Goal: Task Accomplishment & Management: Use online tool/utility

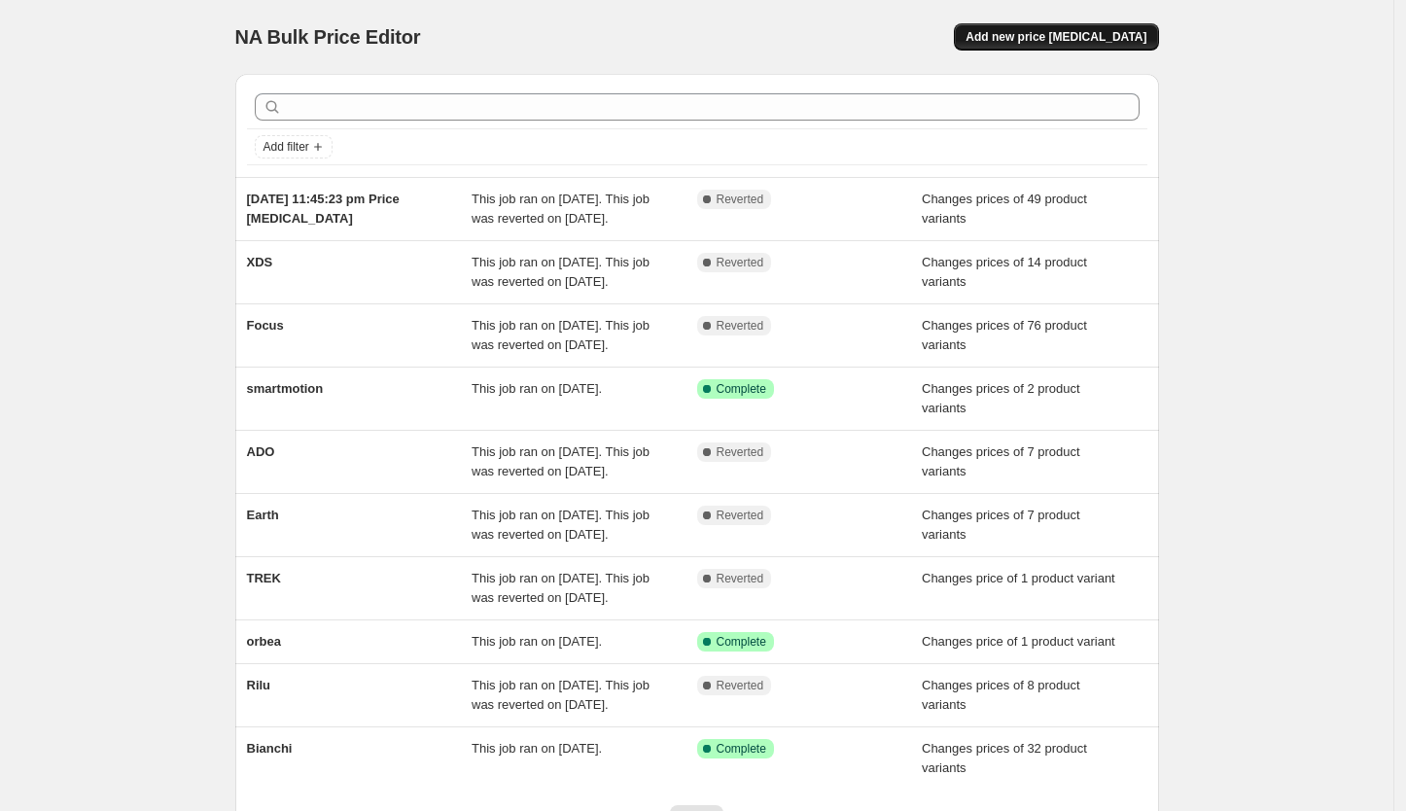
click at [1082, 36] on span "Add new price change job" at bounding box center [1056, 37] width 181 height 16
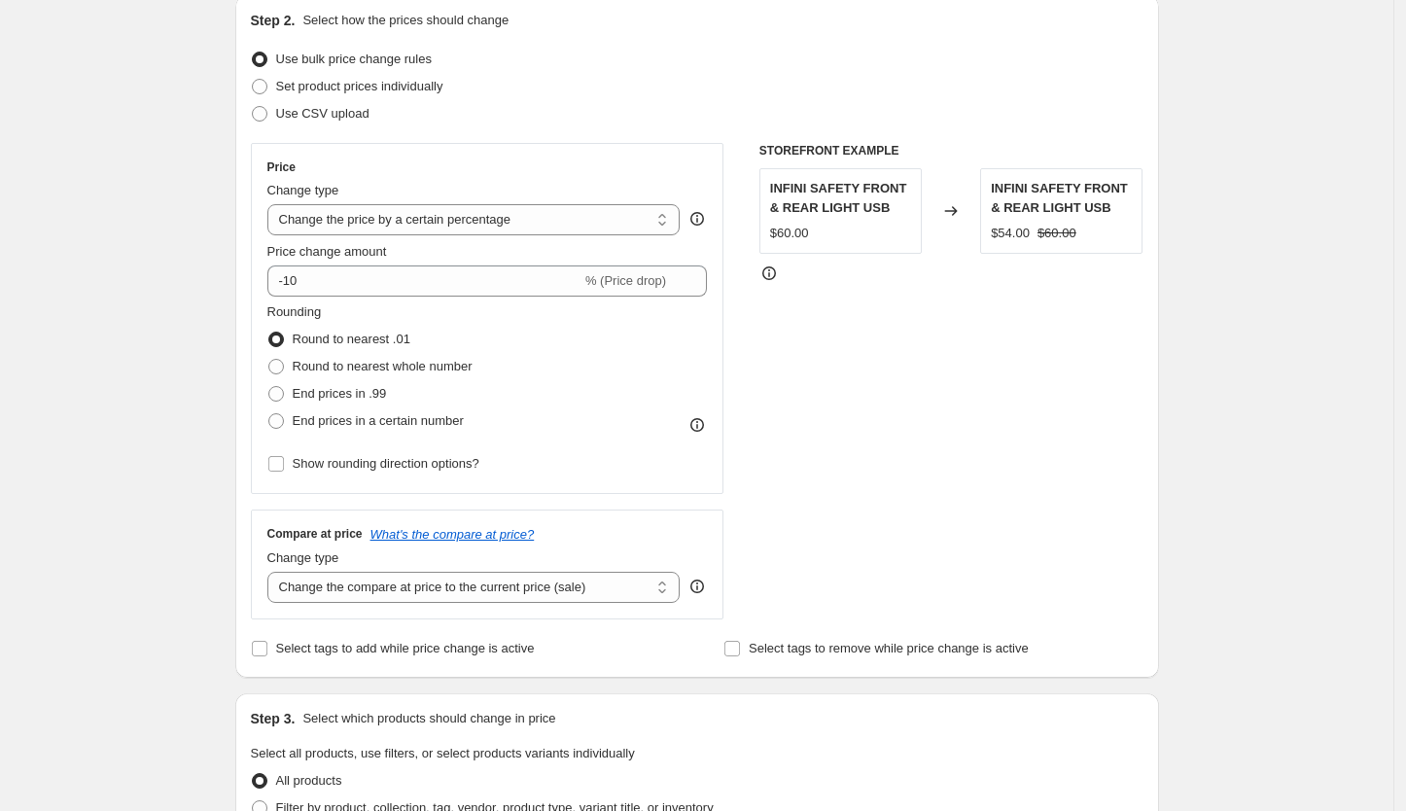
scroll to position [217, 0]
click at [642, 226] on select "Change the price to a certain amount Change the price by a certain amount Chang…" at bounding box center [473, 217] width 413 height 31
select select "to"
click at [272, 202] on select "Change the price to a certain amount Change the price by a certain amount Chang…" at bounding box center [473, 217] width 413 height 31
type input "80.00"
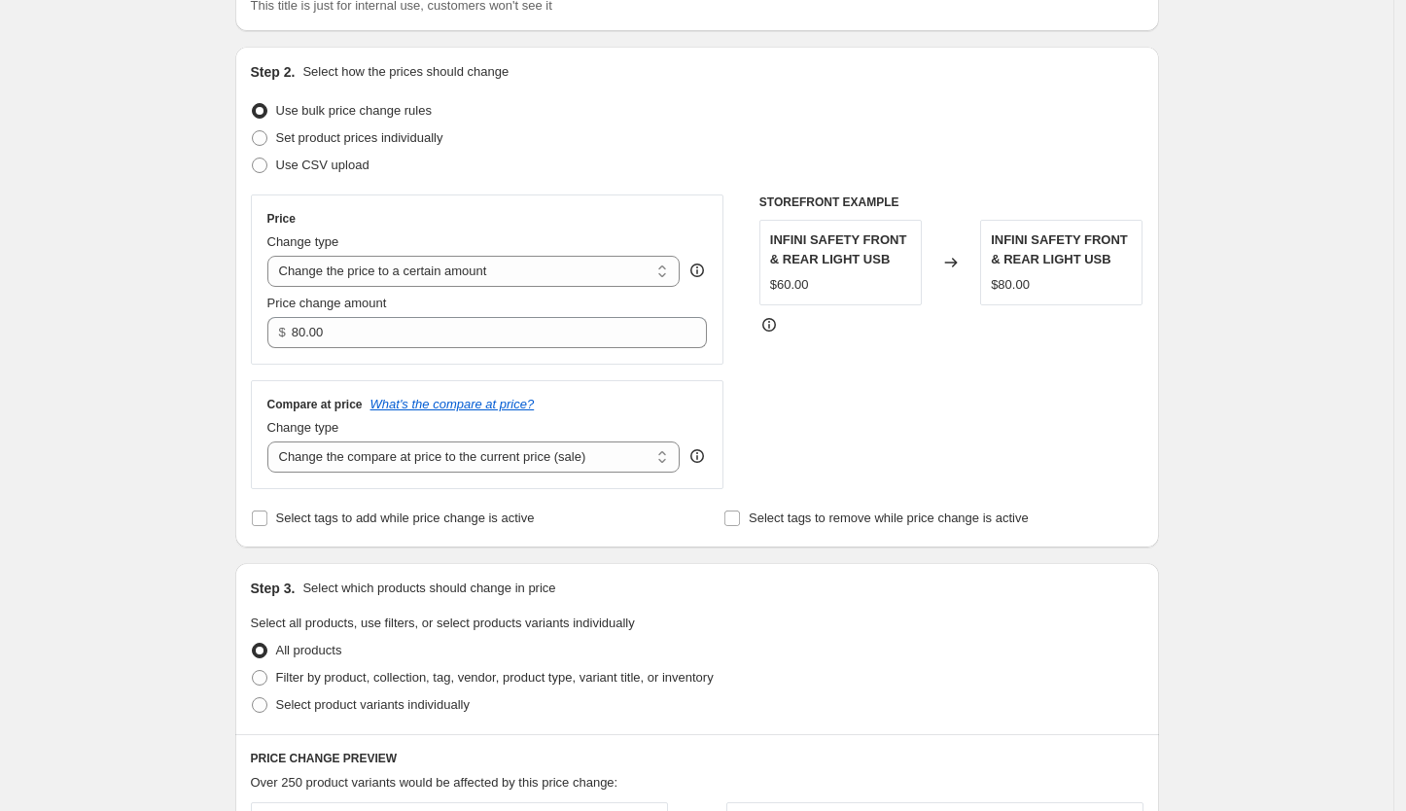
scroll to position [159, 0]
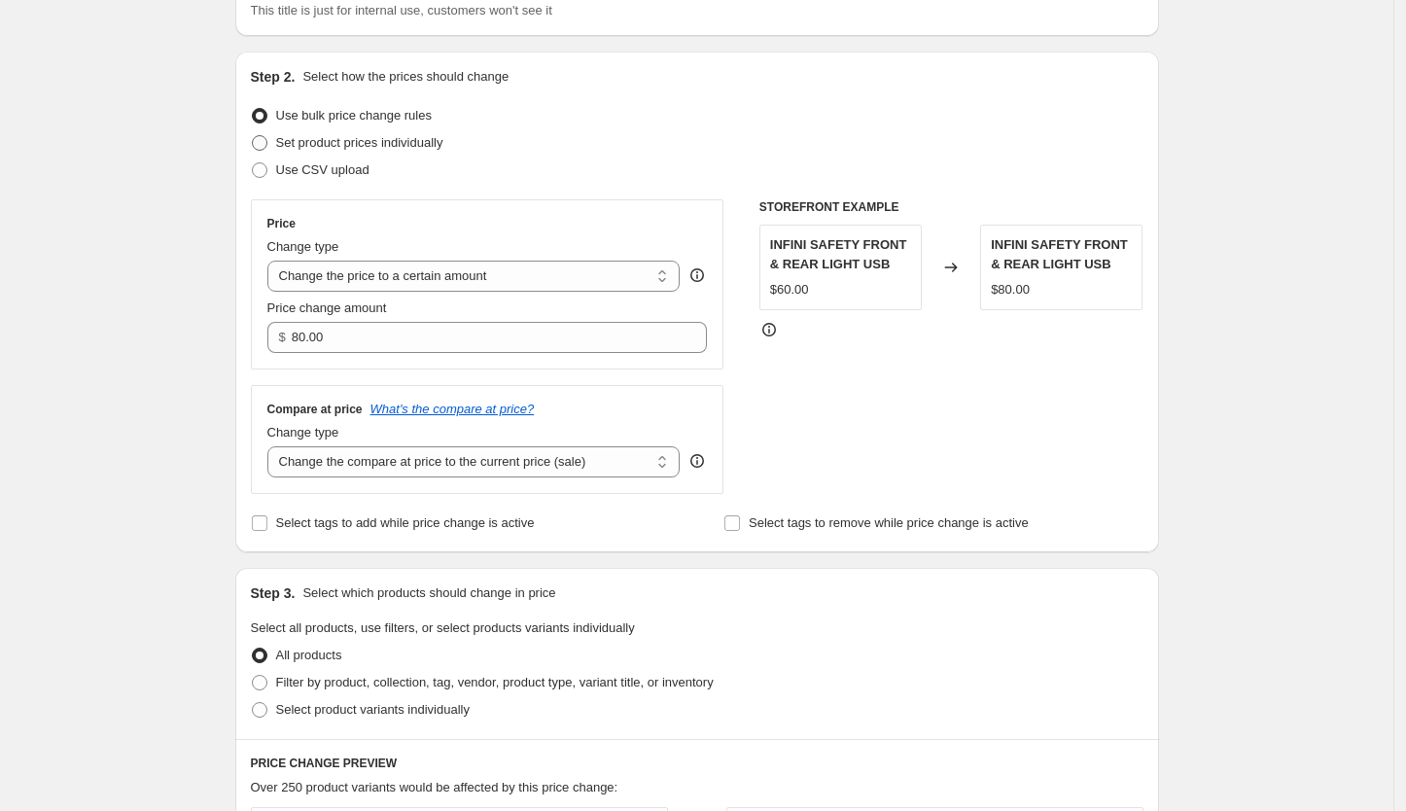
click at [311, 142] on span "Set product prices individually" at bounding box center [359, 142] width 167 height 15
click at [253, 136] on input "Set product prices individually" at bounding box center [252, 135] width 1 height 1
radio input "true"
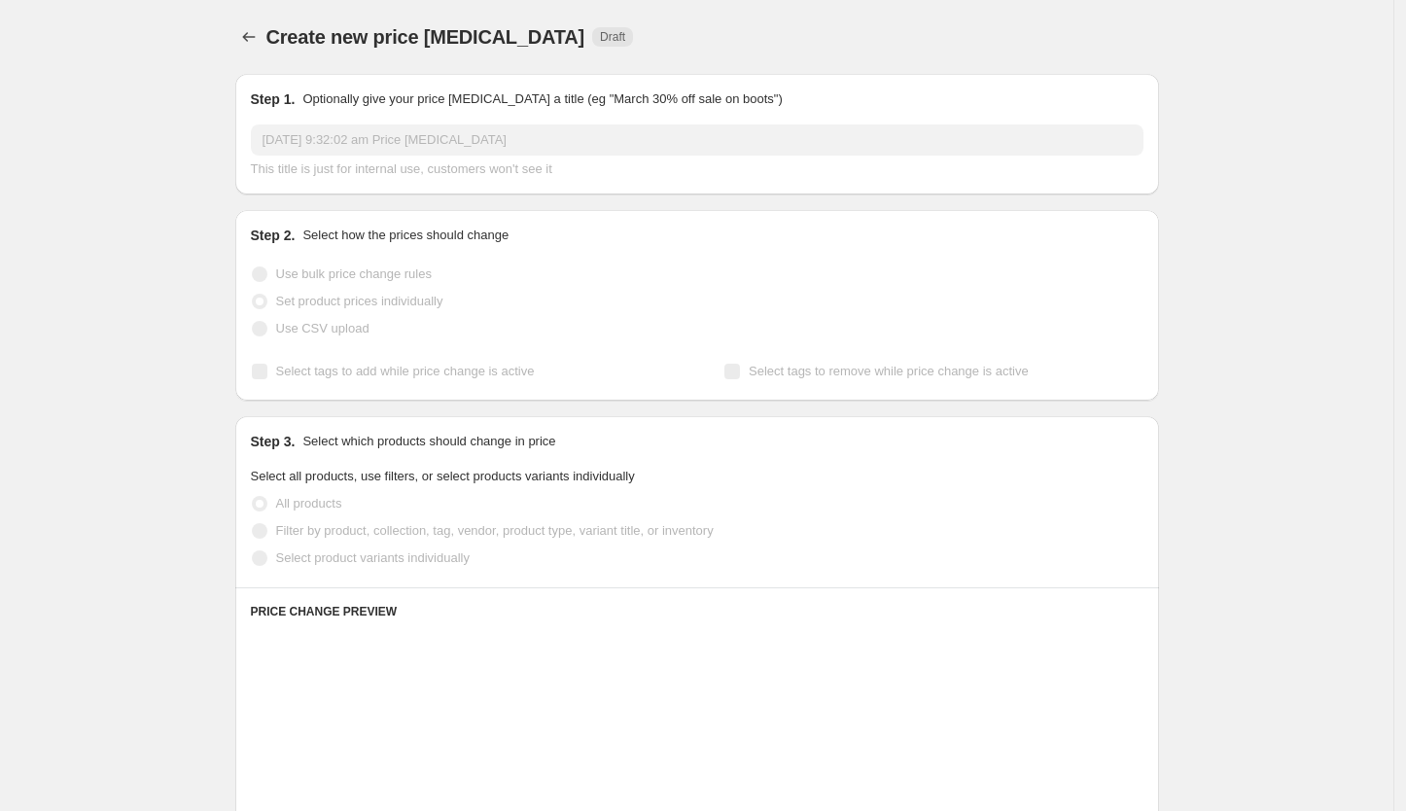
scroll to position [0, 0]
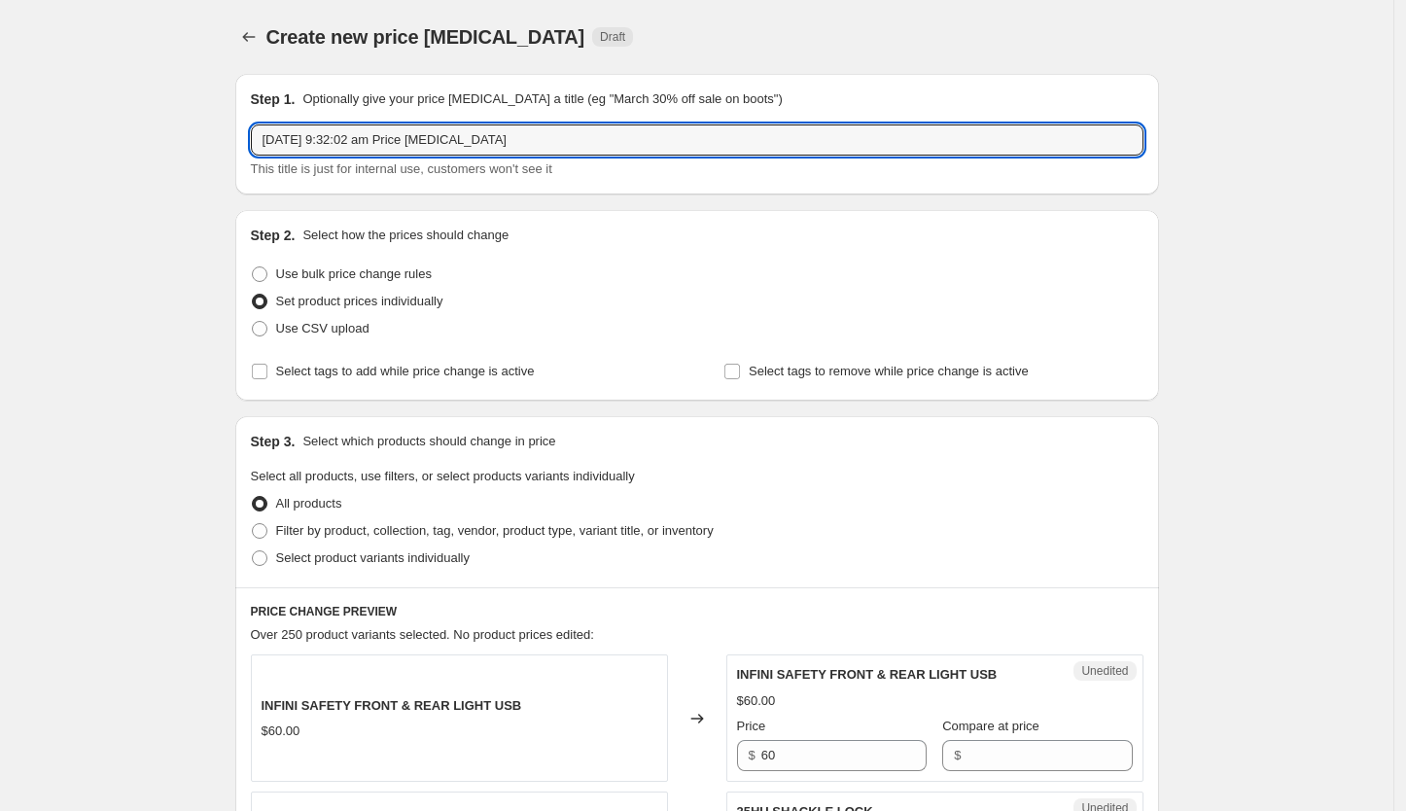
drag, startPoint x: 516, startPoint y: 140, endPoint x: 227, endPoint y: 141, distance: 289.8
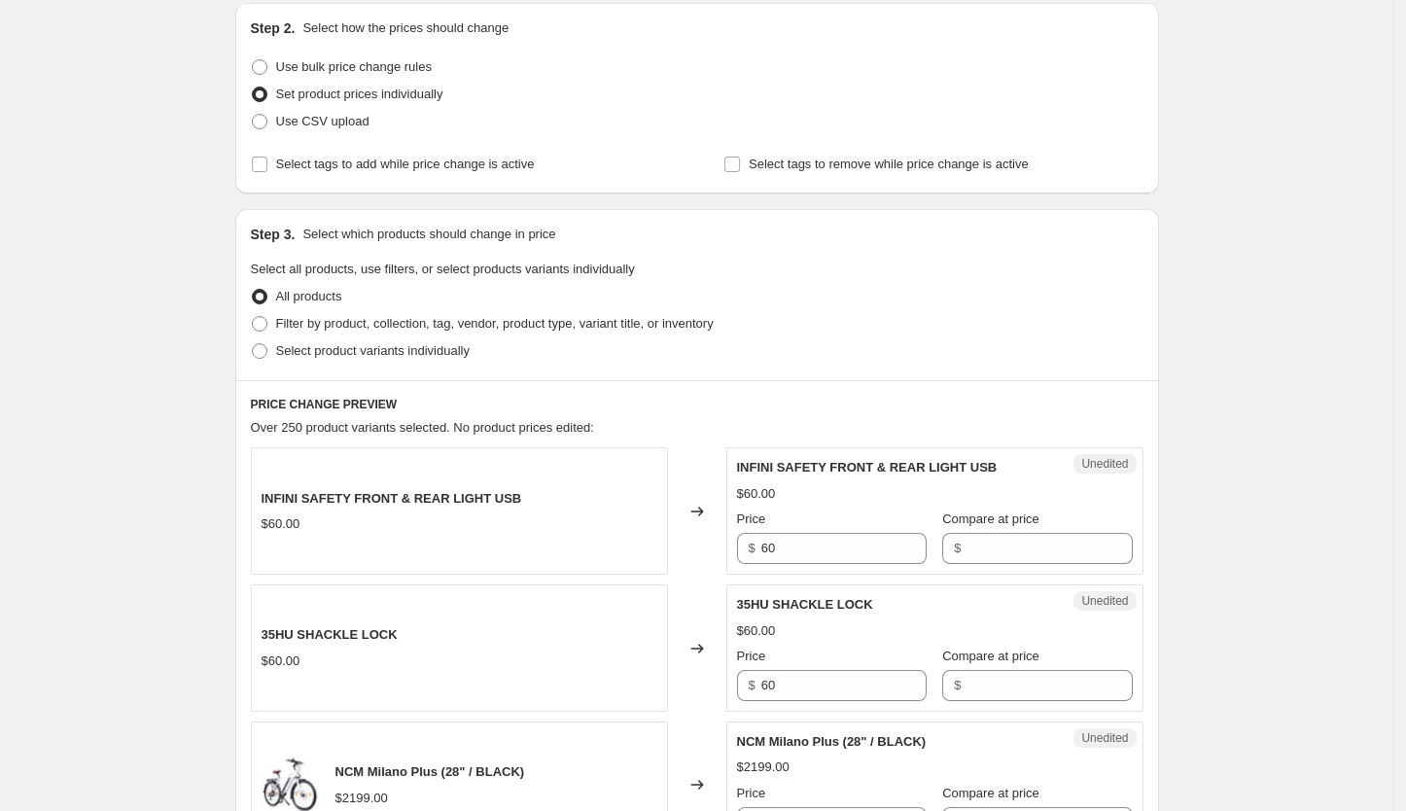
scroll to position [208, 0]
type input "Scooters"
click at [302, 319] on span "Filter by product, collection, tag, vendor, product type, variant title, or inv…" at bounding box center [495, 322] width 438 height 15
click at [253, 316] on input "Filter by product, collection, tag, vendor, product type, variant title, or inv…" at bounding box center [252, 315] width 1 height 1
radio input "true"
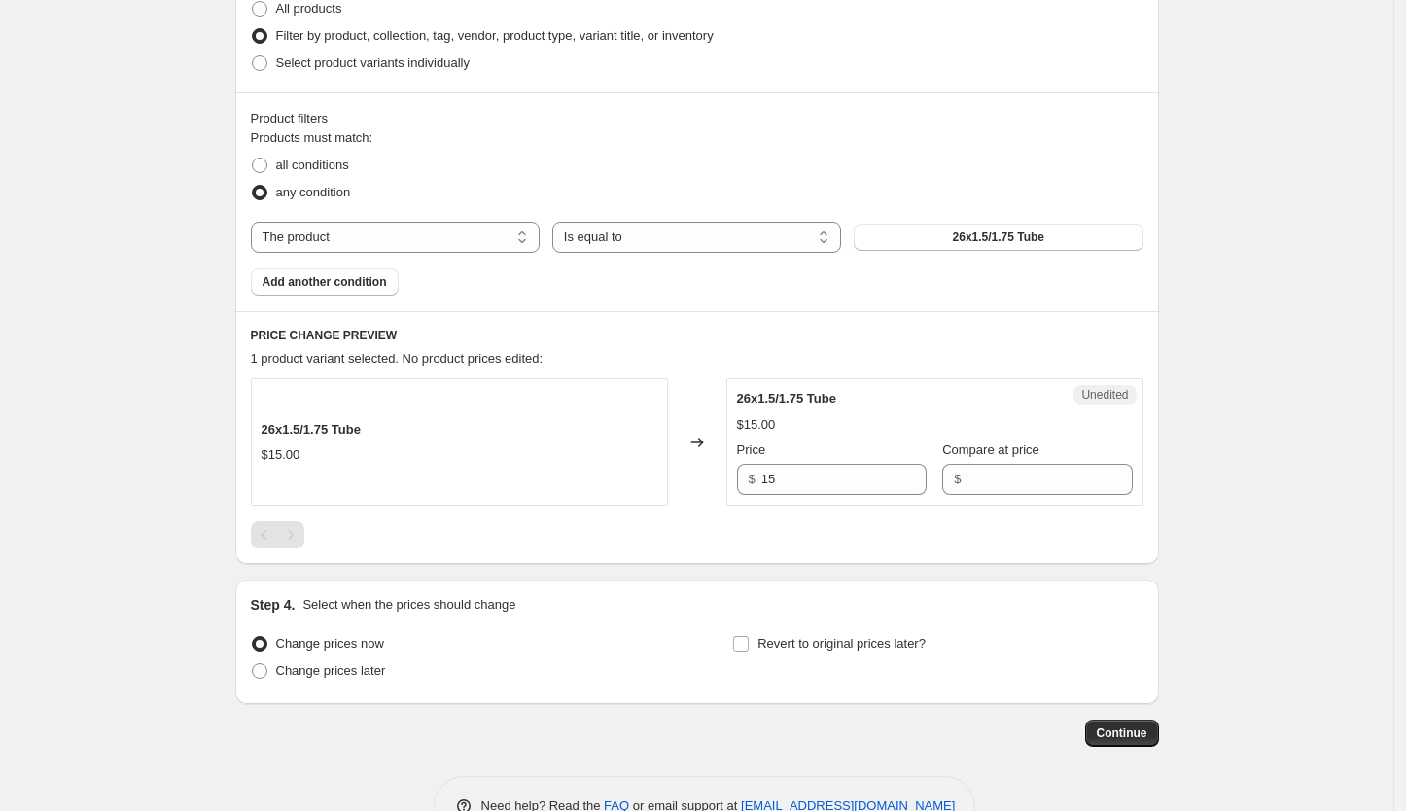
scroll to position [465, 0]
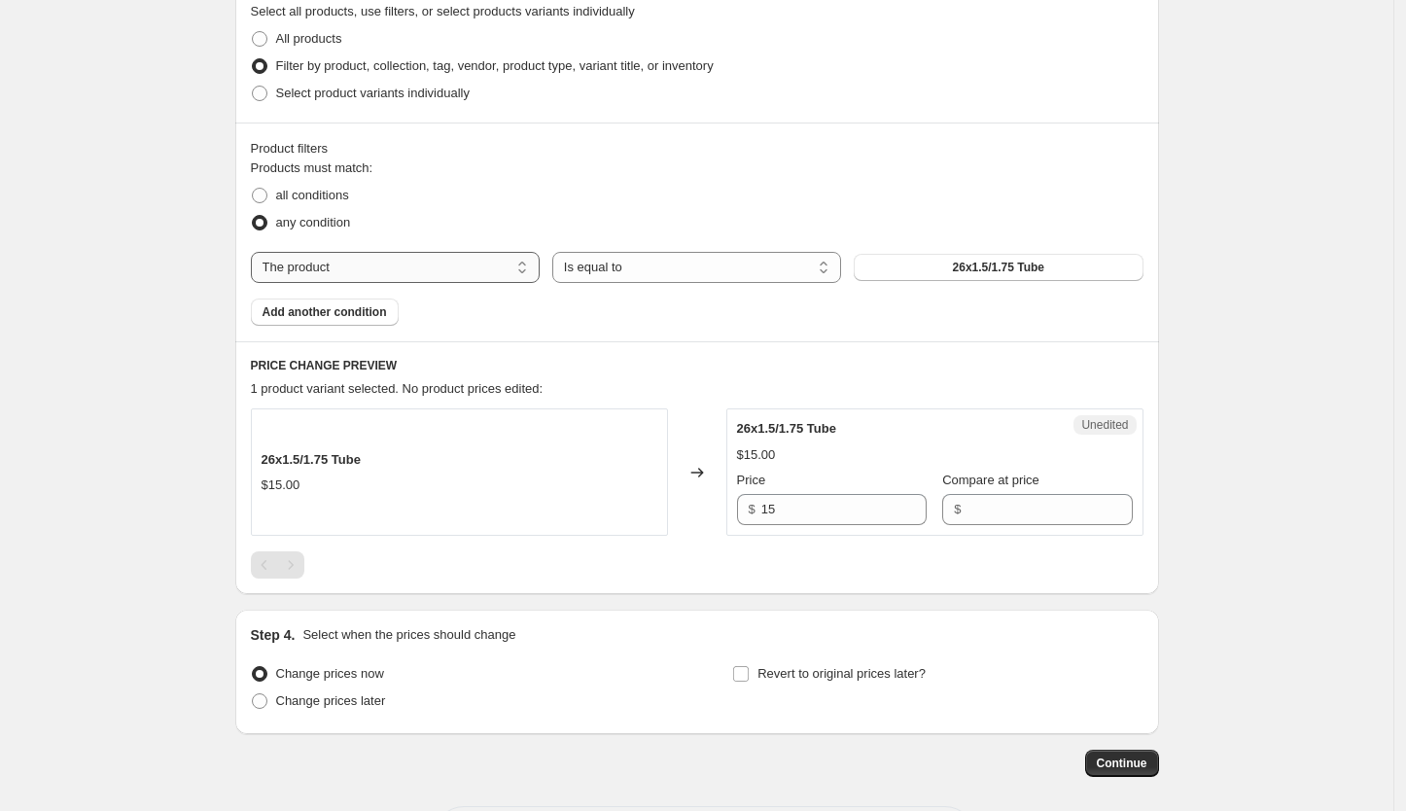
click at [496, 263] on select "The product The product's collection The product's tag The product's vendor The…" at bounding box center [395, 267] width 289 height 31
select select "tag"
click at [959, 272] on button "48V" at bounding box center [998, 267] width 289 height 27
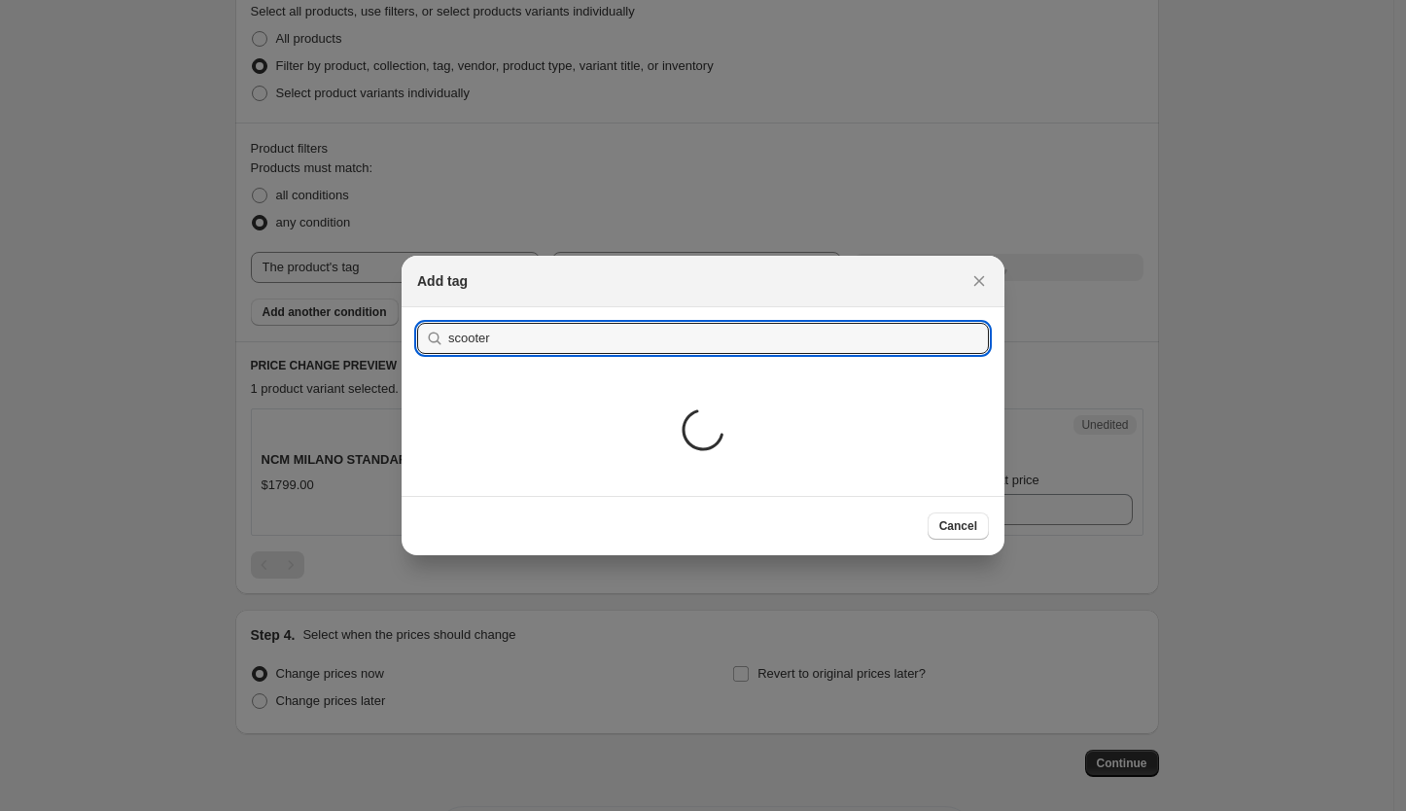
type input "scooter"
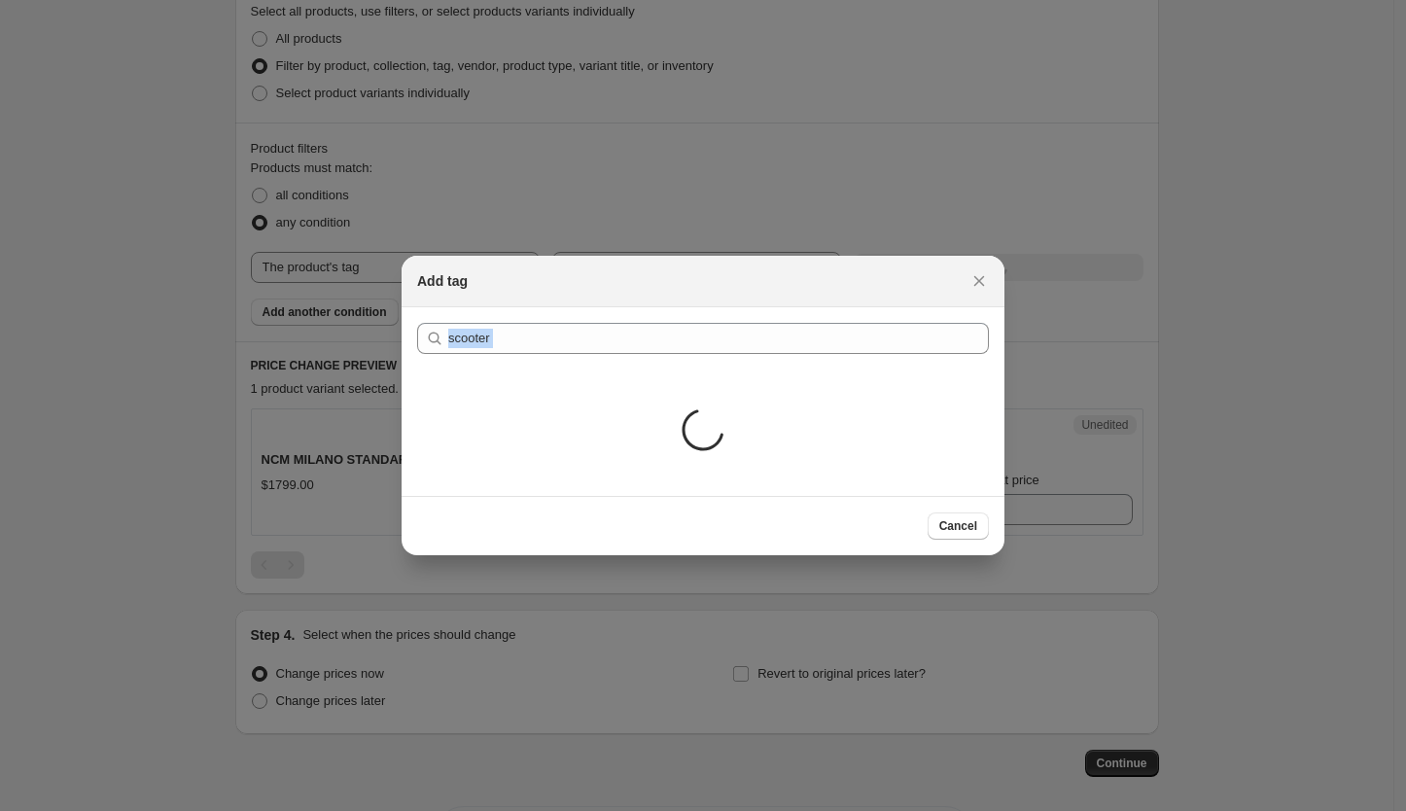
drag, startPoint x: 785, startPoint y: 296, endPoint x: 627, endPoint y: 425, distance: 203.8
click at [627, 425] on div "Add tag Submit scooter Loading... Cancel" at bounding box center [703, 406] width 603 height 300
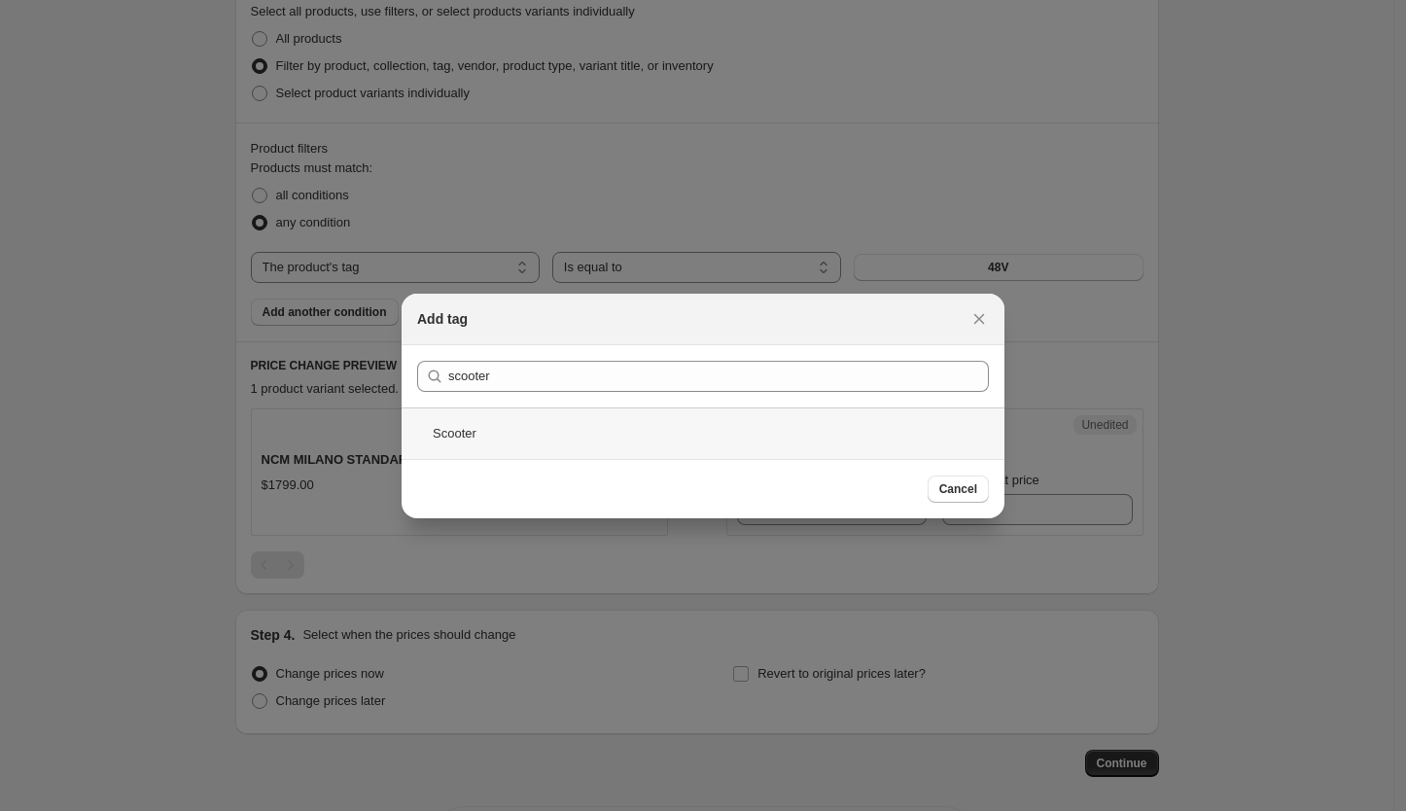
click at [473, 425] on div "Scooter" at bounding box center [703, 433] width 603 height 52
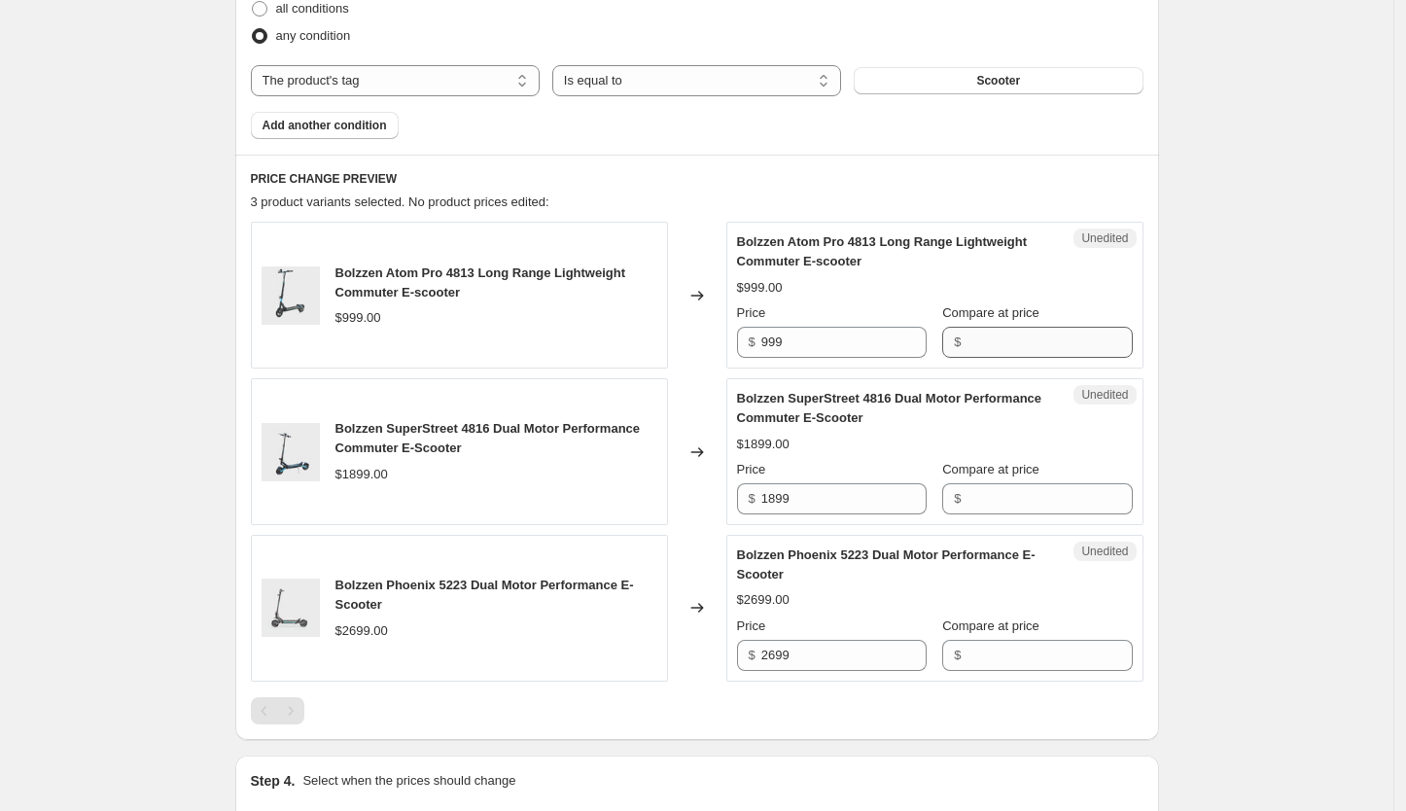
scroll to position [654, 0]
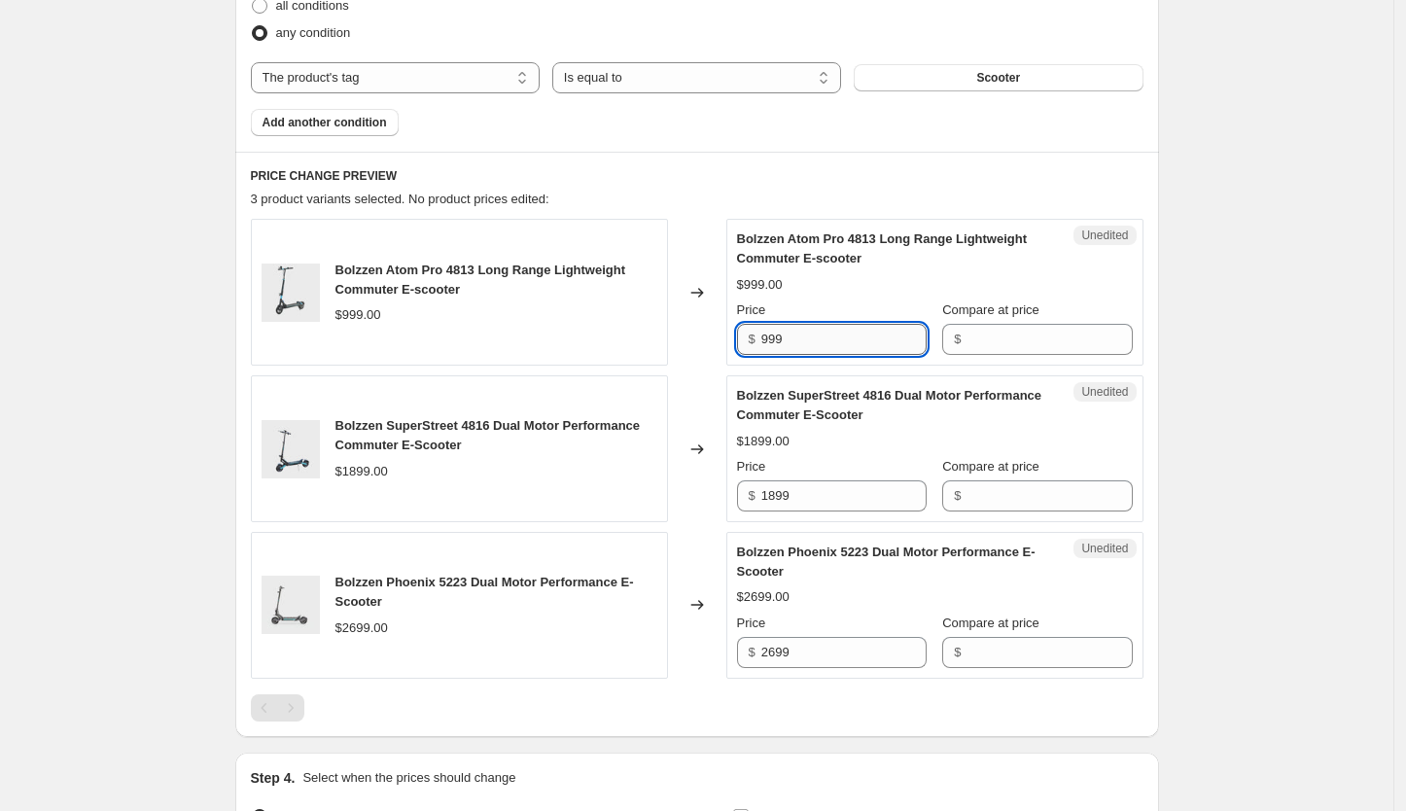
click at [877, 353] on input "999" at bounding box center [843, 339] width 165 height 31
type input "999"
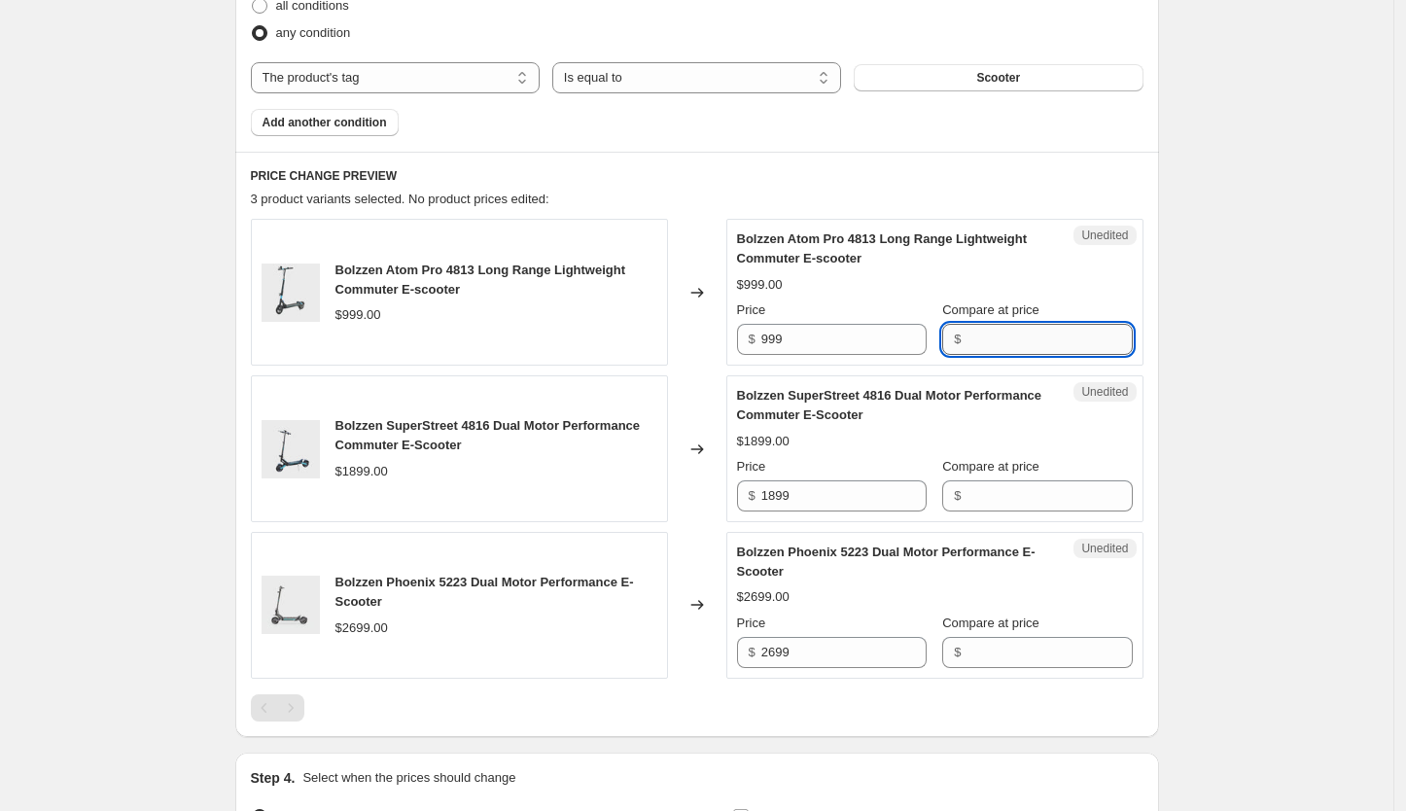
click at [1030, 351] on input "Compare at price" at bounding box center [1049, 339] width 165 height 31
type input "999"
click at [1007, 484] on input "Compare at price" at bounding box center [1049, 495] width 165 height 31
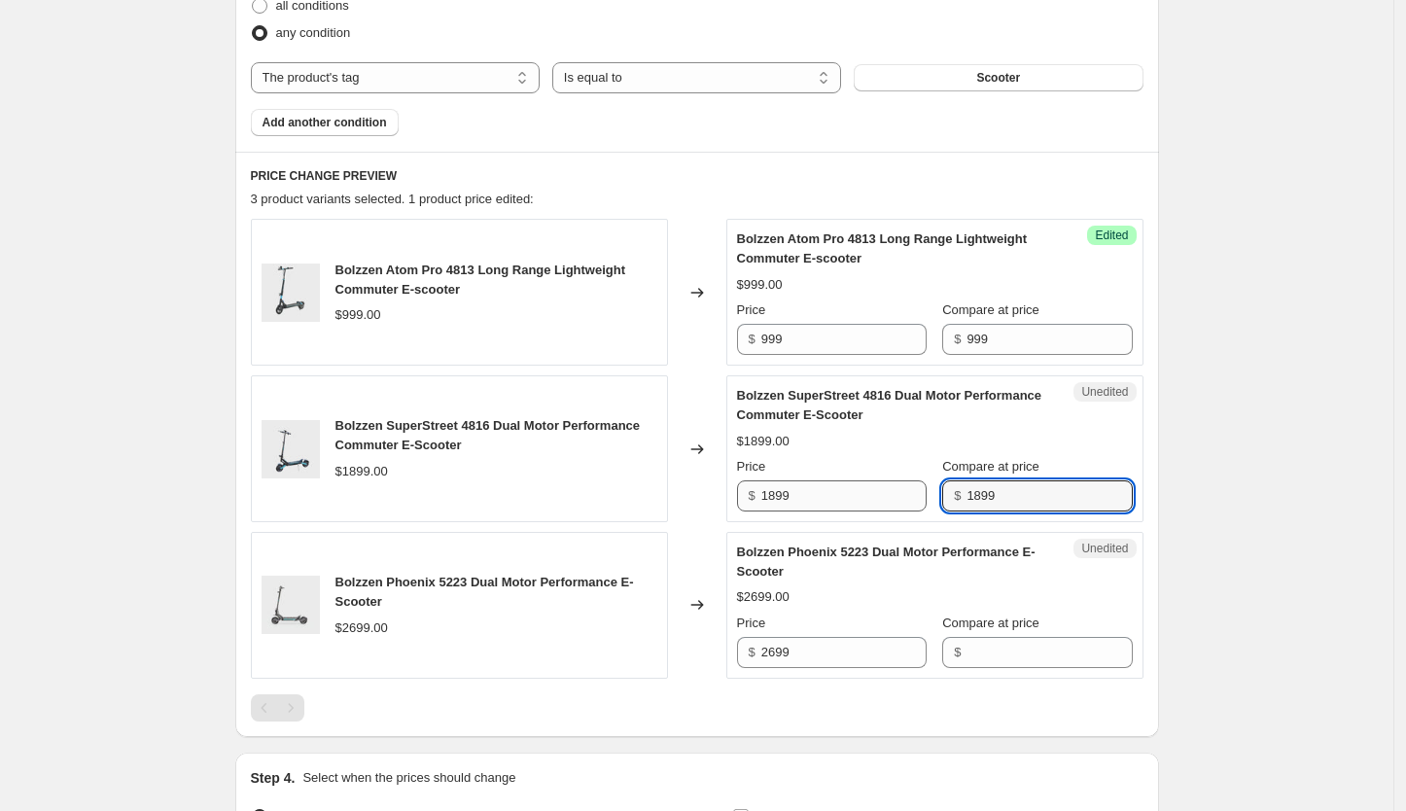
type input "1899"
click at [875, 491] on input "1899" at bounding box center [843, 495] width 165 height 31
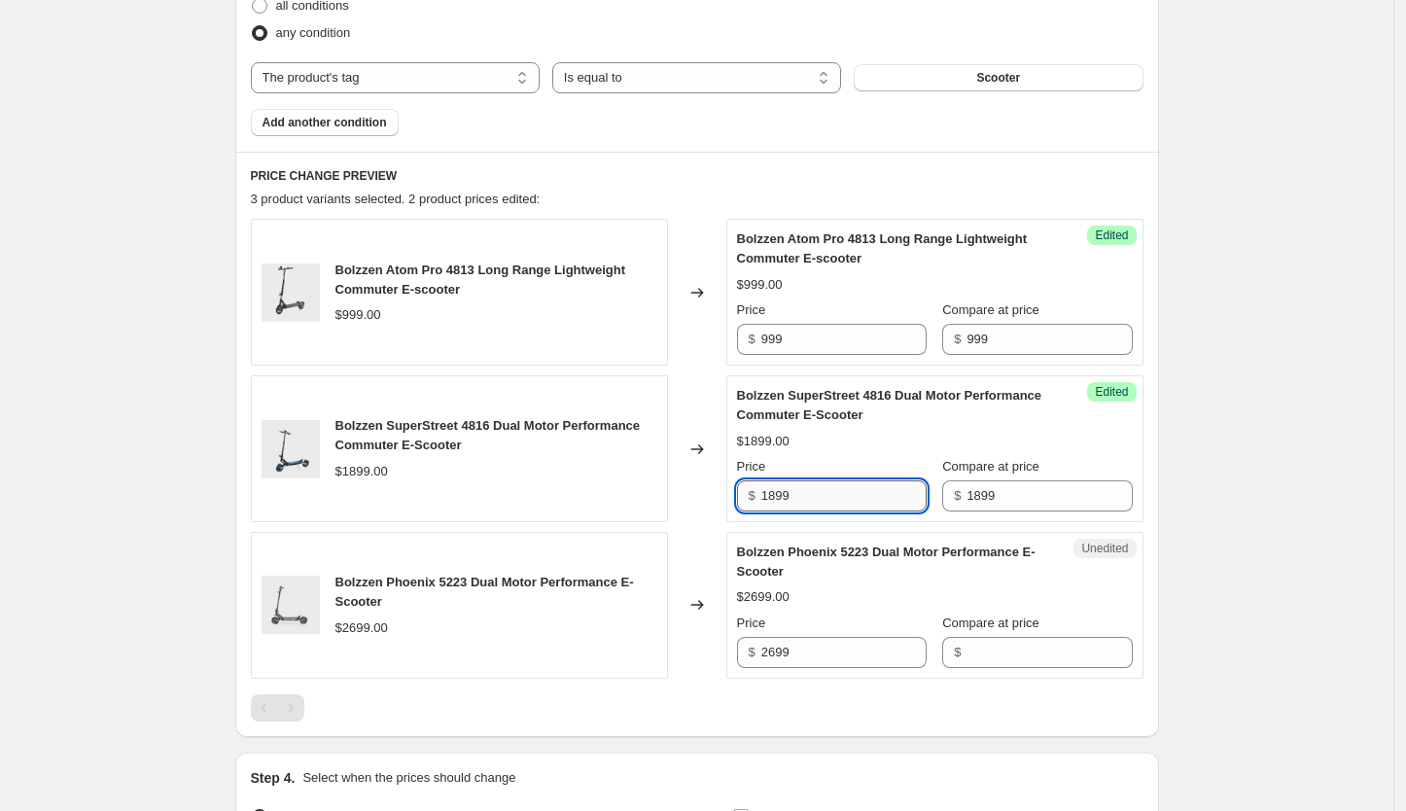
click at [875, 491] on input "1899" at bounding box center [843, 495] width 165 height 31
type input "1499"
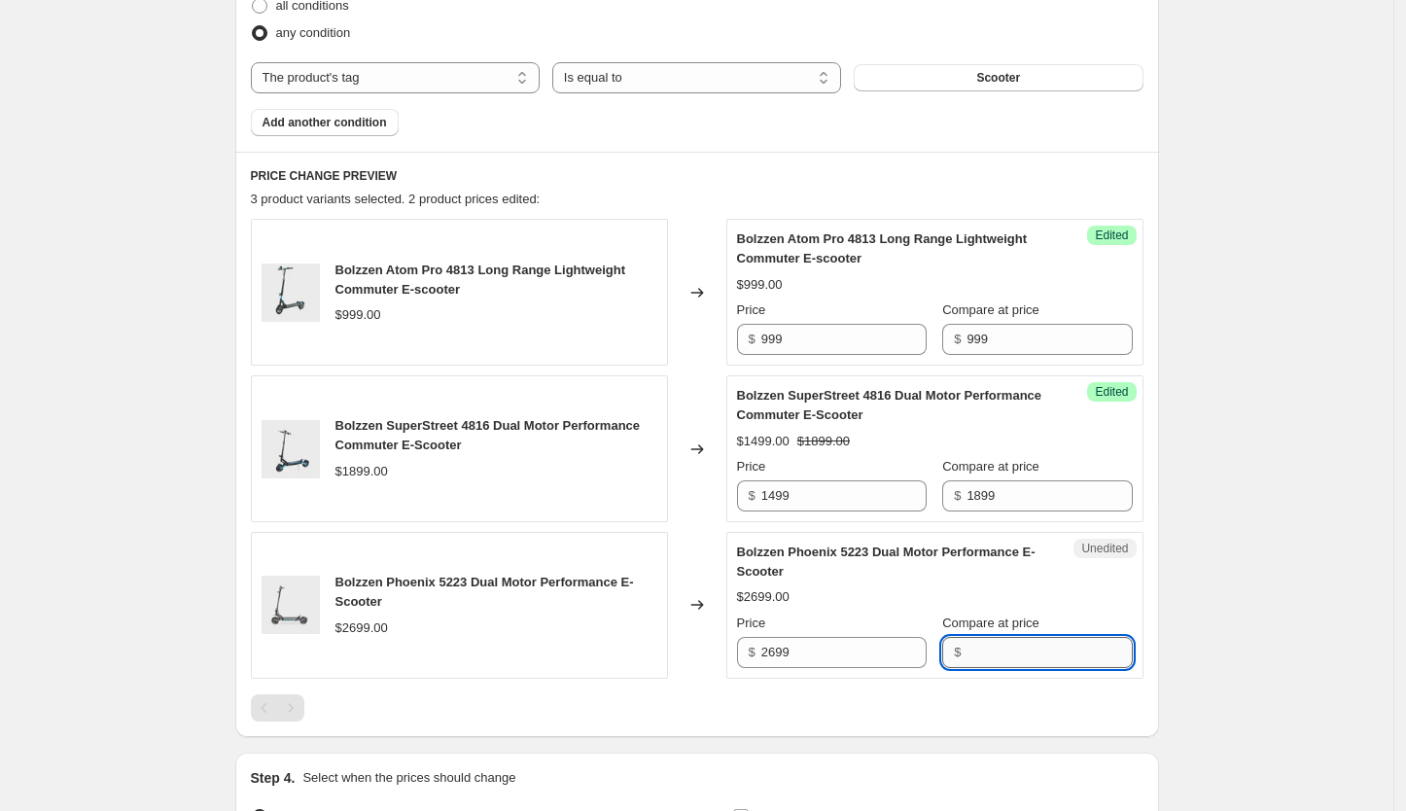
click at [974, 638] on input "Compare at price" at bounding box center [1049, 652] width 165 height 31
type input "2699"
click at [869, 654] on input "2699" at bounding box center [843, 652] width 165 height 31
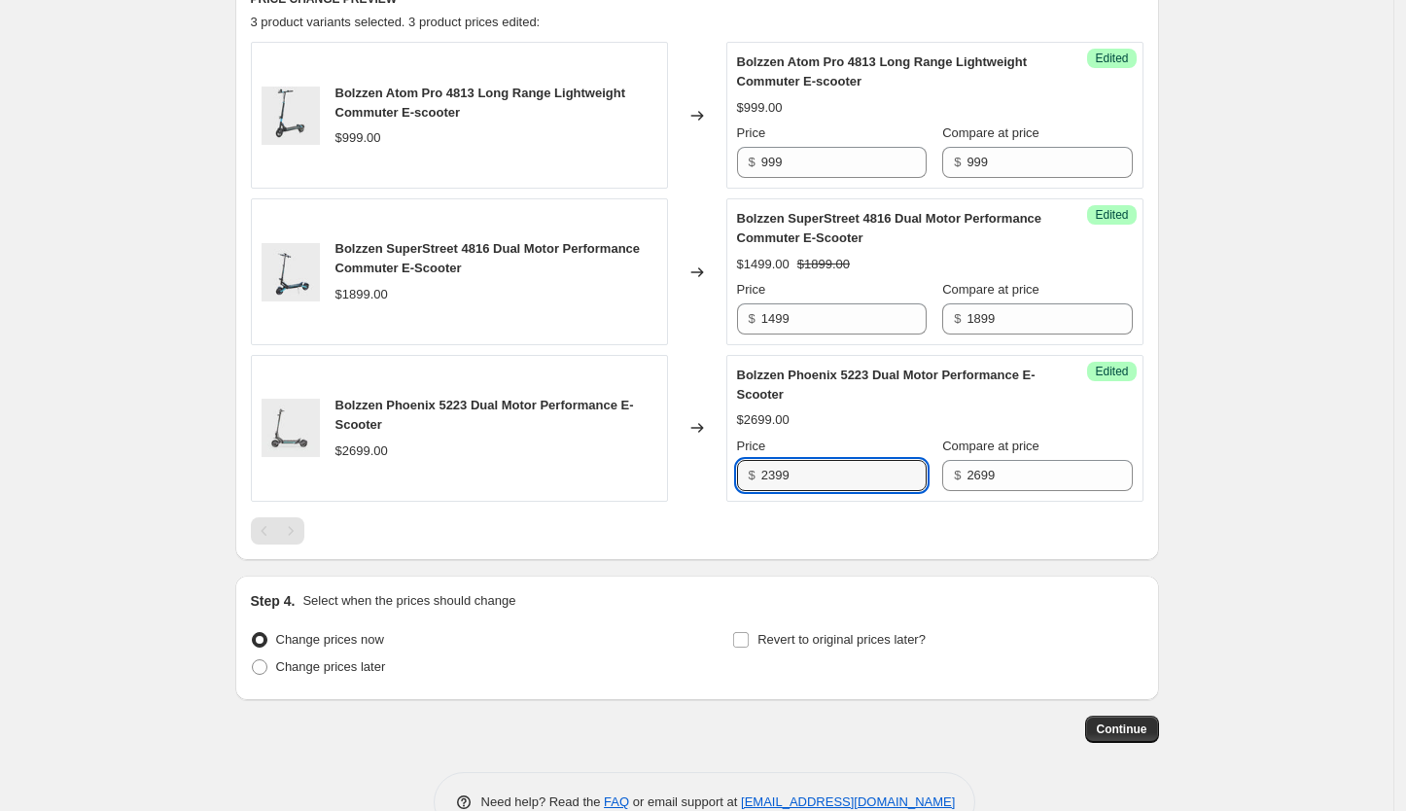
scroll to position [880, 0]
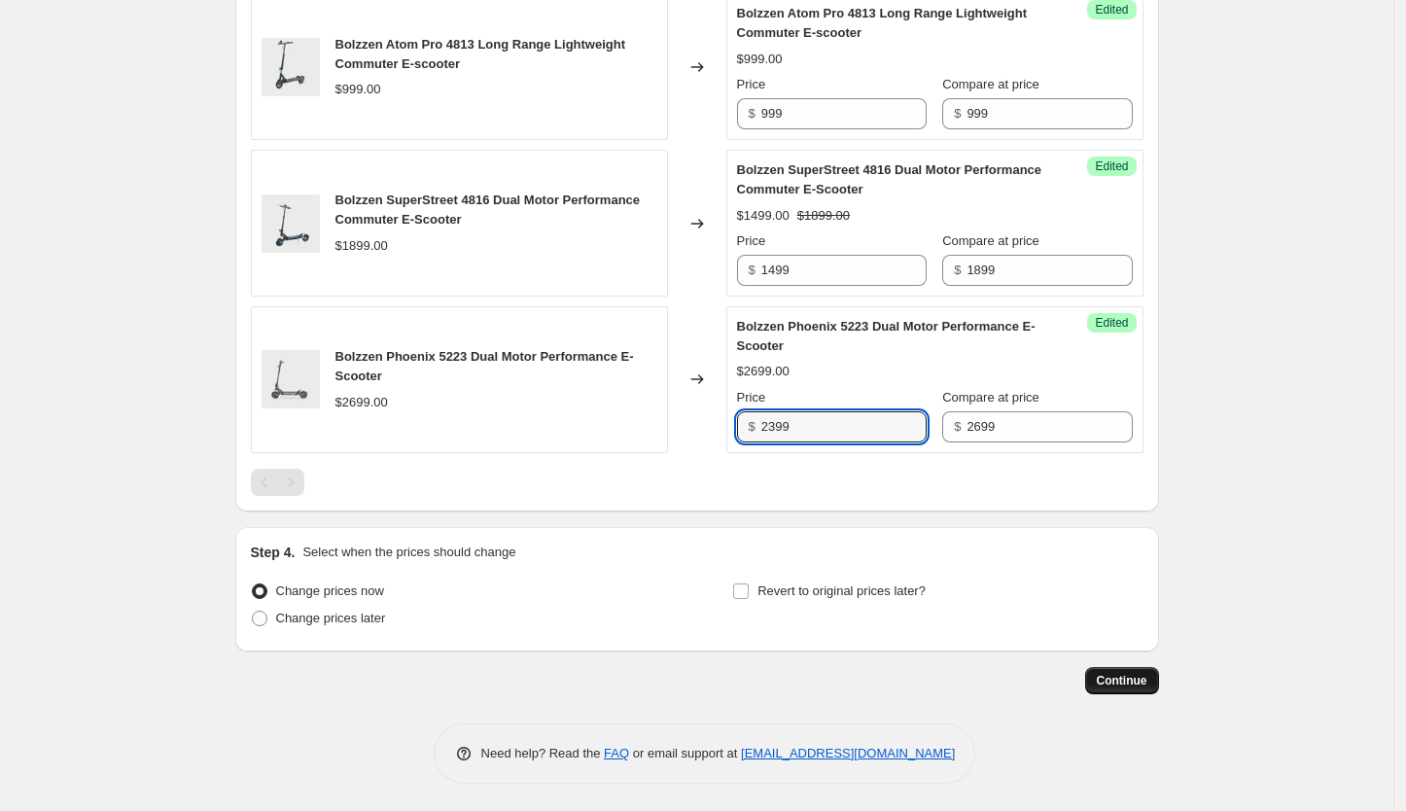
type input "2399"
click at [1137, 677] on span "Continue" at bounding box center [1122, 681] width 51 height 16
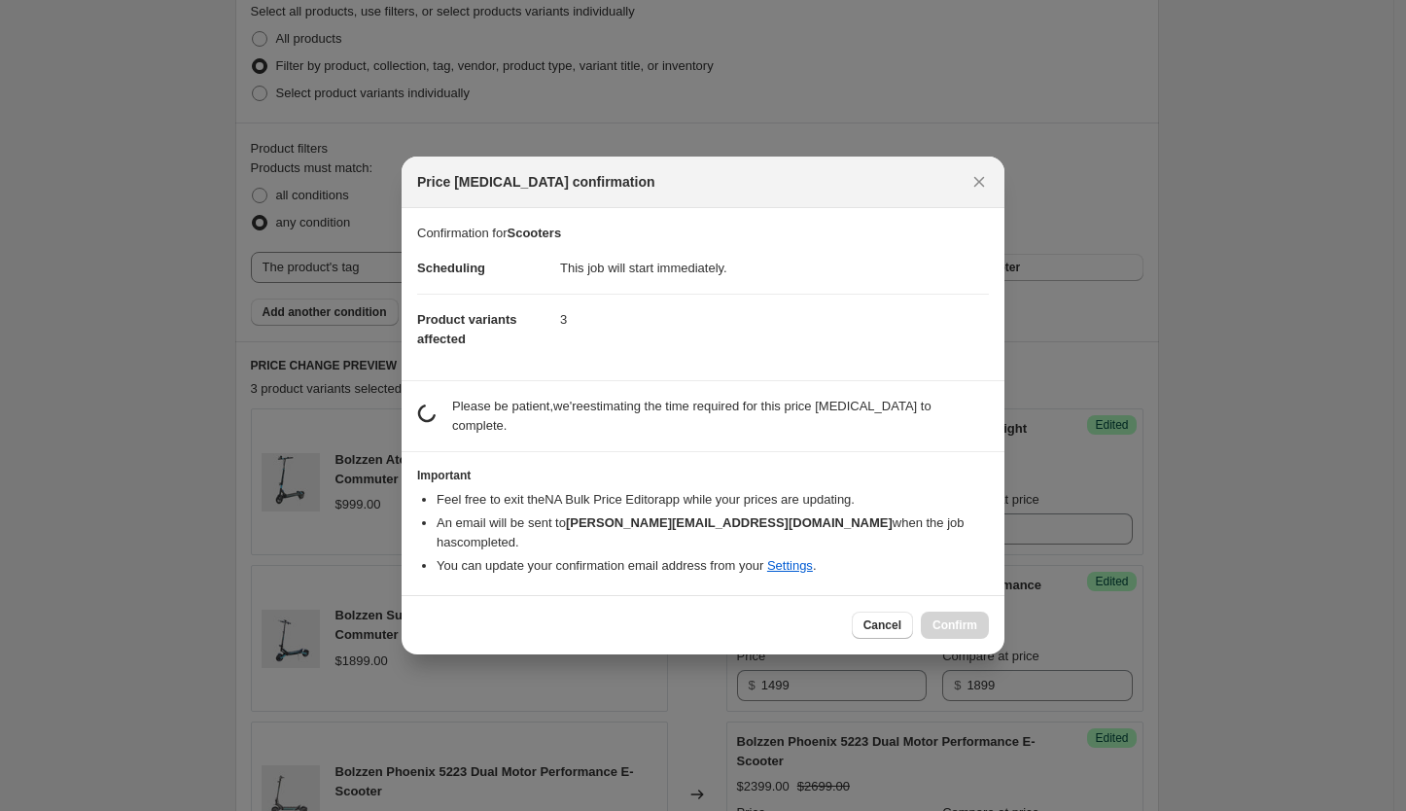
scroll to position [0, 0]
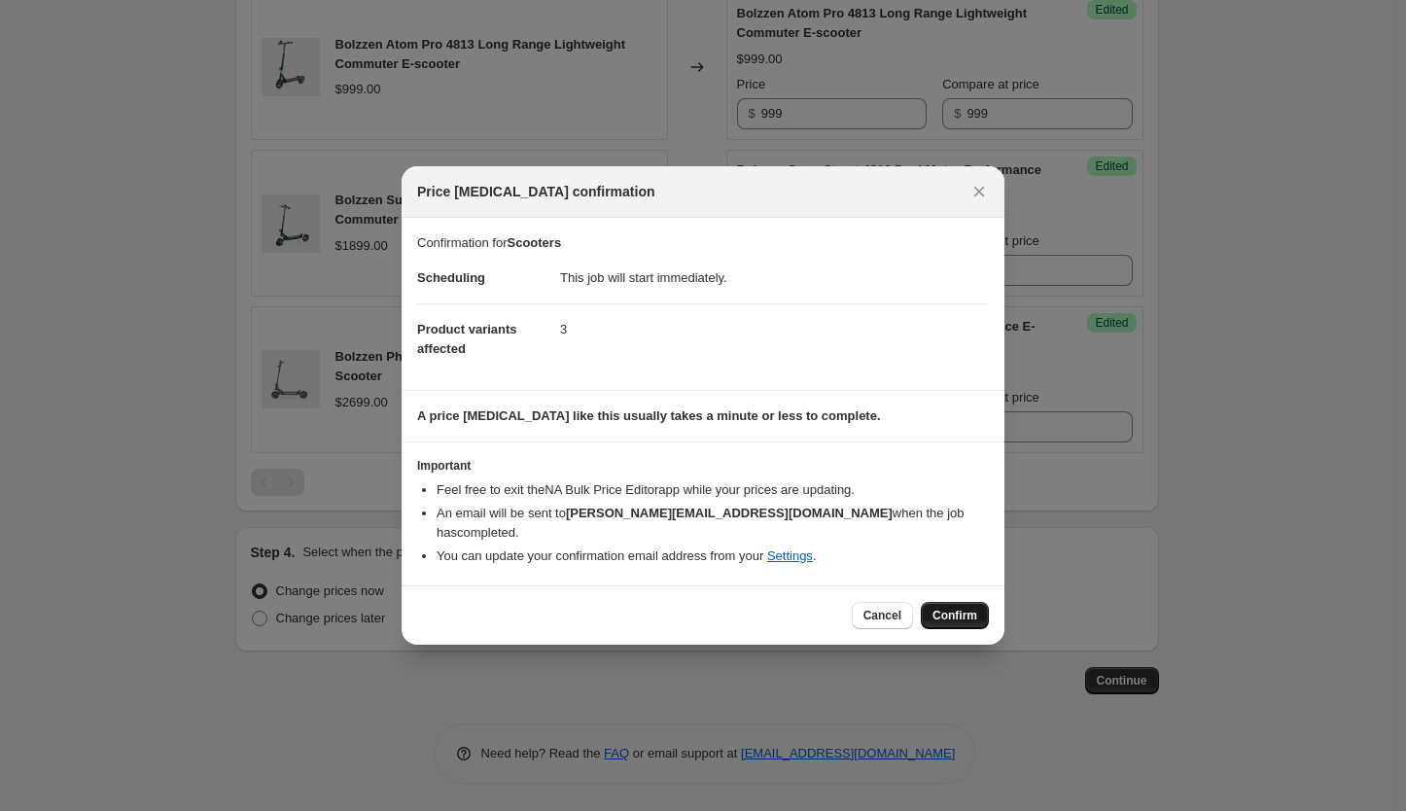
click at [950, 609] on span "Confirm" at bounding box center [955, 616] width 45 height 16
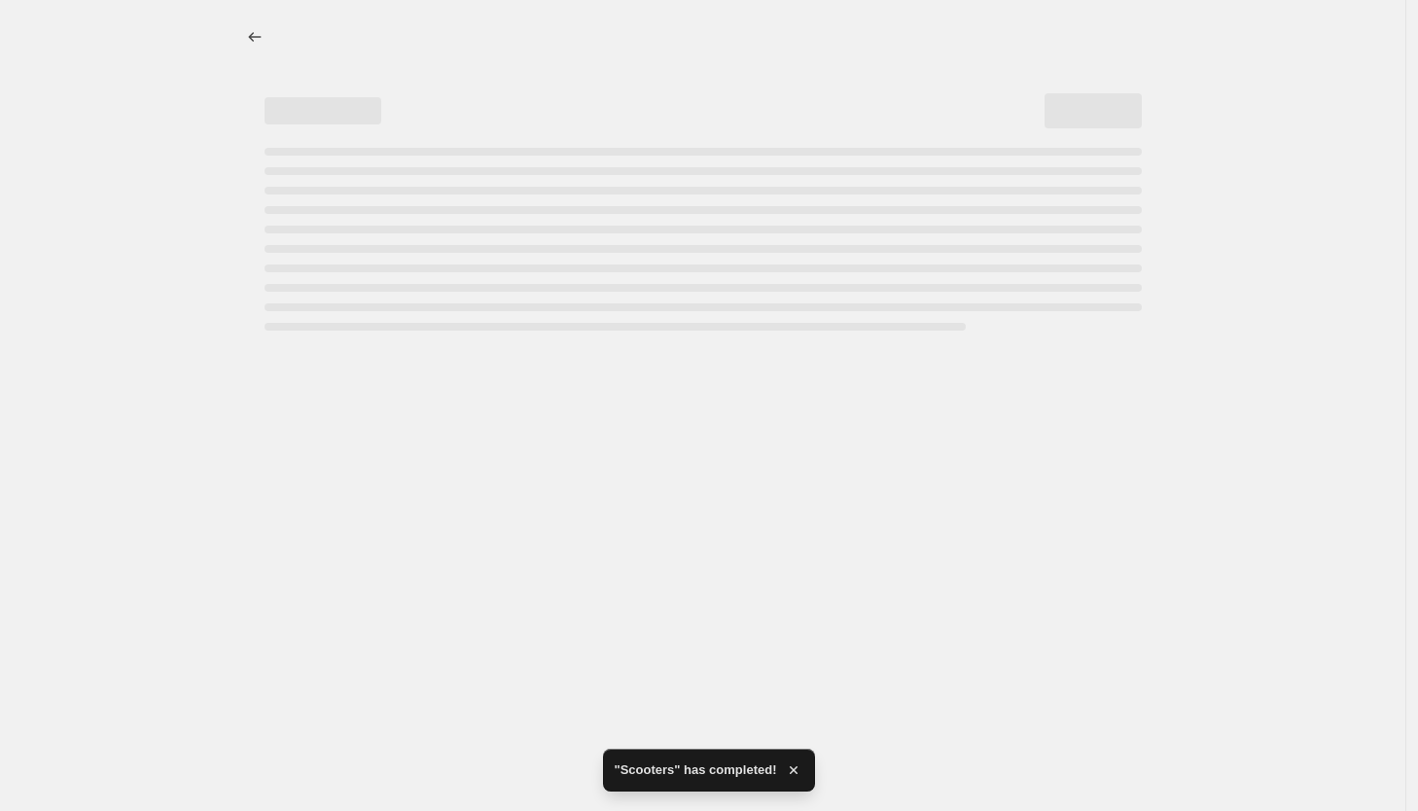
select select "tag"
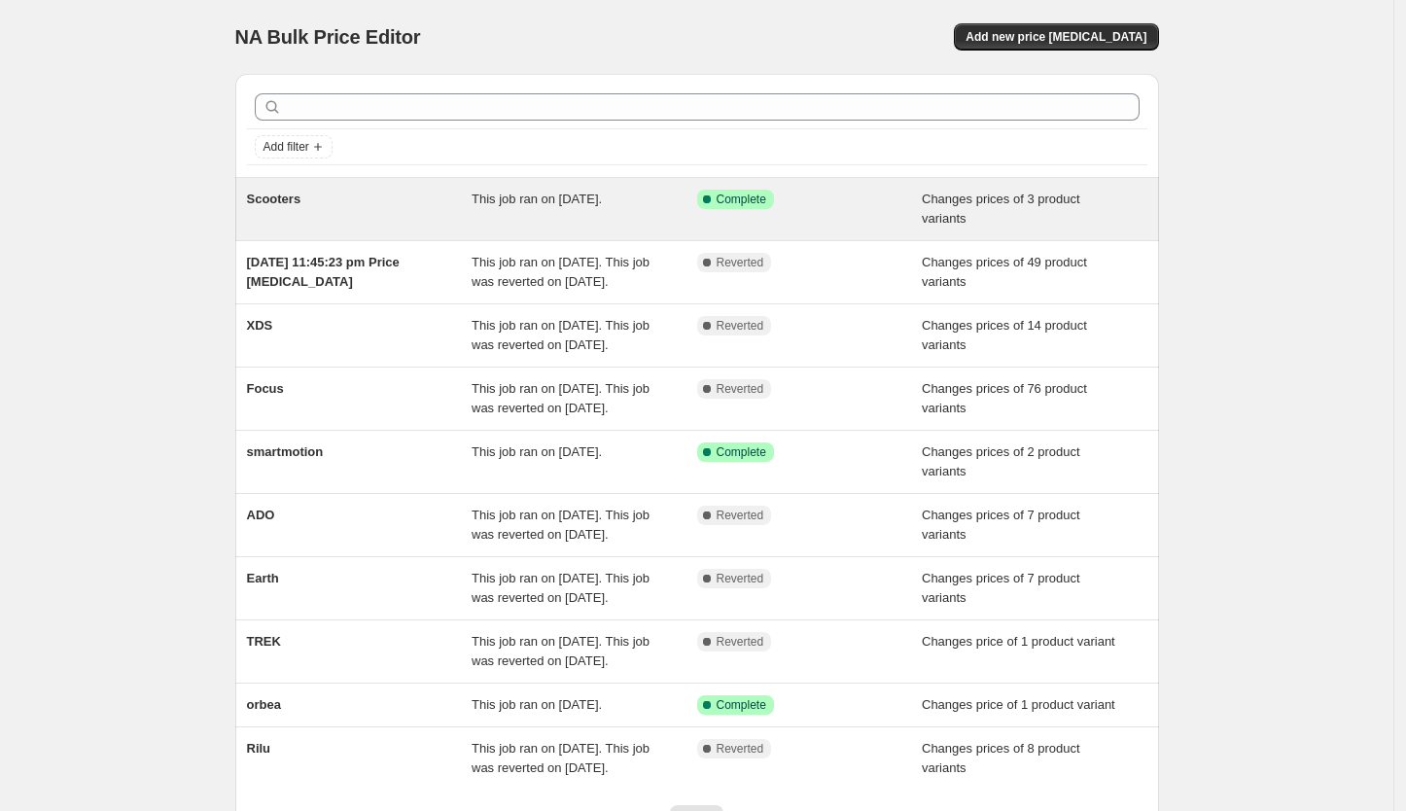
click at [281, 198] on span "Scooters" at bounding box center [274, 199] width 54 height 15
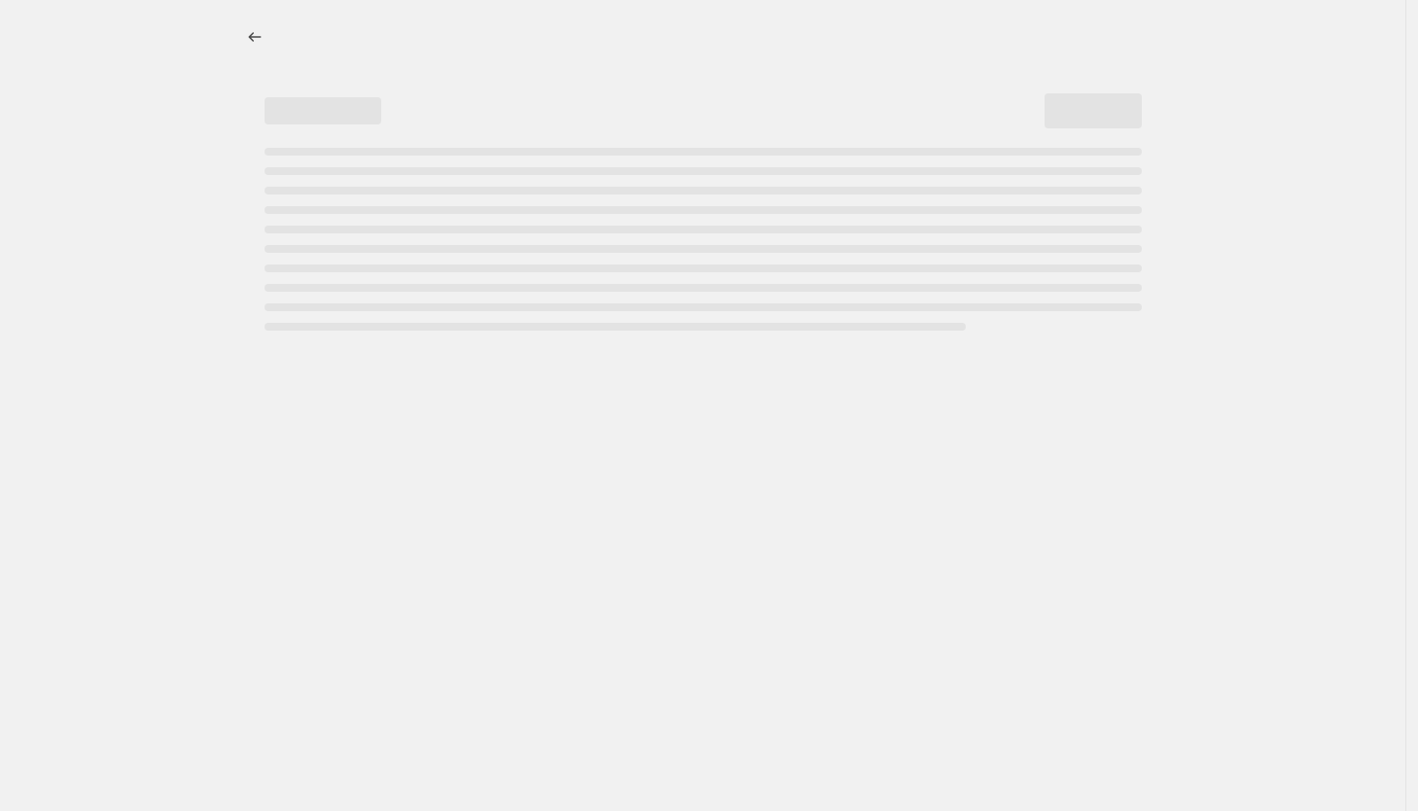
select select "tag"
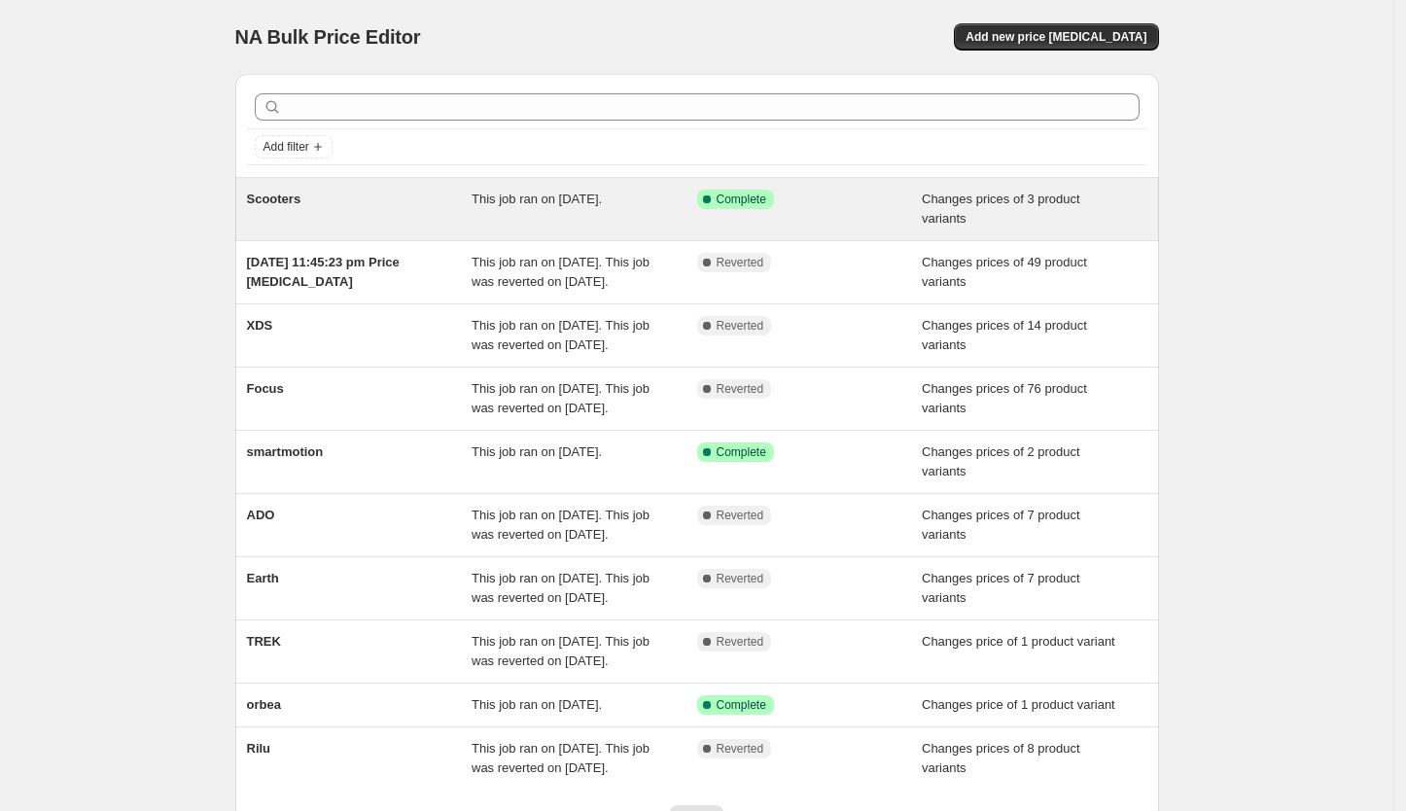
click at [377, 208] on div "Scooters" at bounding box center [360, 209] width 226 height 39
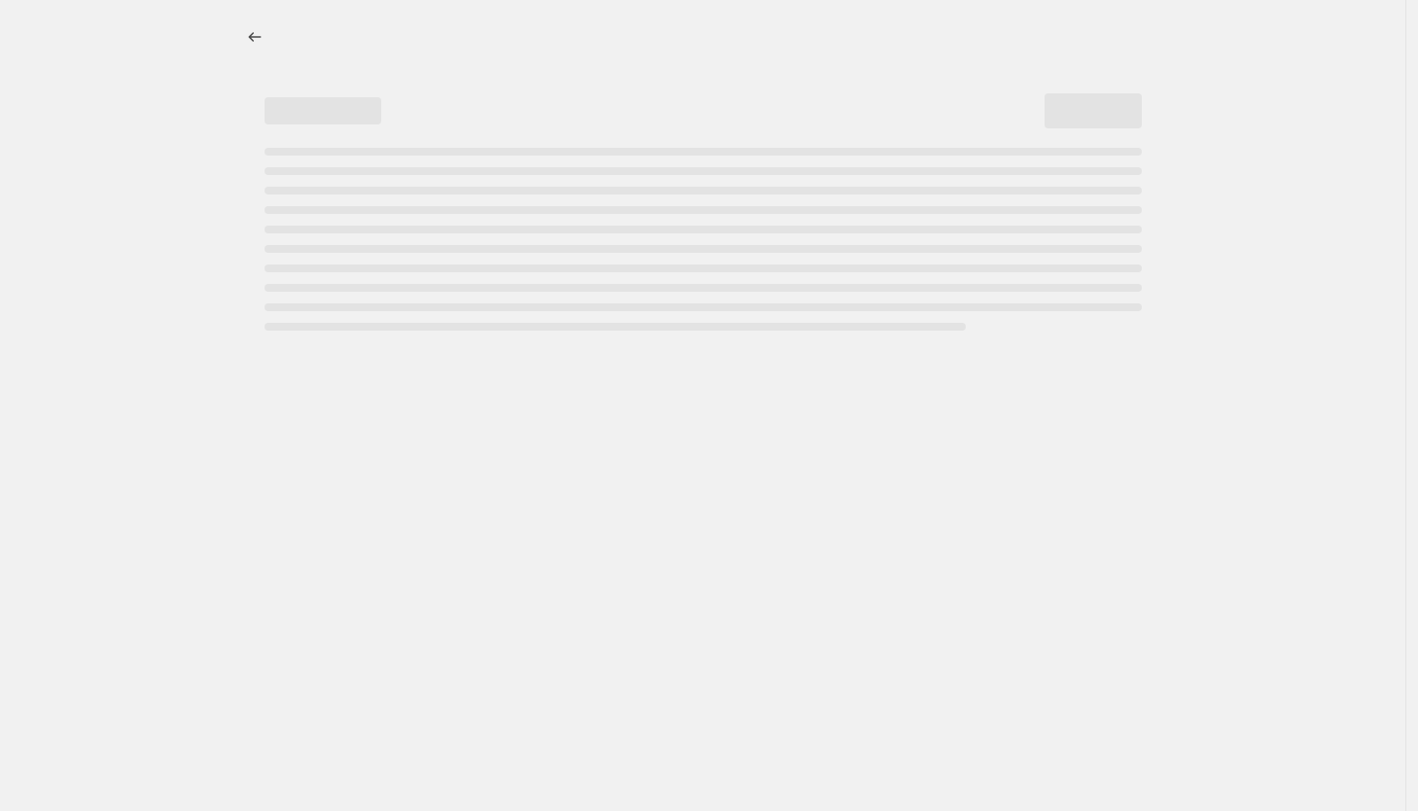
select select "tag"
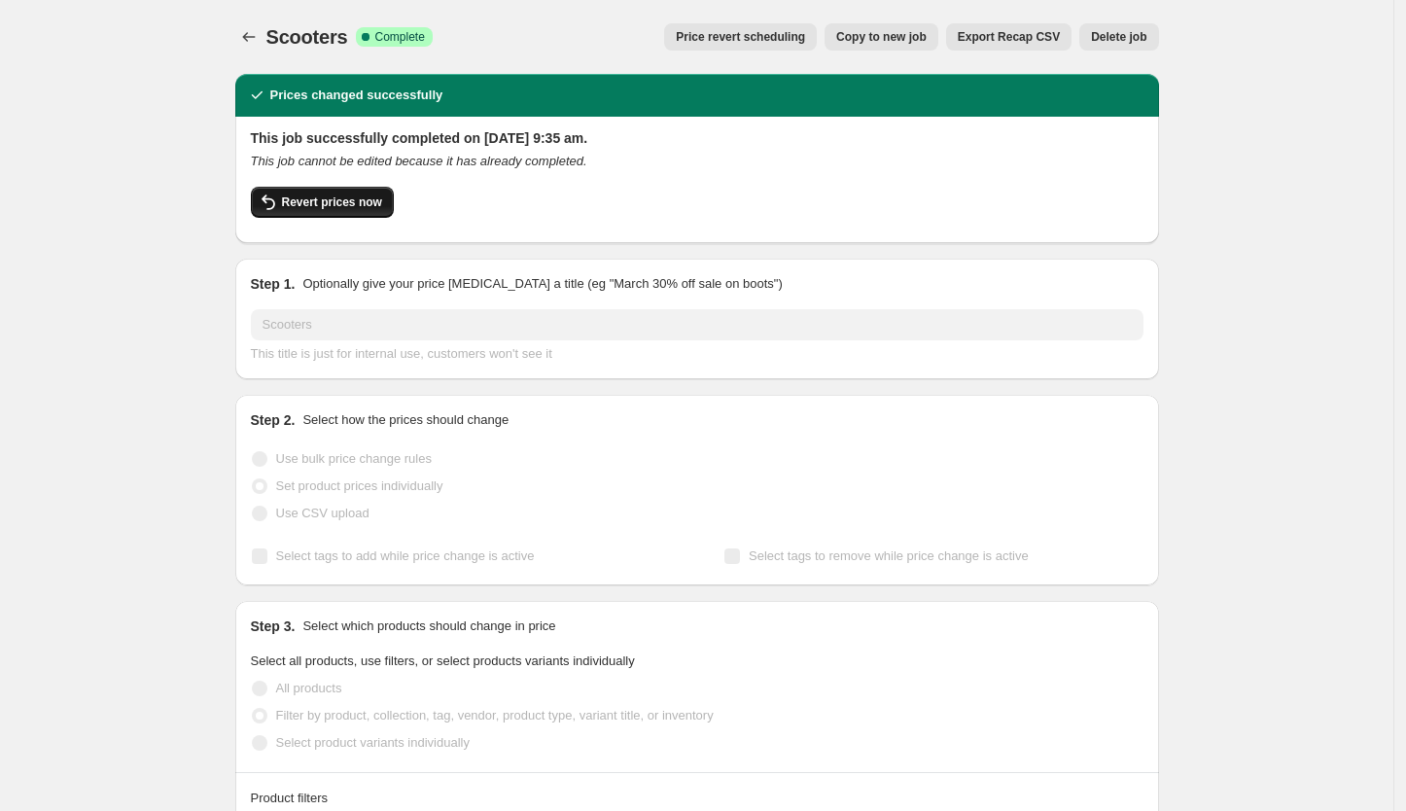
click at [345, 199] on span "Revert prices now" at bounding box center [332, 202] width 100 height 16
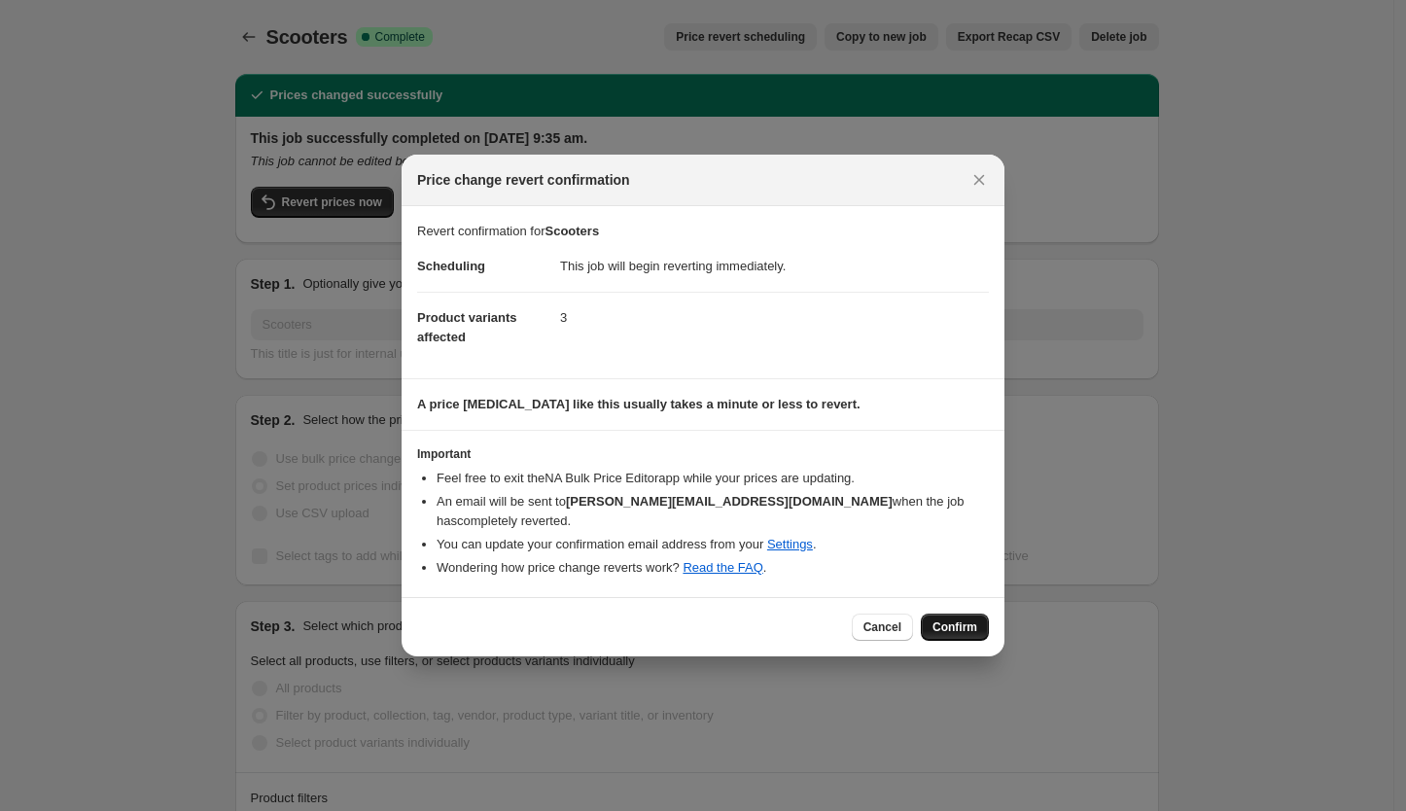
click at [964, 619] on span "Confirm" at bounding box center [955, 627] width 45 height 16
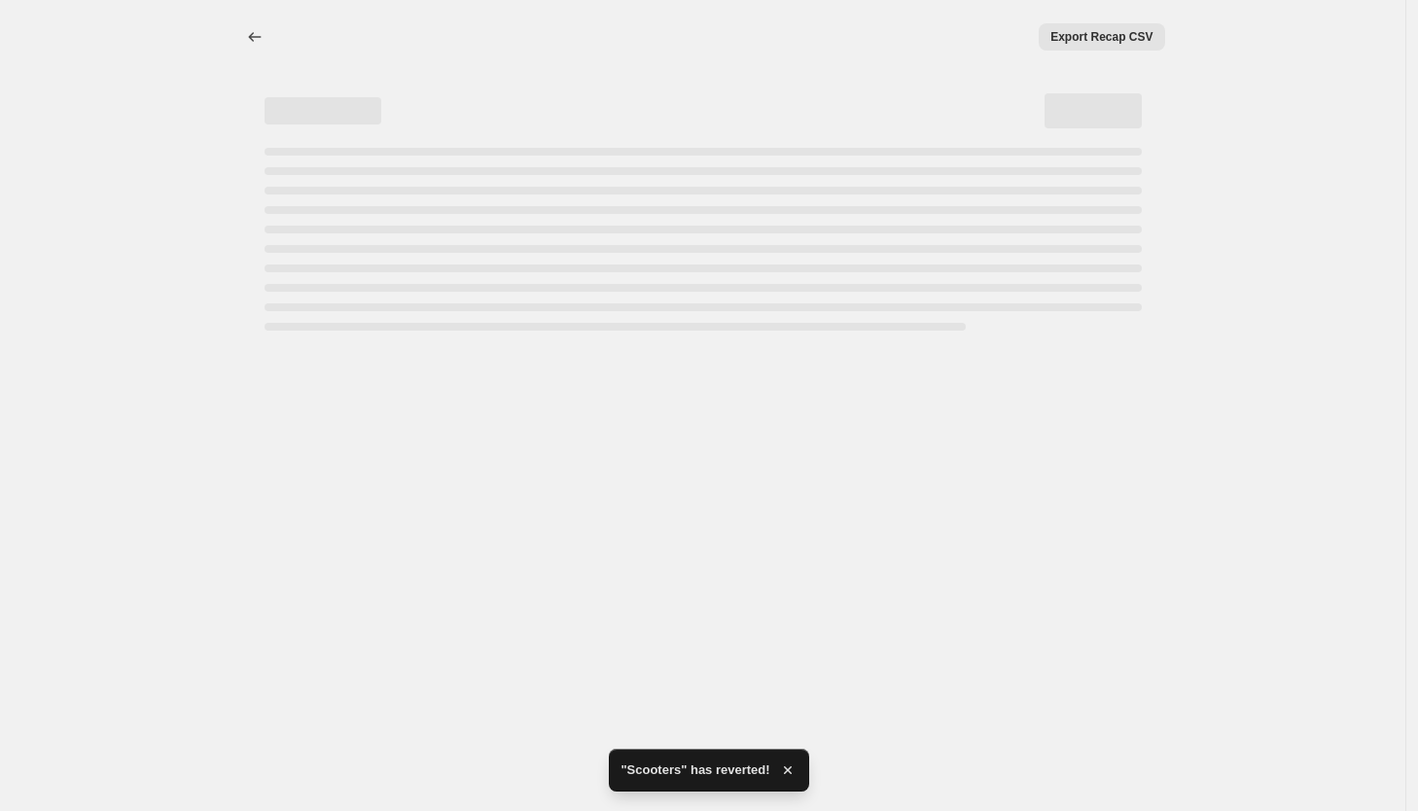
select select "tag"
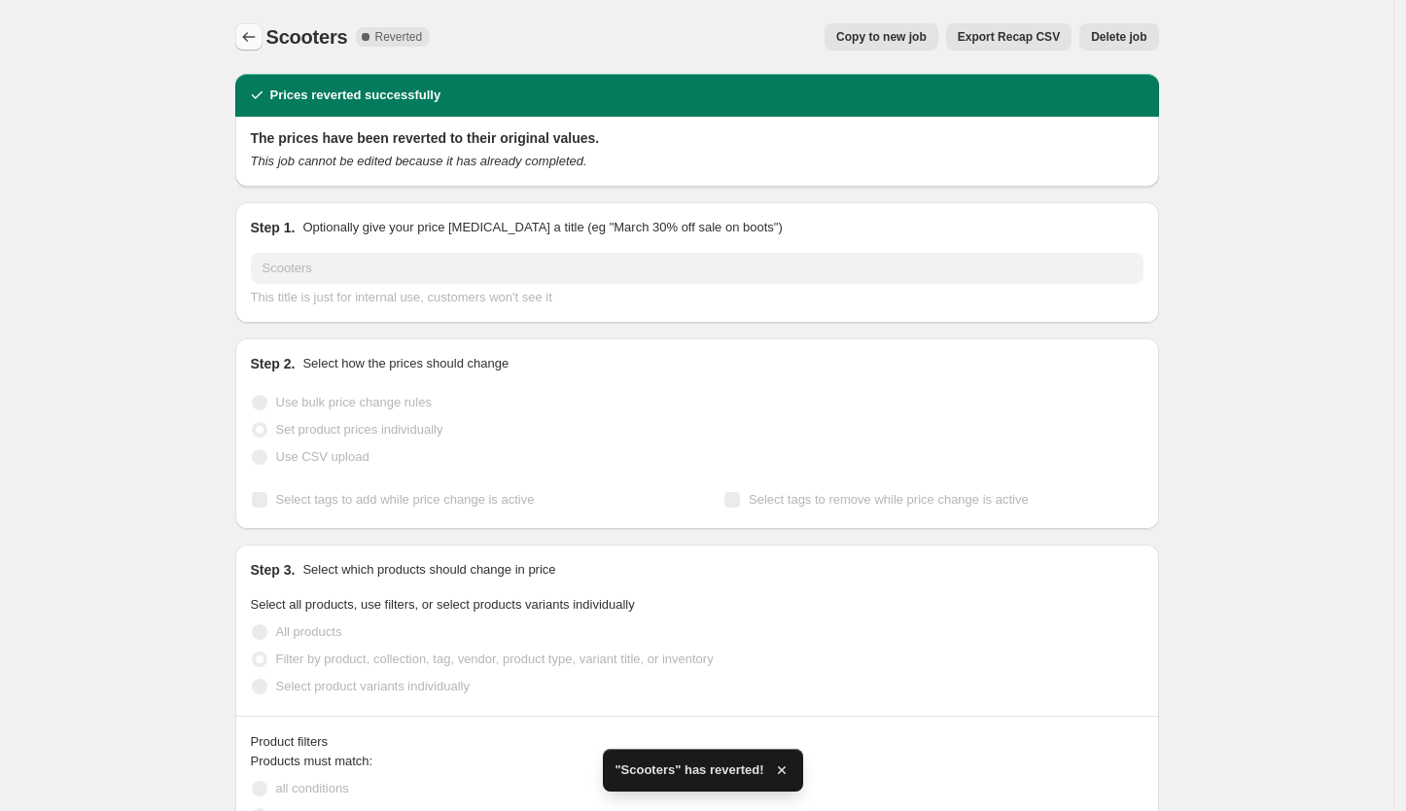
click at [250, 35] on icon "Price change jobs" at bounding box center [248, 37] width 13 height 10
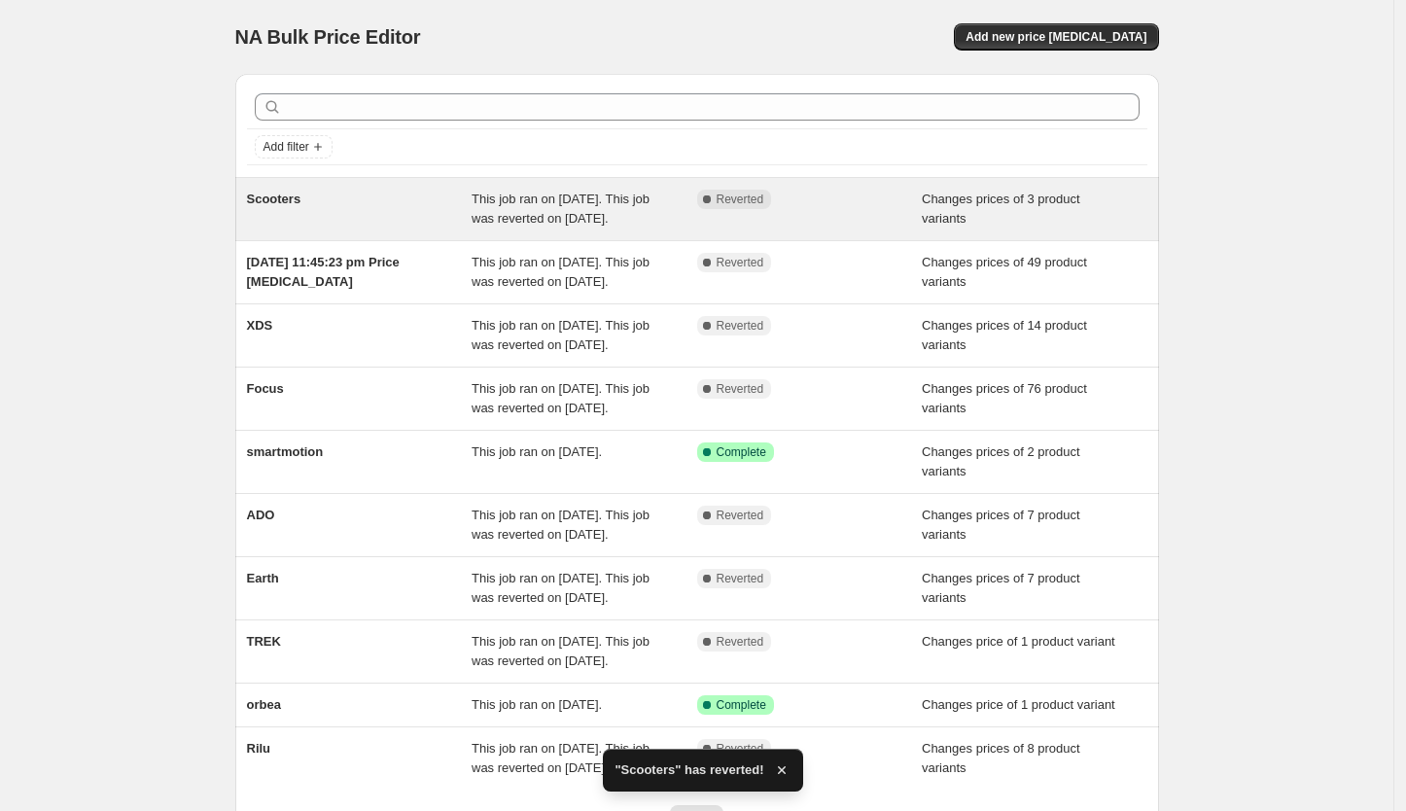
click at [390, 224] on div "Scooters" at bounding box center [360, 209] width 226 height 39
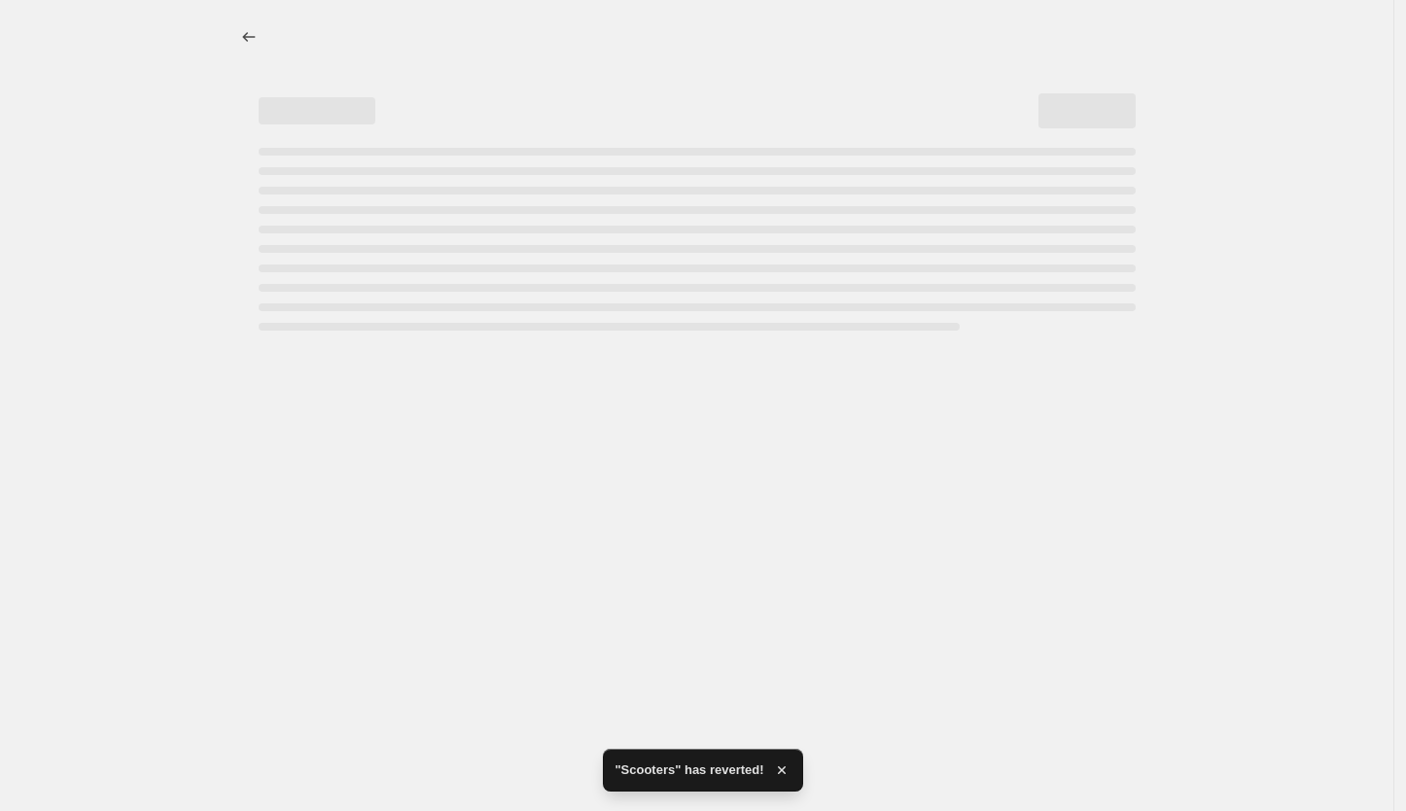
select select "tag"
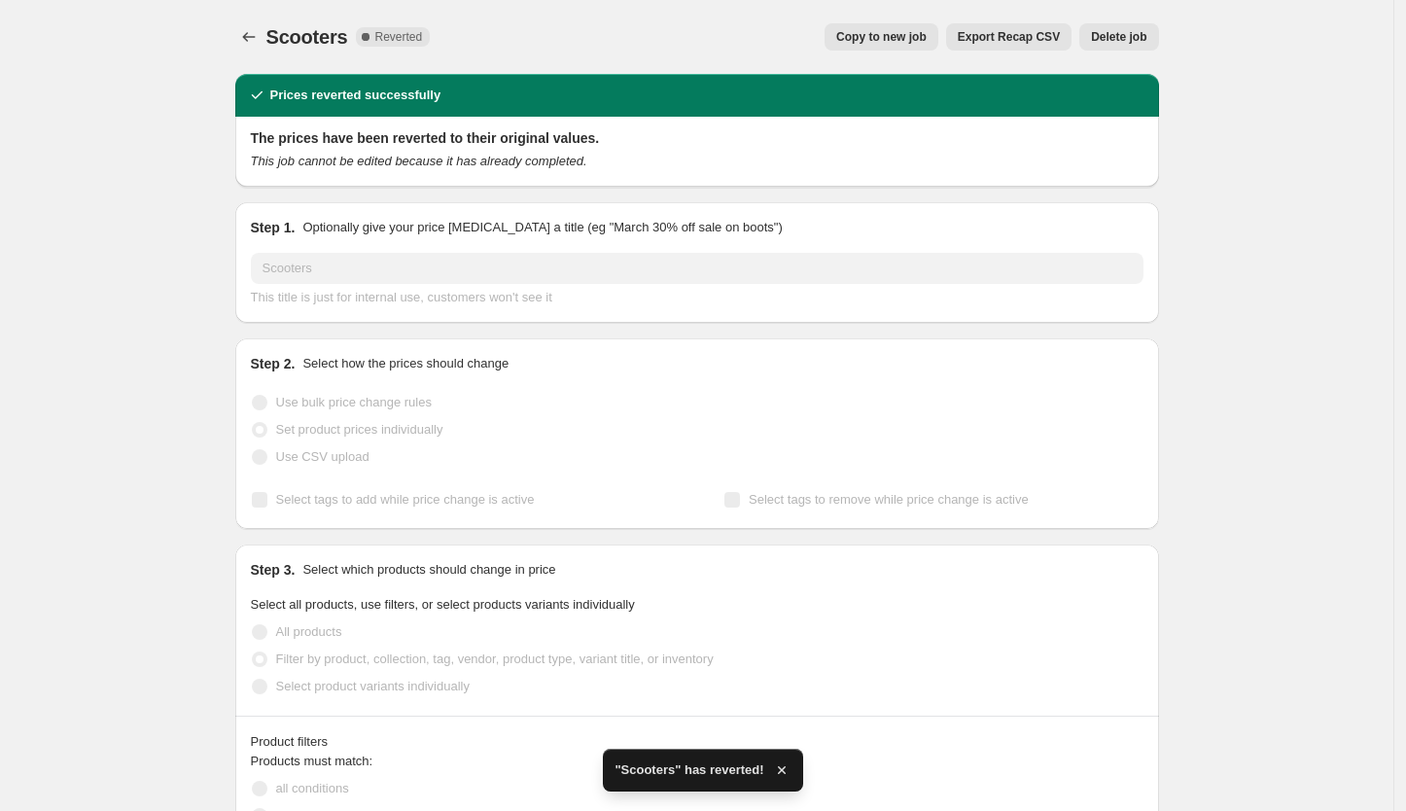
click at [889, 35] on span "Copy to new job" at bounding box center [881, 37] width 90 height 16
select select "tag"
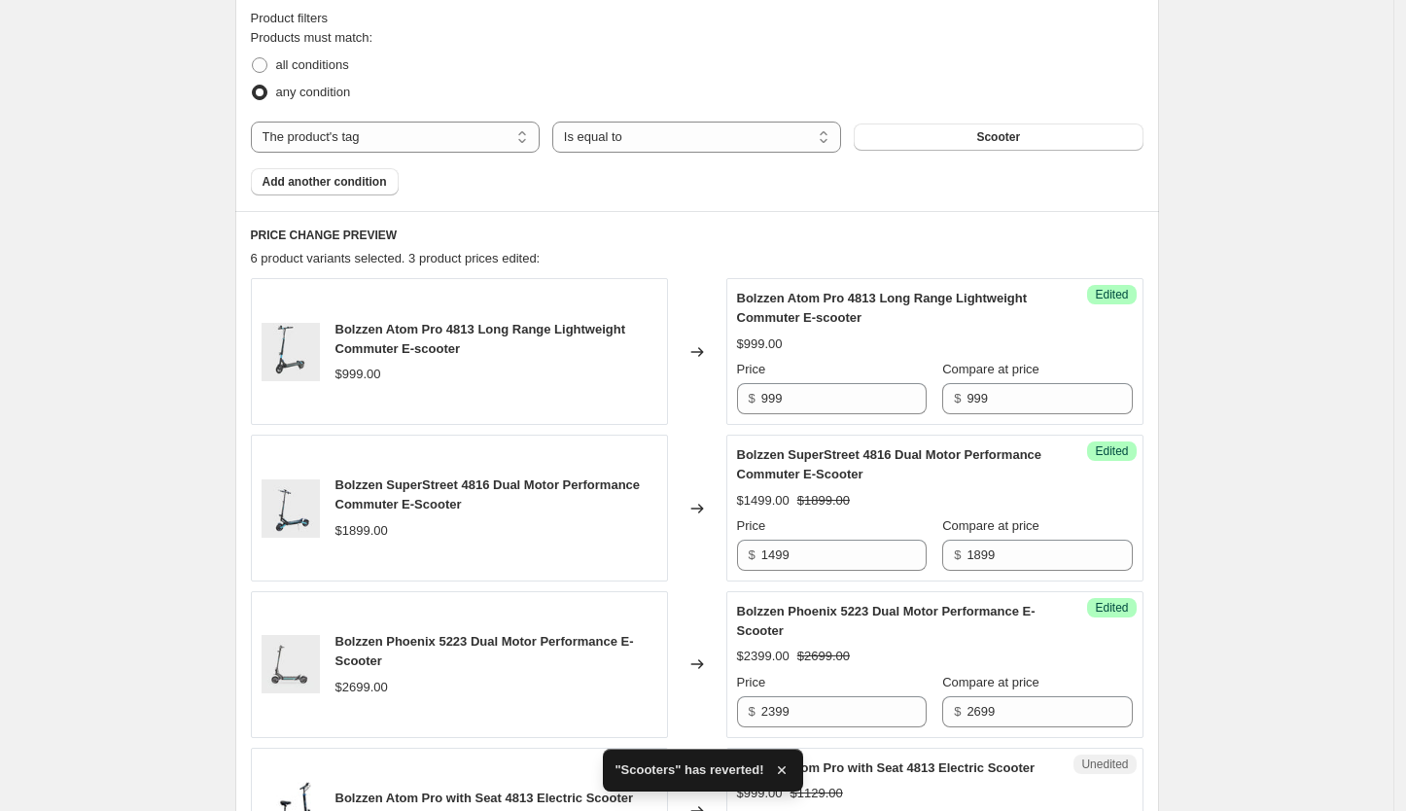
scroll to position [596, 0]
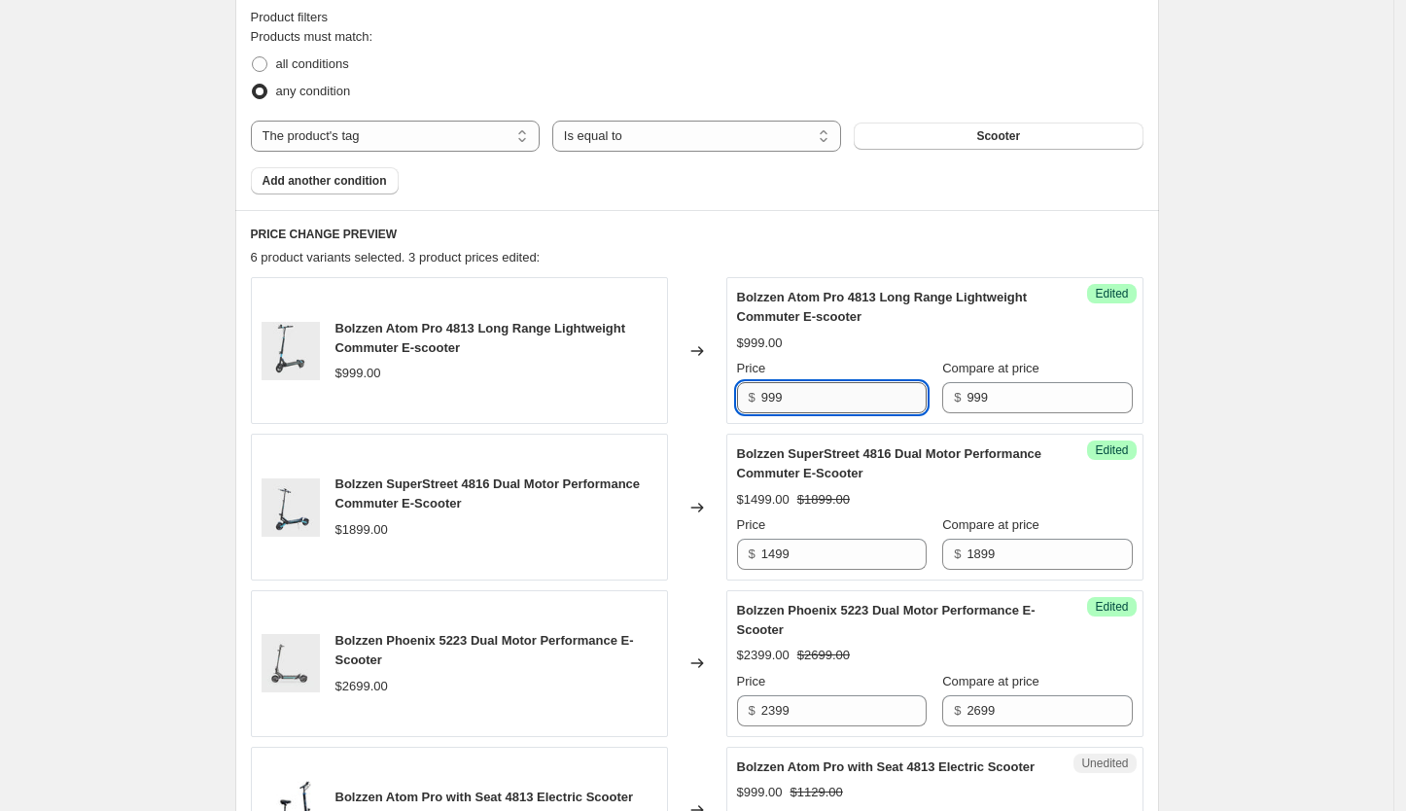
click at [772, 396] on input "999" at bounding box center [843, 397] width 165 height 31
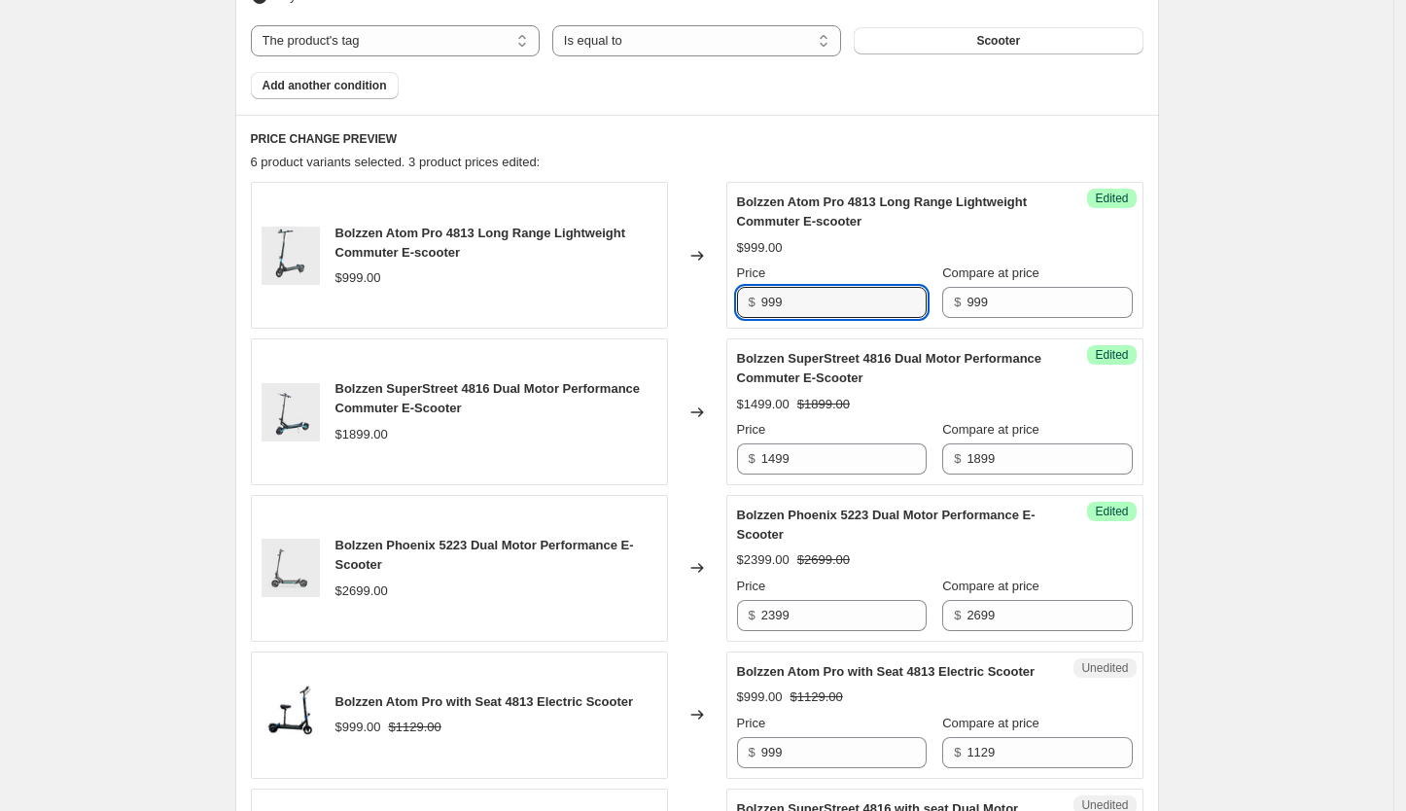
scroll to position [692, 0]
type input "899"
click at [897, 233] on div "Bolzzen Atom Pro 4813 Long Range Lightweight Commuter E-scooter $899.00 $999.00…" at bounding box center [935, 254] width 396 height 125
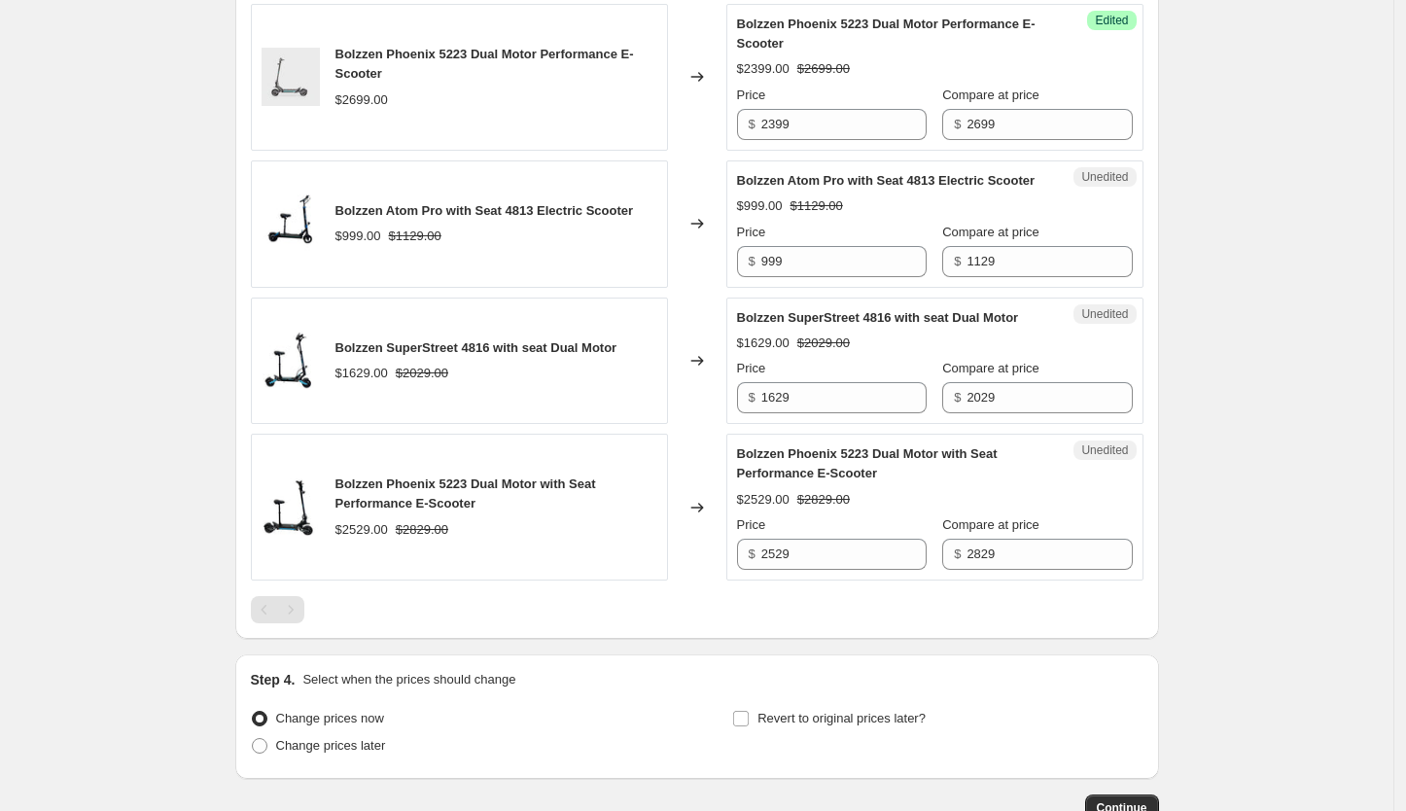
scroll to position [1329, 0]
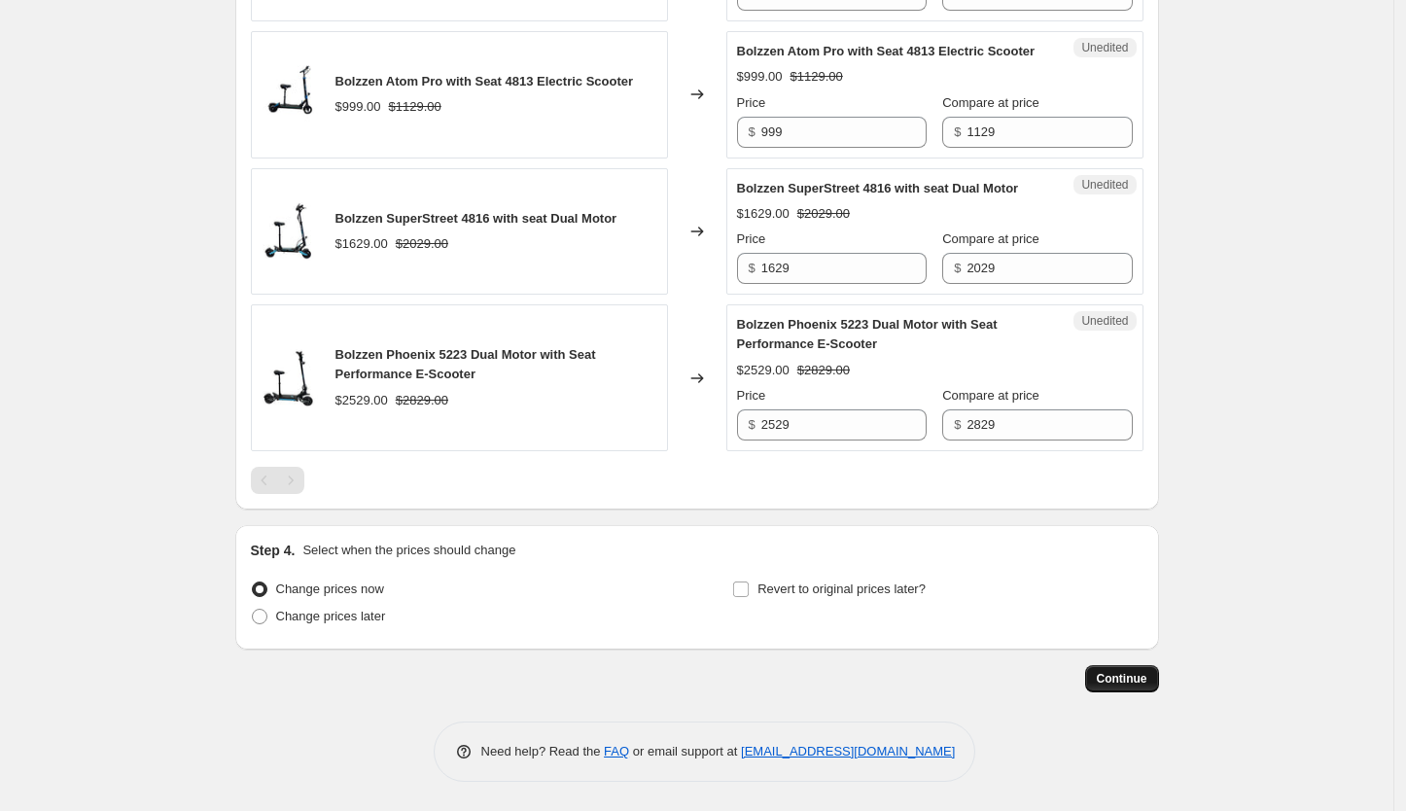
click at [1119, 675] on span "Continue" at bounding box center [1122, 679] width 51 height 16
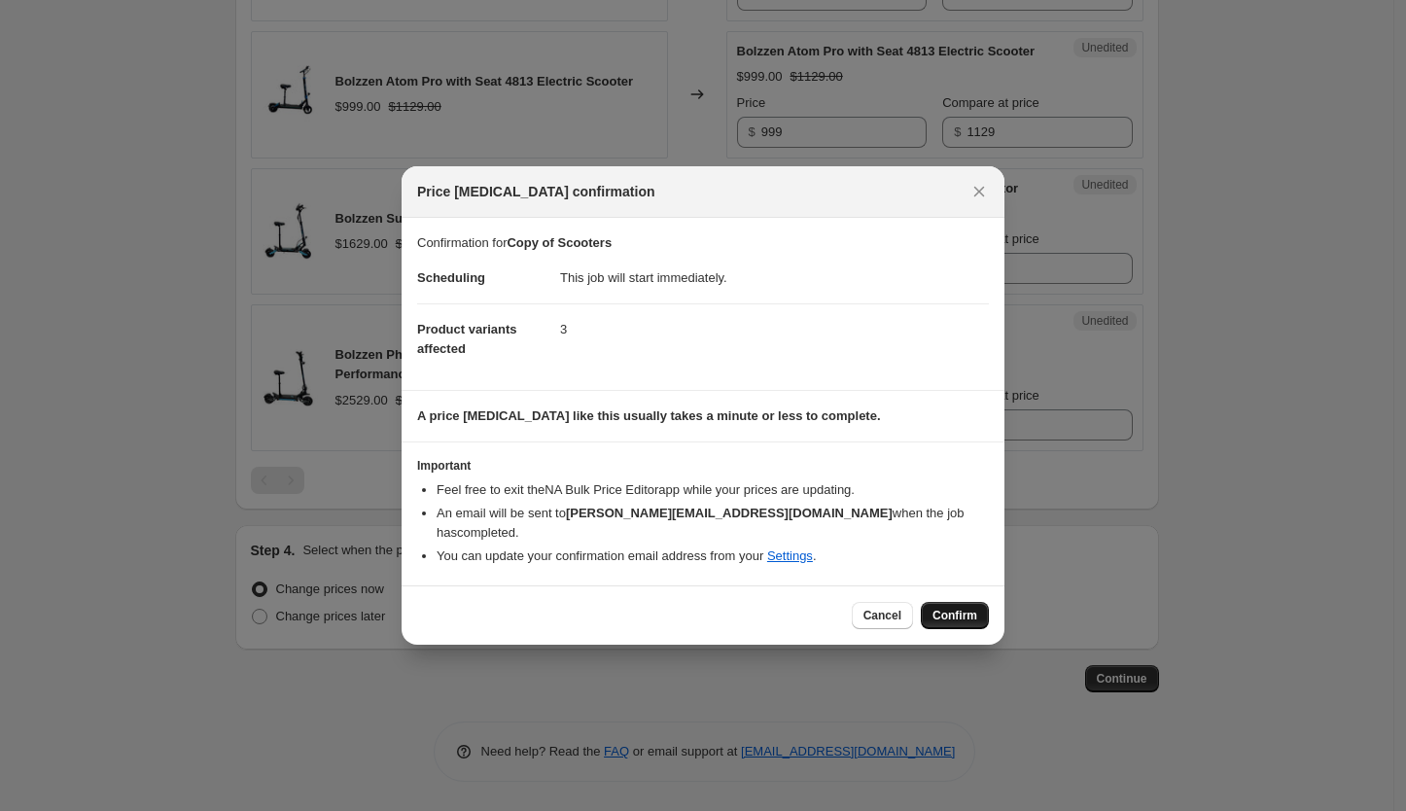
click at [957, 609] on span "Confirm" at bounding box center [955, 616] width 45 height 16
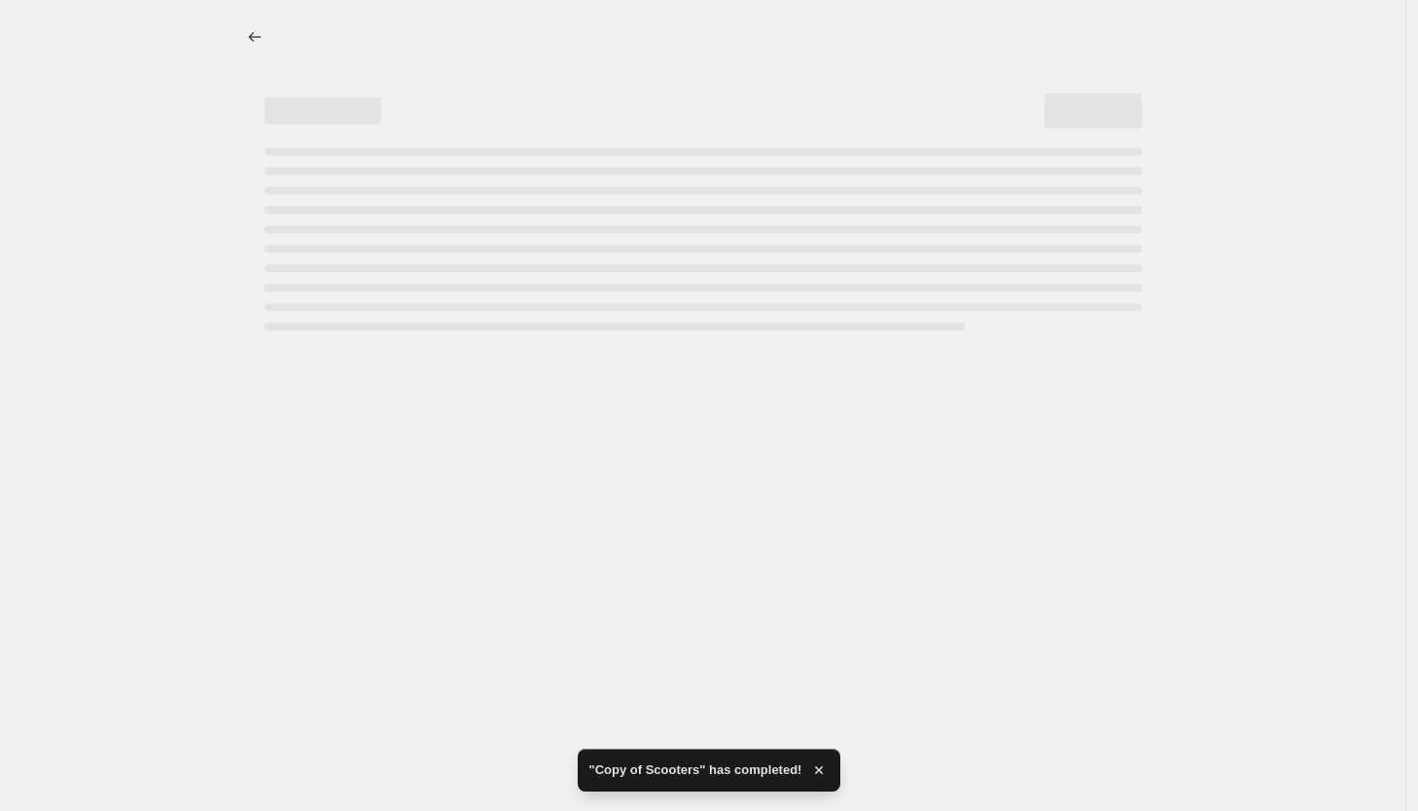
select select "tag"
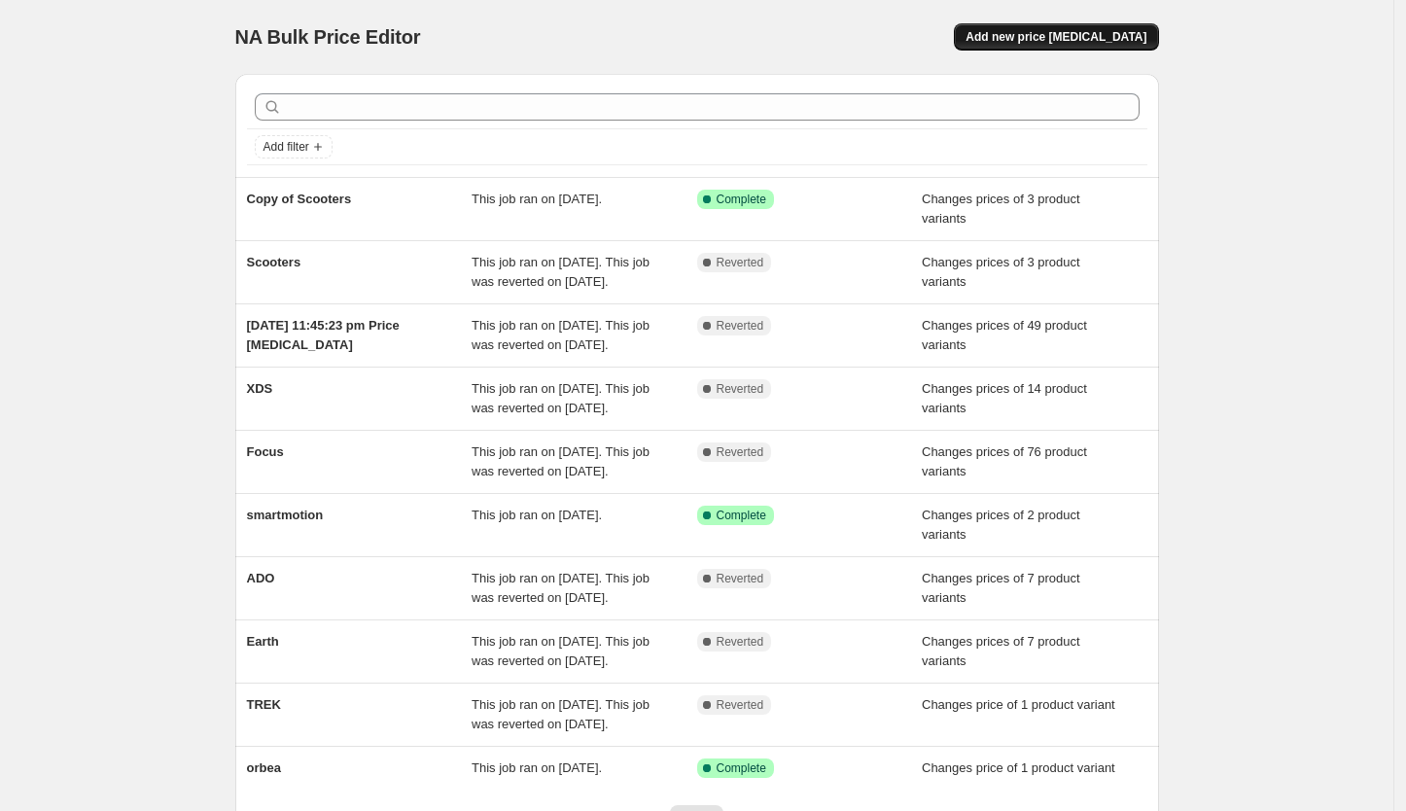
click at [1091, 28] on button "Add new price [MEDICAL_DATA]" at bounding box center [1056, 36] width 204 height 27
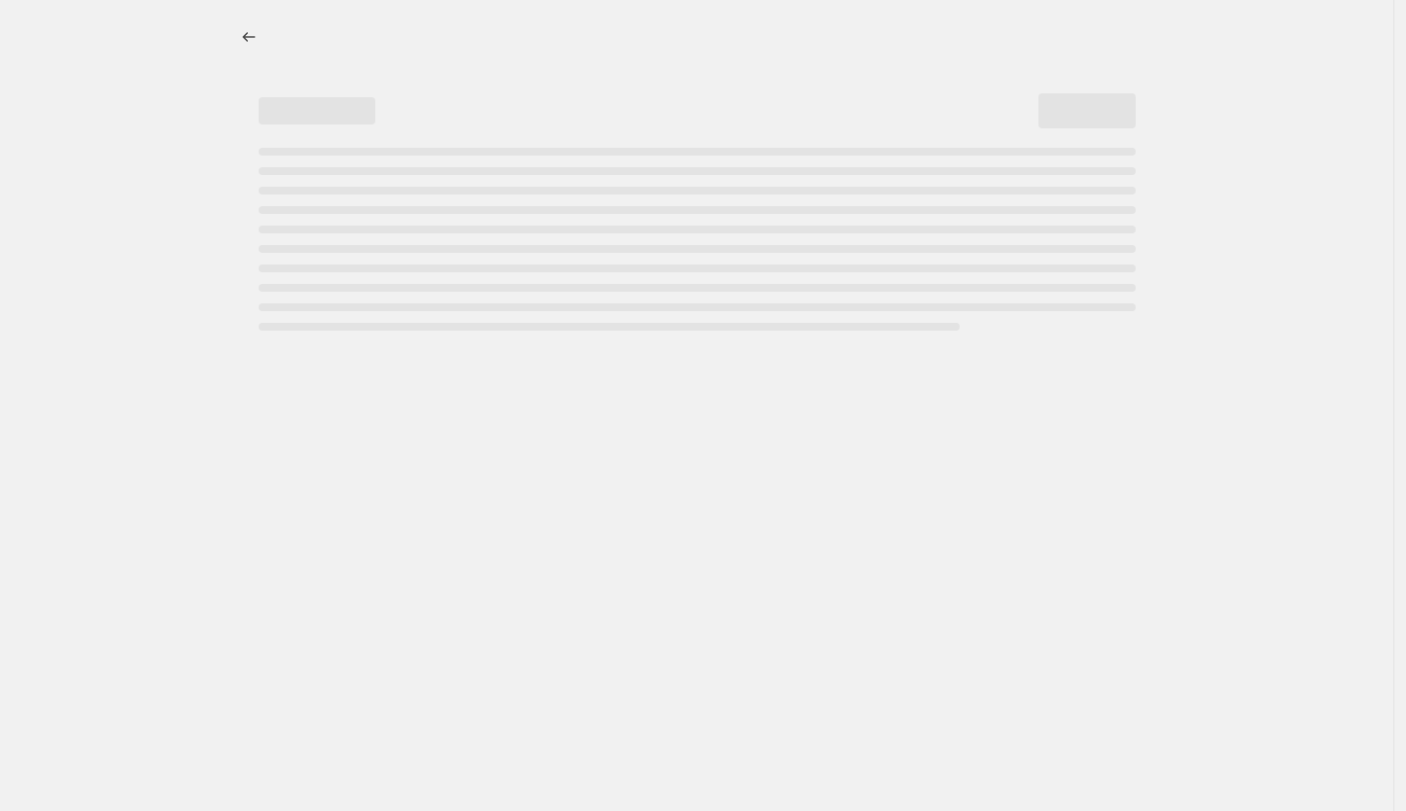
select select "percentage"
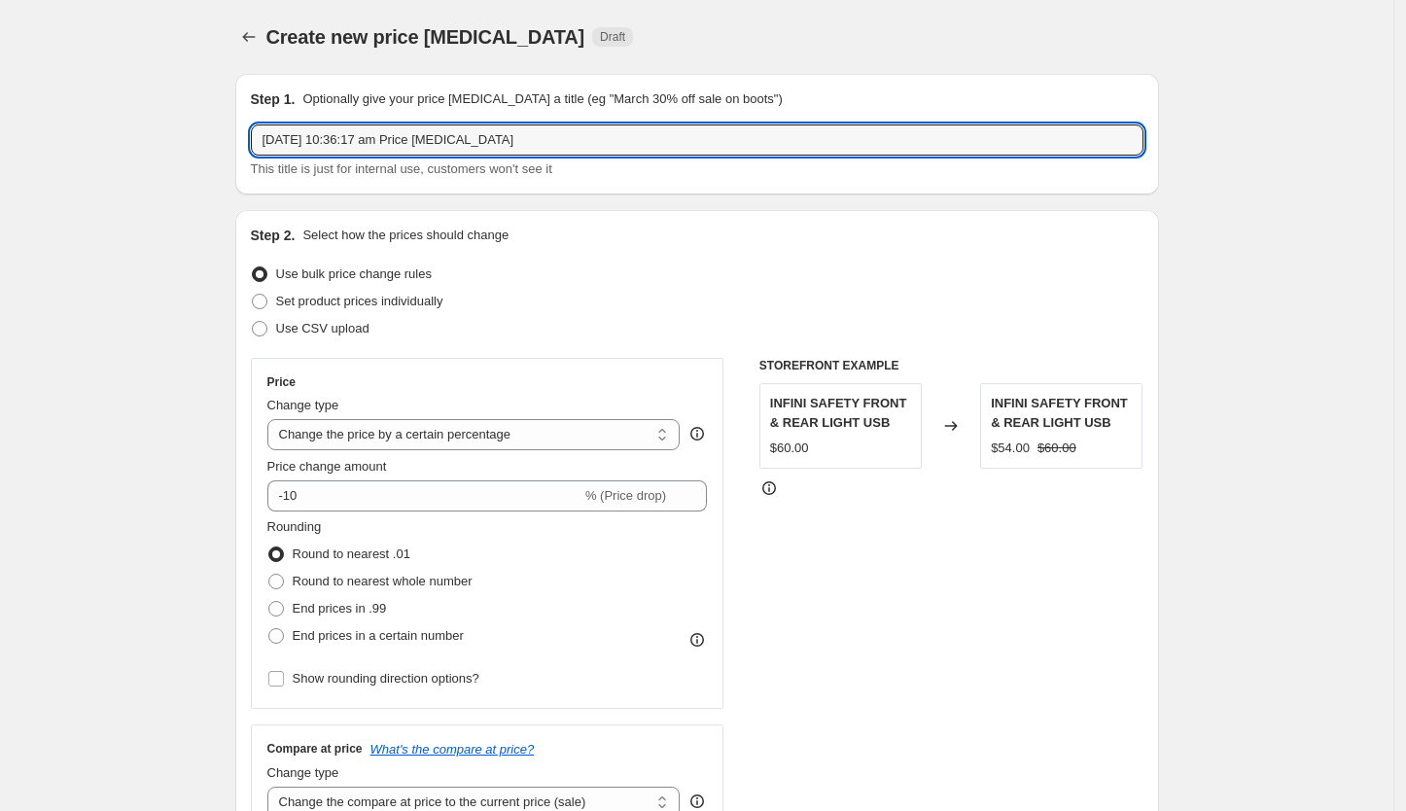
drag, startPoint x: 530, startPoint y: 146, endPoint x: 225, endPoint y: 148, distance: 305.3
type input "NCM"
click at [288, 305] on span "Set product prices individually" at bounding box center [359, 301] width 167 height 15
click at [253, 295] on input "Set product prices individually" at bounding box center [252, 294] width 1 height 1
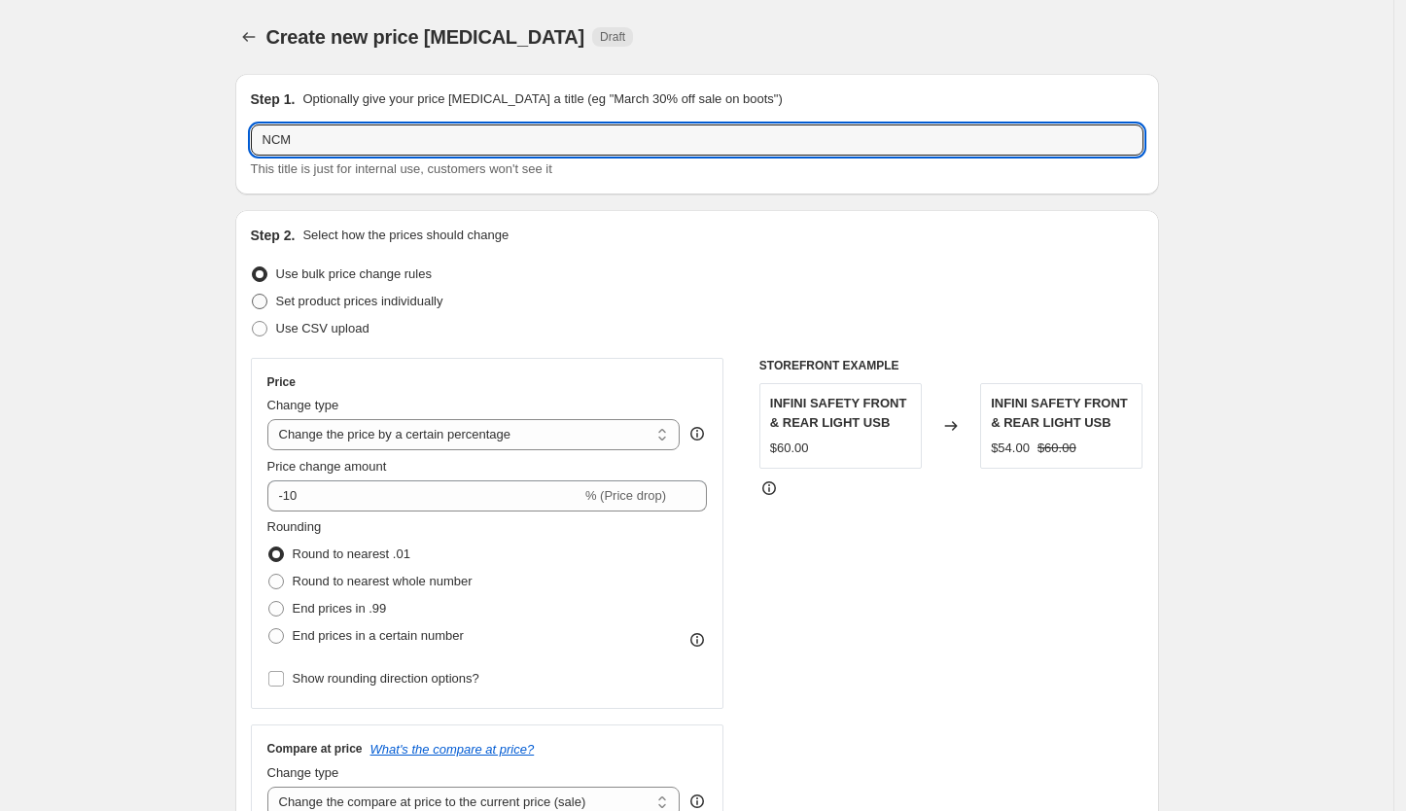
radio input "true"
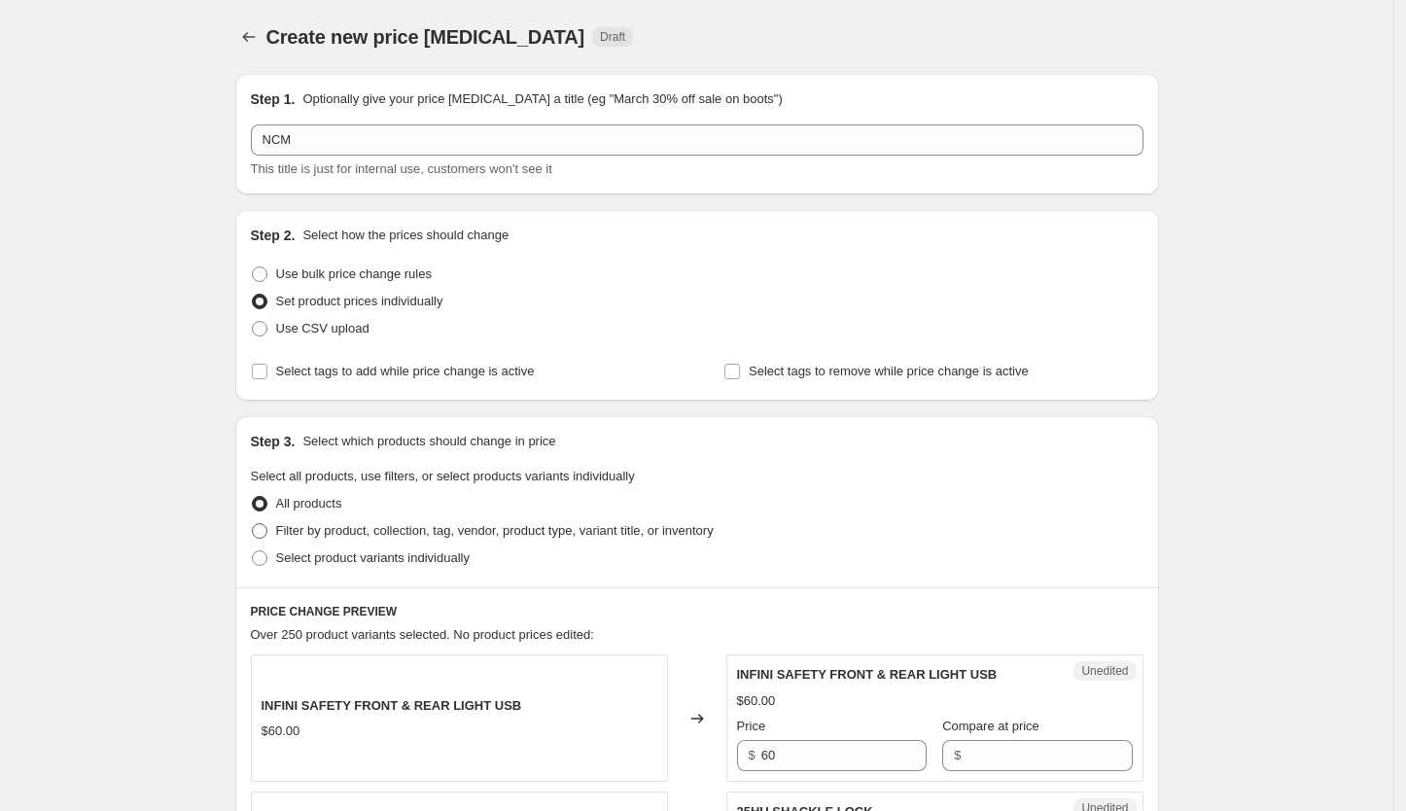
click at [292, 534] on span "Filter by product, collection, tag, vendor, product type, variant title, or inv…" at bounding box center [495, 530] width 438 height 15
click at [253, 524] on input "Filter by product, collection, tag, vendor, product type, variant title, or inv…" at bounding box center [252, 523] width 1 height 1
radio input "true"
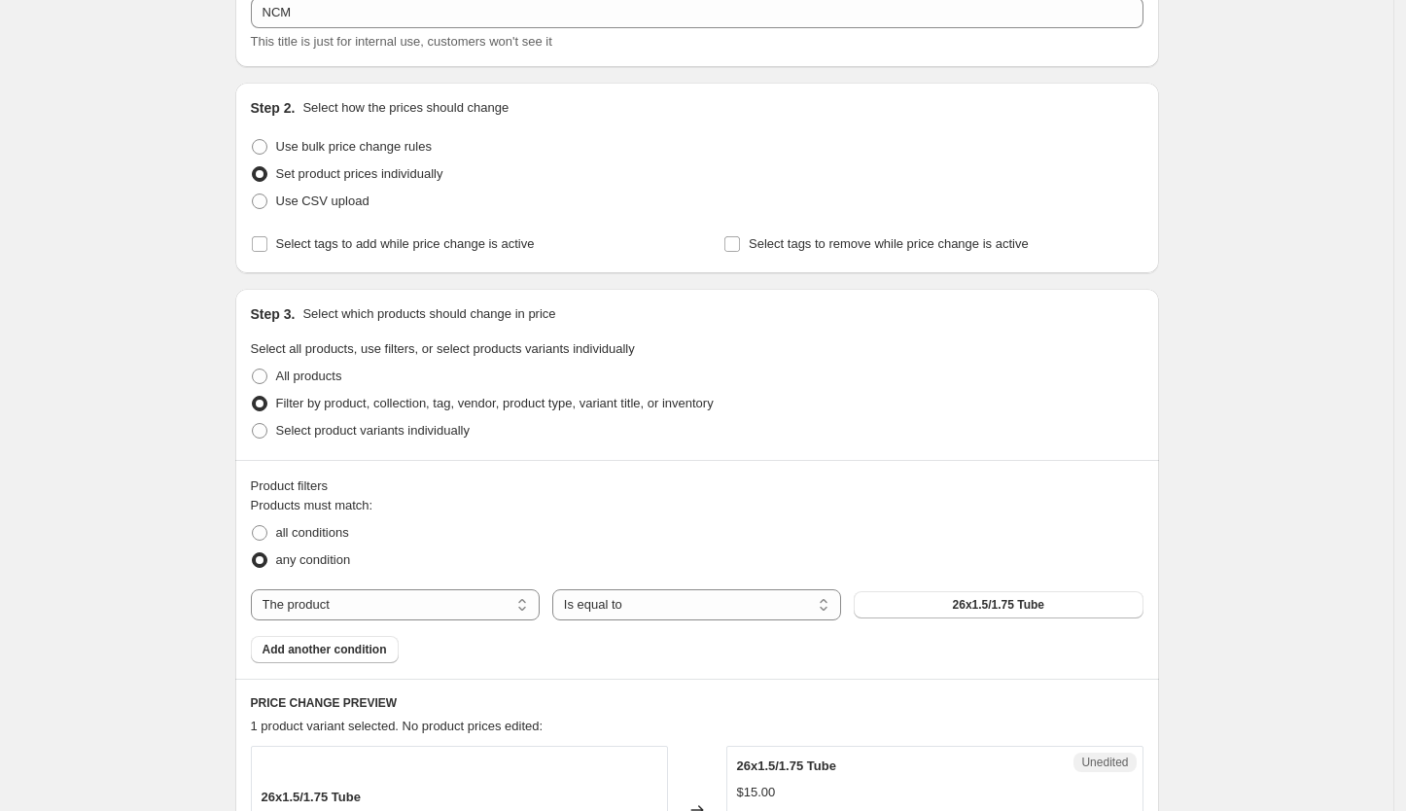
scroll to position [172, 0]
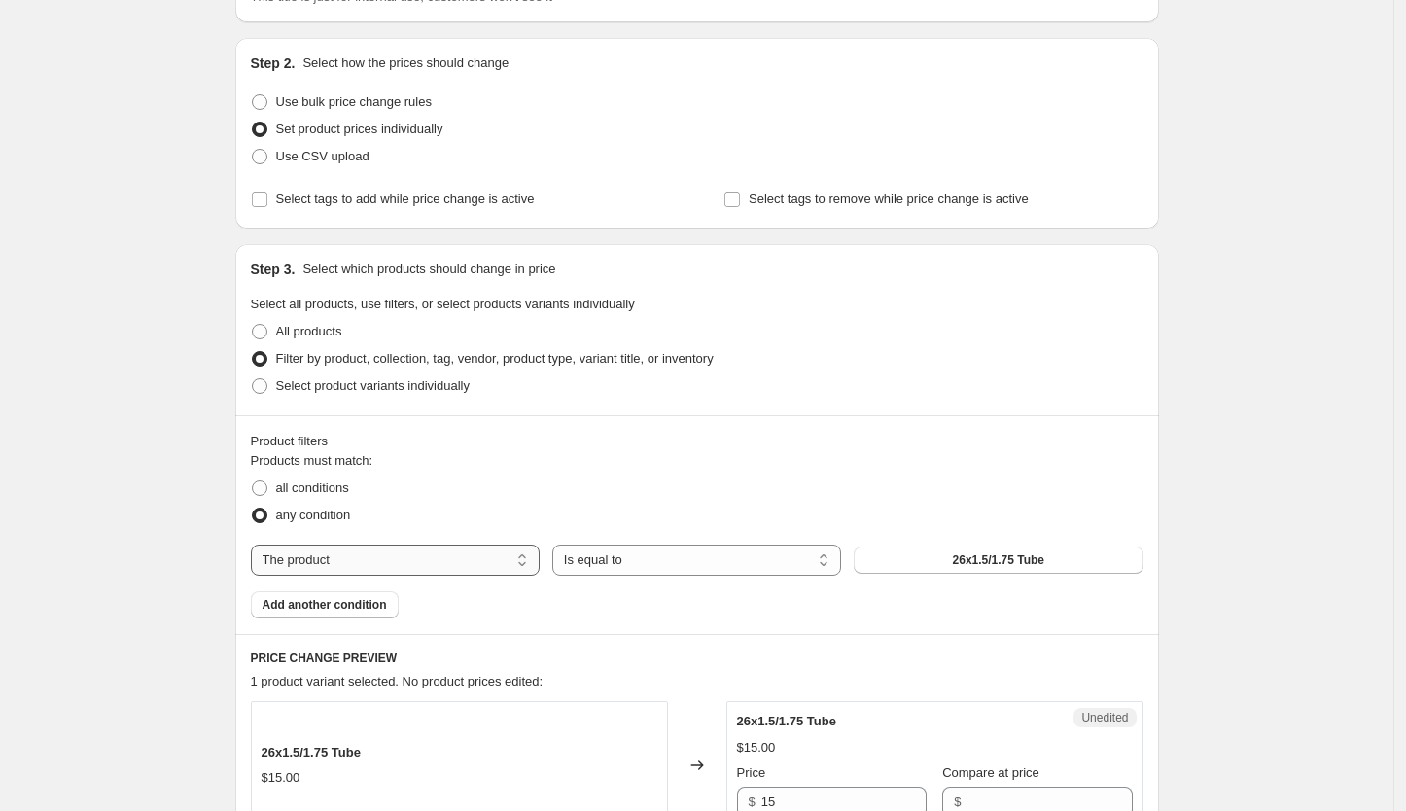
click at [482, 562] on select "The product The product's collection The product's tag The product's vendor The…" at bounding box center [395, 560] width 289 height 31
select select "tag"
click at [646, 566] on select "Is equal to Is not equal to" at bounding box center [696, 560] width 289 height 31
click at [557, 545] on select "Is equal to Is not equal to" at bounding box center [696, 560] width 289 height 31
click at [925, 548] on button "48V" at bounding box center [998, 560] width 289 height 27
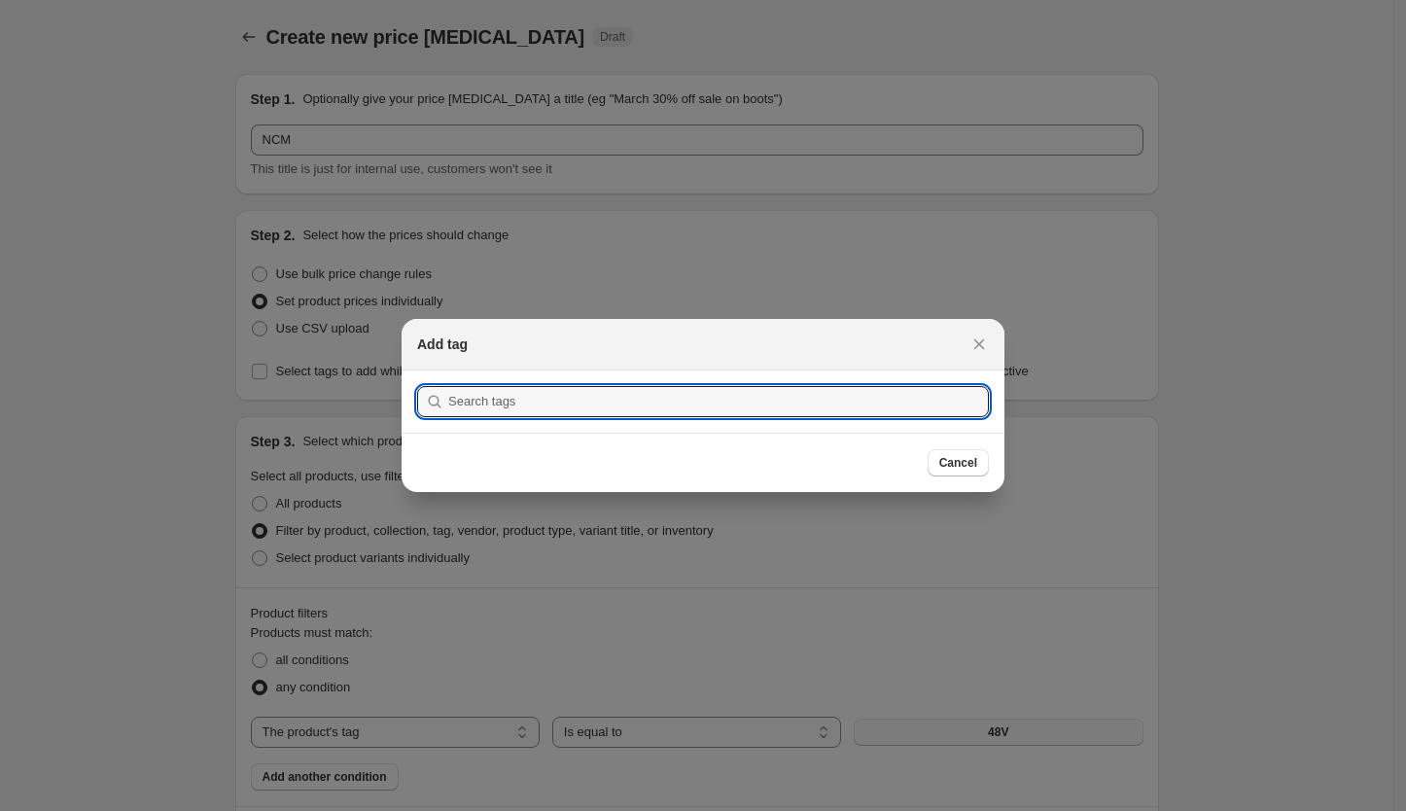
scroll to position [0, 0]
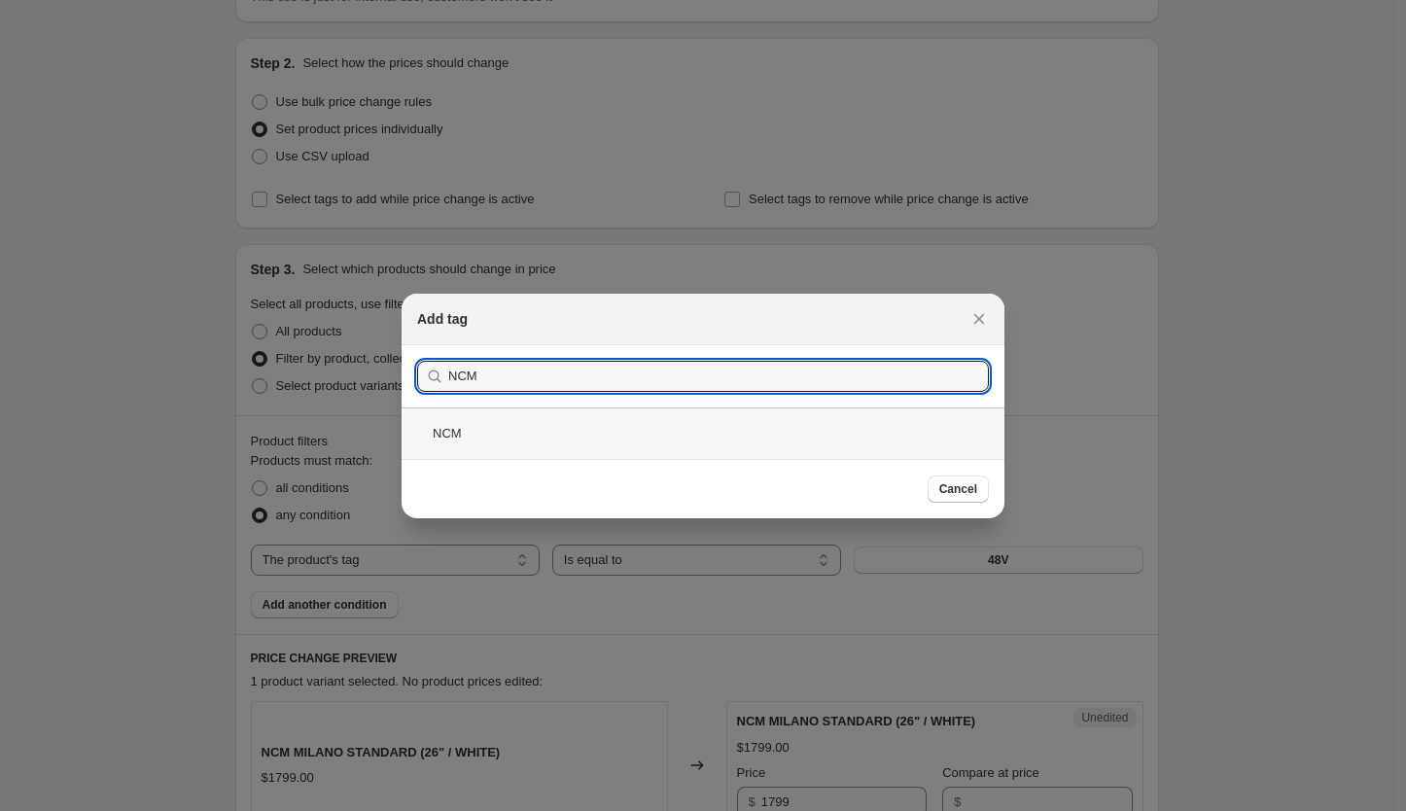
type input "NCM"
click at [757, 441] on div "NCM" at bounding box center [703, 433] width 603 height 52
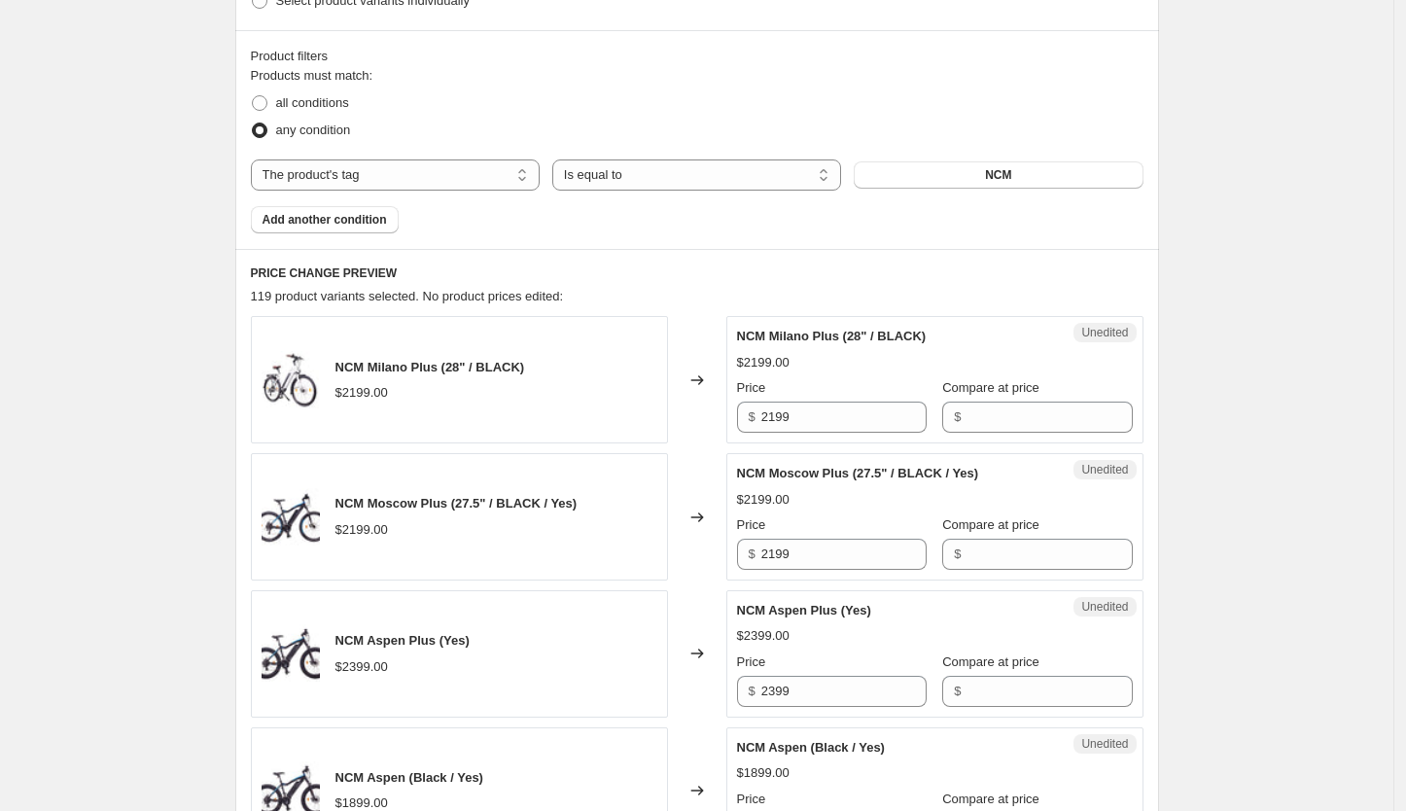
scroll to position [539, 0]
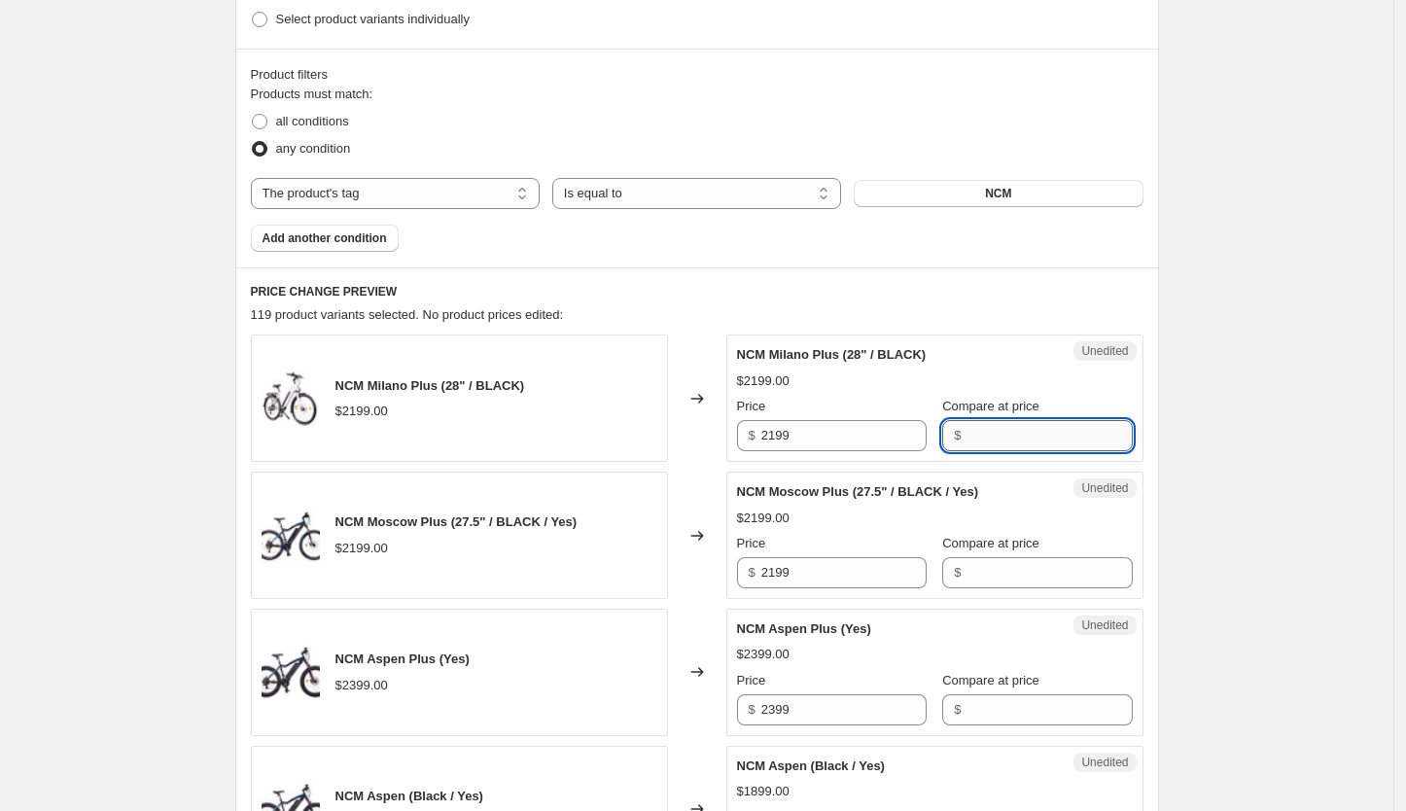
click at [994, 439] on input "Compare at price" at bounding box center [1049, 435] width 165 height 31
type input "2199"
click at [898, 435] on input "2199" at bounding box center [843, 435] width 165 height 31
type input "2099"
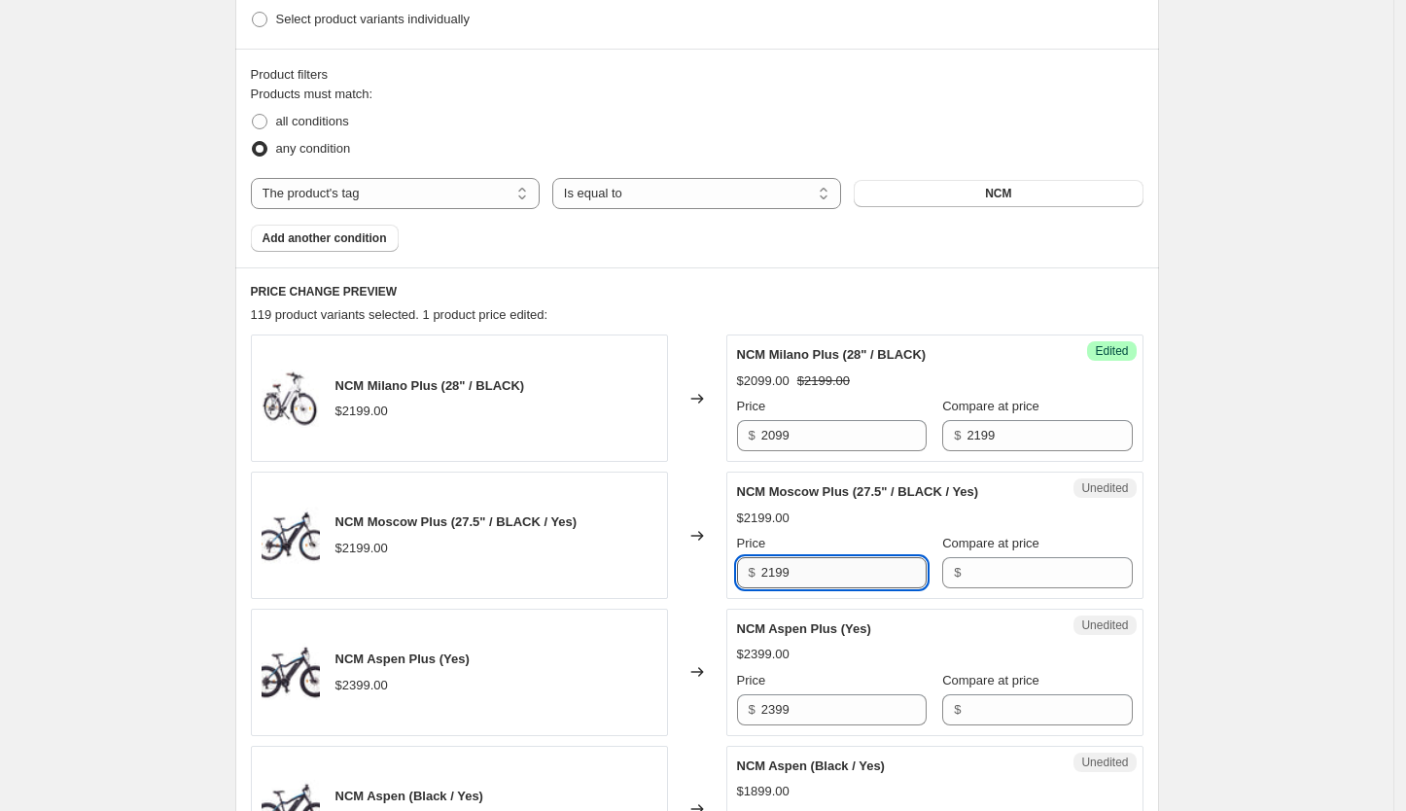
click at [856, 572] on input "2199" at bounding box center [843, 572] width 165 height 31
type input "2099"
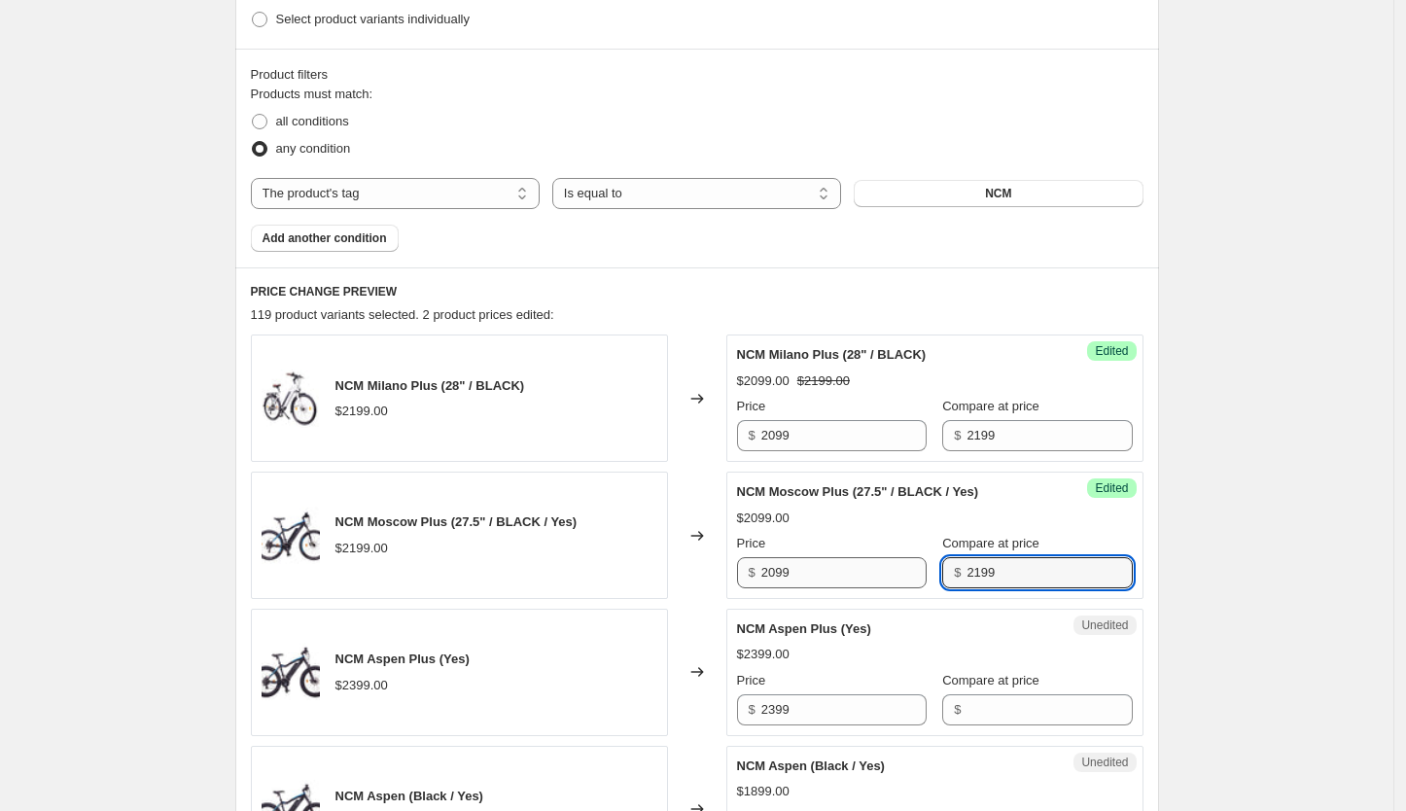
type input "2199"
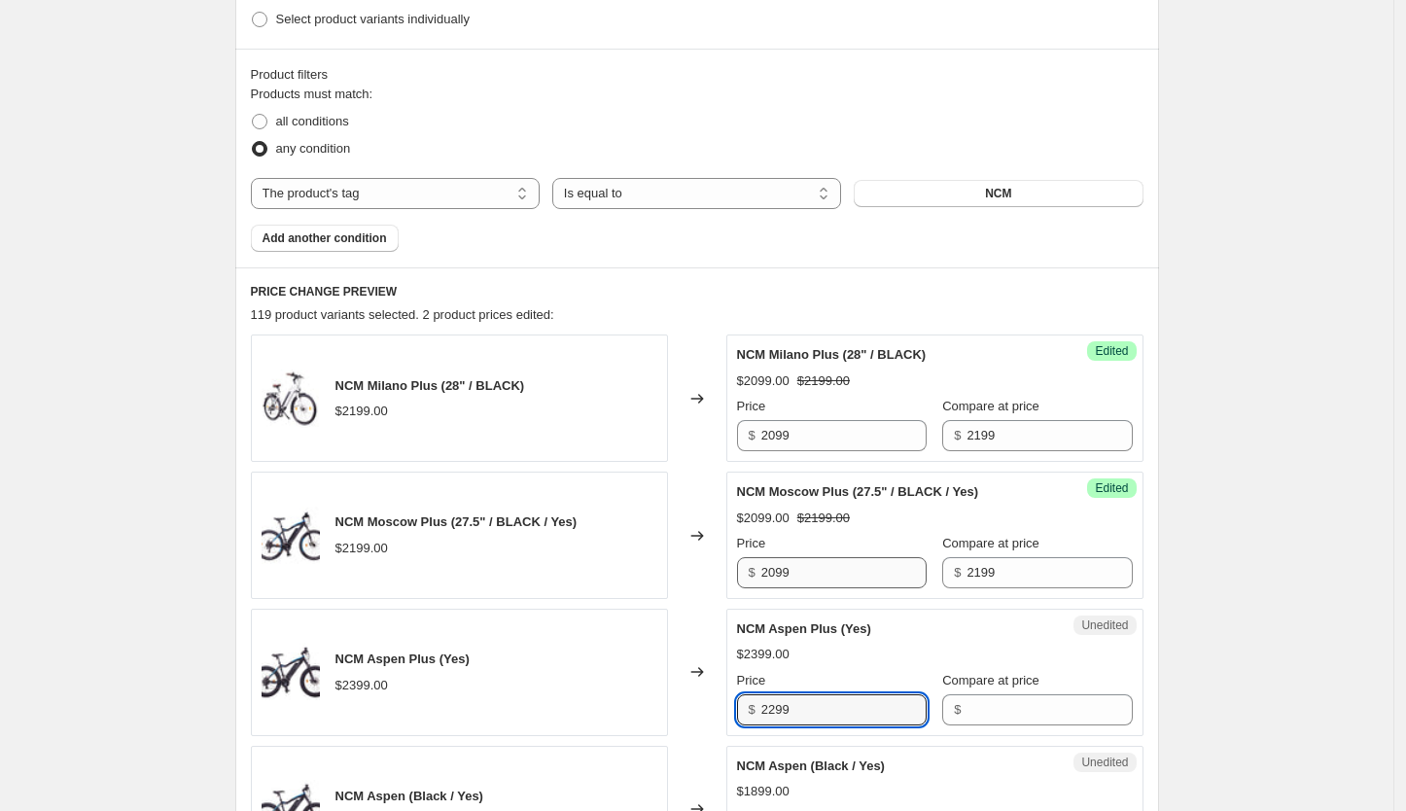
type input "2299"
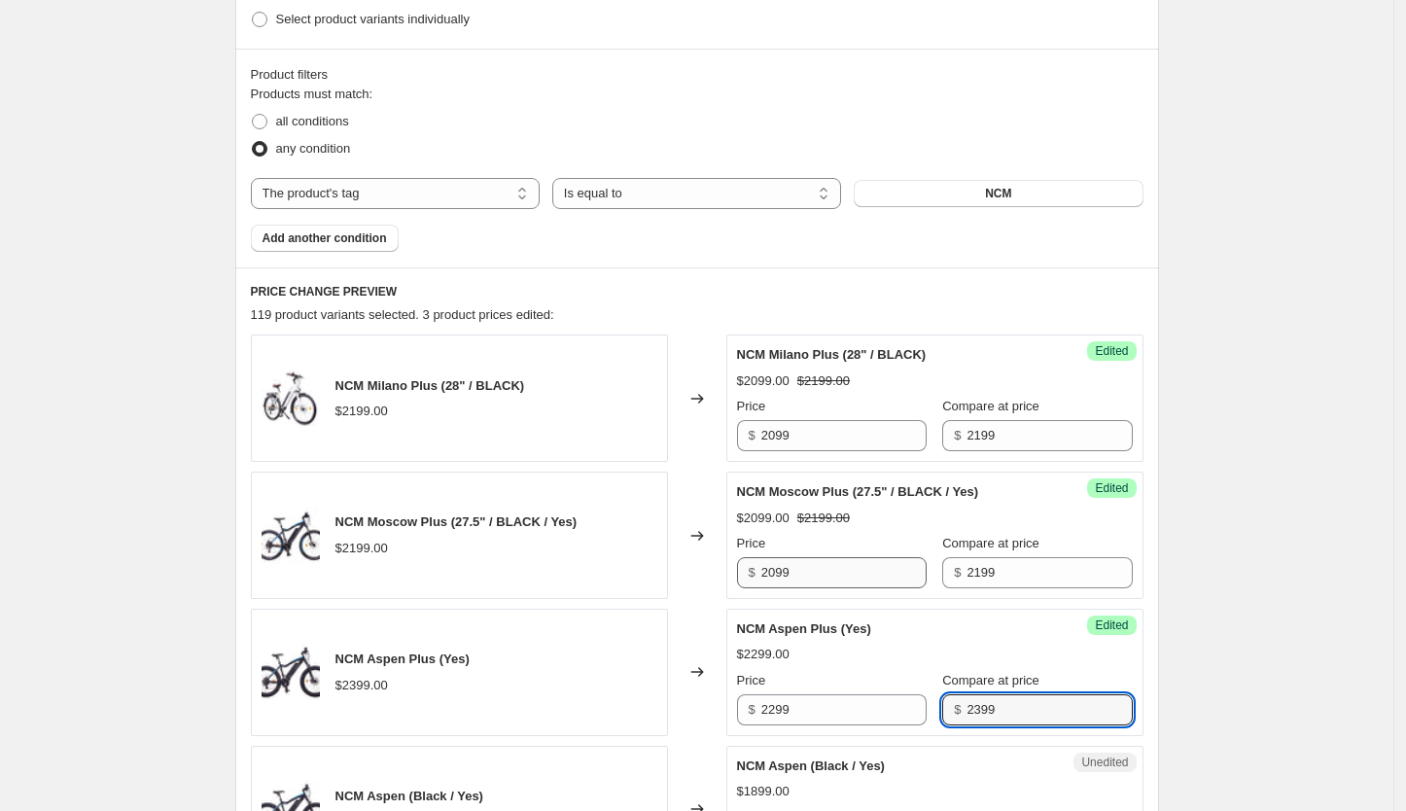
type input "2399"
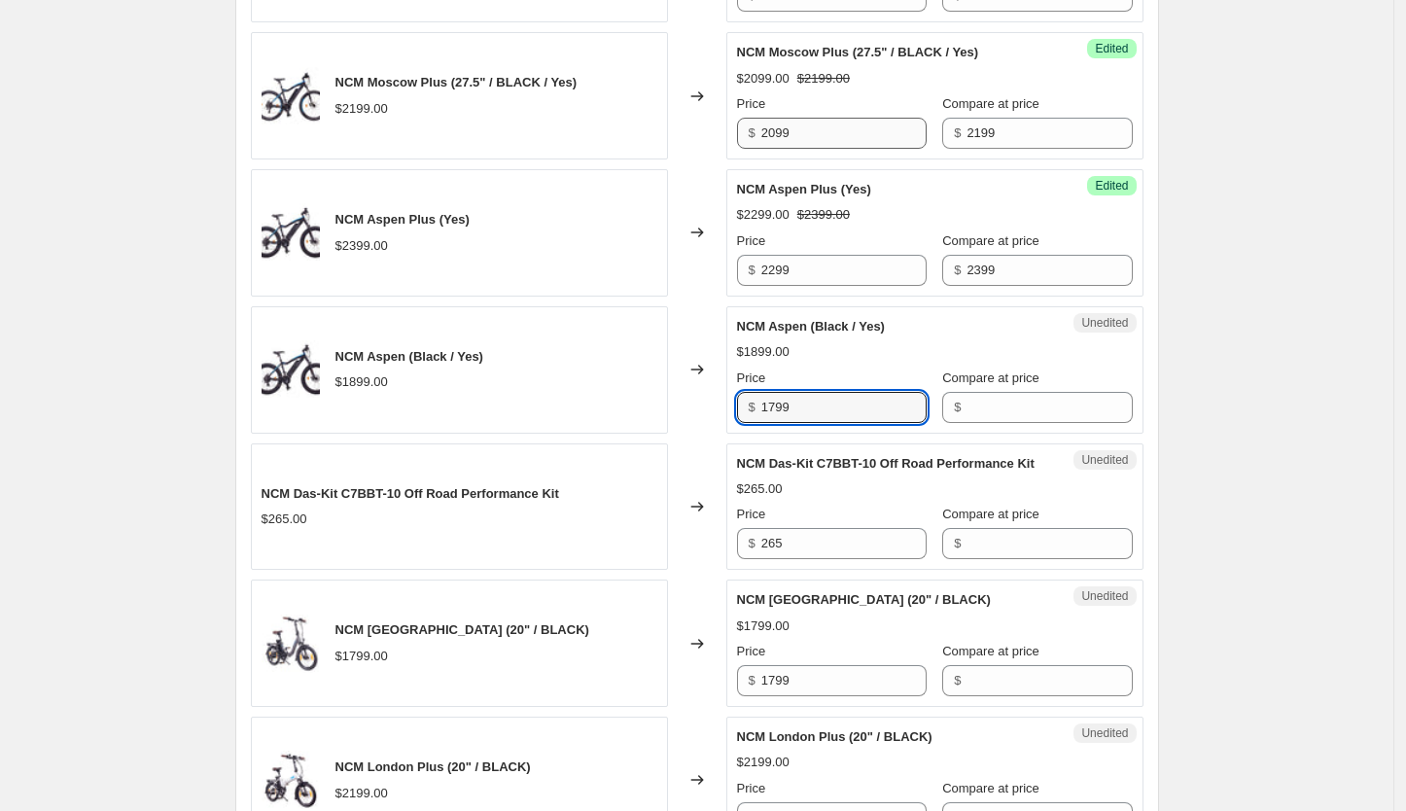
type input "1799"
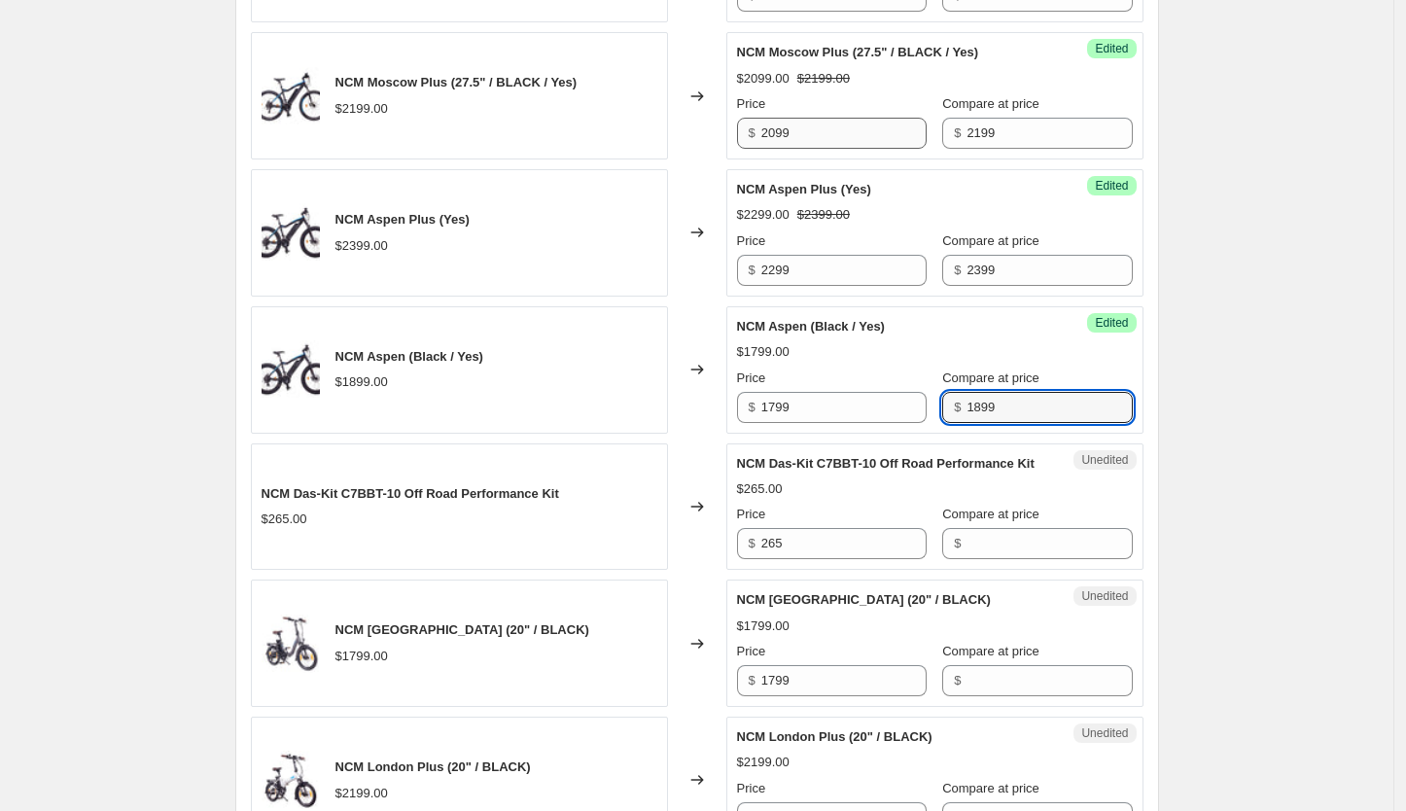
type input "1899"
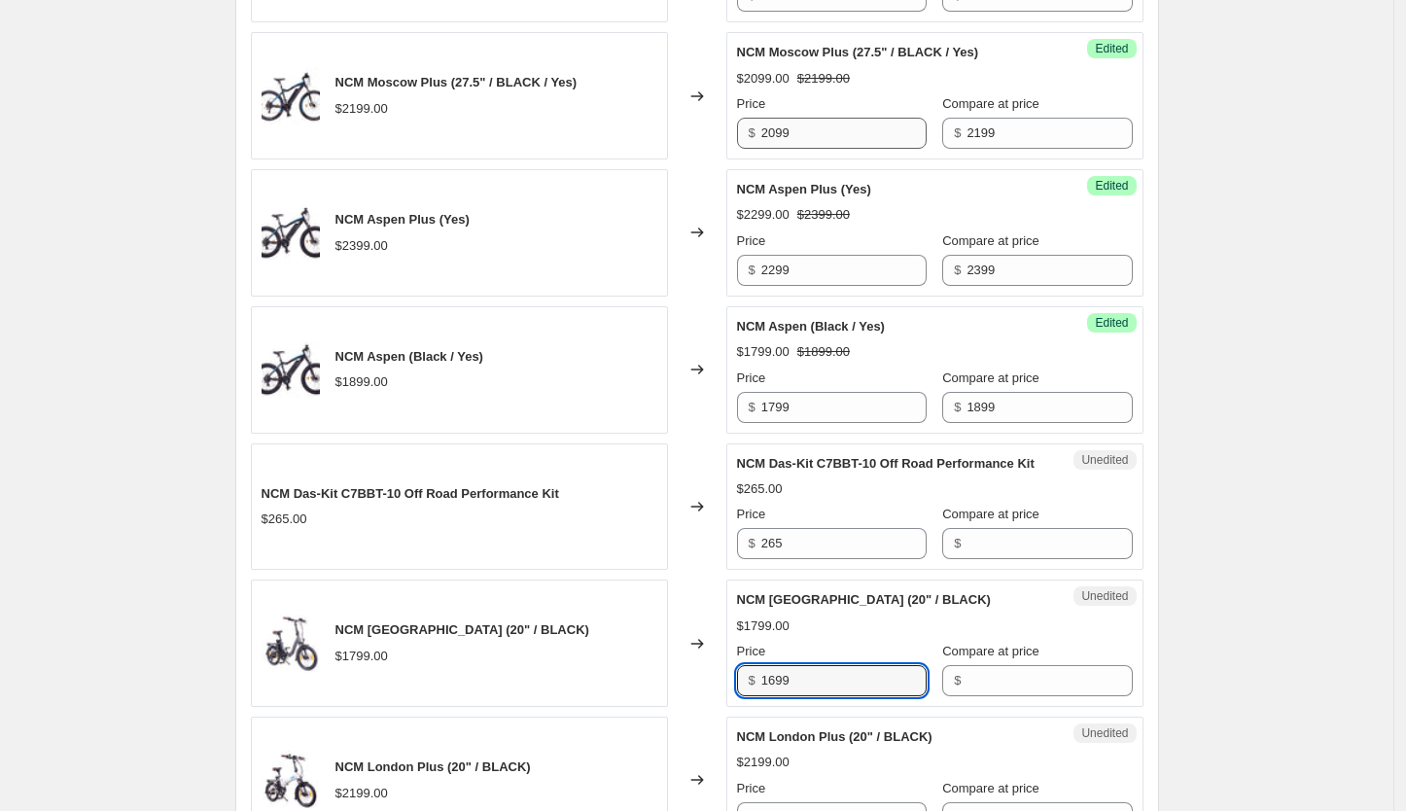
type input "1699"
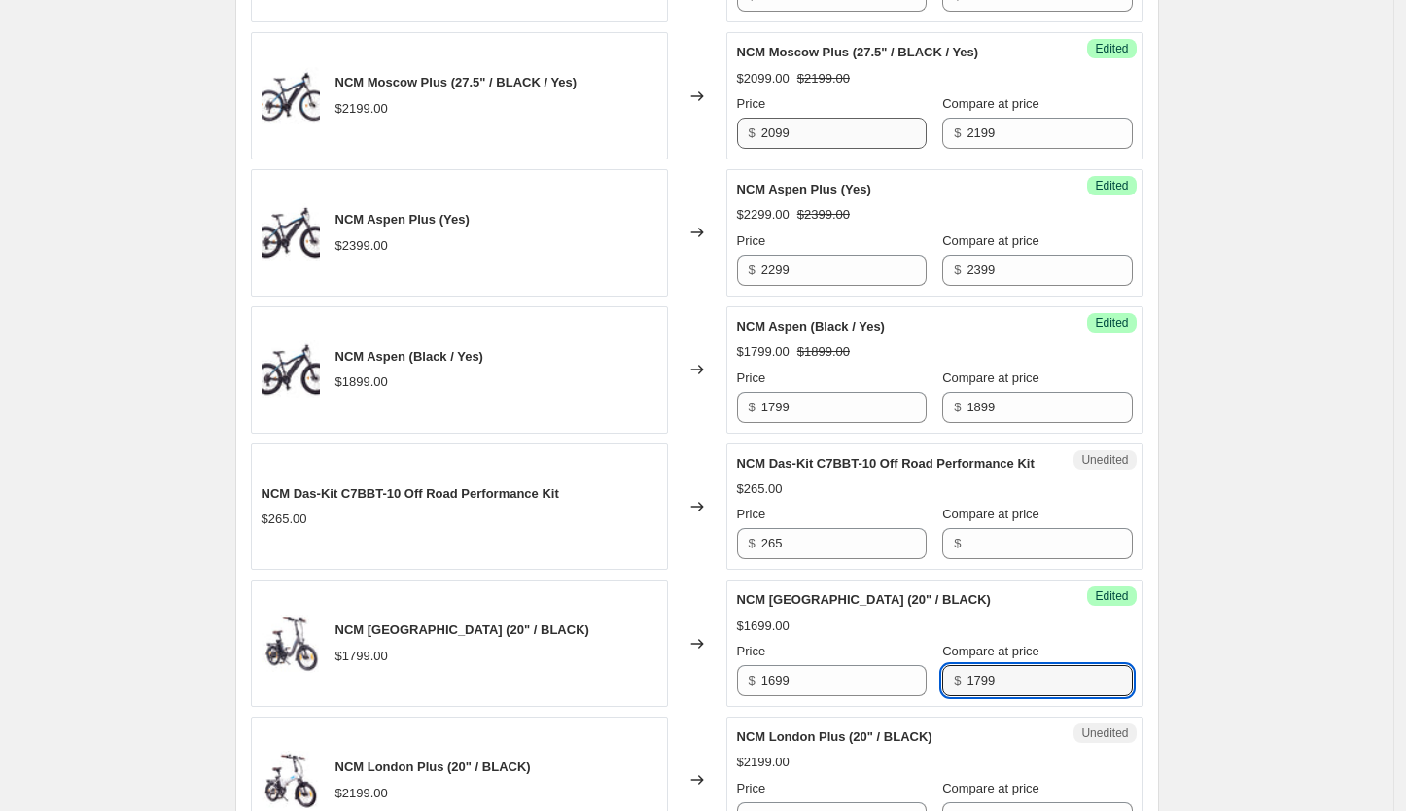
type input "1799"
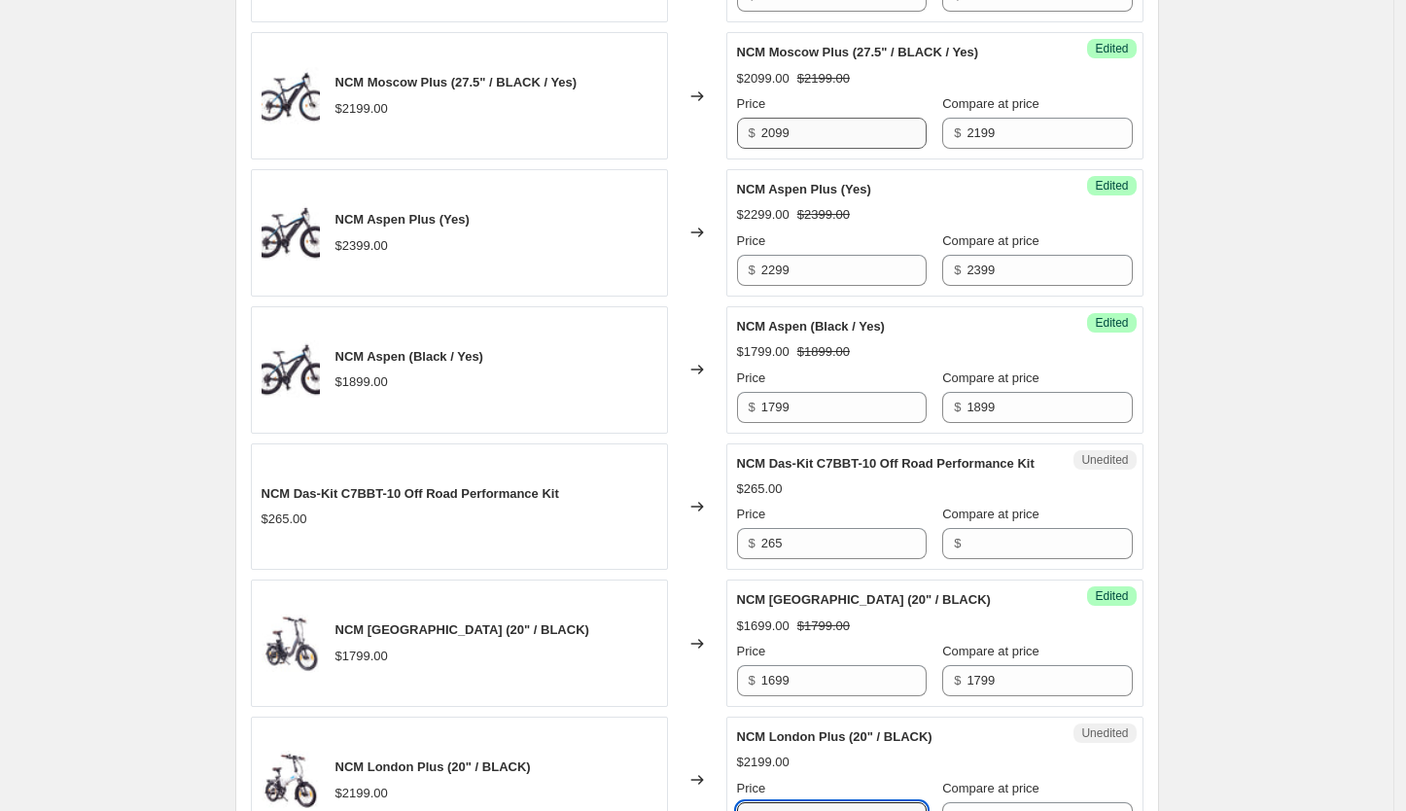
scroll to position [1408, 0]
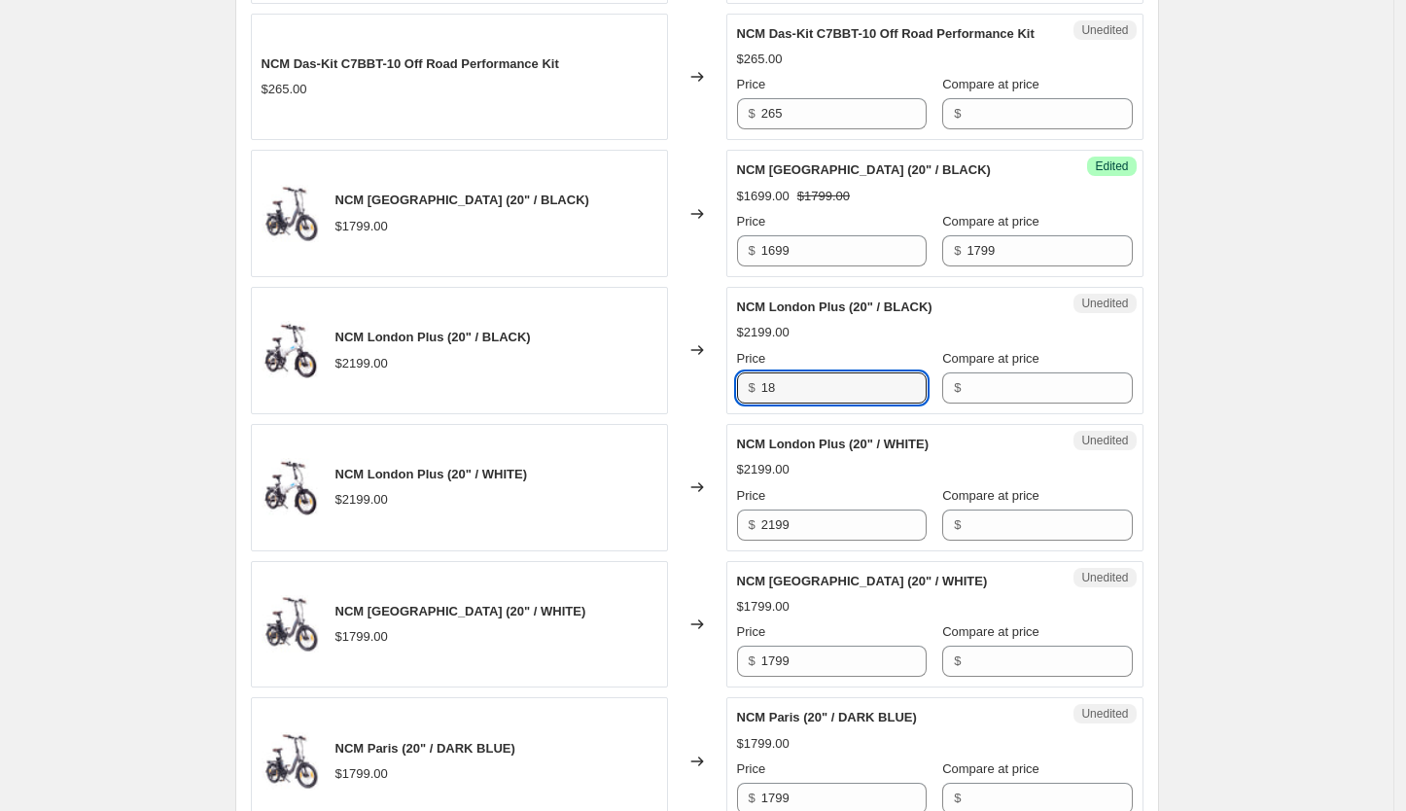
type input "1"
type input "1950"
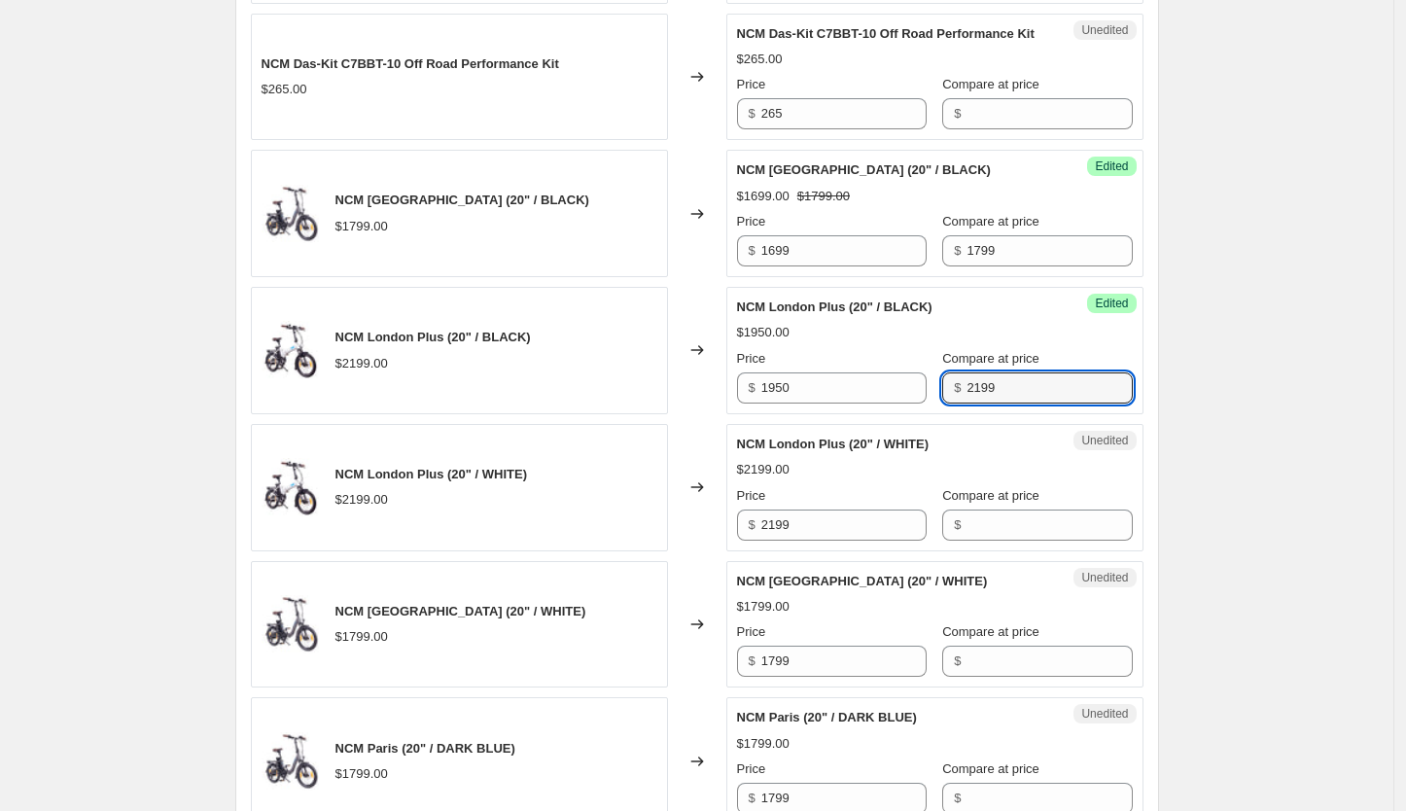
type input "2199"
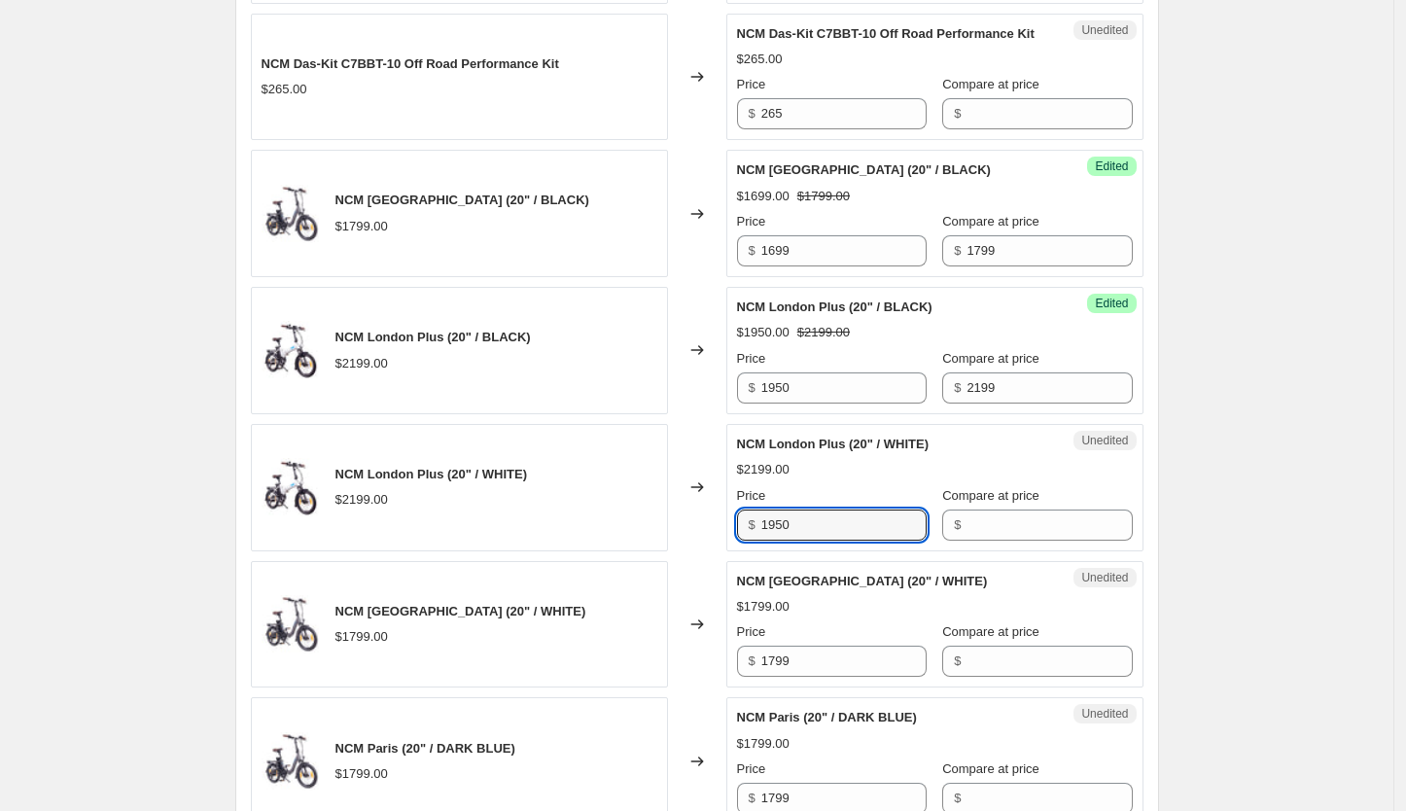
type input "1950"
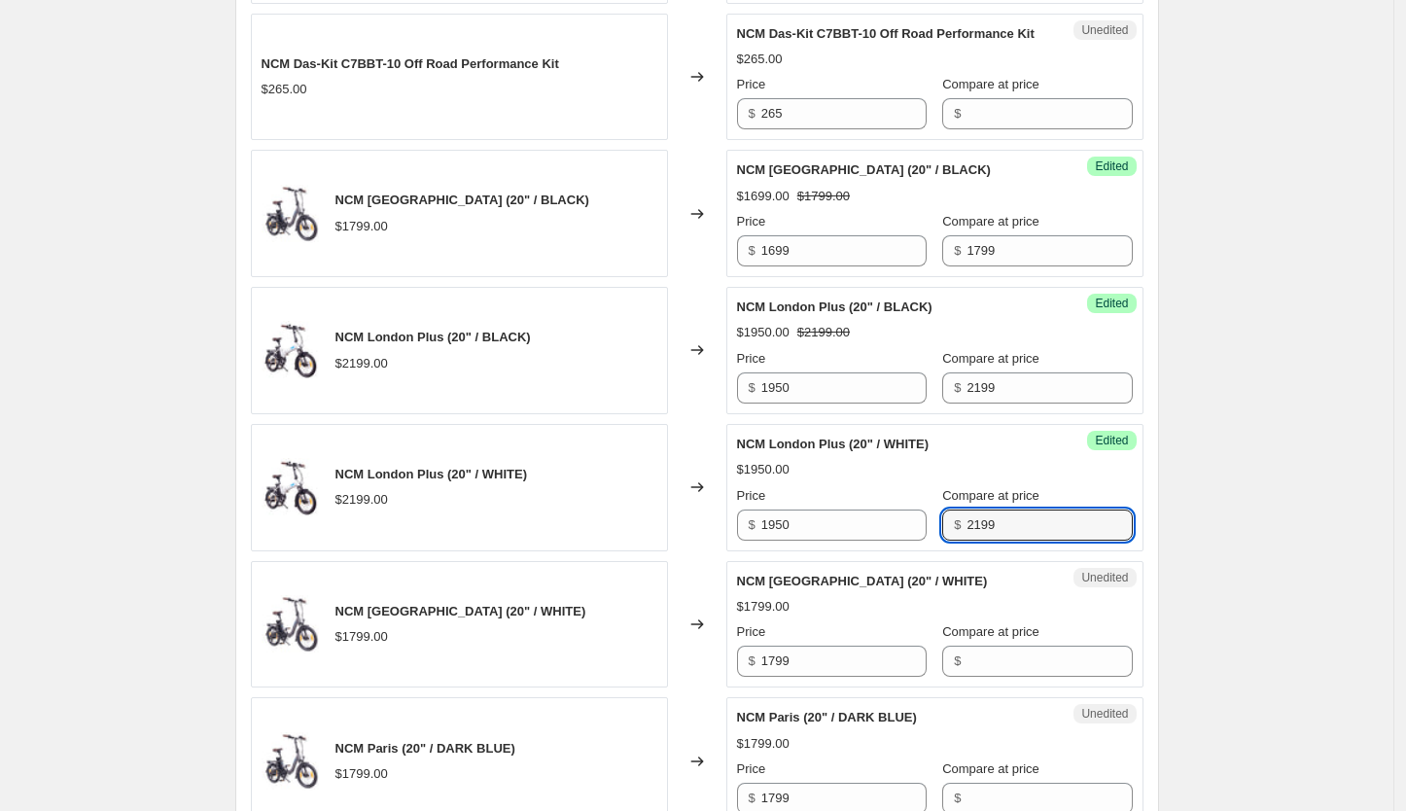
type input "2199"
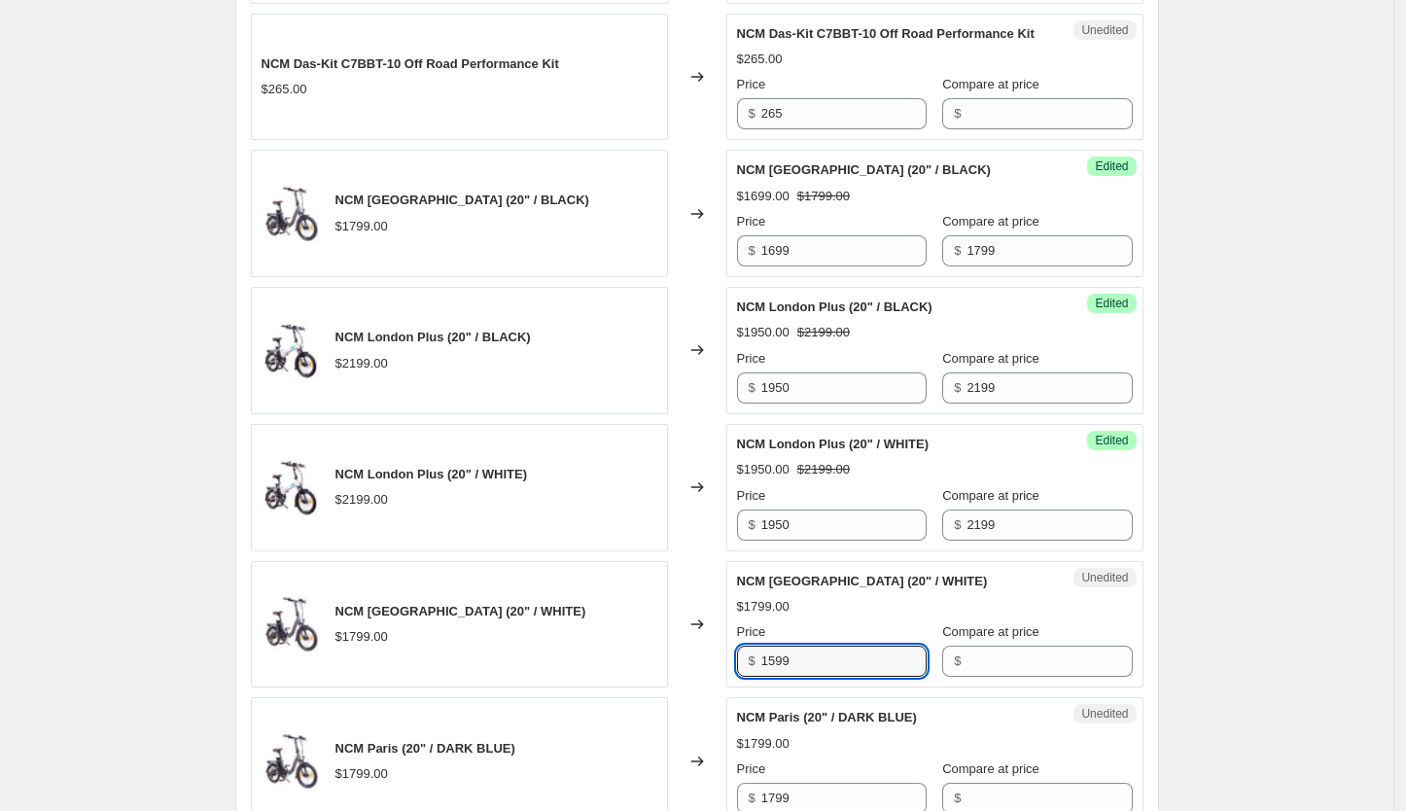
type input "1599"
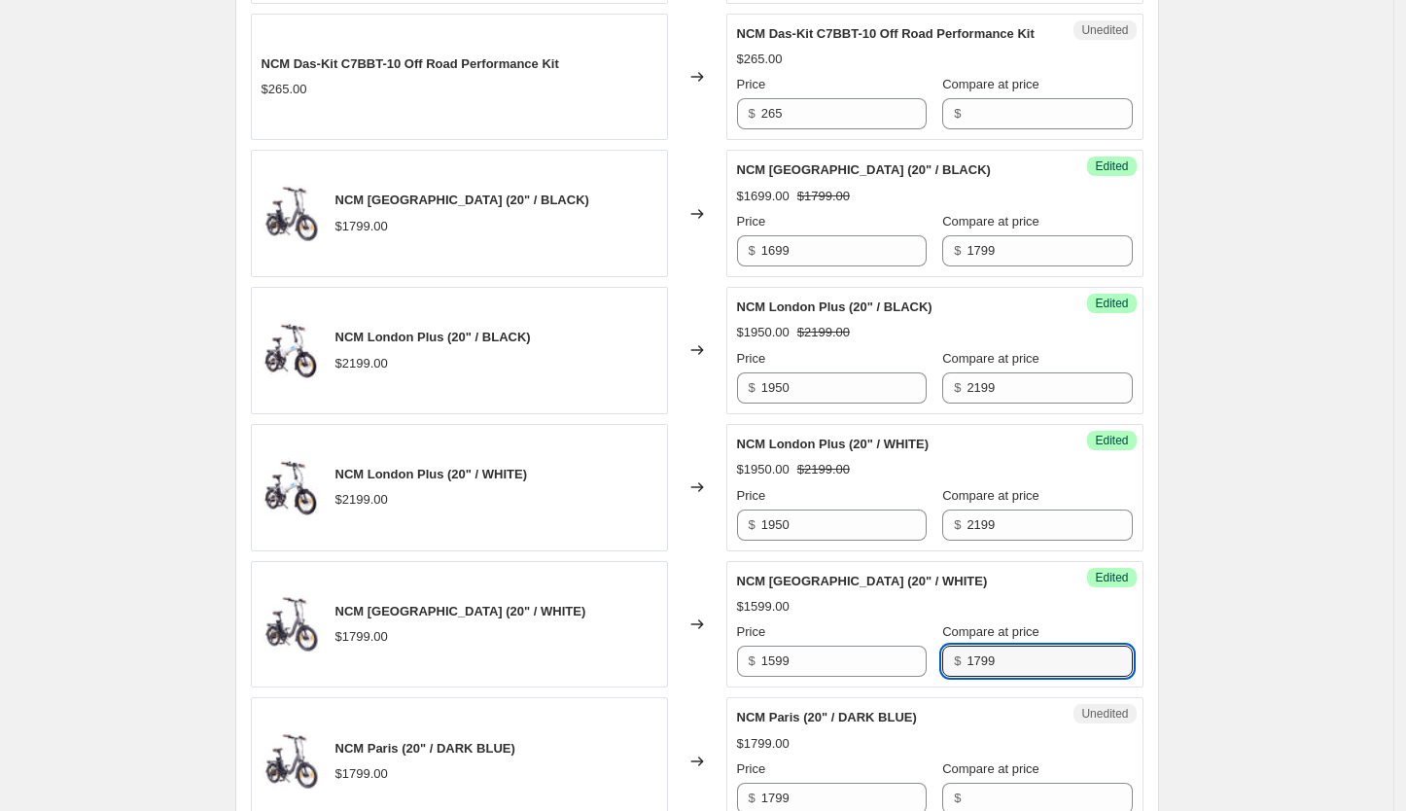
type input "1799"
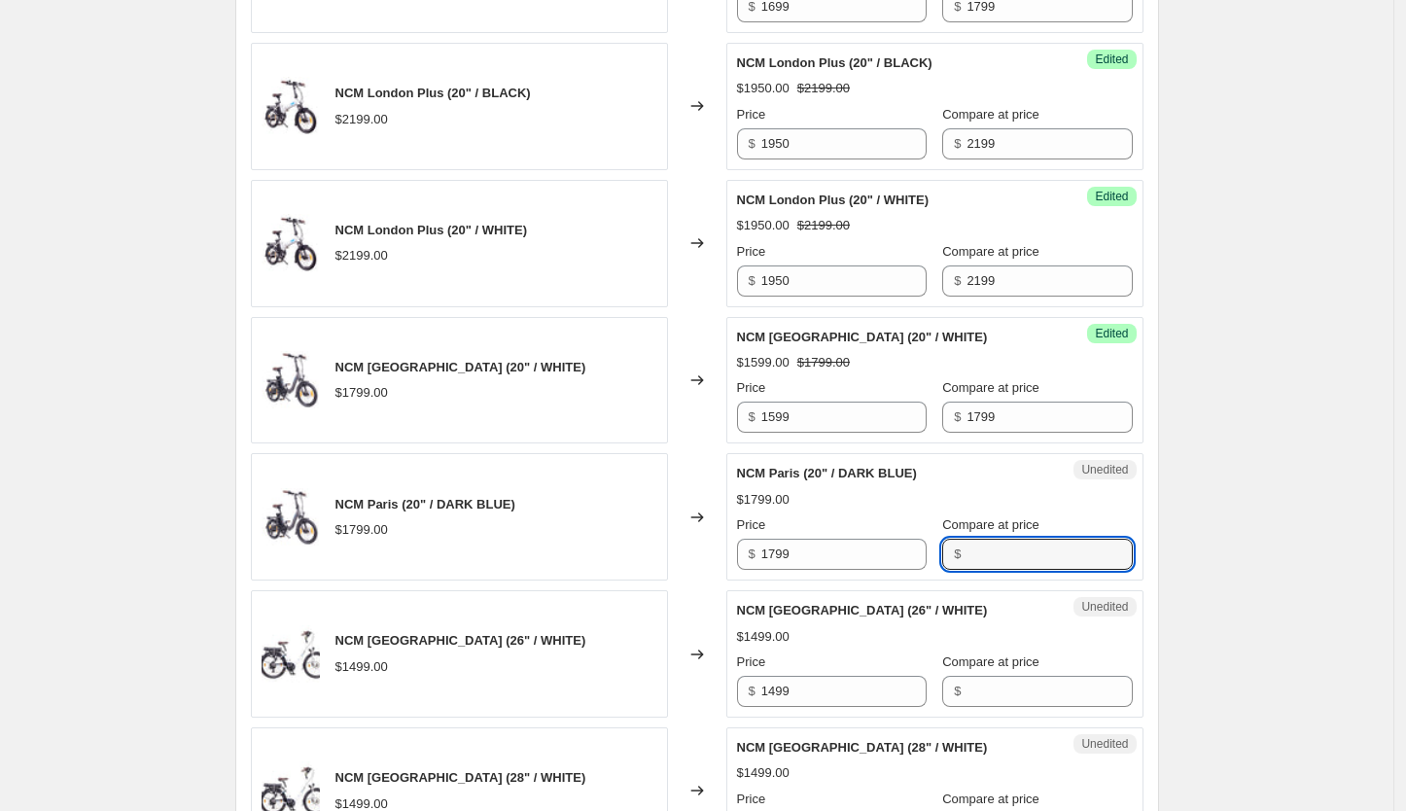
scroll to position [1680, 0]
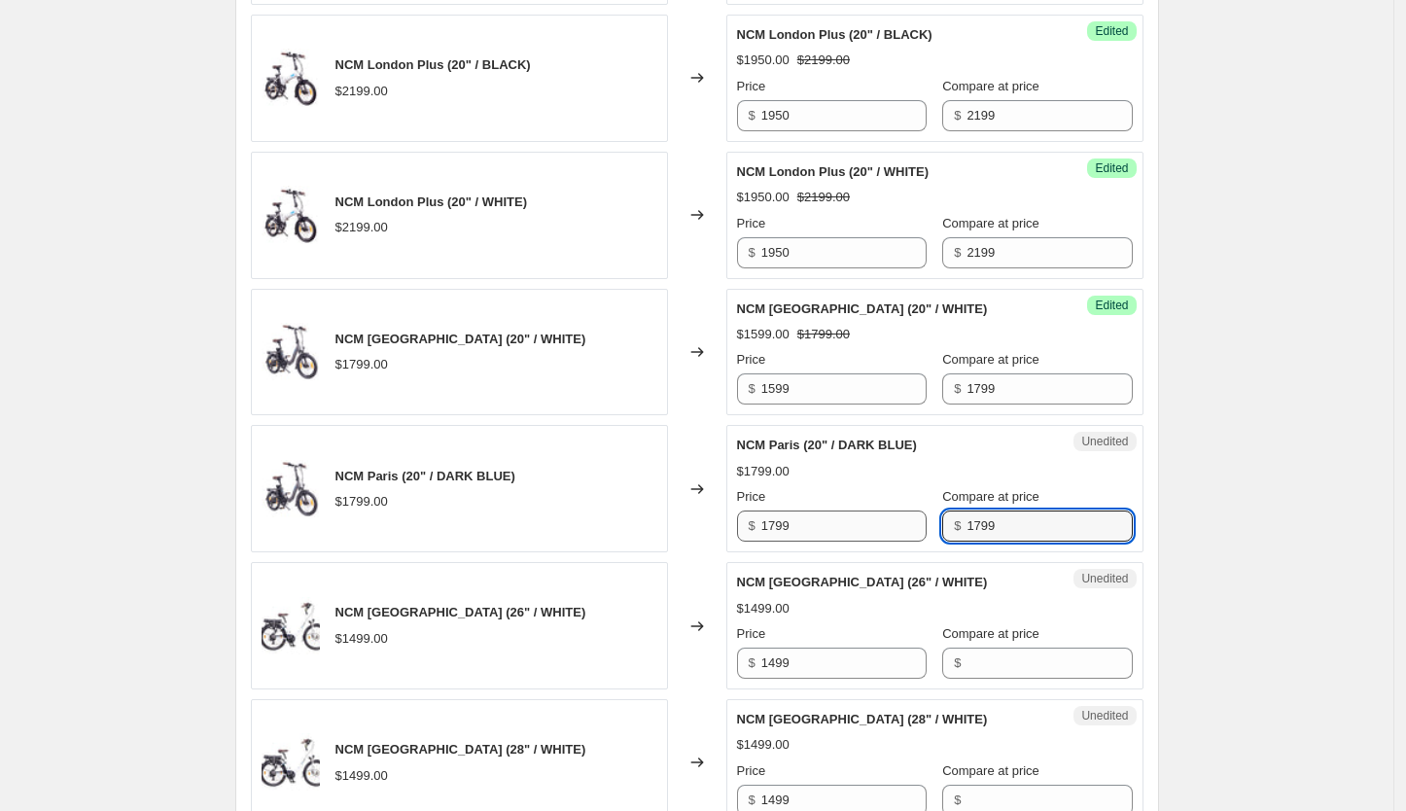
type input "1799"
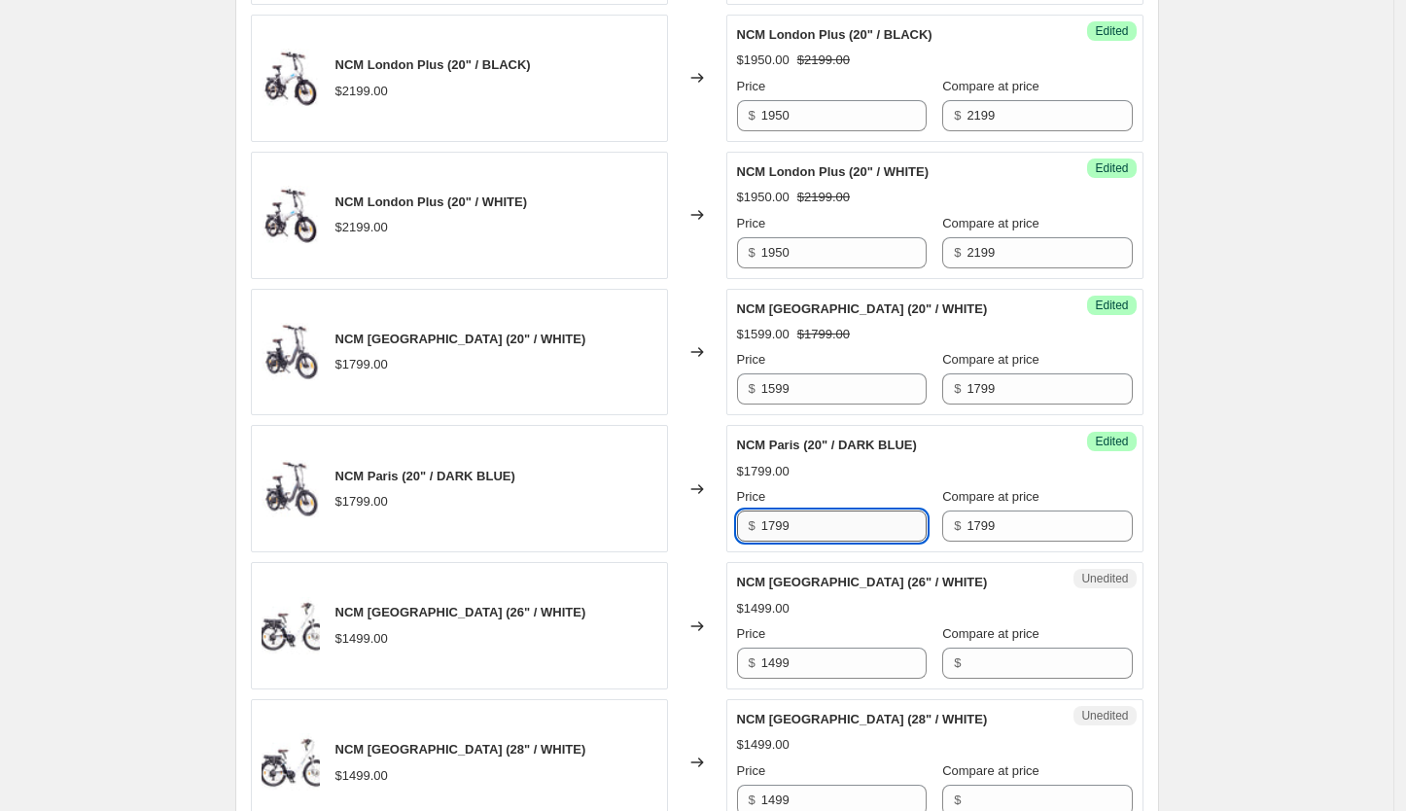
click at [902, 542] on input "1799" at bounding box center [843, 526] width 165 height 31
drag, startPoint x: 902, startPoint y: 550, endPoint x: 751, endPoint y: 537, distance: 152.3
click at [751, 537] on div "$ 1799" at bounding box center [832, 526] width 190 height 31
type input "1649"
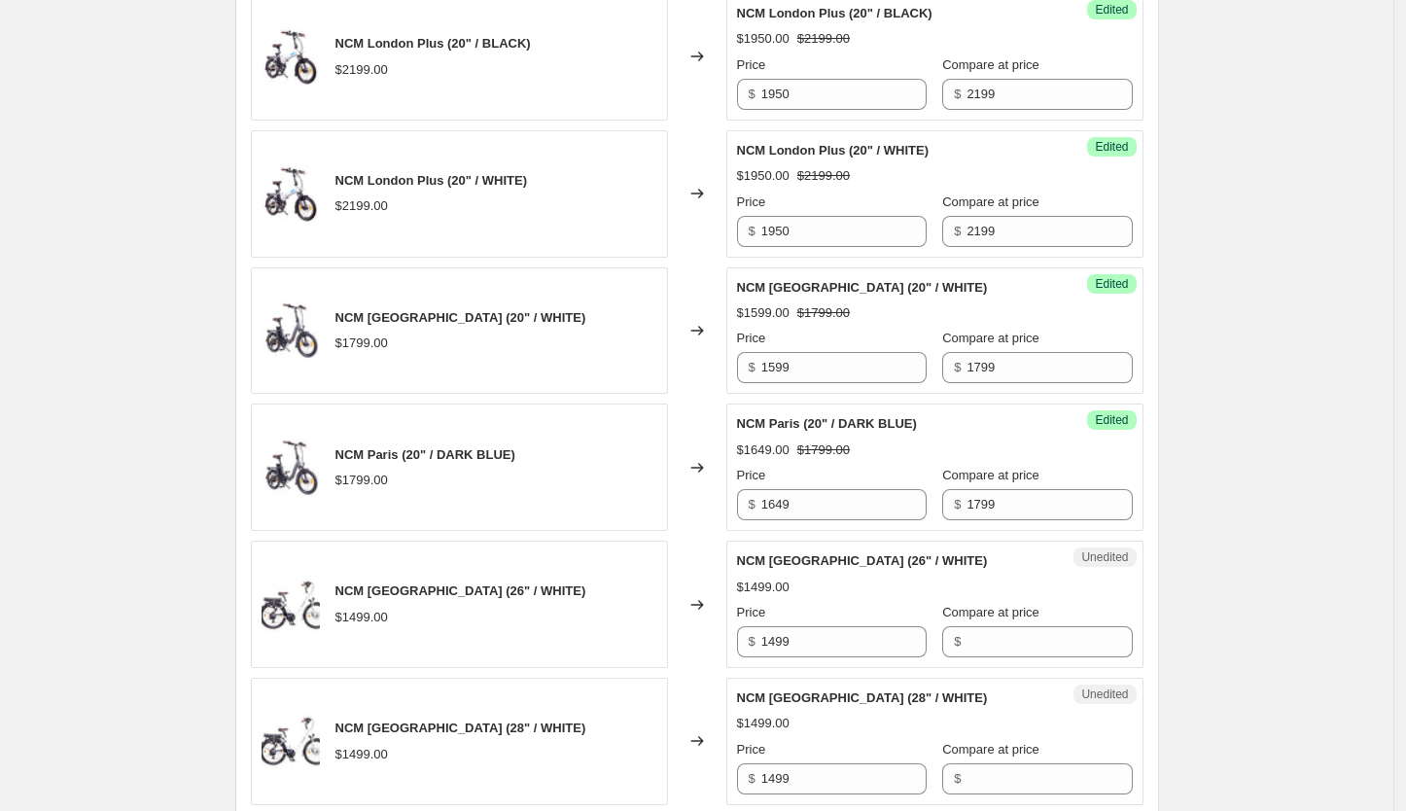
scroll to position [2228, 0]
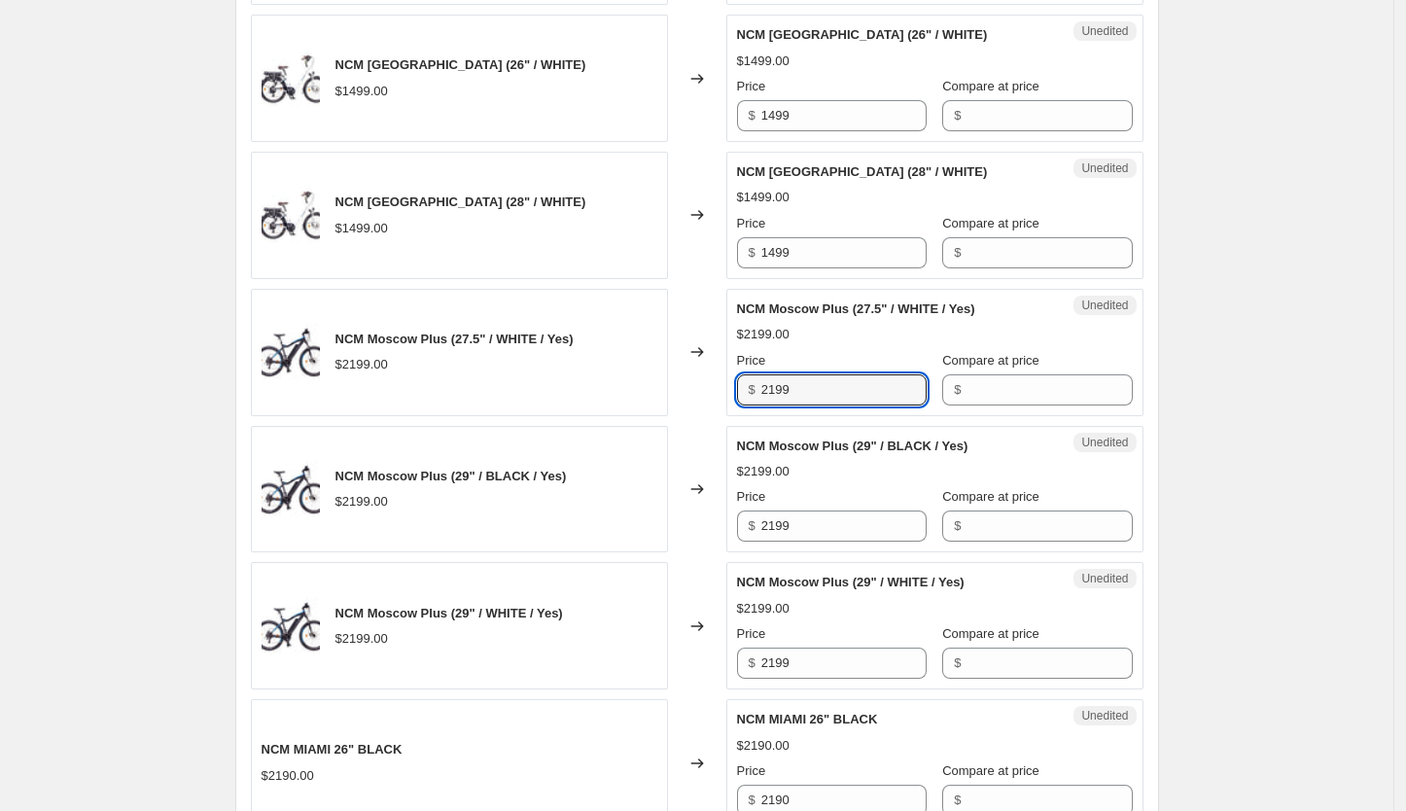
type input "7"
type input "2099"
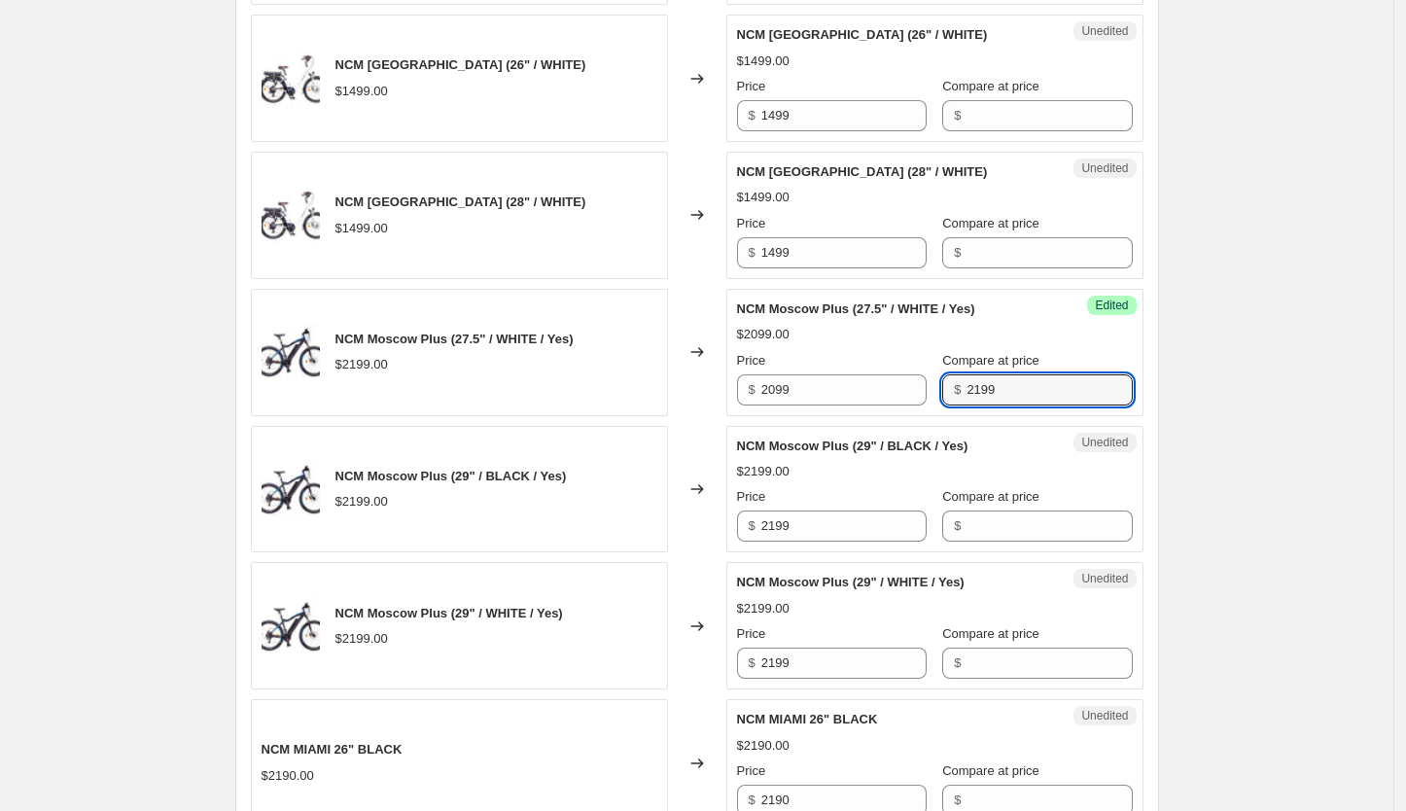
type input "2199"
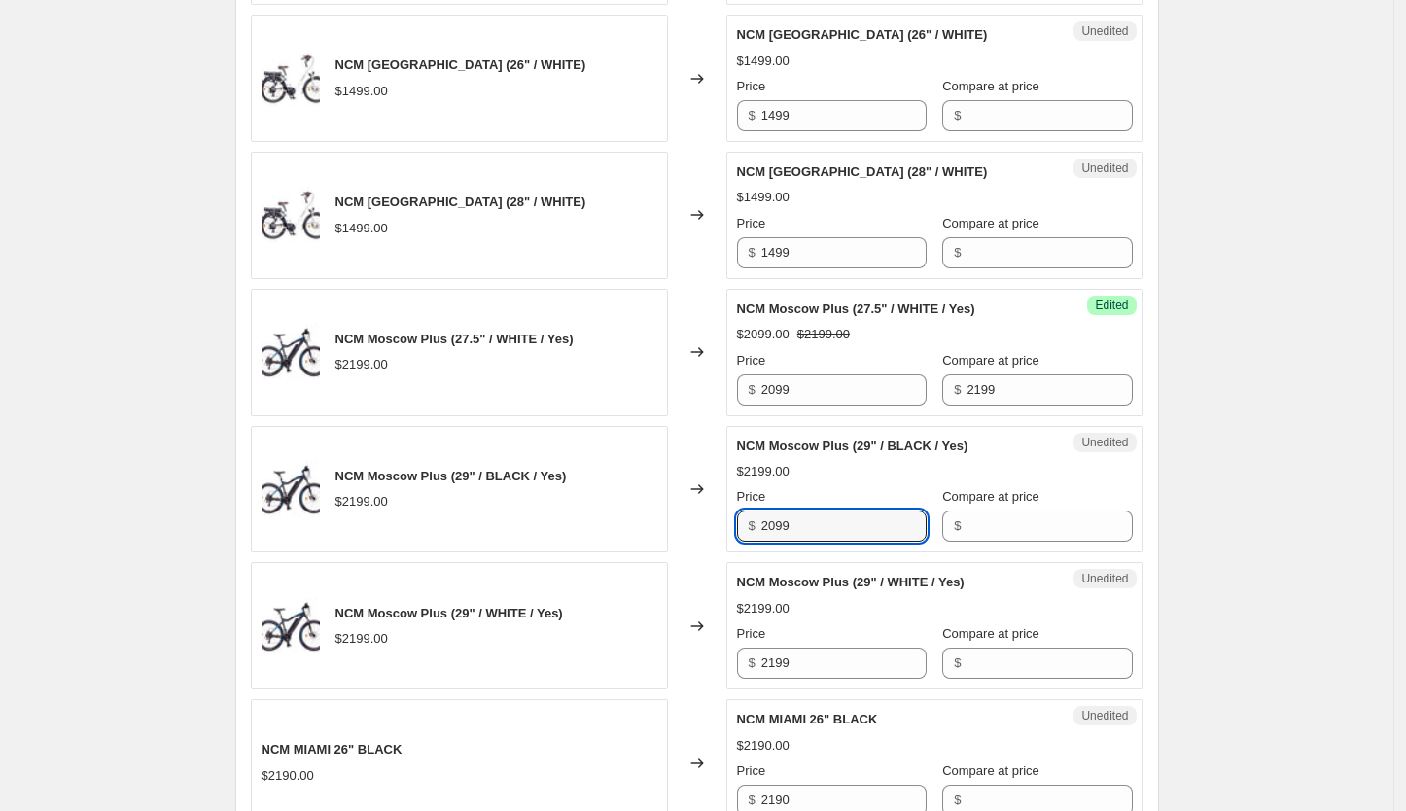
type input "2099"
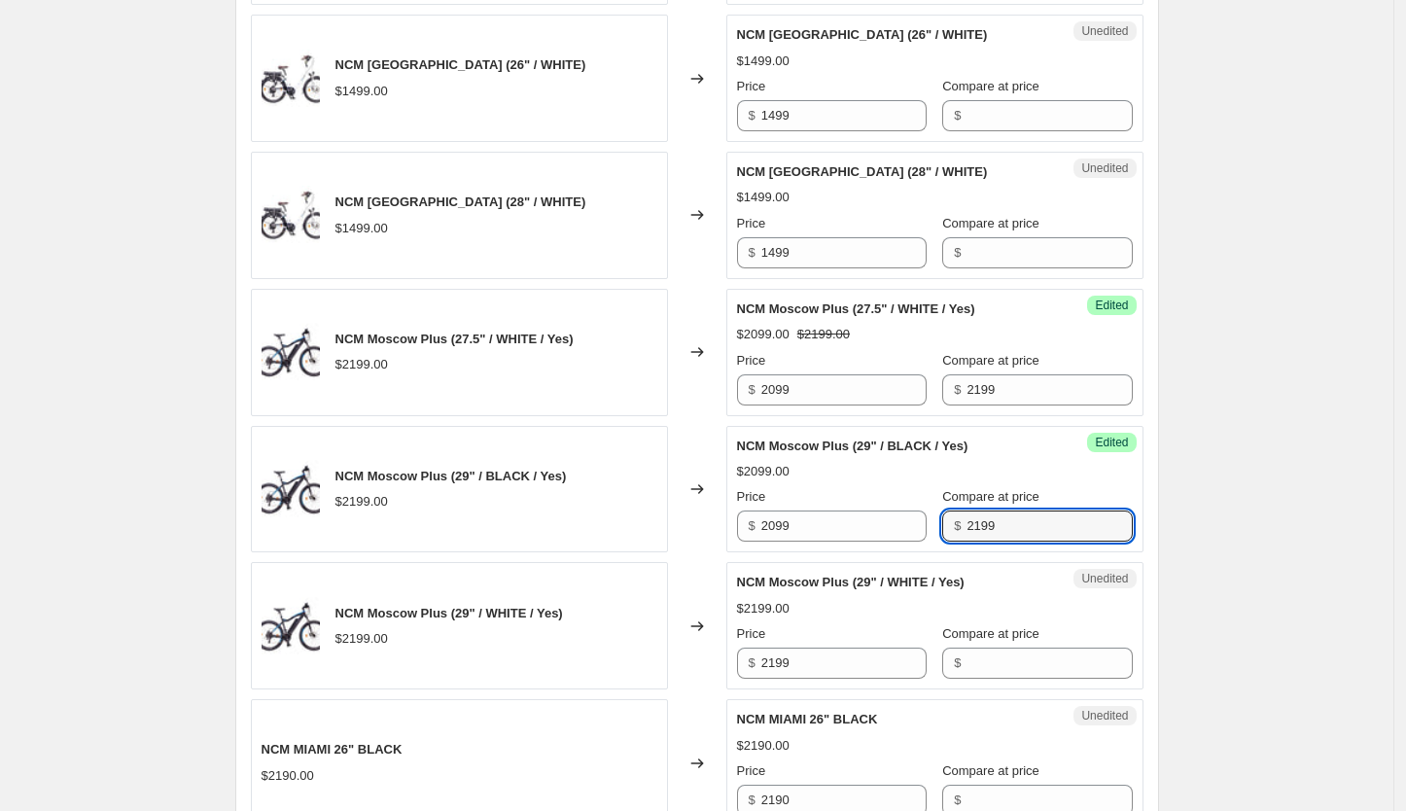
type input "2199"
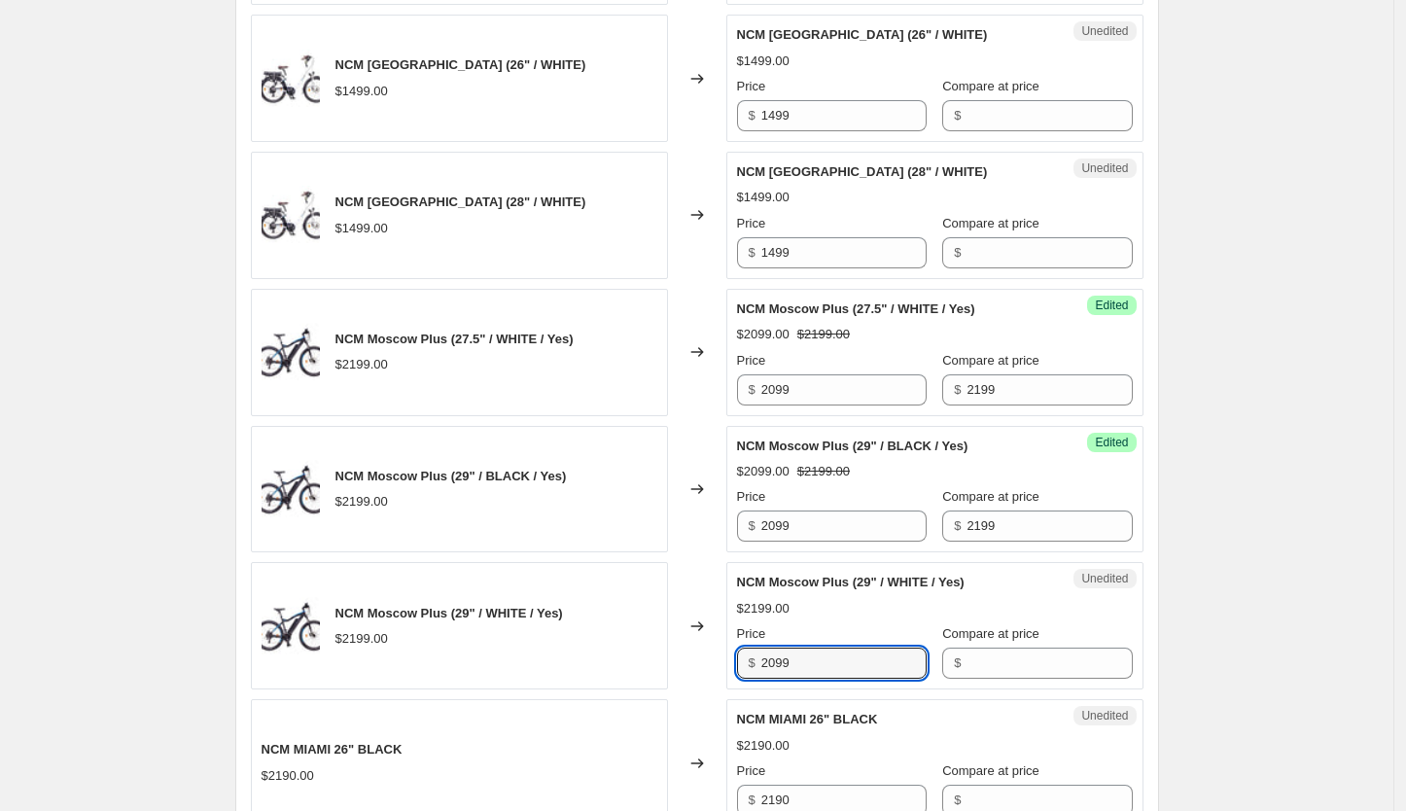
type input "2099"
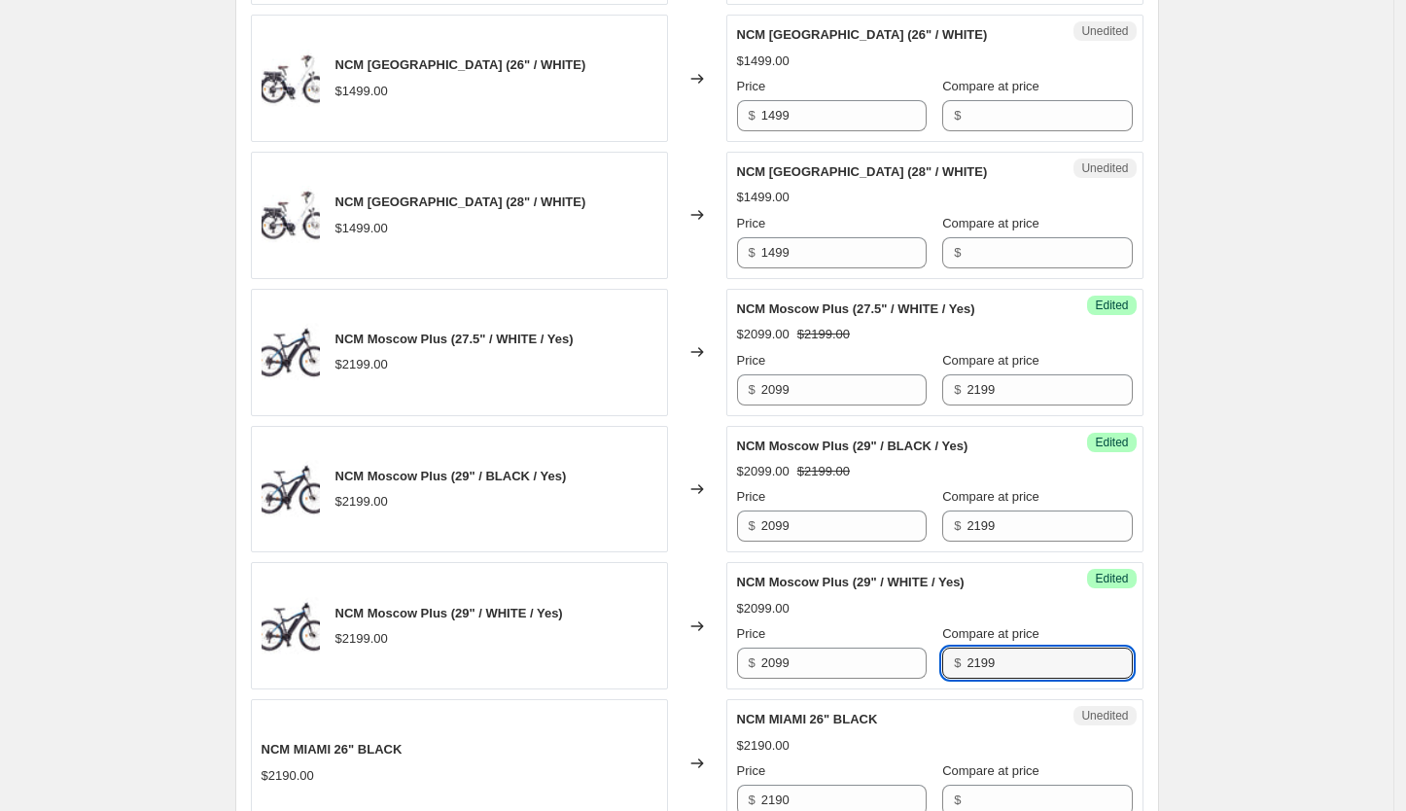
type input "2199"
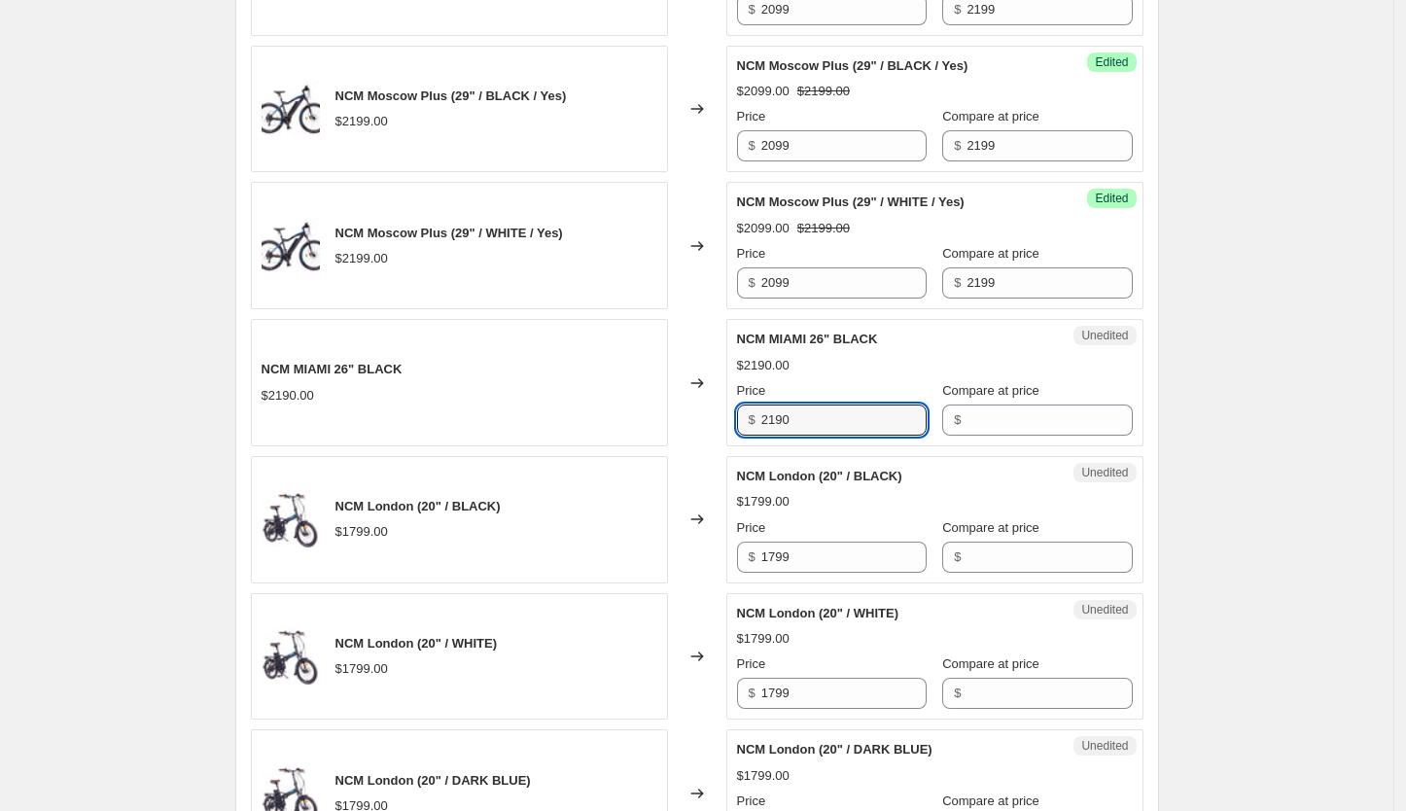
scroll to position [2611, 0]
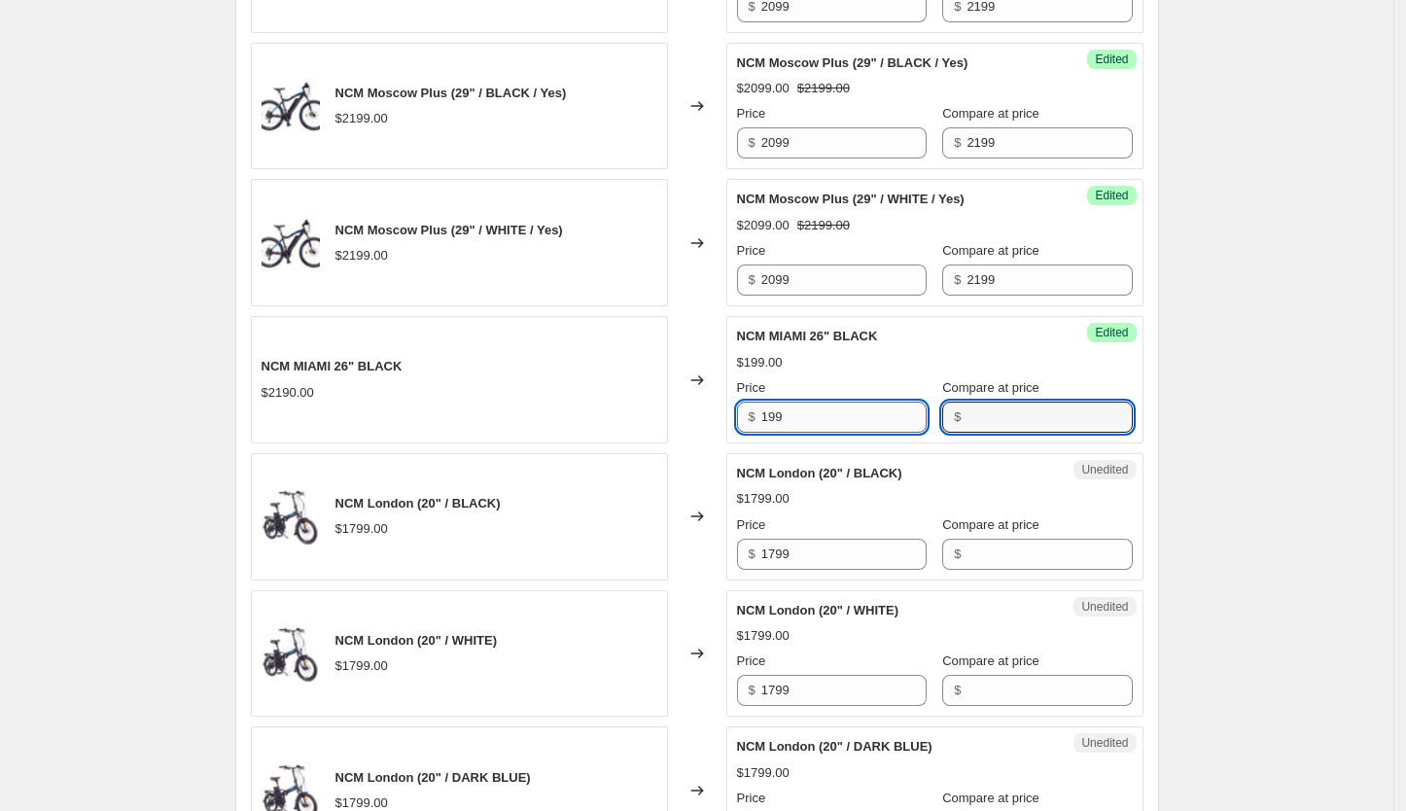
click at [818, 433] on input "199" at bounding box center [843, 417] width 165 height 31
type input "1999"
type input "2199"
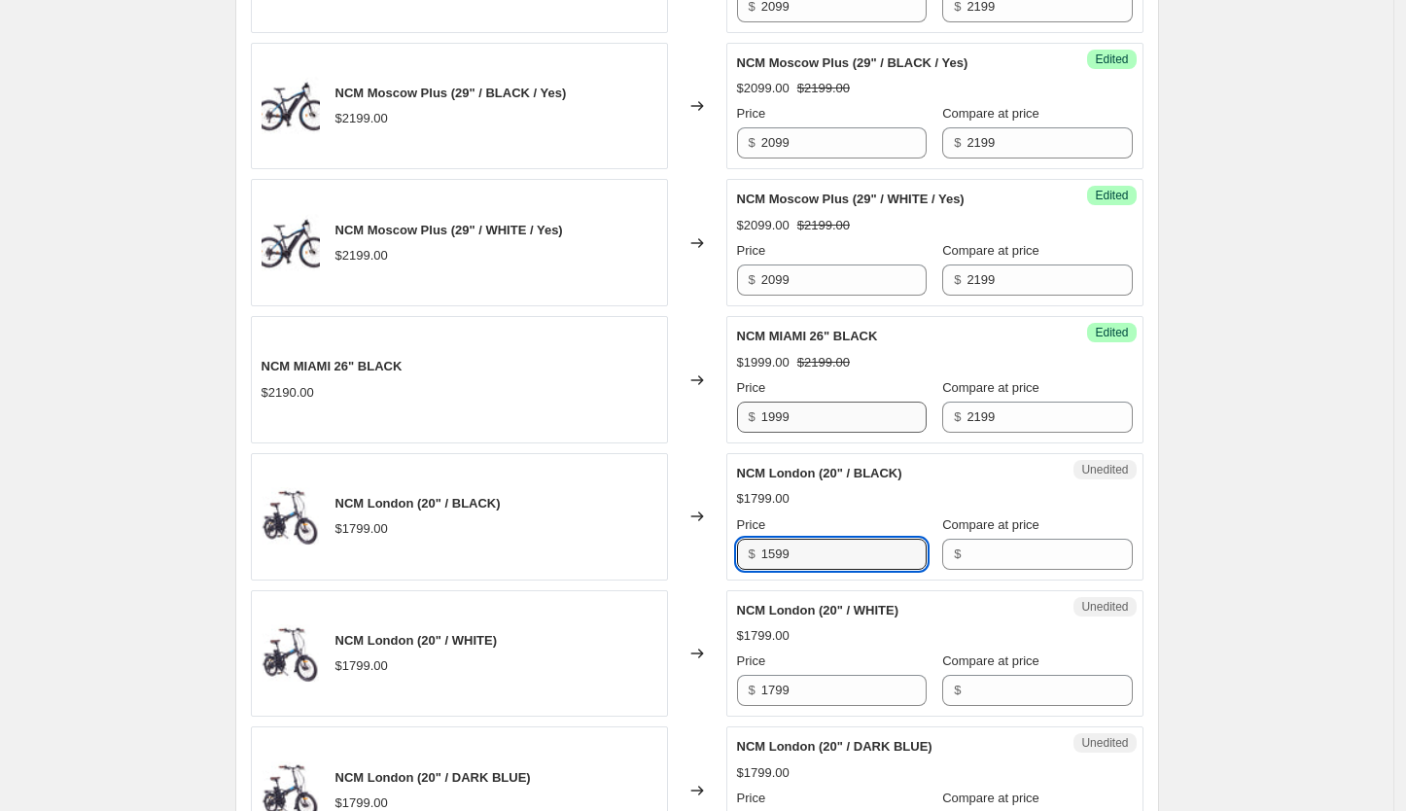
type input "1599"
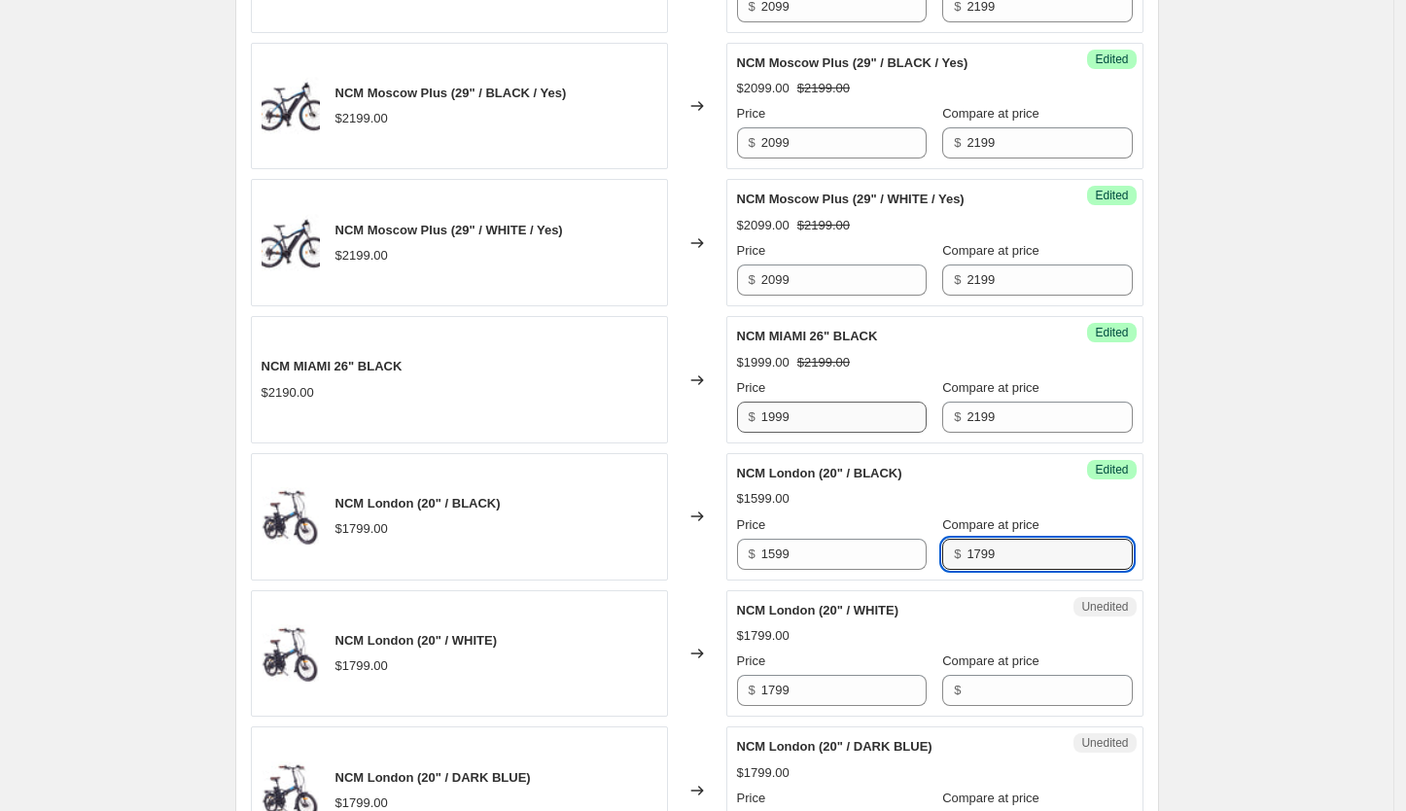
type input "1799"
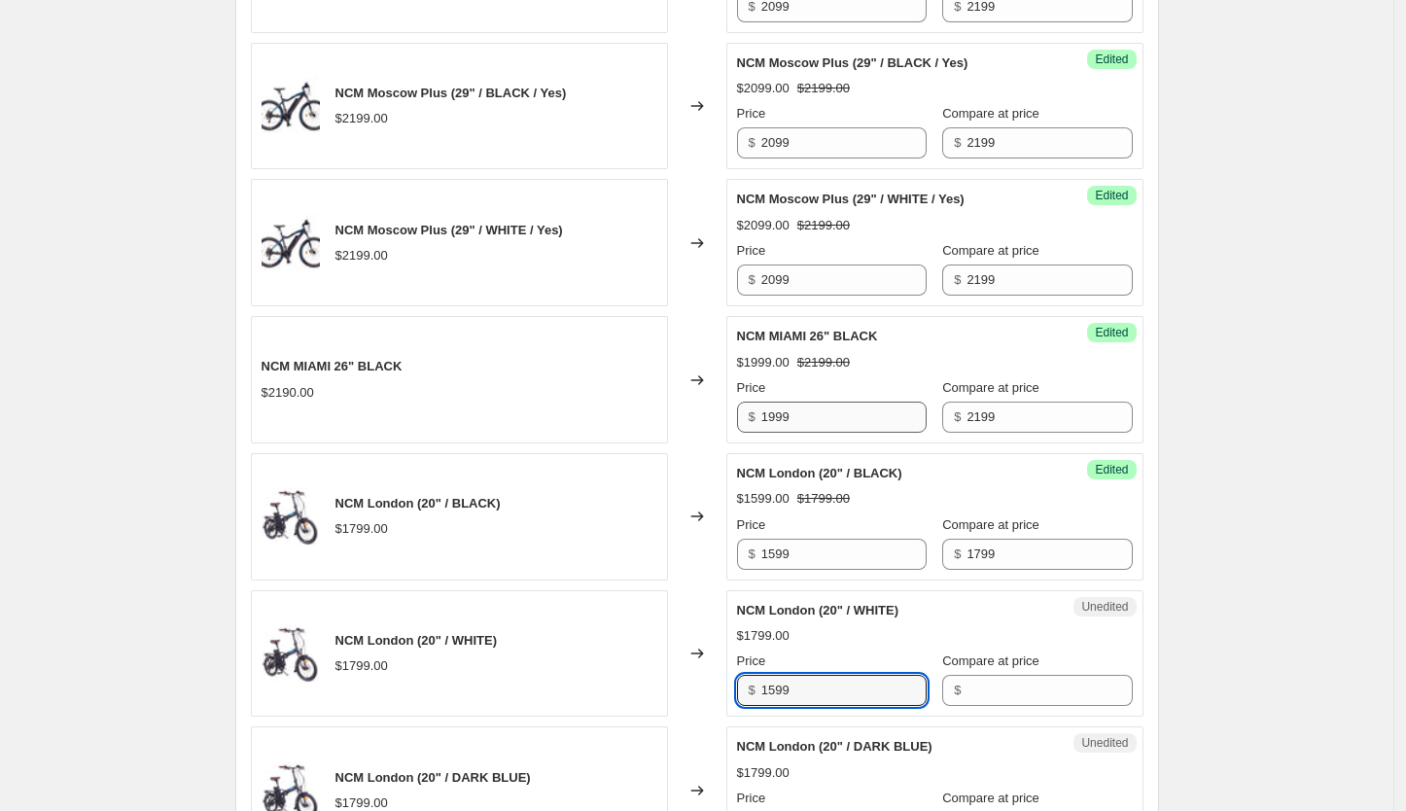
type input "1599"
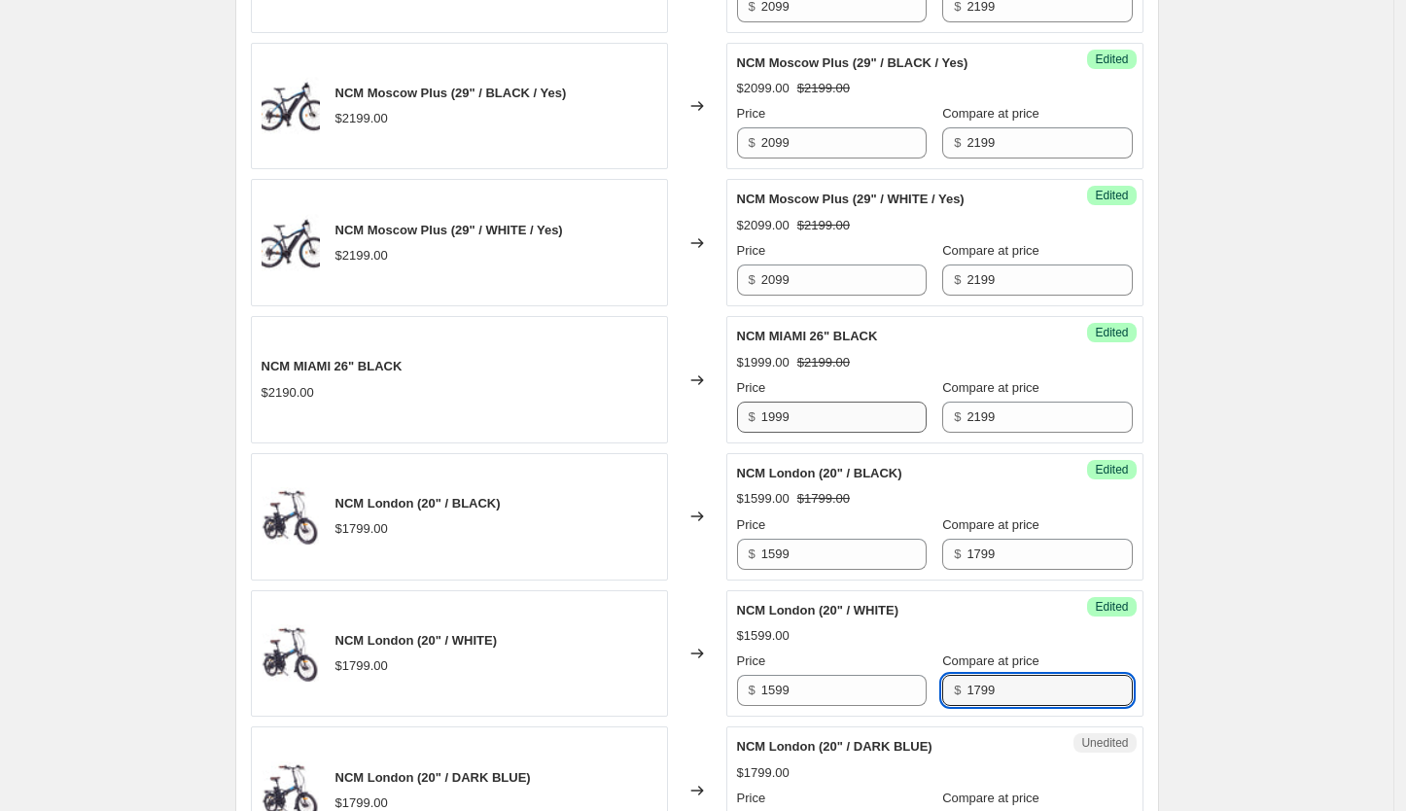
type input "1799"
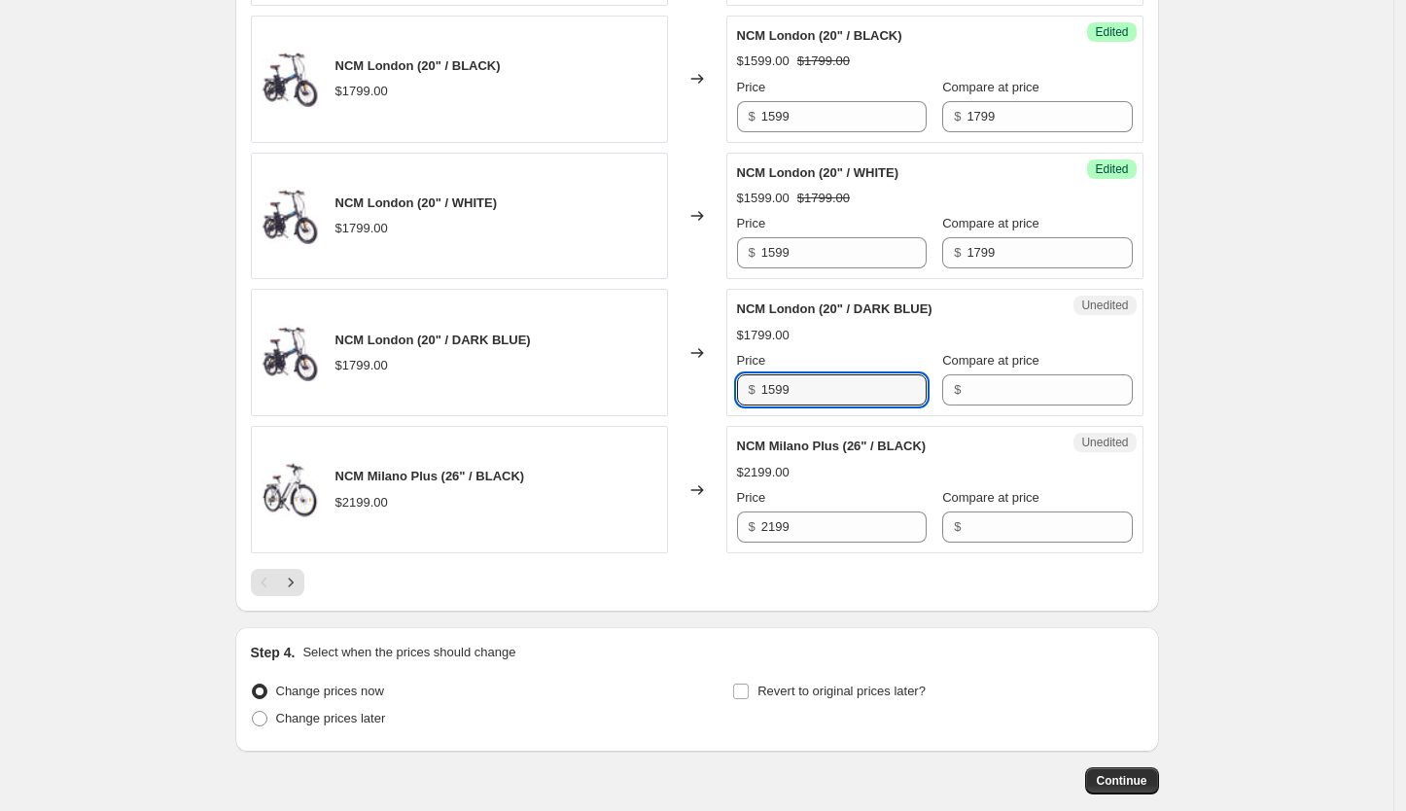
type input "1599"
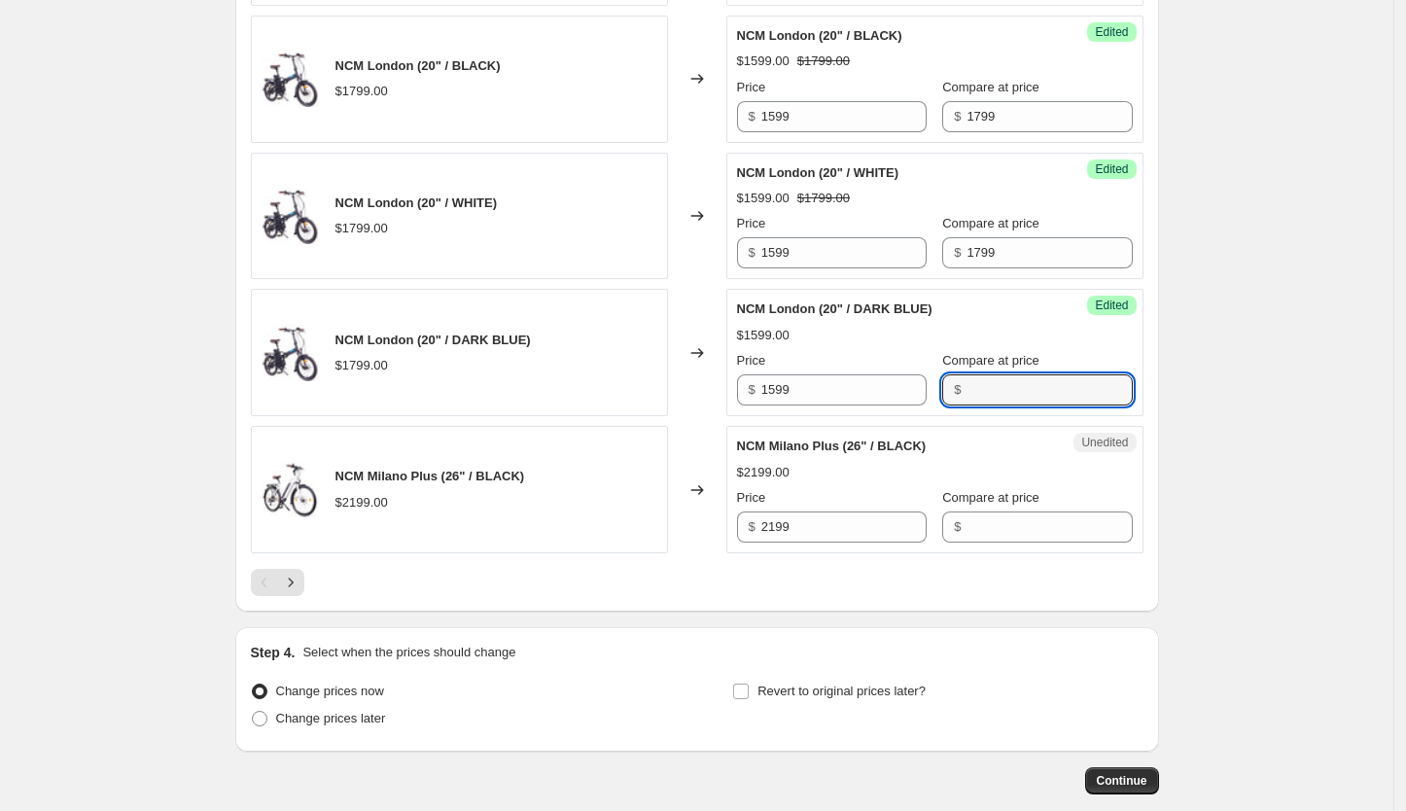
type input "2"
type input "1799"
click at [814, 541] on input "2199" at bounding box center [843, 526] width 165 height 31
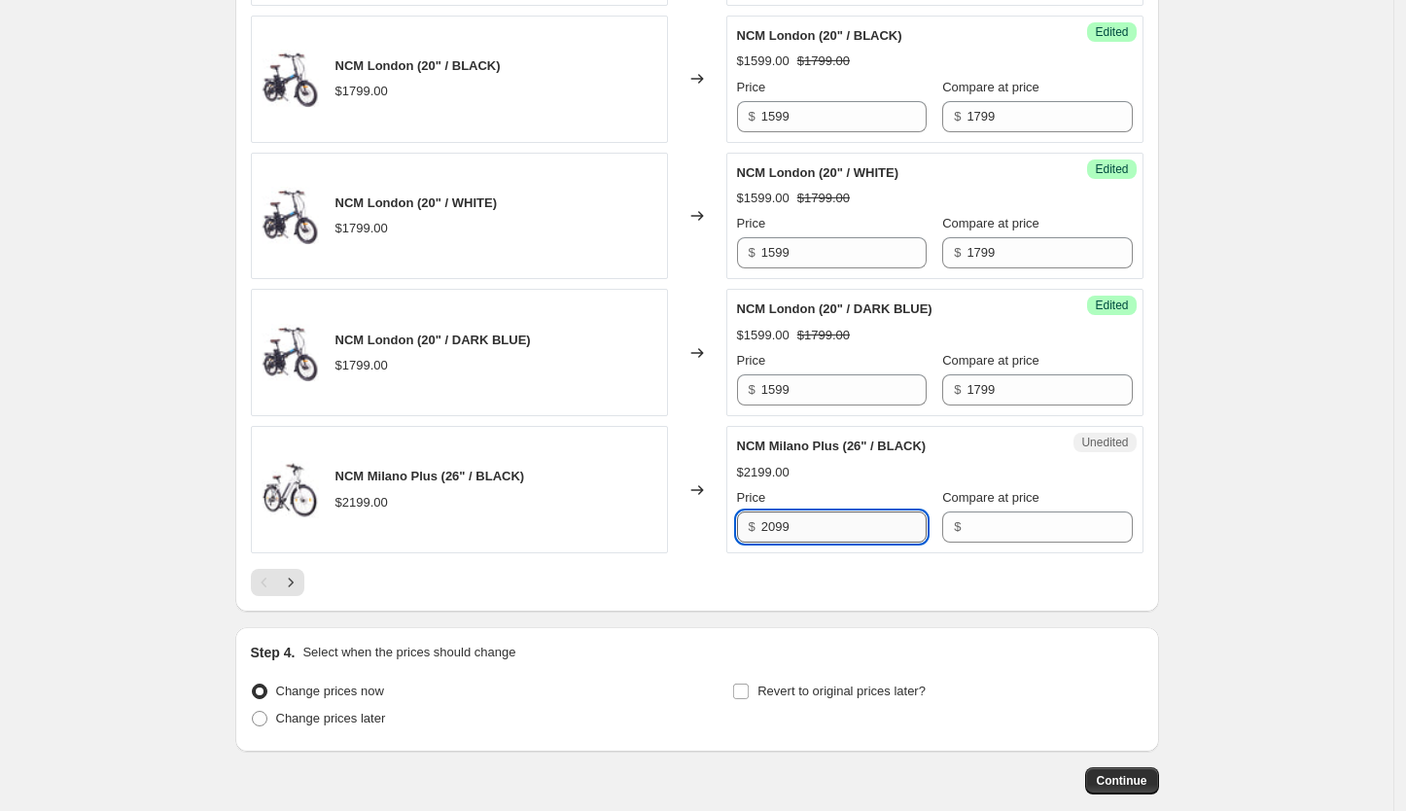
type input "2099"
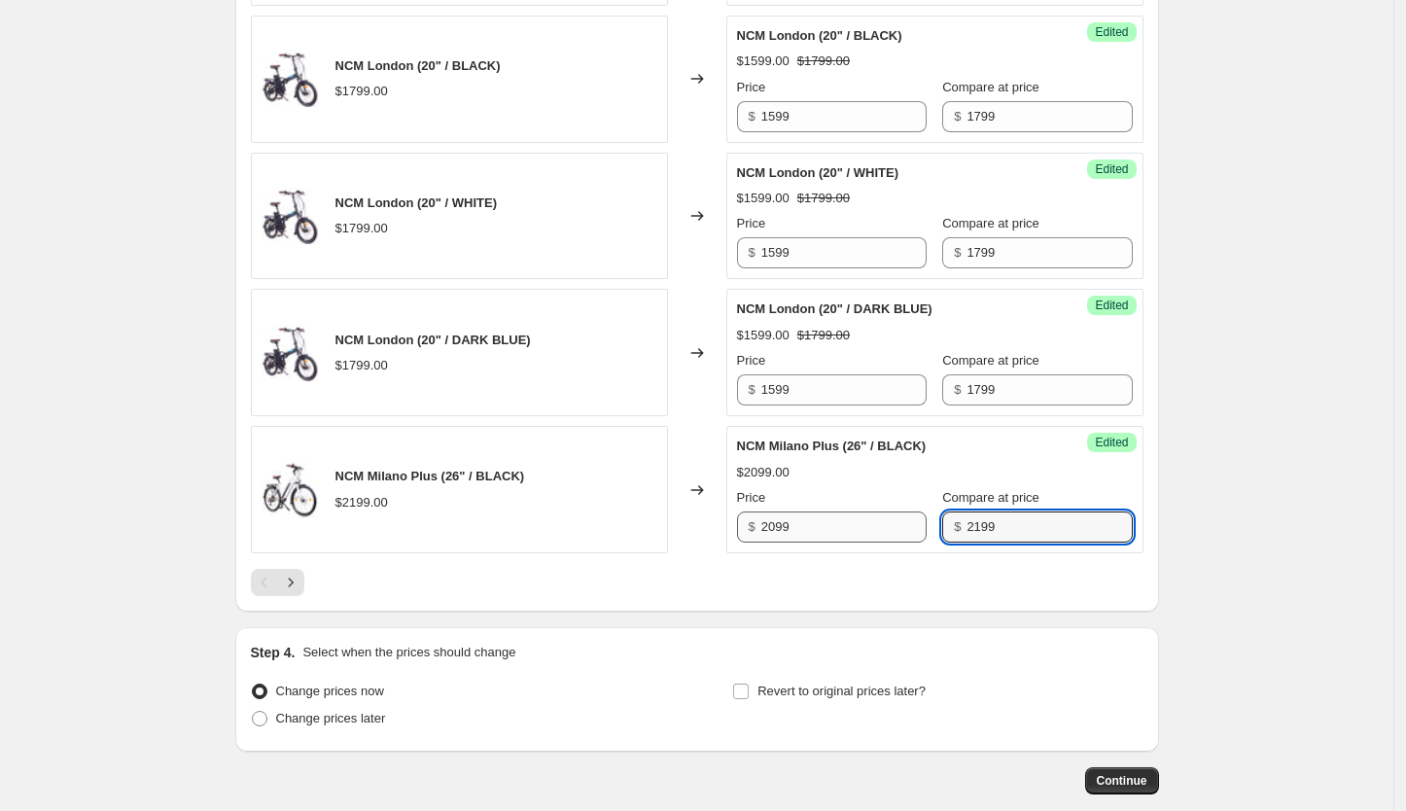
type input "2199"
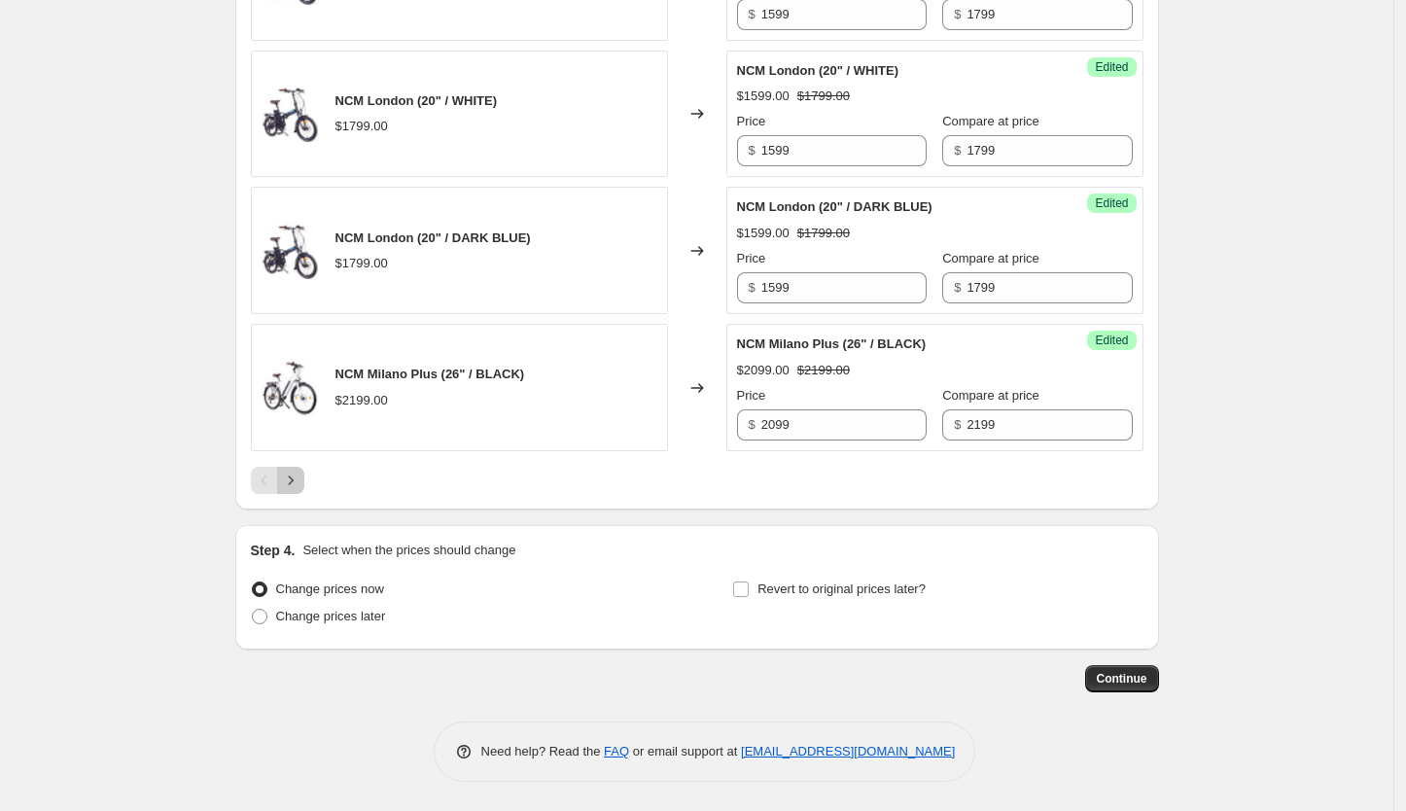
scroll to position [3165, 0]
click at [1145, 689] on button "Continue" at bounding box center [1122, 678] width 74 height 27
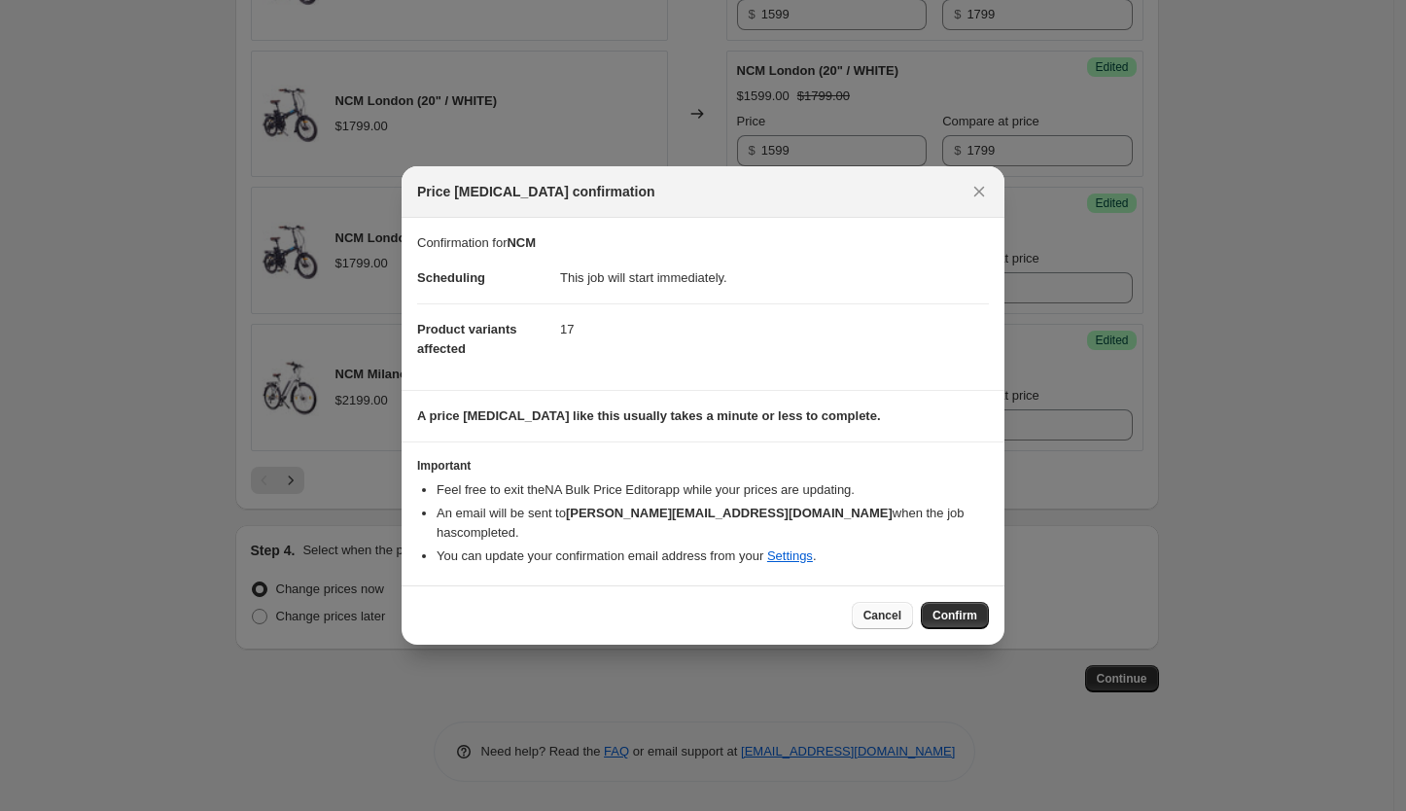
click at [882, 613] on span "Cancel" at bounding box center [883, 616] width 38 height 16
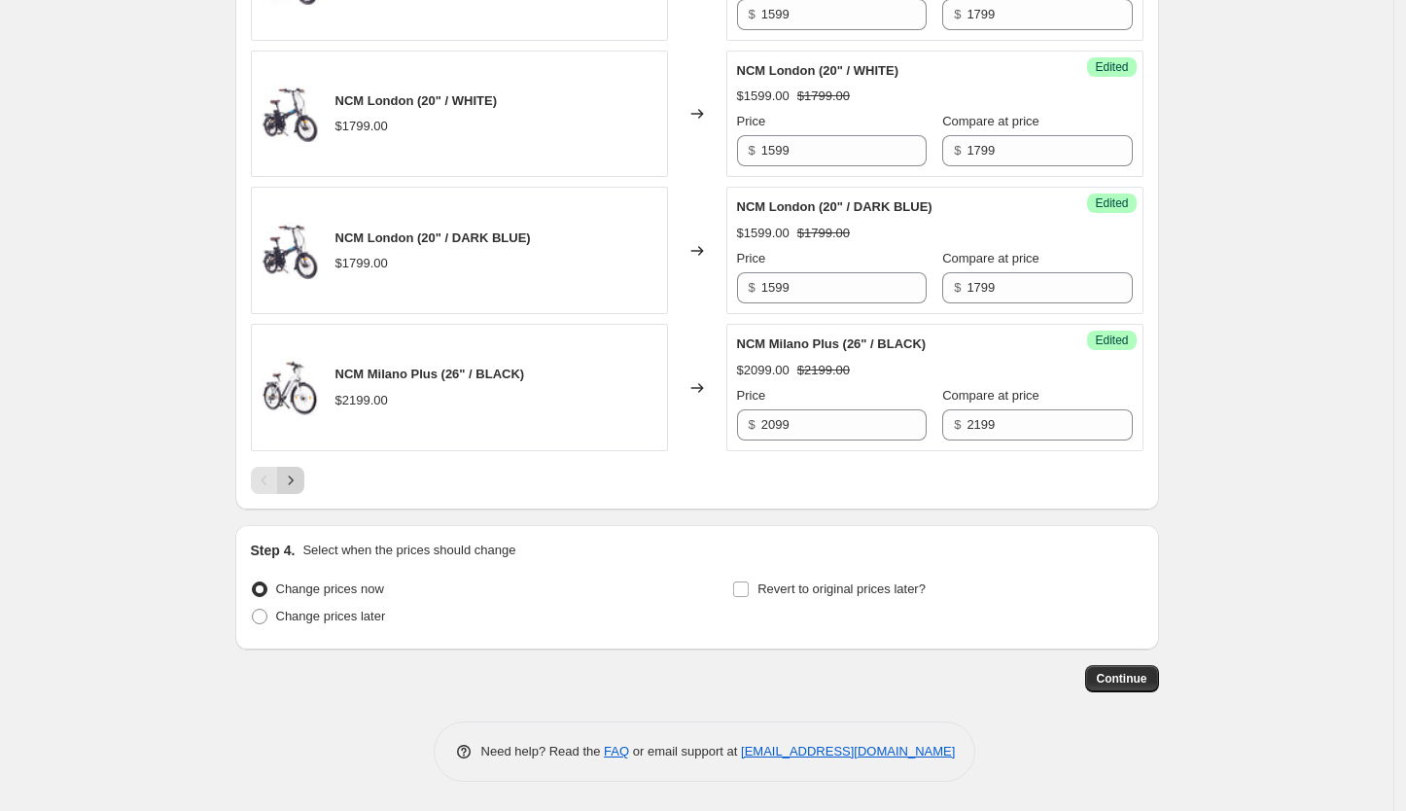
click at [291, 486] on icon "Next" at bounding box center [290, 480] width 19 height 19
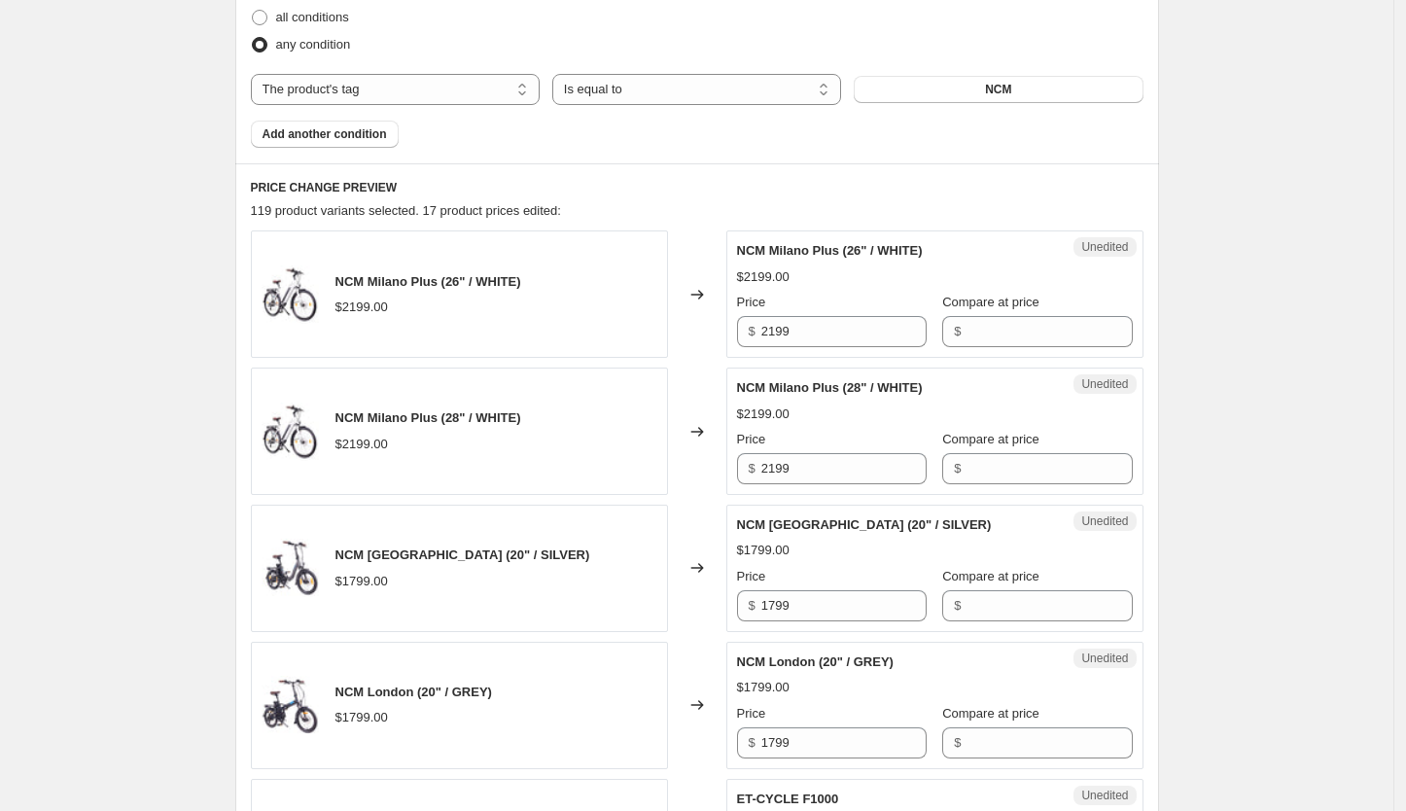
scroll to position [560, 0]
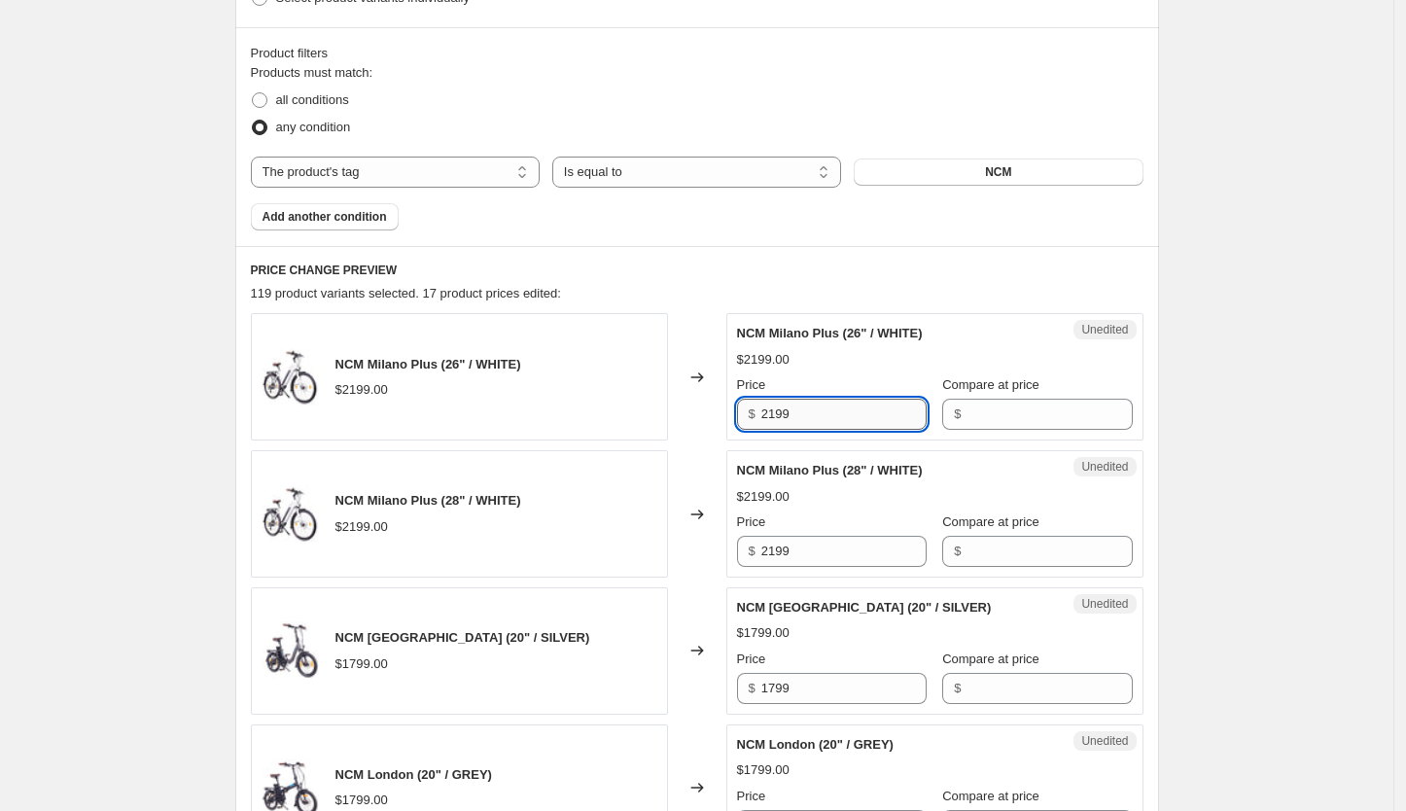
click at [807, 412] on input "2199" at bounding box center [843, 414] width 165 height 31
type input "2099"
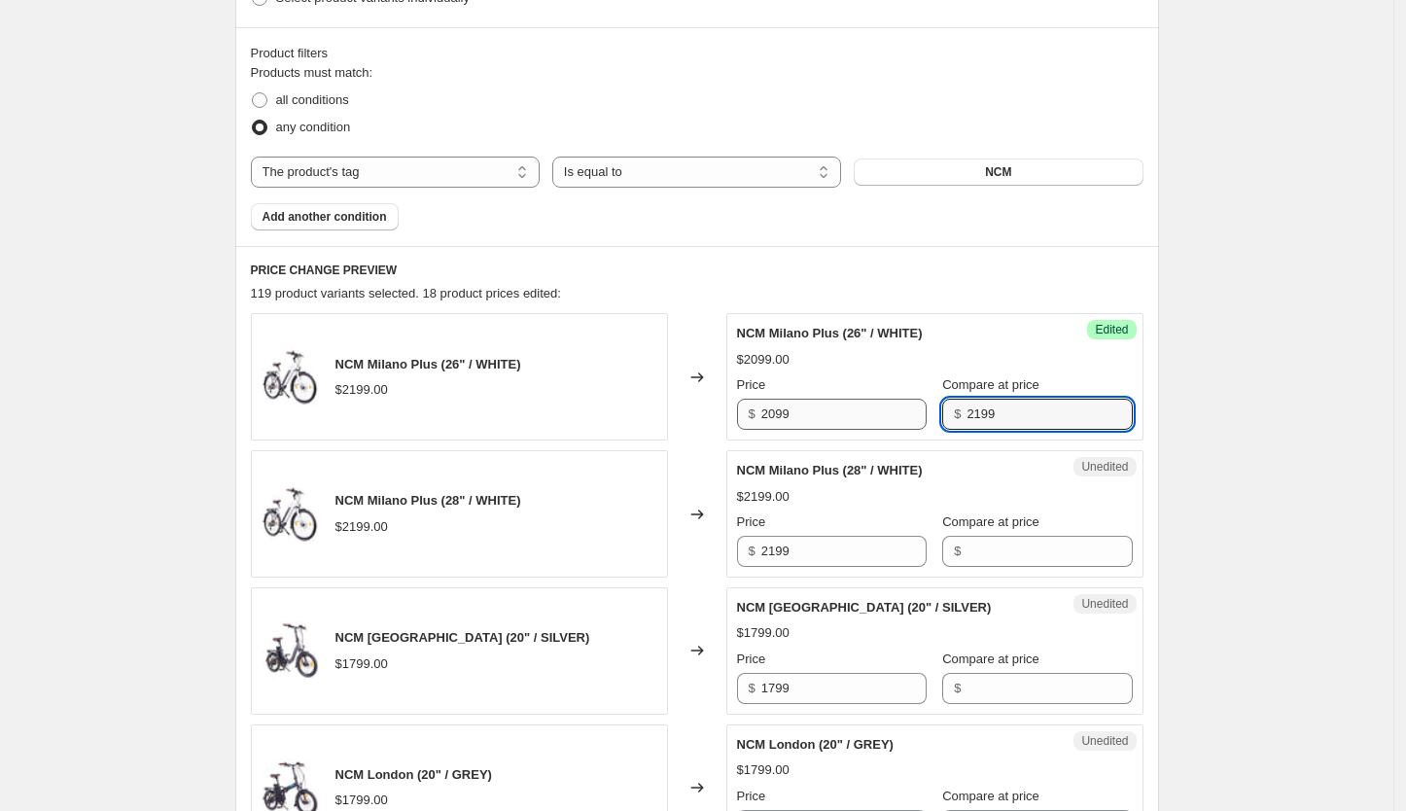
type input "2199"
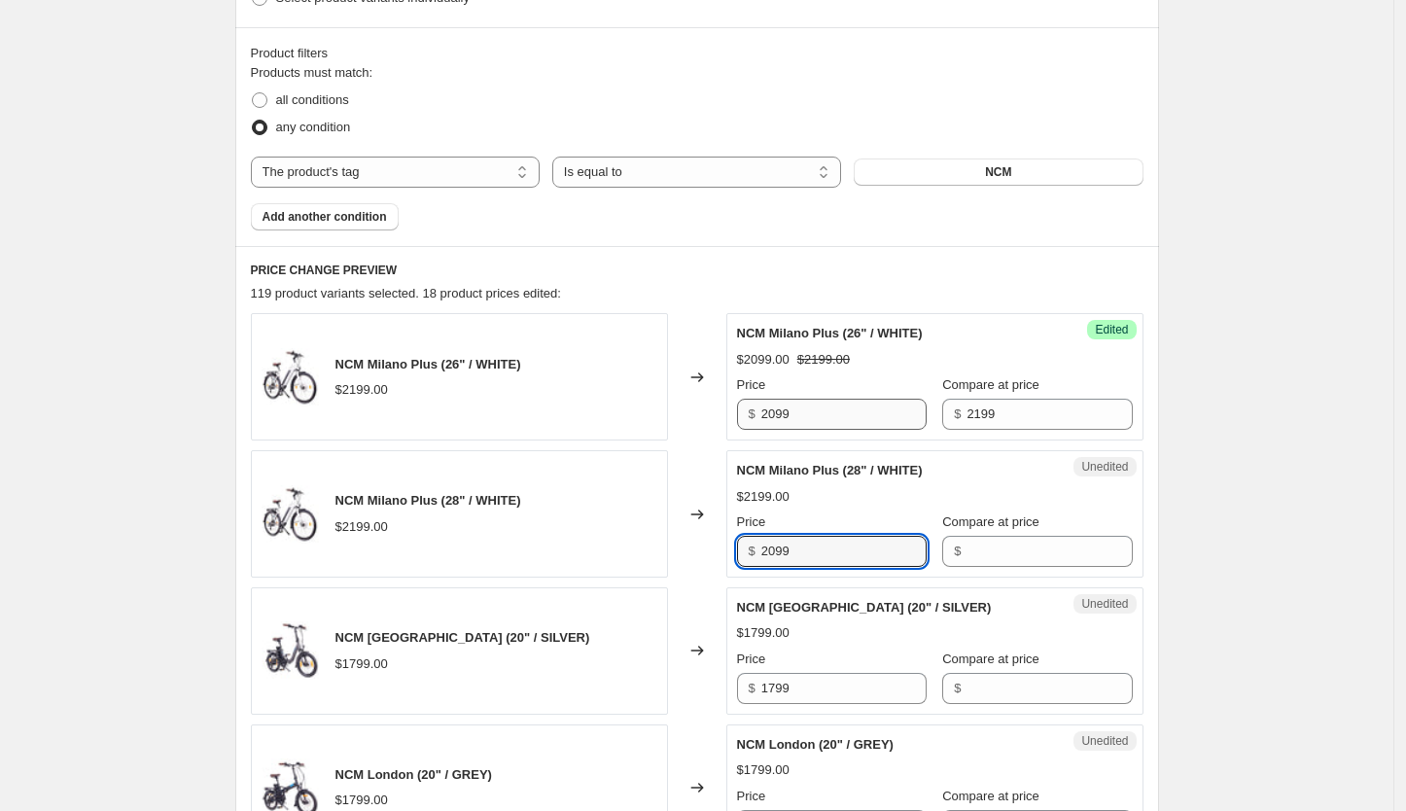
type input "2099"
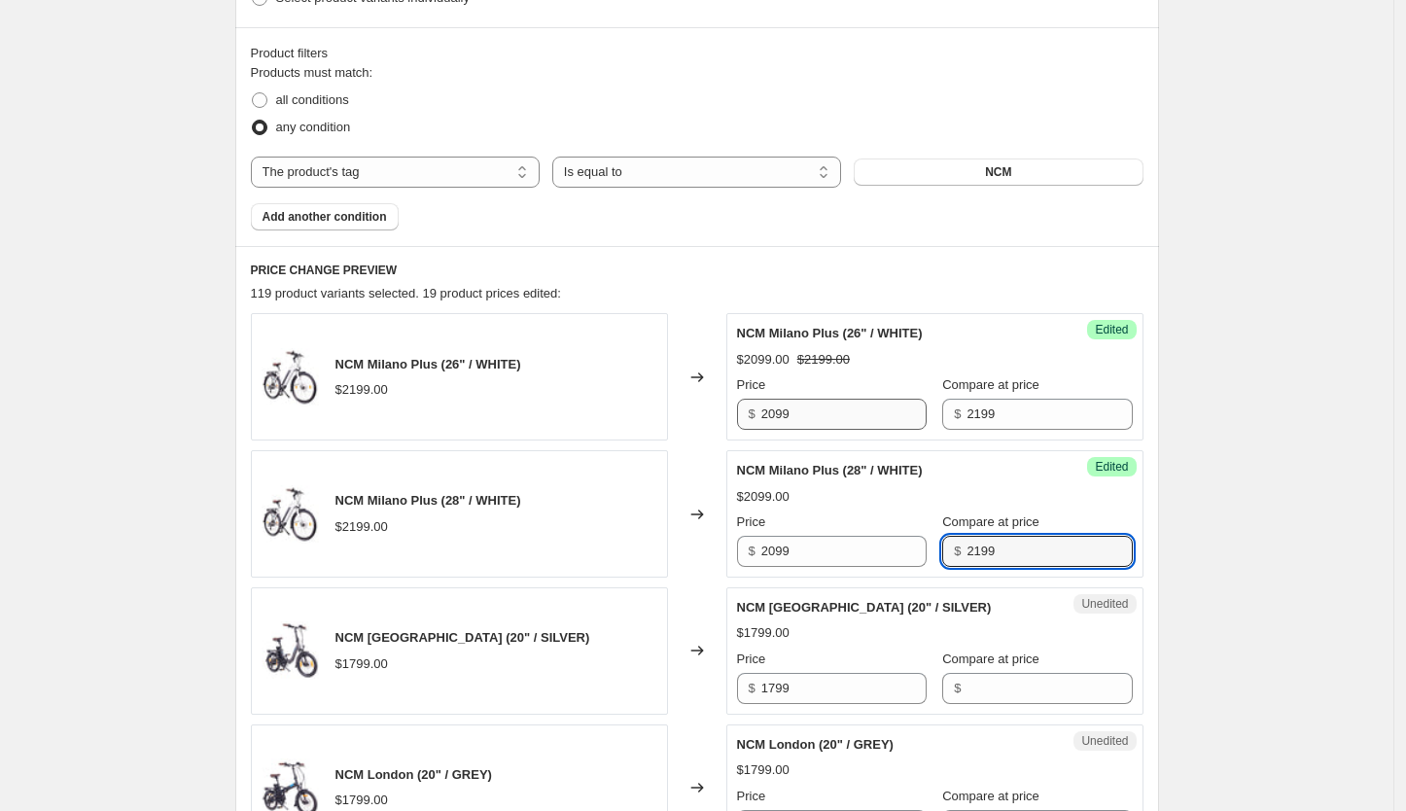
type input "2199"
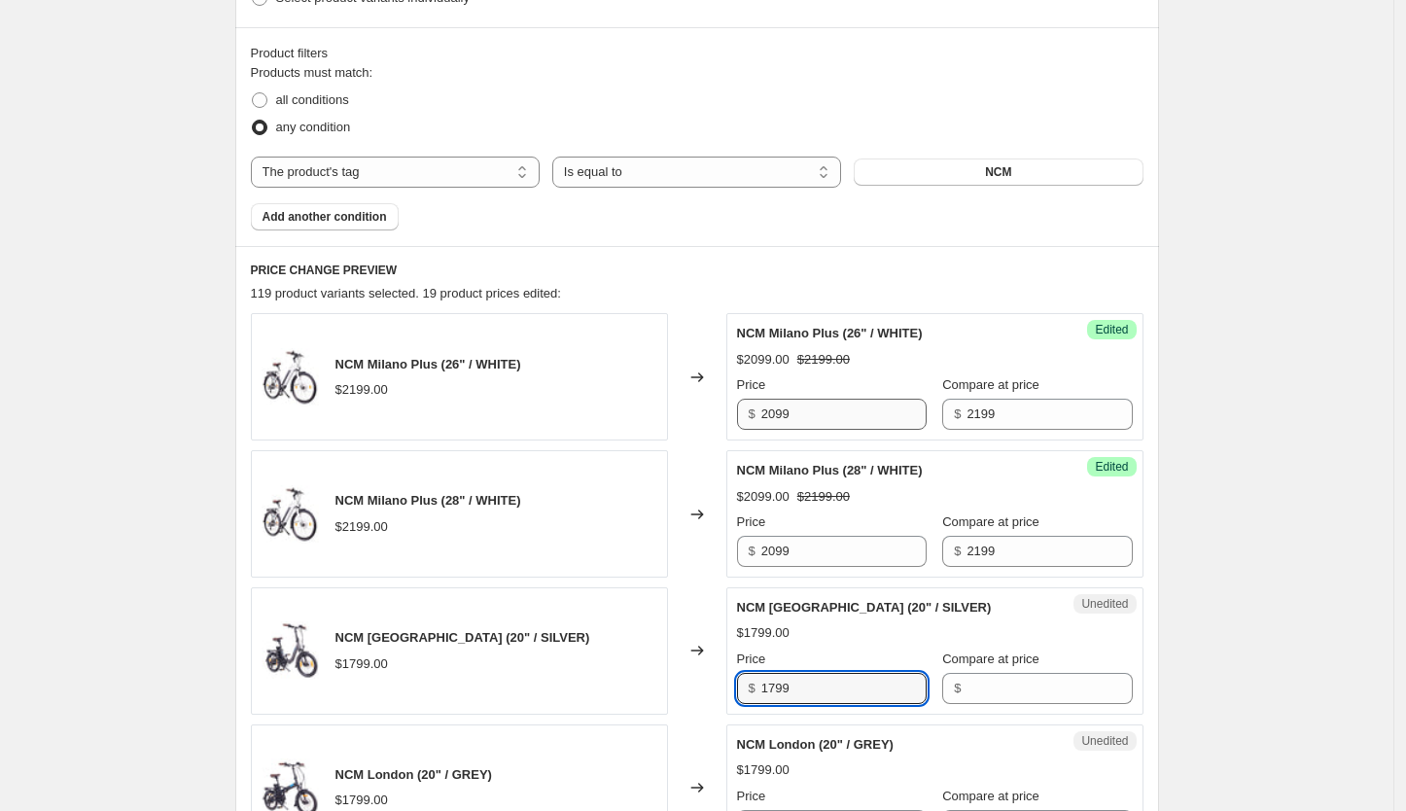
type input "1"
type input "1749"
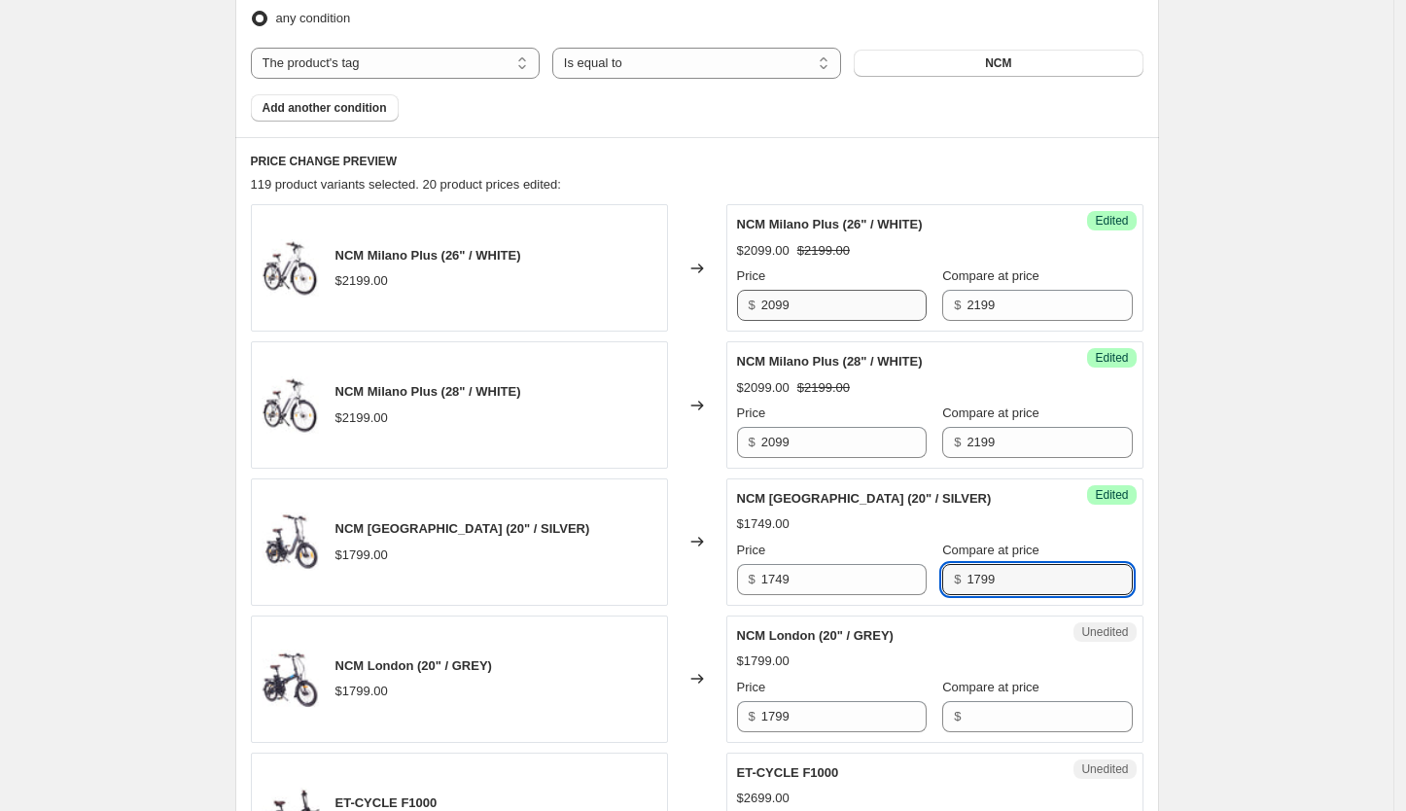
scroll to position [729, 0]
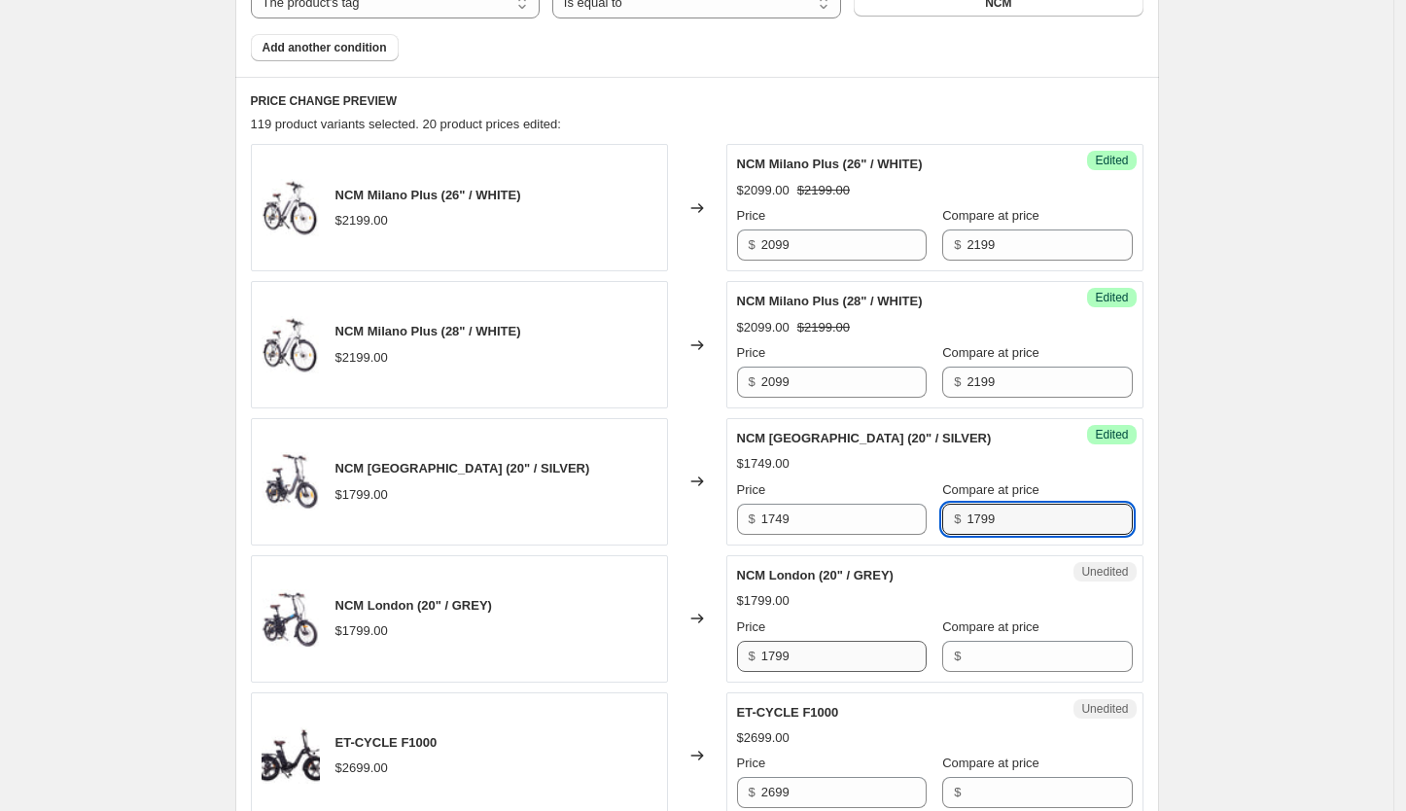
type input "1799"
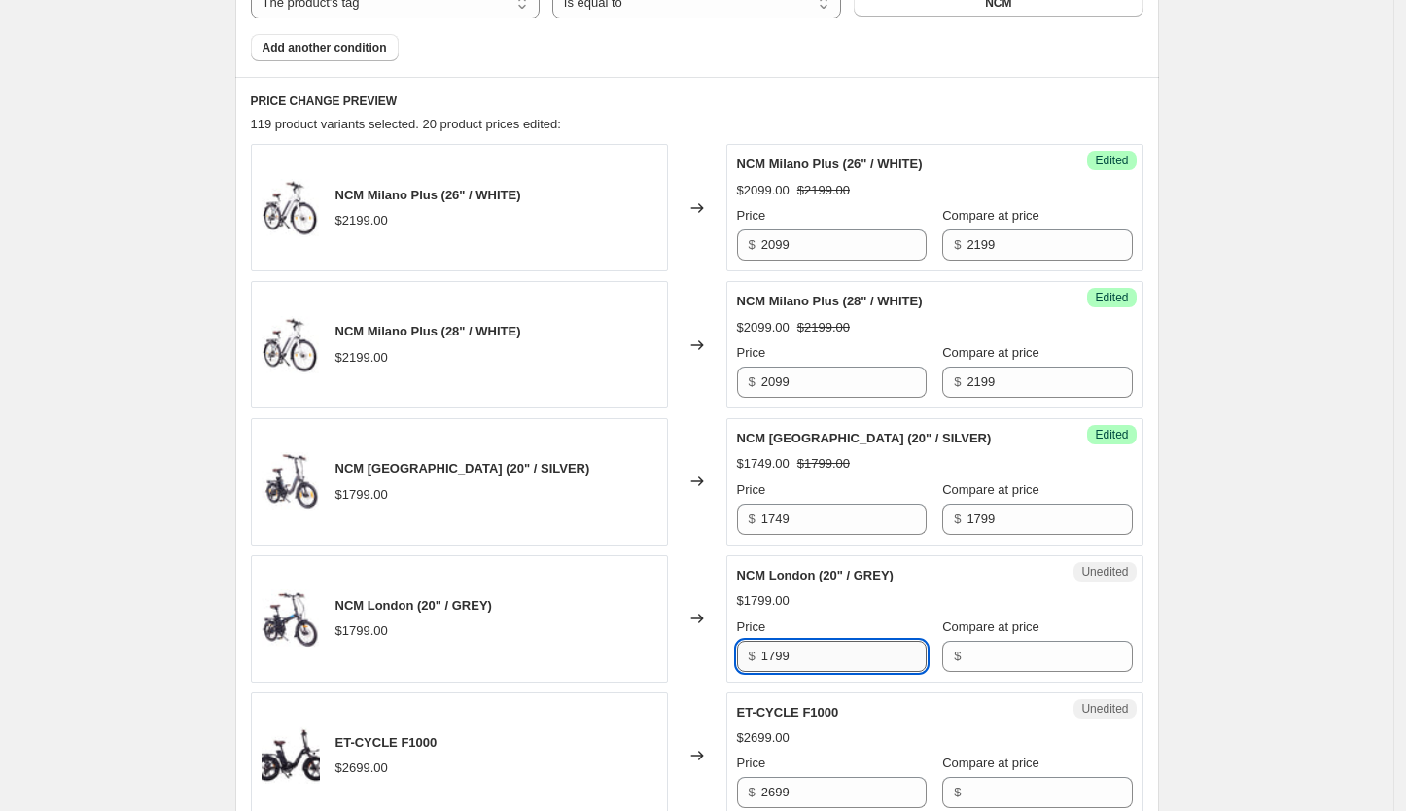
click at [819, 663] on input "1799" at bounding box center [843, 656] width 165 height 31
type input "1599"
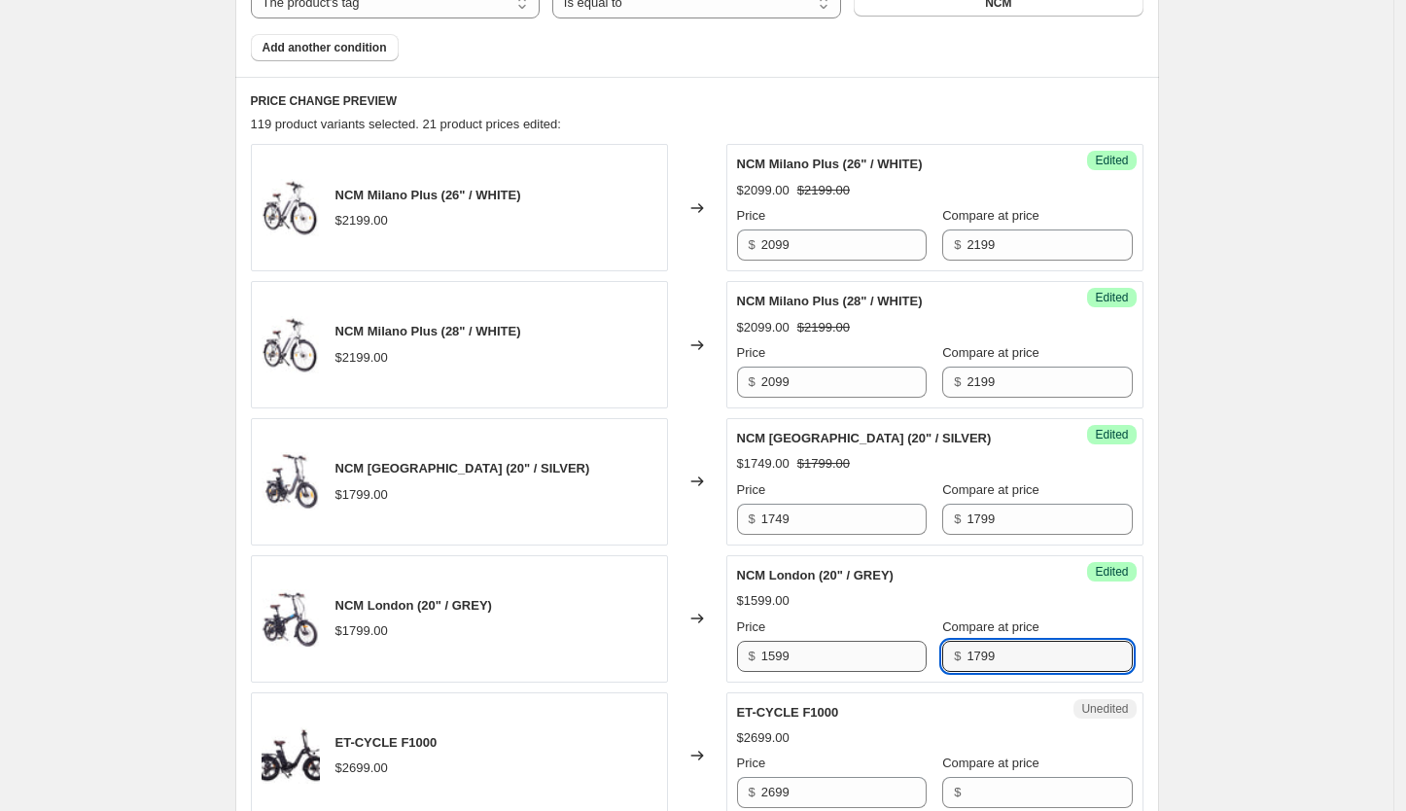
type input "1799"
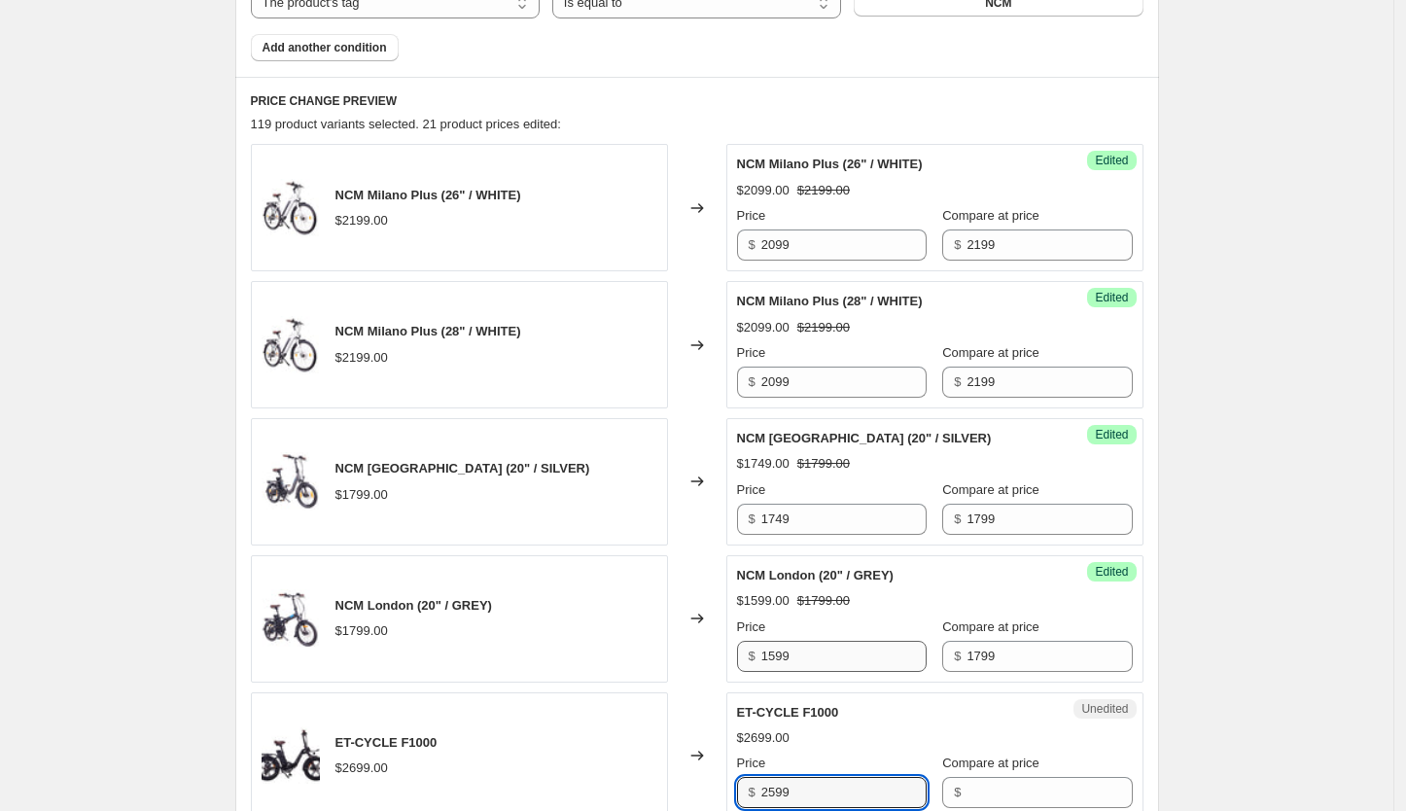
type input "2599"
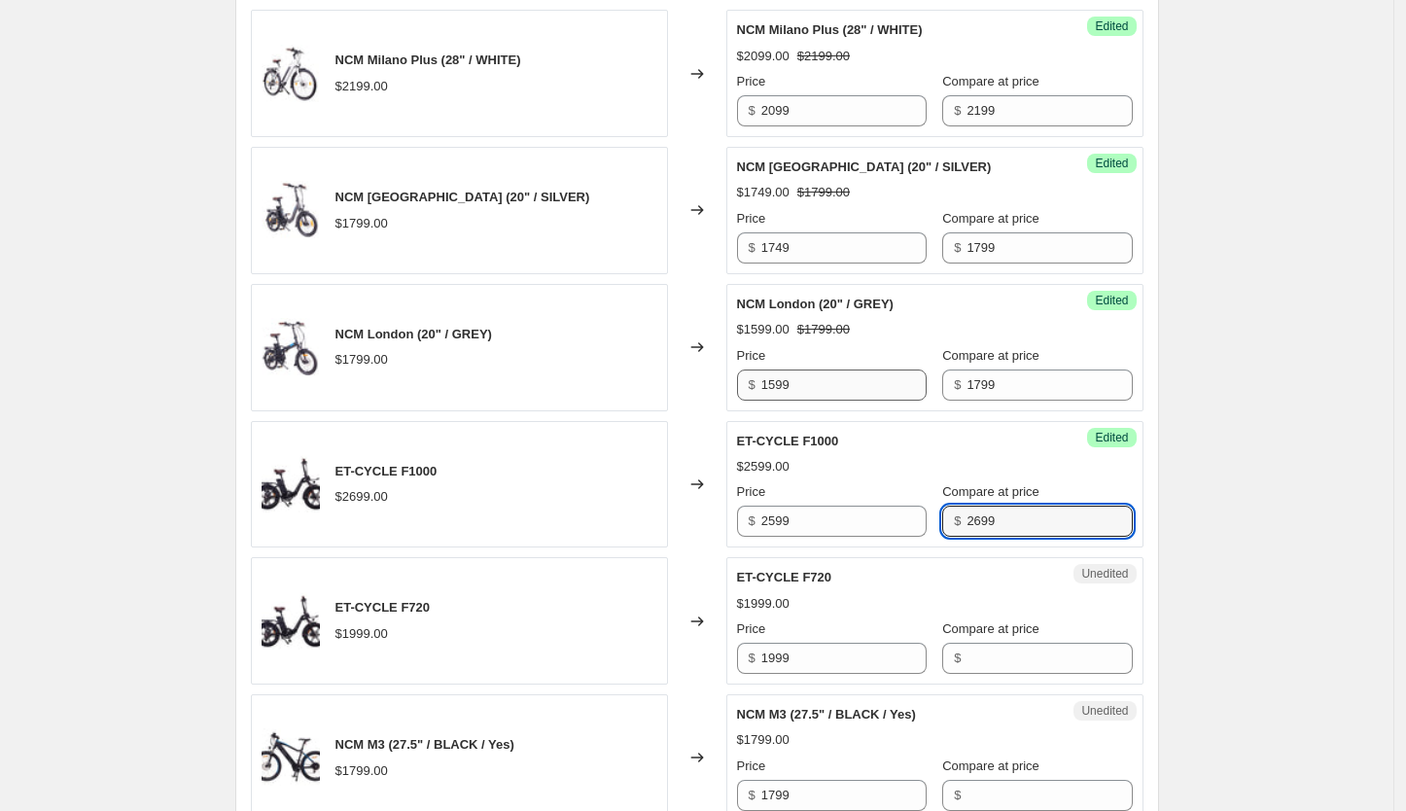
scroll to position [1014, 0]
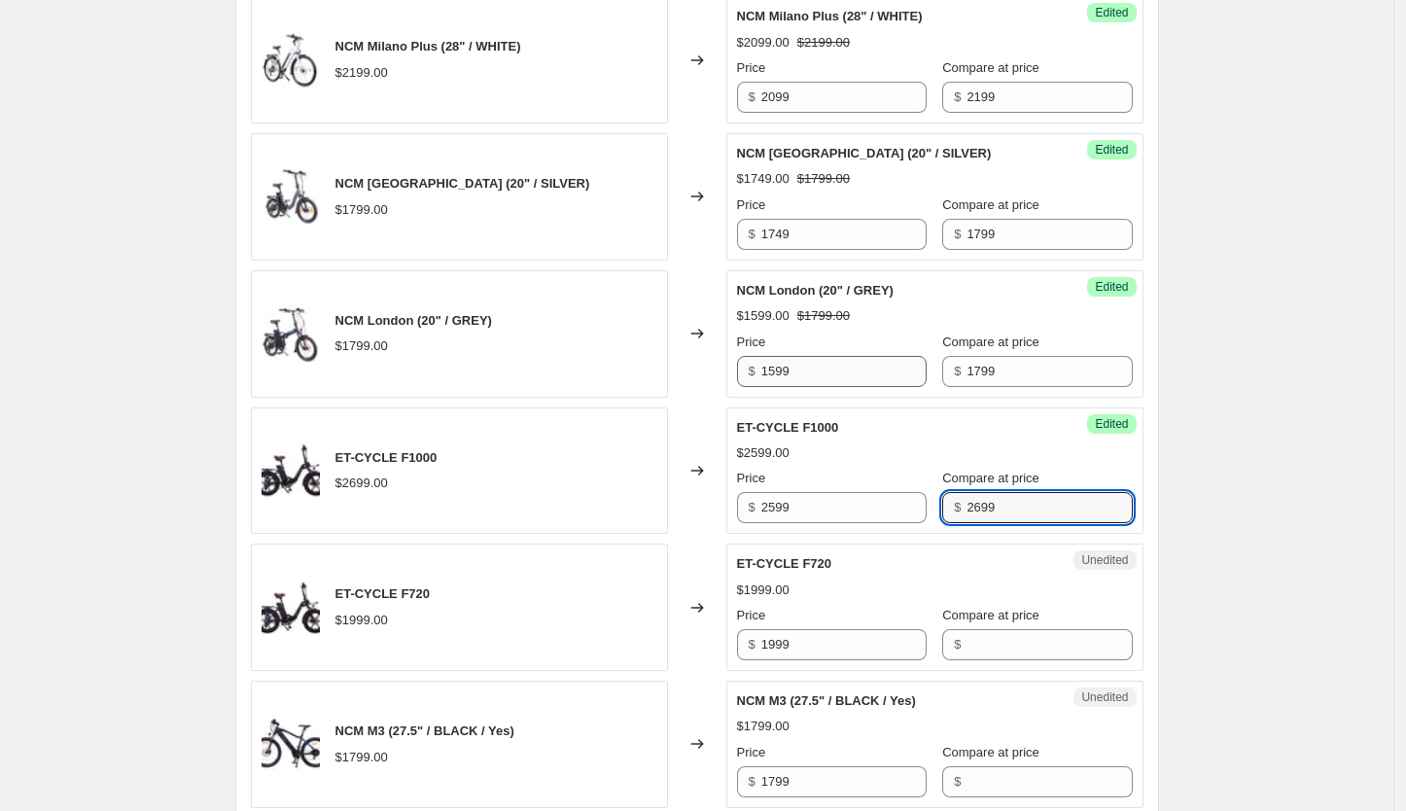
type input "2699"
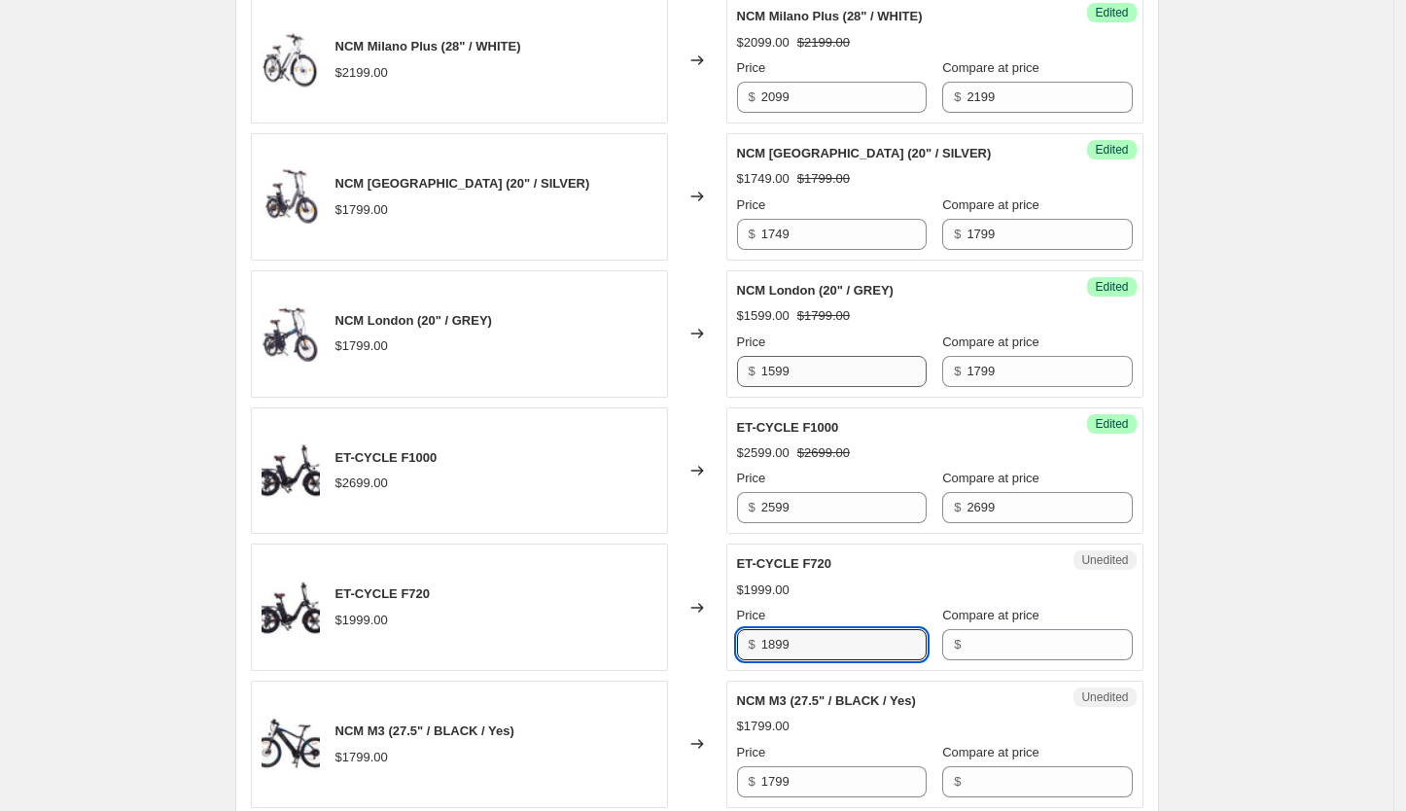
type input "1899"
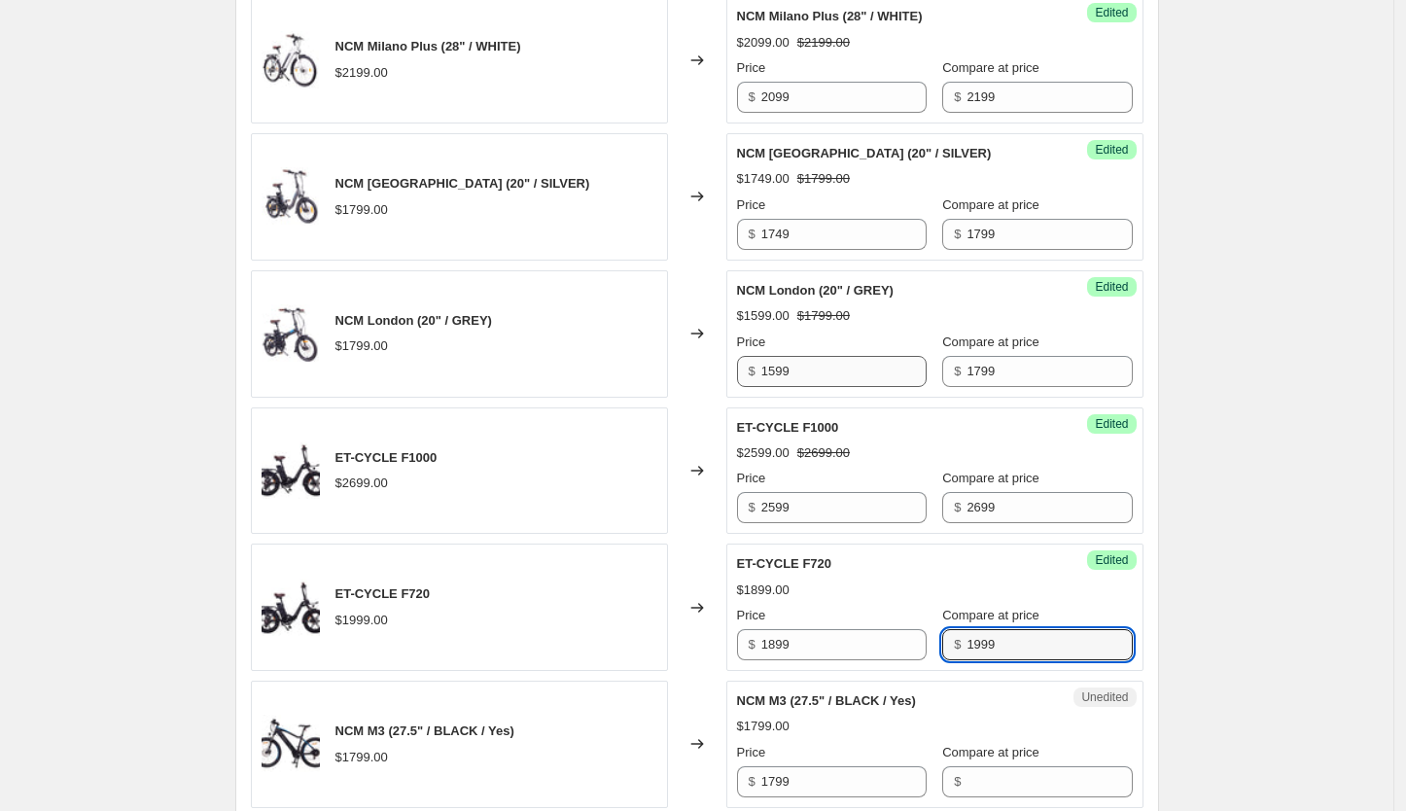
type input "1999"
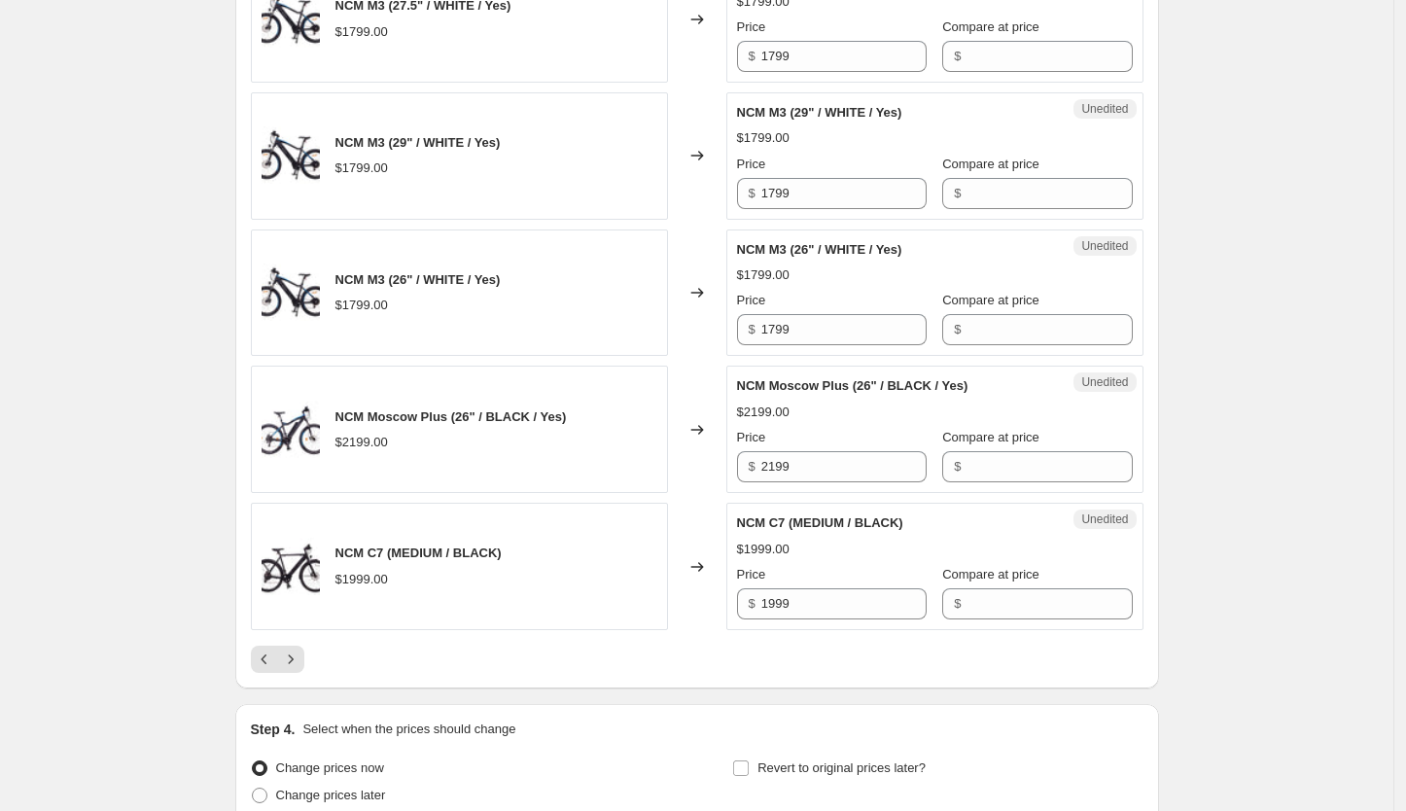
scroll to position [2977, 0]
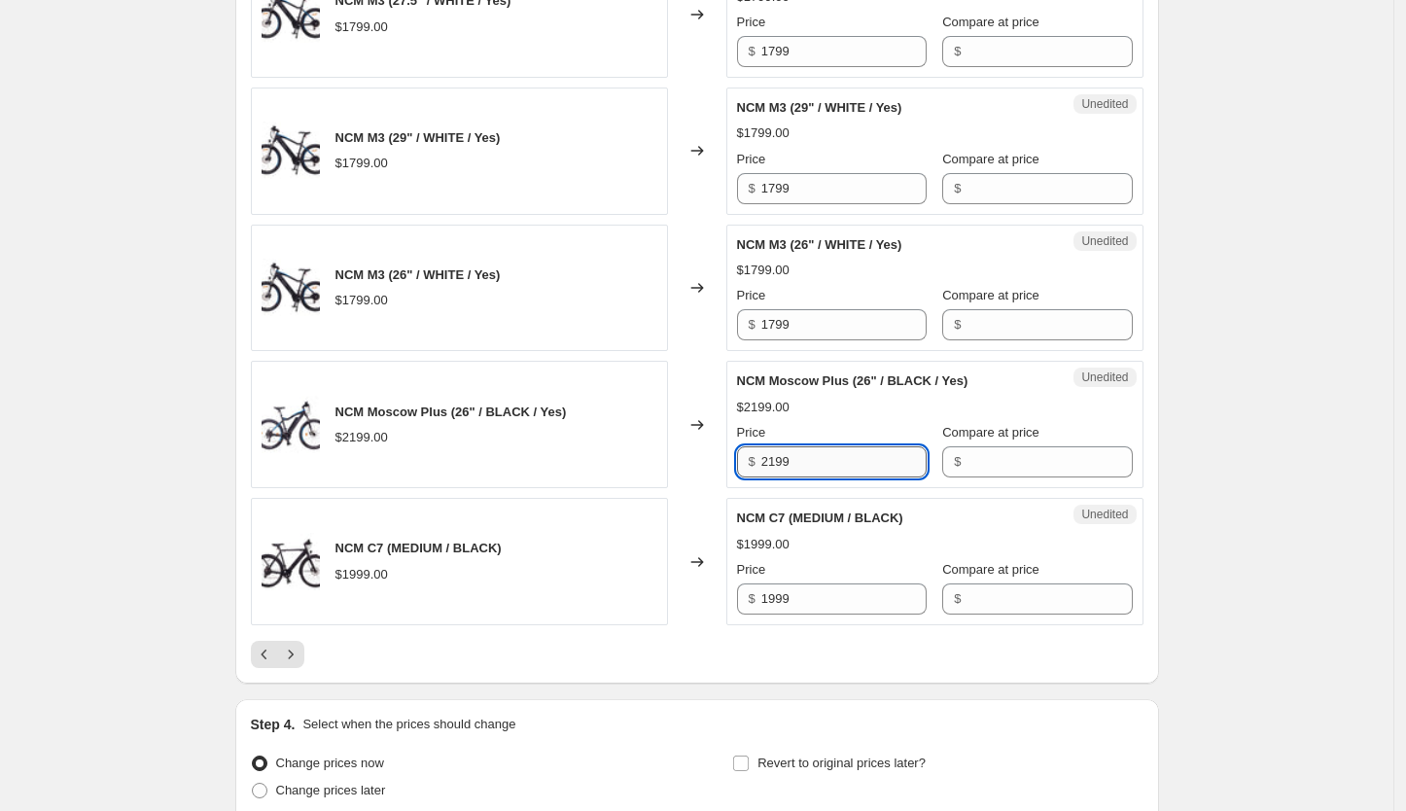
click at [820, 458] on input "2199" at bounding box center [843, 461] width 165 height 31
type input "2099"
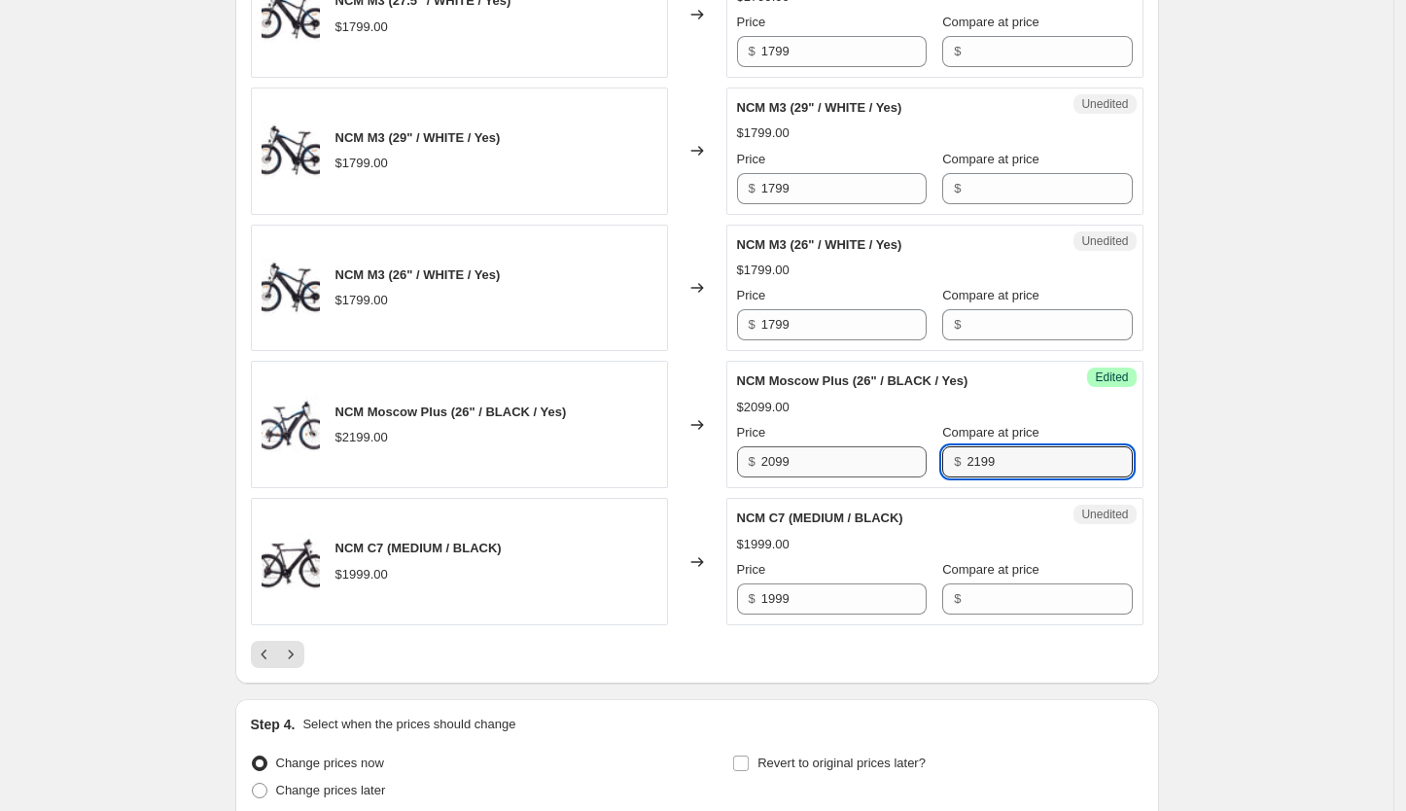
type input "2199"
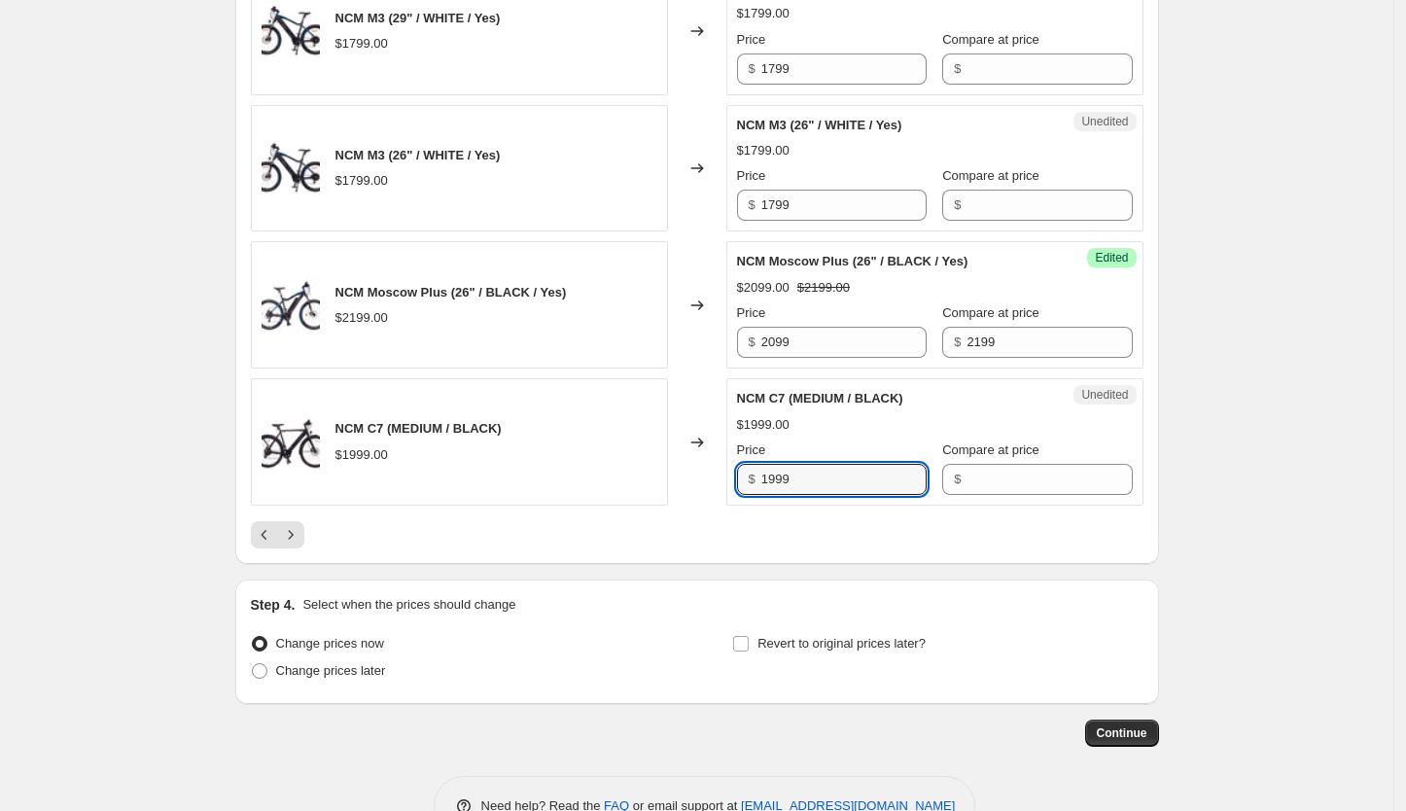
scroll to position [3097, 0]
click at [257, 537] on button "Previous" at bounding box center [264, 533] width 27 height 27
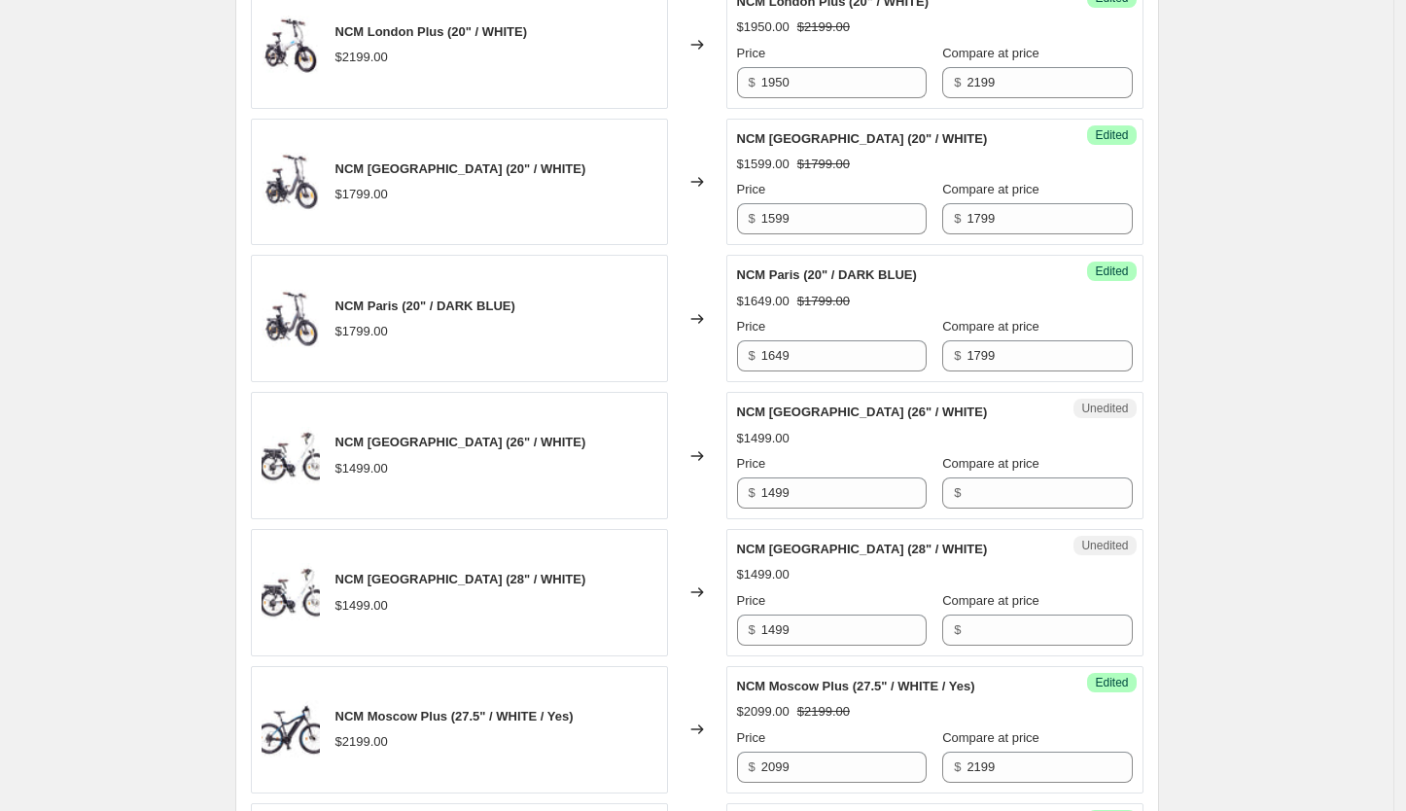
scroll to position [1850, 0]
click at [797, 361] on input "1649" at bounding box center [843, 356] width 165 height 31
click at [776, 370] on input "1649" at bounding box center [843, 356] width 165 height 31
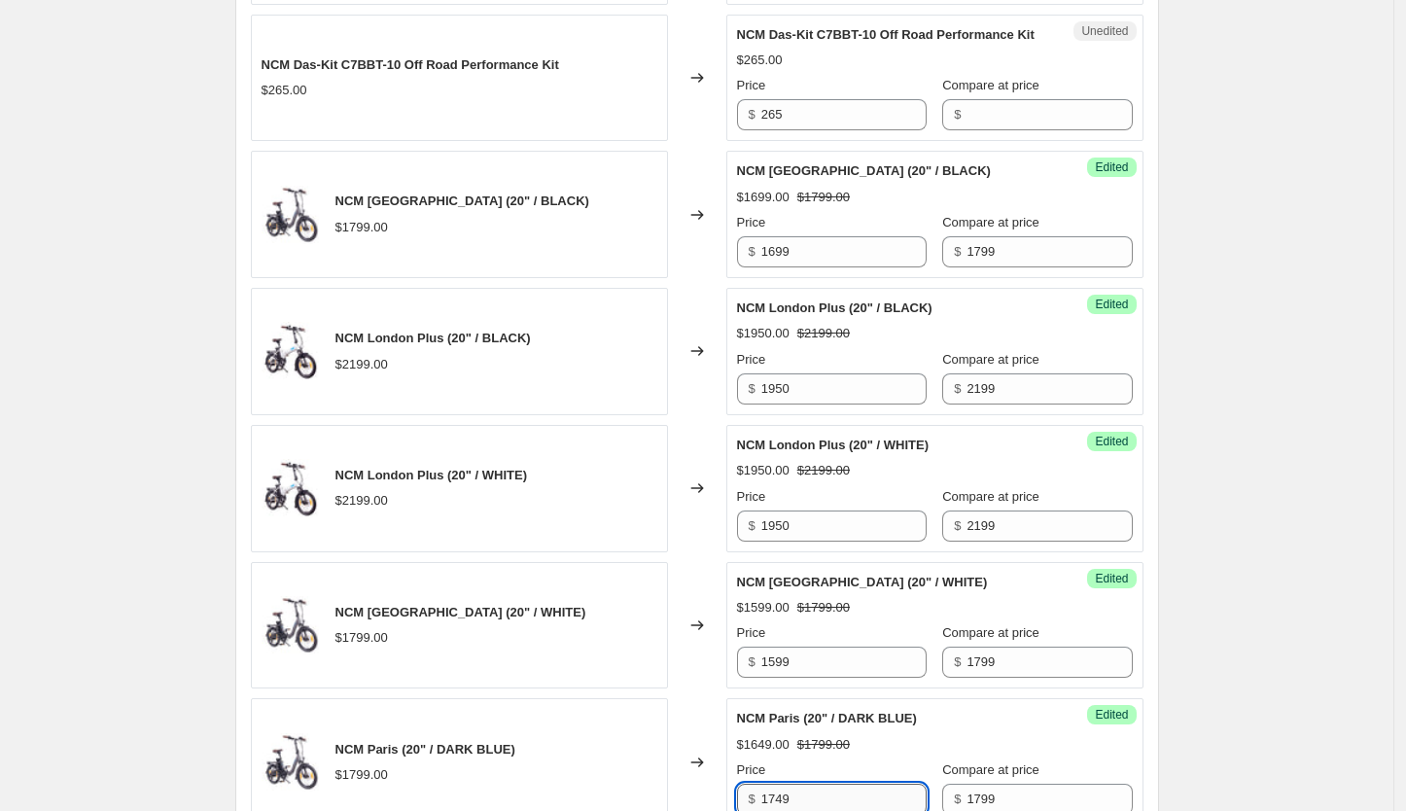
scroll to position [1405, 0]
type input "1749"
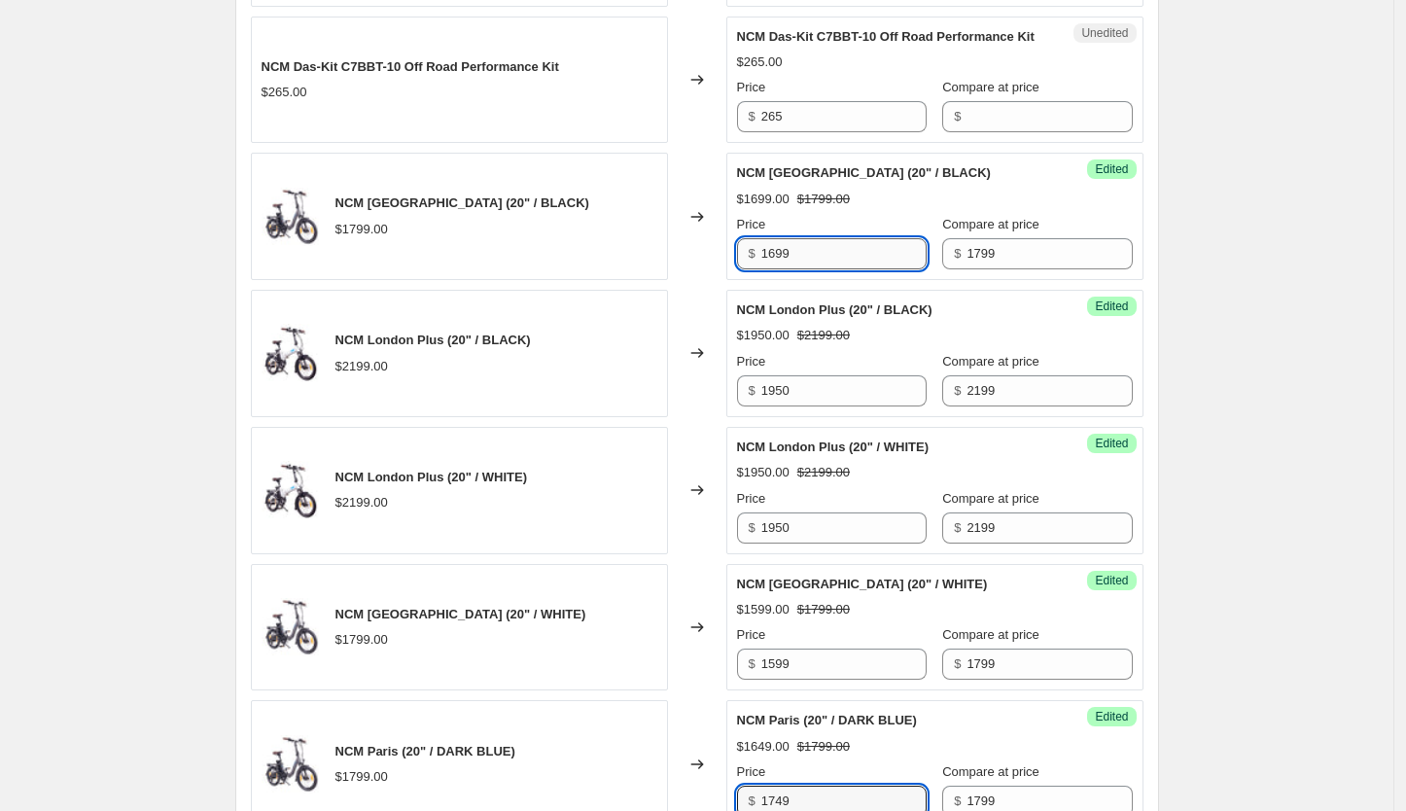
click at [781, 269] on input "1699" at bounding box center [843, 253] width 165 height 31
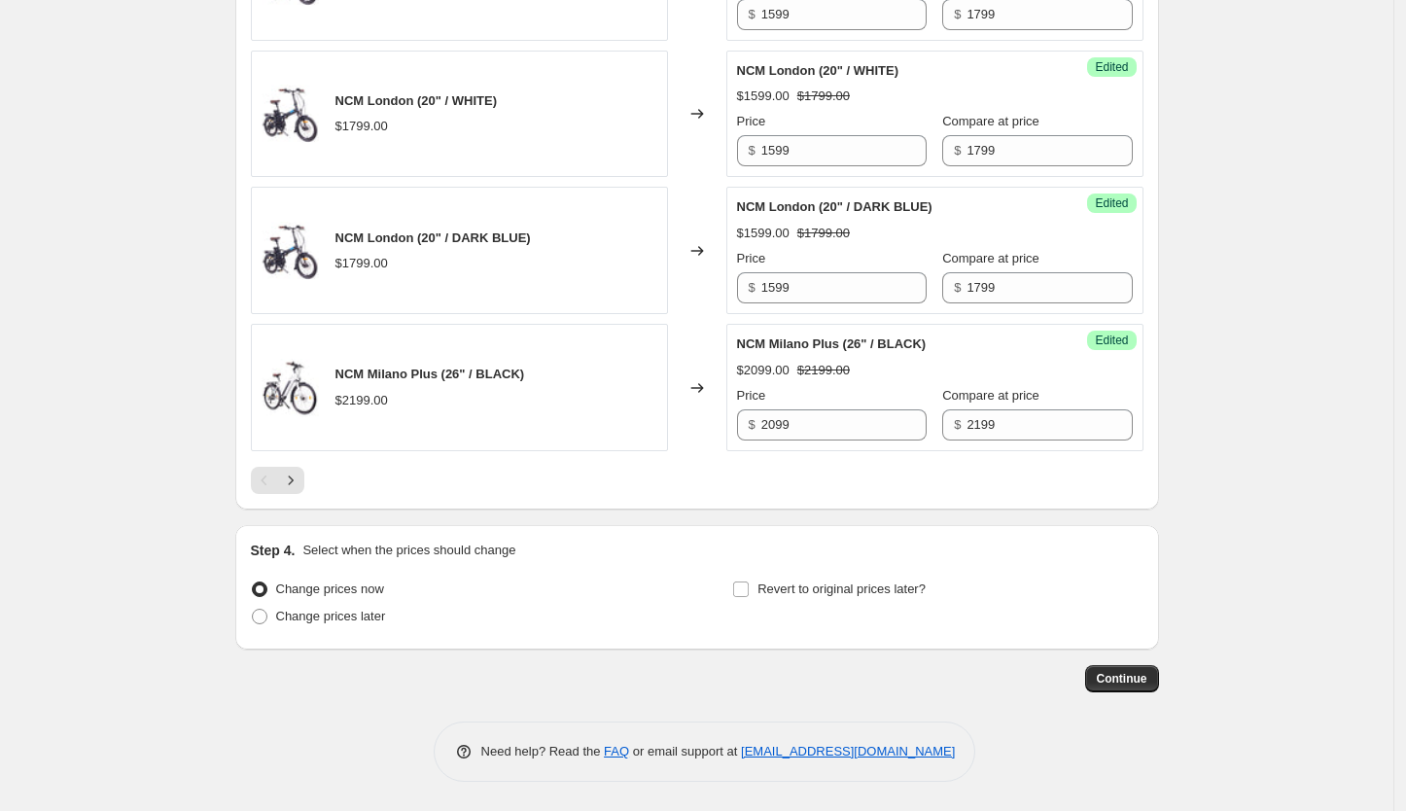
scroll to position [3164, 0]
type input "1749"
click at [293, 483] on icon "Next" at bounding box center [290, 480] width 5 height 9
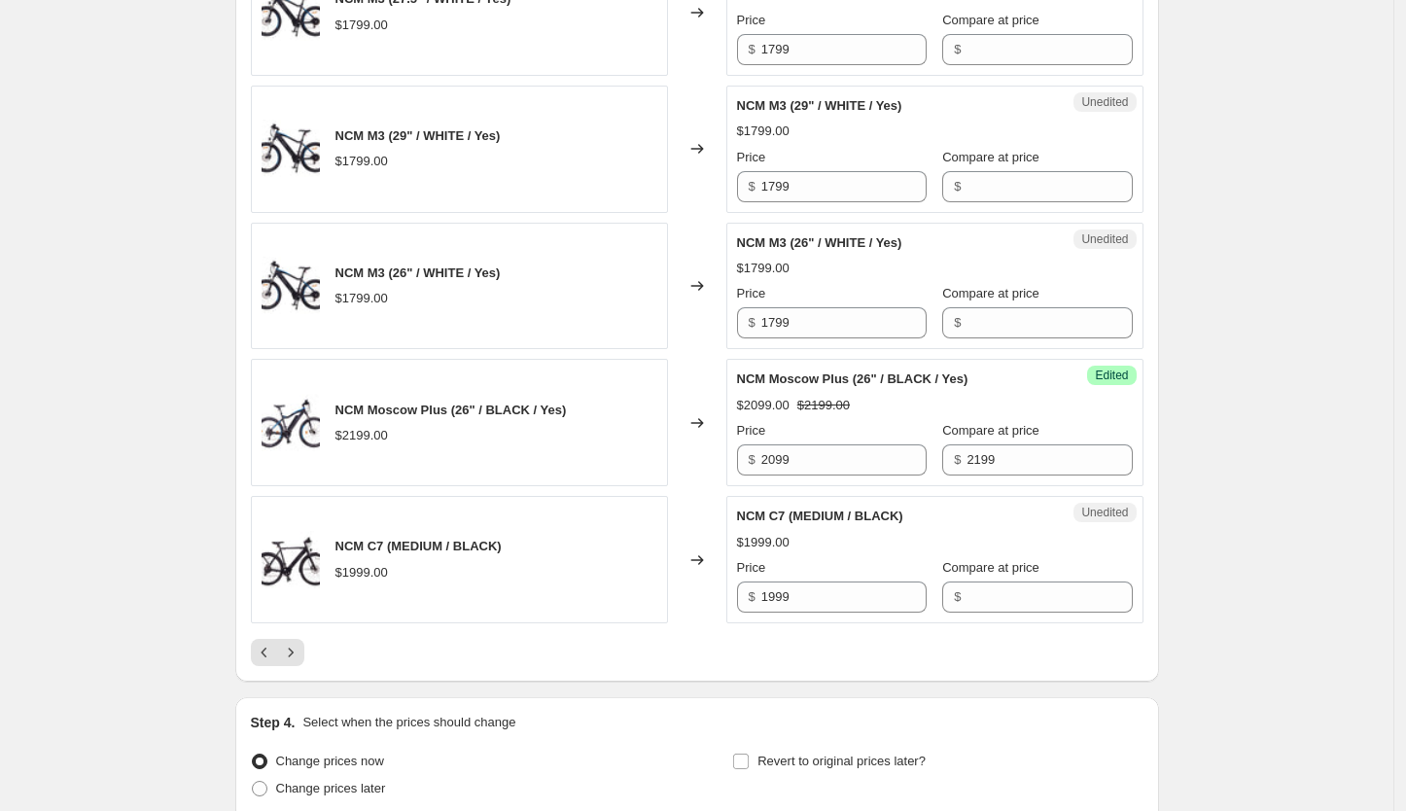
scroll to position [2981, 0]
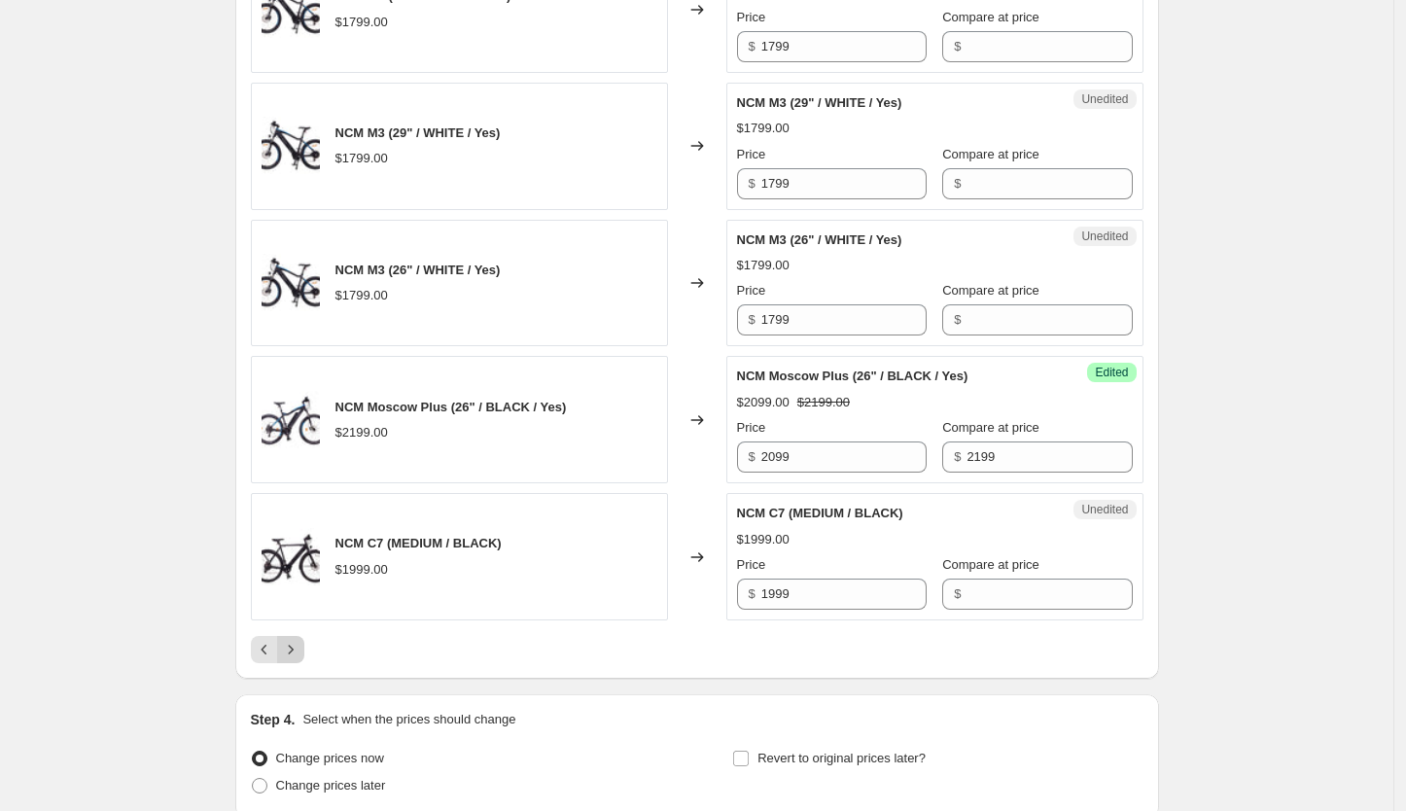
click at [296, 642] on icon "Next" at bounding box center [290, 649] width 19 height 19
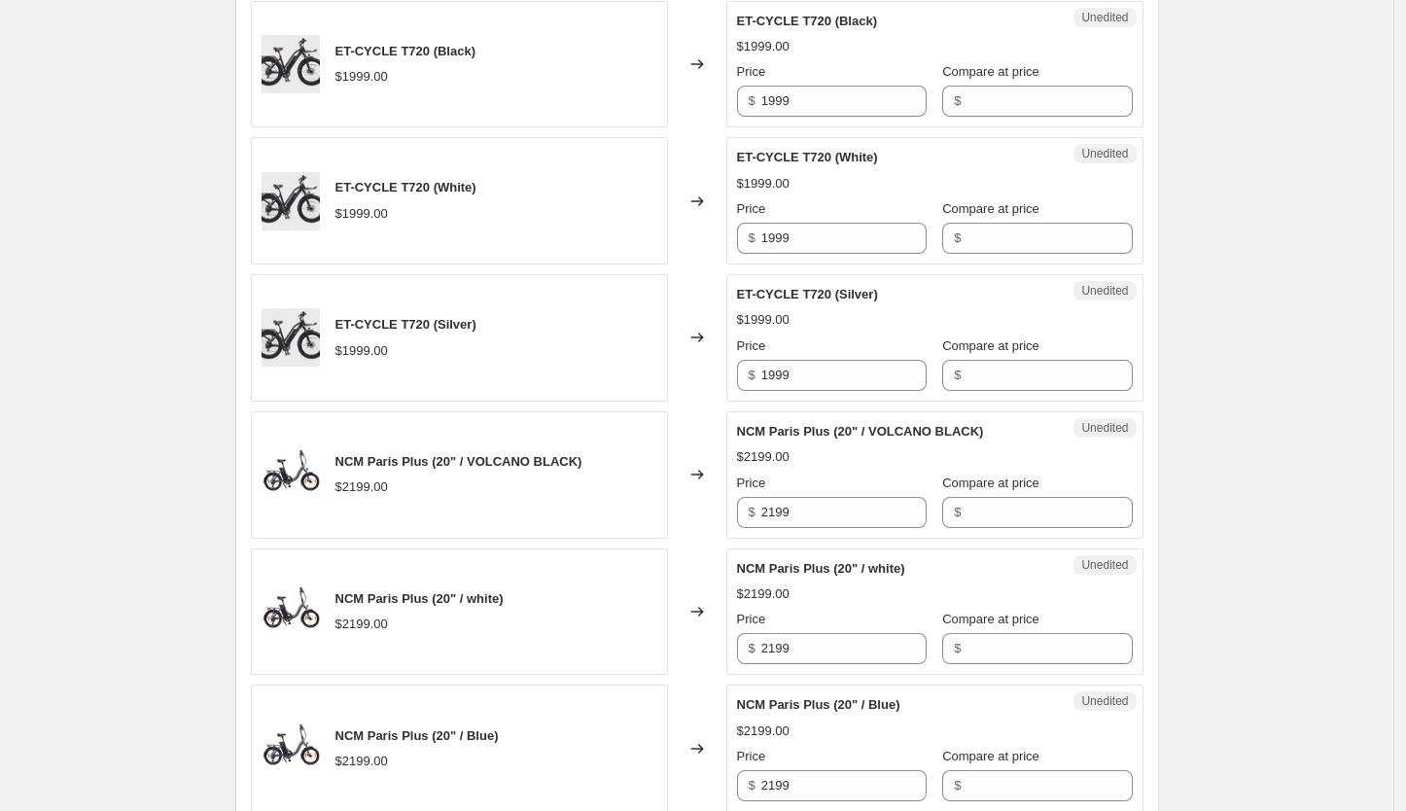
scroll to position [1423, 0]
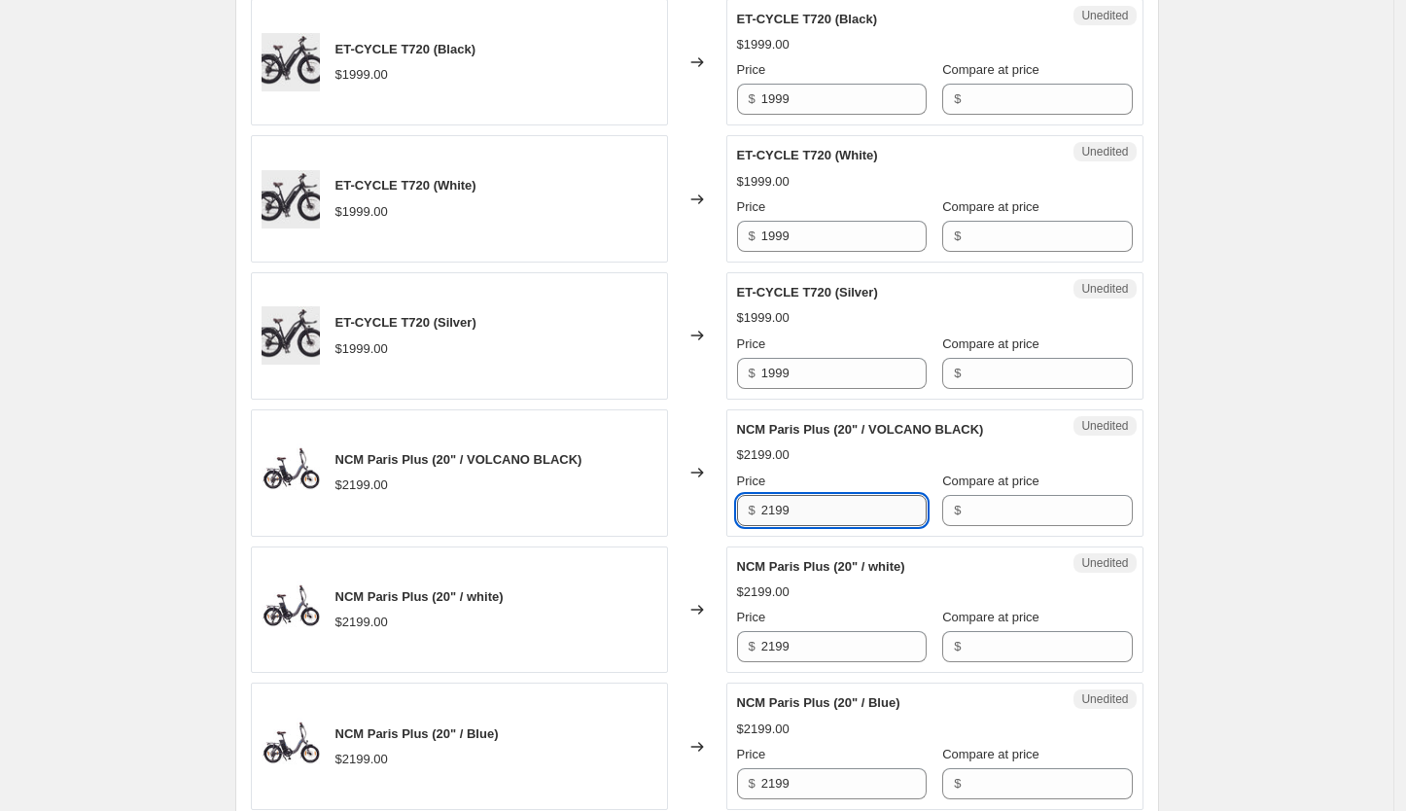
click at [778, 503] on input "2199" at bounding box center [843, 510] width 165 height 31
type input "2"
type input "1999"
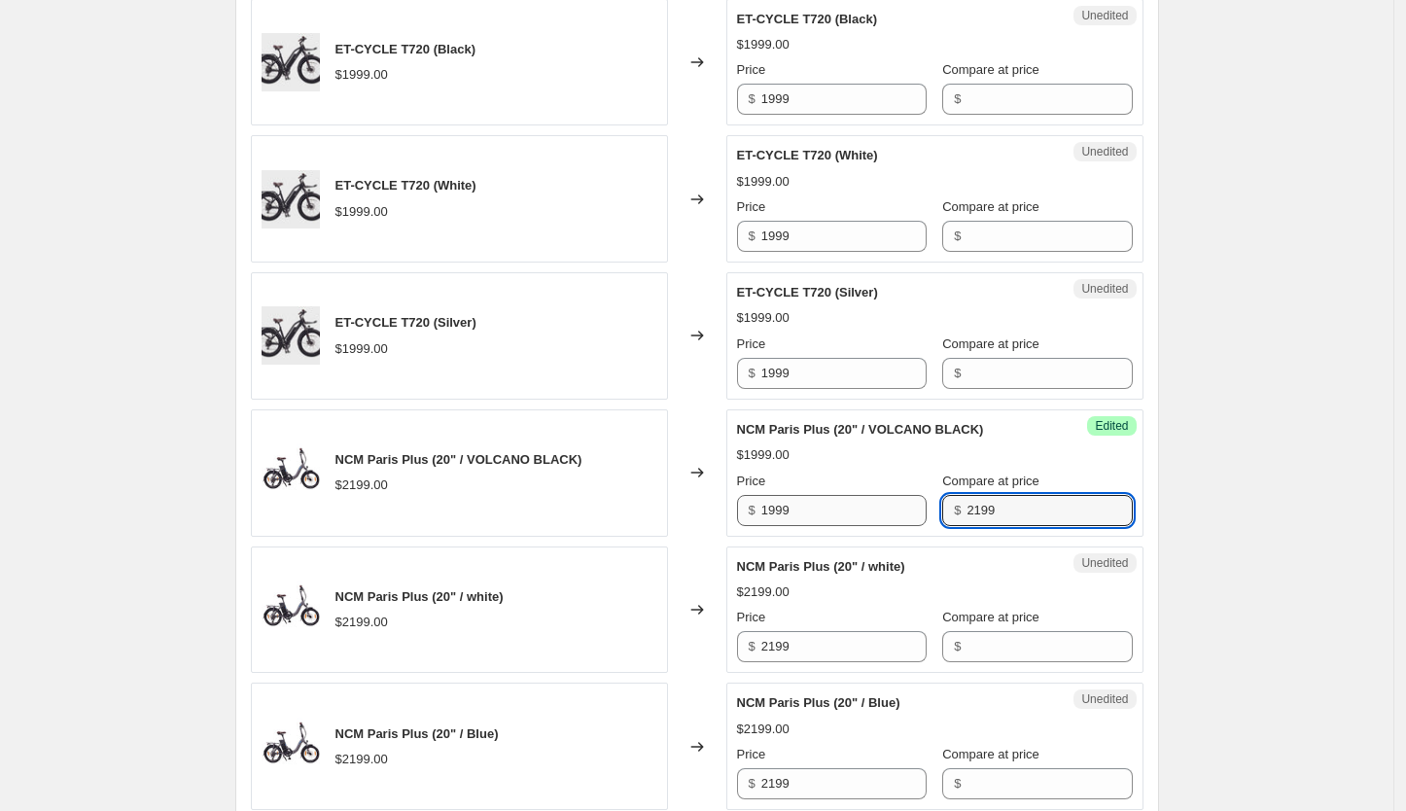
type input "2199"
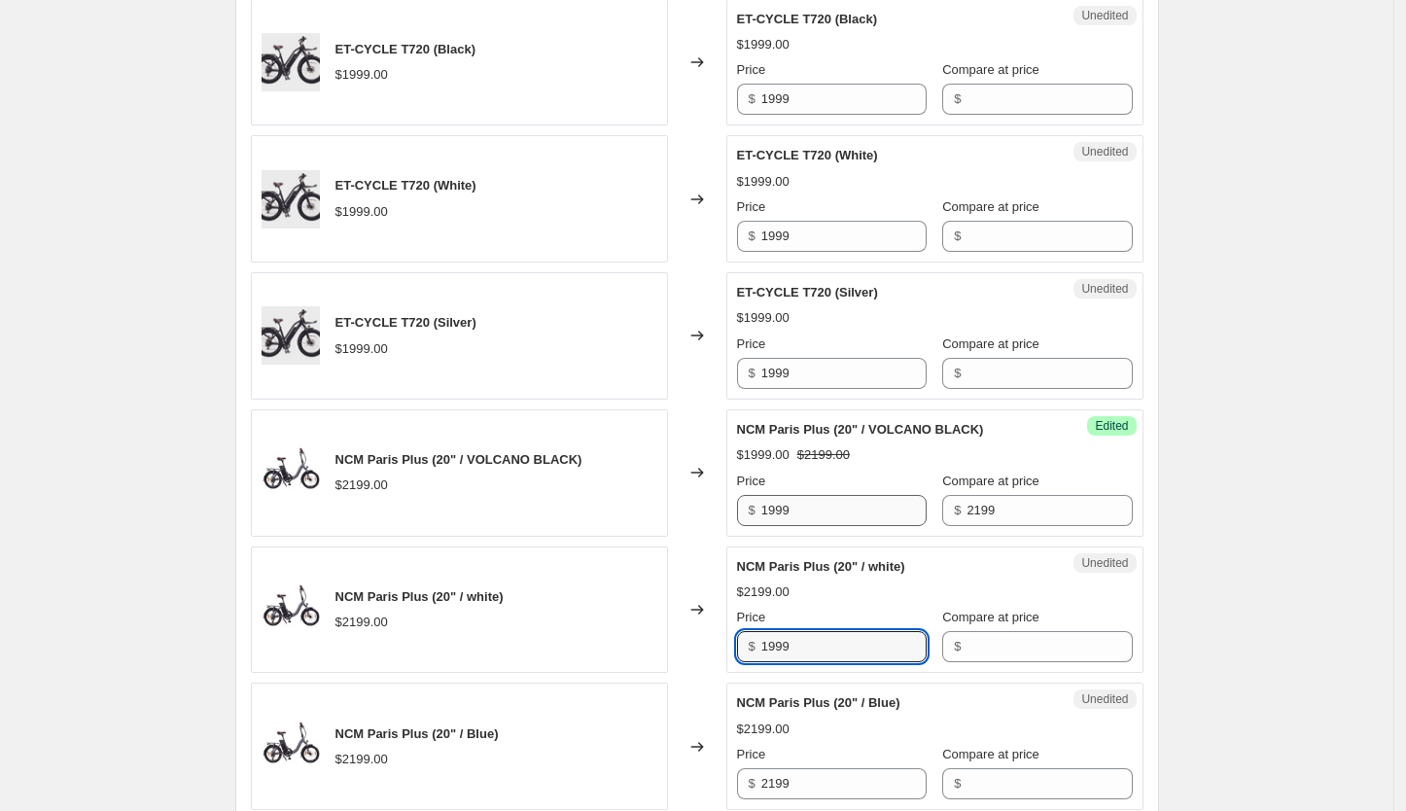
type input "1999"
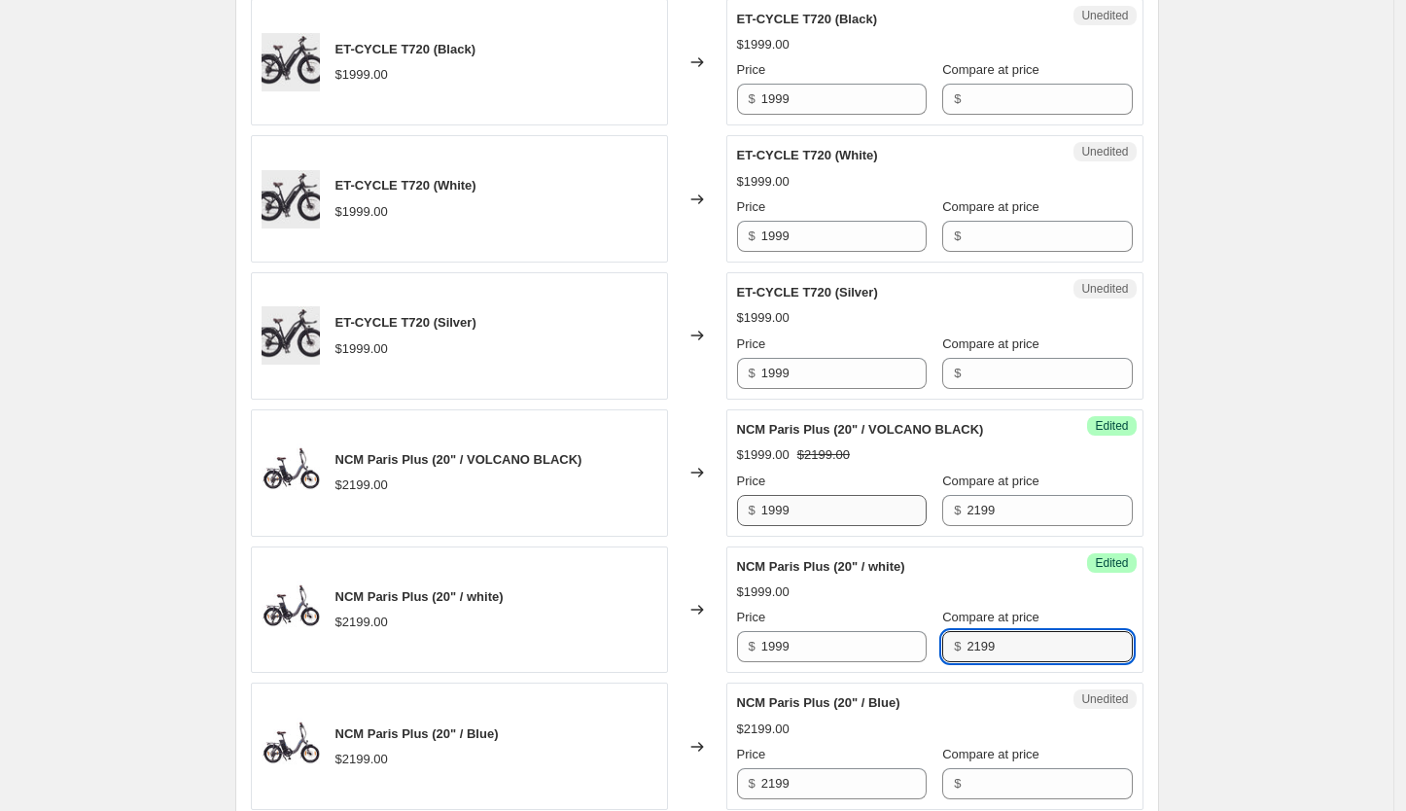
type input "2199"
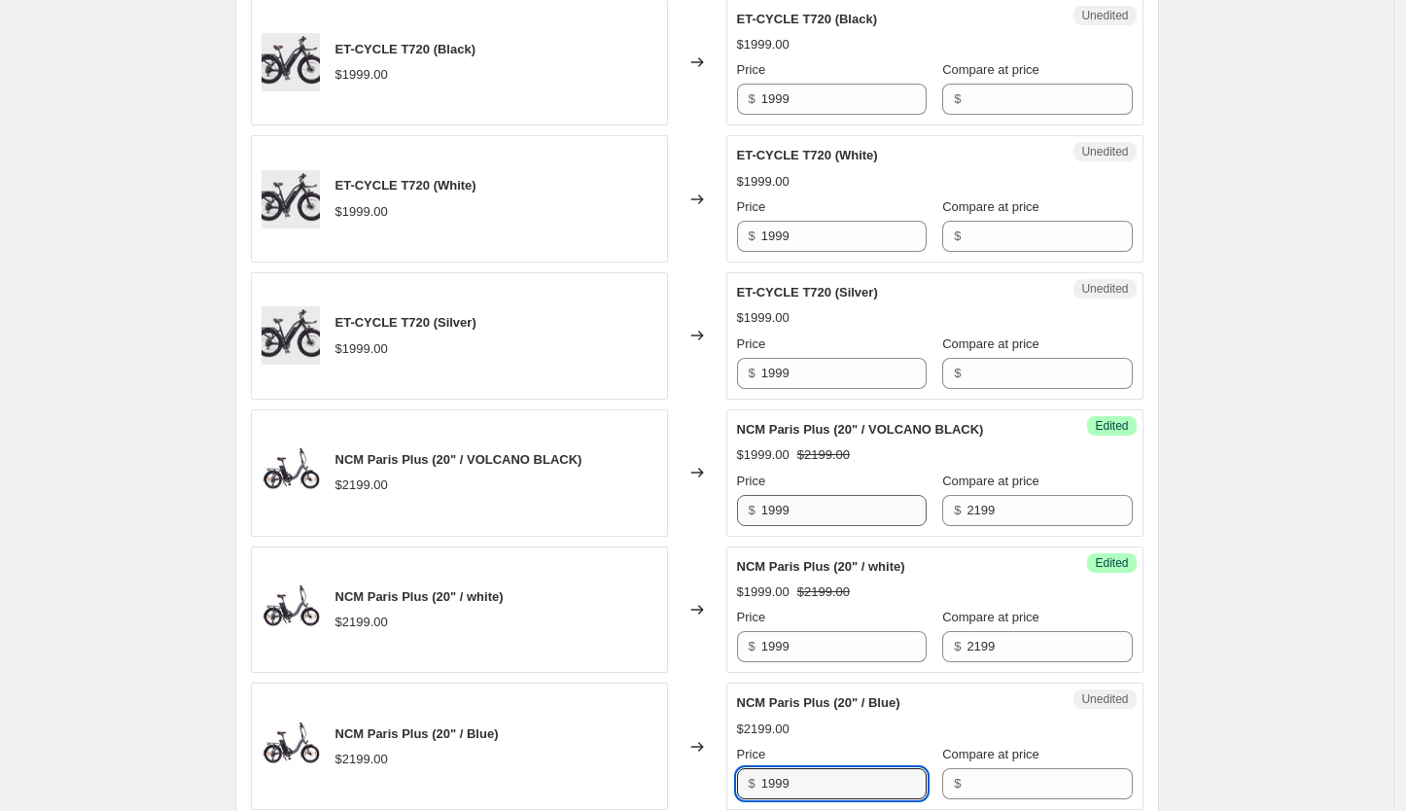
type input "1999"
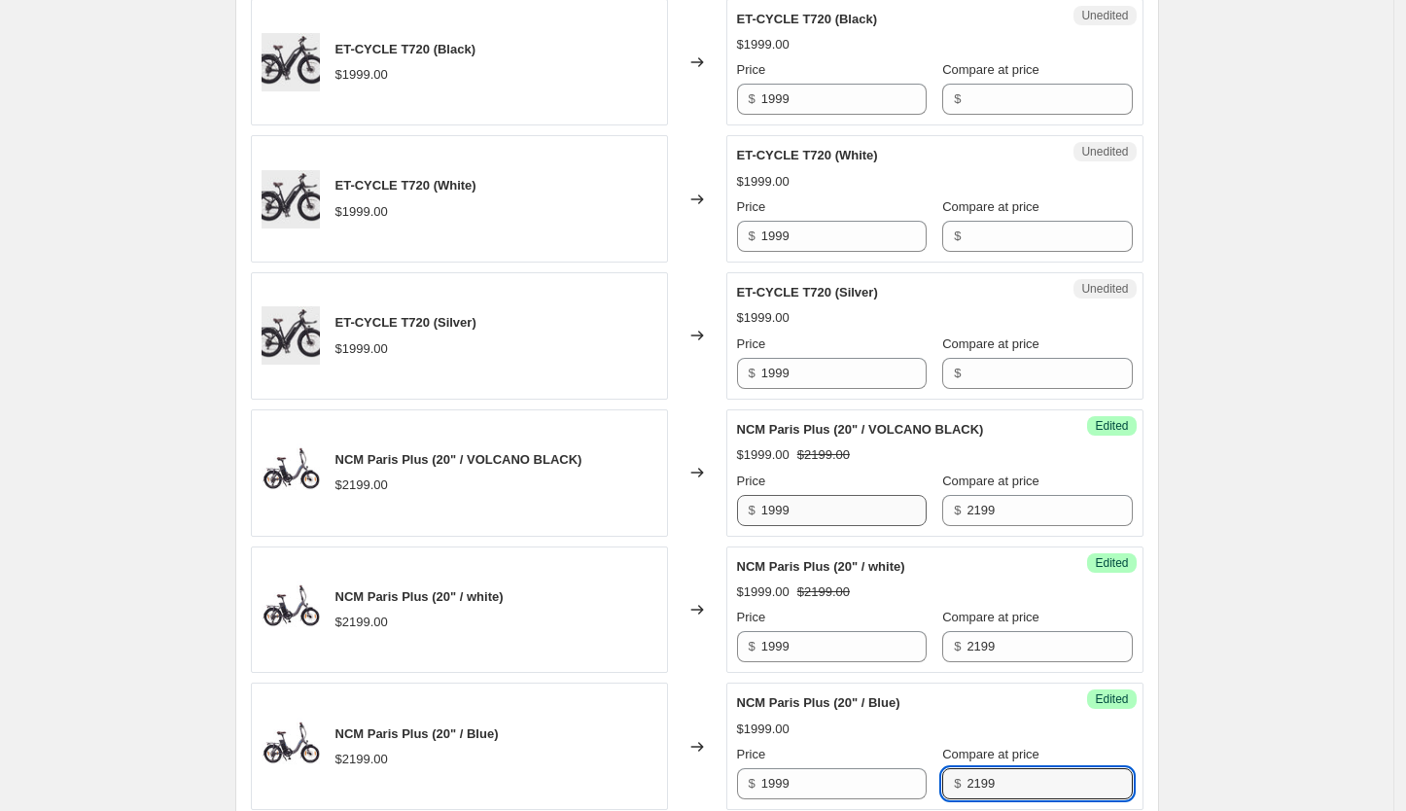
type input "2199"
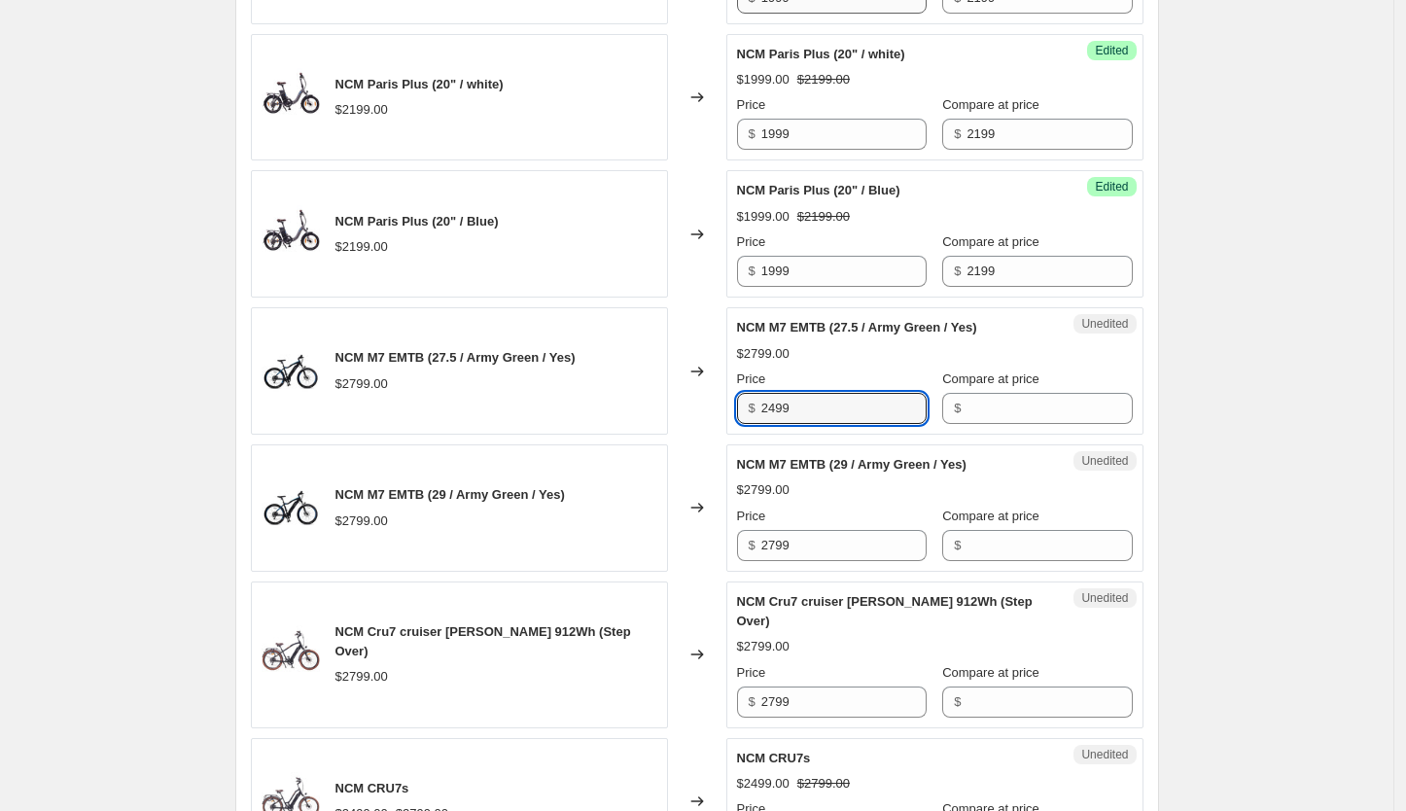
type input "2499"
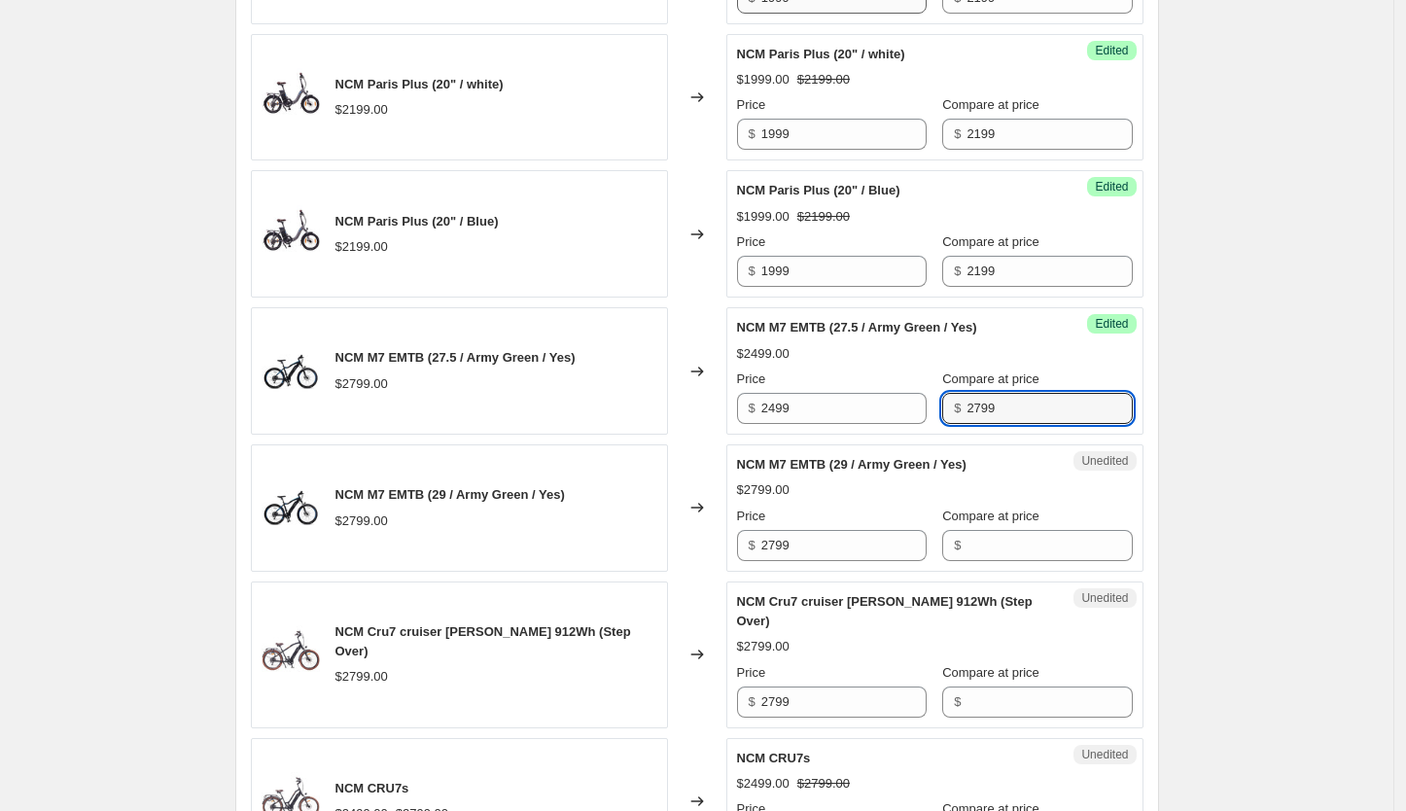
type input "2799"
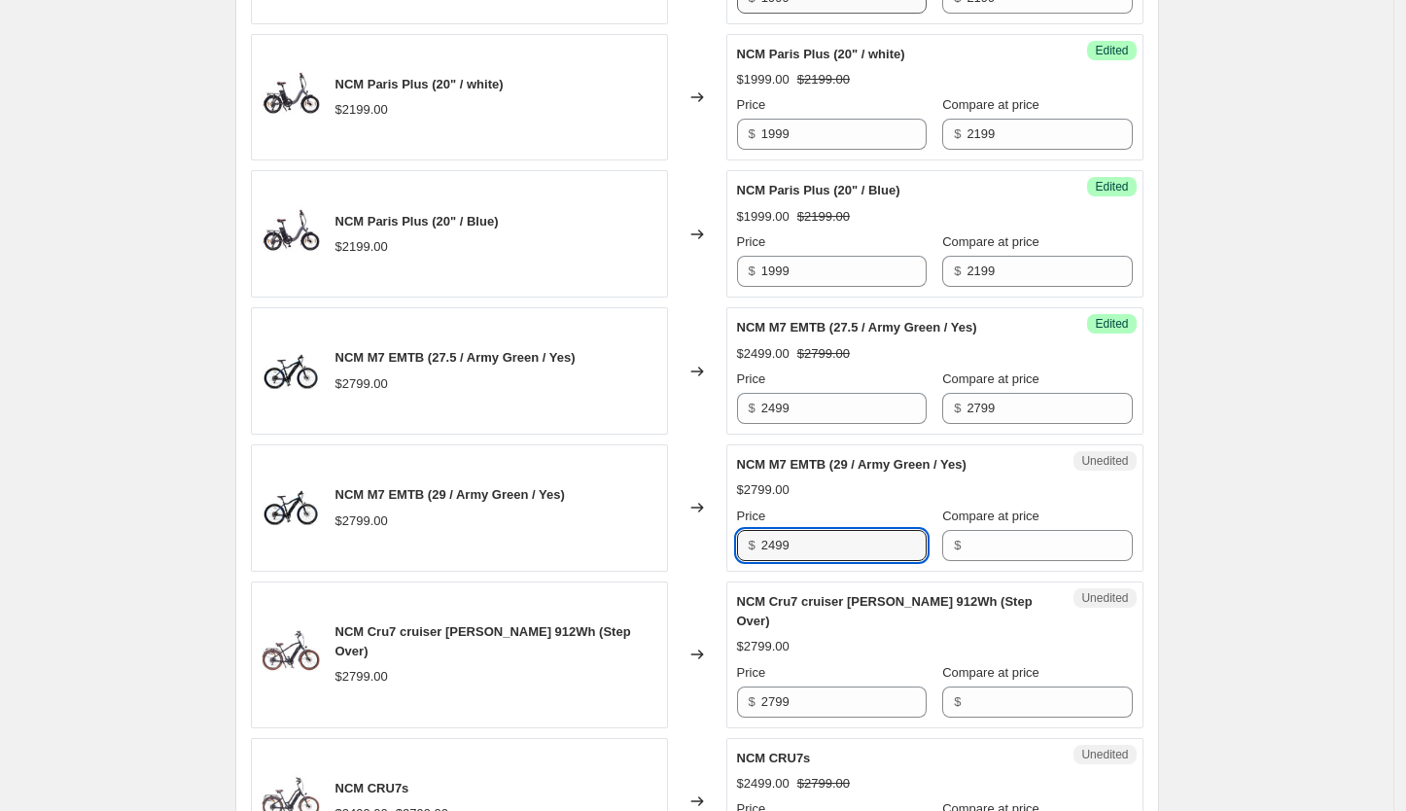
type input "2499"
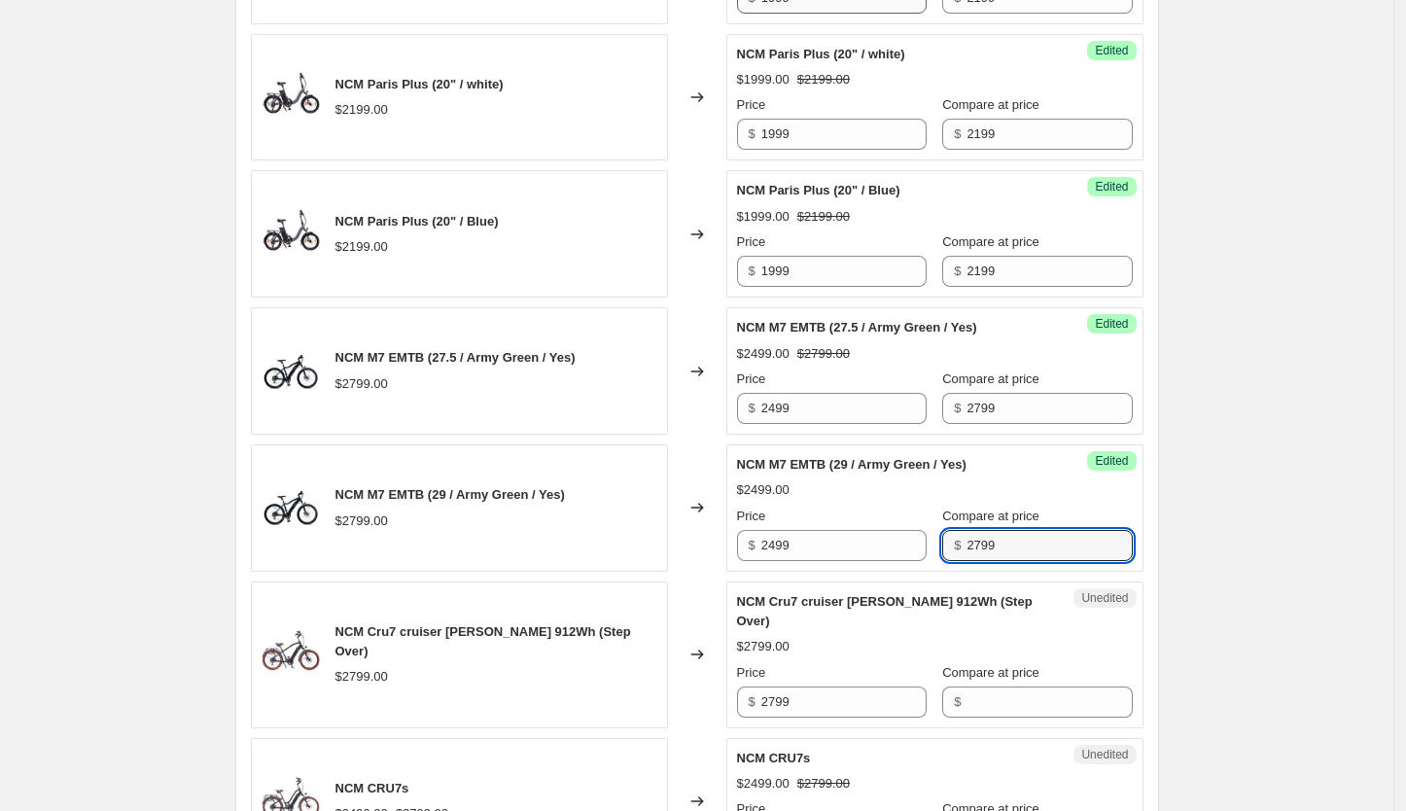
type input "2799"
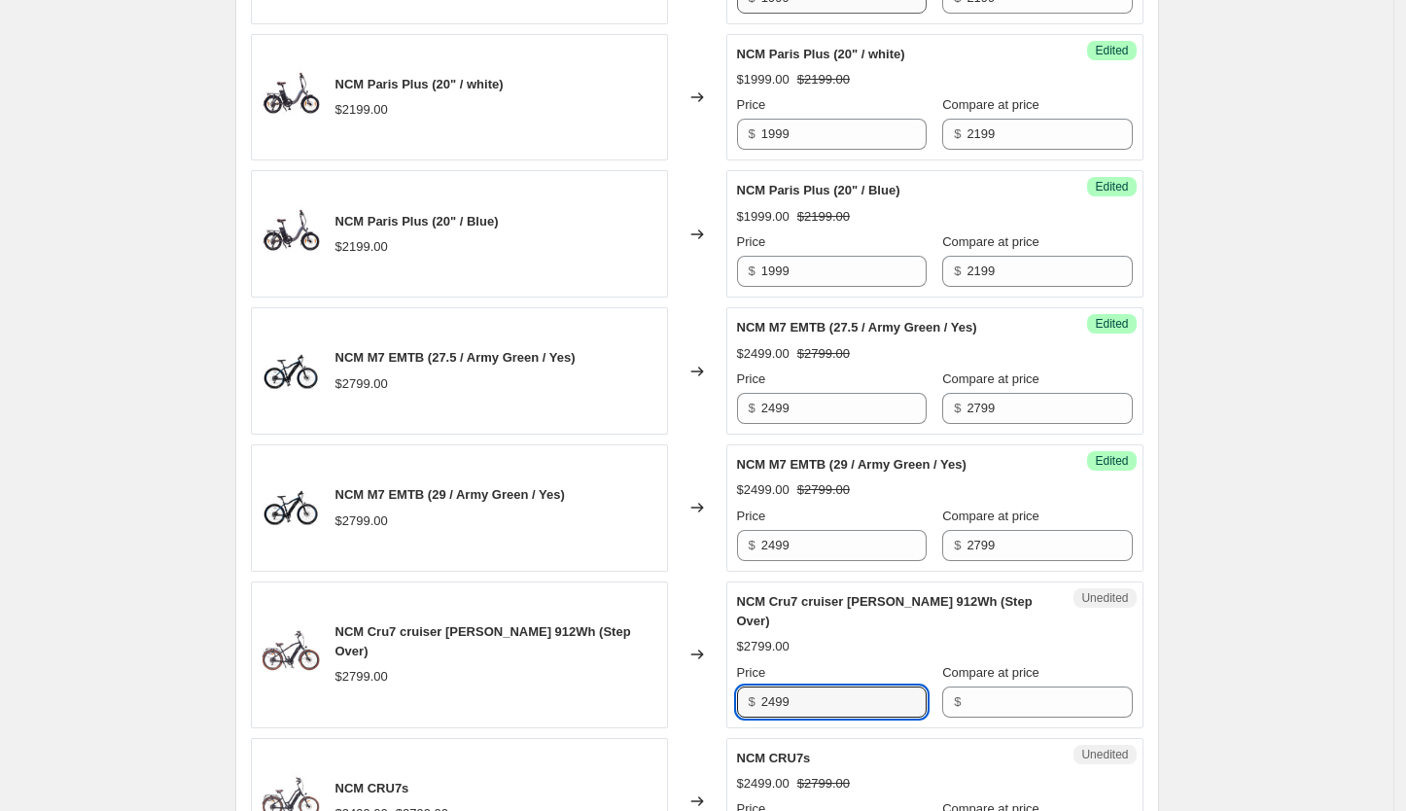
type input "2499"
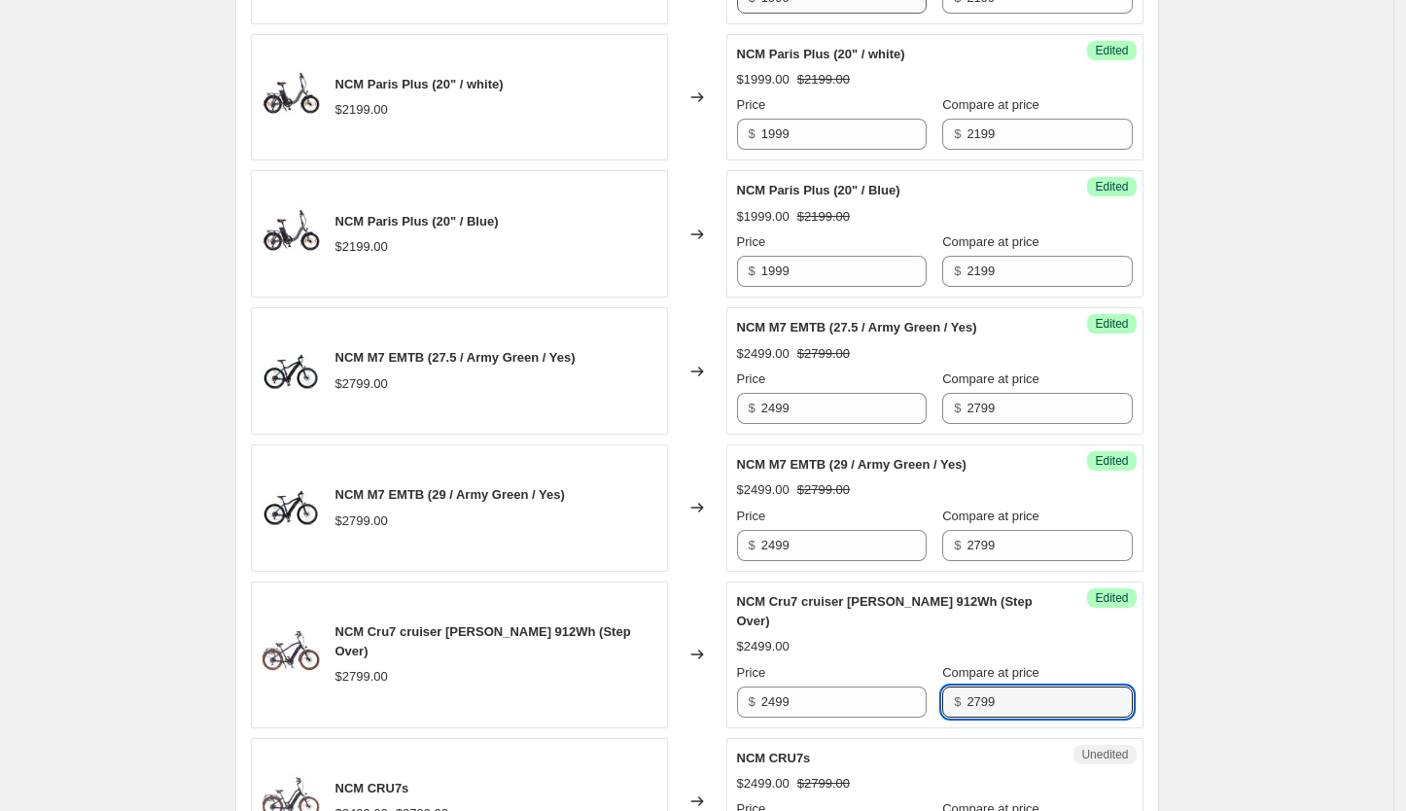
type input "2799"
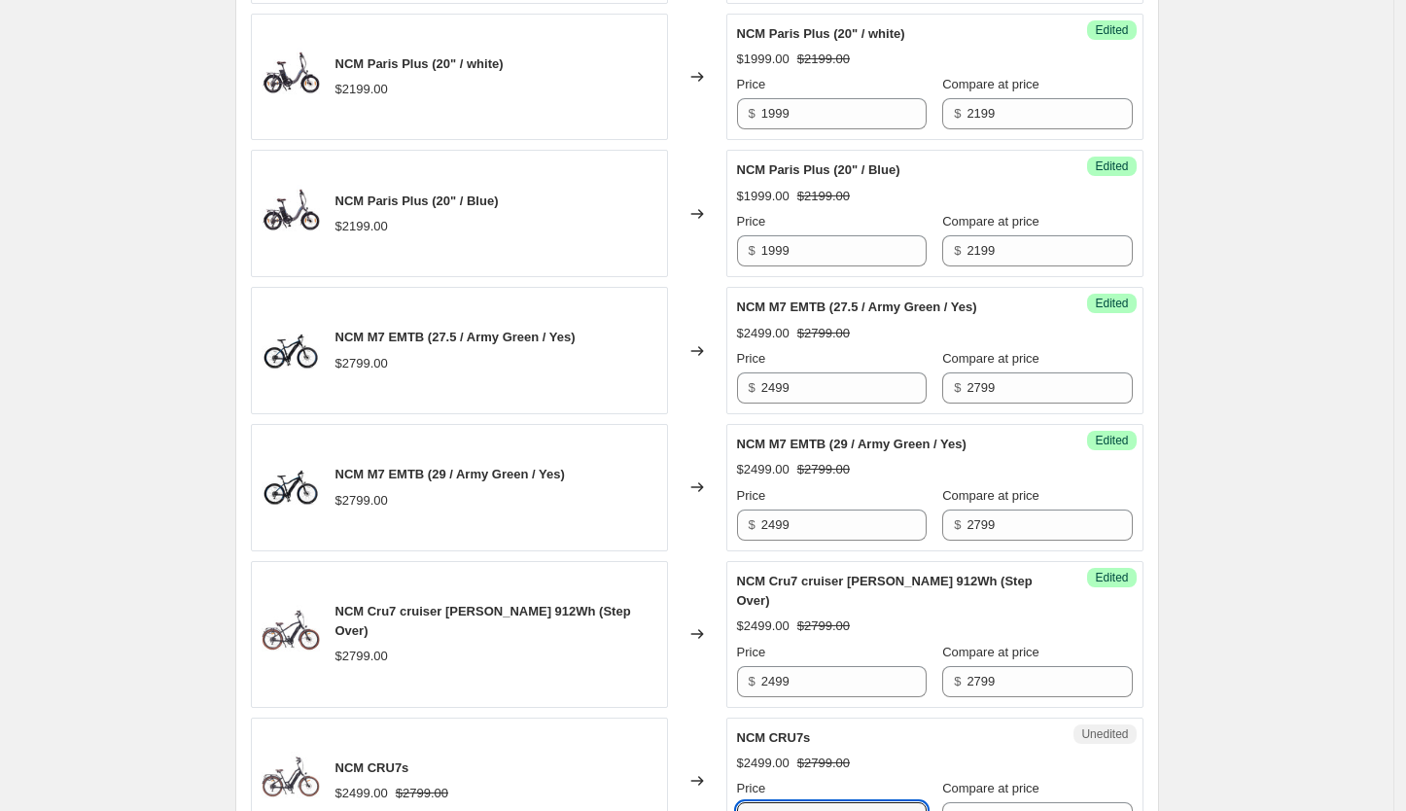
type input "2499"
type input "2799"
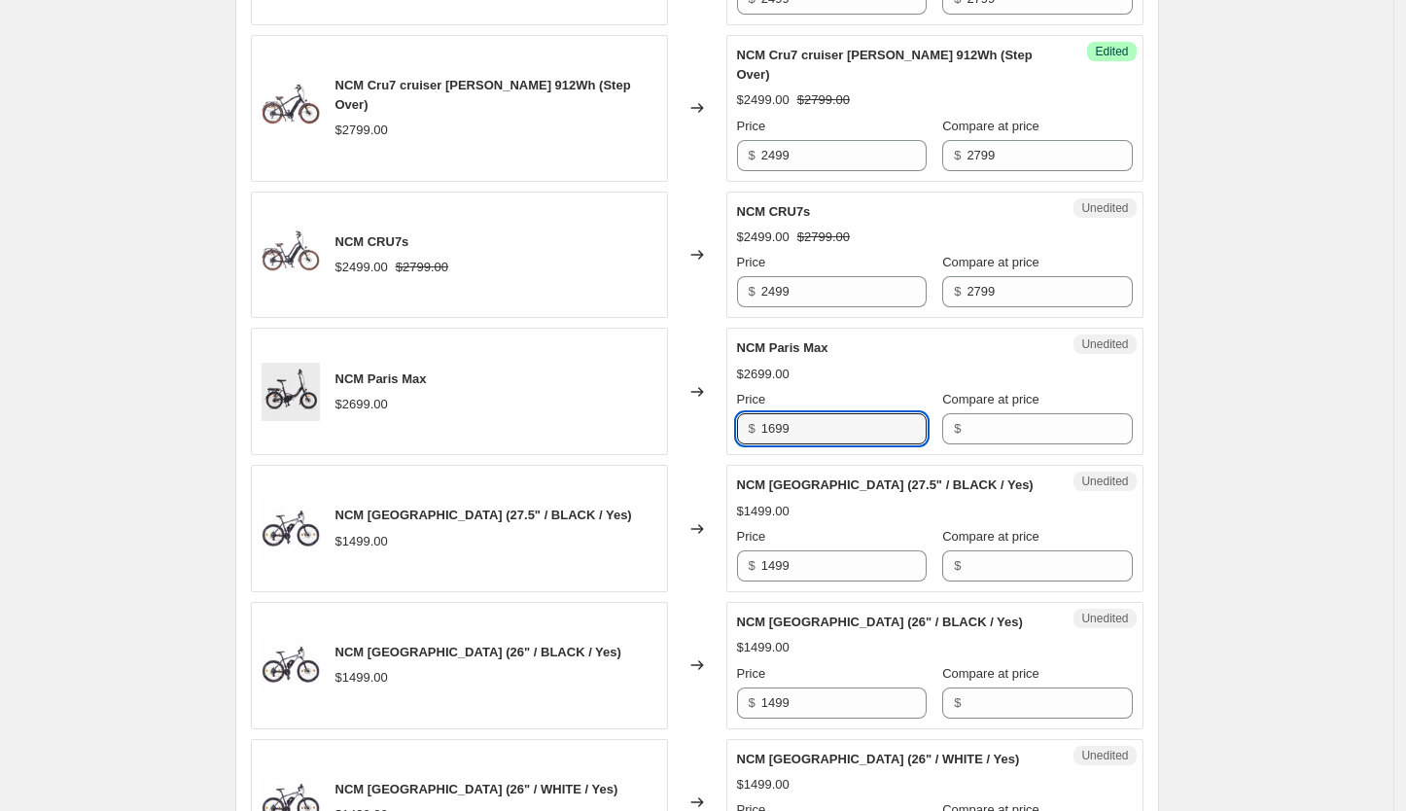
type input "1699"
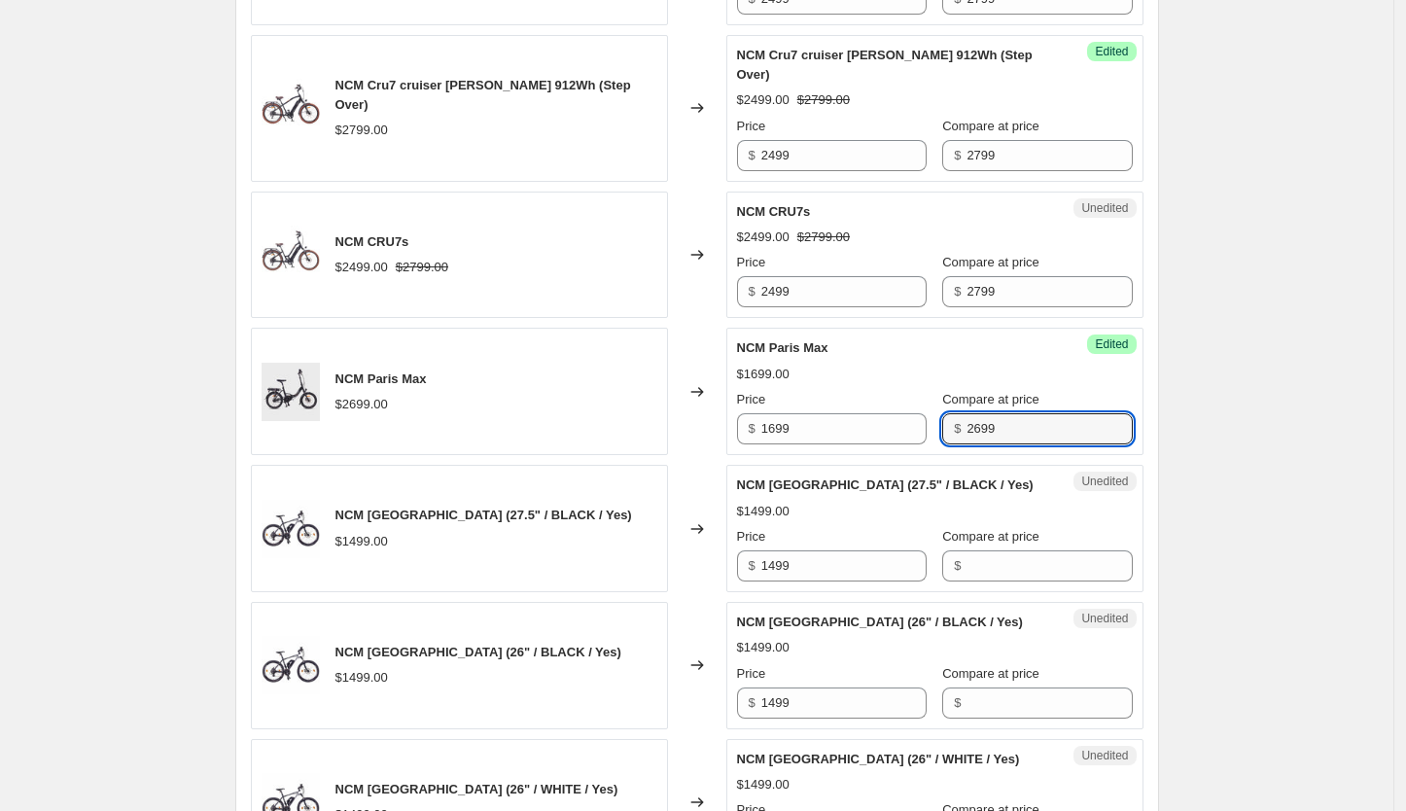
type input "2699"
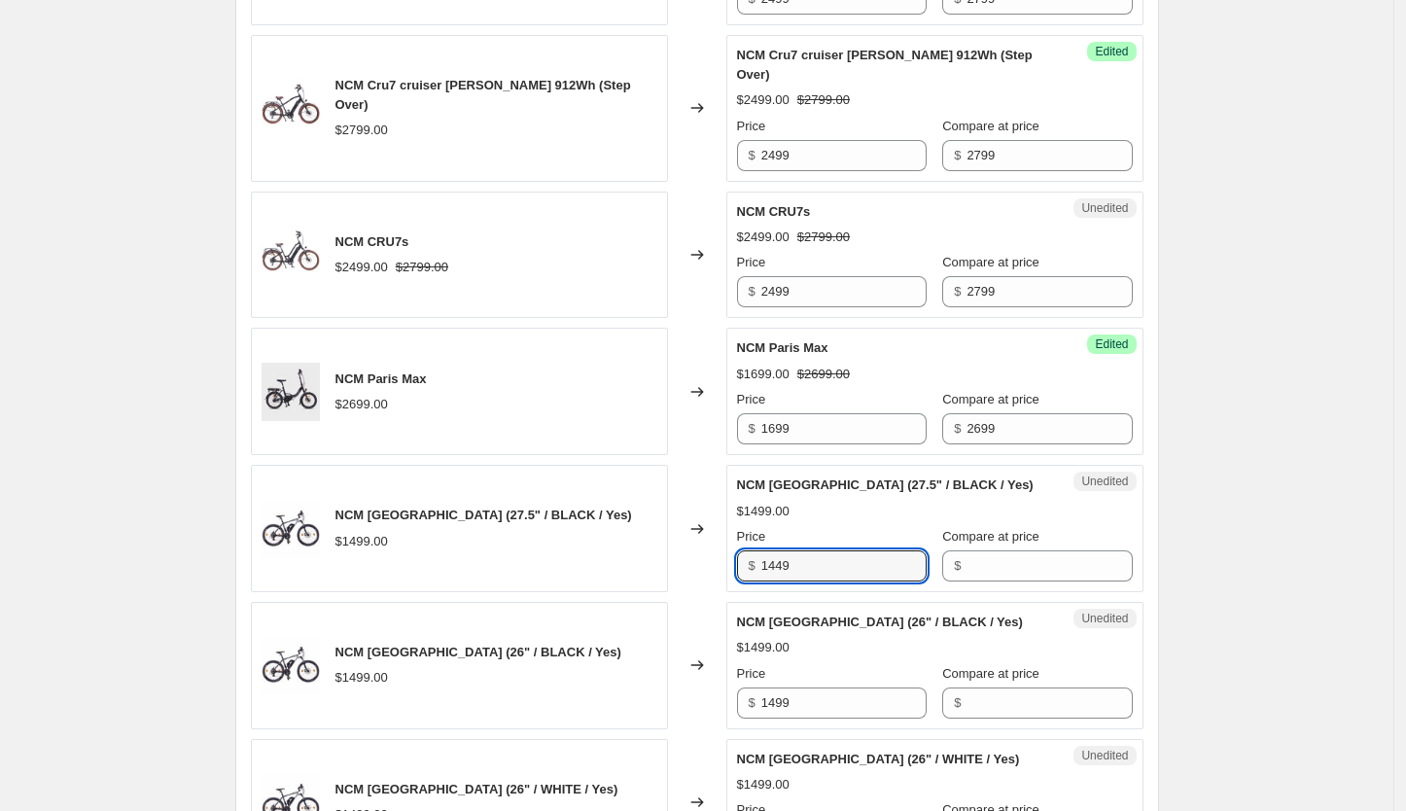
type input "1449"
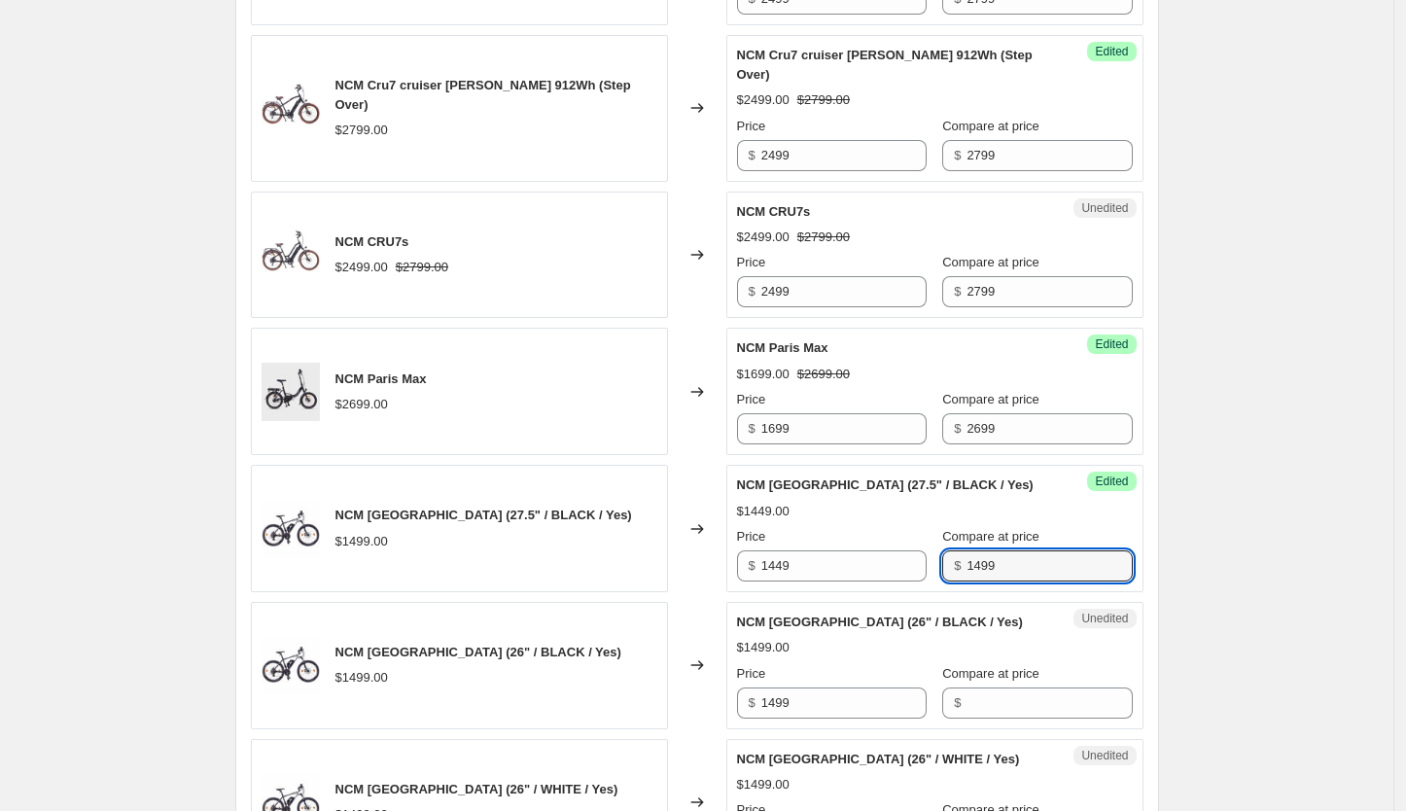
type input "1499"
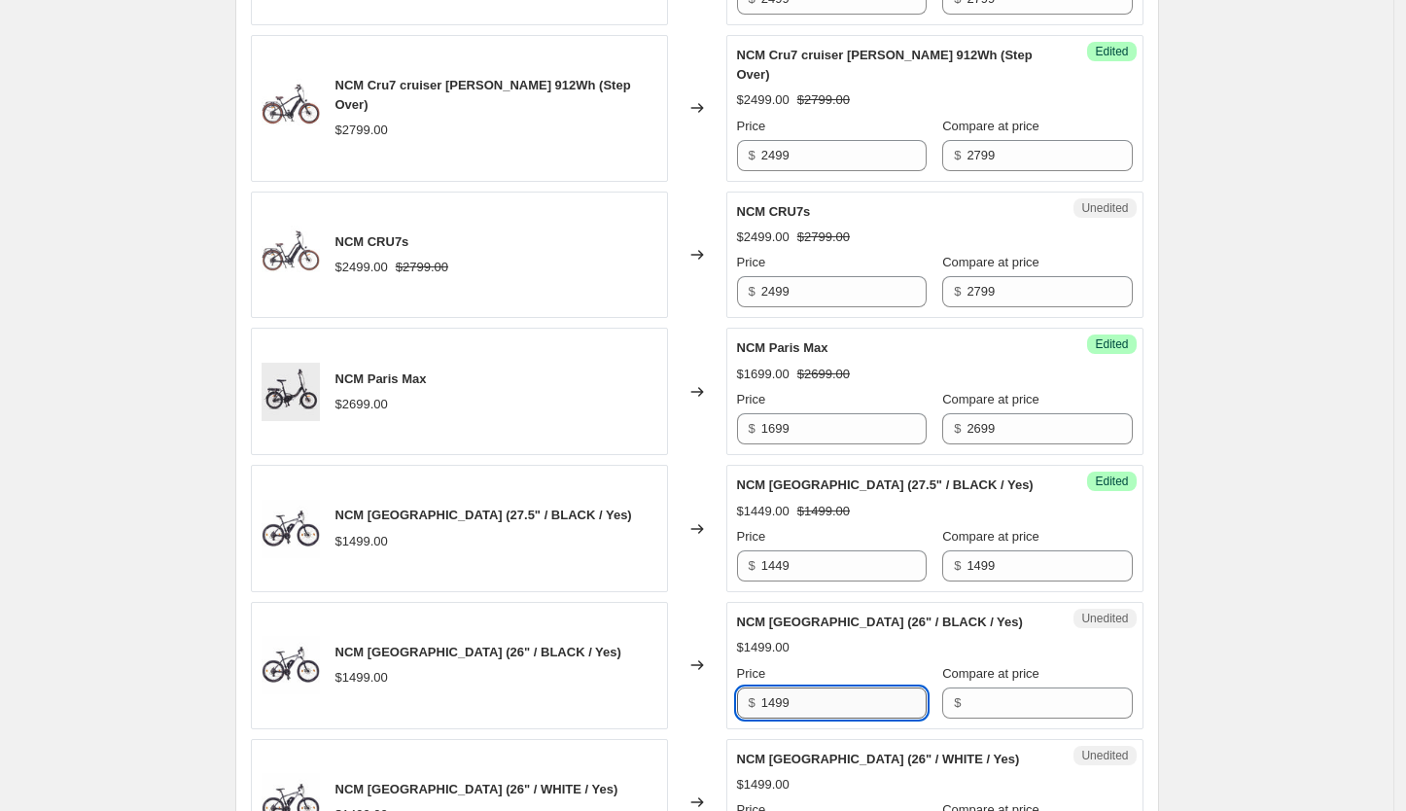
click at [785, 688] on input "1499" at bounding box center [843, 703] width 165 height 31
type input "1449"
click at [982, 688] on input "Compare at price" at bounding box center [1049, 703] width 165 height 31
type input "1499"
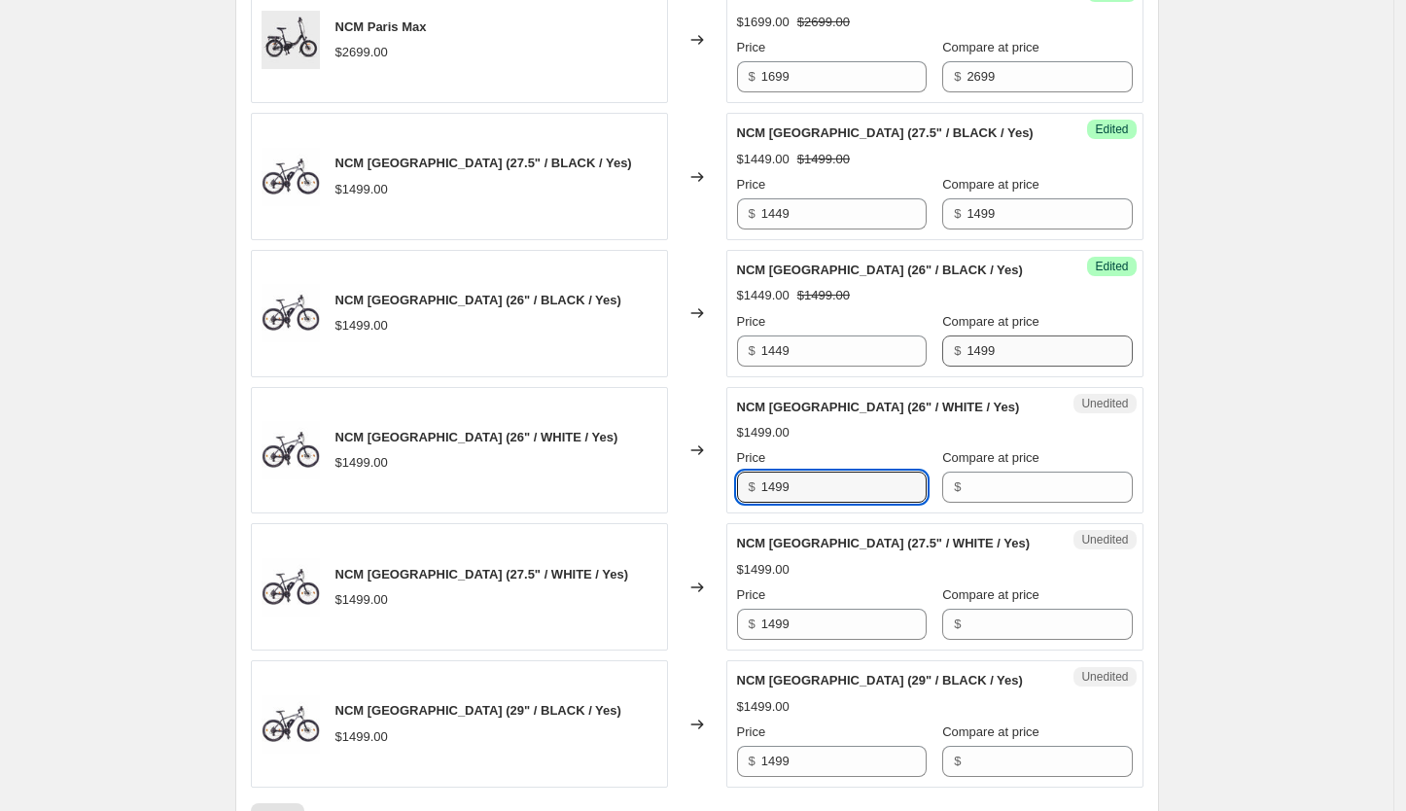
scroll to position [2855, 0]
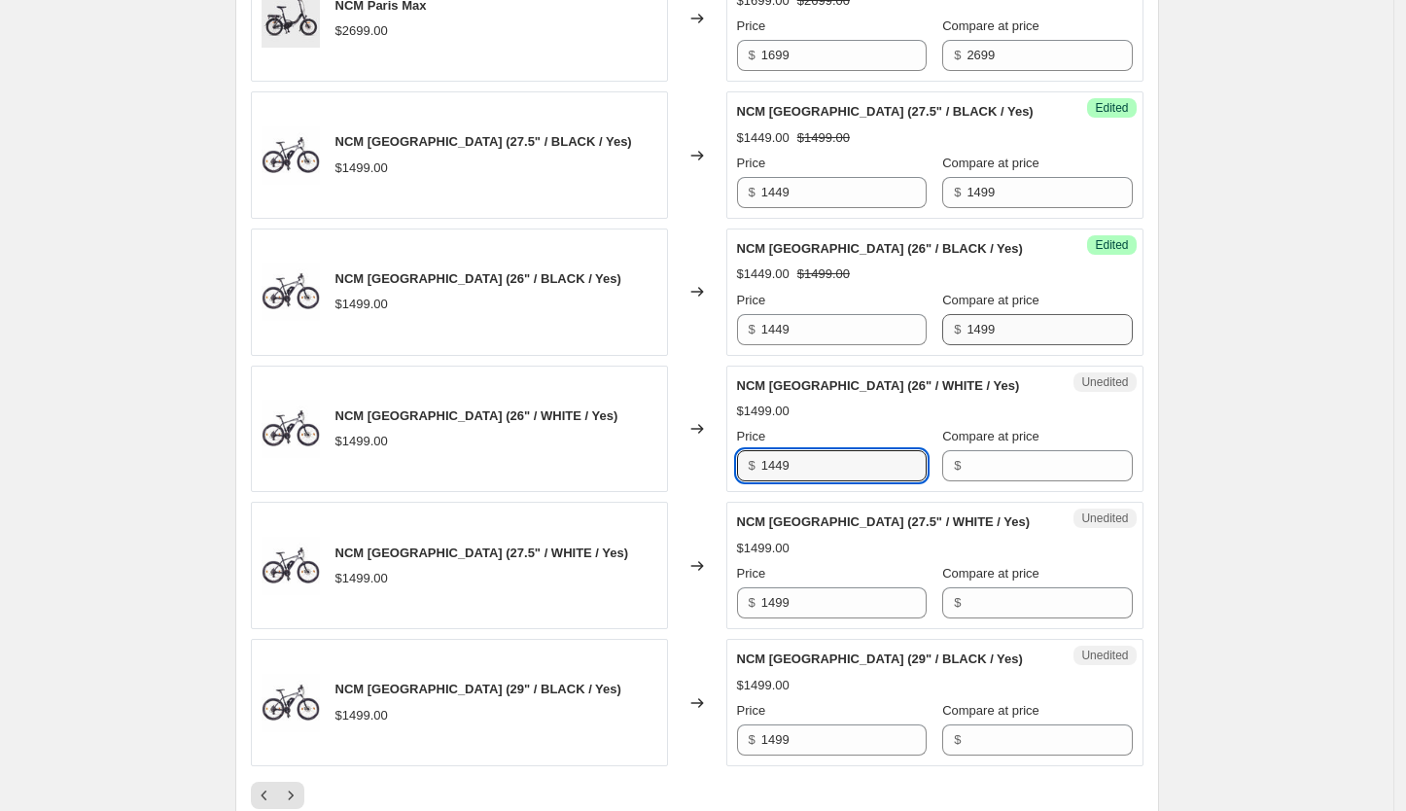
type input "1449"
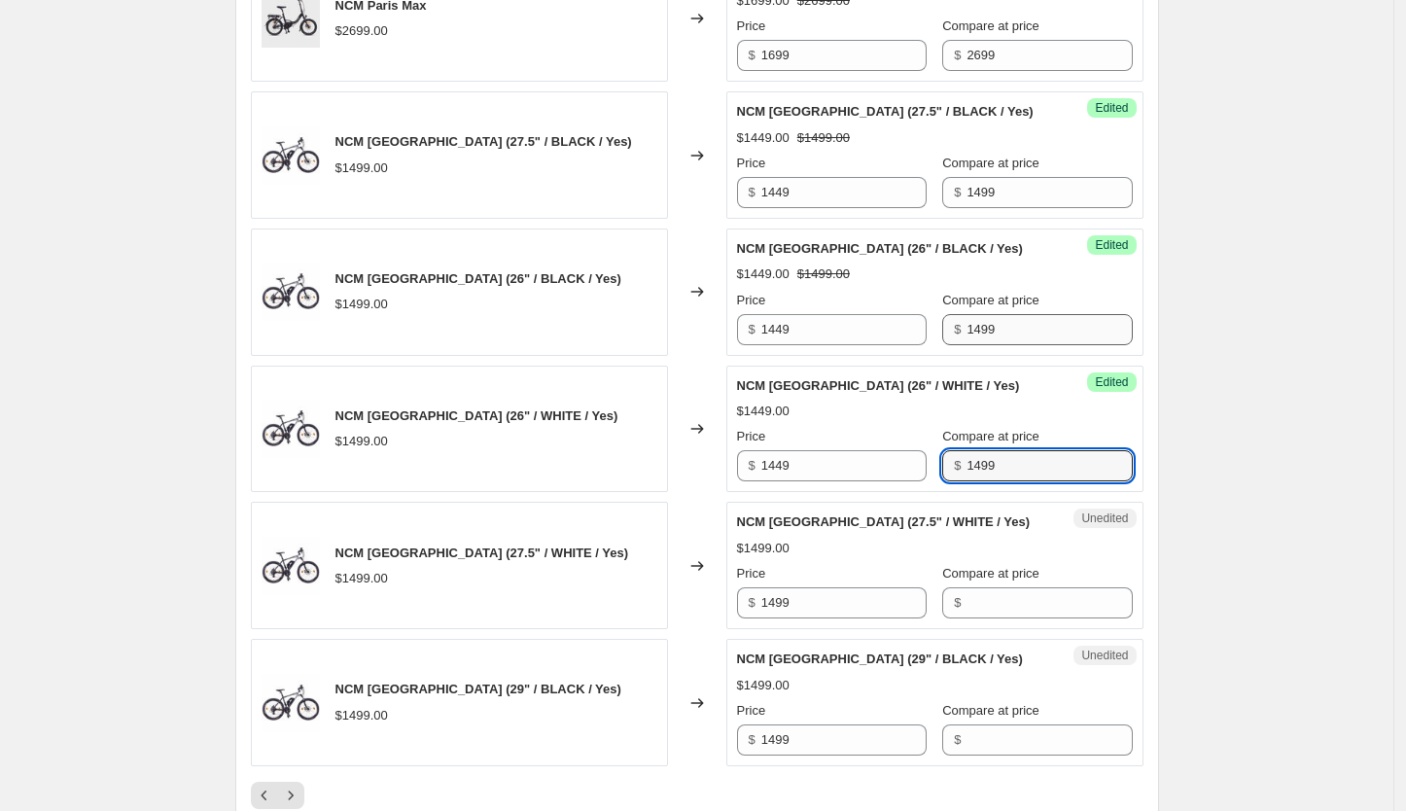
type input "1499"
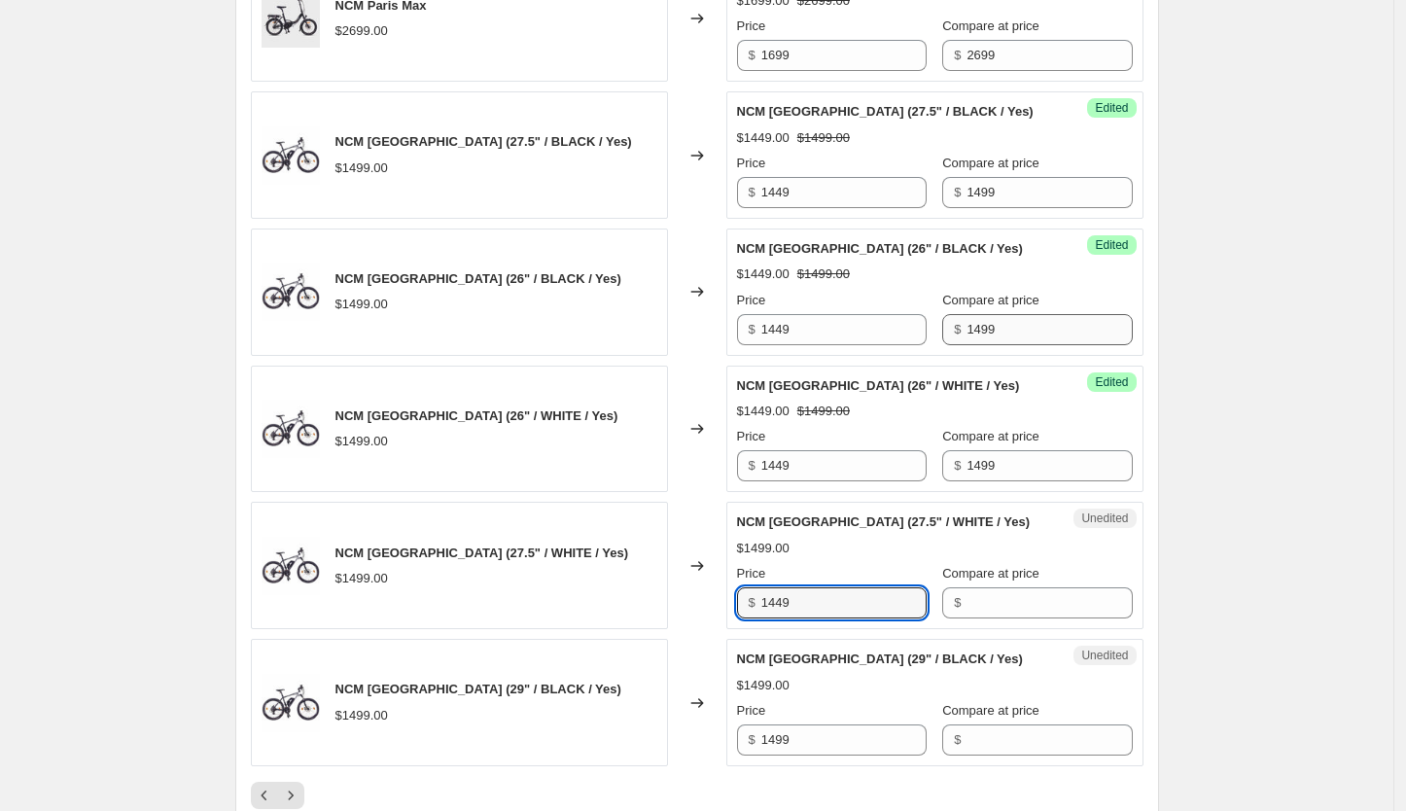
type input "1449"
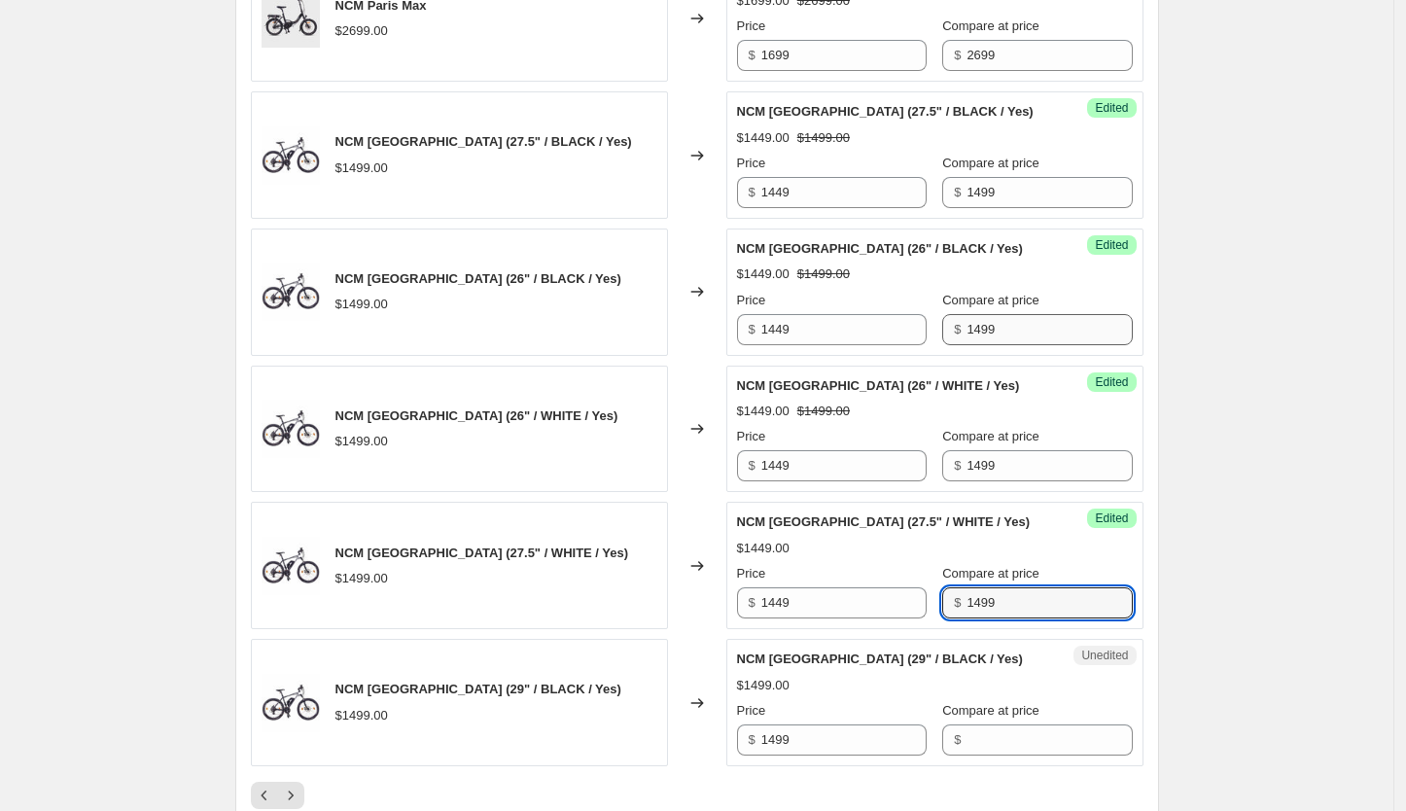
type input "1499"
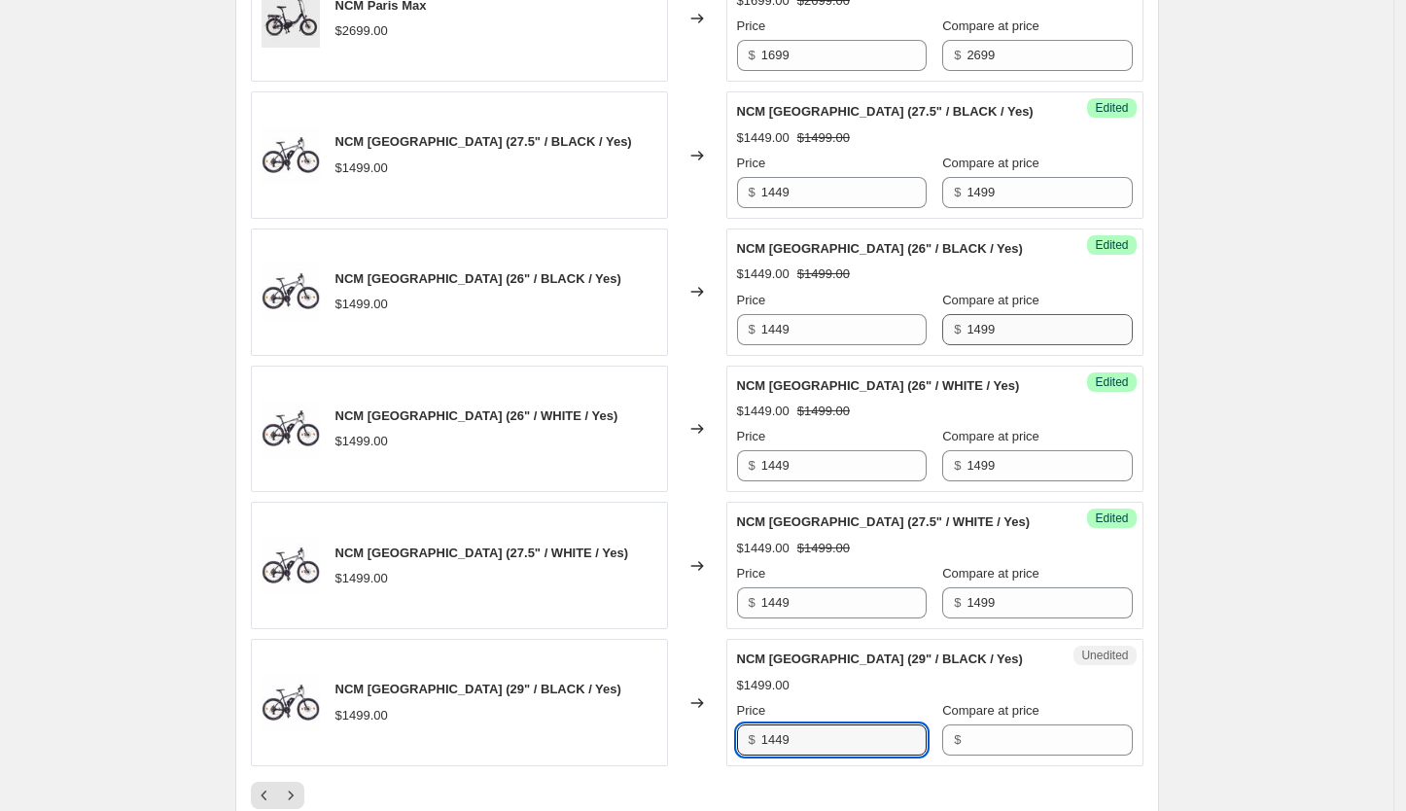
type input "1449"
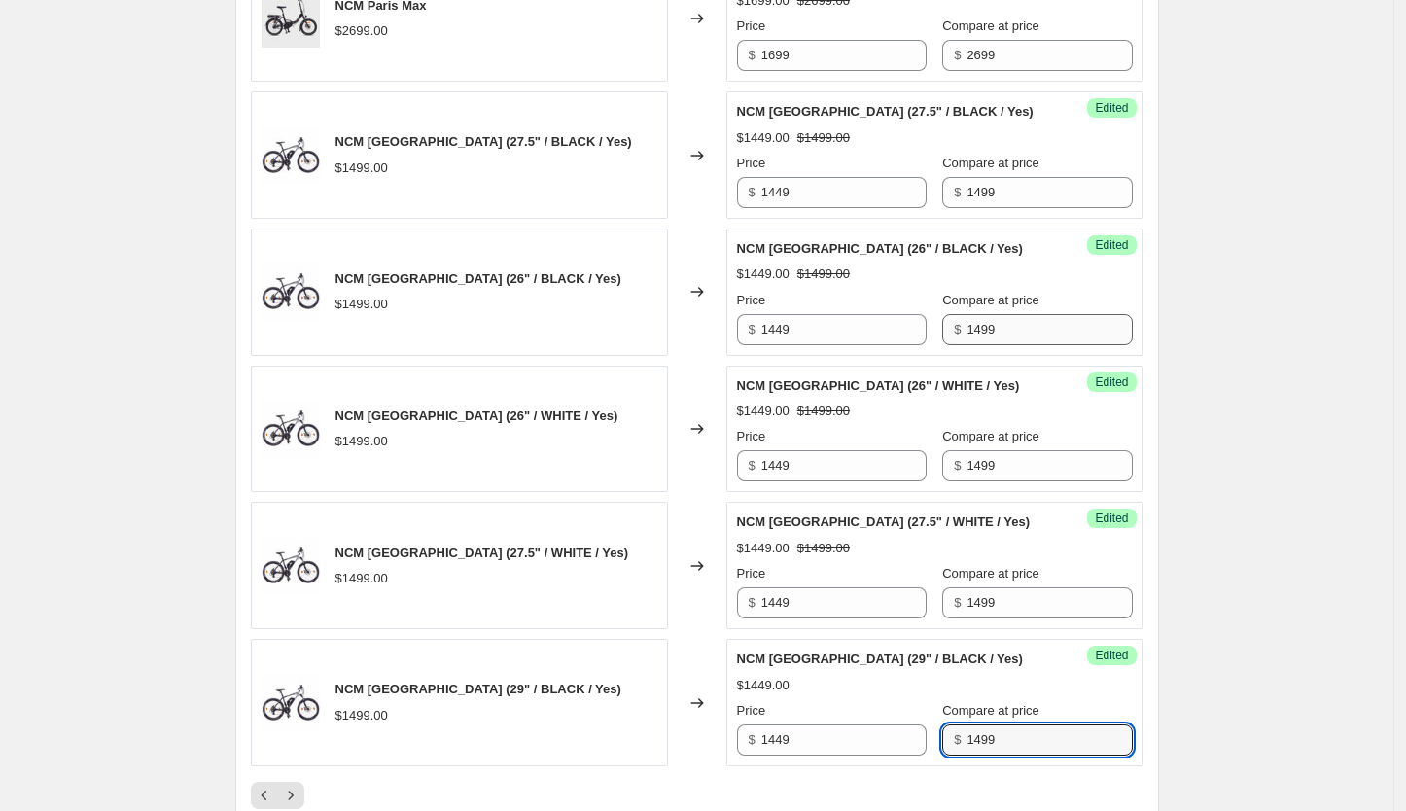
type input "1499"
click at [296, 786] on icon "Next" at bounding box center [290, 795] width 19 height 19
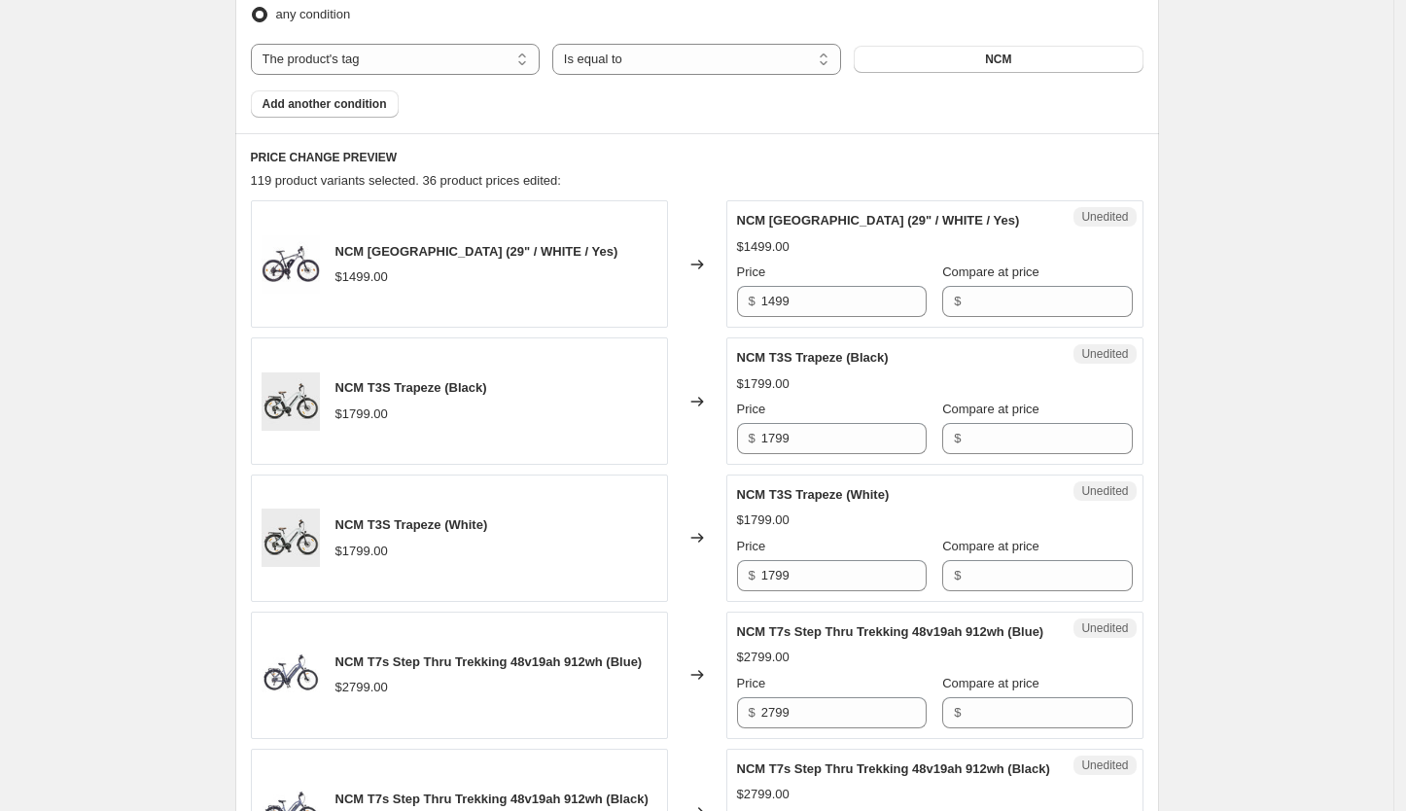
scroll to position [687, 0]
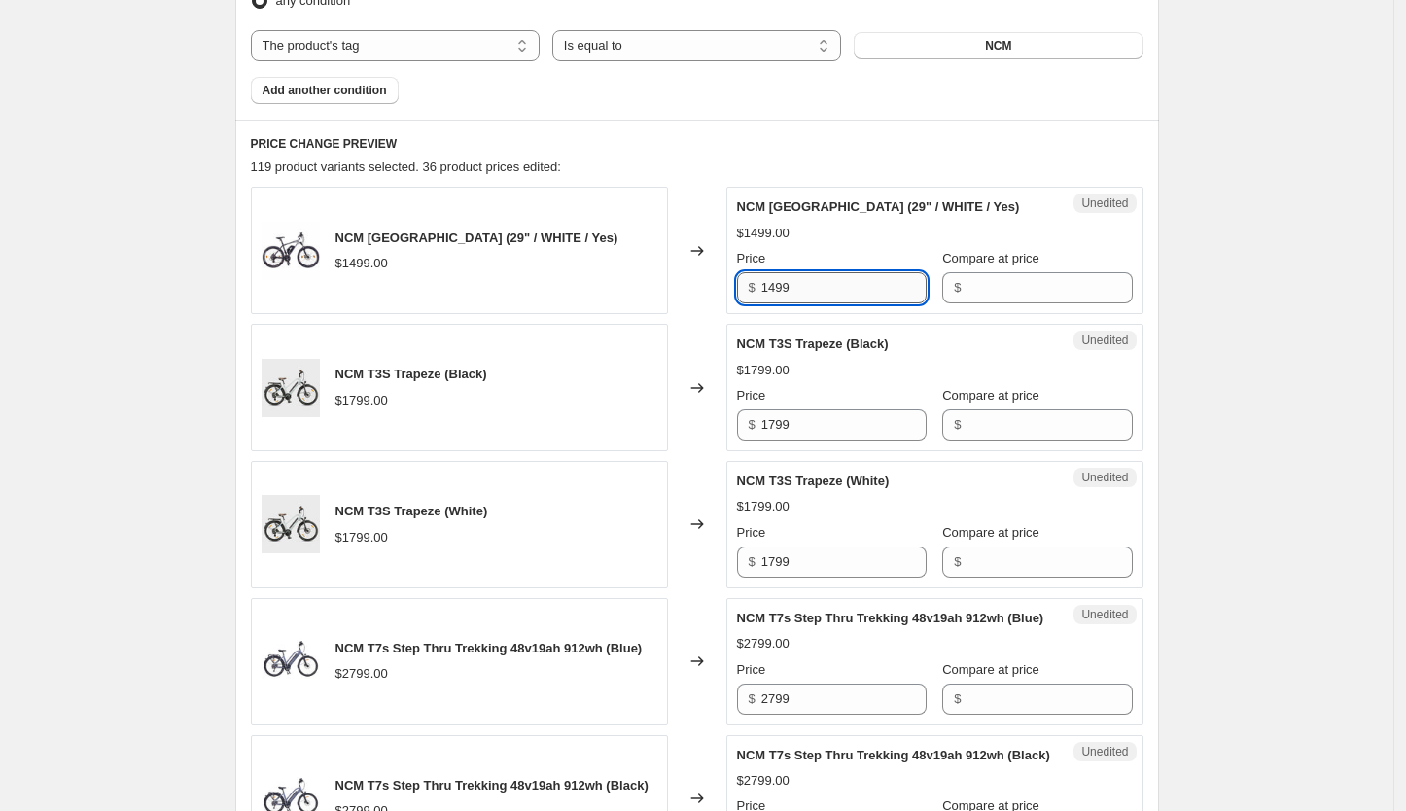
click at [810, 272] on input "1499" at bounding box center [843, 287] width 165 height 31
type input "1449"
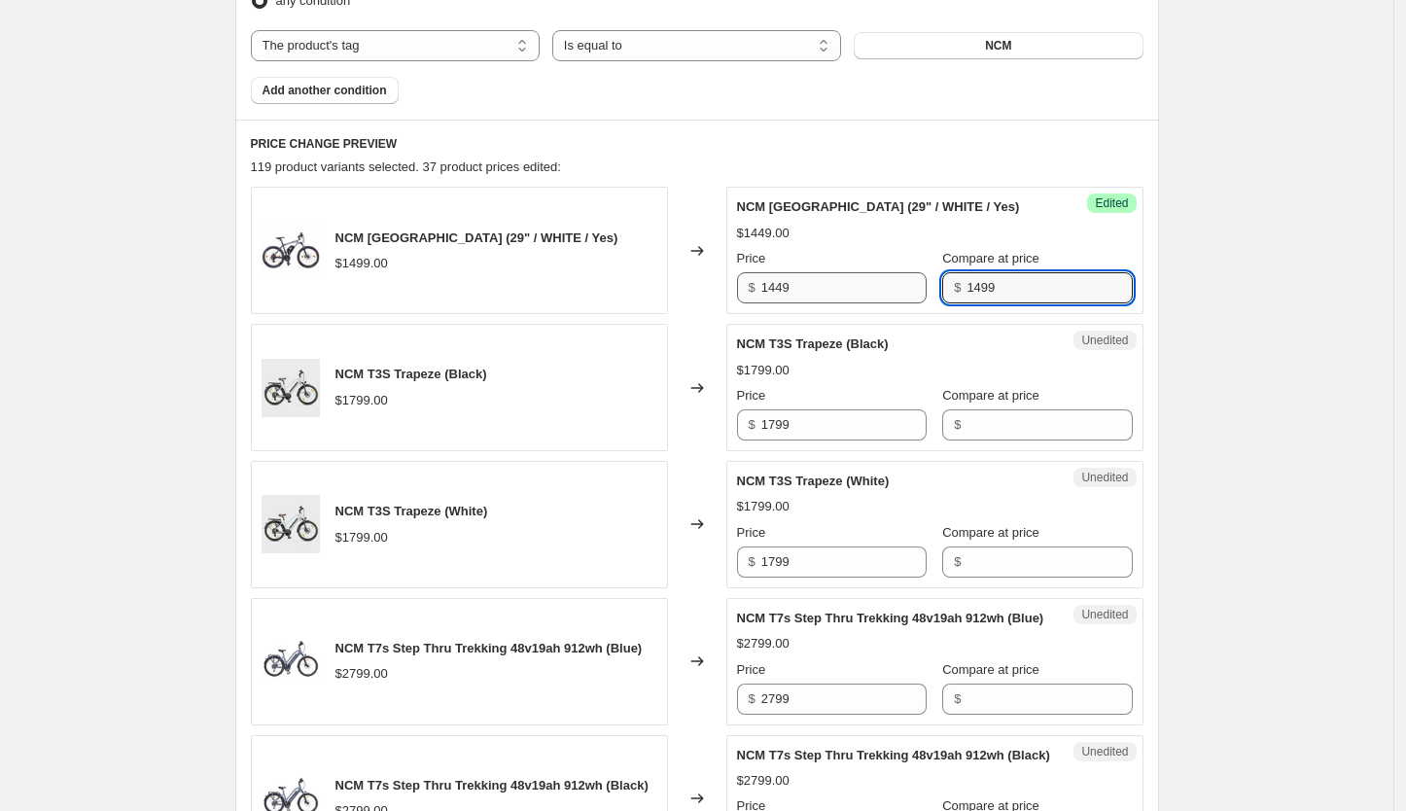
type input "1499"
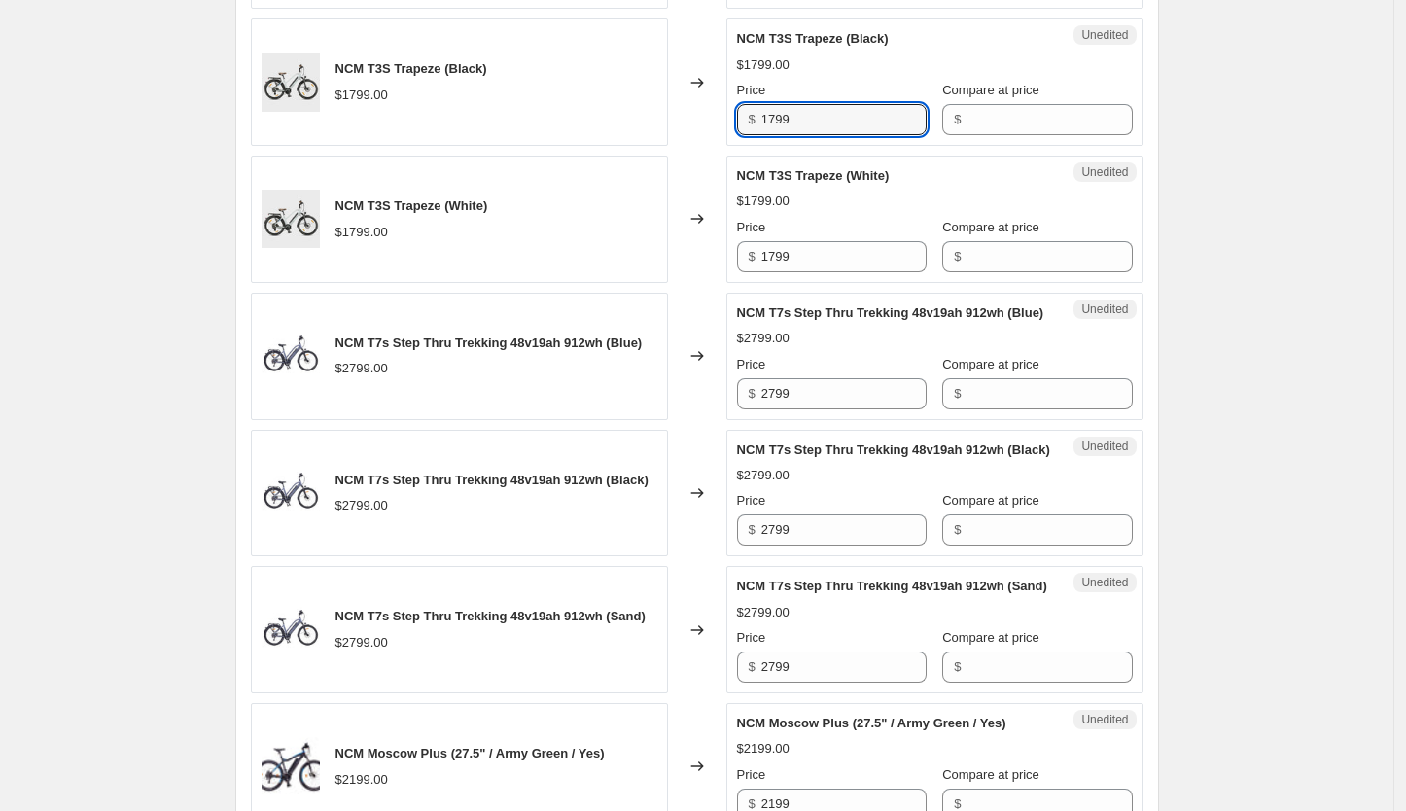
scroll to position [994, 0]
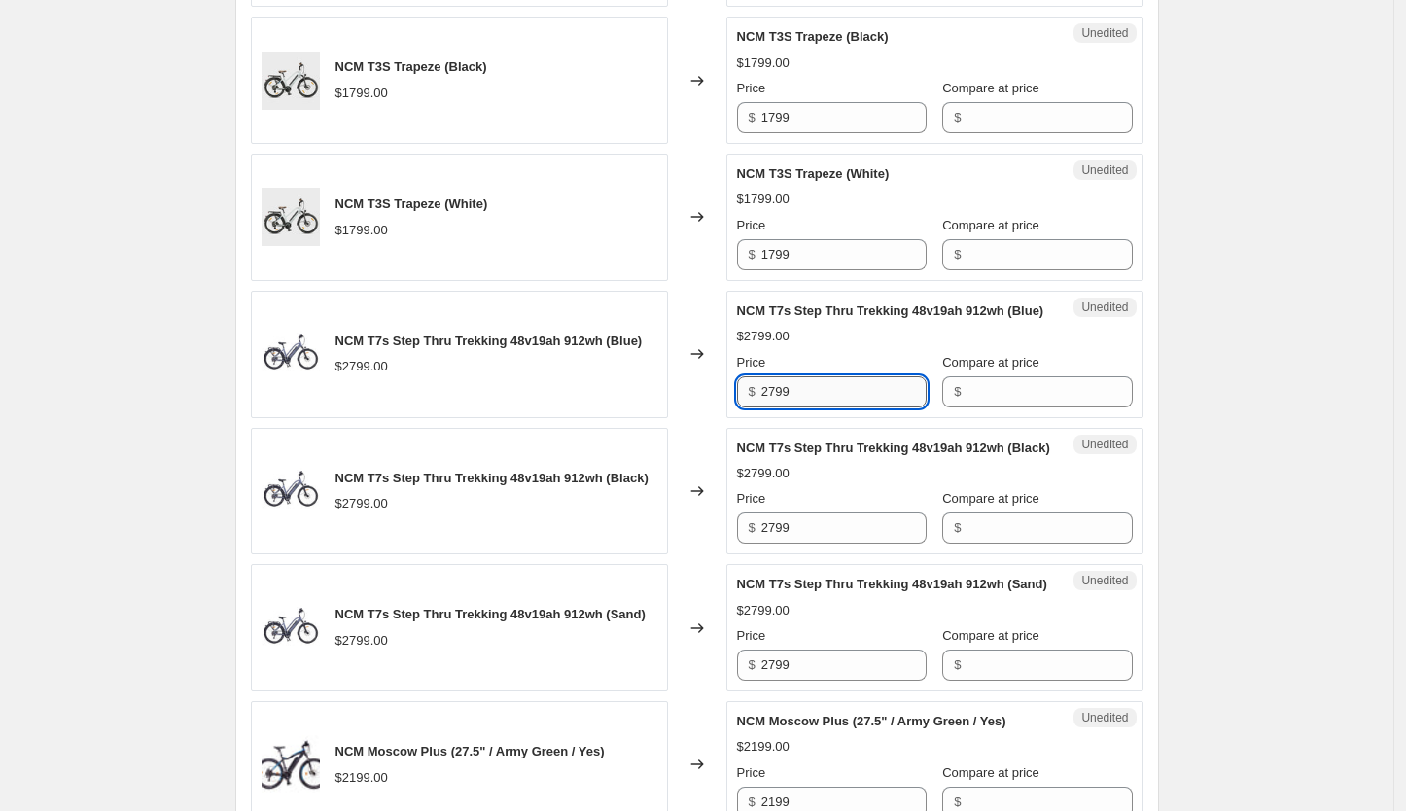
click at [804, 407] on input "2799" at bounding box center [843, 391] width 165 height 31
type input "2499"
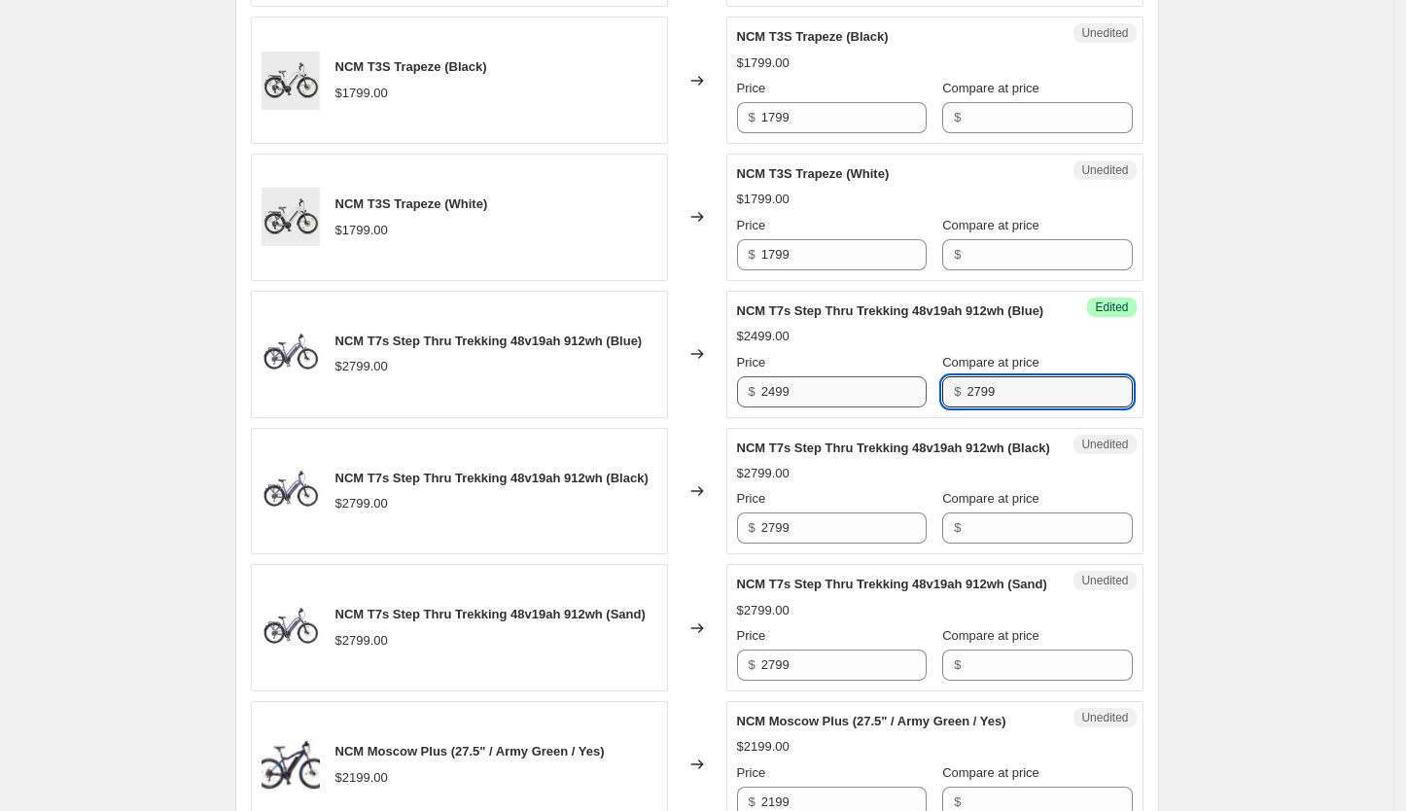
type input "2799"
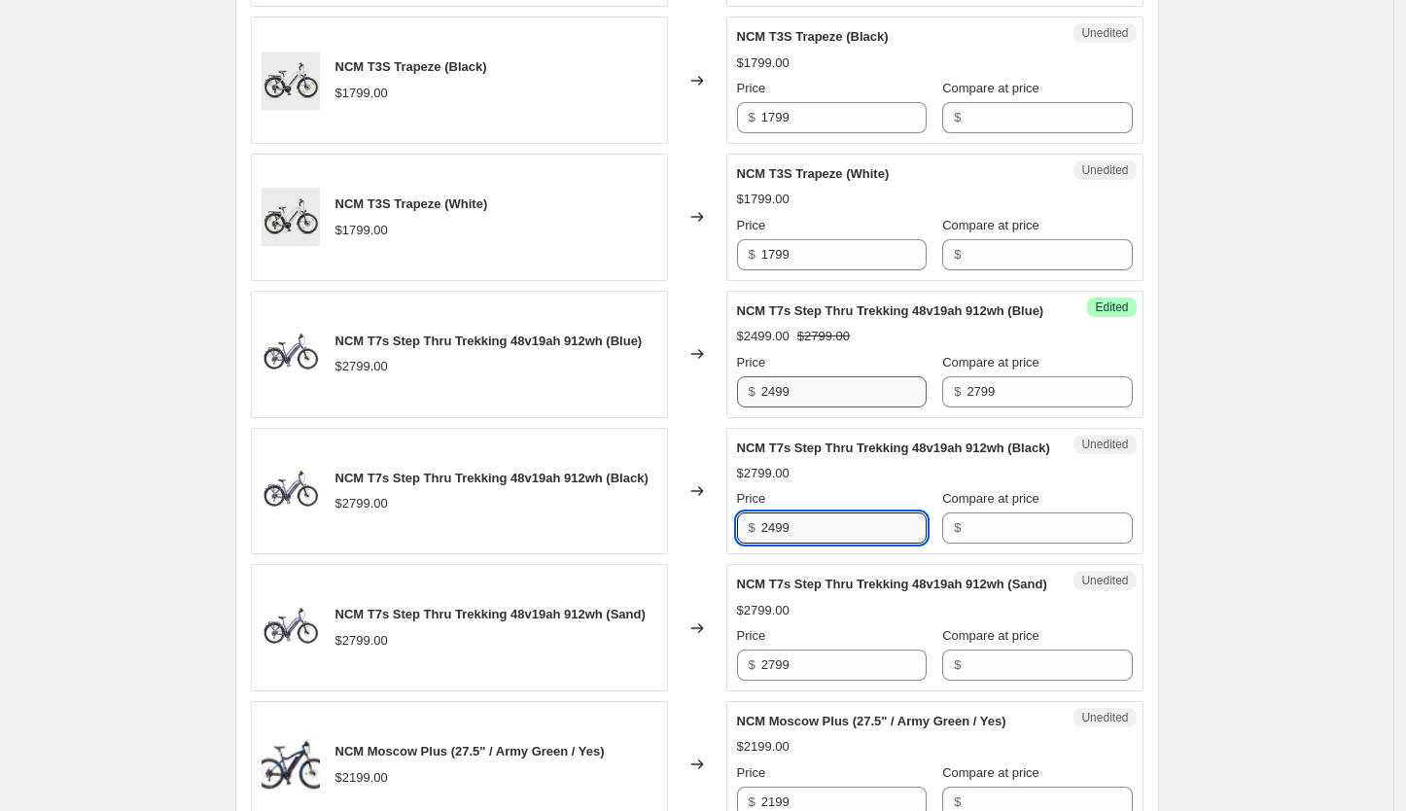
type input "2499"
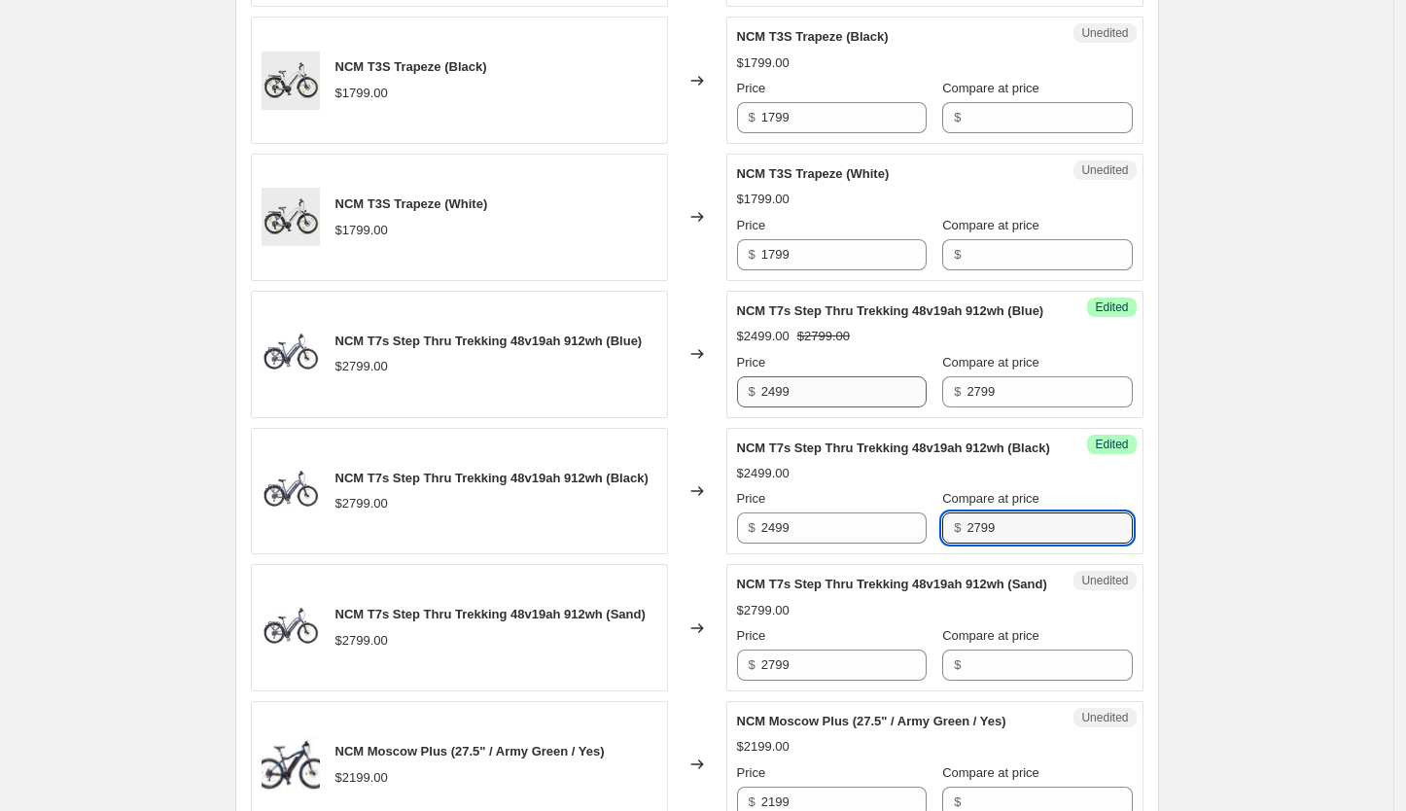
type input "2799"
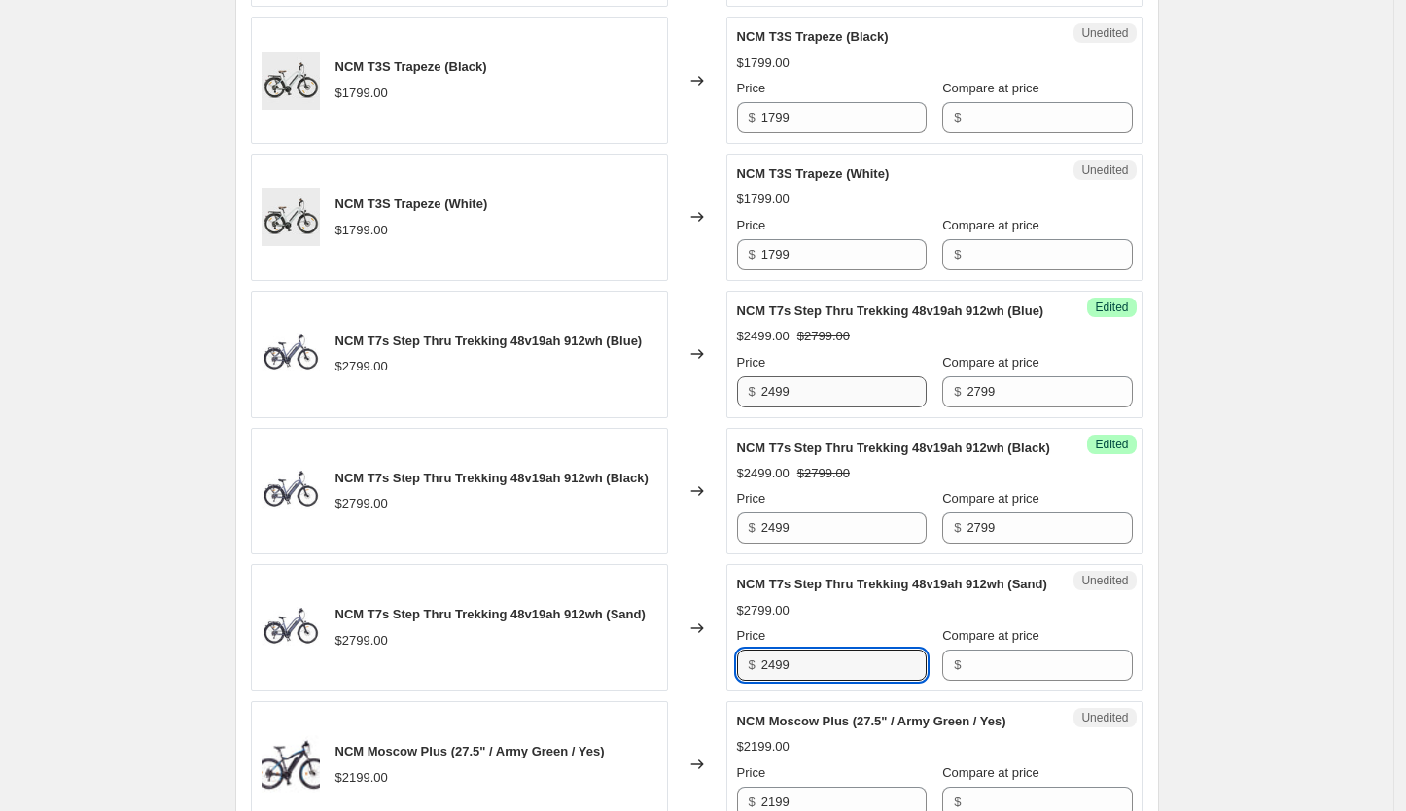
type input "2499"
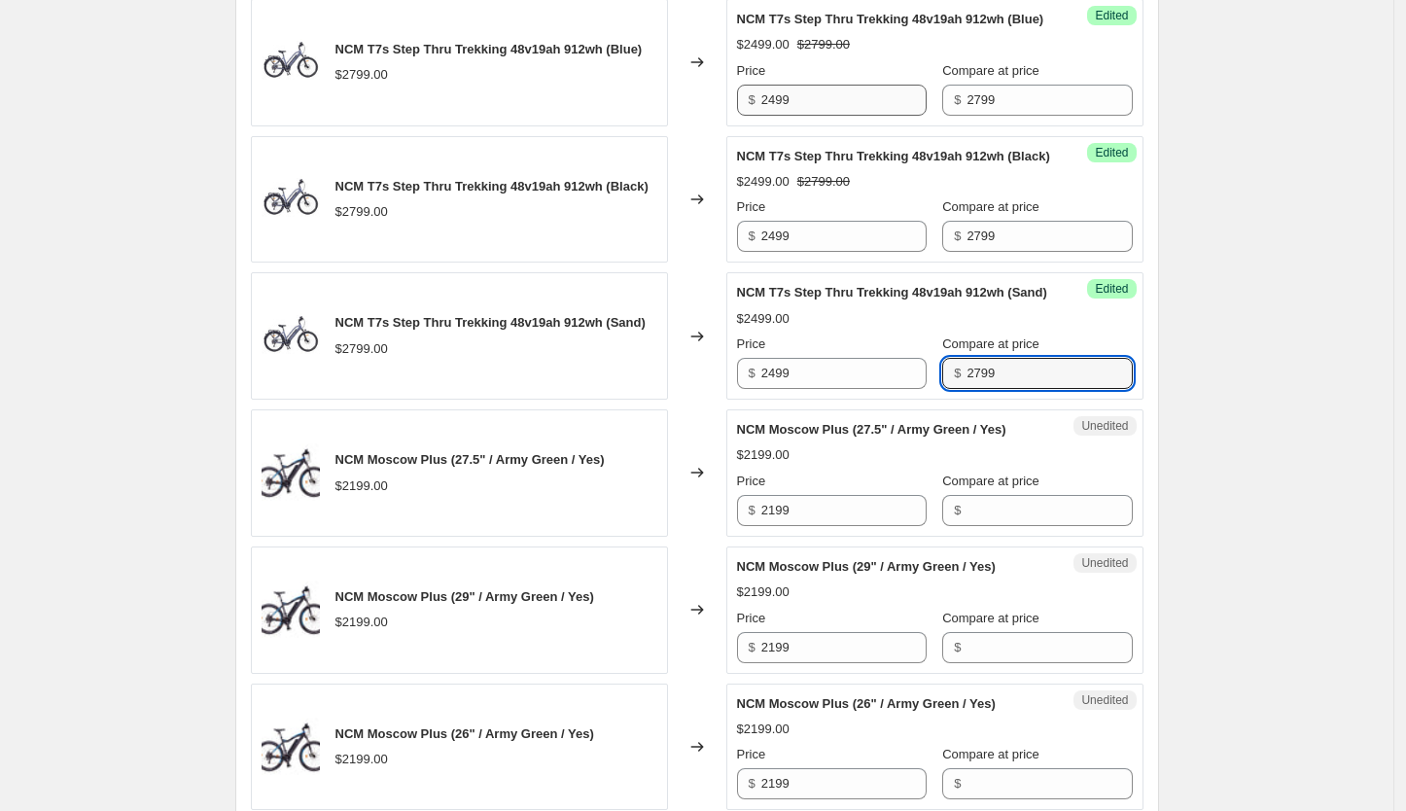
scroll to position [1287, 0]
type input "2799"
click at [797, 388] on input "2499" at bounding box center [843, 372] width 165 height 31
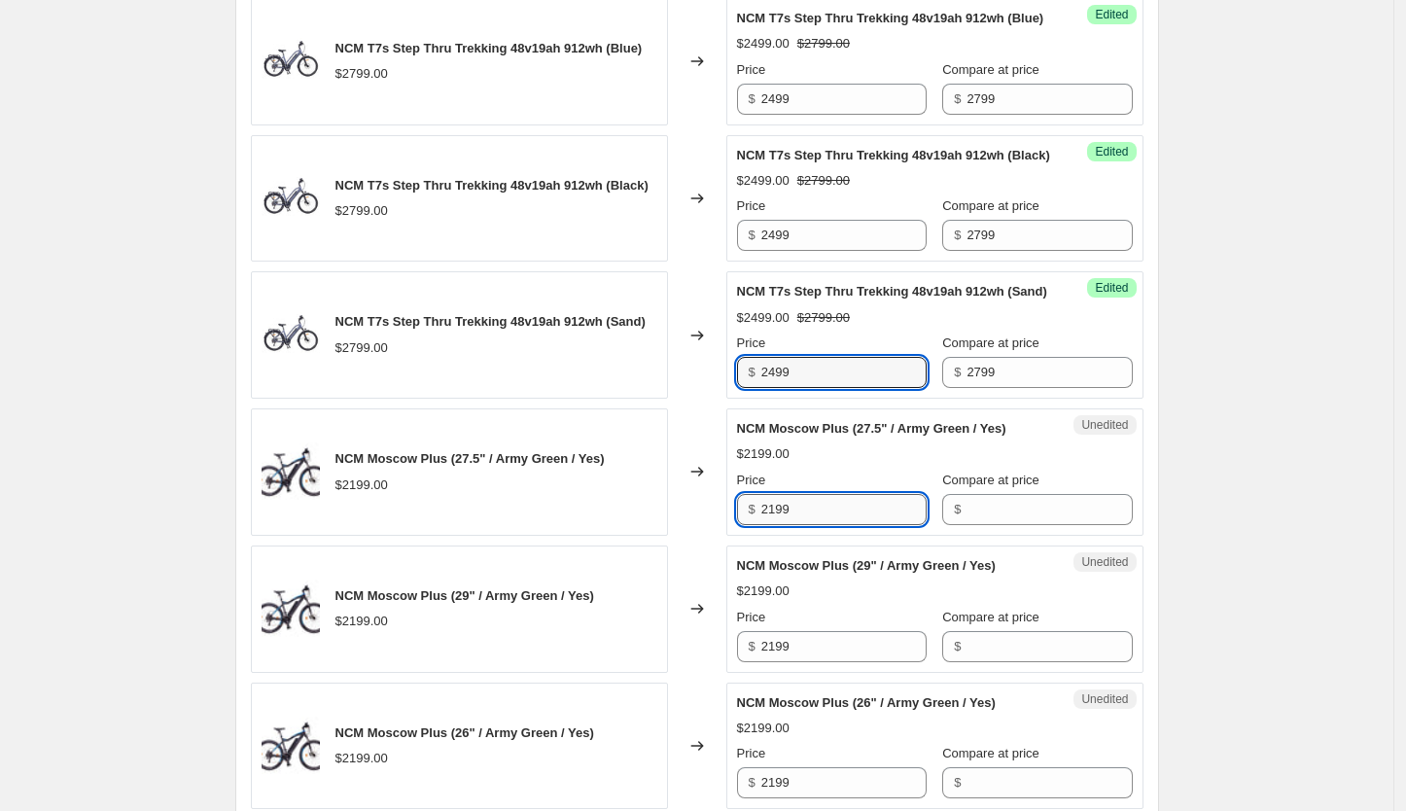
click at [803, 525] on input "2199" at bounding box center [843, 509] width 165 height 31
type input "2099"
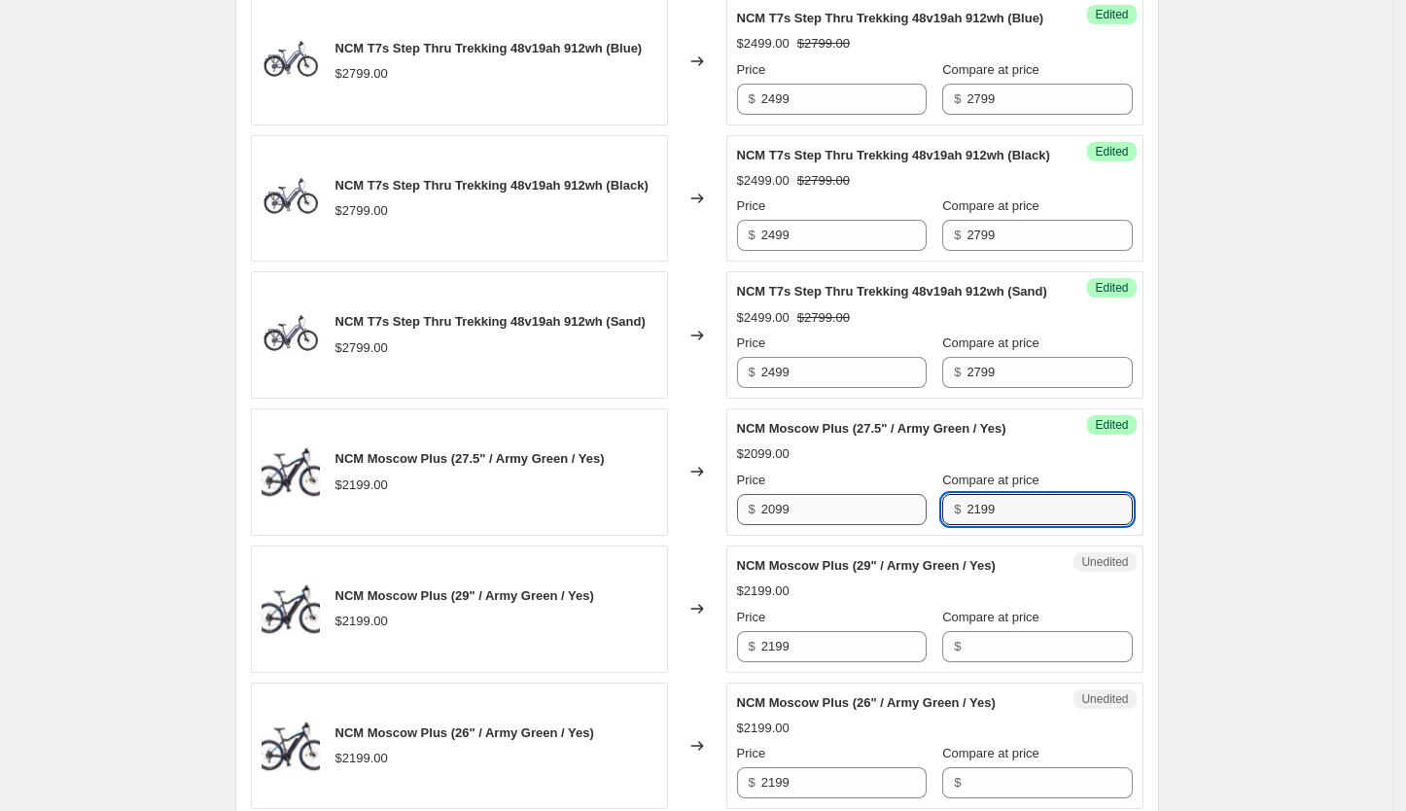
type input "2199"
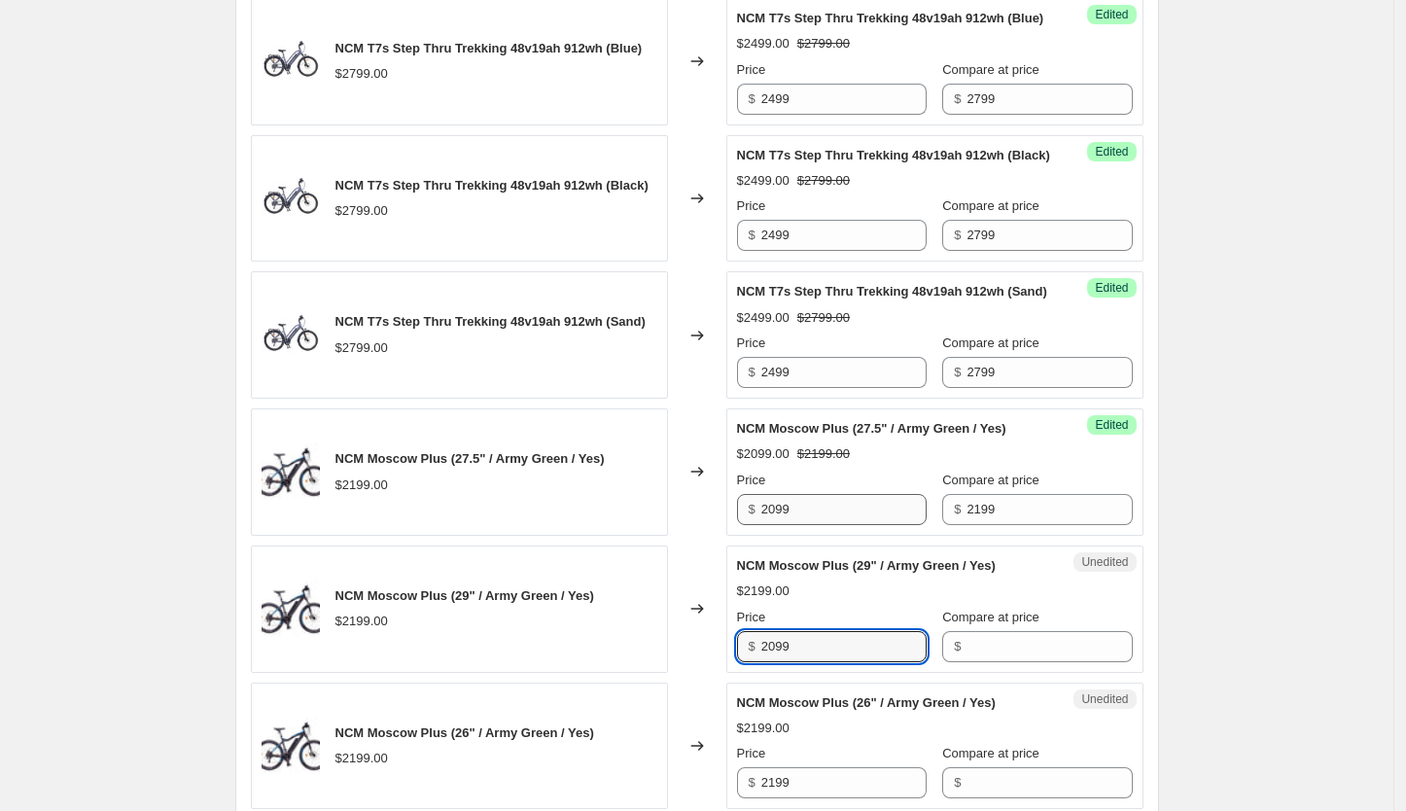
type input "2099"
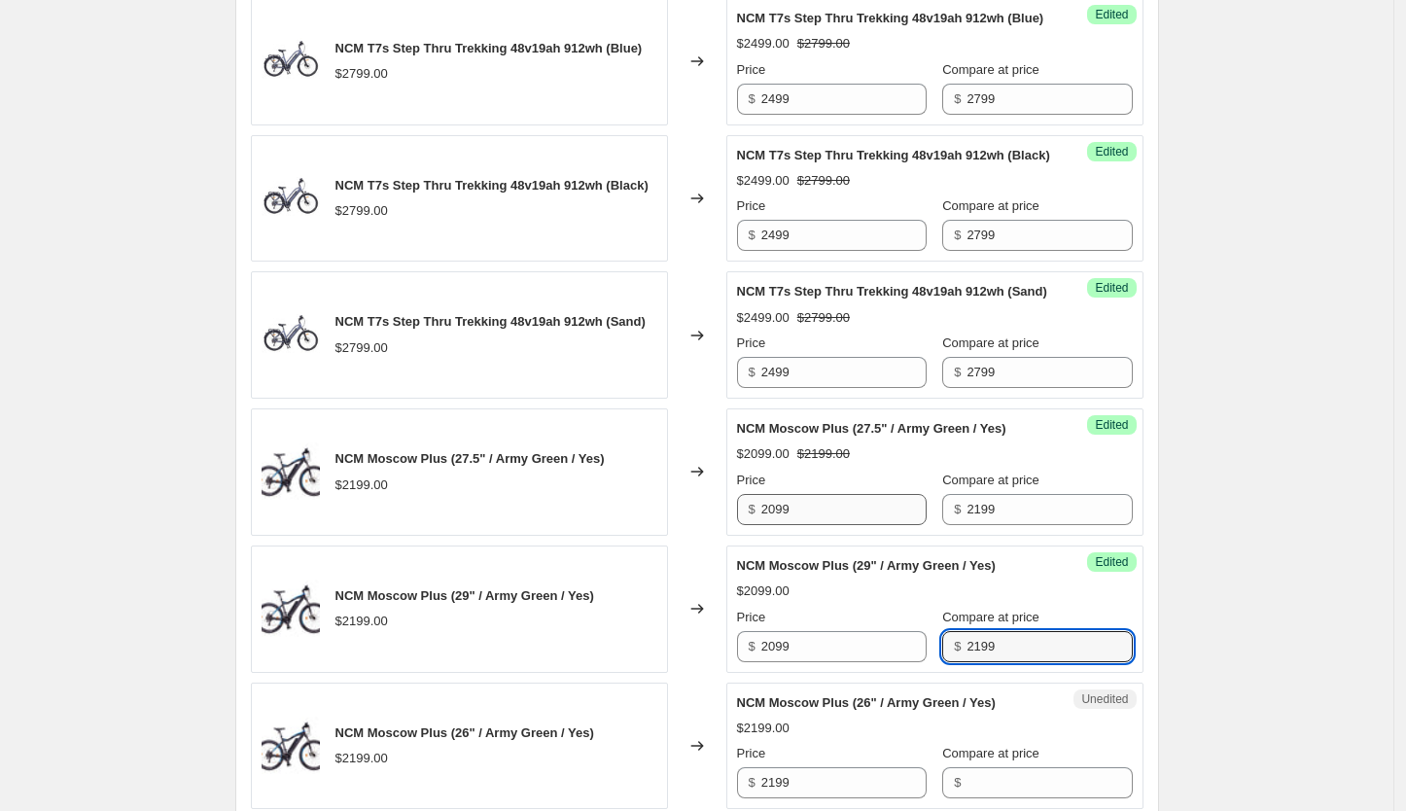
type input "2199"
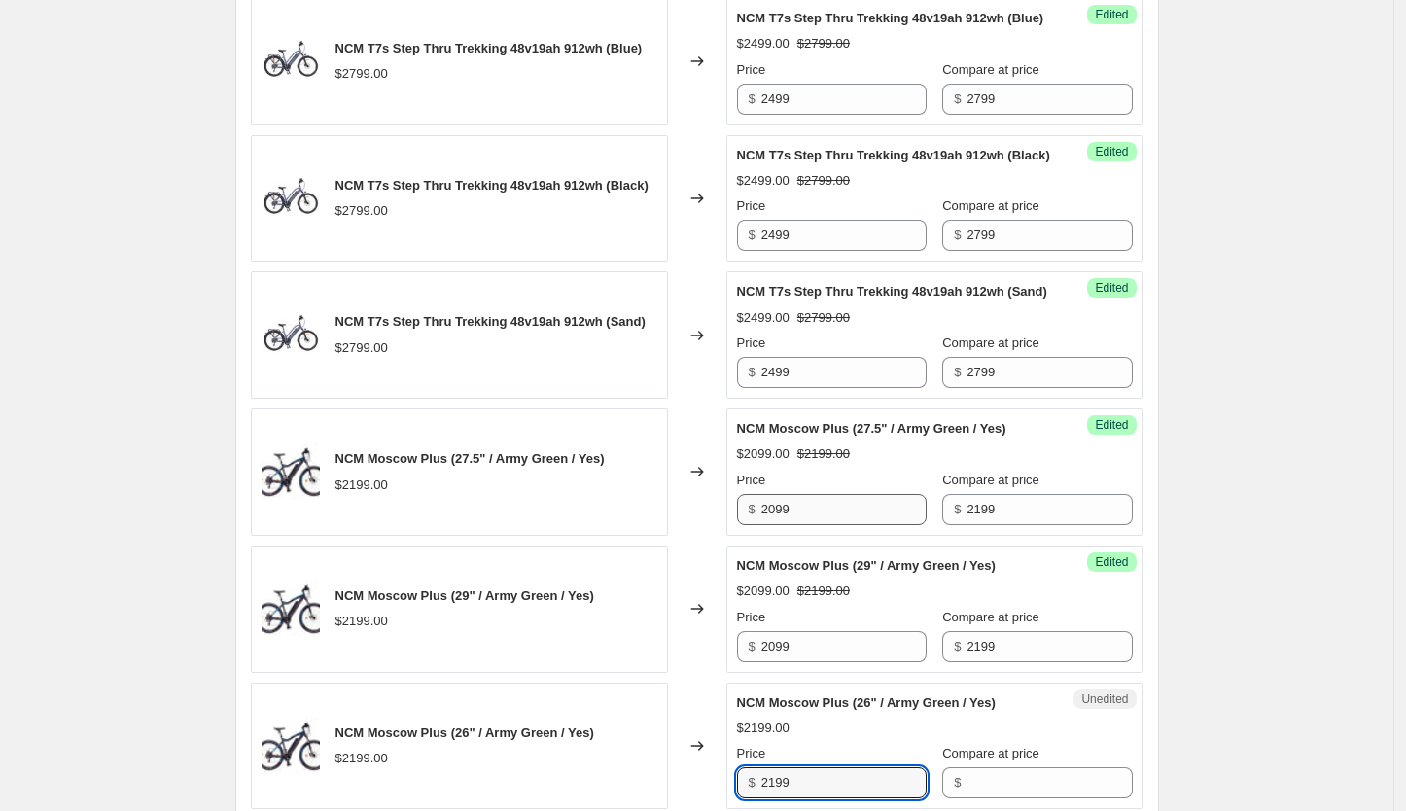
scroll to position [1720, 0]
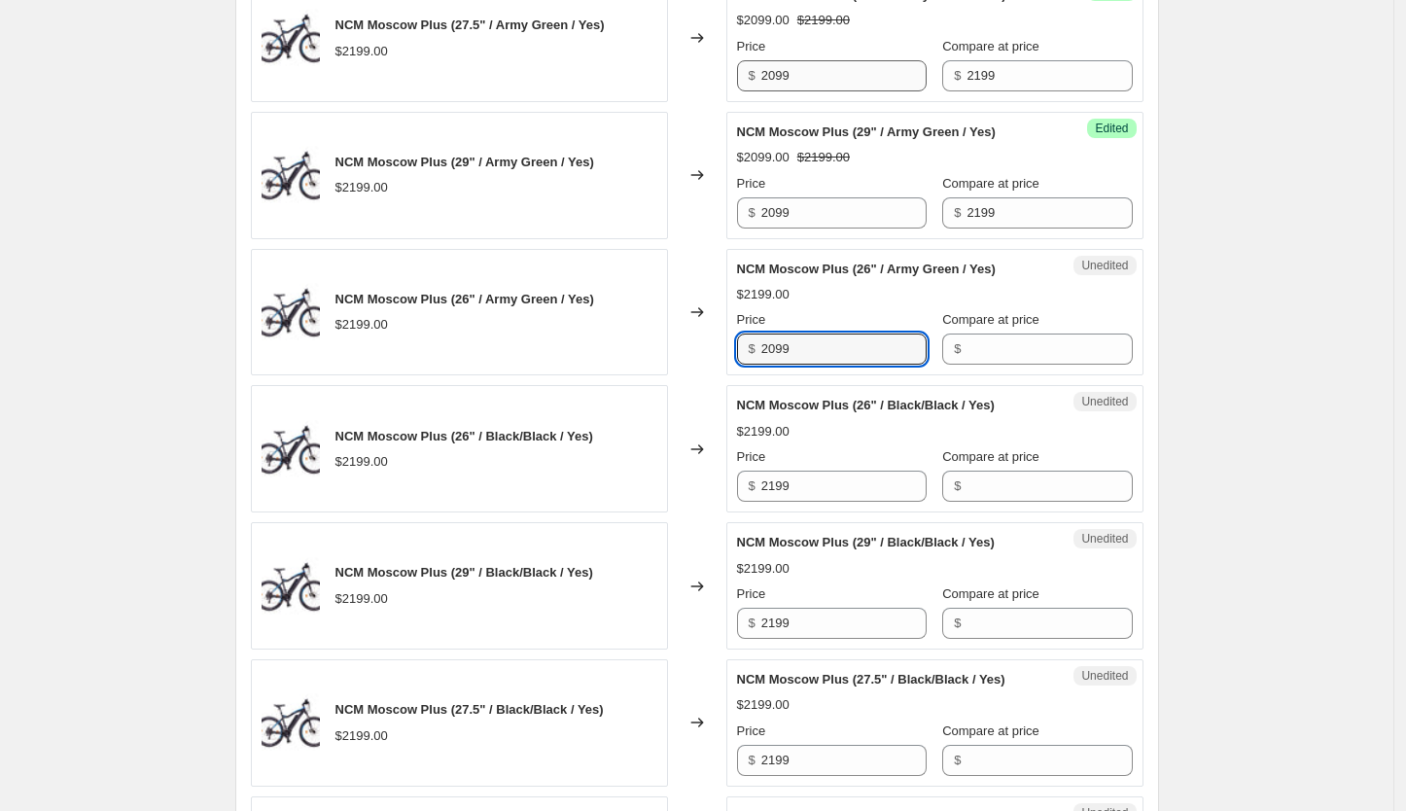
type input "2099"
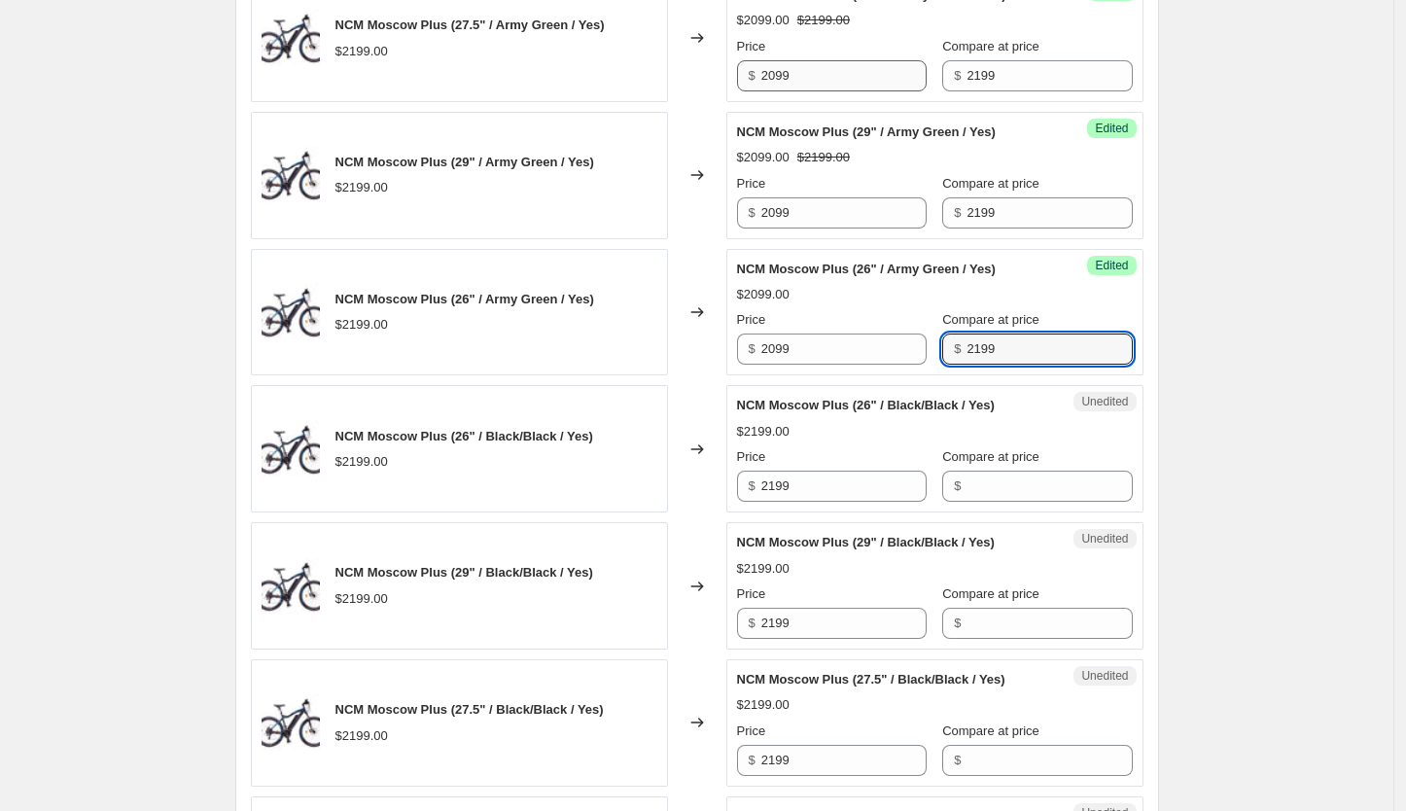
type input "2199"
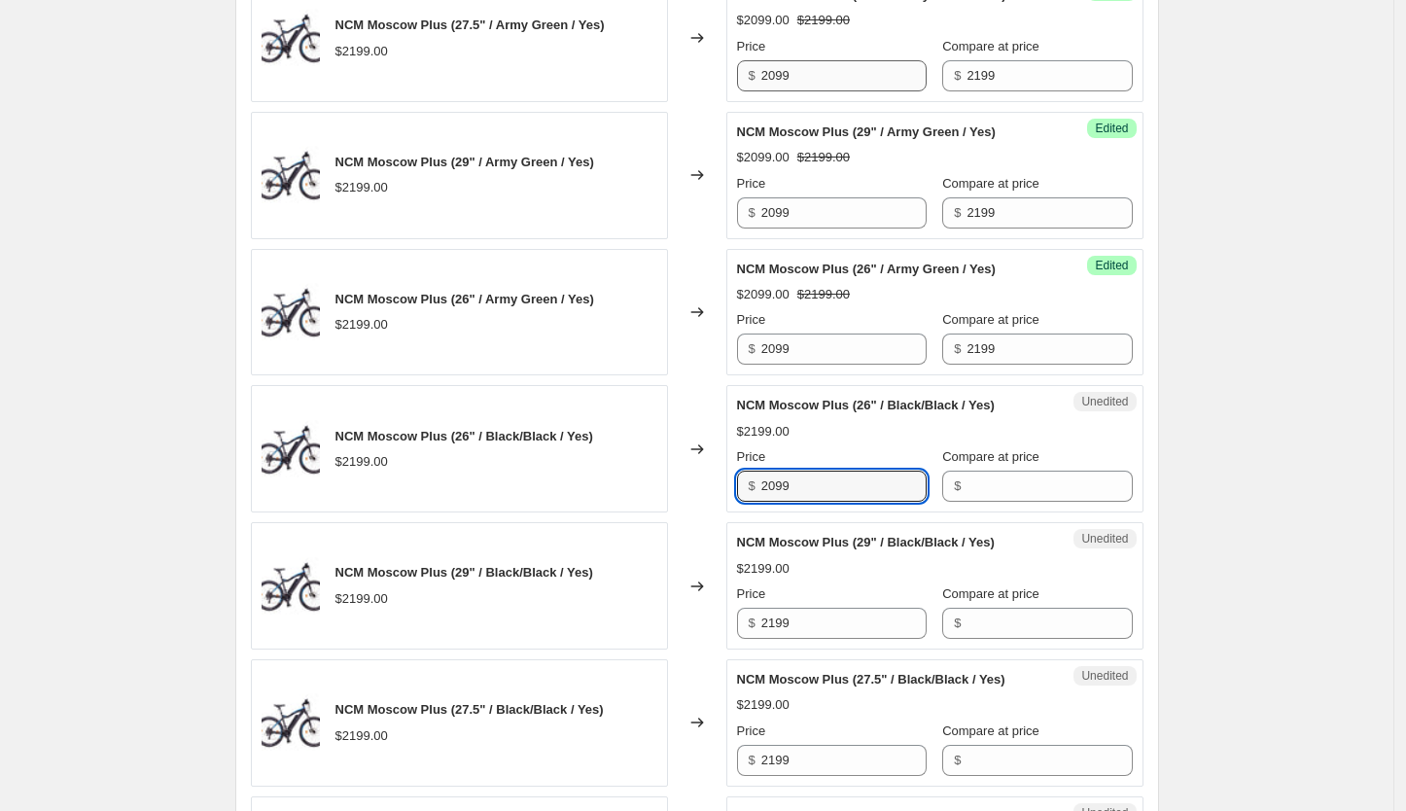
type input "2099"
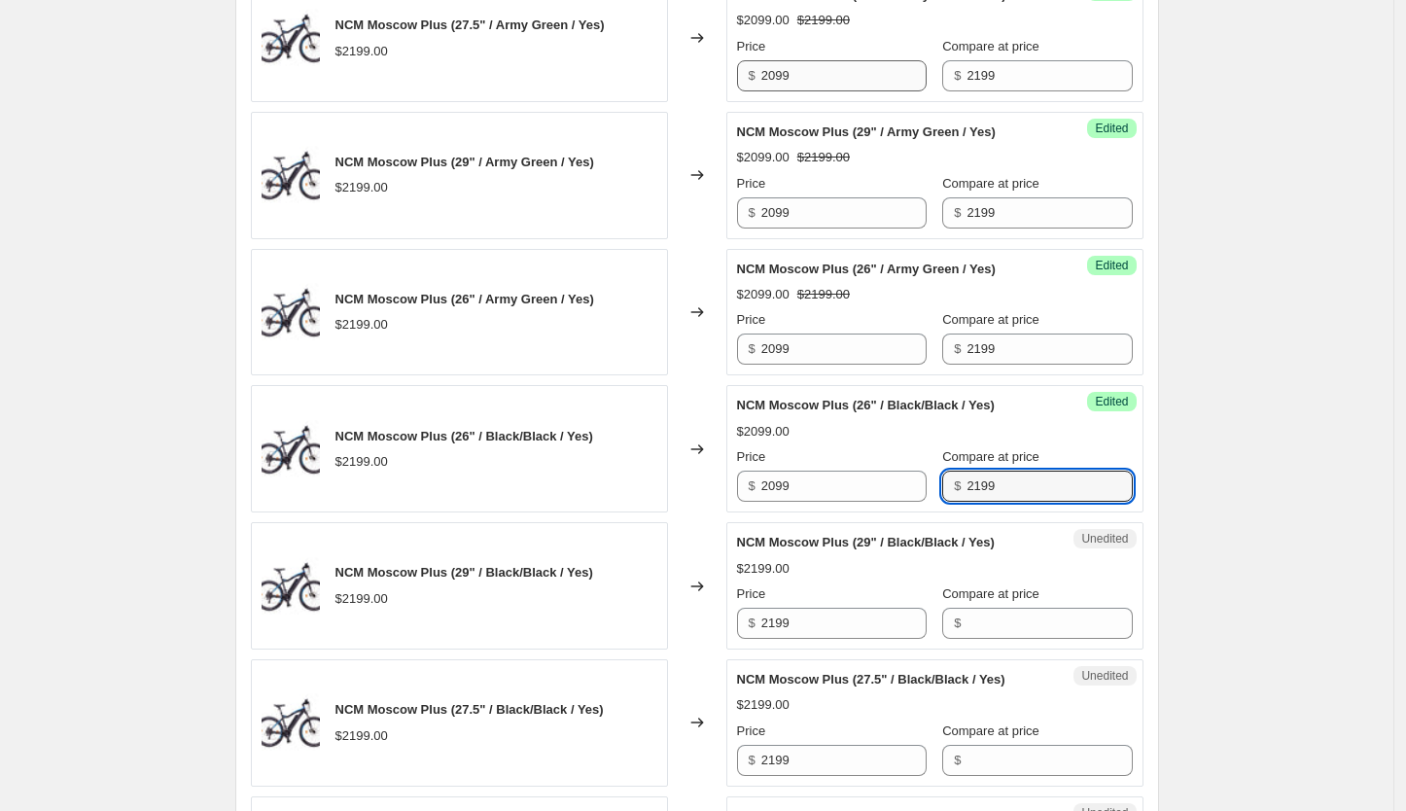
type input "2199"
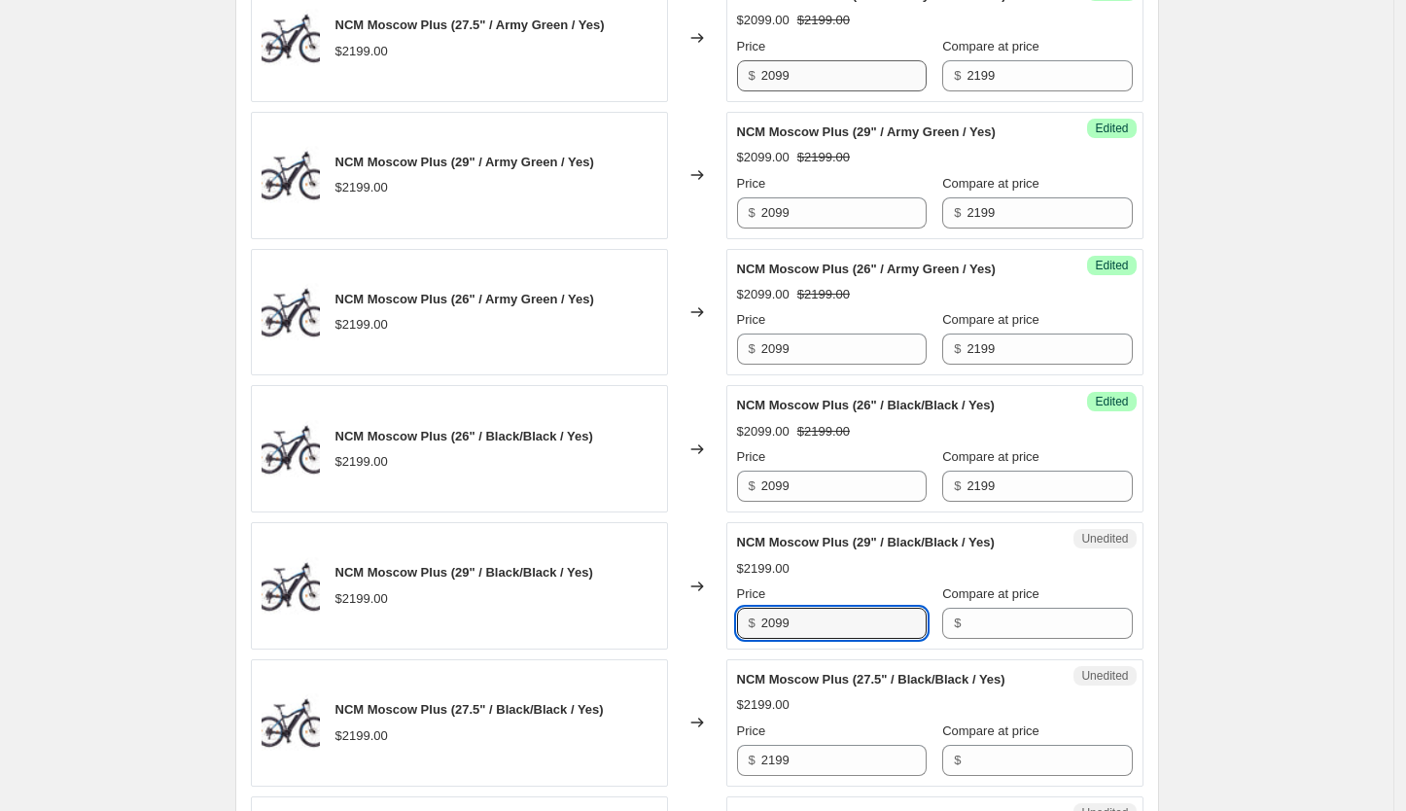
type input "2099"
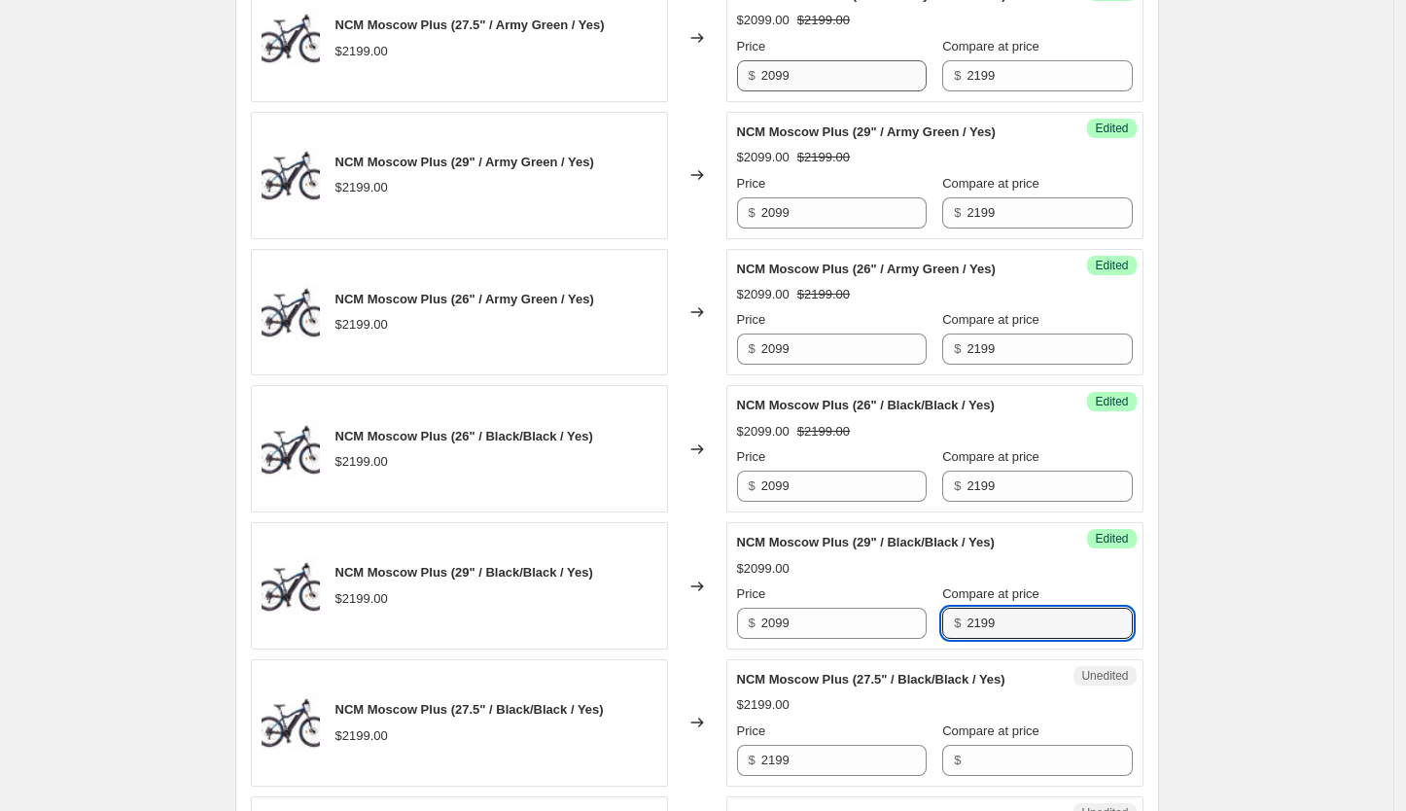
type input "2199"
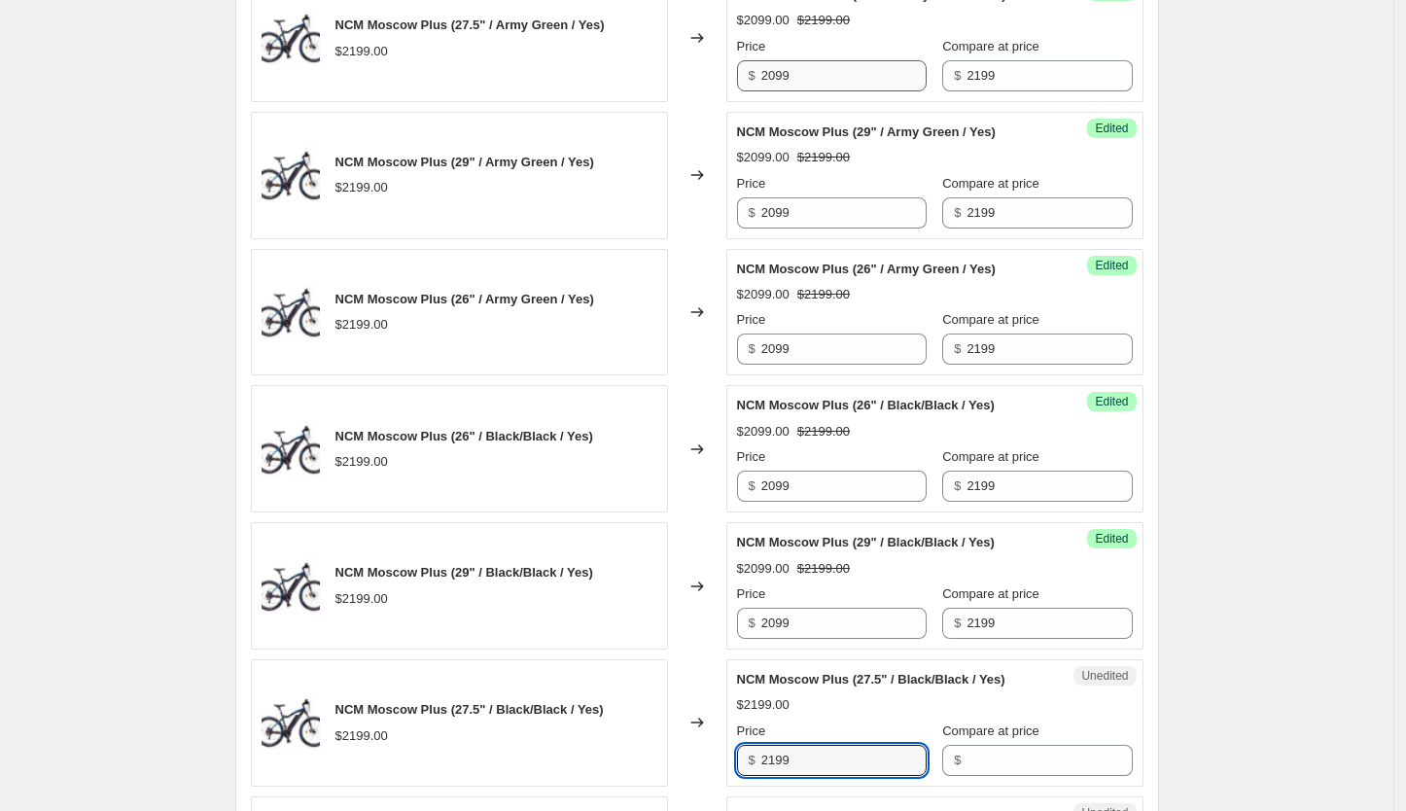
scroll to position [1741, 0]
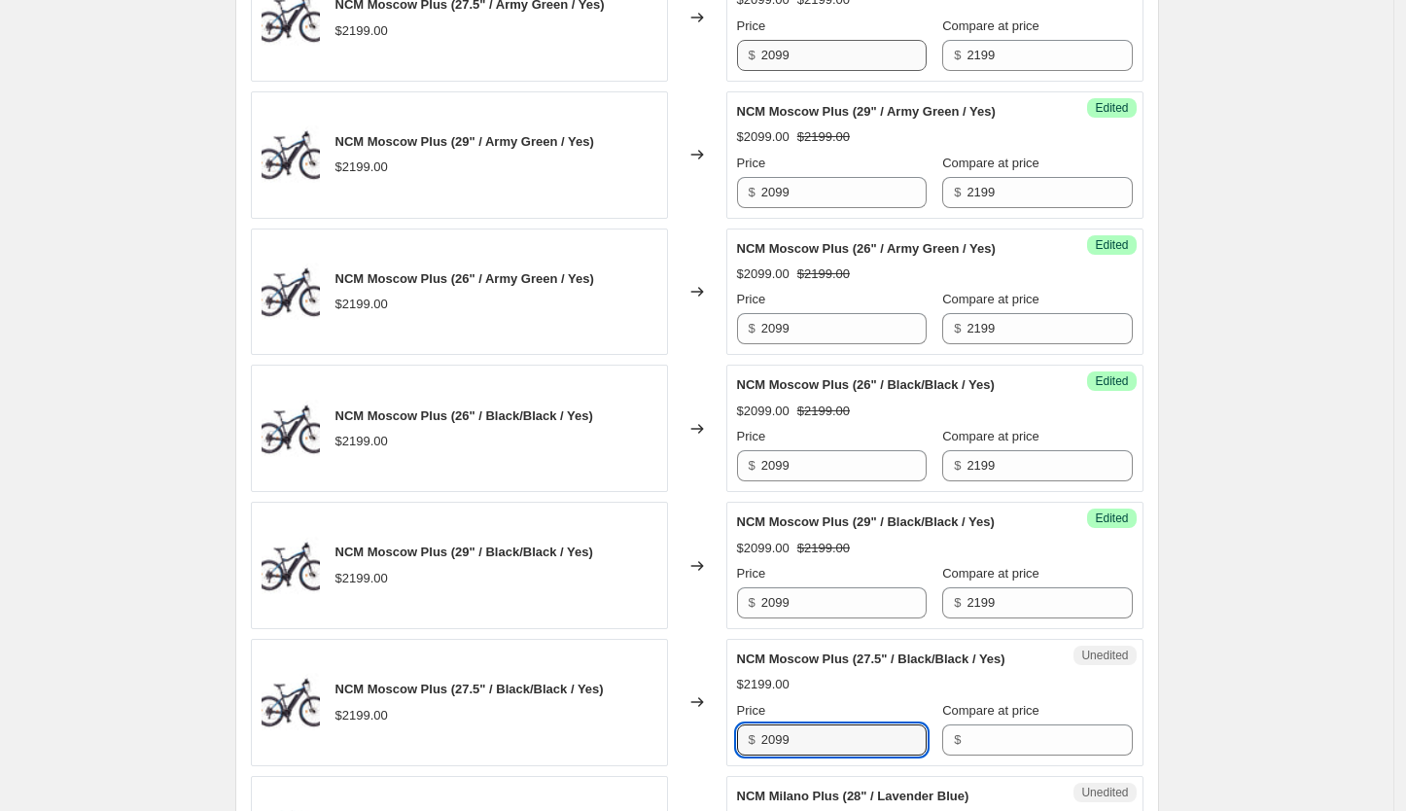
type input "2099"
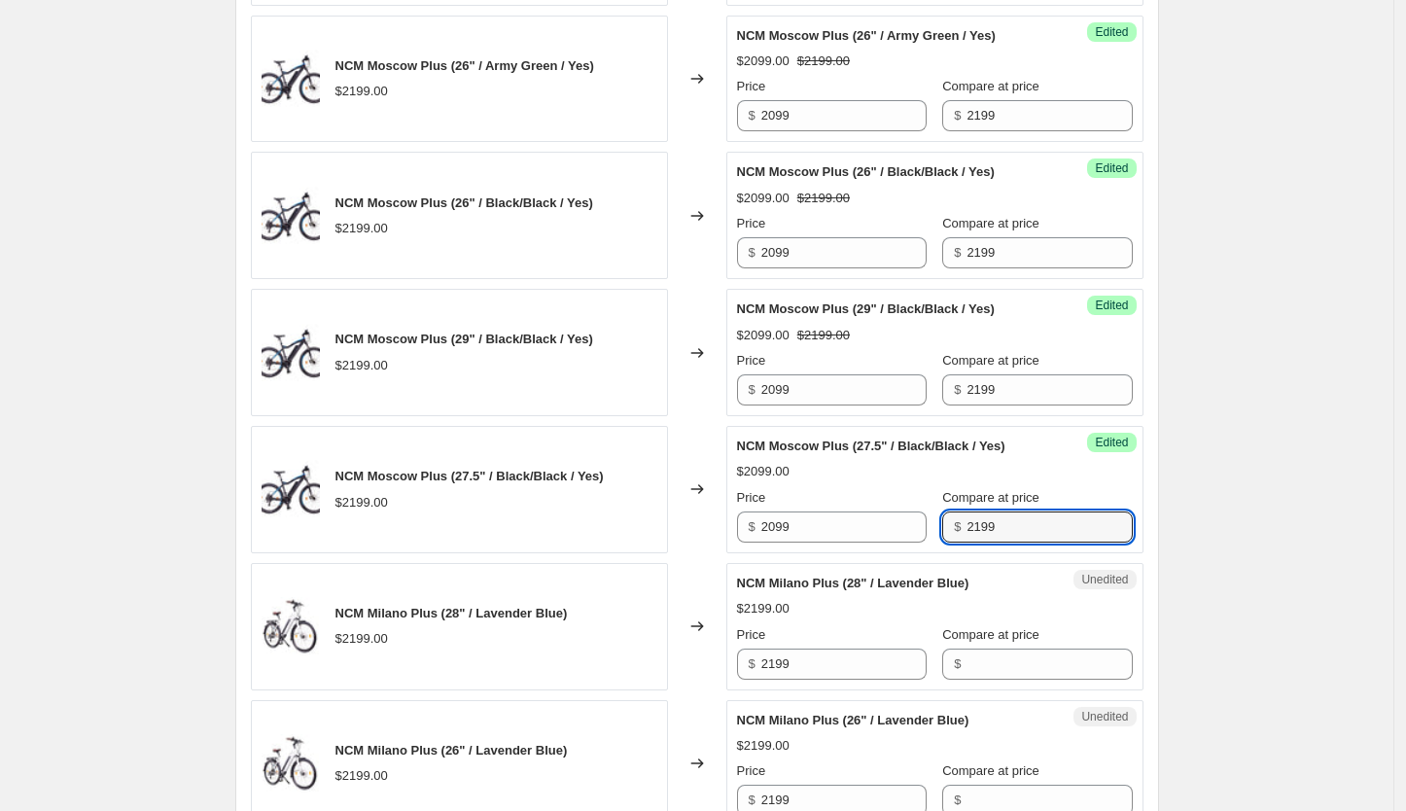
scroll to position [2105, 0]
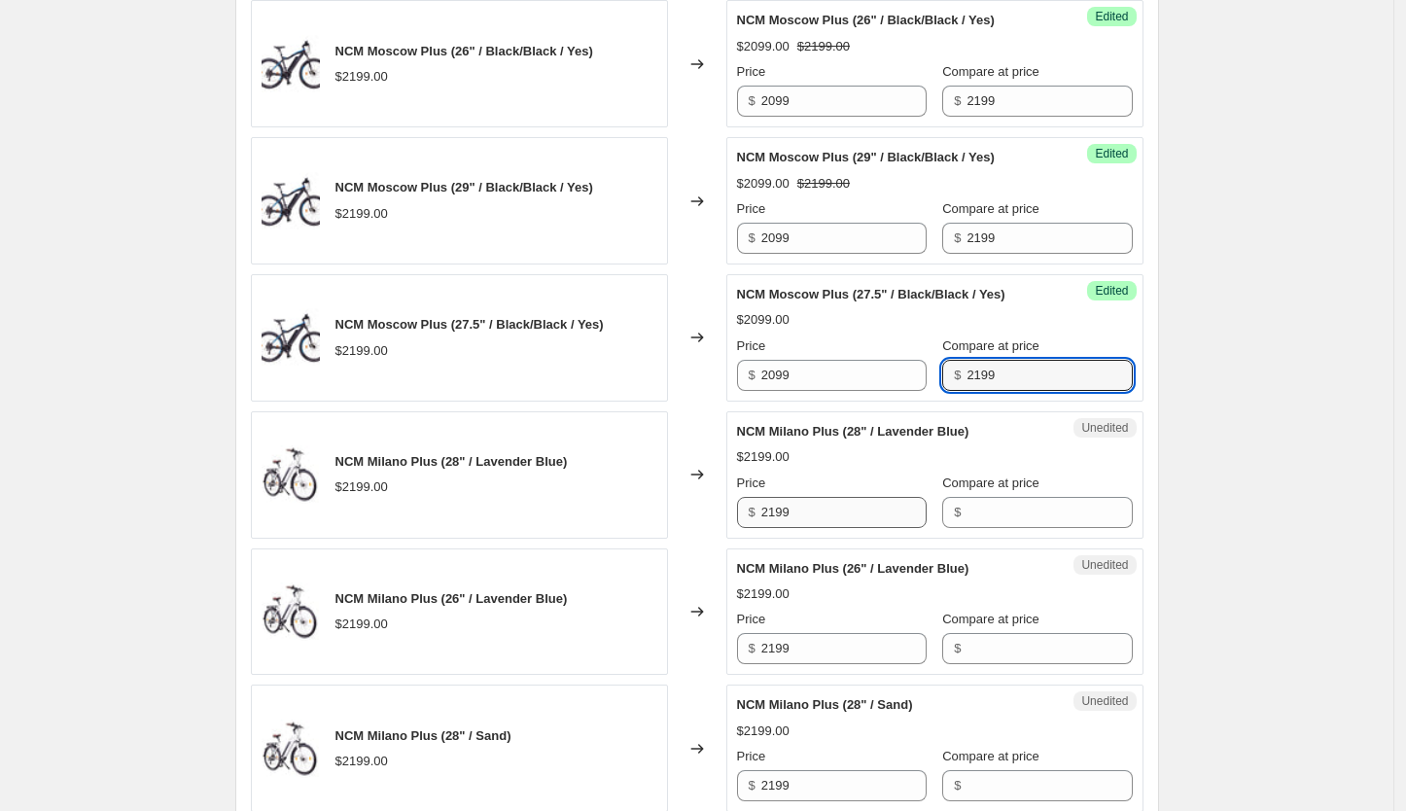
type input "2199"
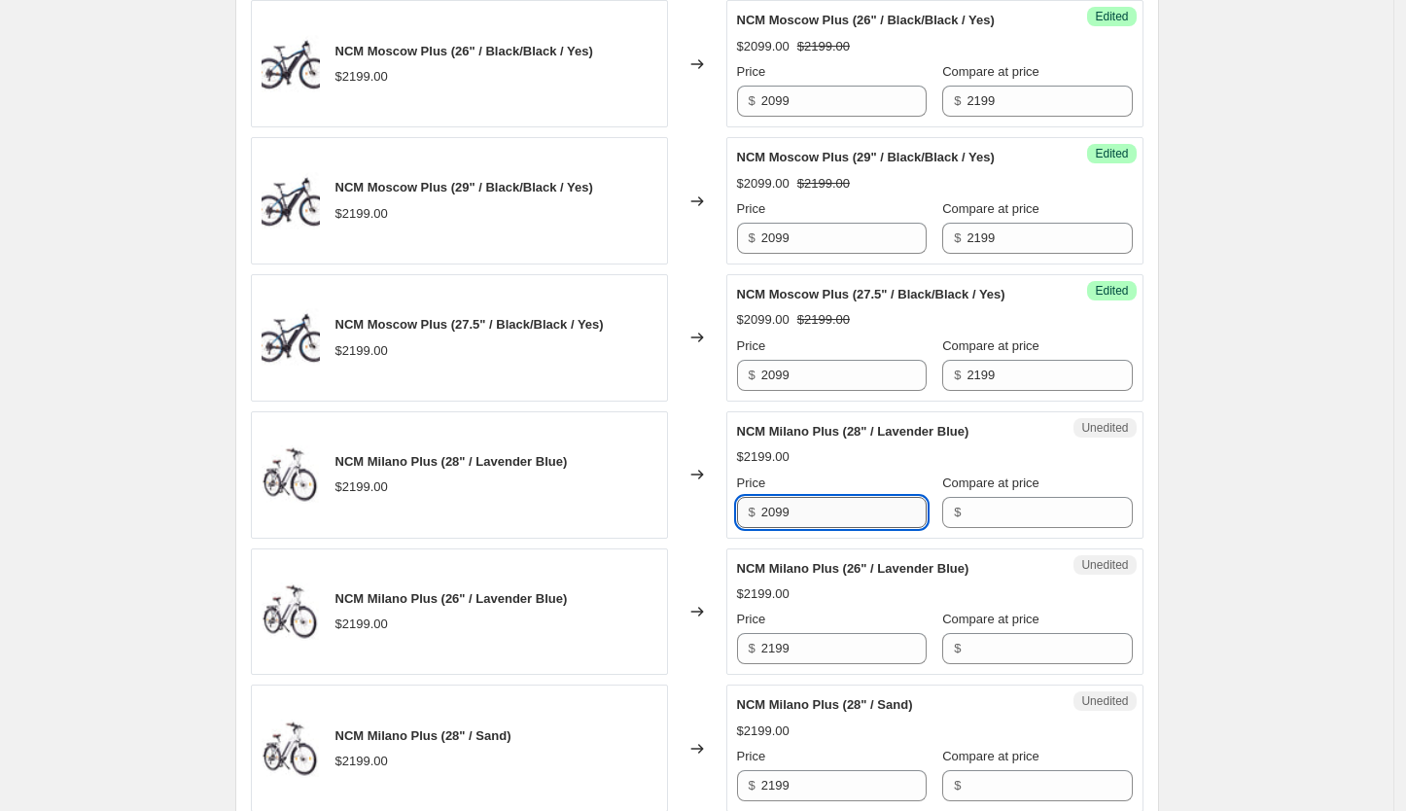
type input "2099"
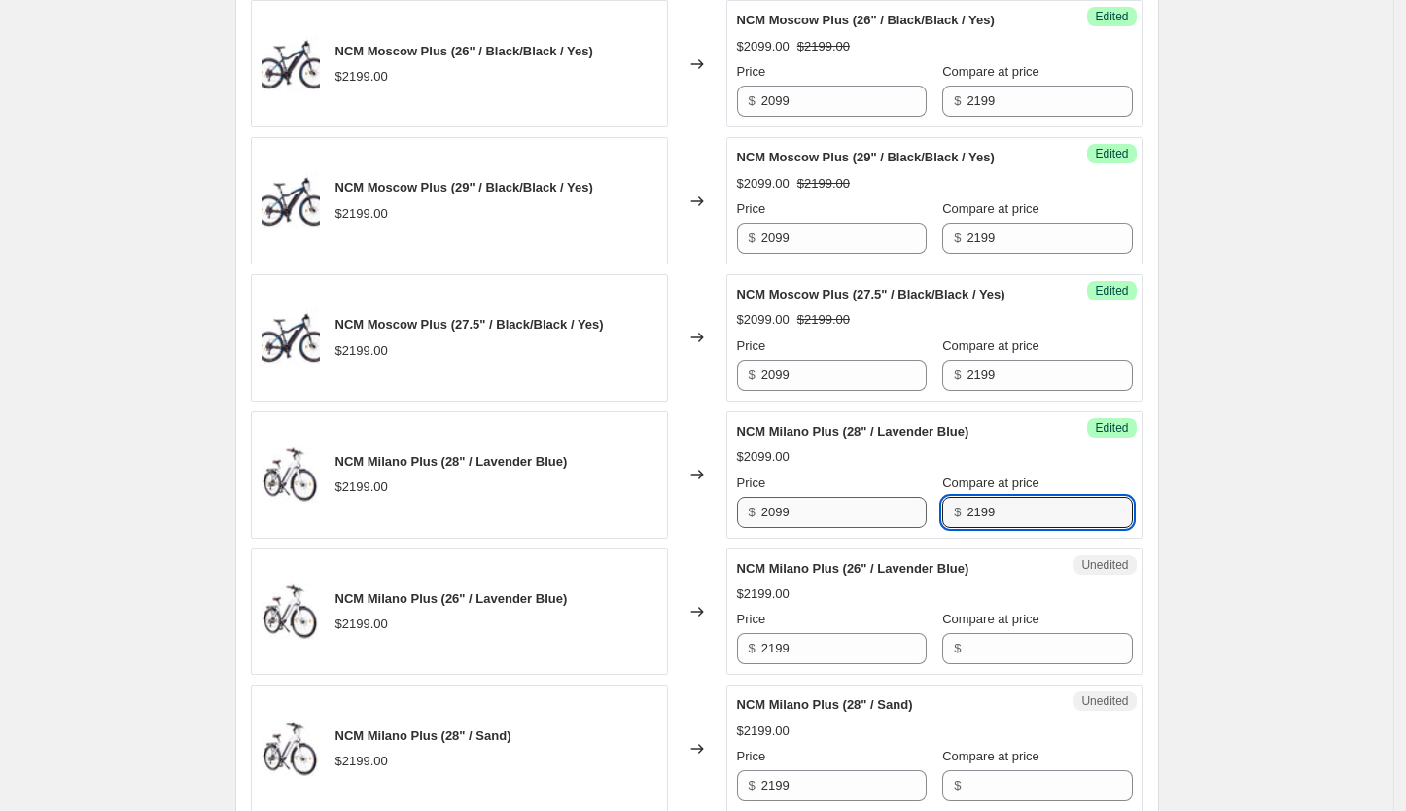
type input "2199"
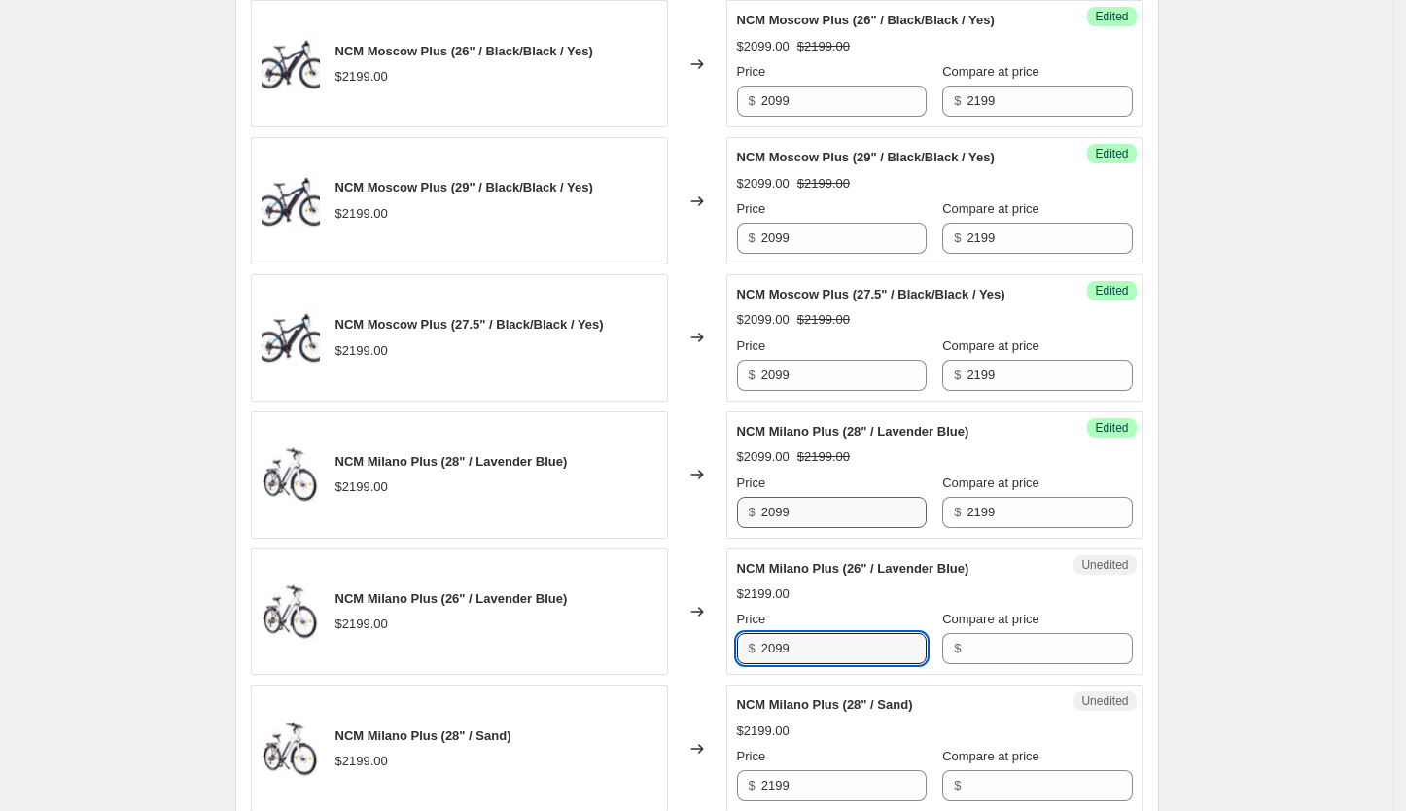
type input "2099"
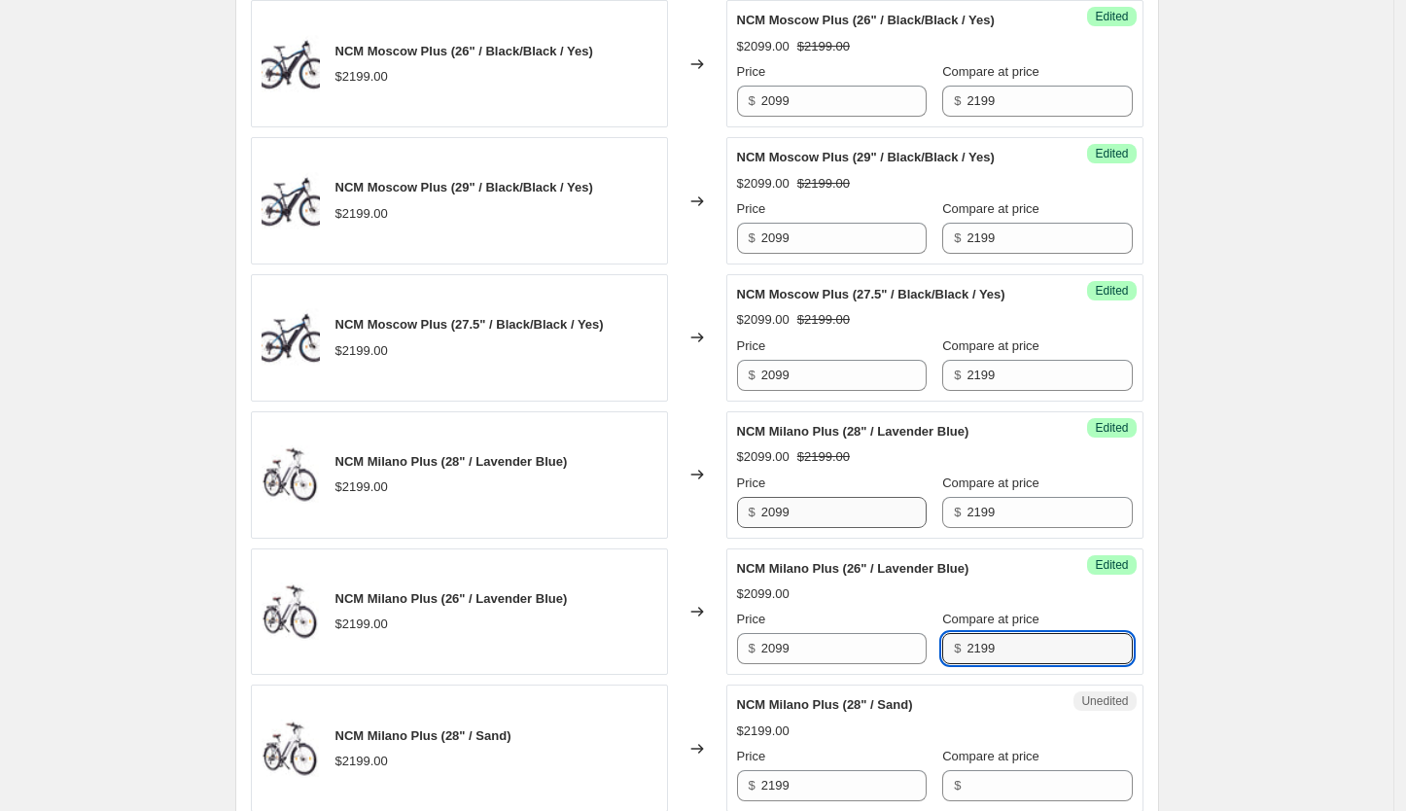
type input "2199"
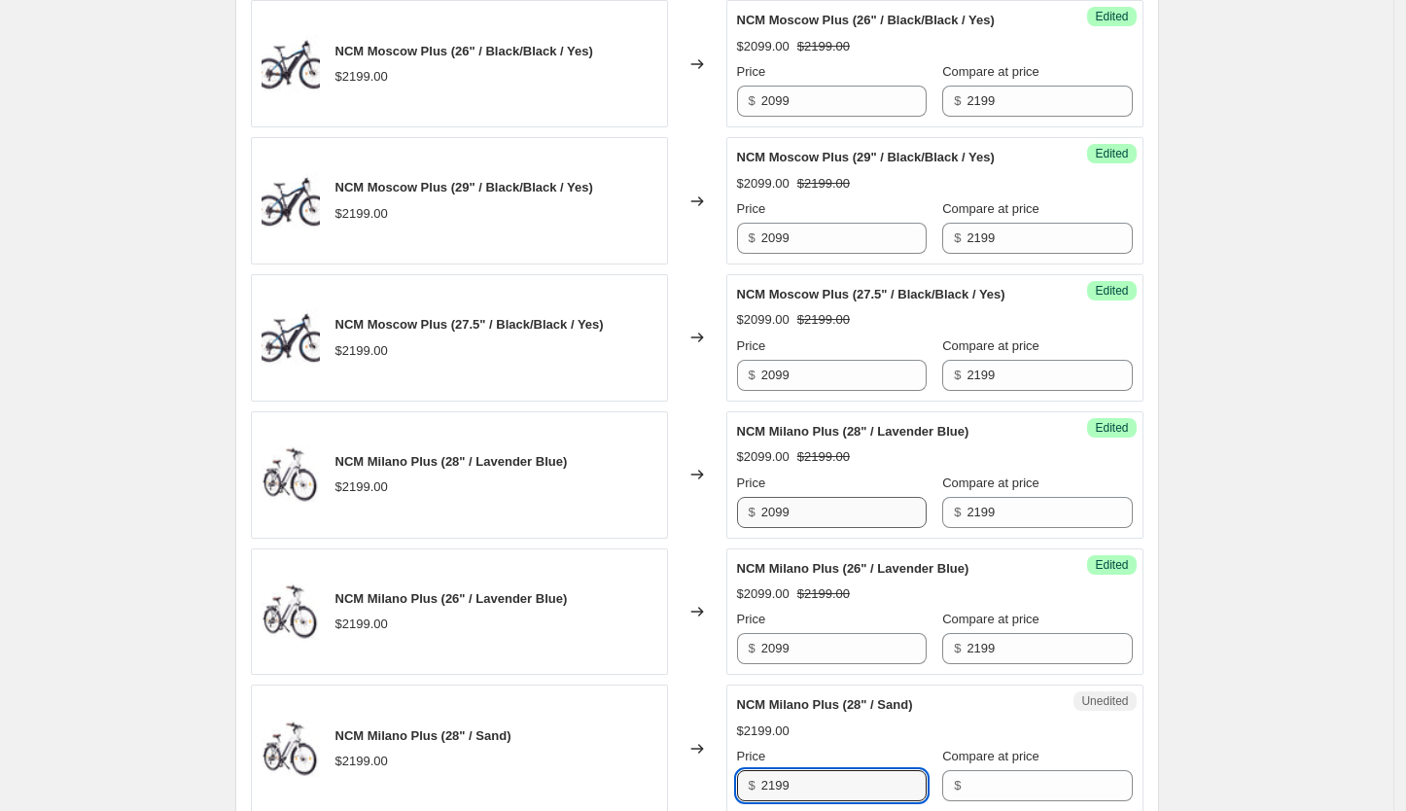
scroll to position [2540, 0]
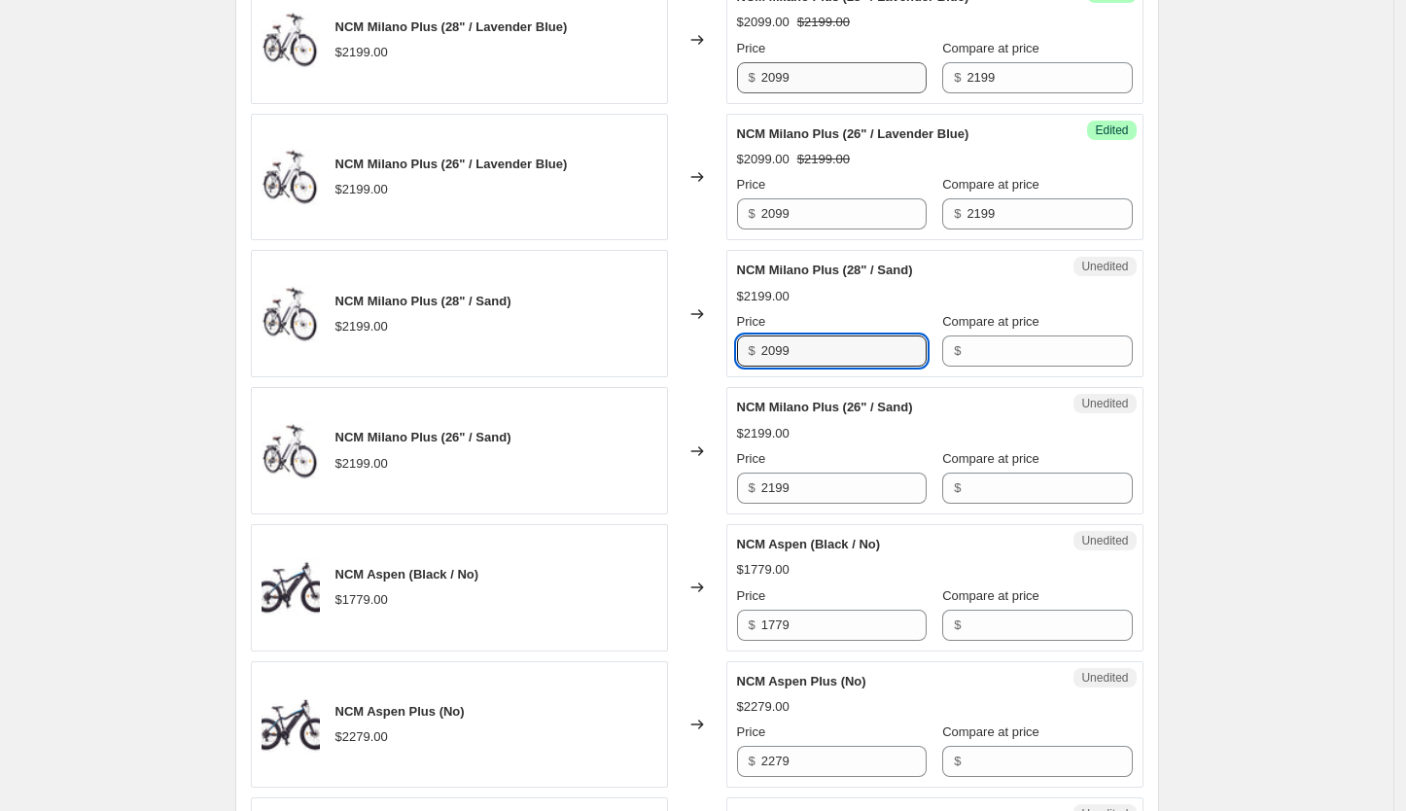
type input "2099"
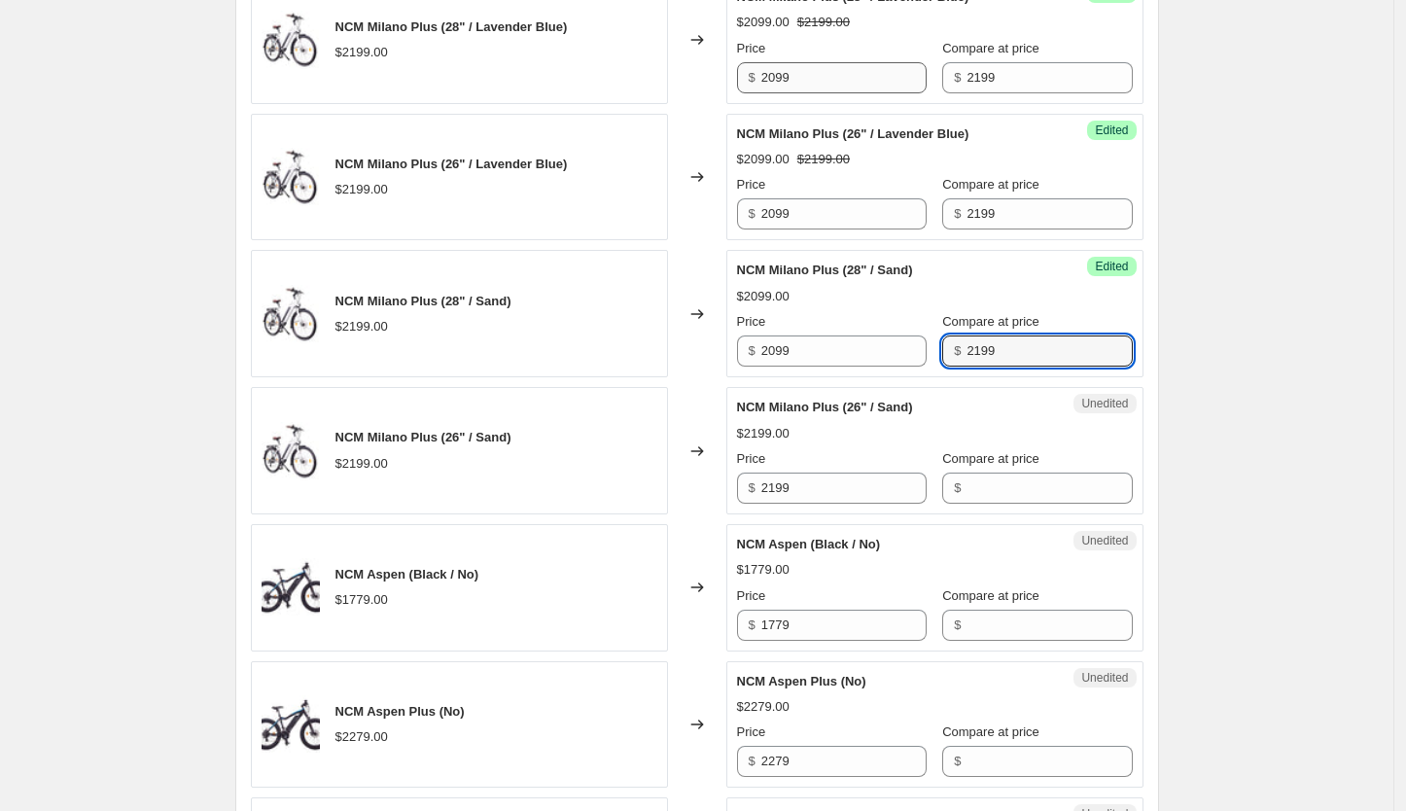
type input "2199"
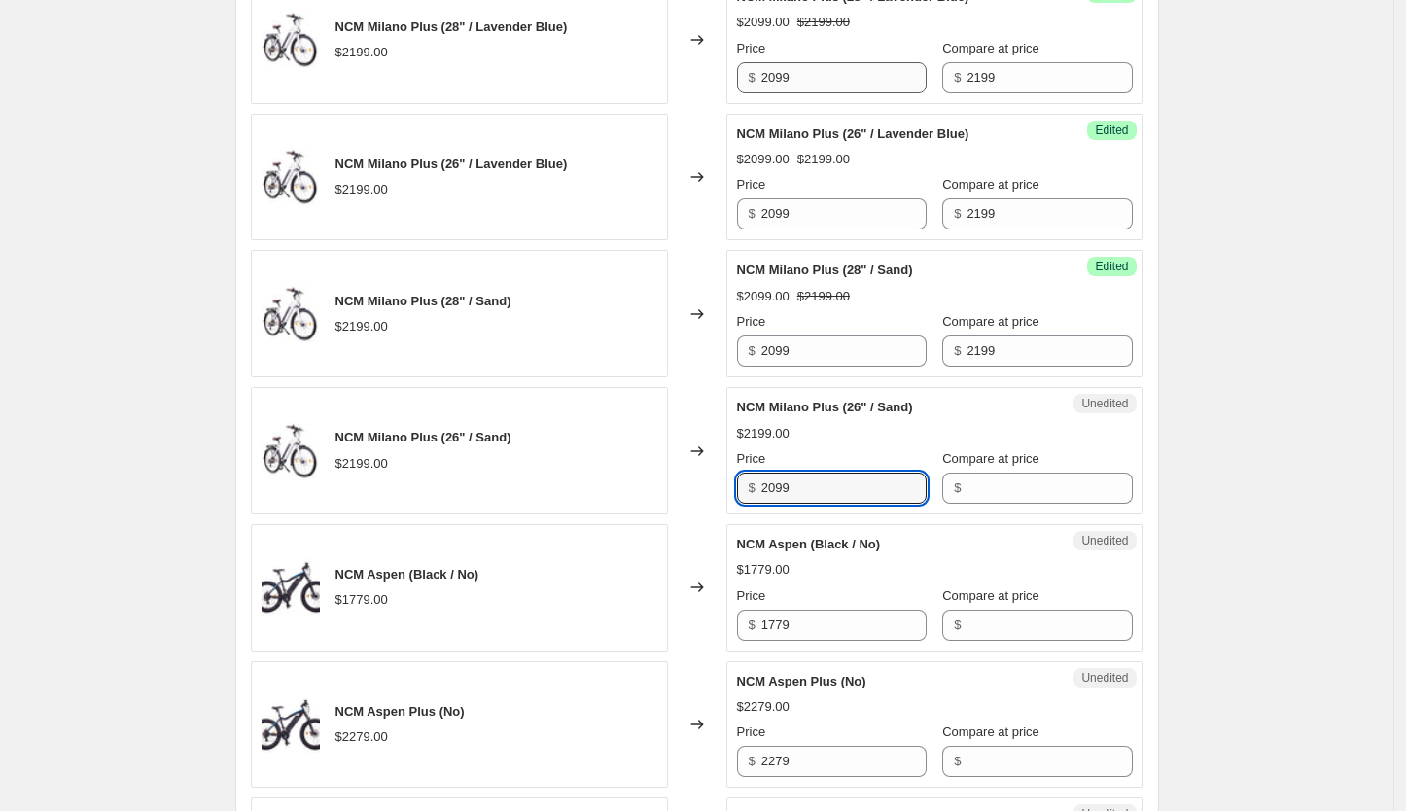
type input "2099"
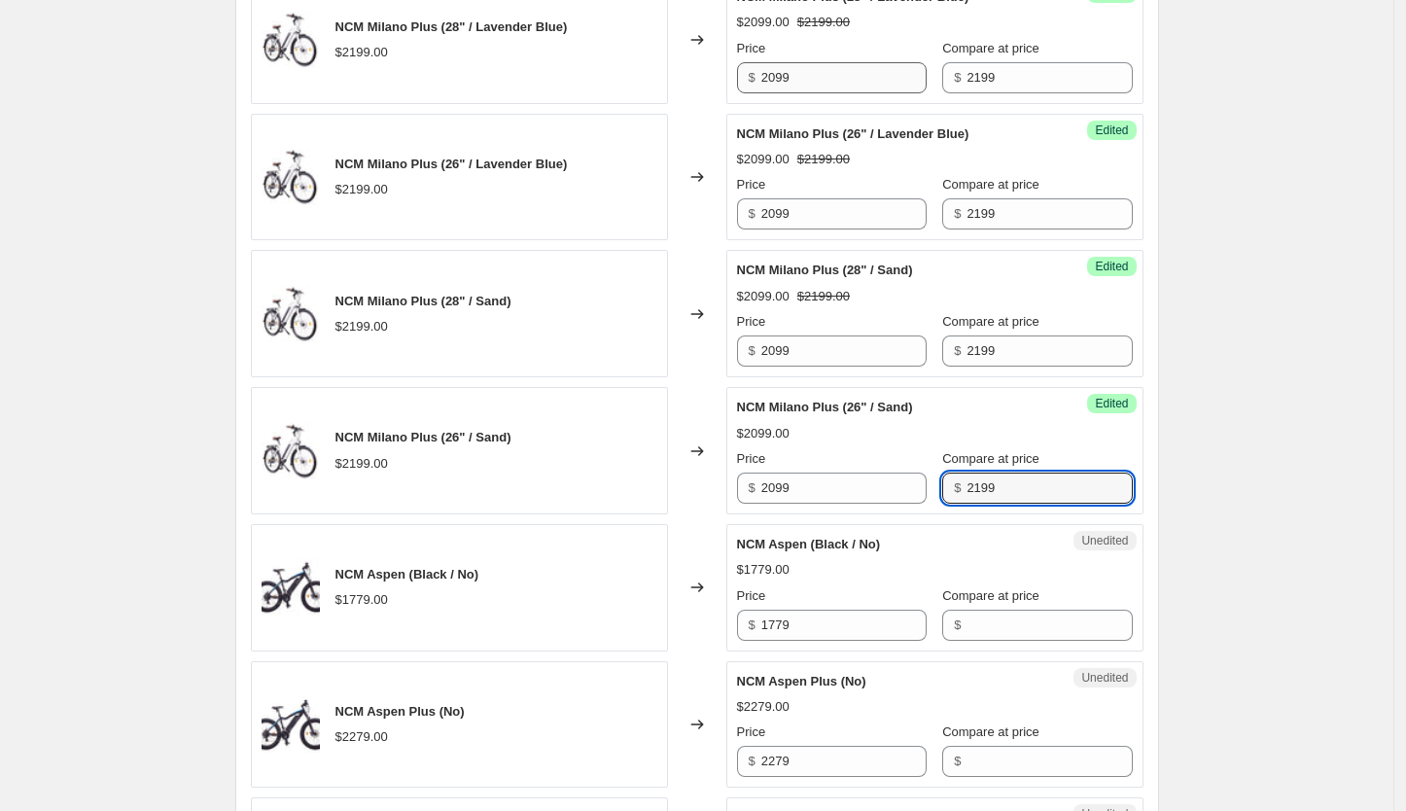
type input "2199"
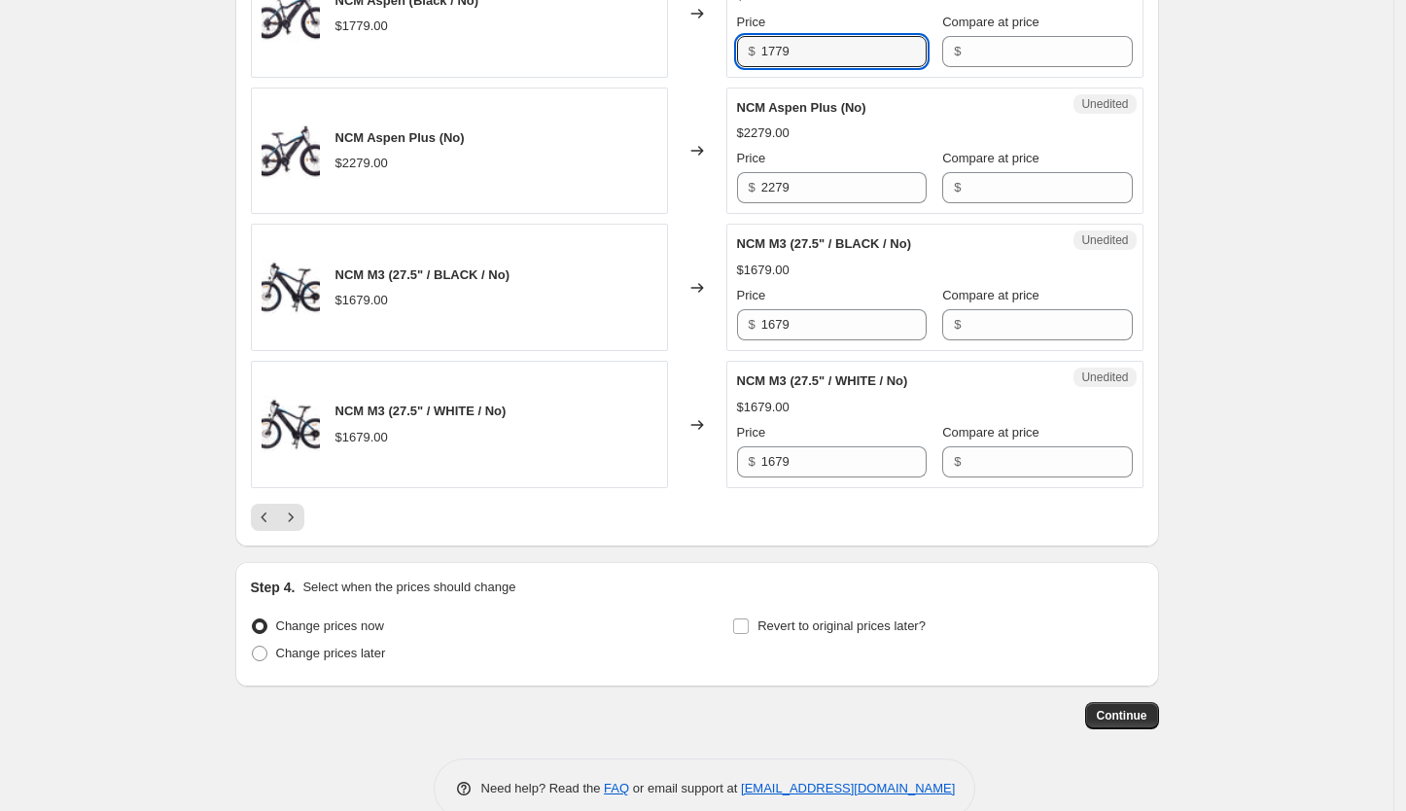
scroll to position [3117, 0]
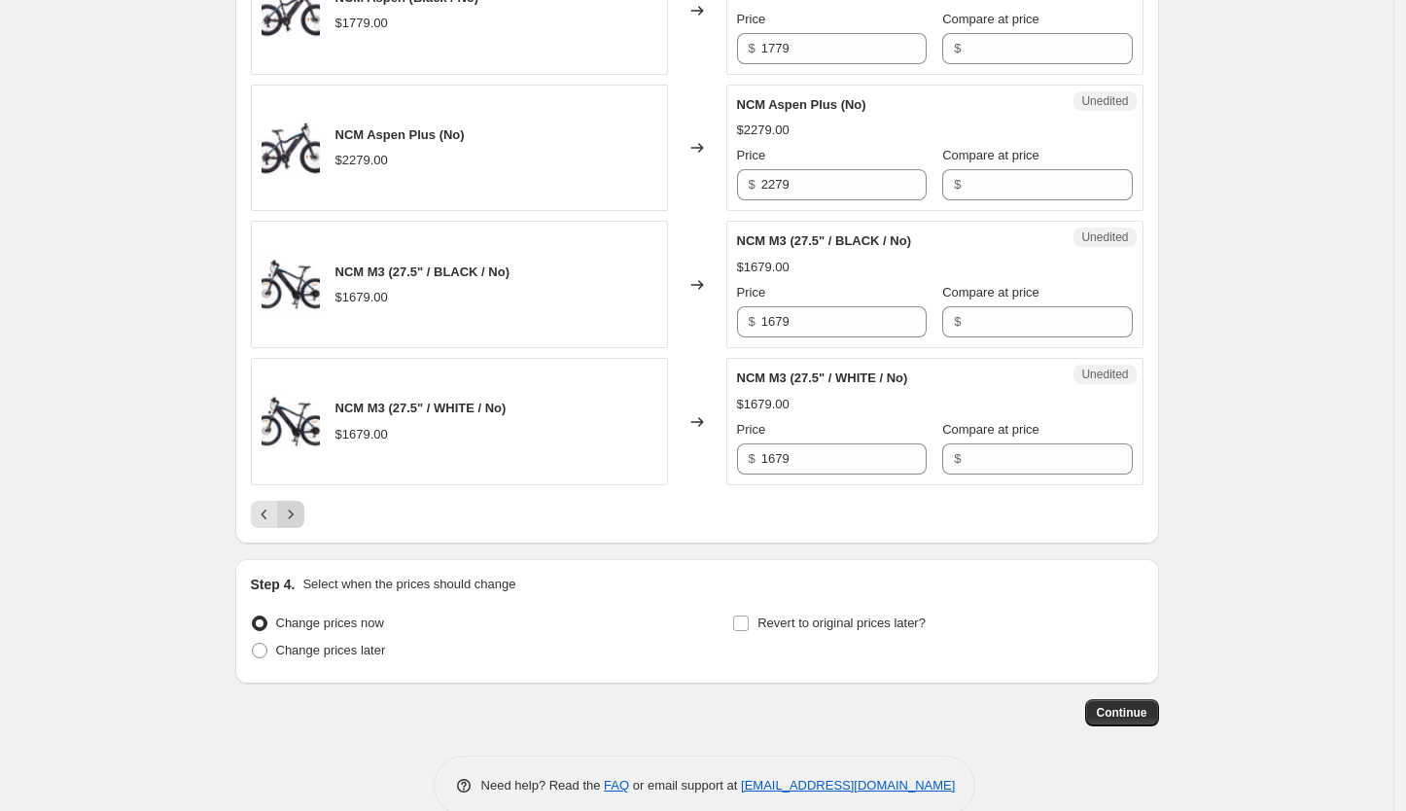
click at [300, 524] on icon "Next" at bounding box center [290, 514] width 19 height 19
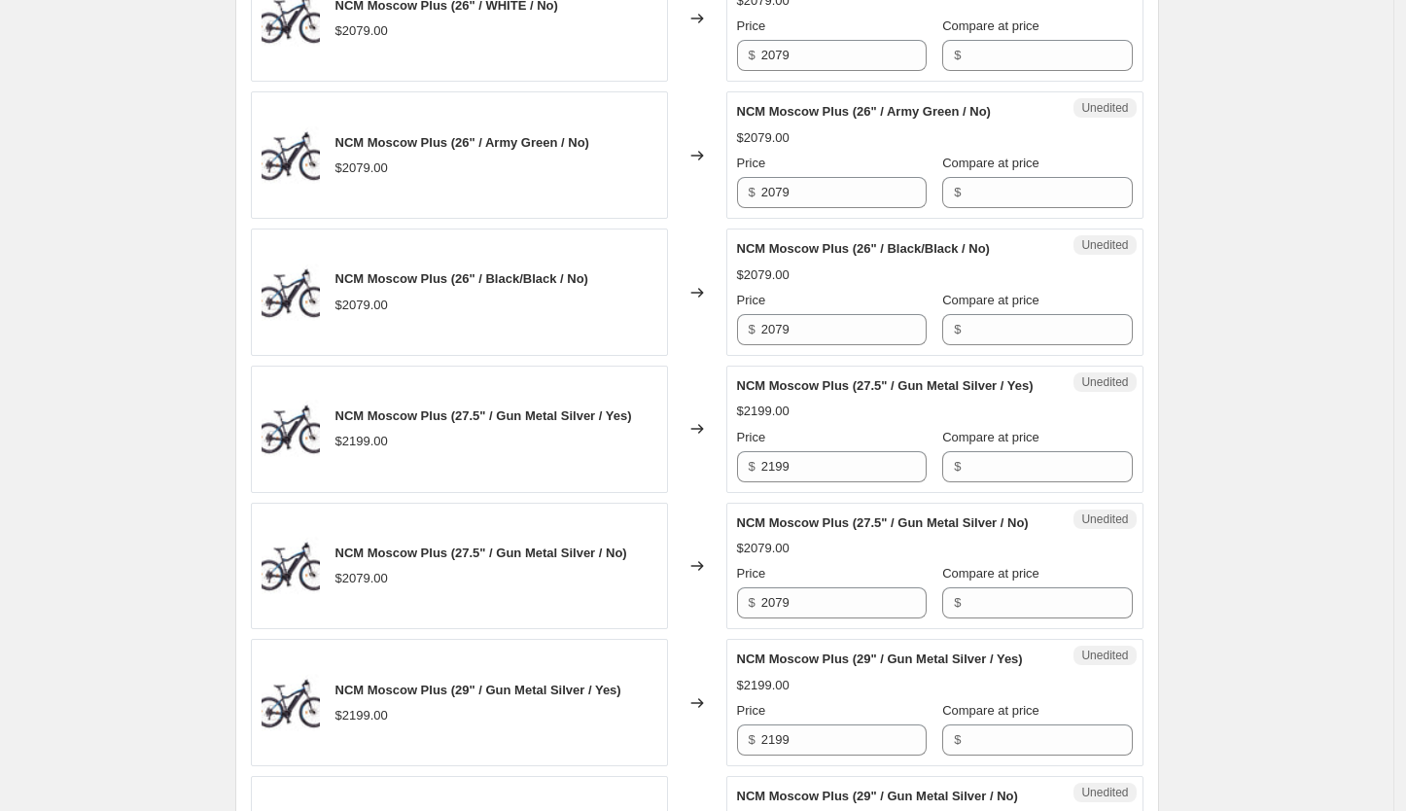
scroll to position [2730, 0]
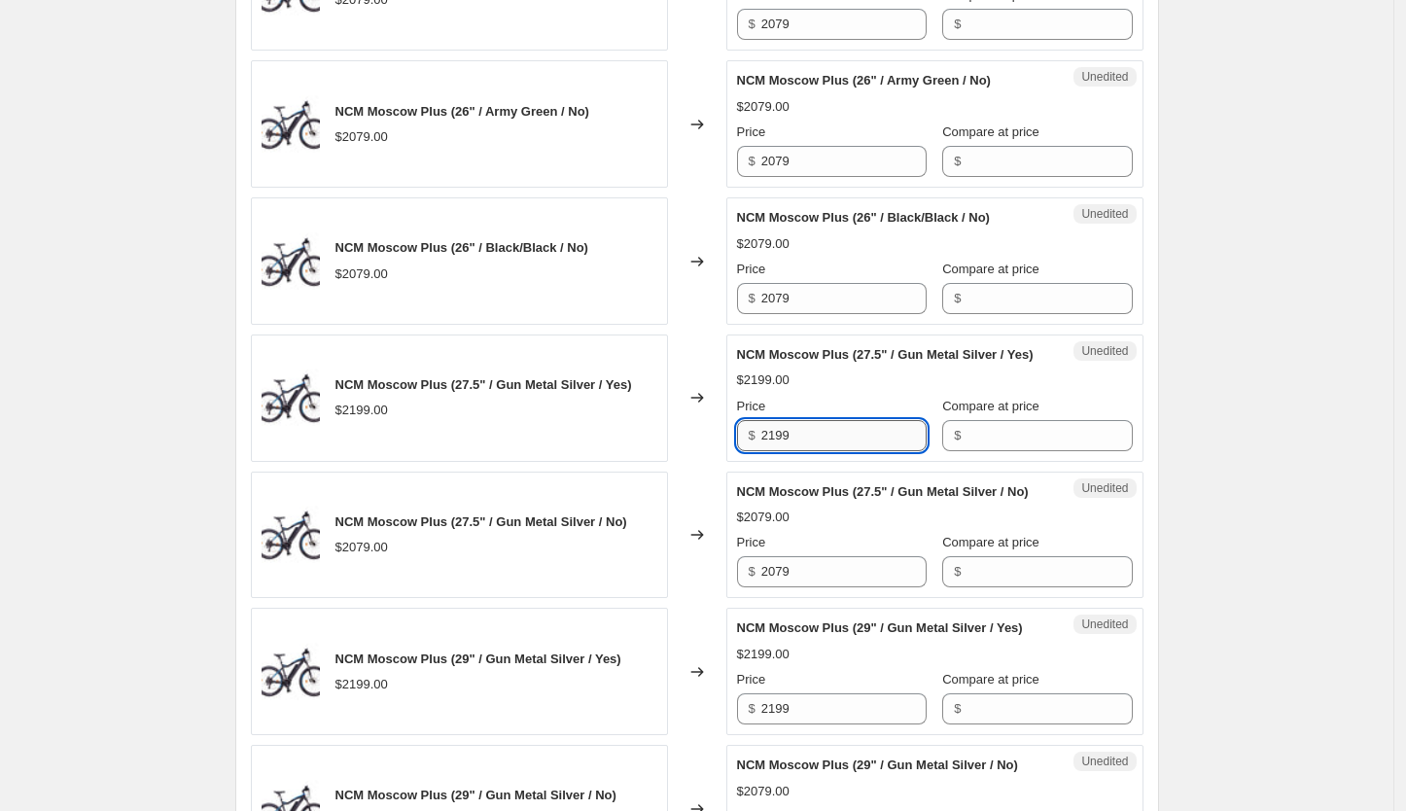
click at [864, 439] on input "2199" at bounding box center [843, 435] width 165 height 31
type input "2099"
type input "2199"
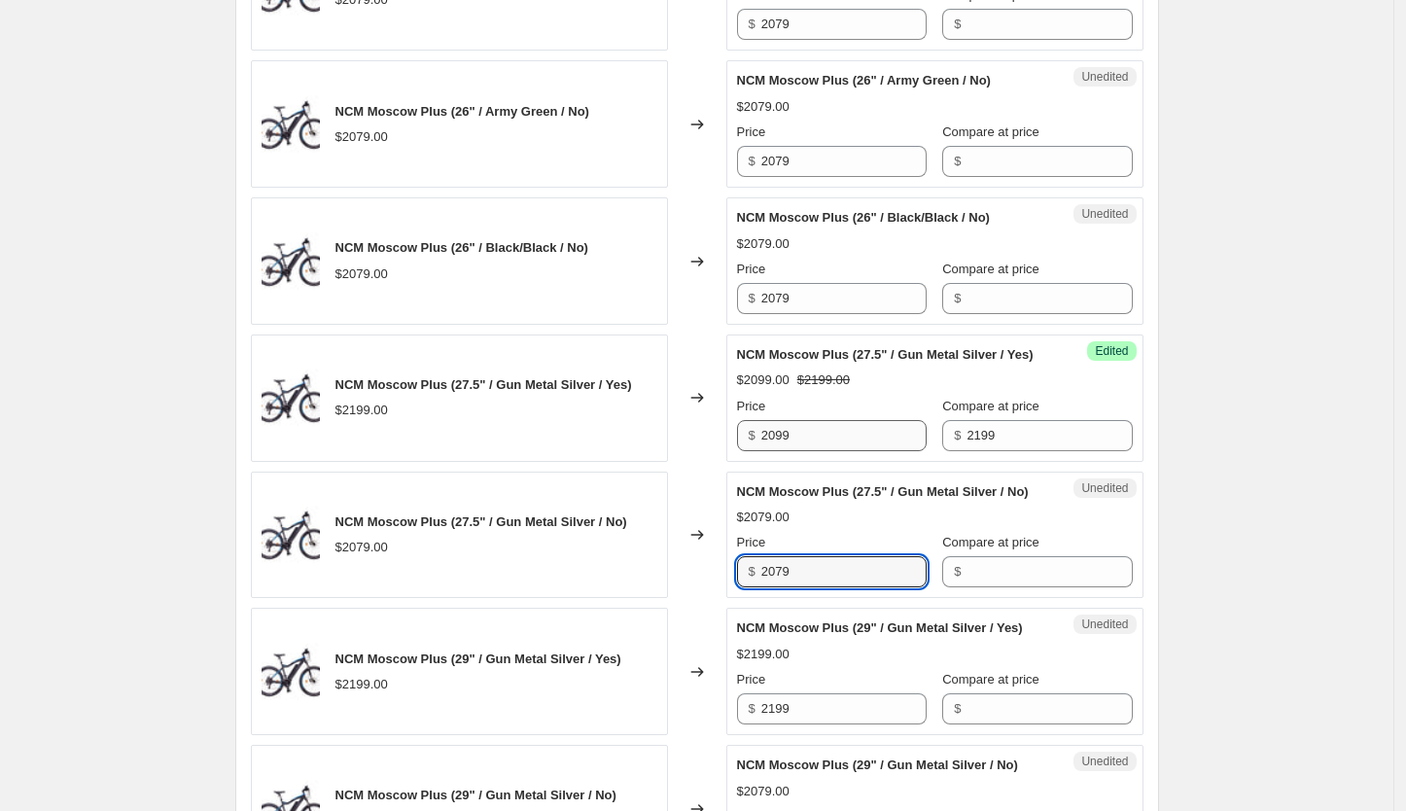
type input "2"
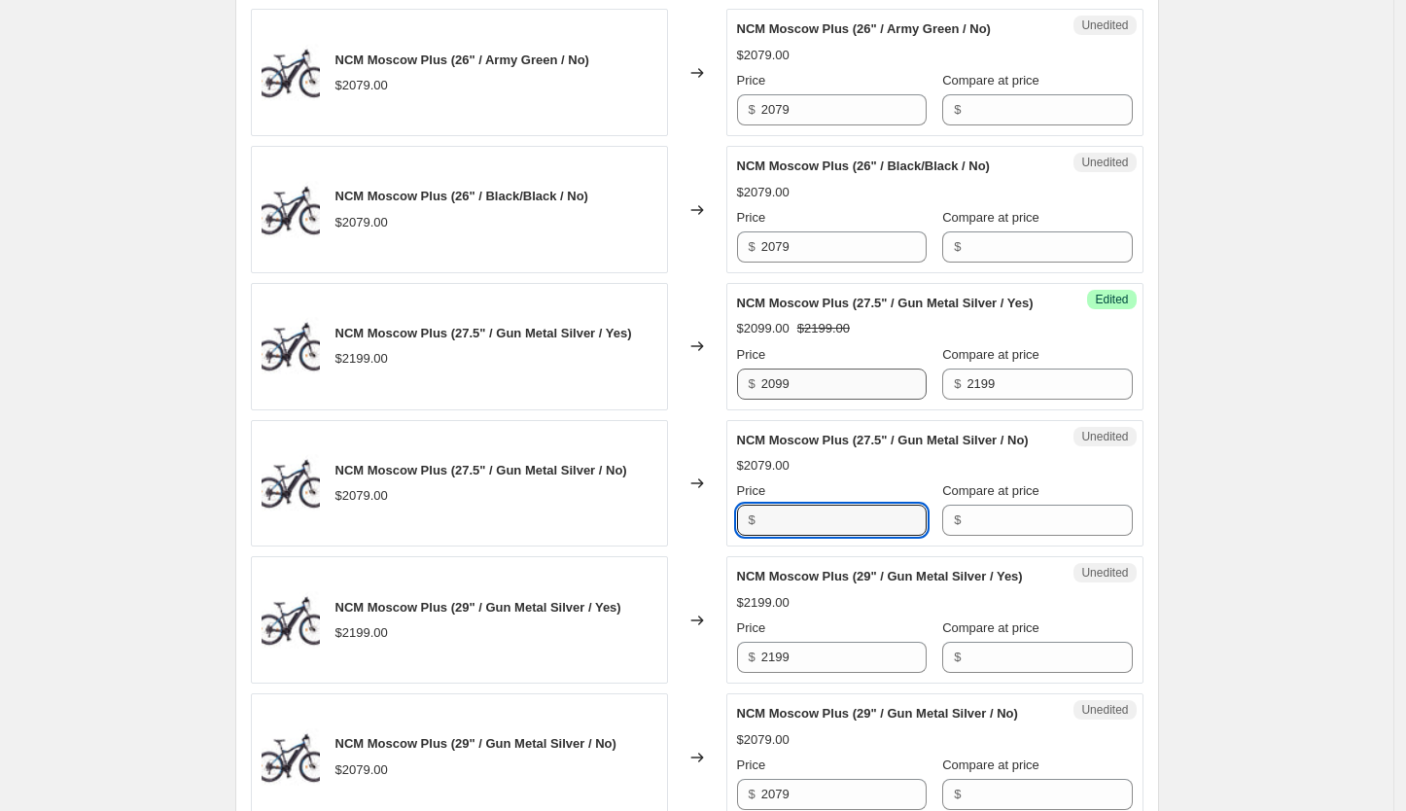
scroll to position [2784, 0]
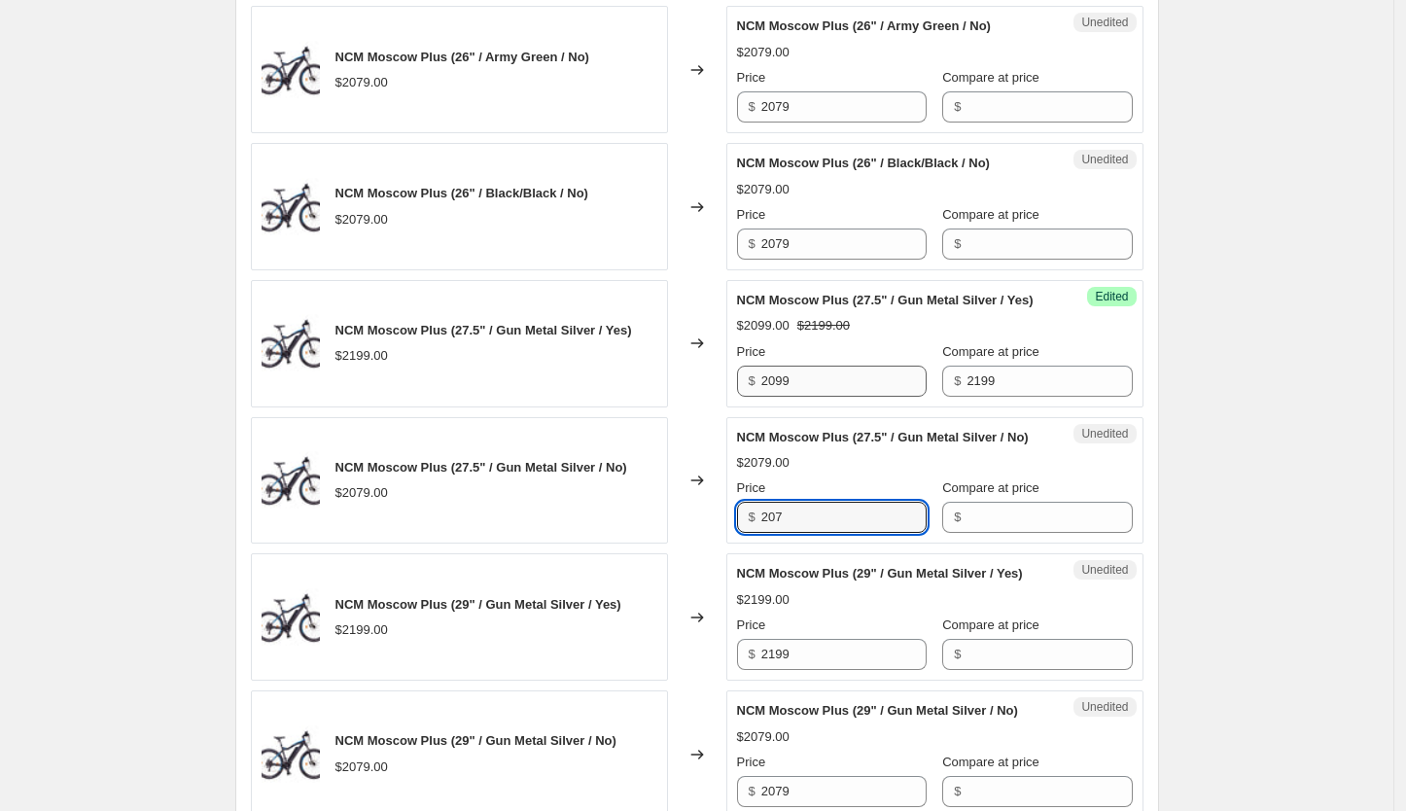
type input "2079"
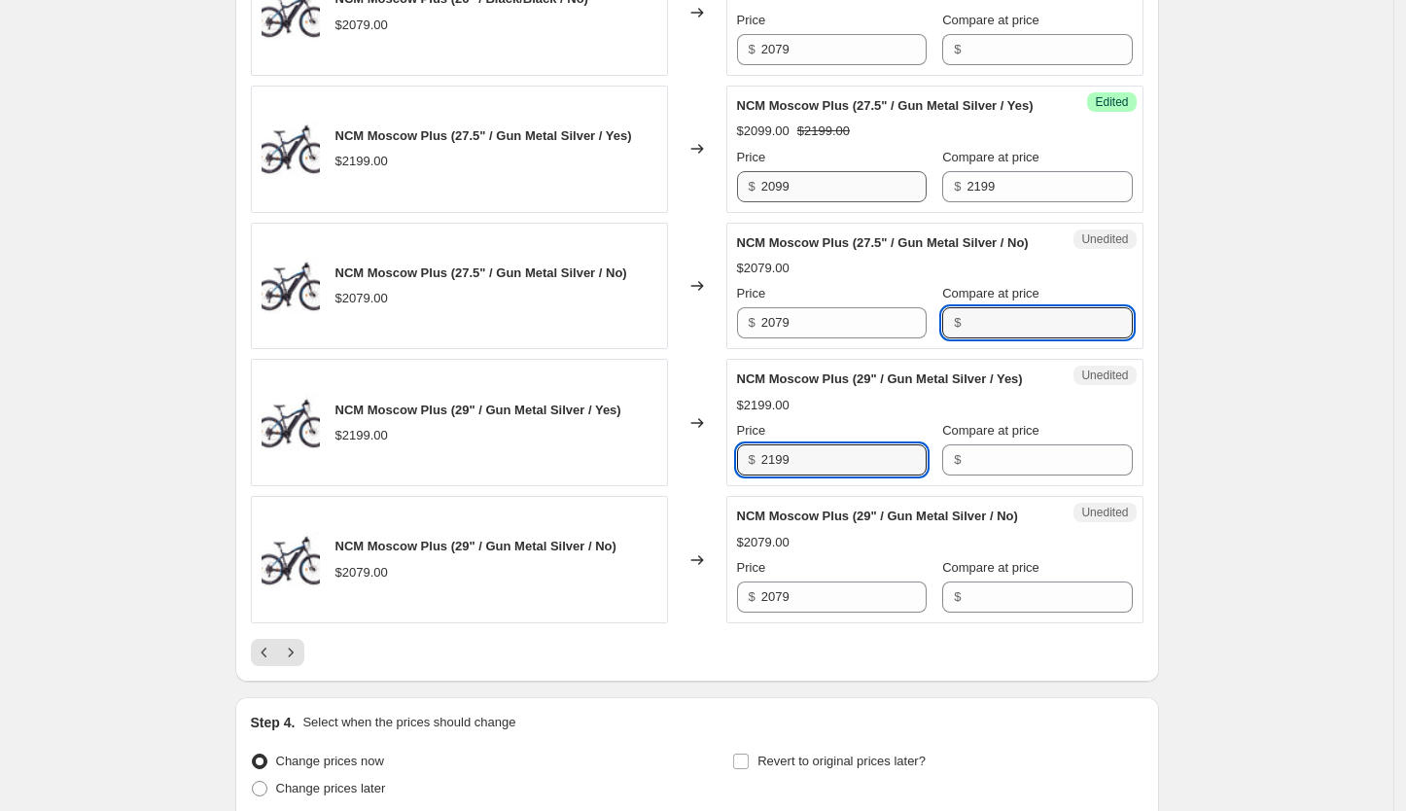
scroll to position [2980, 0]
type input "2099"
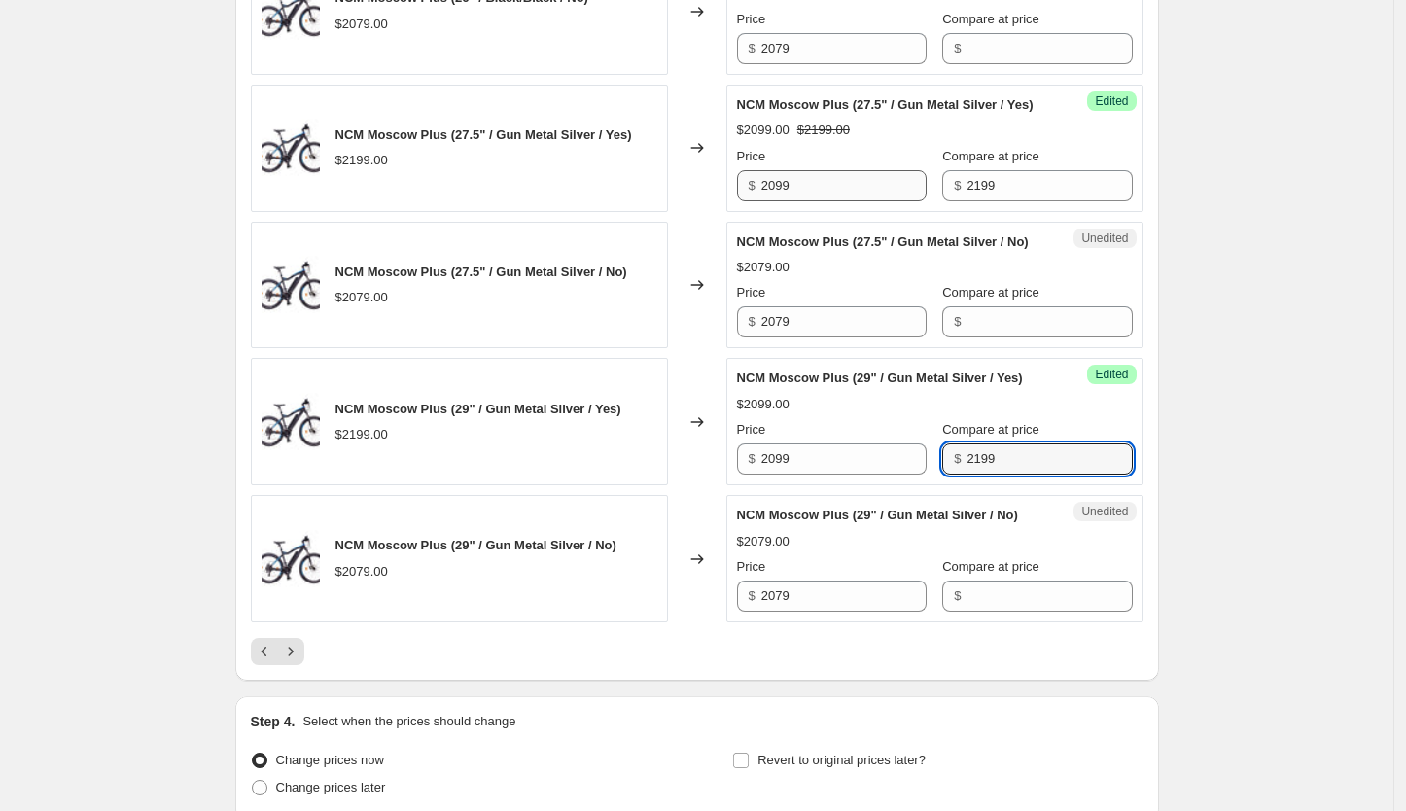
type input "2199"
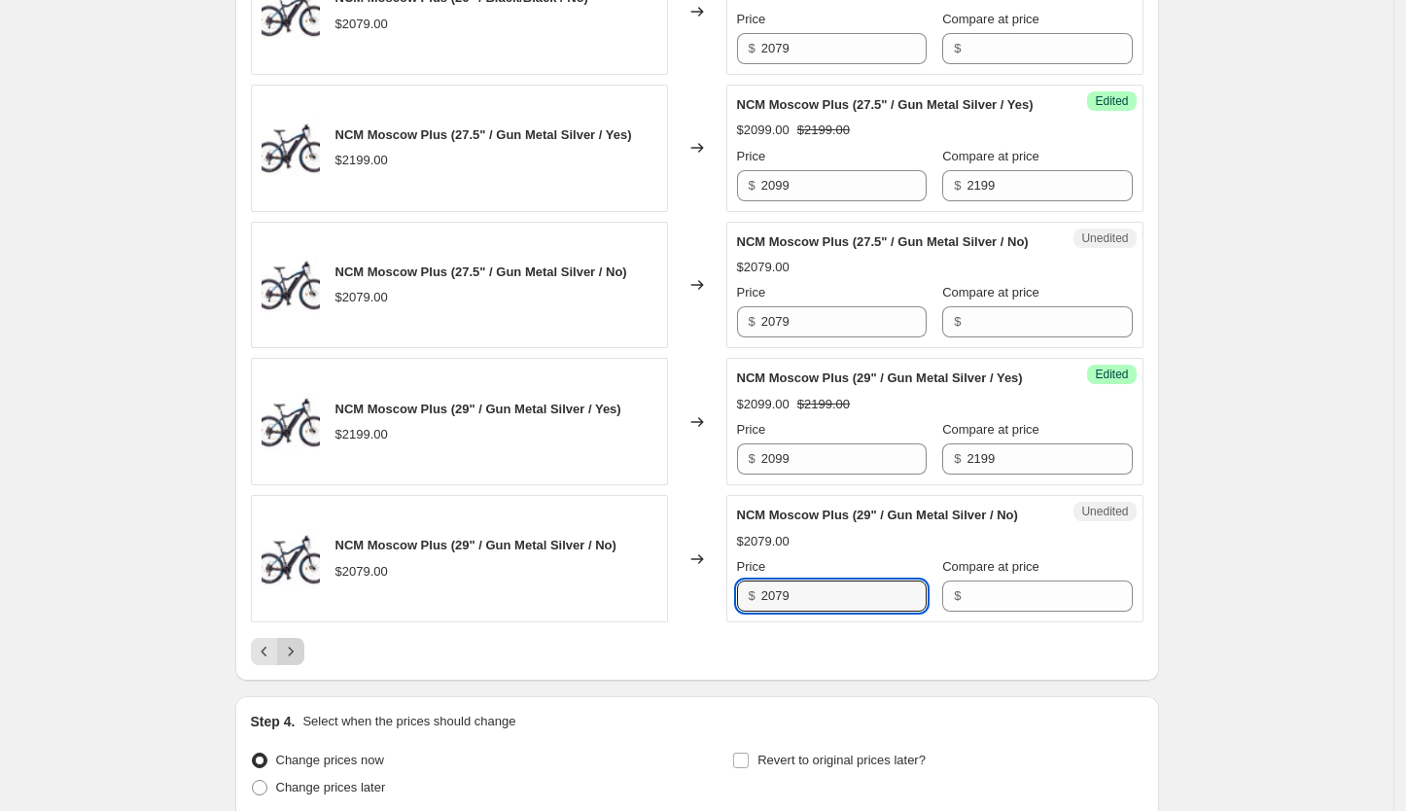
click at [304, 665] on button "Next" at bounding box center [290, 651] width 27 height 27
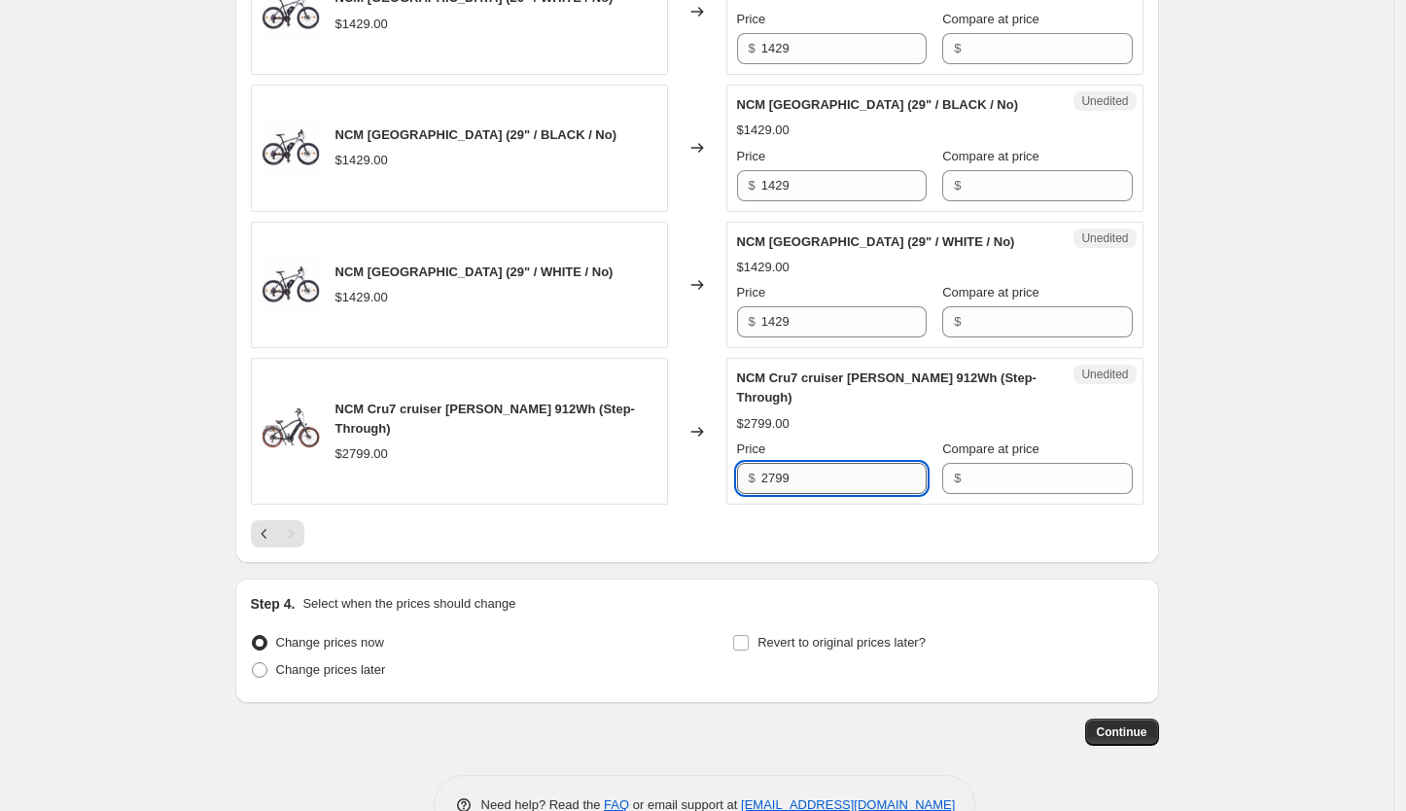
click at [800, 470] on input "2799" at bounding box center [843, 478] width 165 height 31
type input "2499"
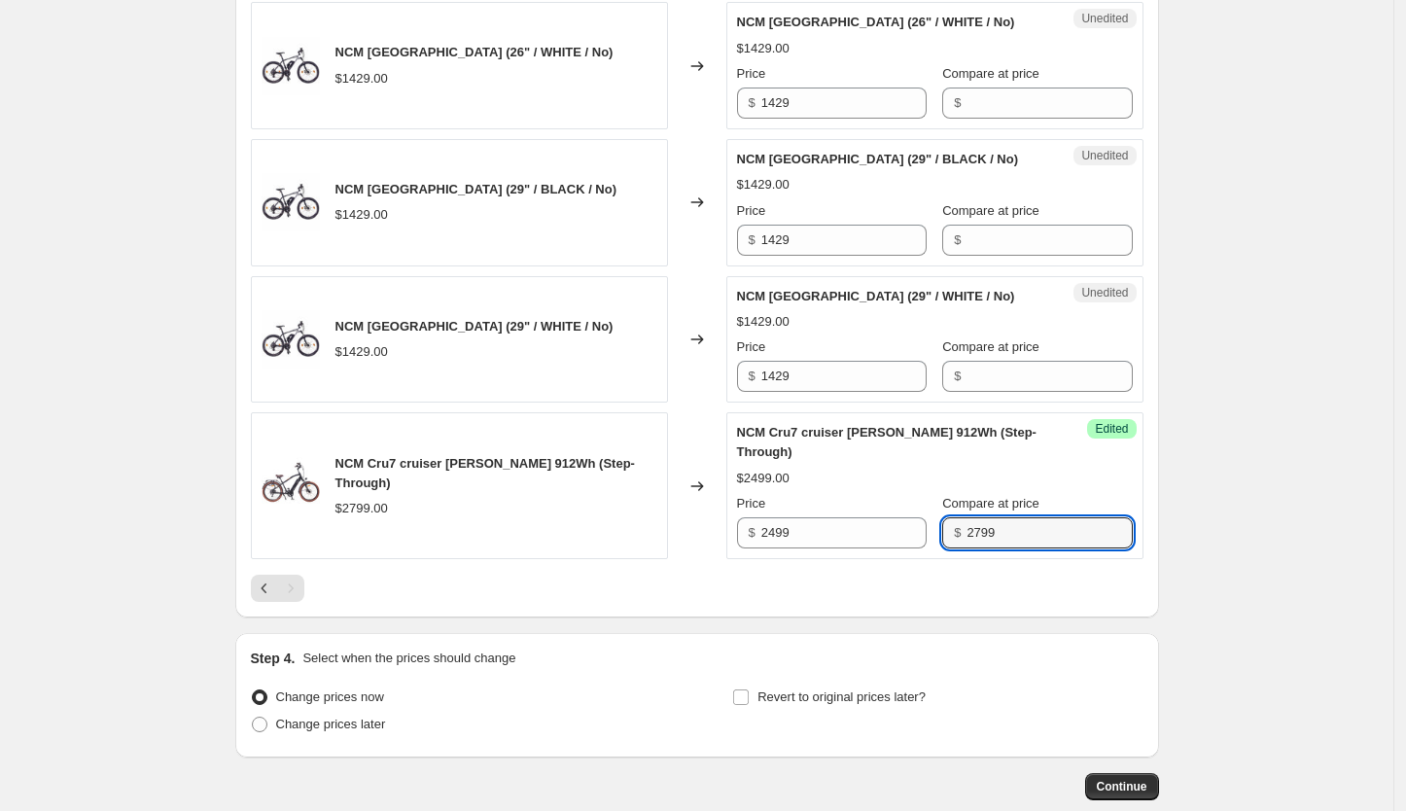
scroll to position [3028, 0]
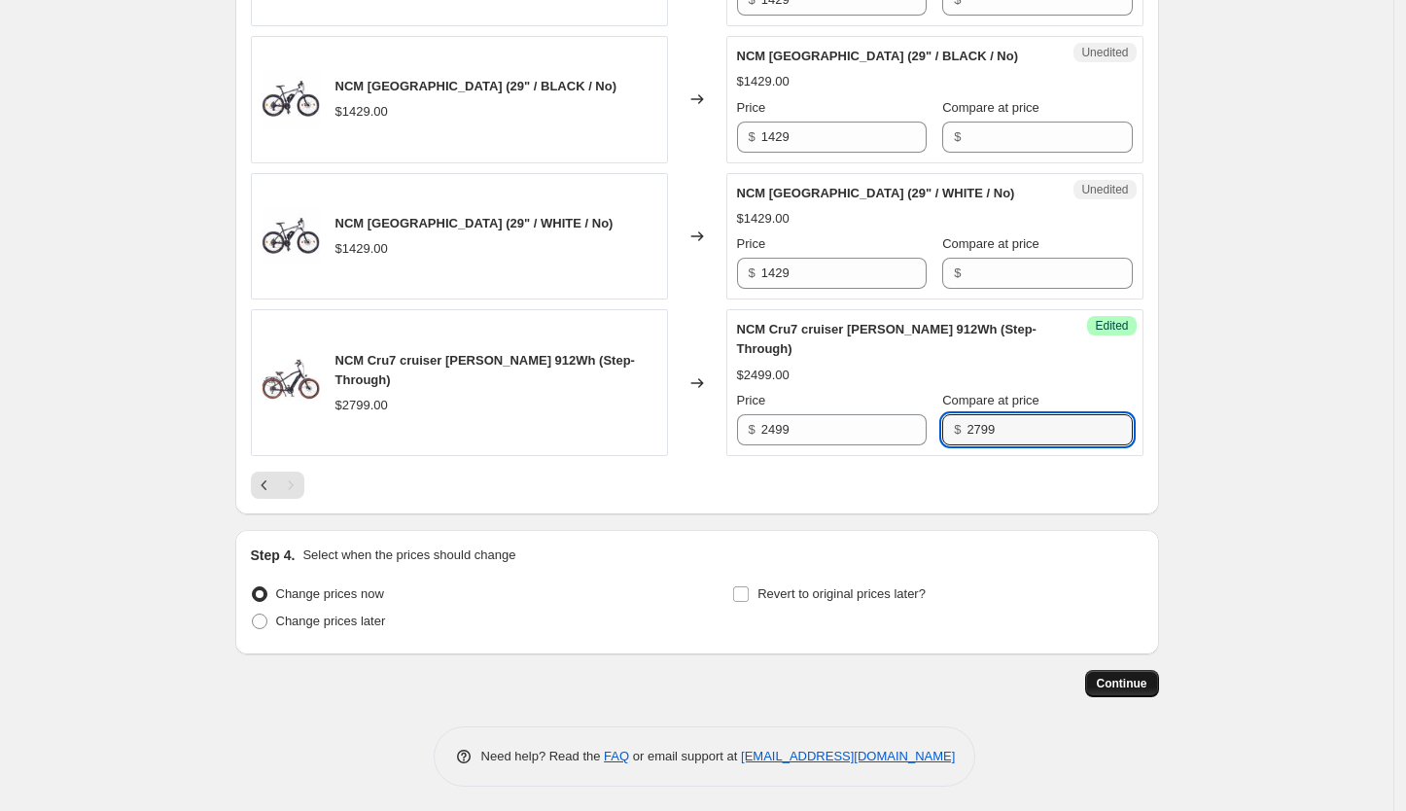
type input "2799"
click at [1146, 676] on span "Continue" at bounding box center [1122, 684] width 51 height 16
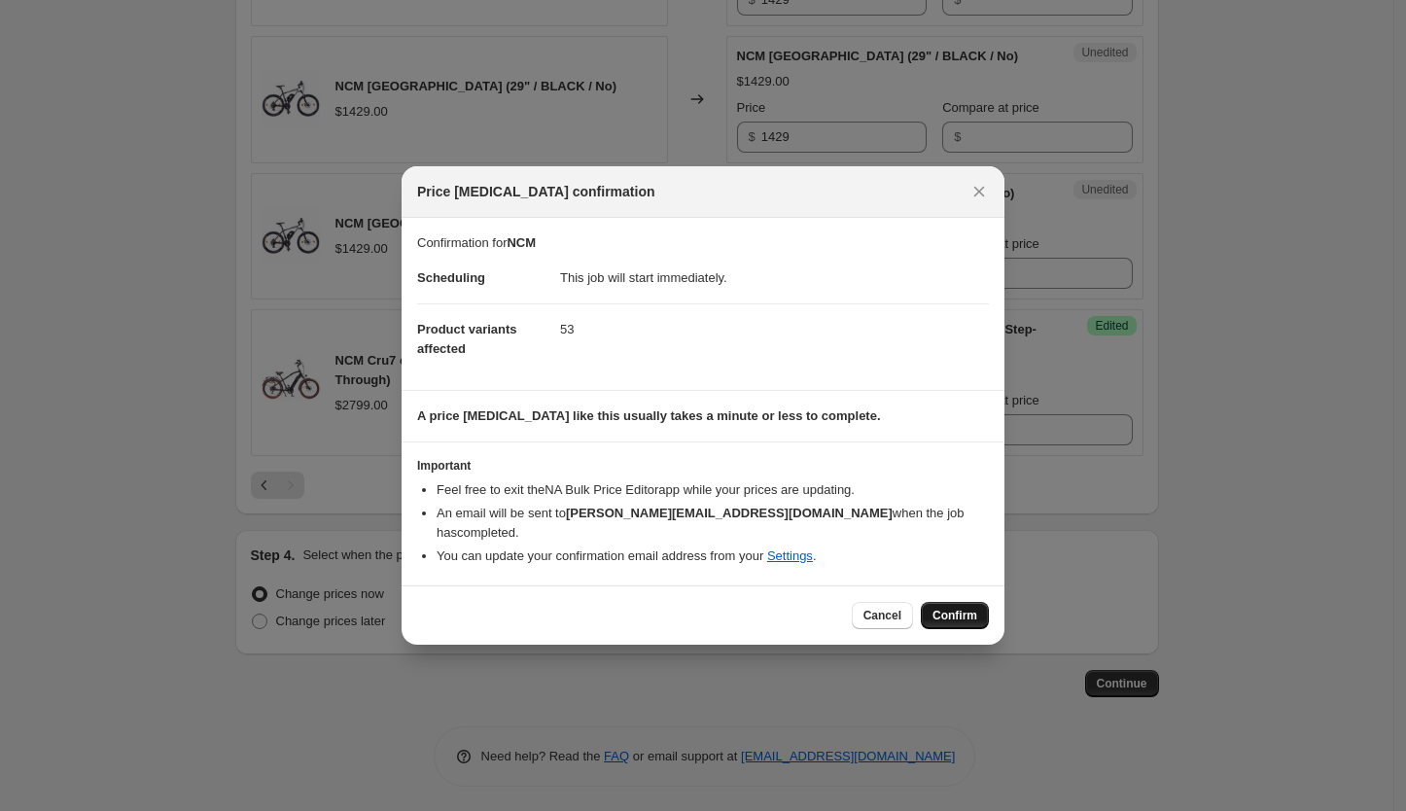
click at [956, 608] on span "Confirm" at bounding box center [955, 616] width 45 height 16
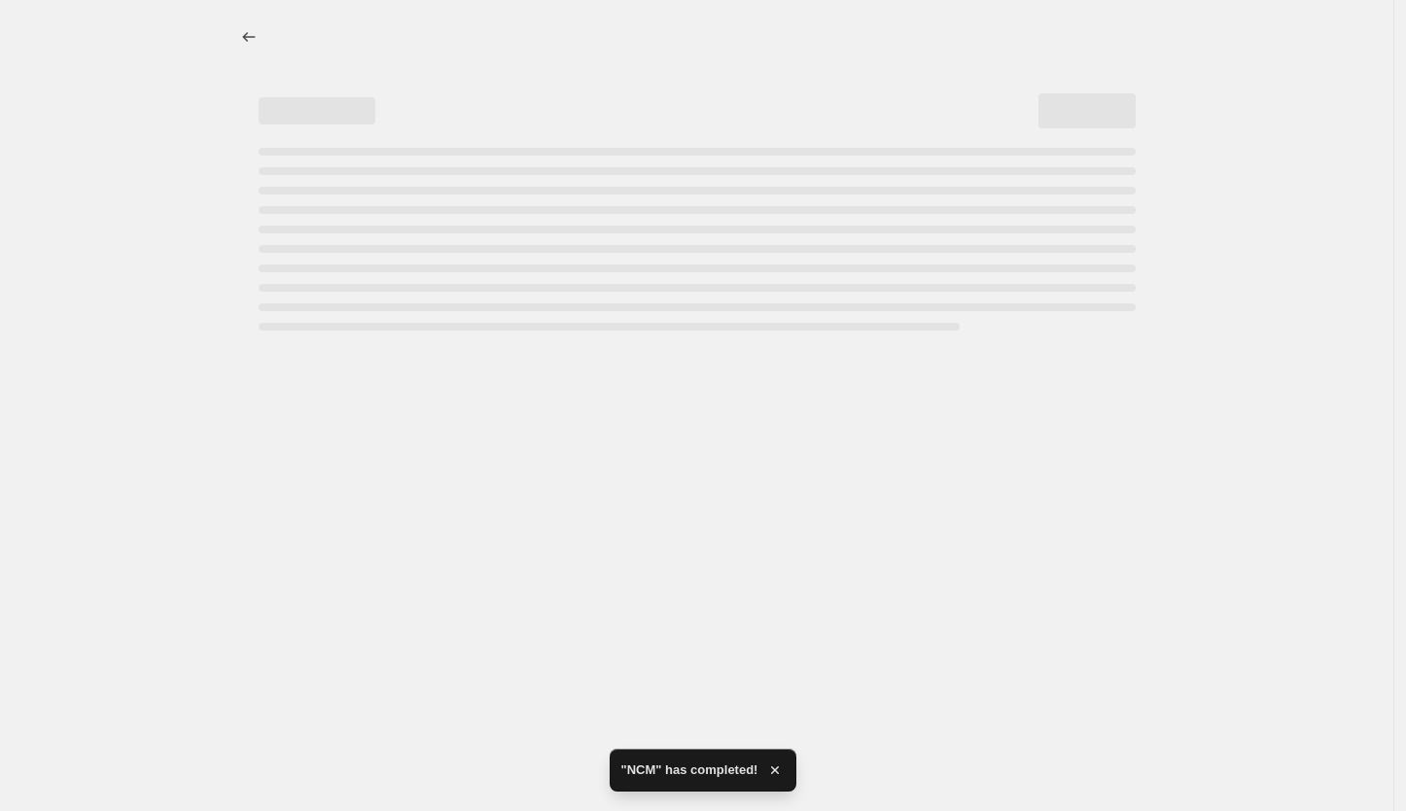
select select "tag"
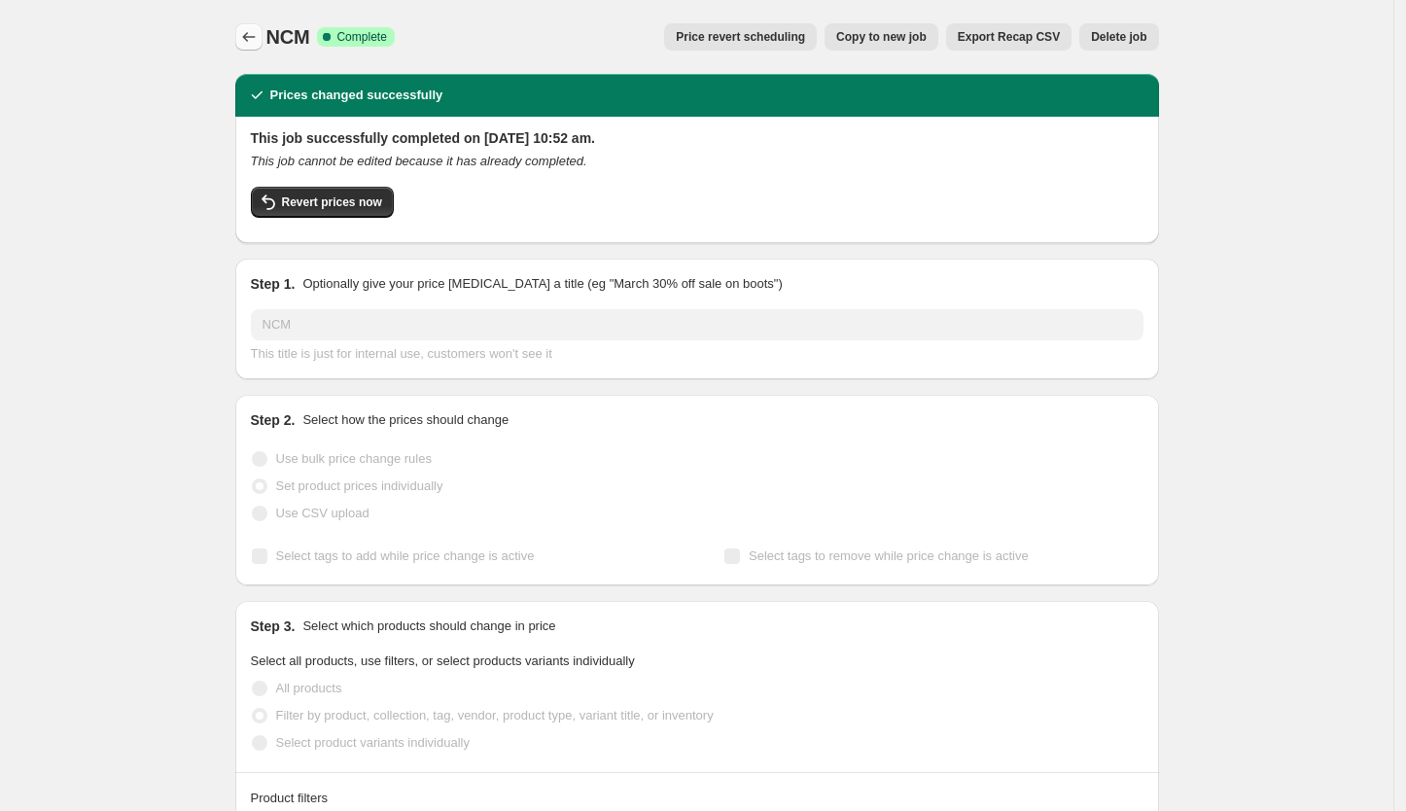
click at [249, 35] on icon "Price change jobs" at bounding box center [248, 36] width 19 height 19
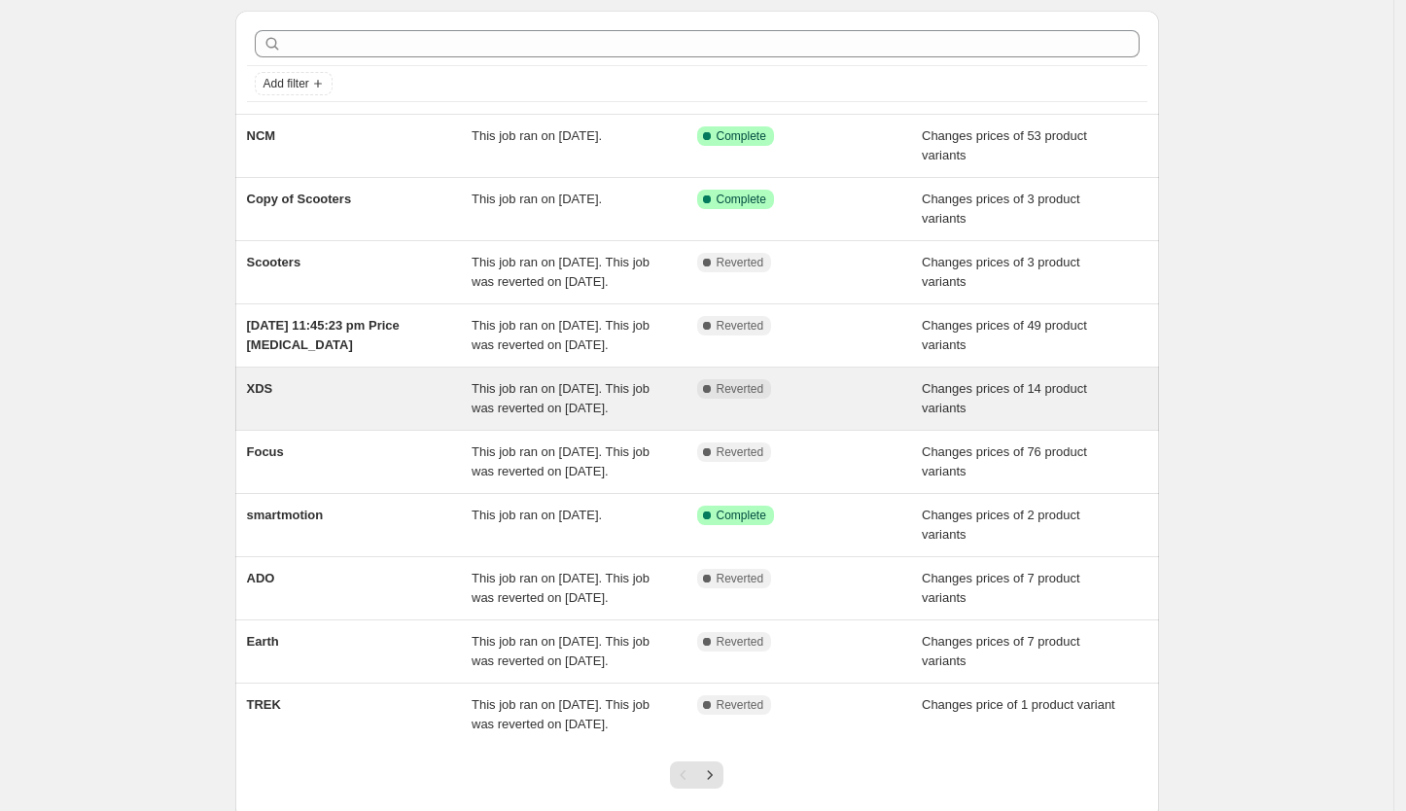
scroll to position [64, 0]
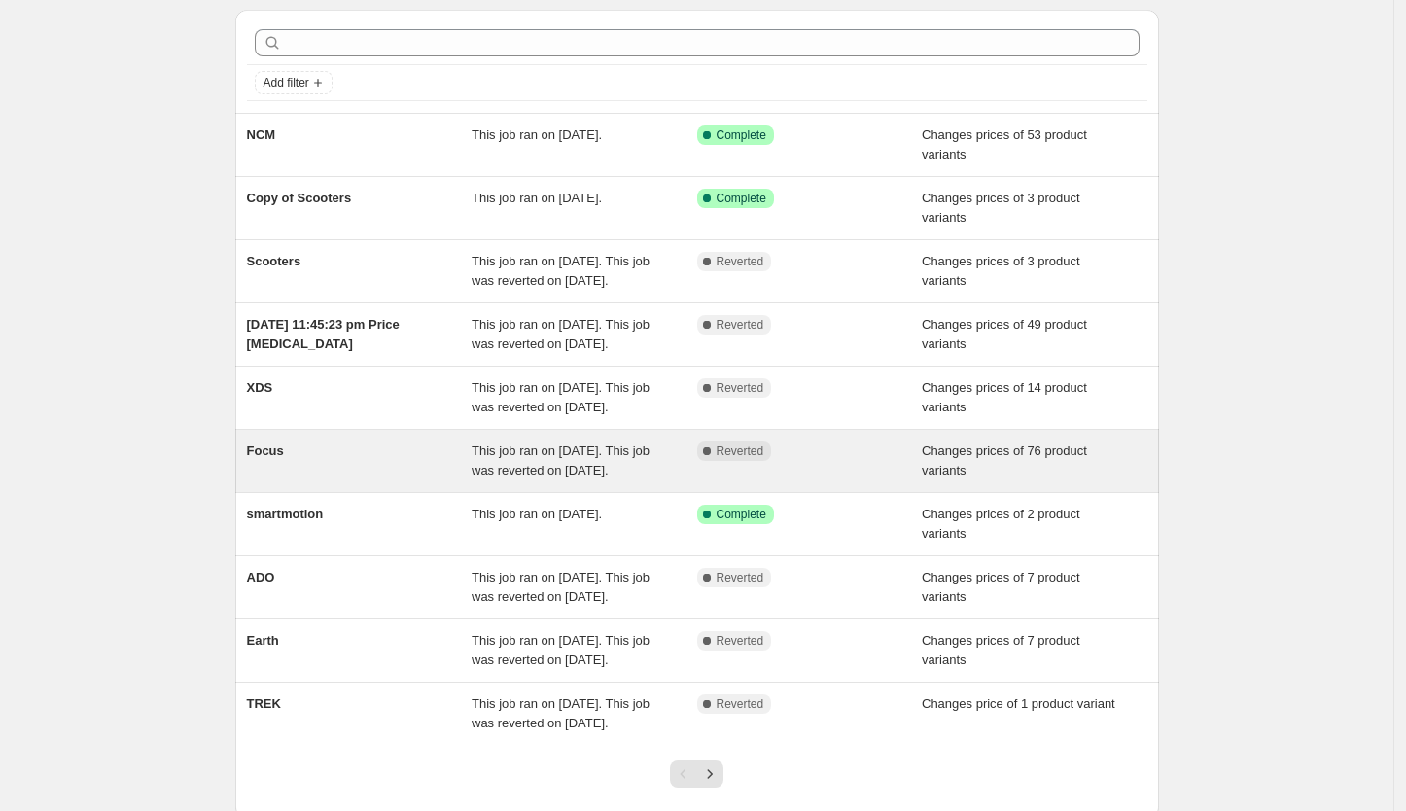
click at [409, 477] on div "Focus" at bounding box center [360, 460] width 226 height 39
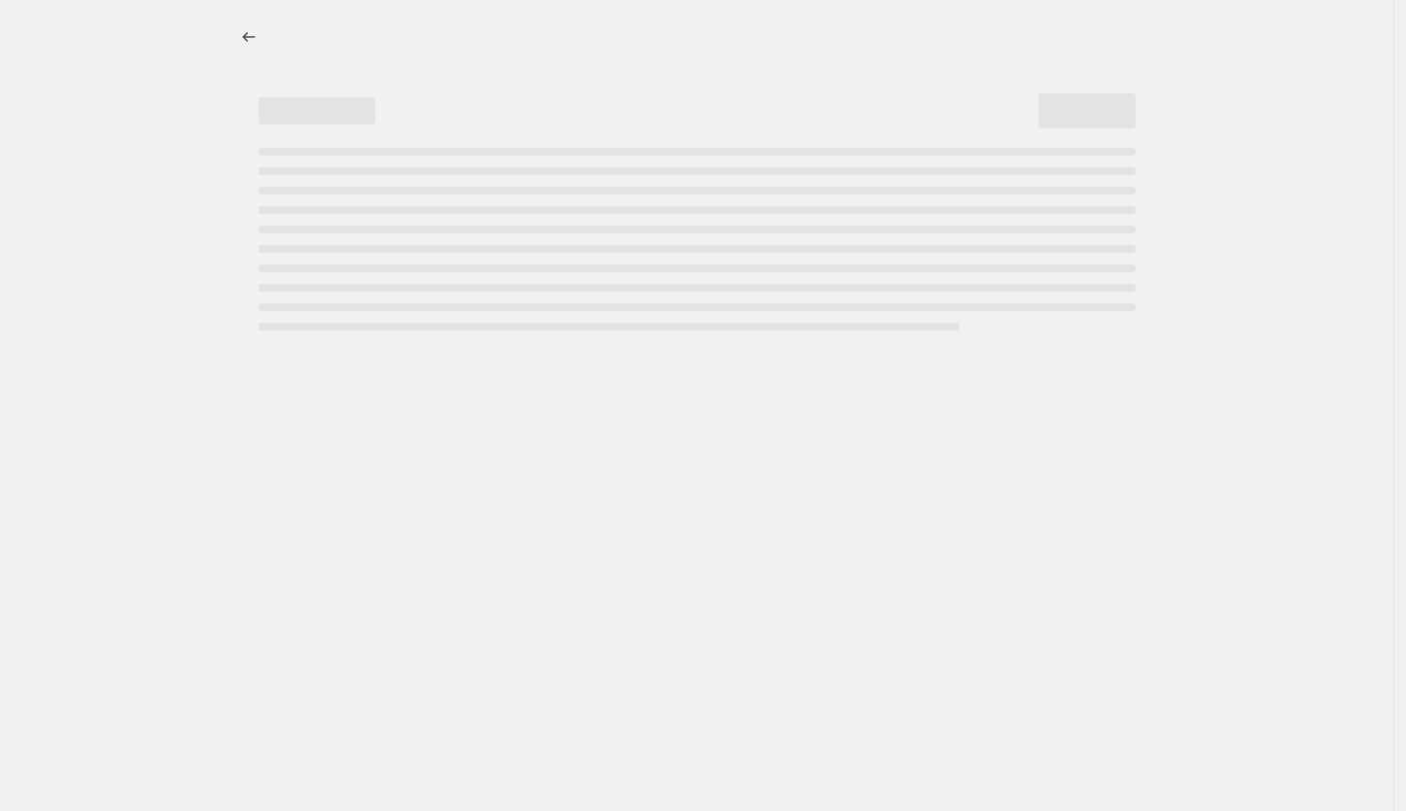
select select "tag"
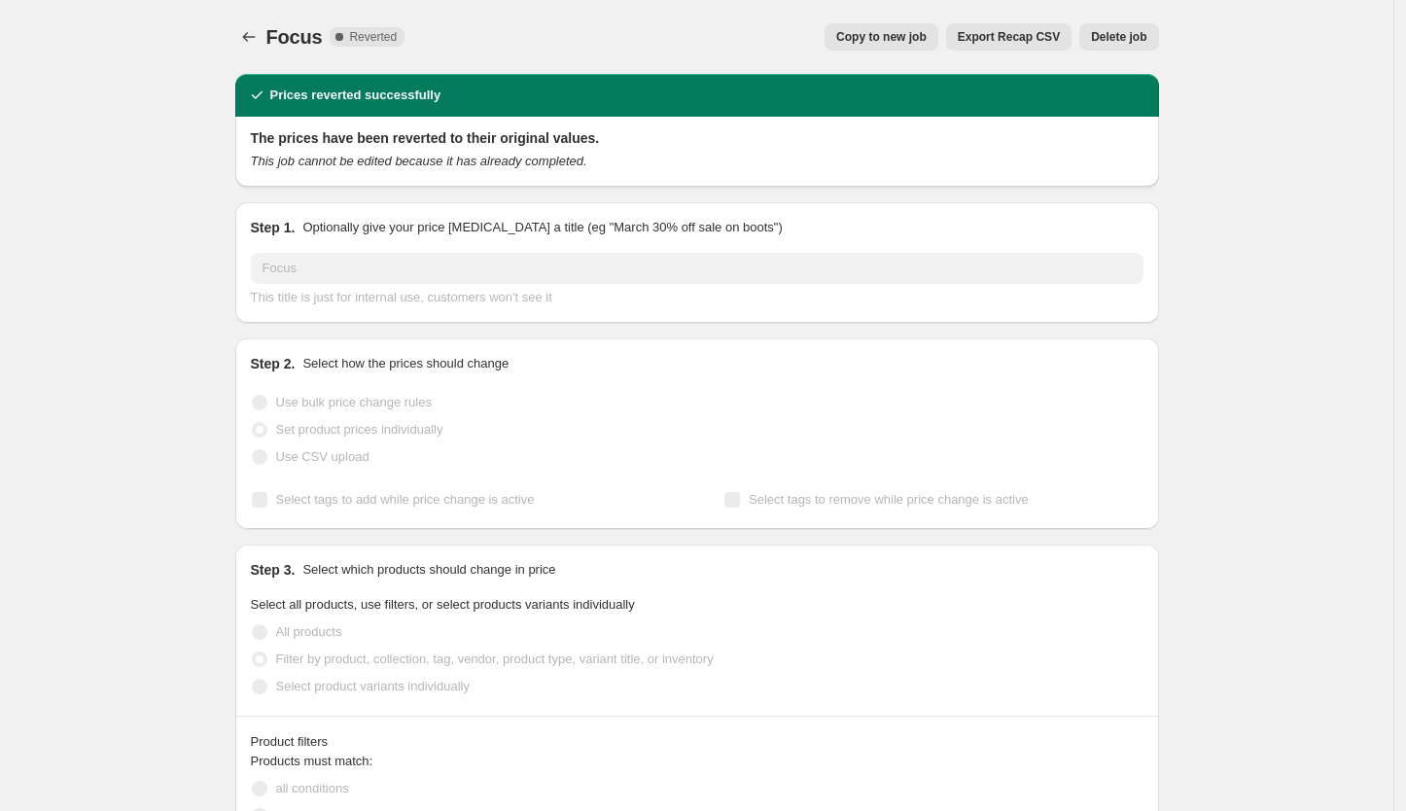
click at [908, 49] on button "Copy to new job" at bounding box center [882, 36] width 114 height 27
select select "tag"
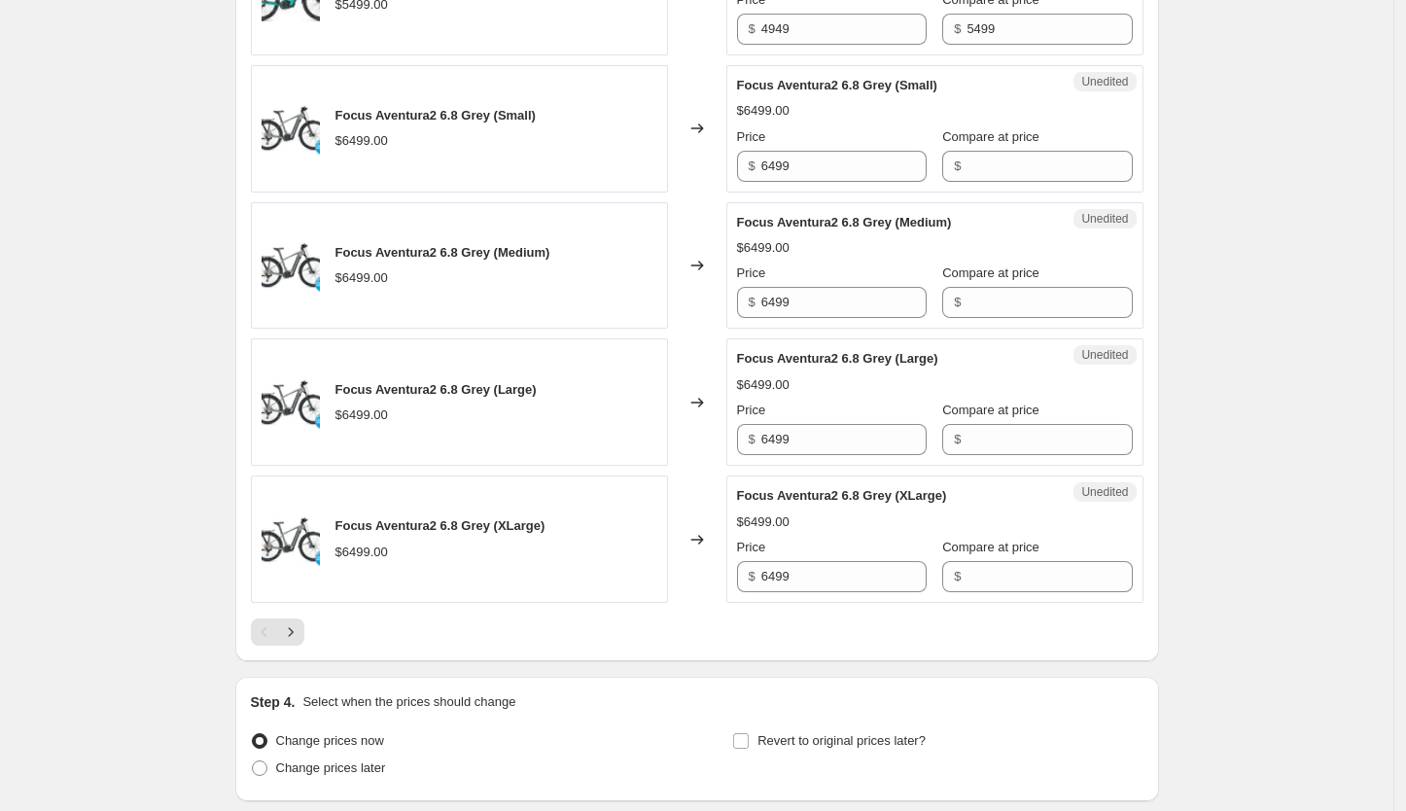
scroll to position [3082, 0]
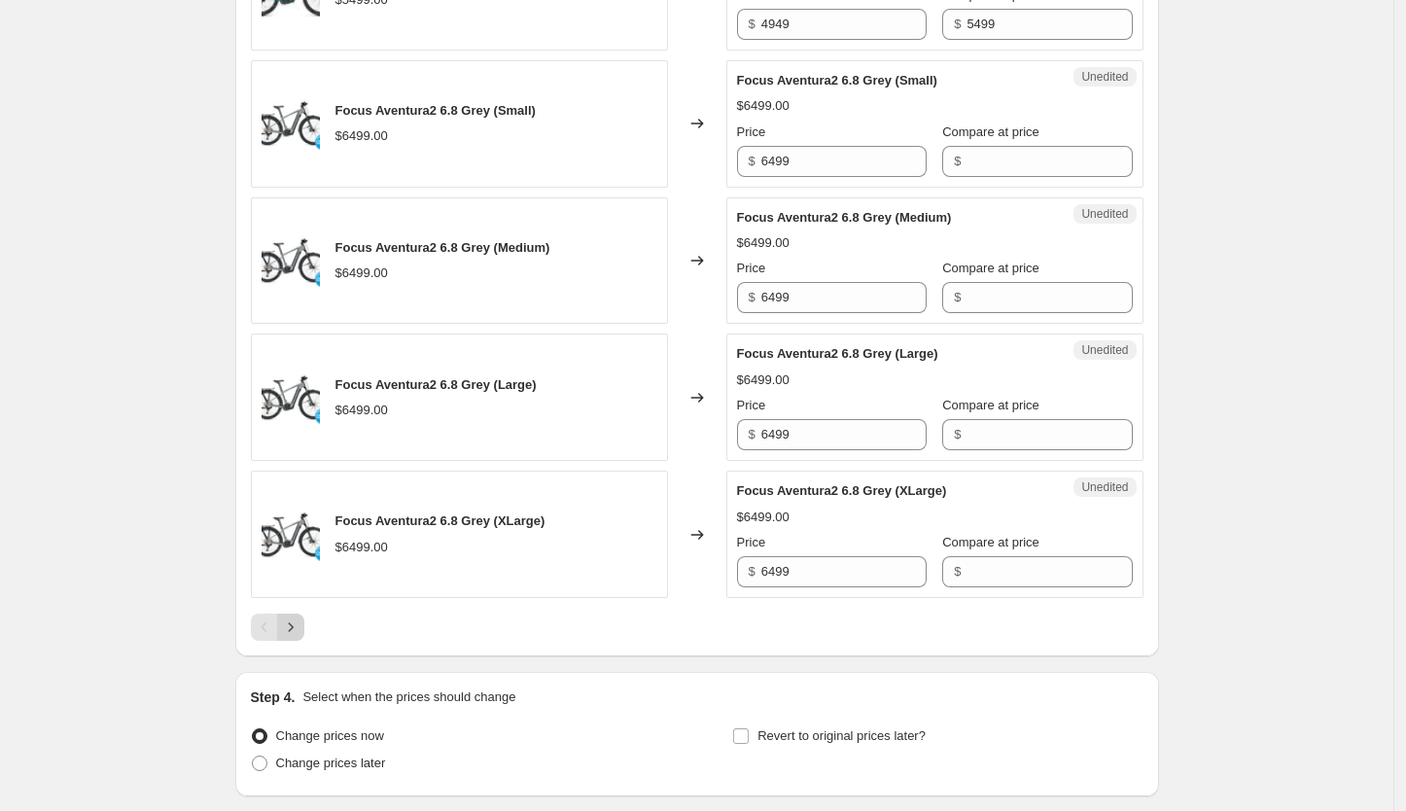
click at [300, 617] on icon "Next" at bounding box center [290, 626] width 19 height 19
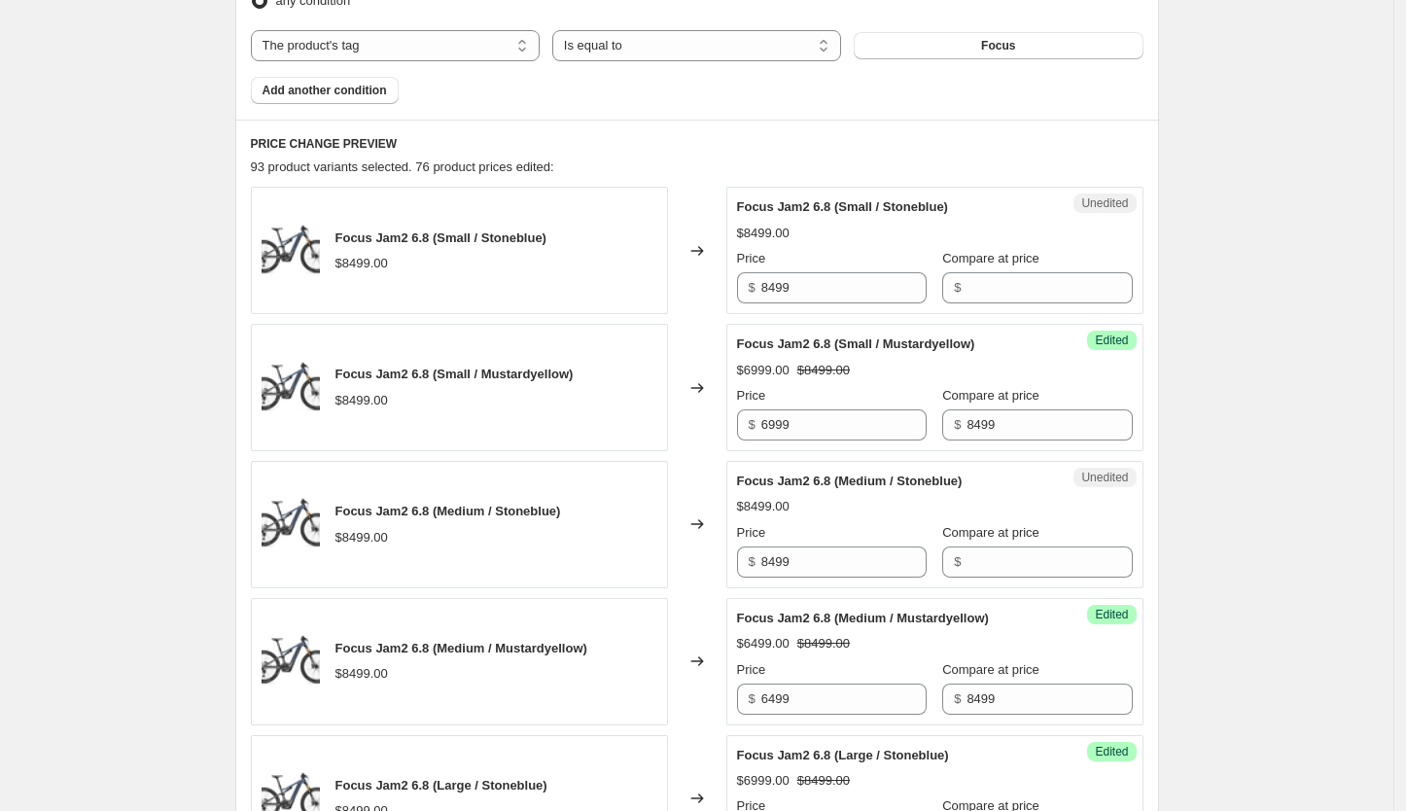
scroll to position [688, 0]
click at [626, 495] on div "Focus Jam2 6.8 (Medium / Stoneblue) $8499.00" at bounding box center [459, 523] width 417 height 127
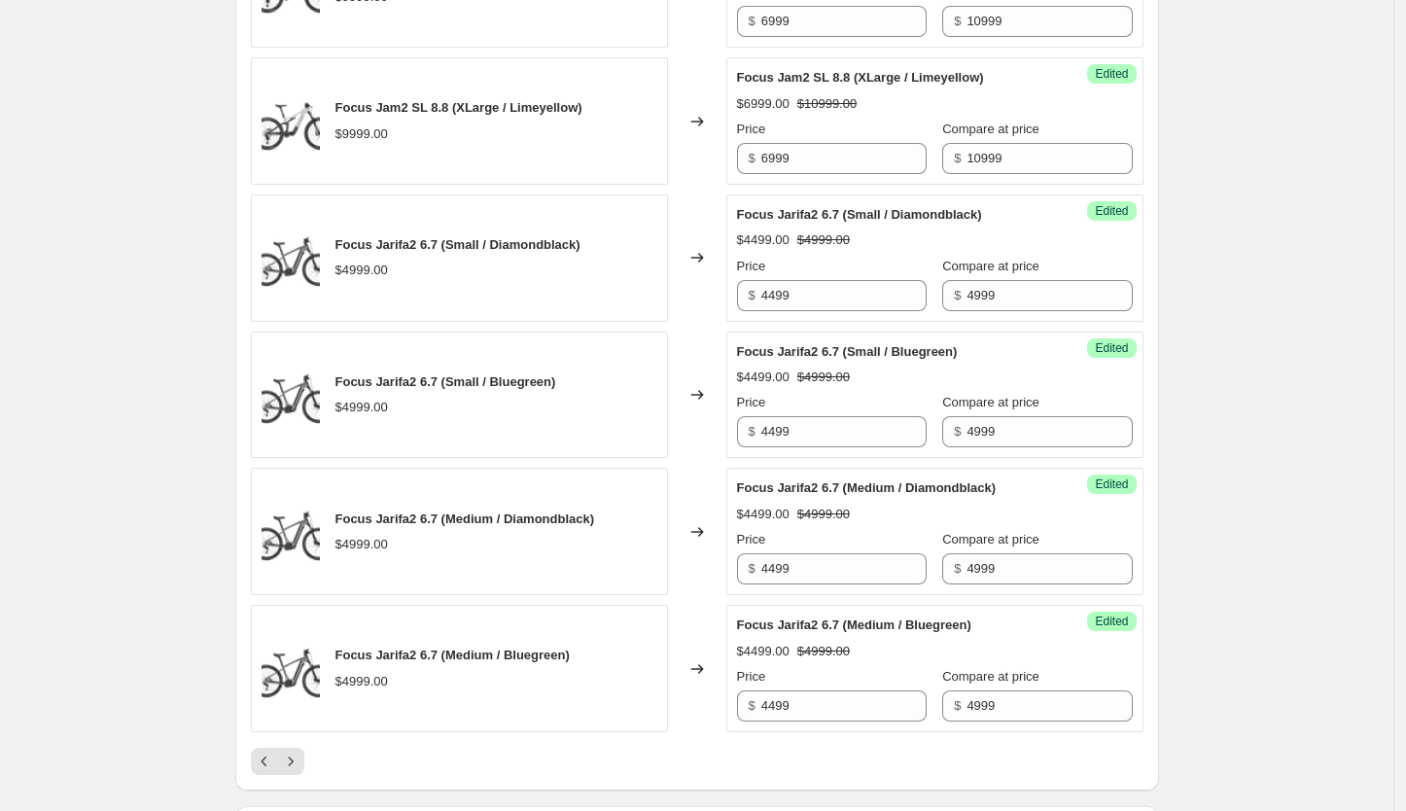
scroll to position [3146, 0]
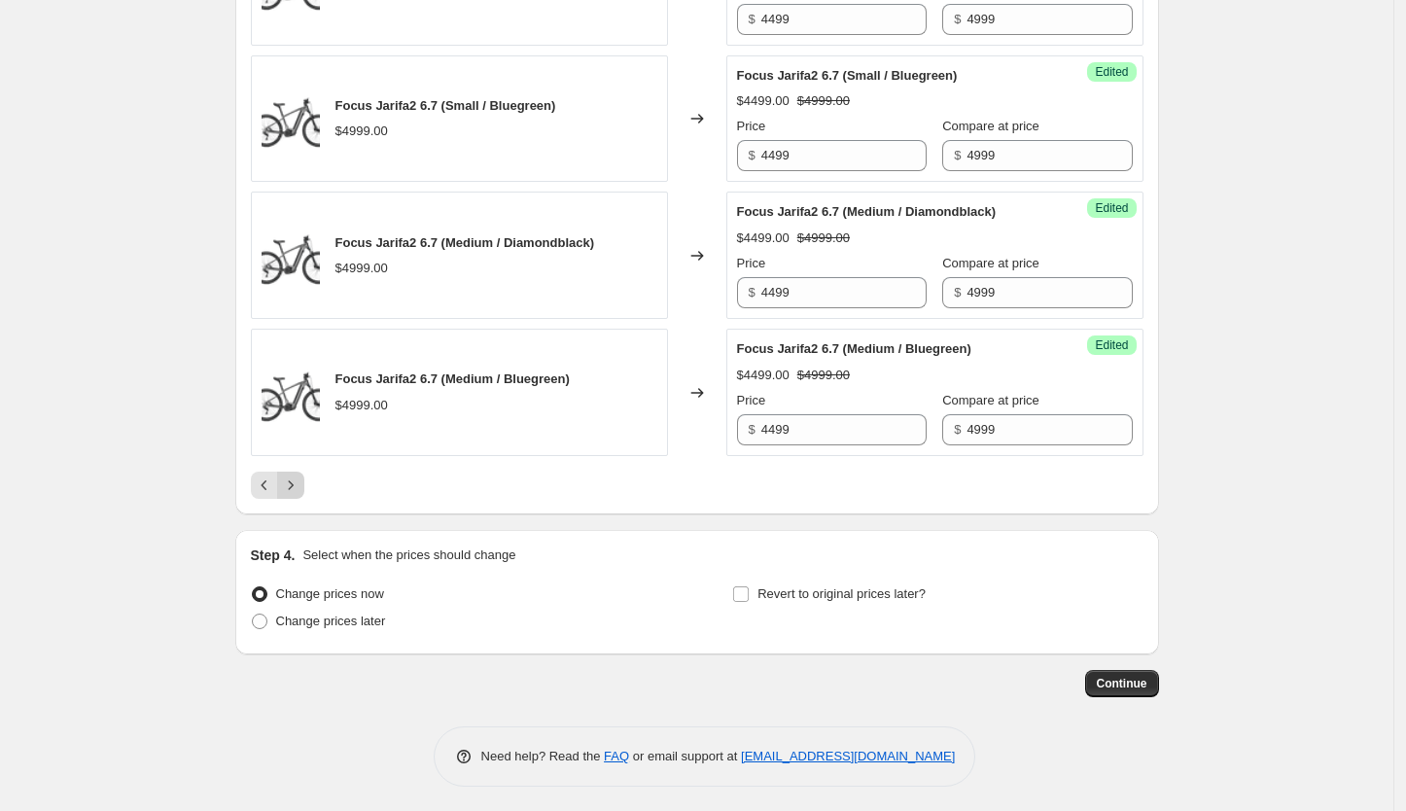
click at [290, 479] on icon "Next" at bounding box center [290, 485] width 19 height 19
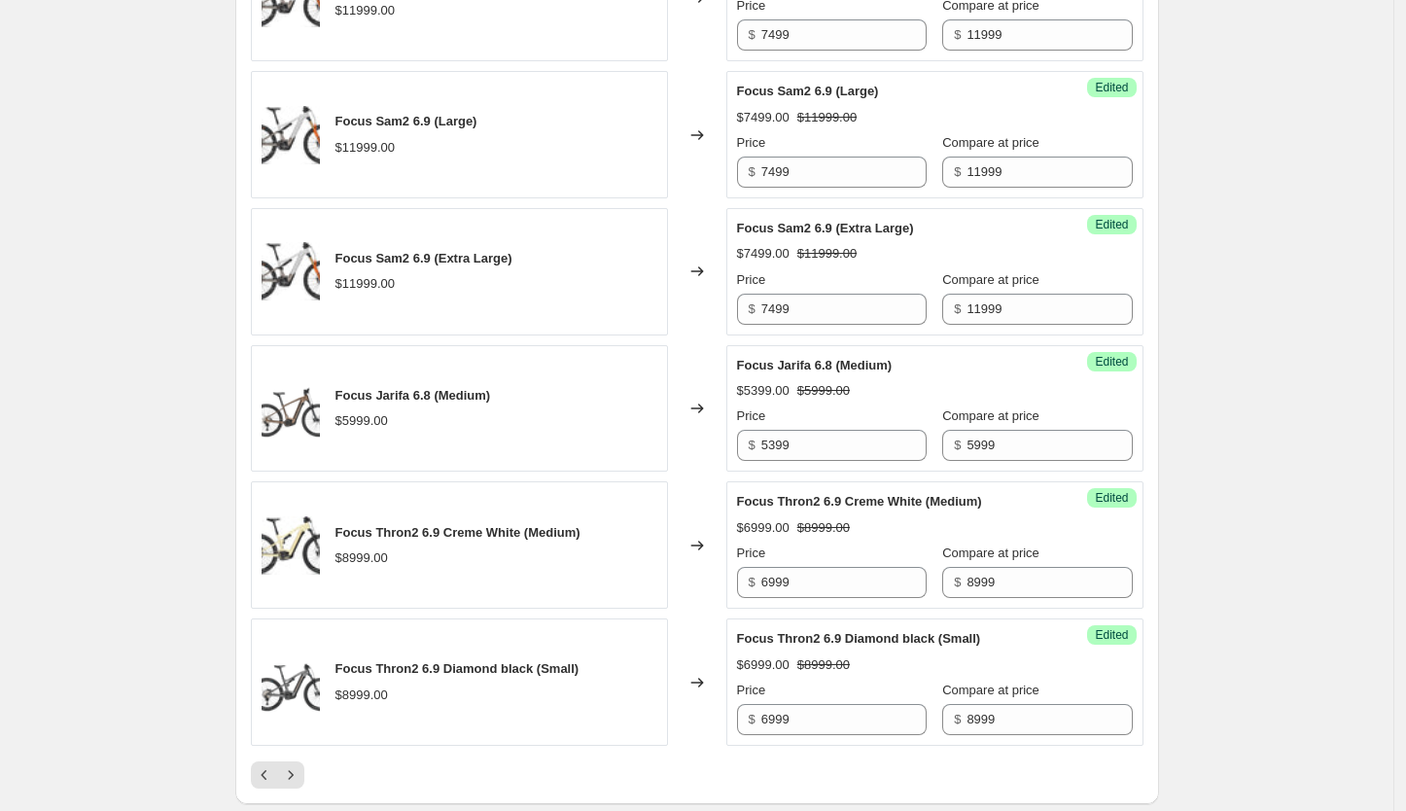
scroll to position [2855, 0]
click at [837, 306] on input "7499" at bounding box center [843, 310] width 165 height 31
type input "6999"
click at [848, 239] on div "Focus Sam2 6.9 (Extra Large) $7499.00 $11999.00 Price $ 6999 Compare at price $…" at bounding box center [935, 273] width 396 height 106
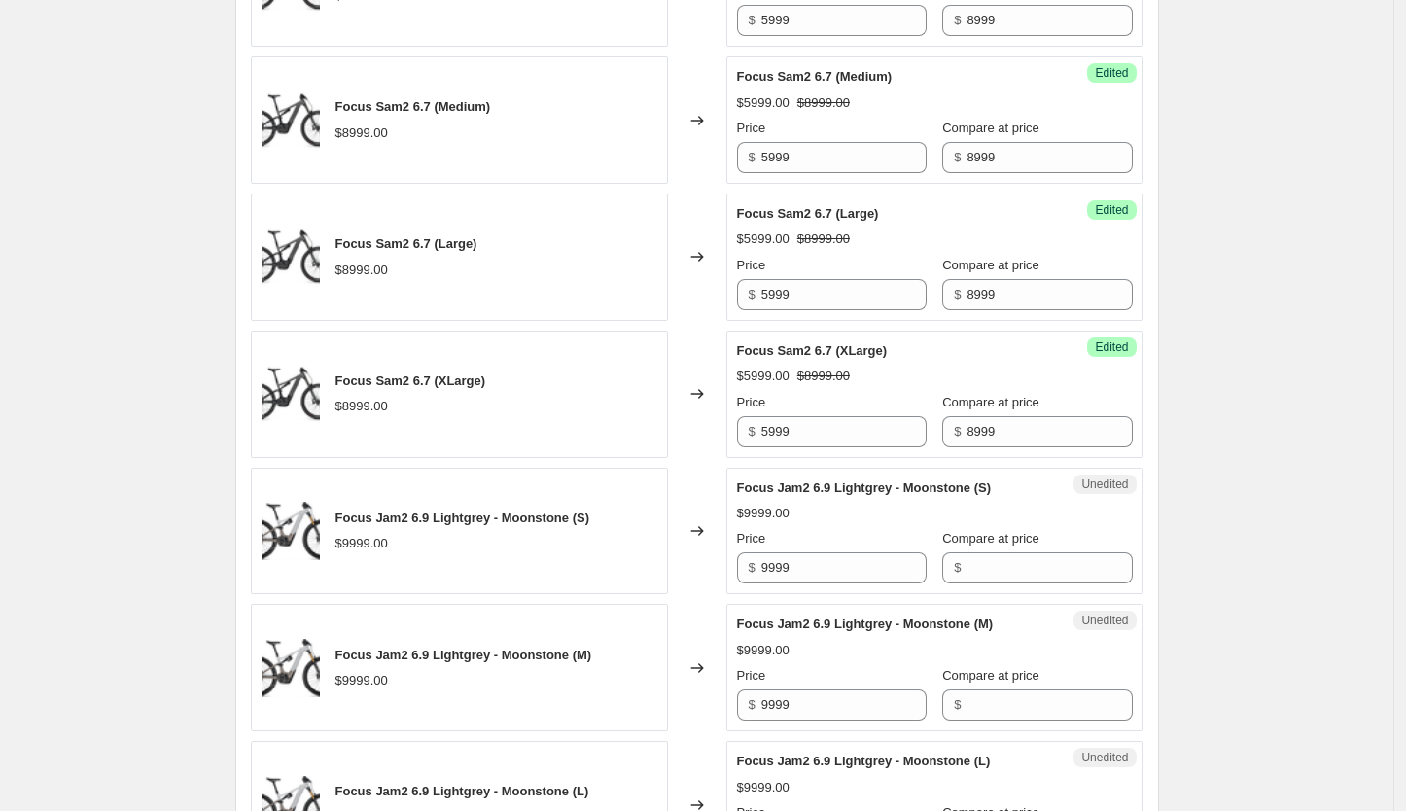
scroll to position [1229, 0]
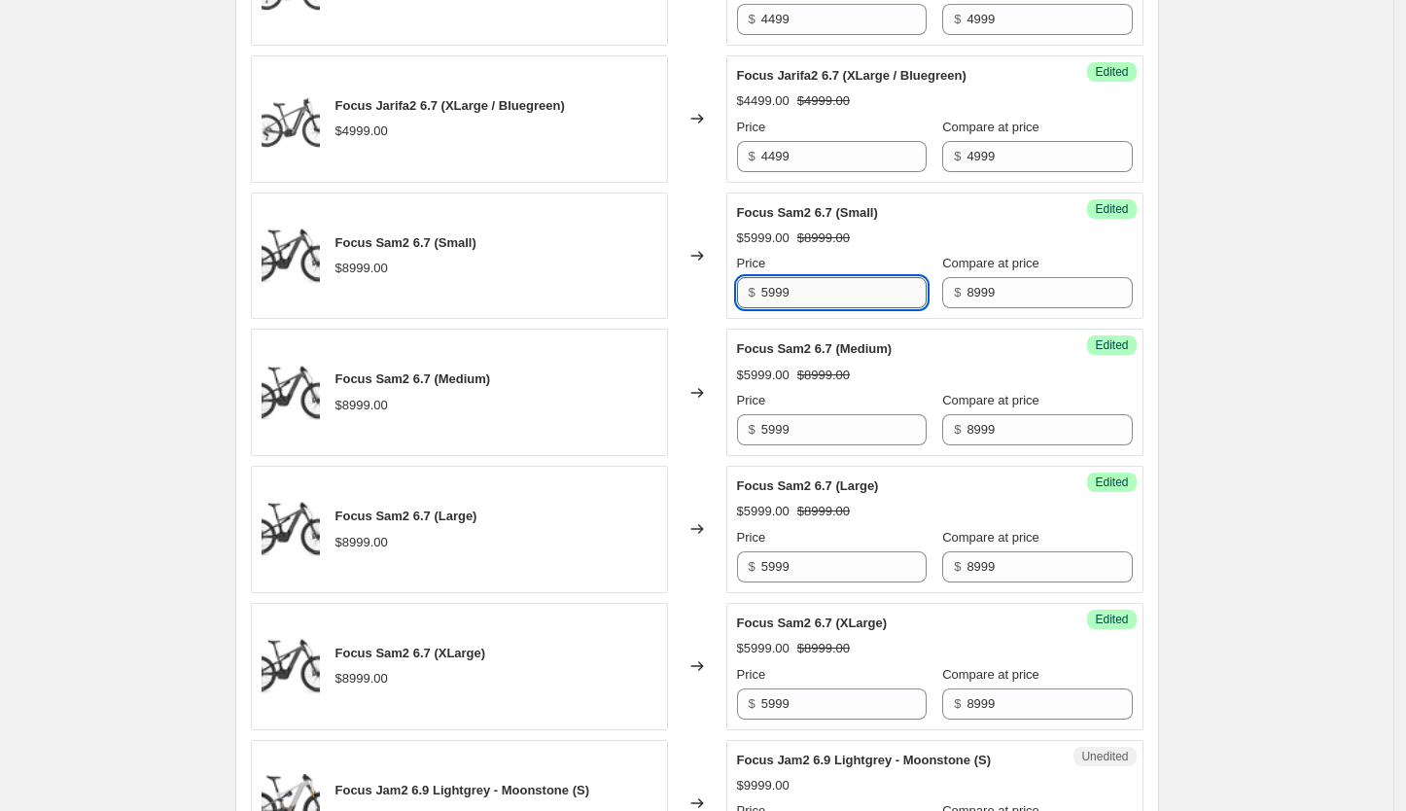
click at [801, 296] on input "5999" at bounding box center [843, 292] width 165 height 31
type input "5699"
click at [868, 240] on div "$5699.00 $8999.00" at bounding box center [935, 238] width 396 height 19
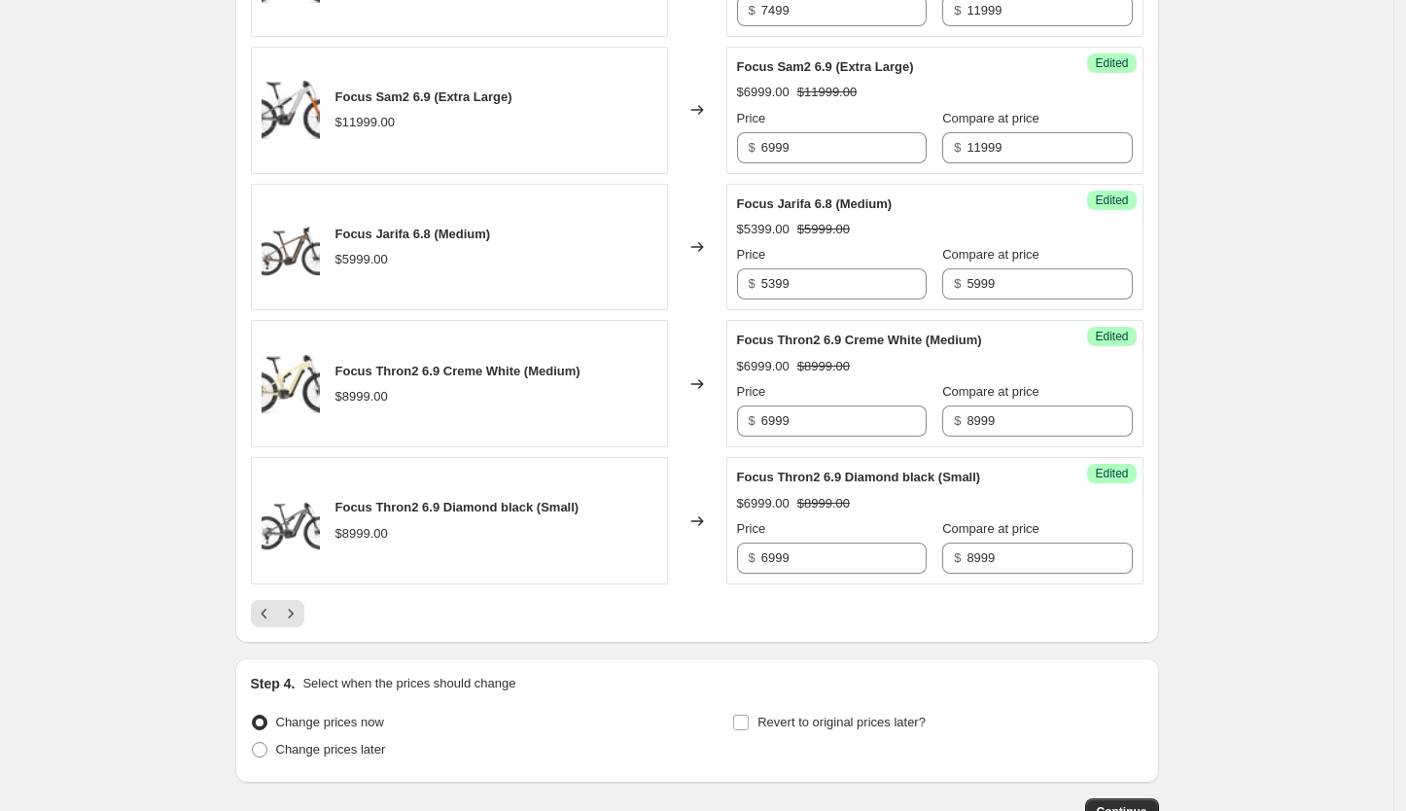
scroll to position [3146, 0]
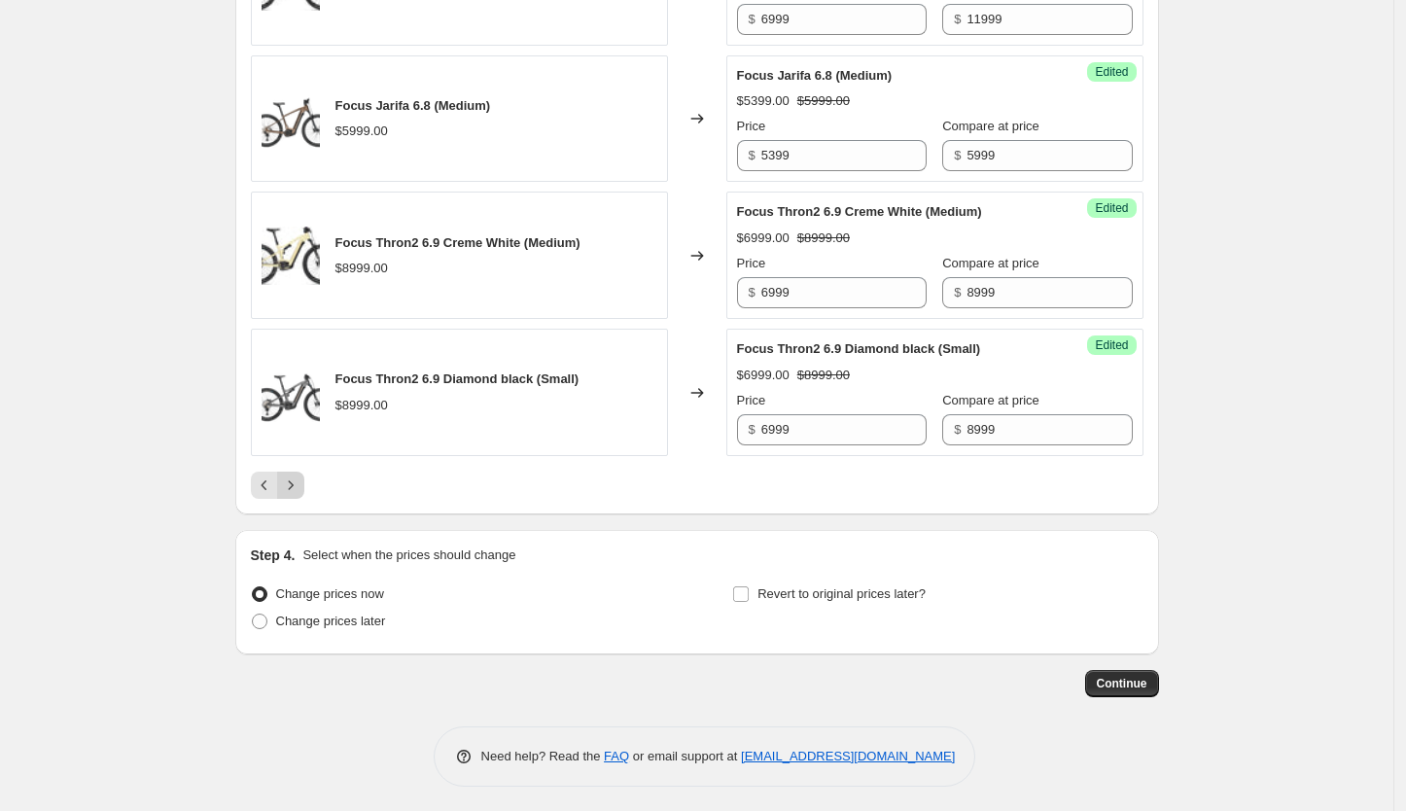
click at [300, 484] on icon "Next" at bounding box center [290, 485] width 19 height 19
click at [299, 476] on icon "Next" at bounding box center [290, 485] width 19 height 19
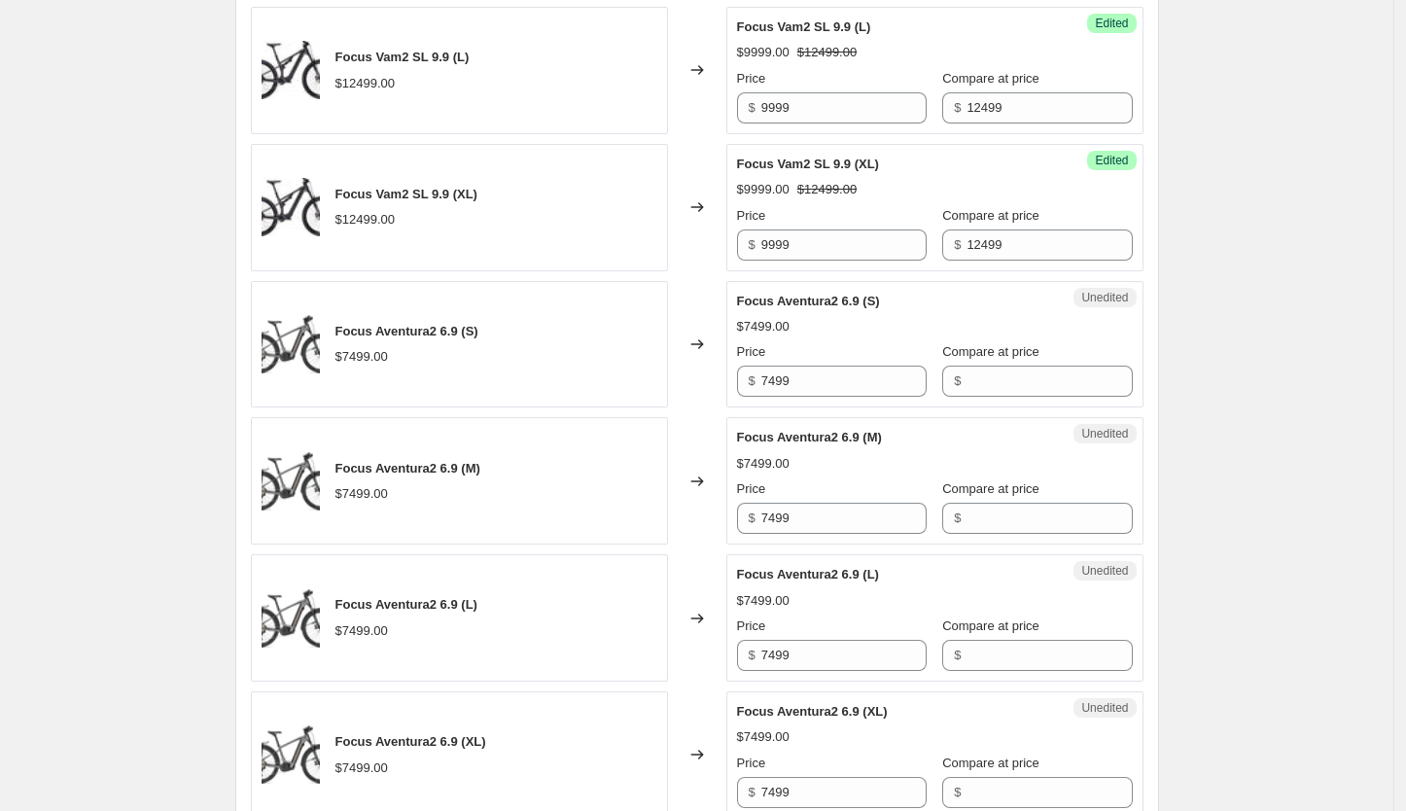
scroll to position [2189, 0]
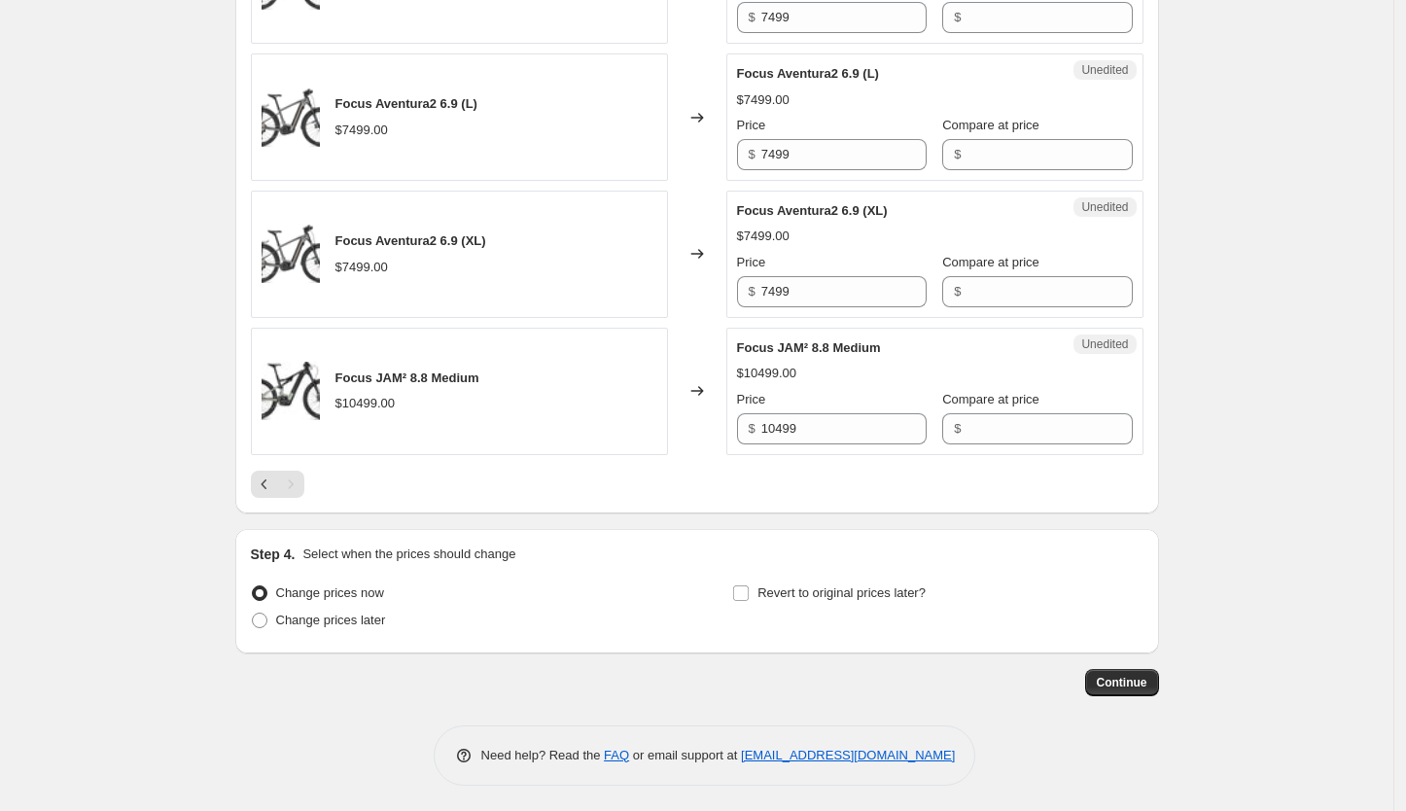
click at [301, 476] on div "Pagination" at bounding box center [290, 484] width 27 height 27
click at [1123, 682] on span "Continue" at bounding box center [1122, 683] width 51 height 16
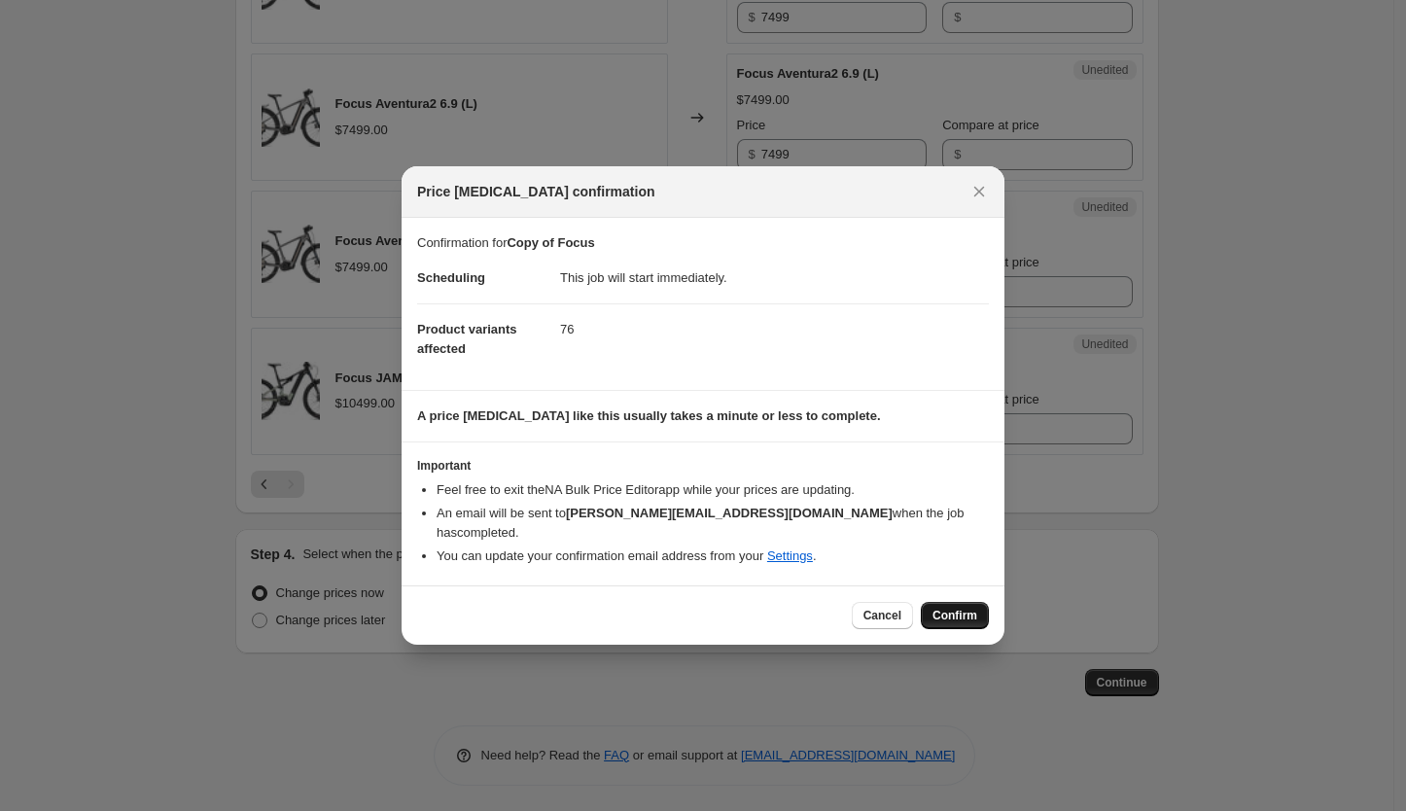
click at [959, 609] on span "Confirm" at bounding box center [955, 616] width 45 height 16
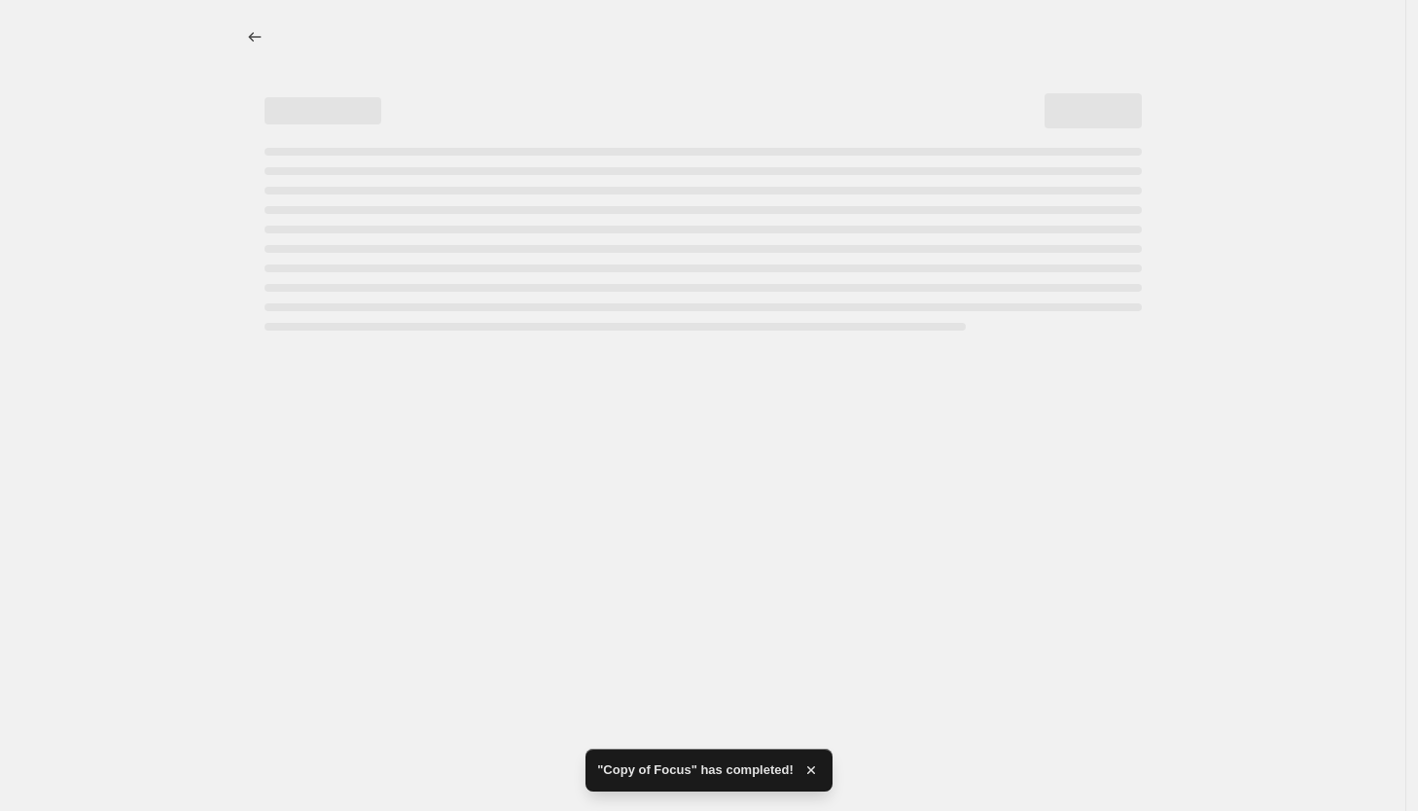
select select "tag"
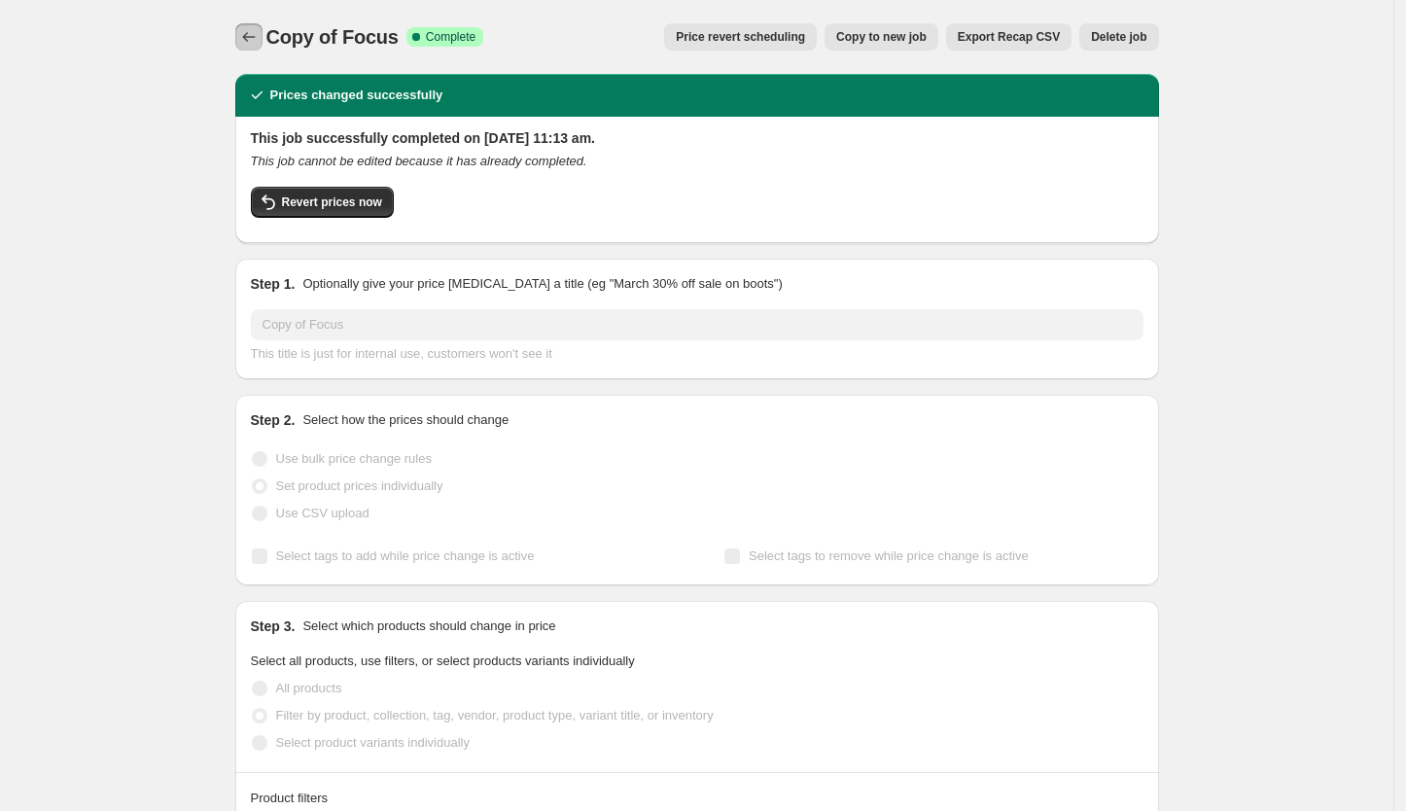
click at [253, 43] on icon "Price change jobs" at bounding box center [248, 36] width 19 height 19
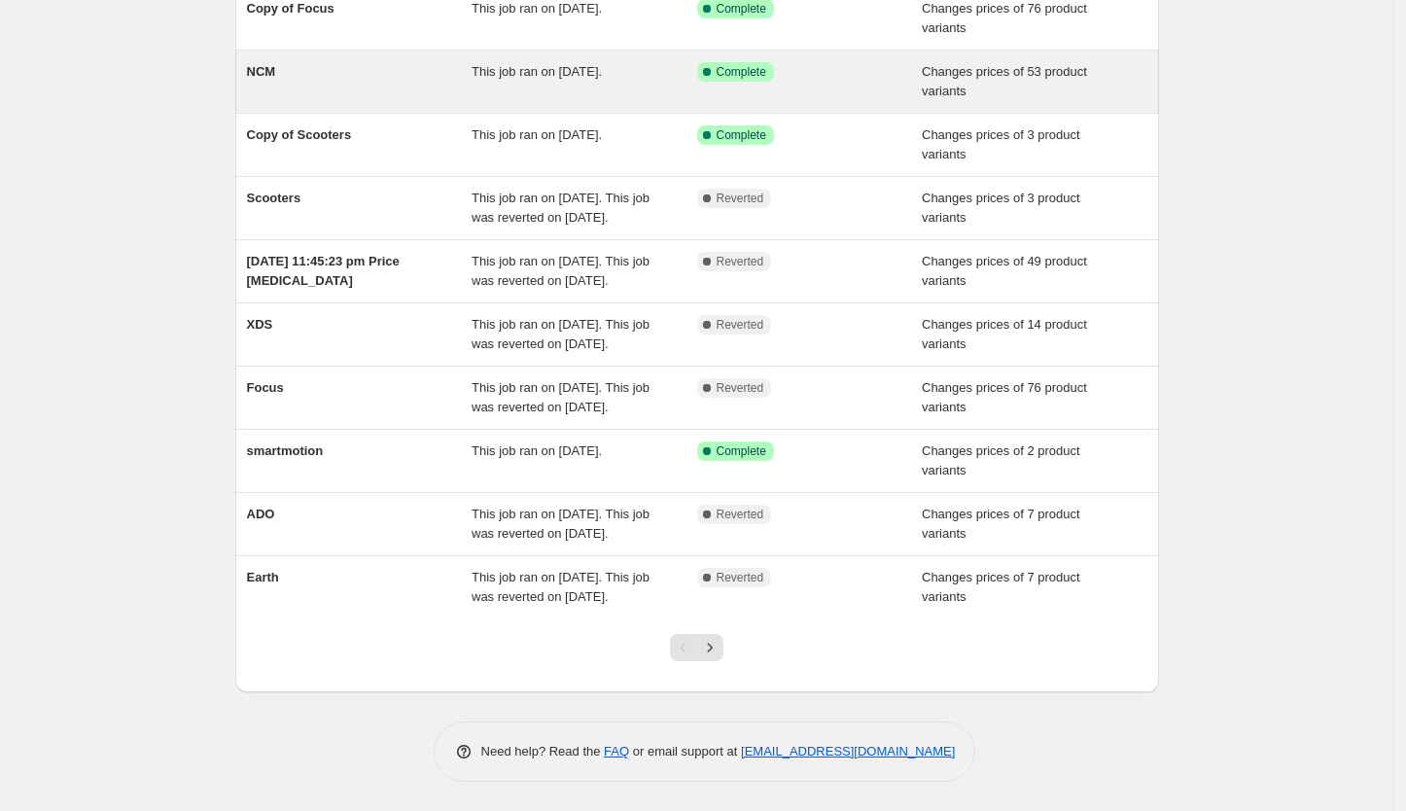
scroll to position [194, 0]
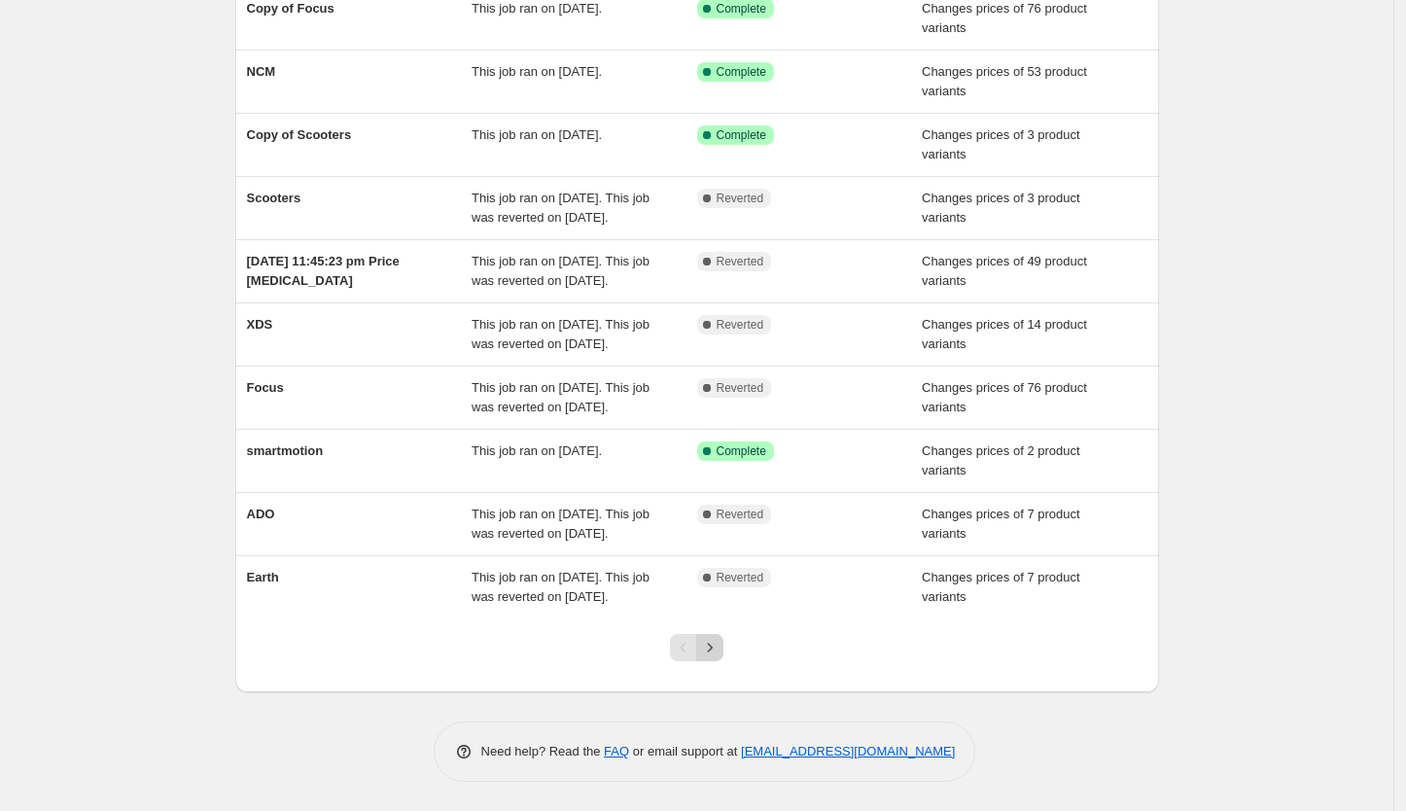
click at [720, 657] on icon "Next" at bounding box center [709, 647] width 19 height 19
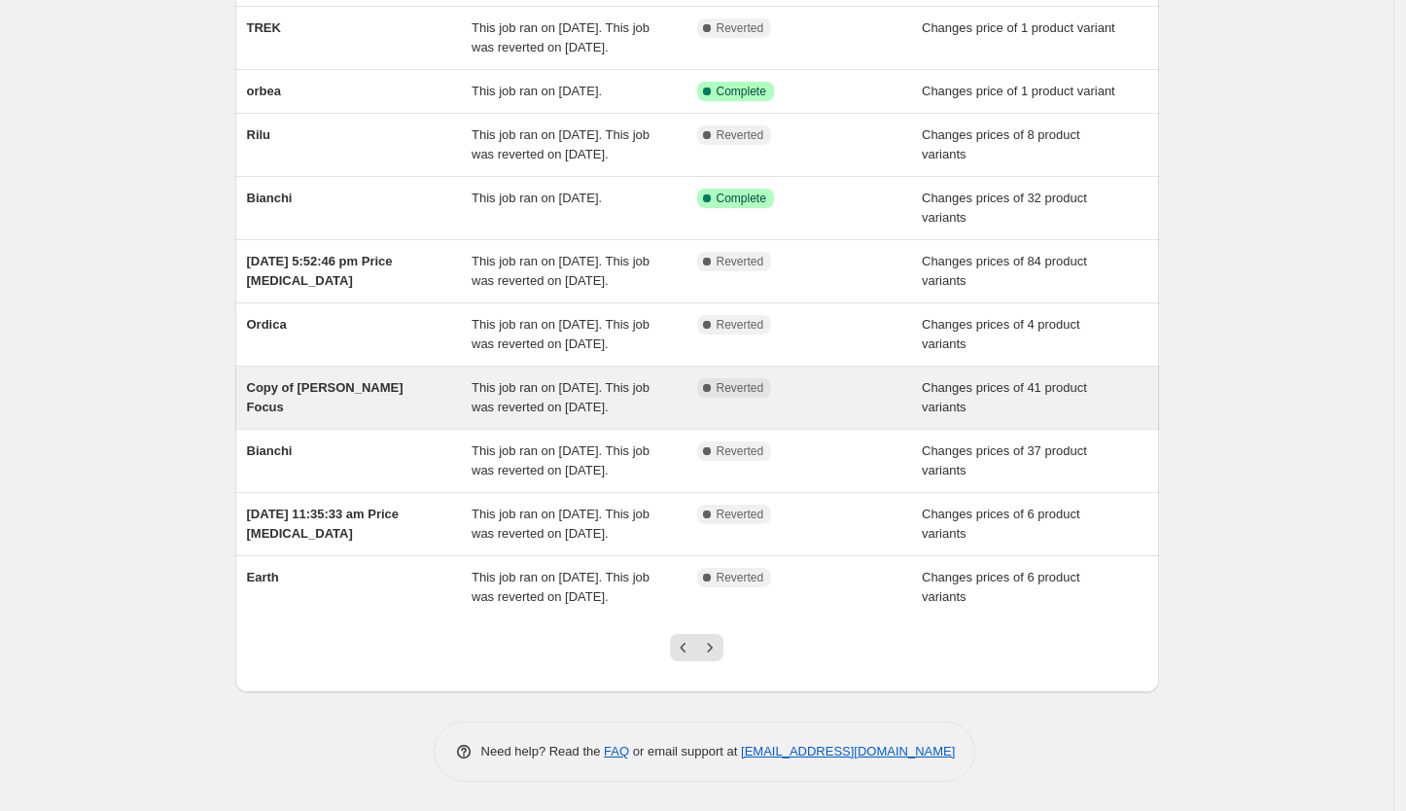
scroll to position [226, 0]
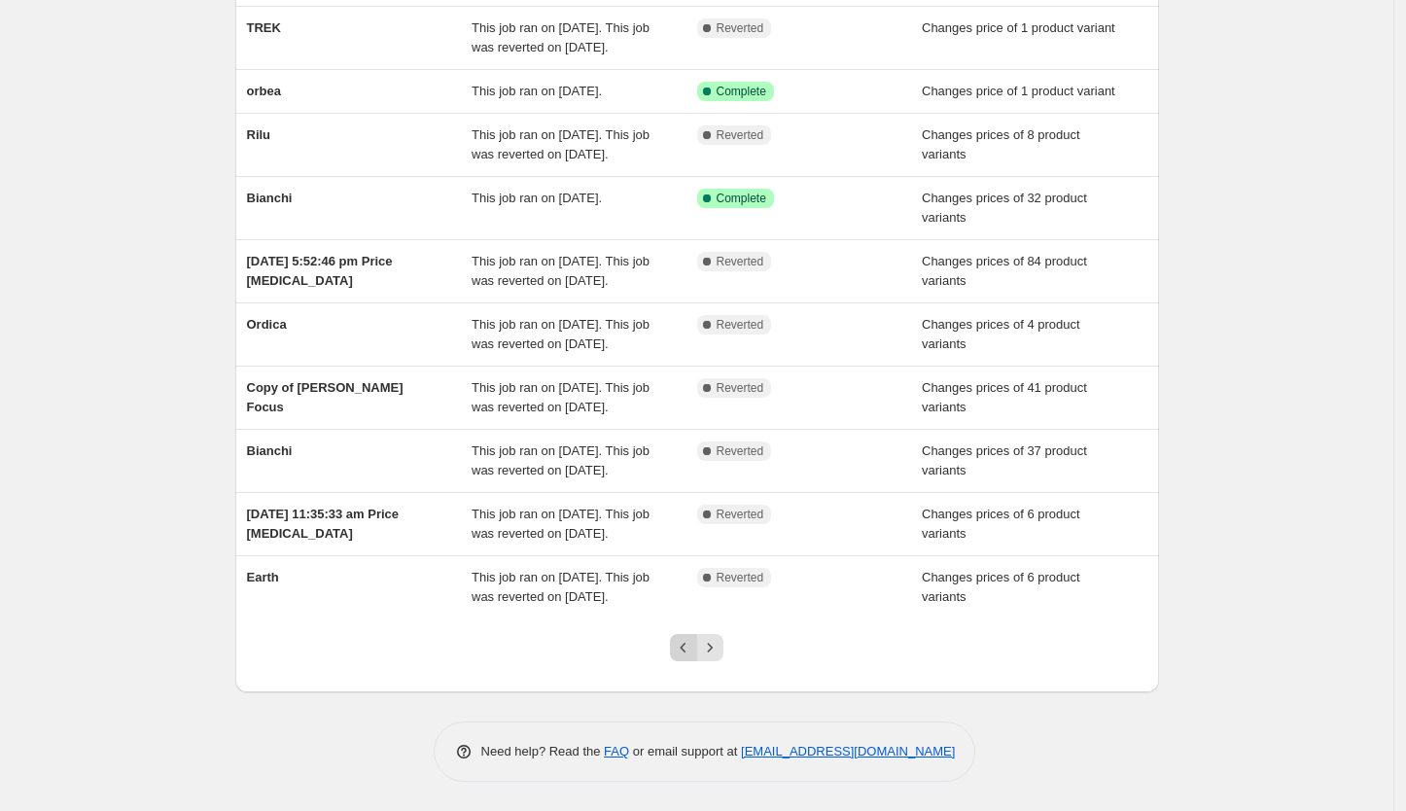
click at [693, 657] on icon "Previous" at bounding box center [683, 647] width 19 height 19
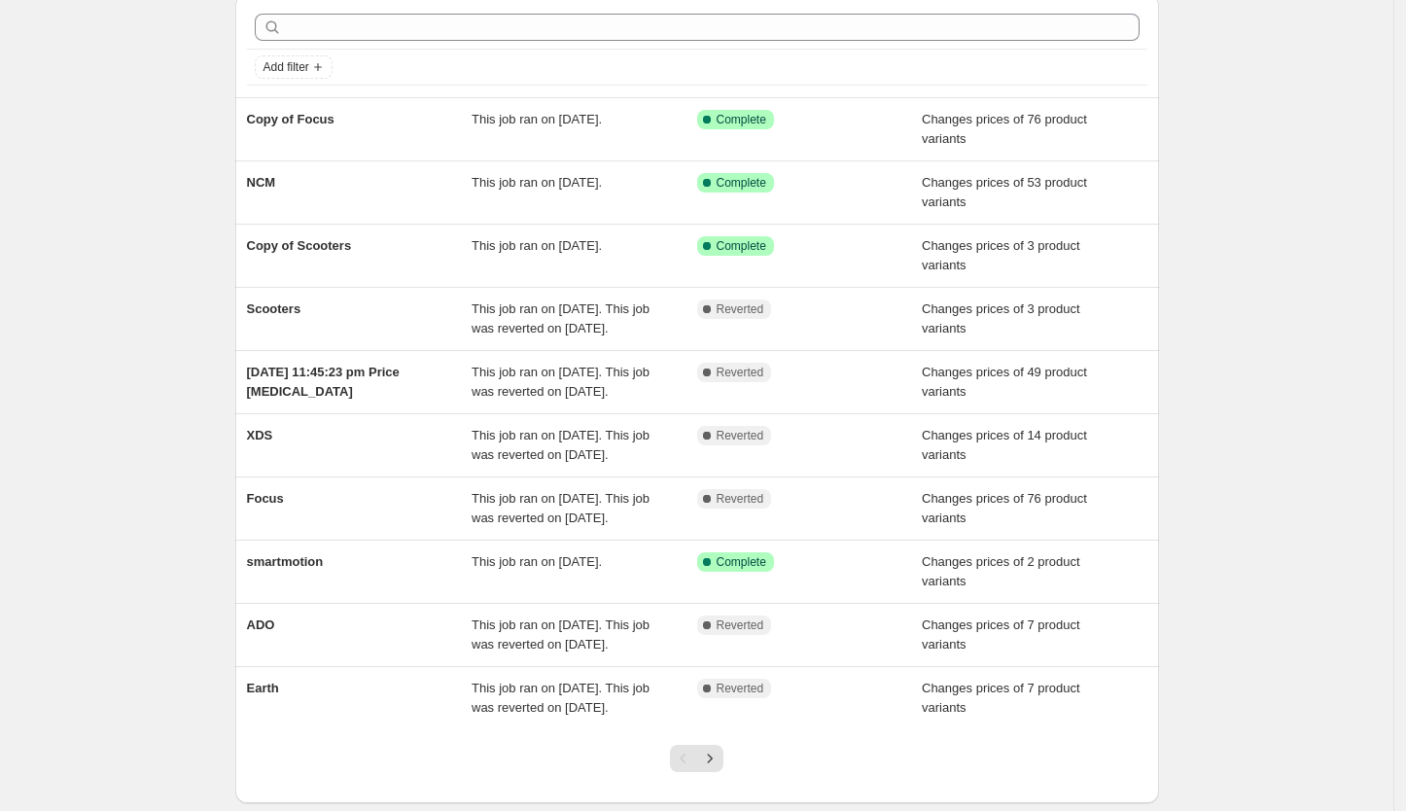
scroll to position [81, 0]
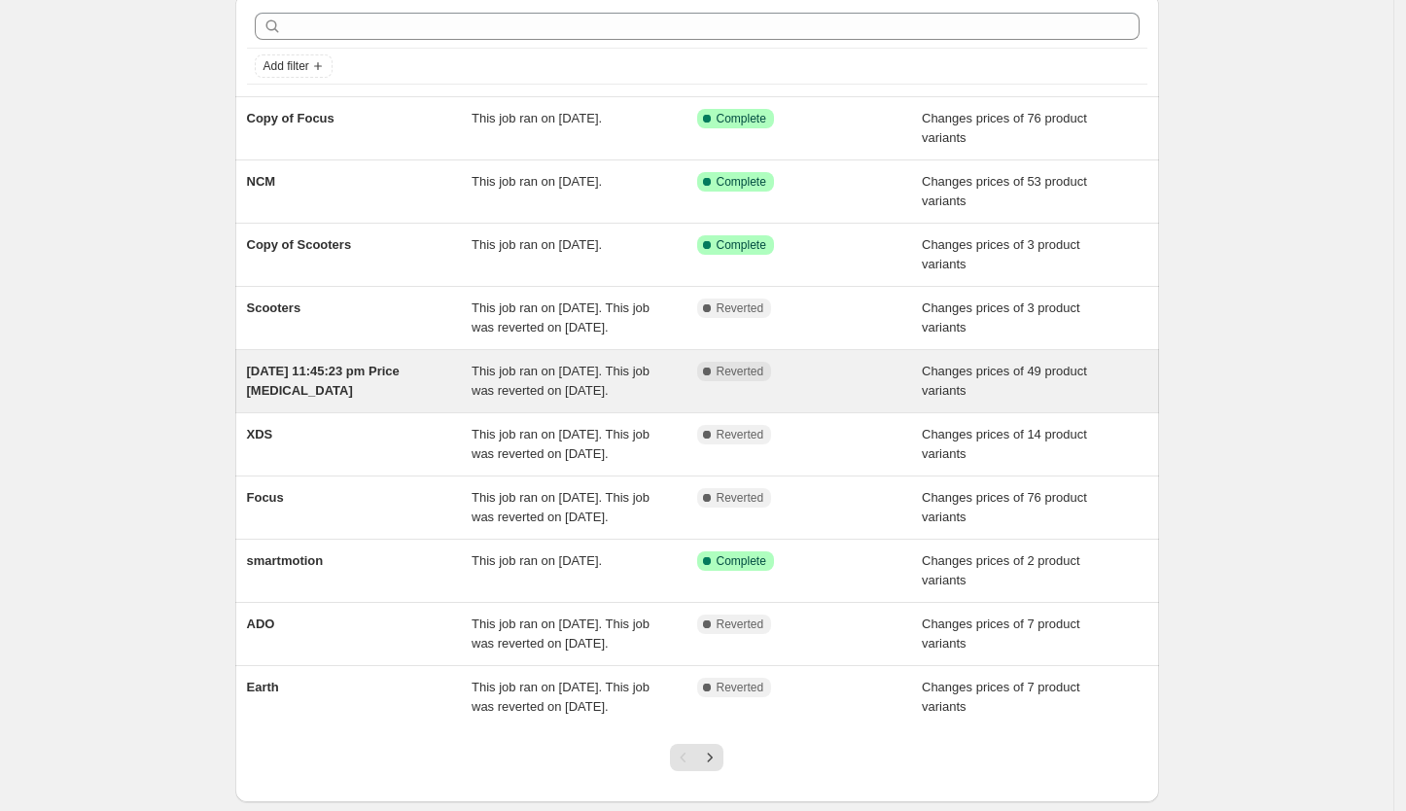
click at [811, 381] on div "Complete Reverted" at bounding box center [795, 371] width 196 height 19
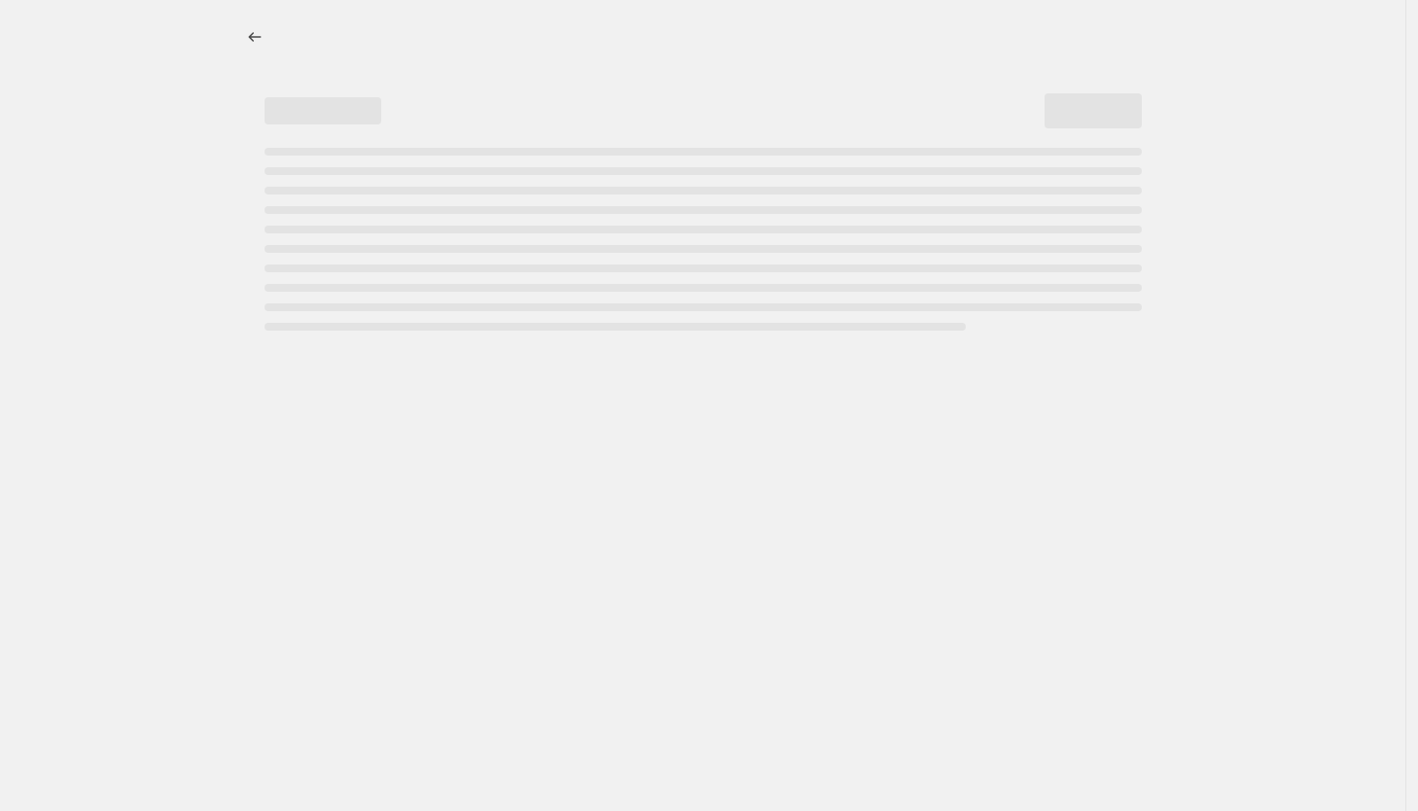
select select "tag"
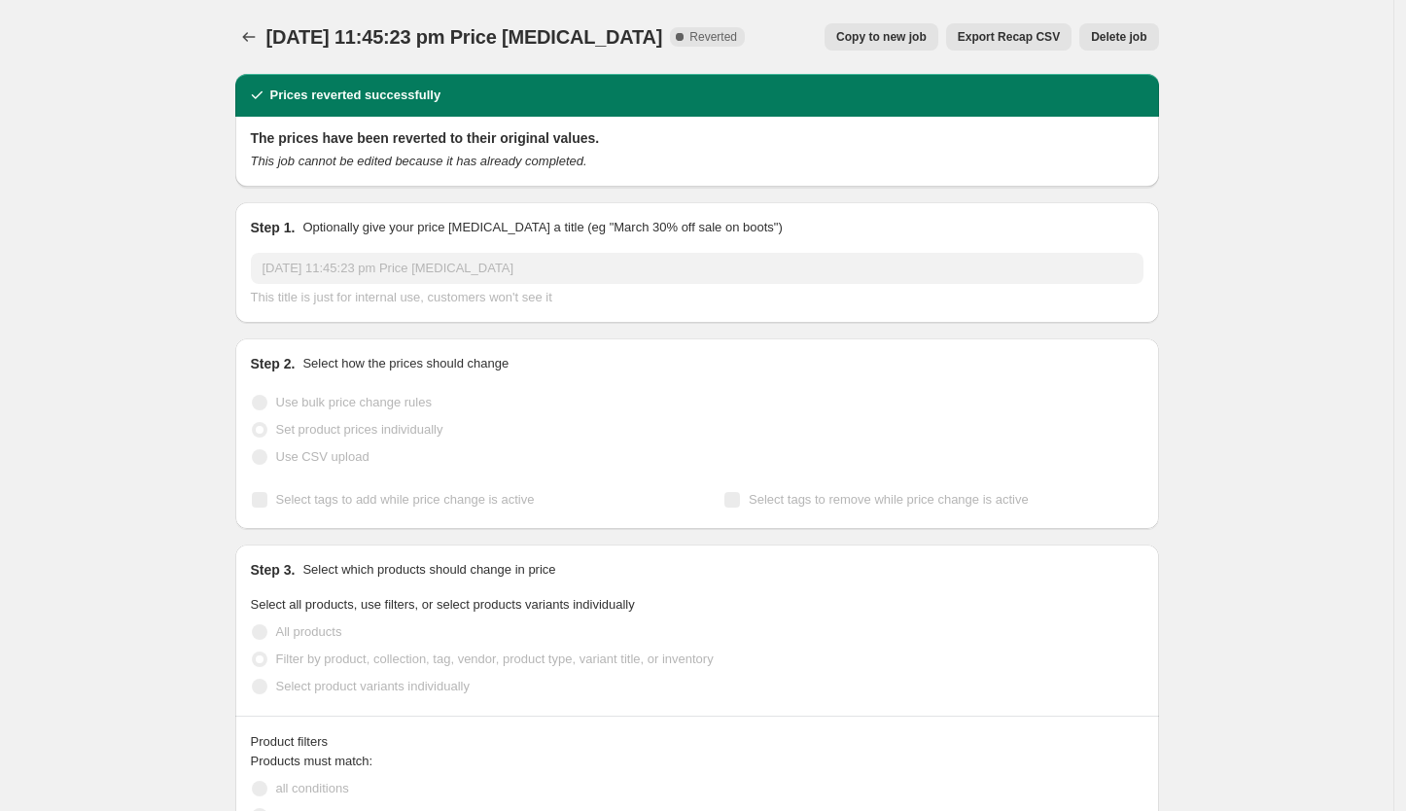
click at [898, 45] on button "Copy to new job" at bounding box center [882, 36] width 114 height 27
select select "tag"
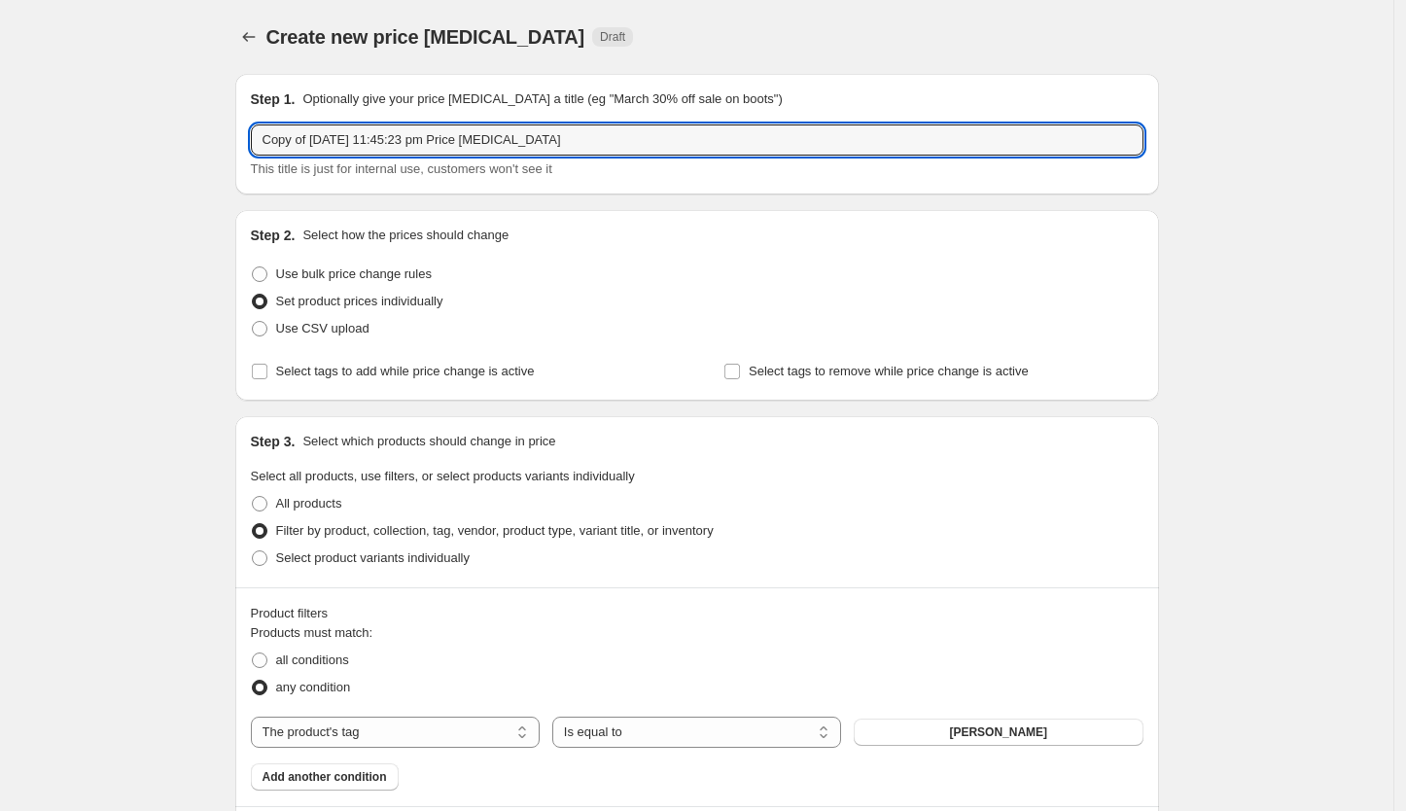
drag, startPoint x: 589, startPoint y: 149, endPoint x: 236, endPoint y: 130, distance: 353.5
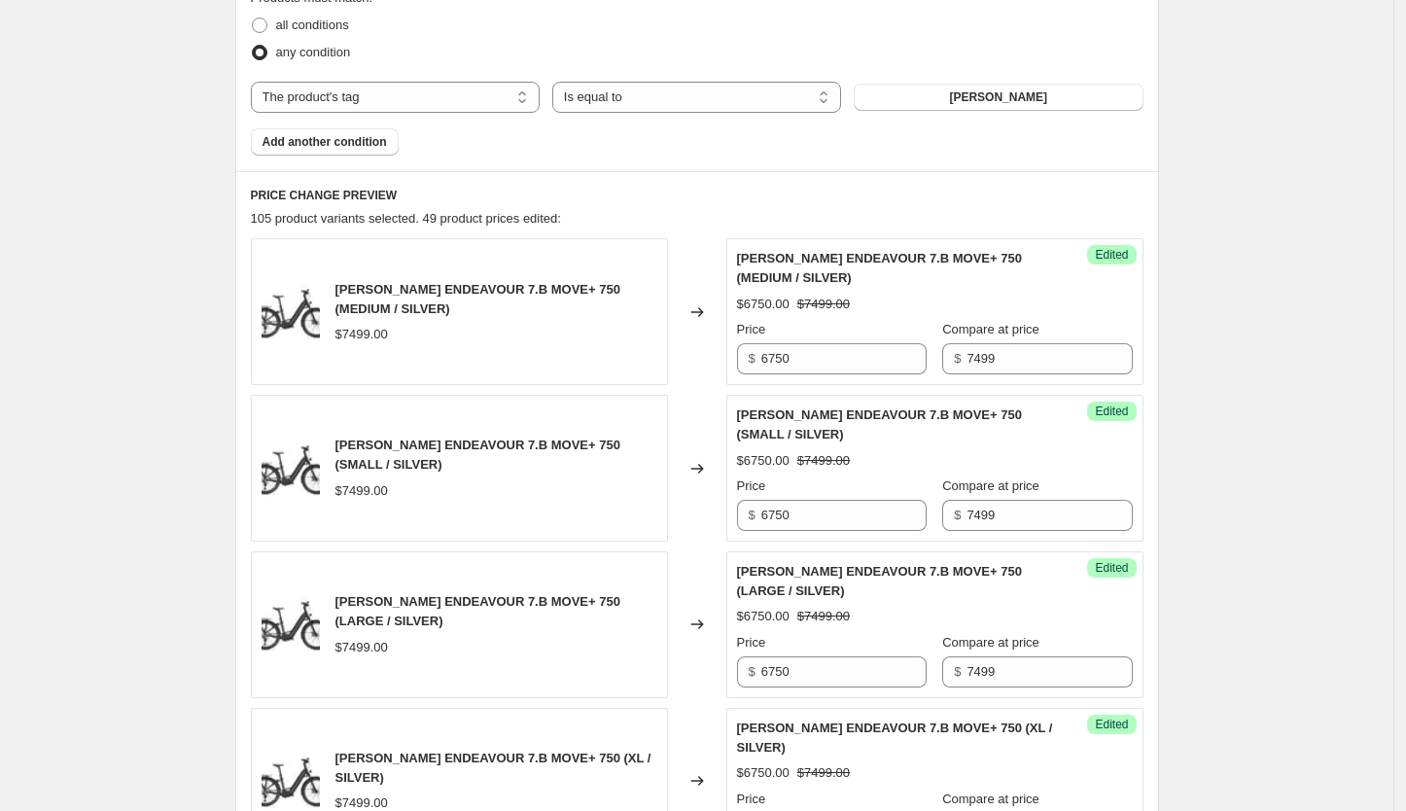
scroll to position [638, 0]
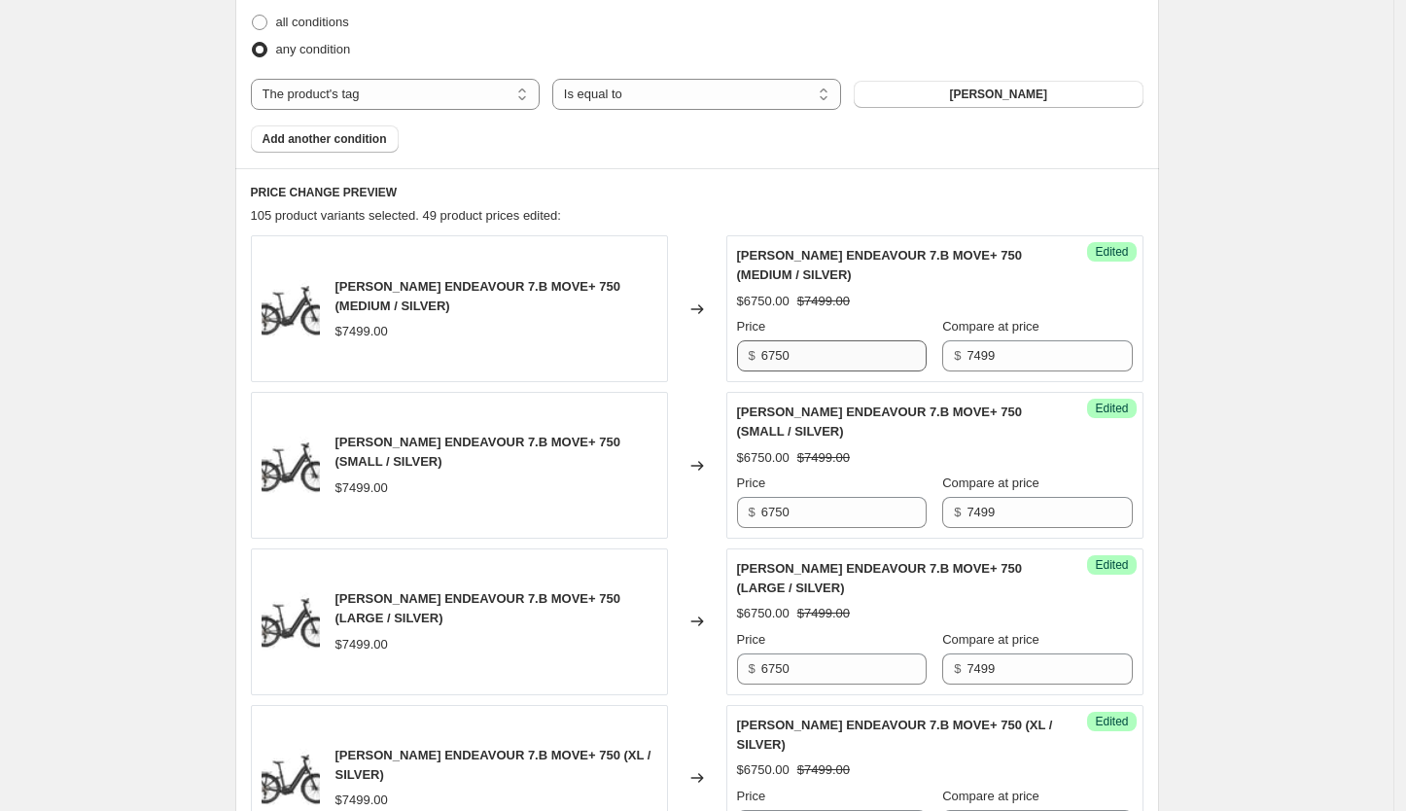
type input "Kalkhoff"
click at [859, 358] on input "6750" at bounding box center [843, 355] width 165 height 31
type input "5499"
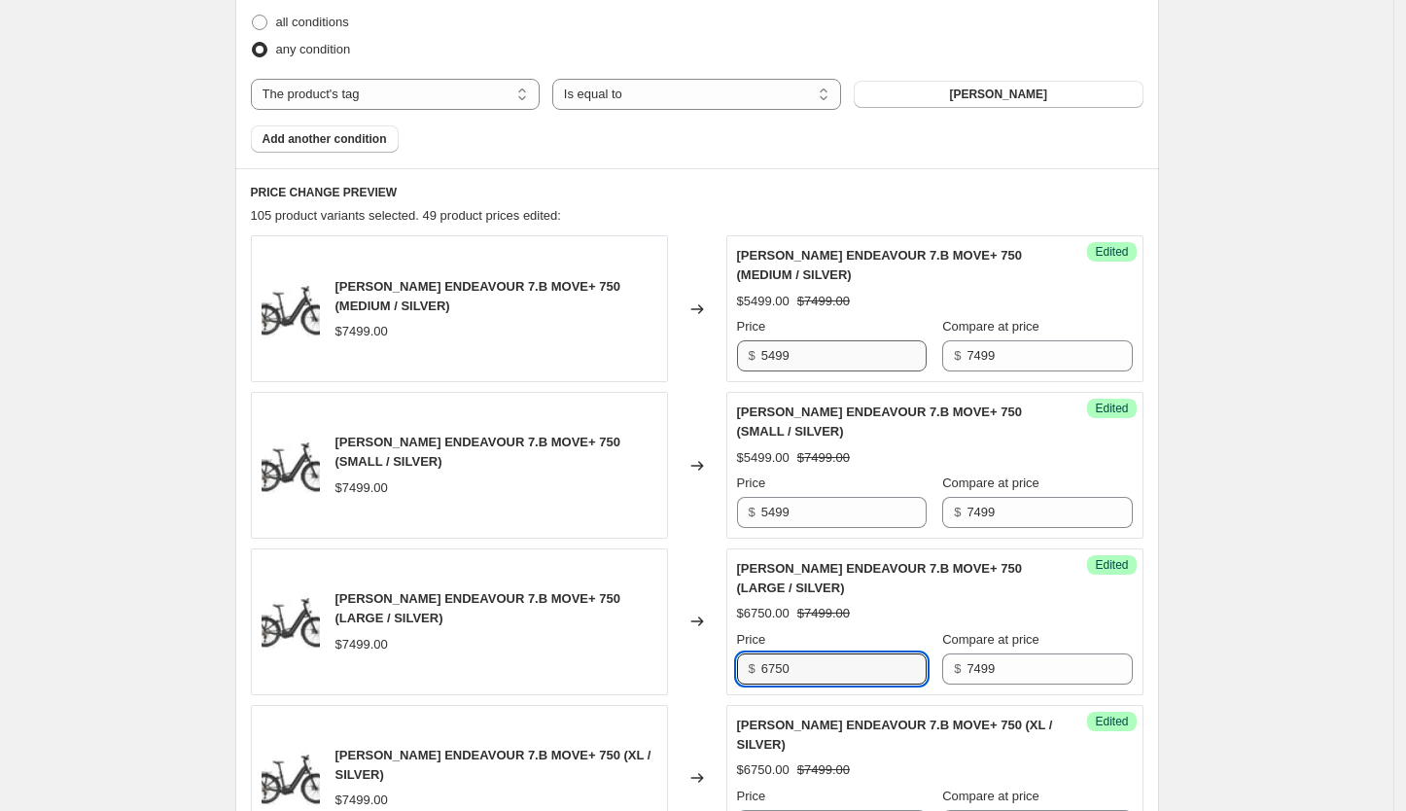
type input "4"
type input "5499"
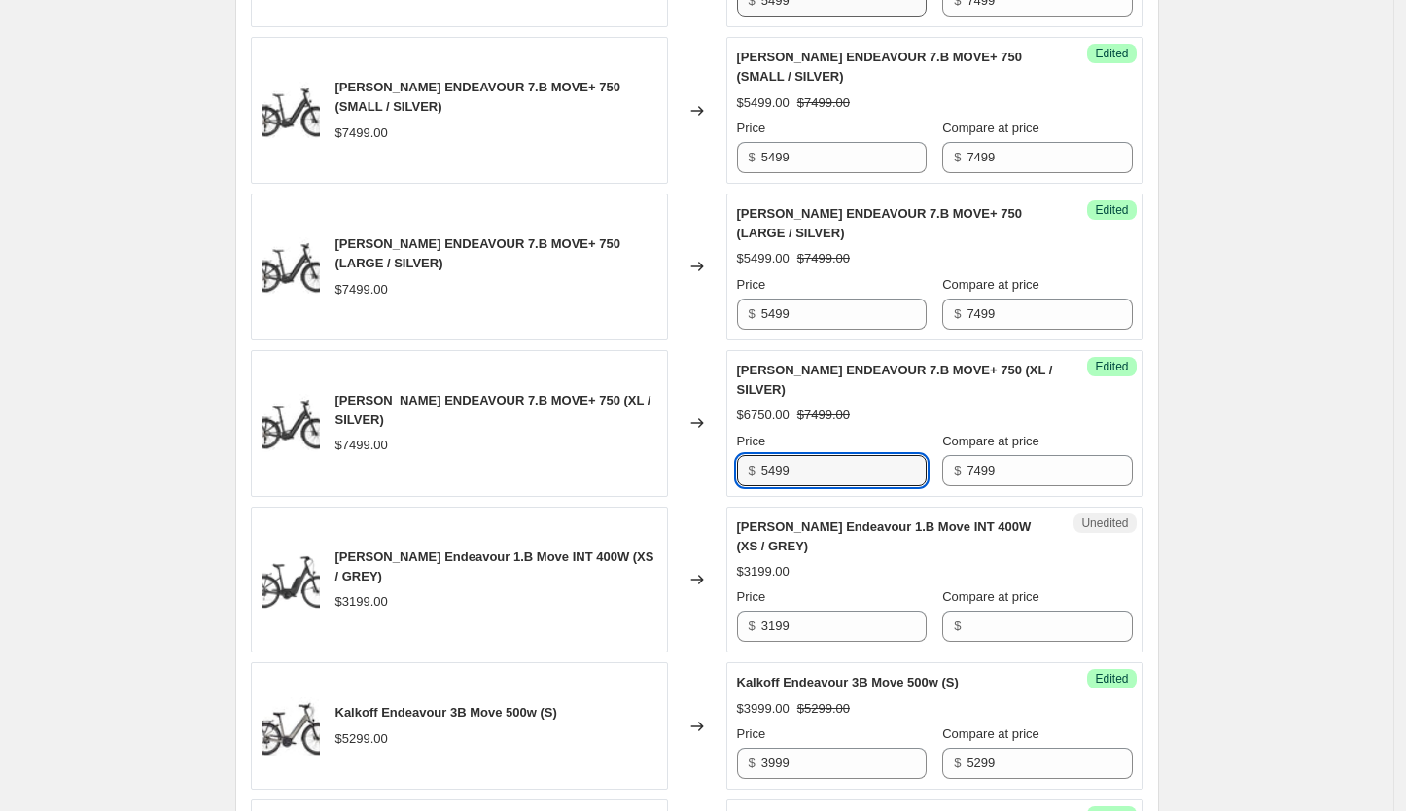
scroll to position [997, 0]
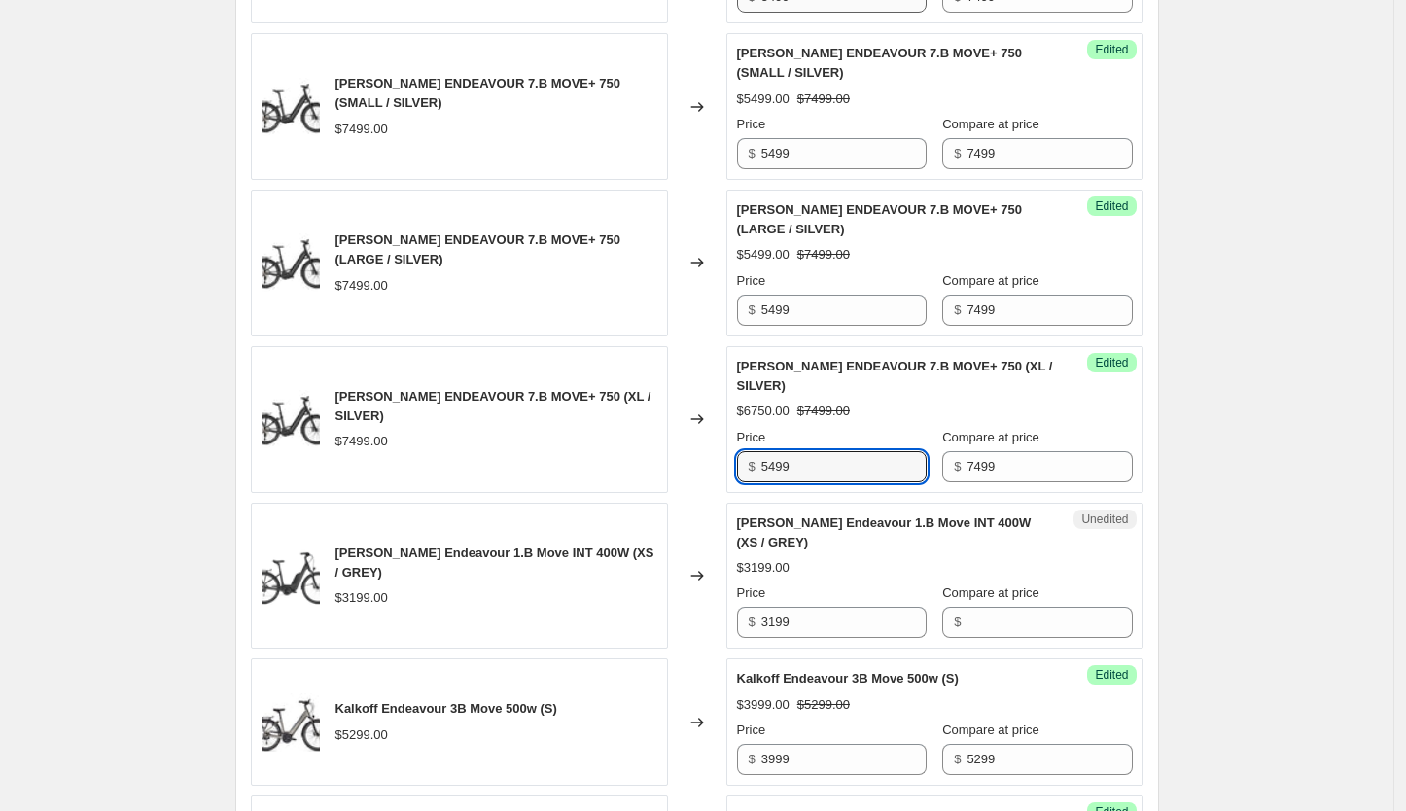
type input "5499"
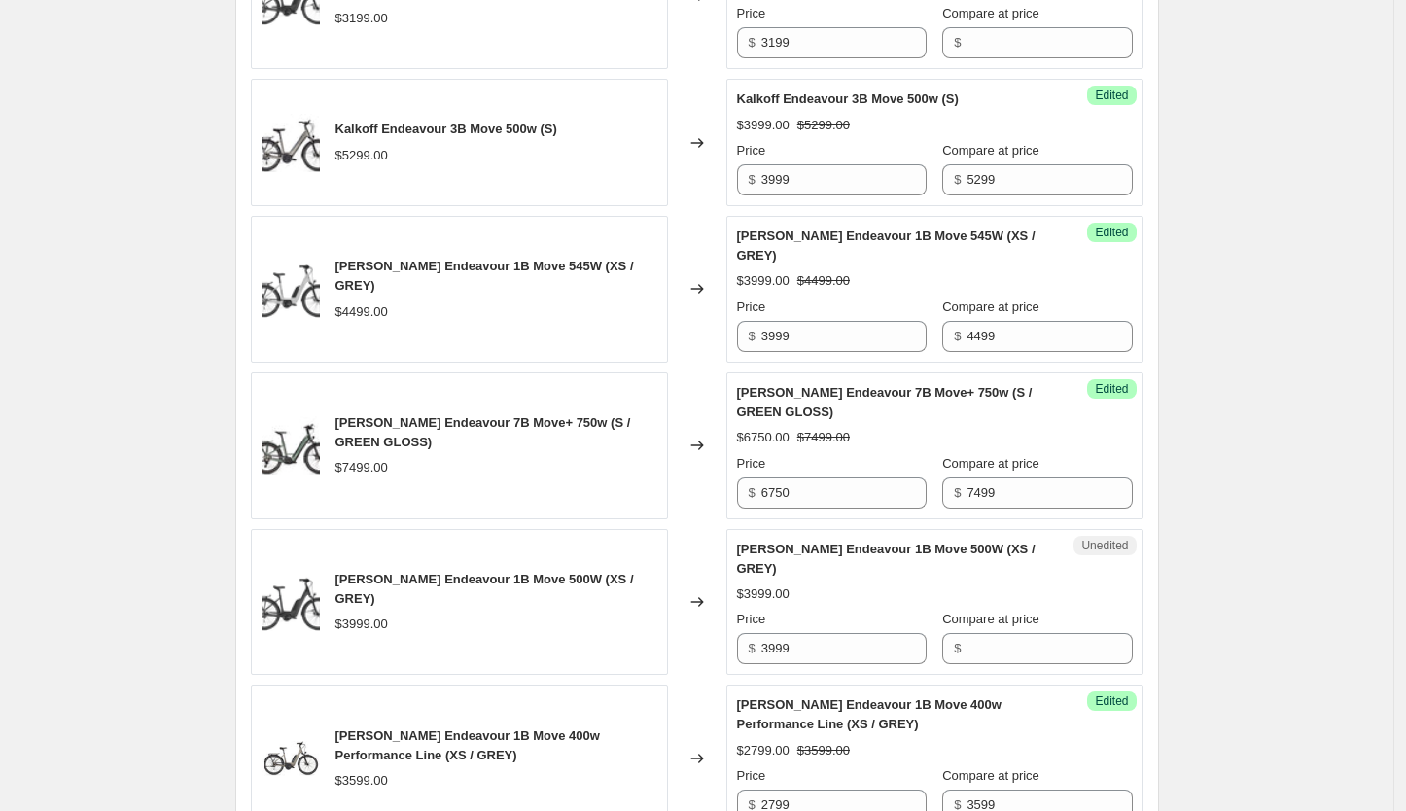
scroll to position [1605, 0]
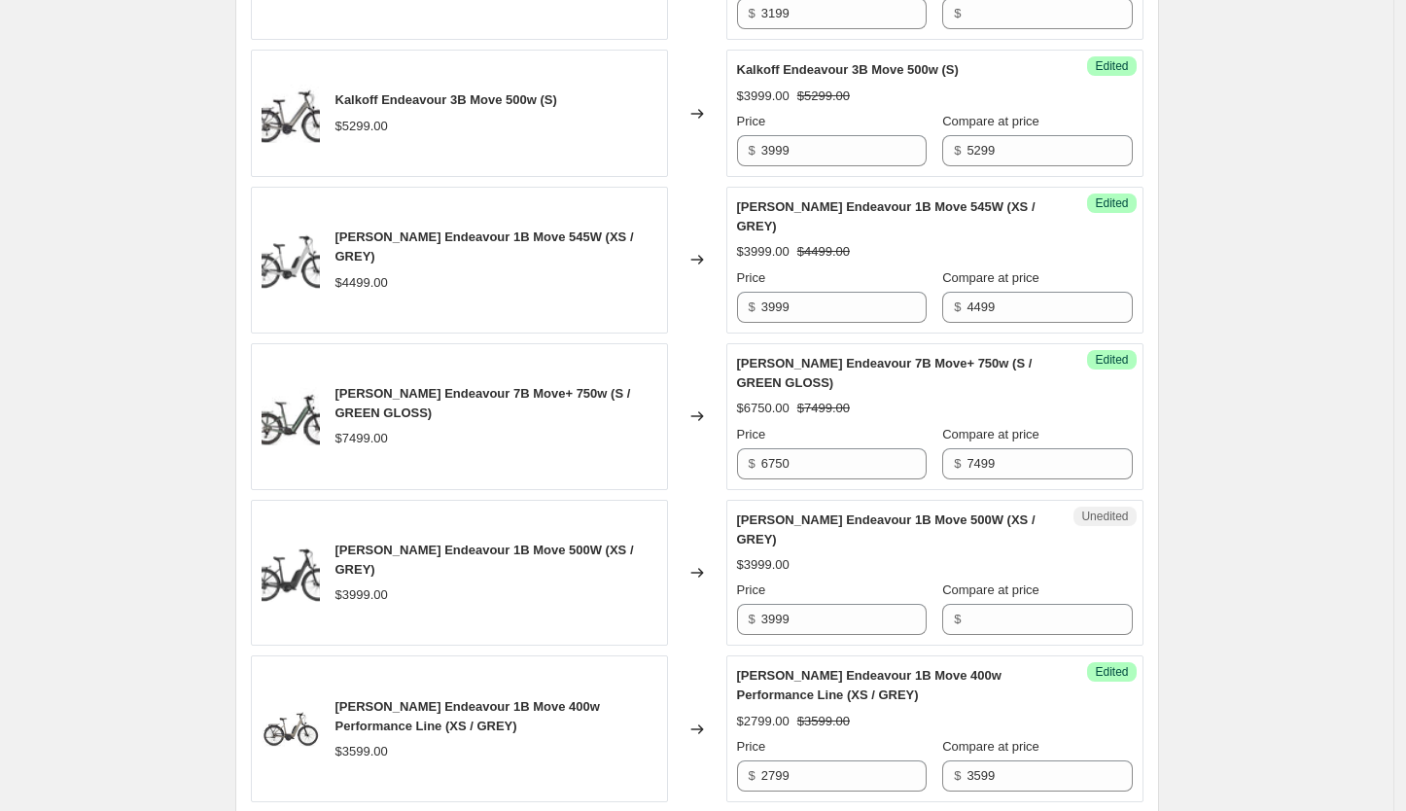
click at [825, 458] on div "Success Edited Kalkhoff Endeavour 7B Move+ 750w (S / GREEN GLOSS) $6750.00 $749…" at bounding box center [934, 416] width 417 height 147
click at [816, 448] on input "6750" at bounding box center [843, 463] width 165 height 31
type input "4"
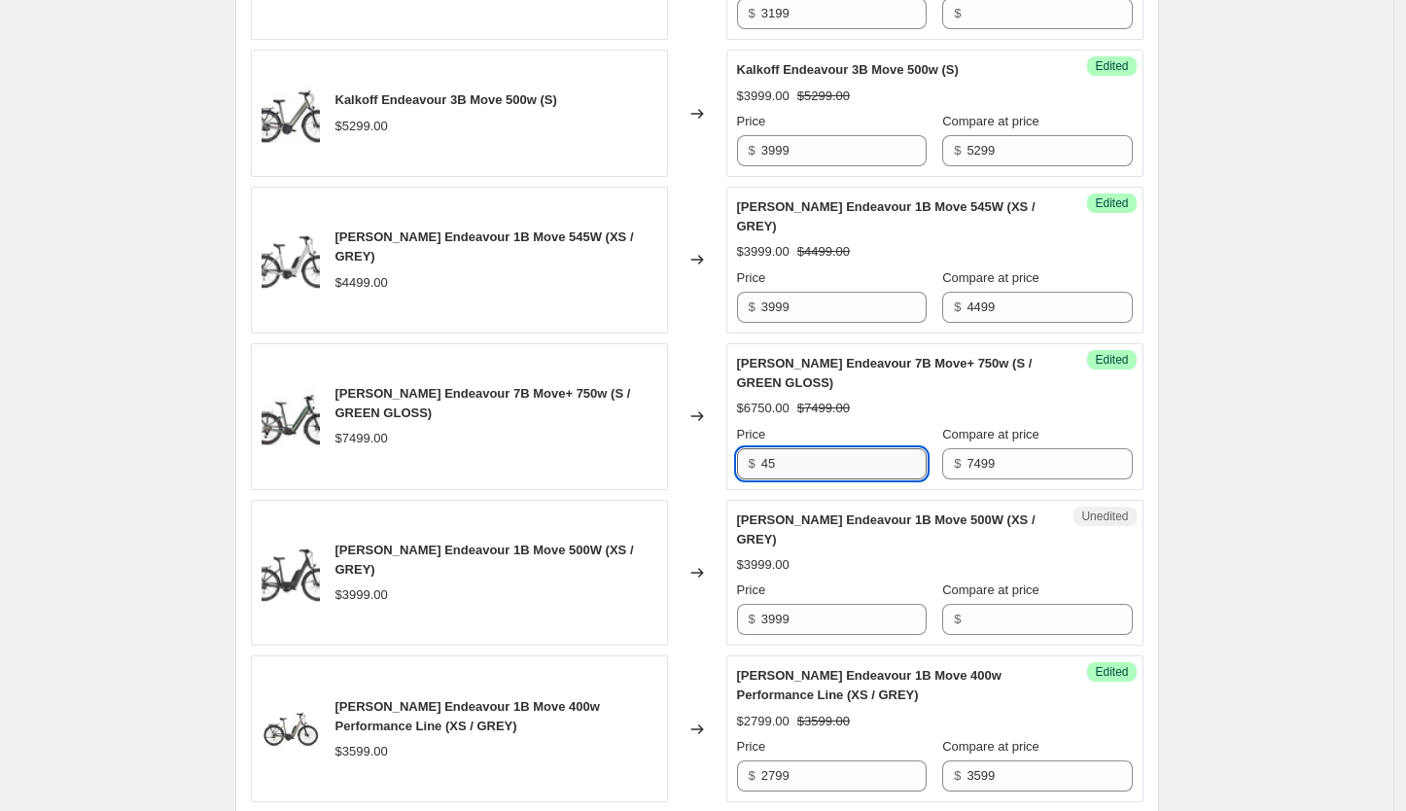
type input "4"
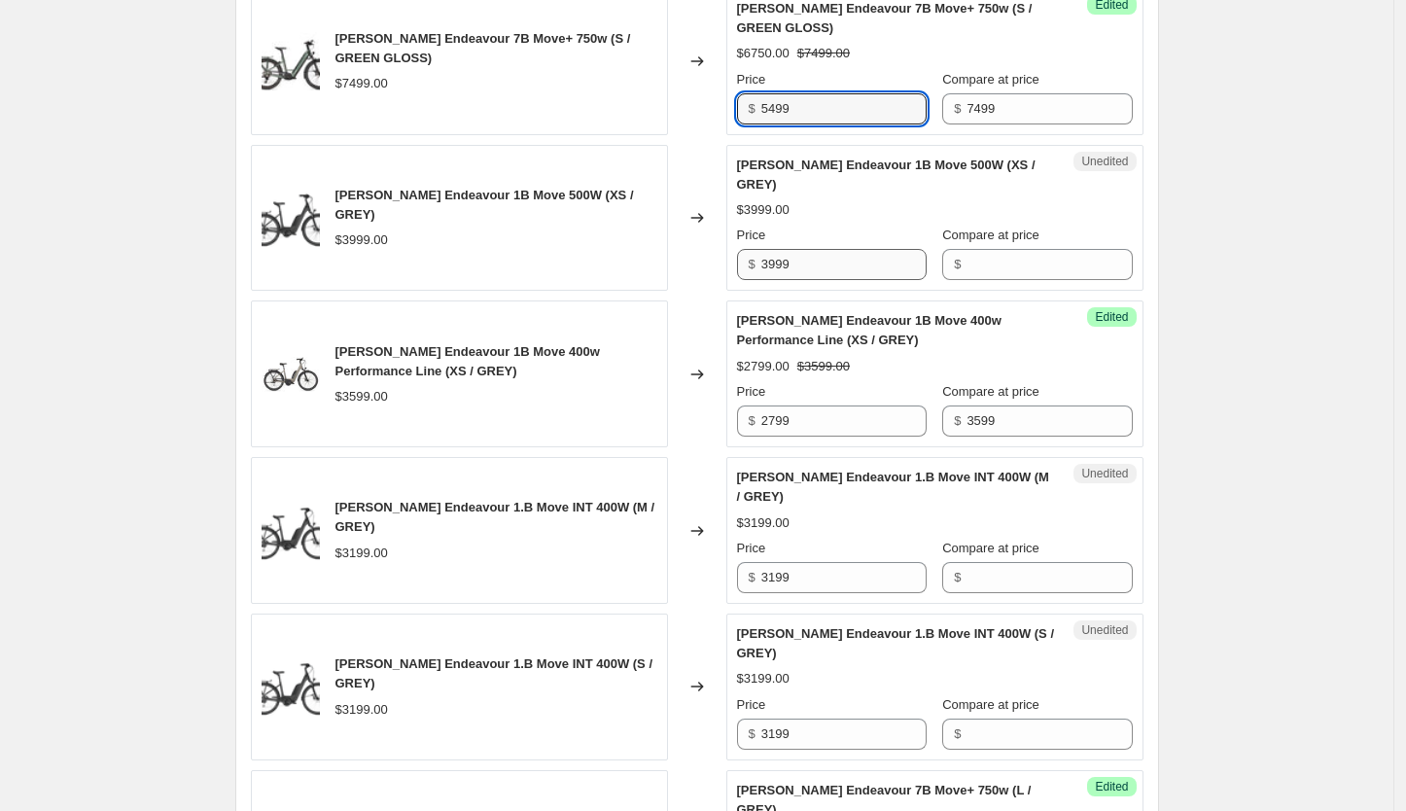
scroll to position [1962, 0]
type input "5499"
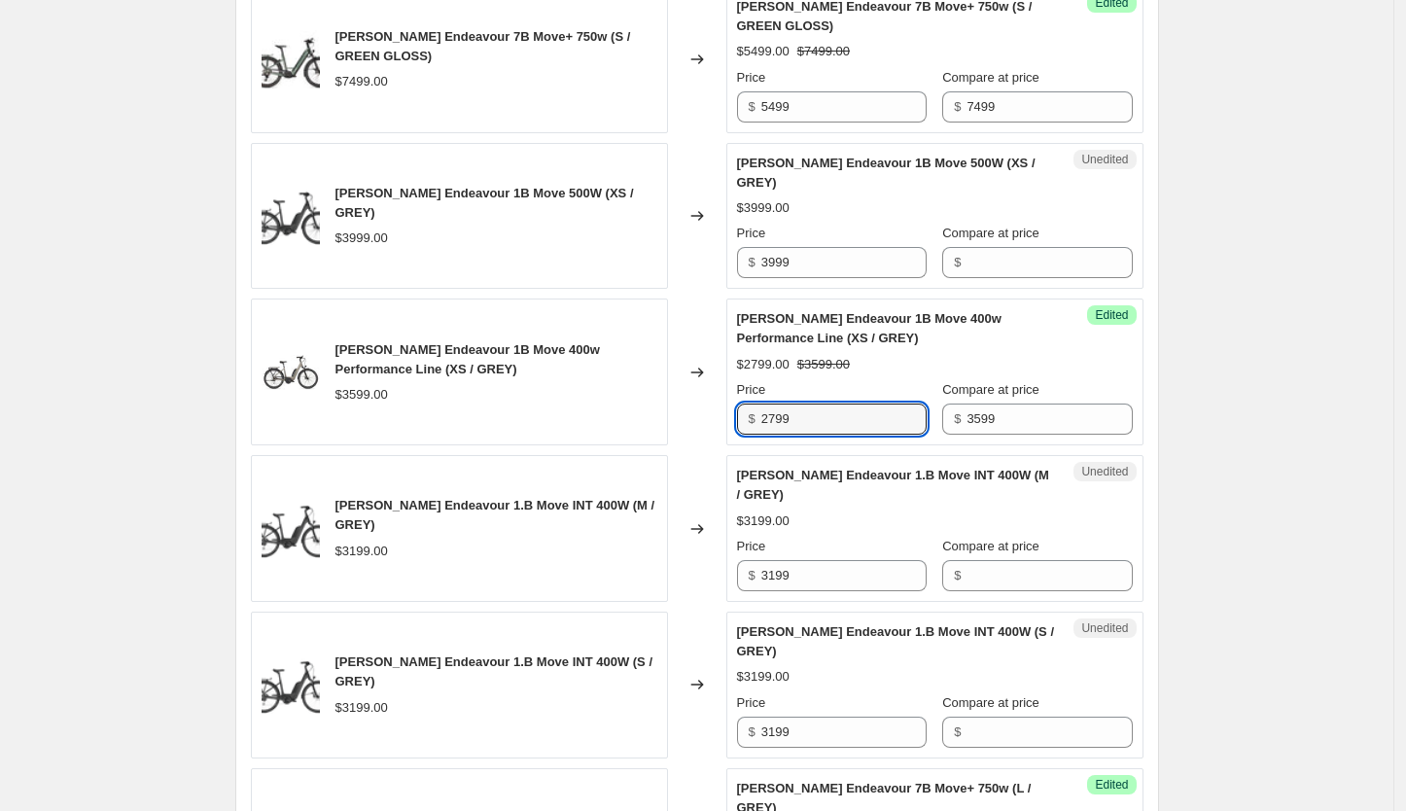
drag, startPoint x: 818, startPoint y: 381, endPoint x: 746, endPoint y: 363, distance: 74.3
click at [746, 404] on div "$ 2799" at bounding box center [832, 419] width 190 height 31
type input "3599"
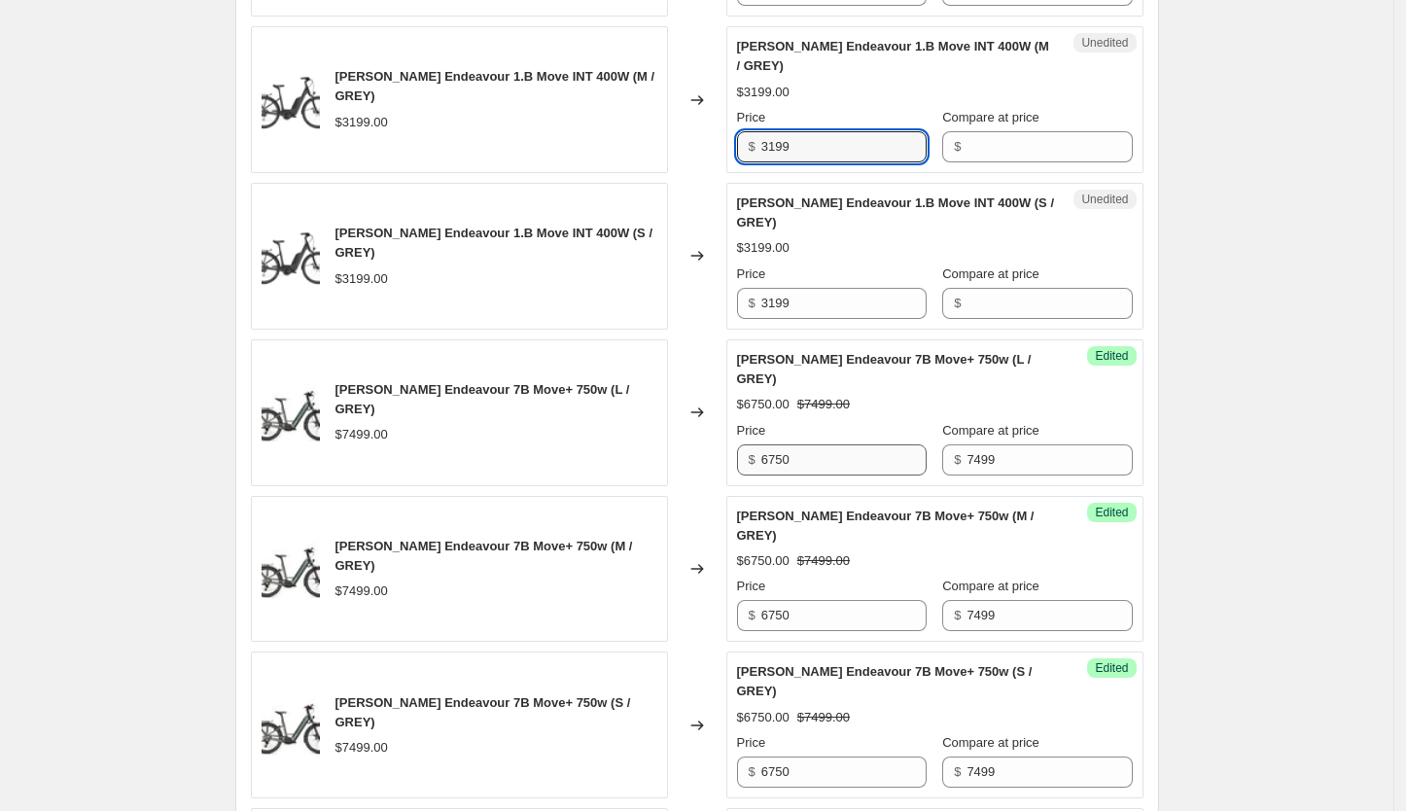
scroll to position [2392, 0]
click at [789, 443] on input "6750" at bounding box center [843, 458] width 165 height 31
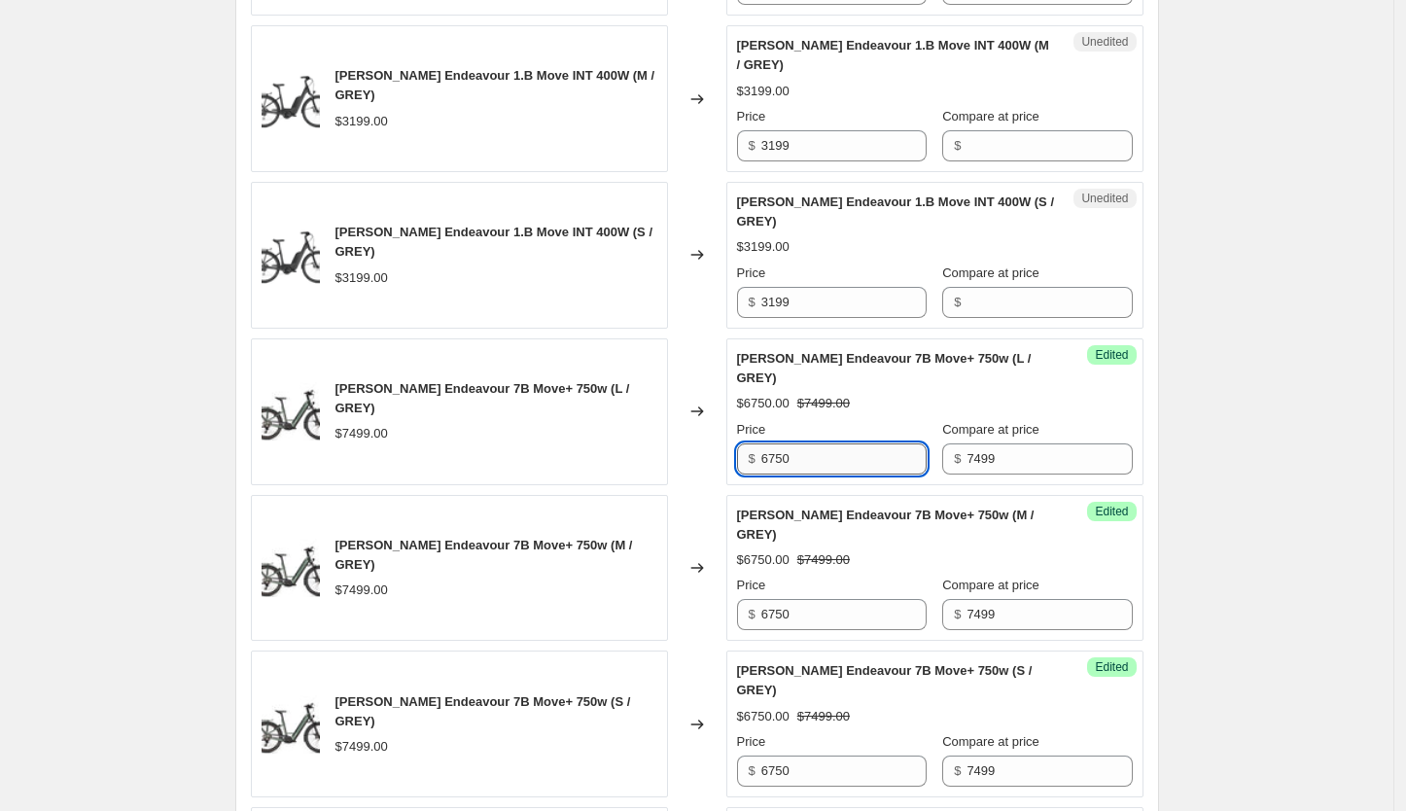
click at [789, 443] on input "6750" at bounding box center [843, 458] width 165 height 31
type input "5499"
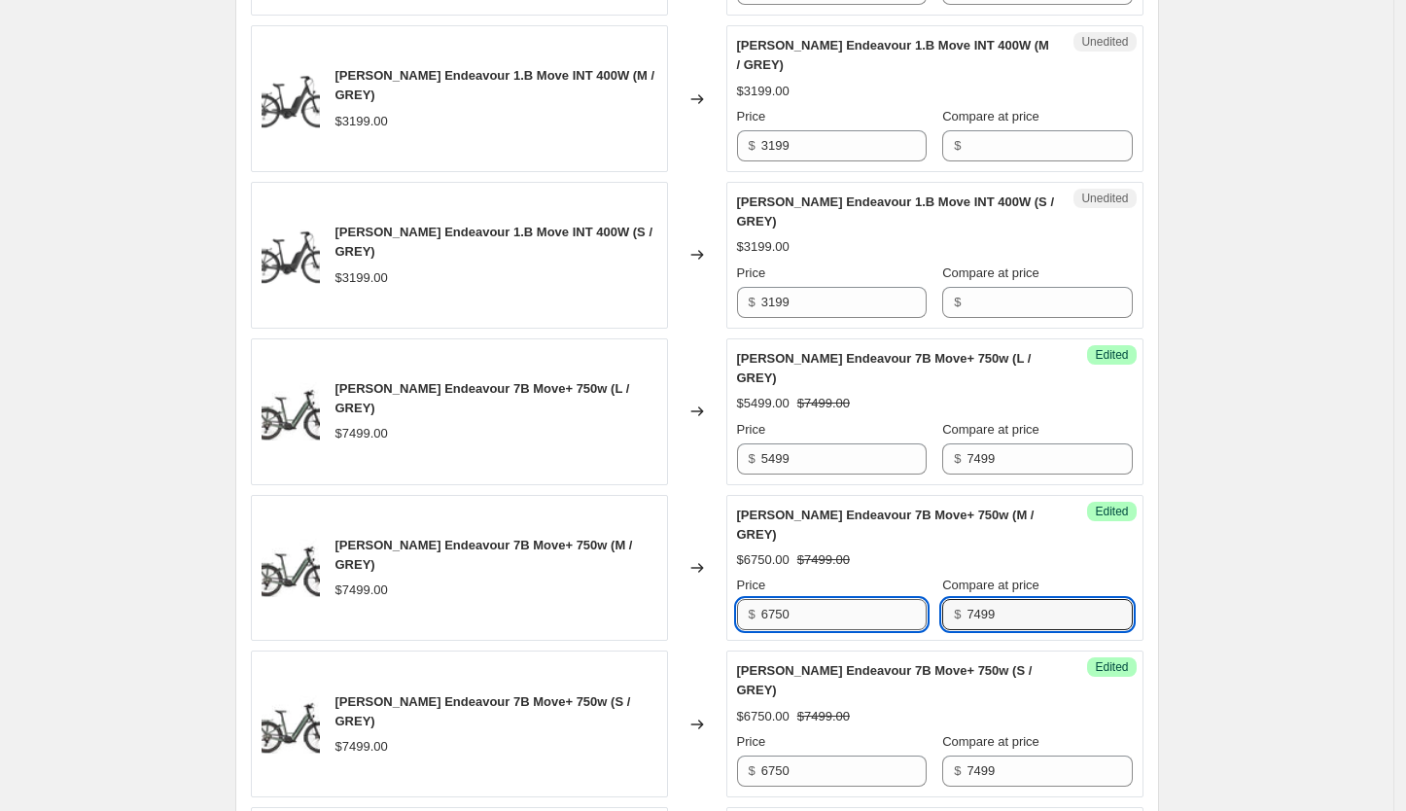
click at [797, 599] on input "6750" at bounding box center [843, 614] width 165 height 31
type input "5499"
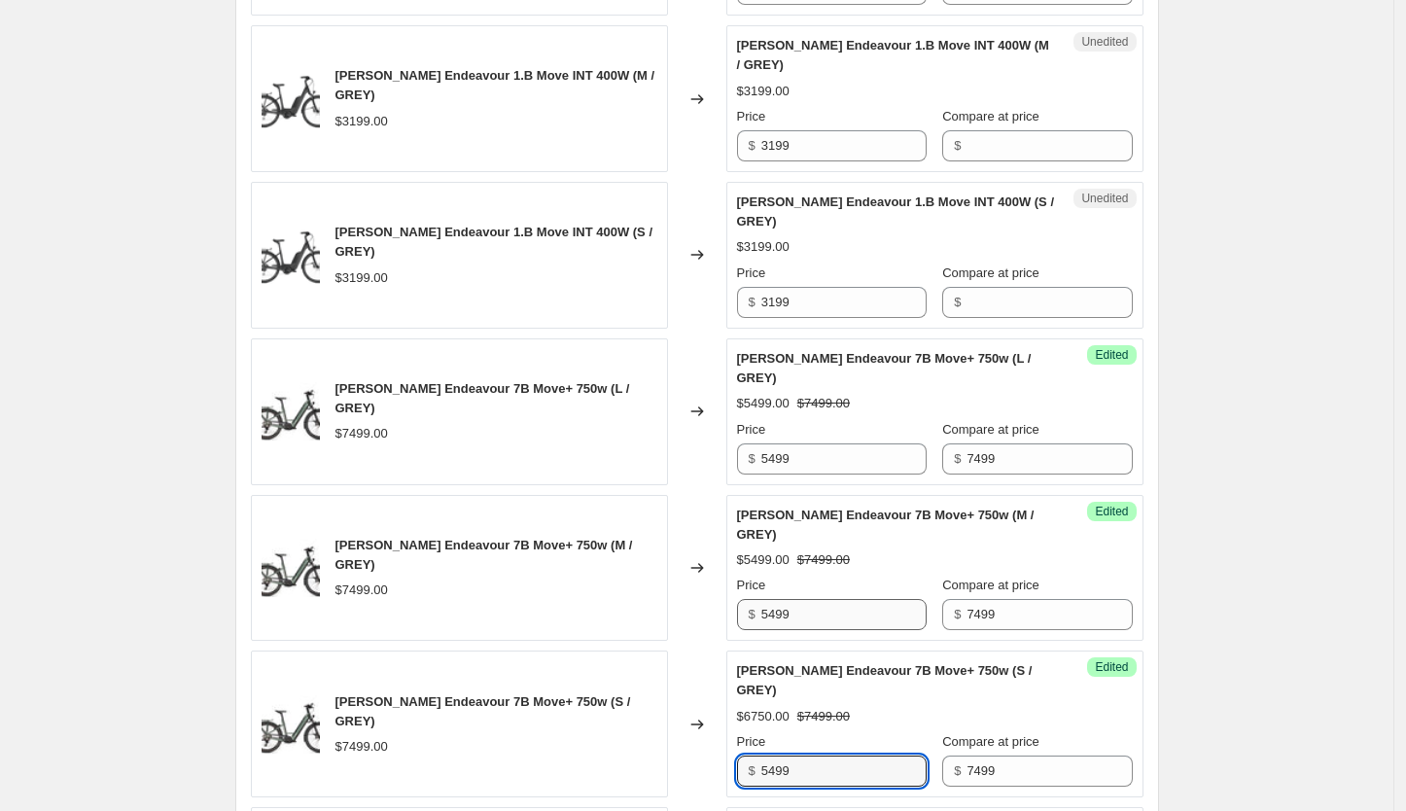
type input "5499"
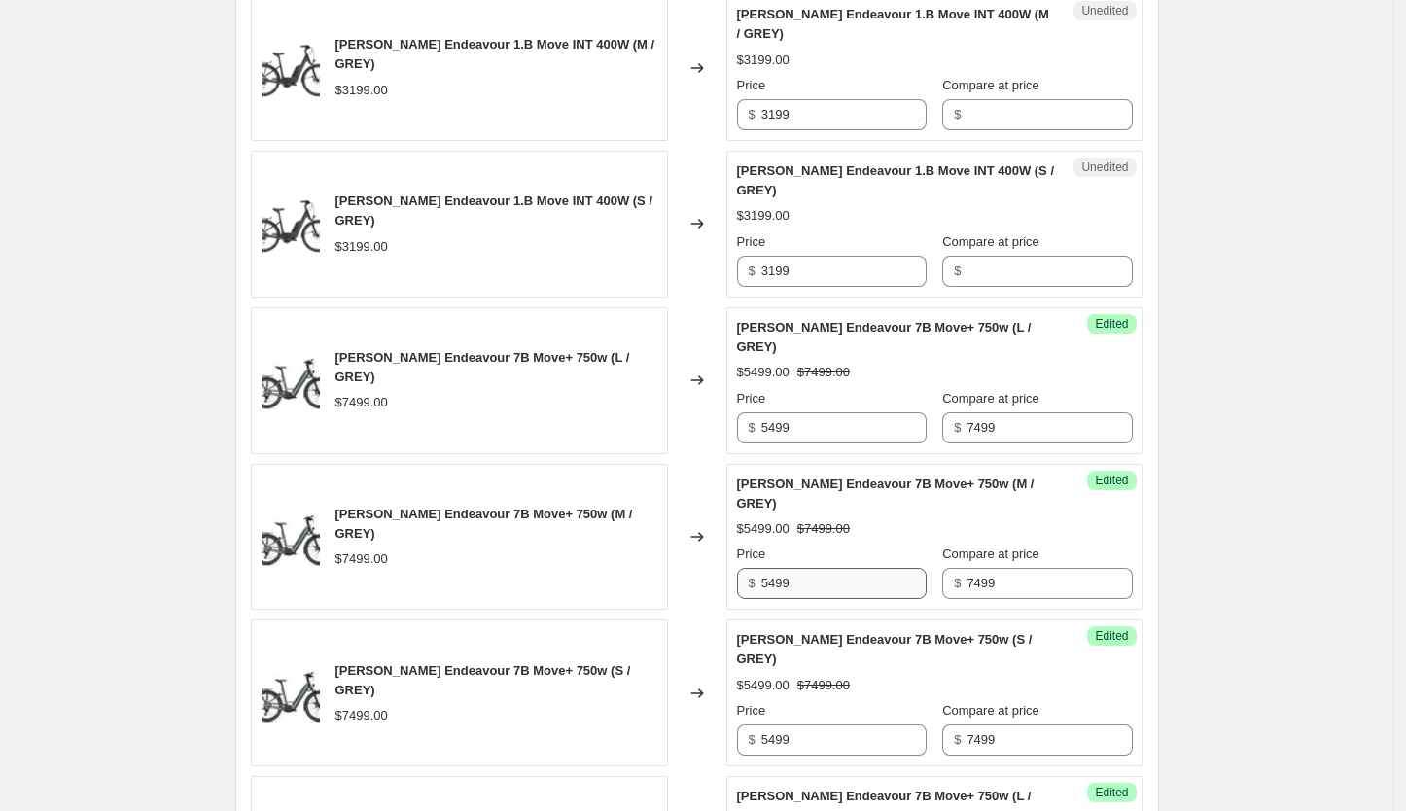
type input "5499"
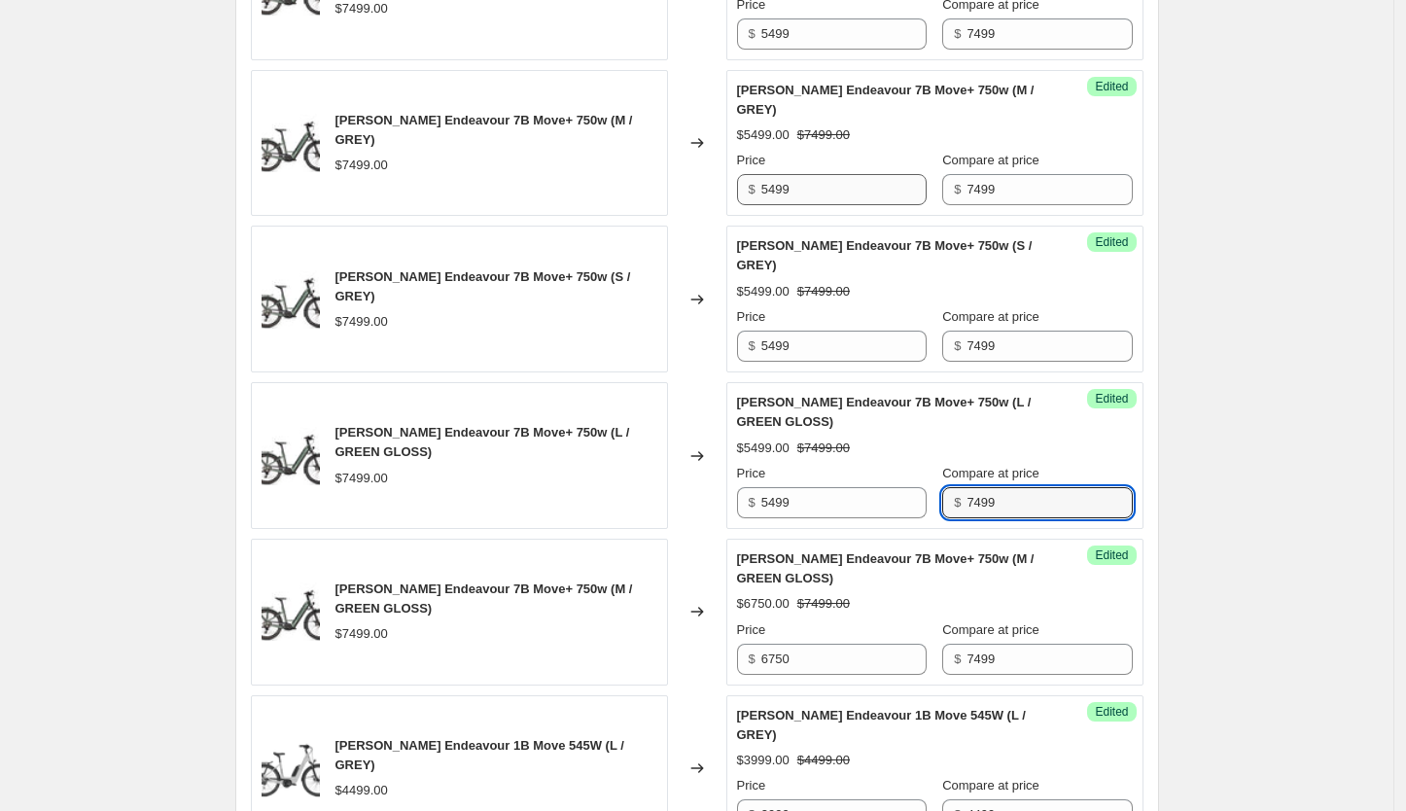
scroll to position [2824, 0]
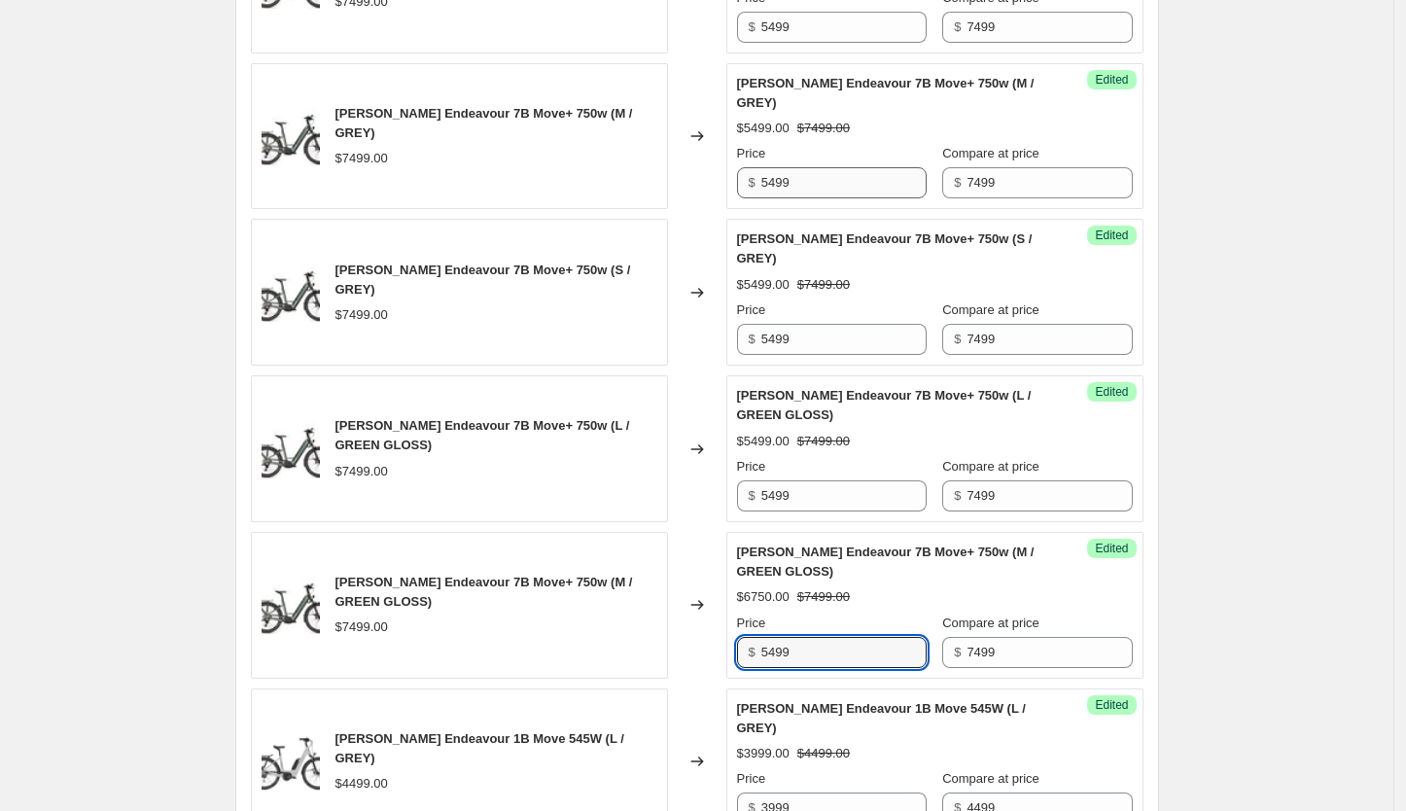
type input "5499"
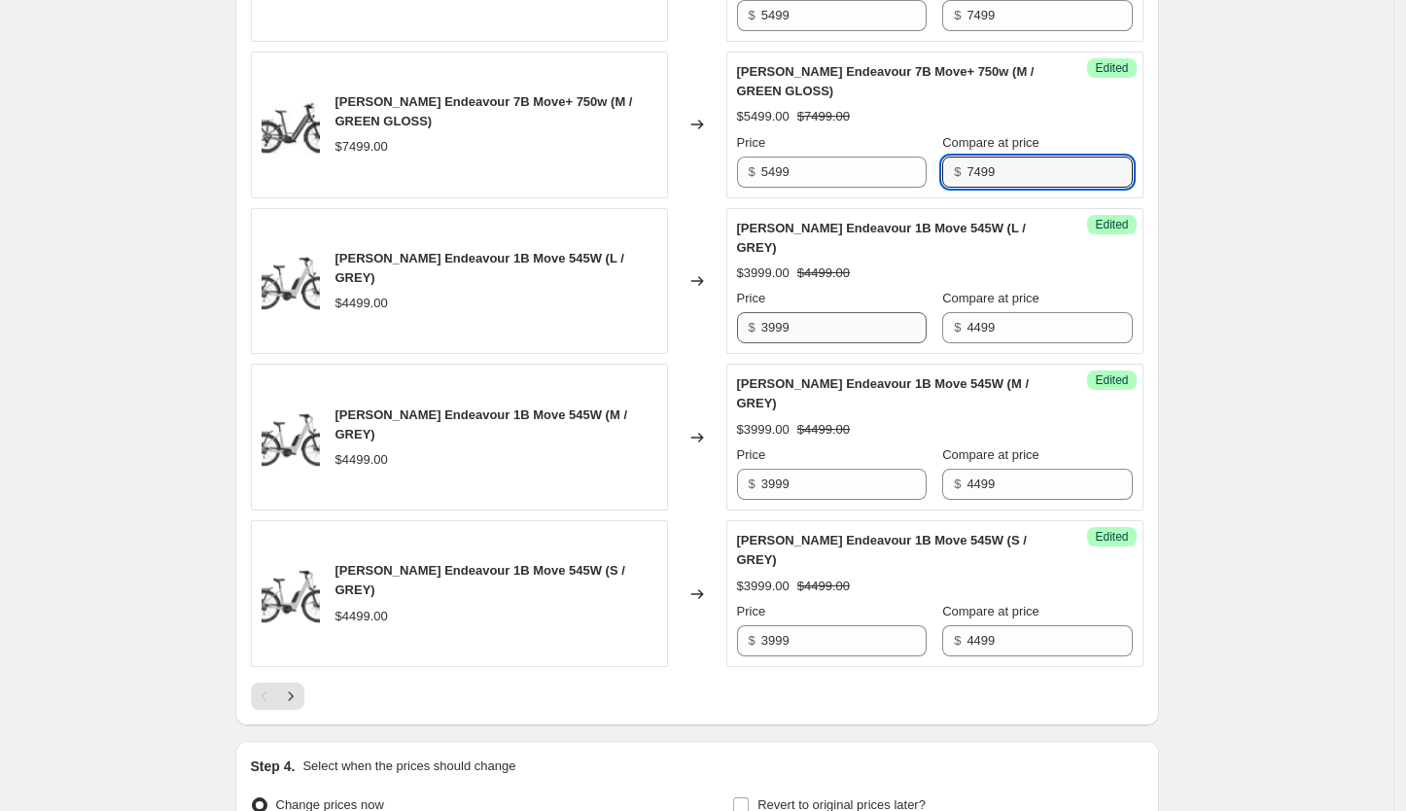
scroll to position [3360, 0]
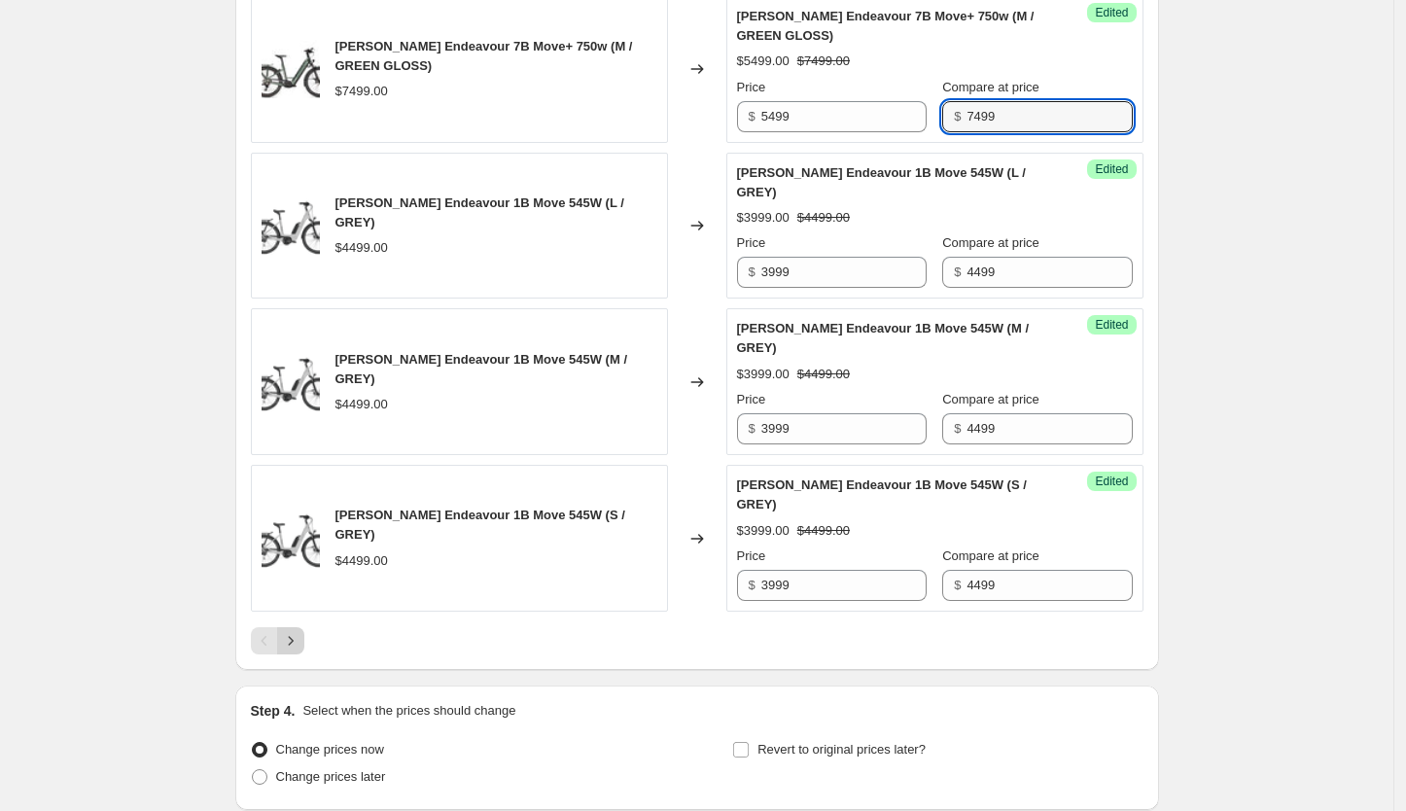
click at [296, 631] on icon "Next" at bounding box center [290, 640] width 19 height 19
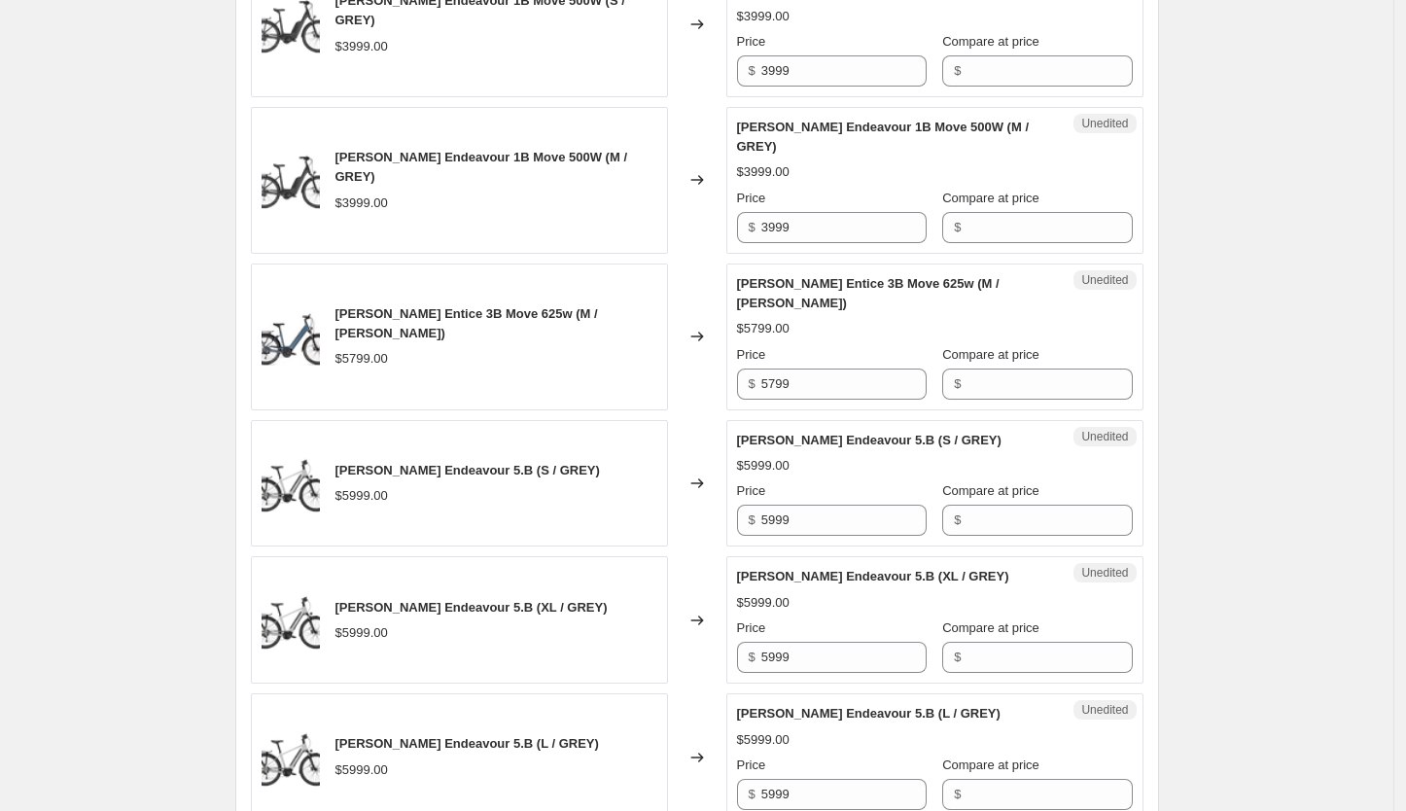
scroll to position [1707, 0]
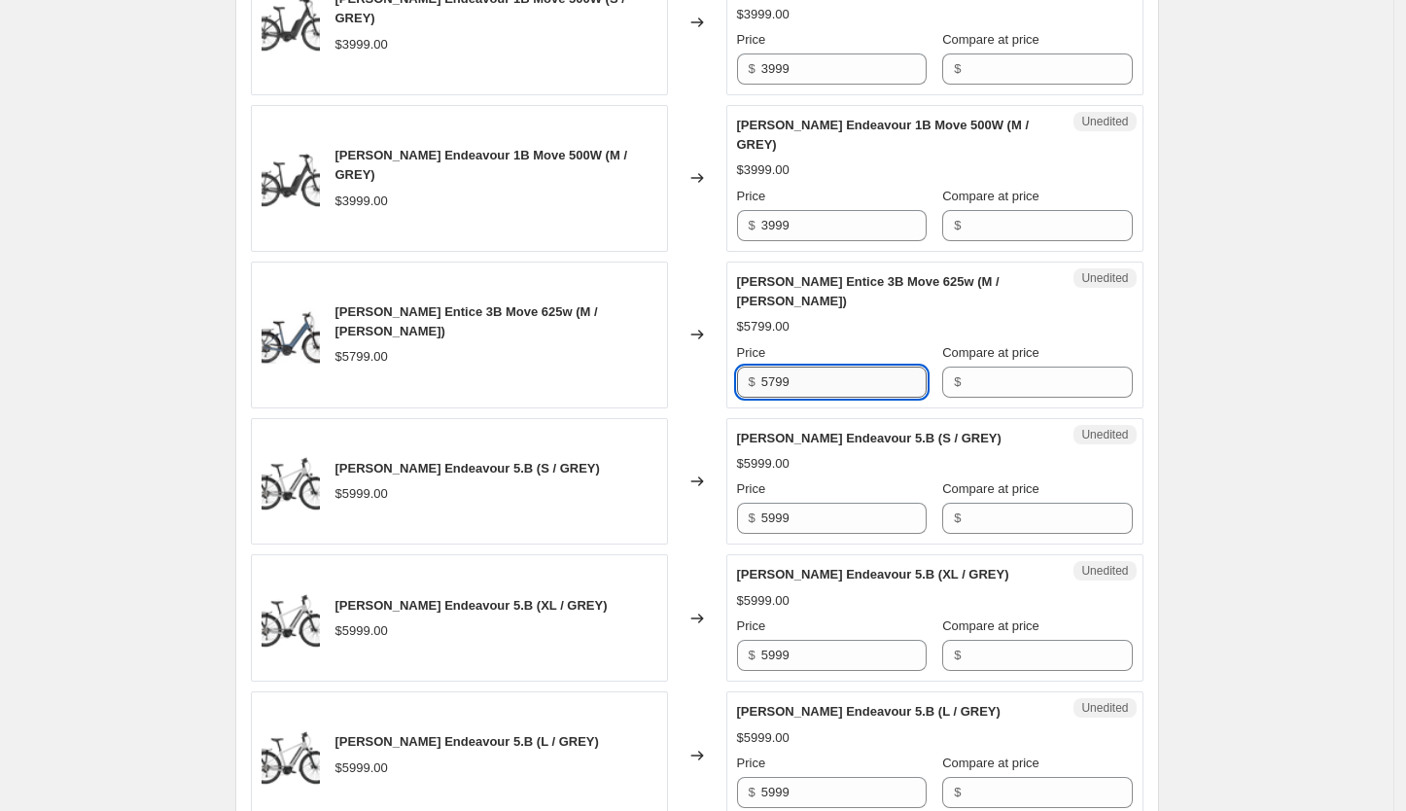
click at [808, 367] on input "5799" at bounding box center [843, 382] width 165 height 31
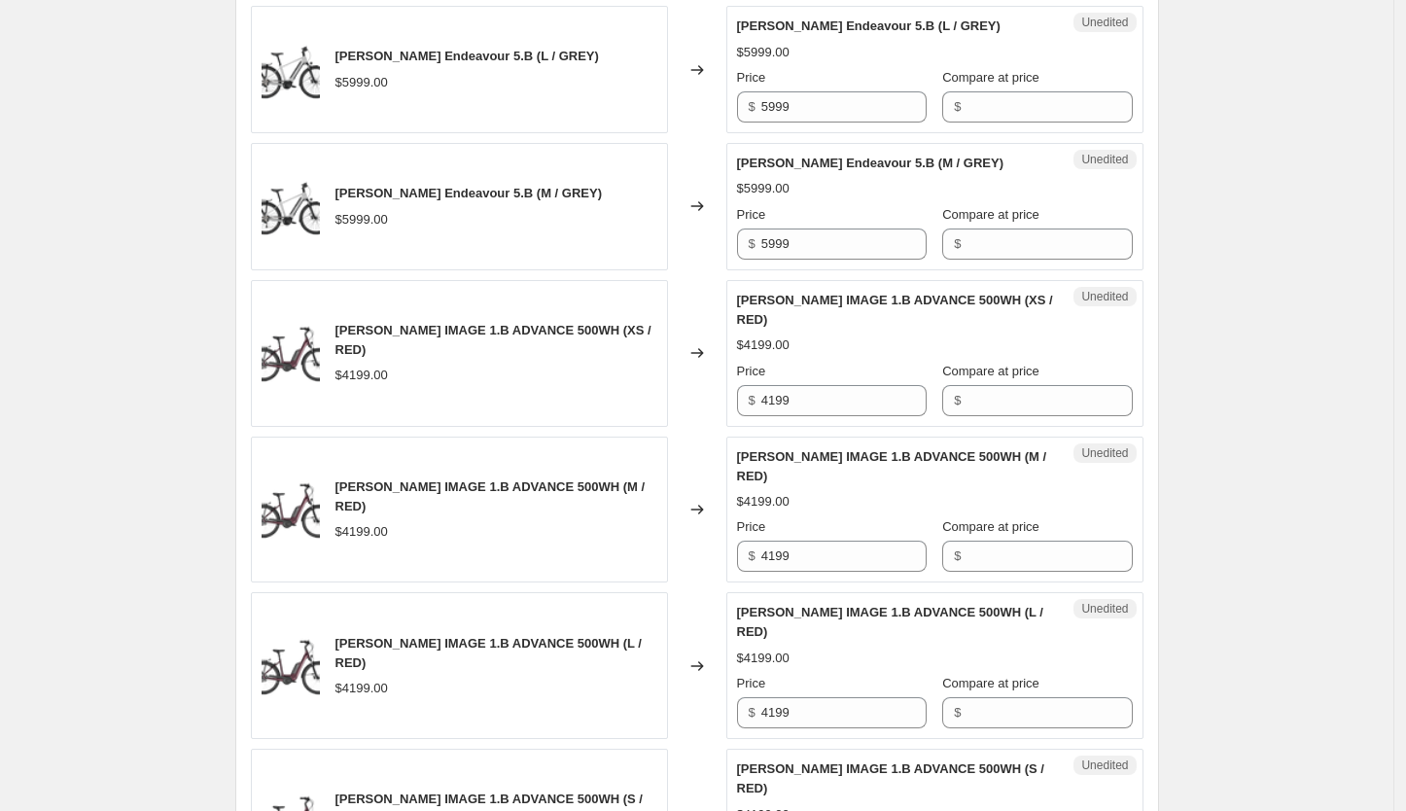
scroll to position [2394, 0]
click at [804, 383] on input "4199" at bounding box center [843, 398] width 165 height 31
type input "2999"
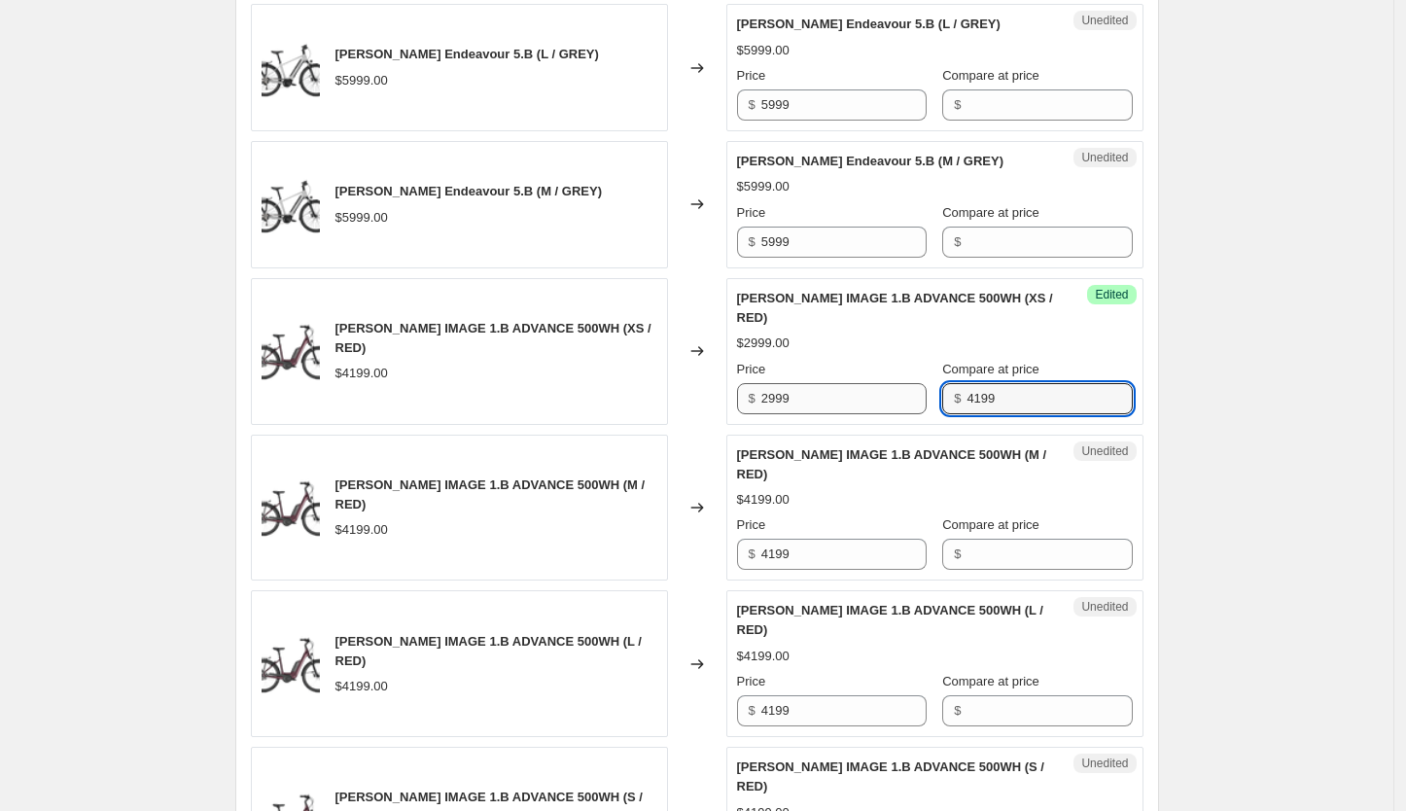
type input "4199"
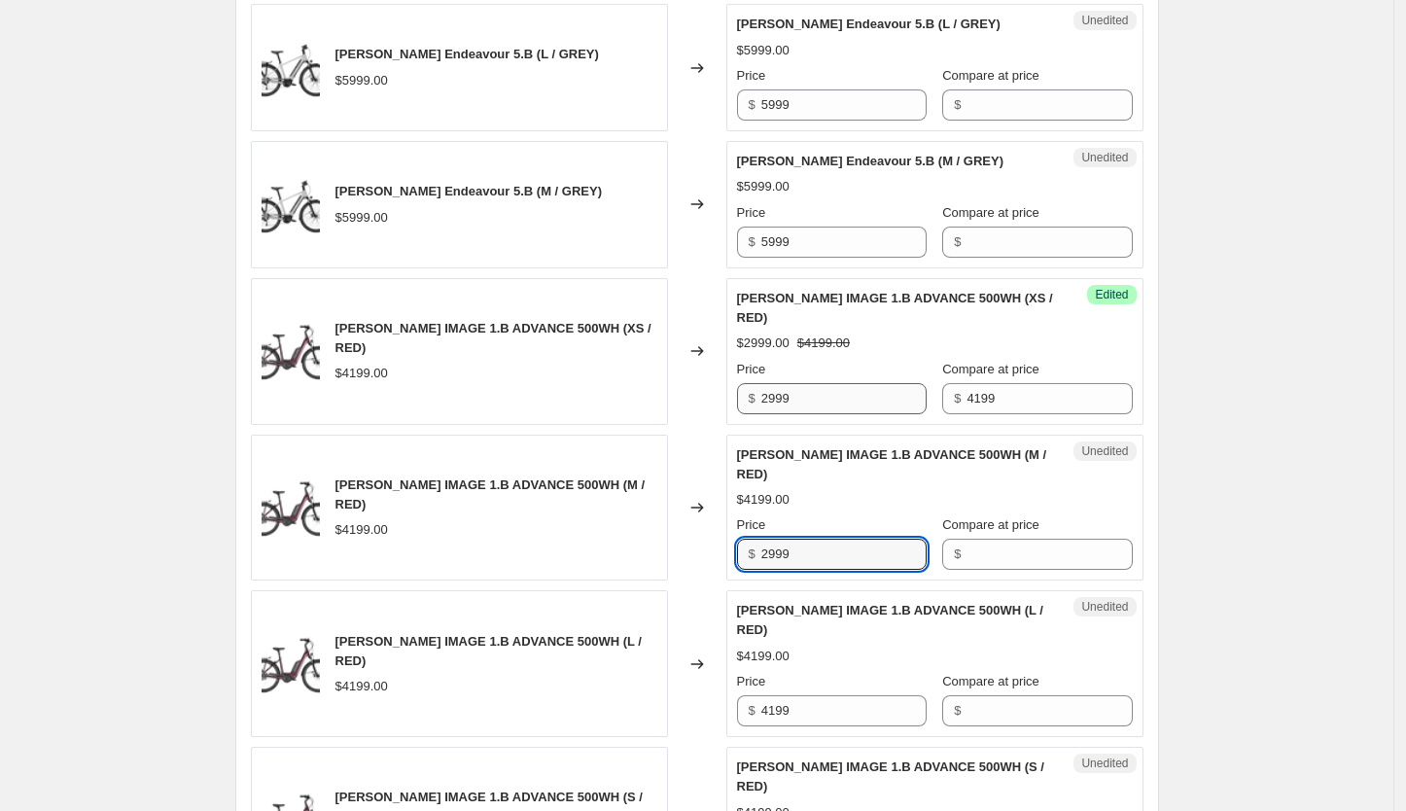
type input "2999"
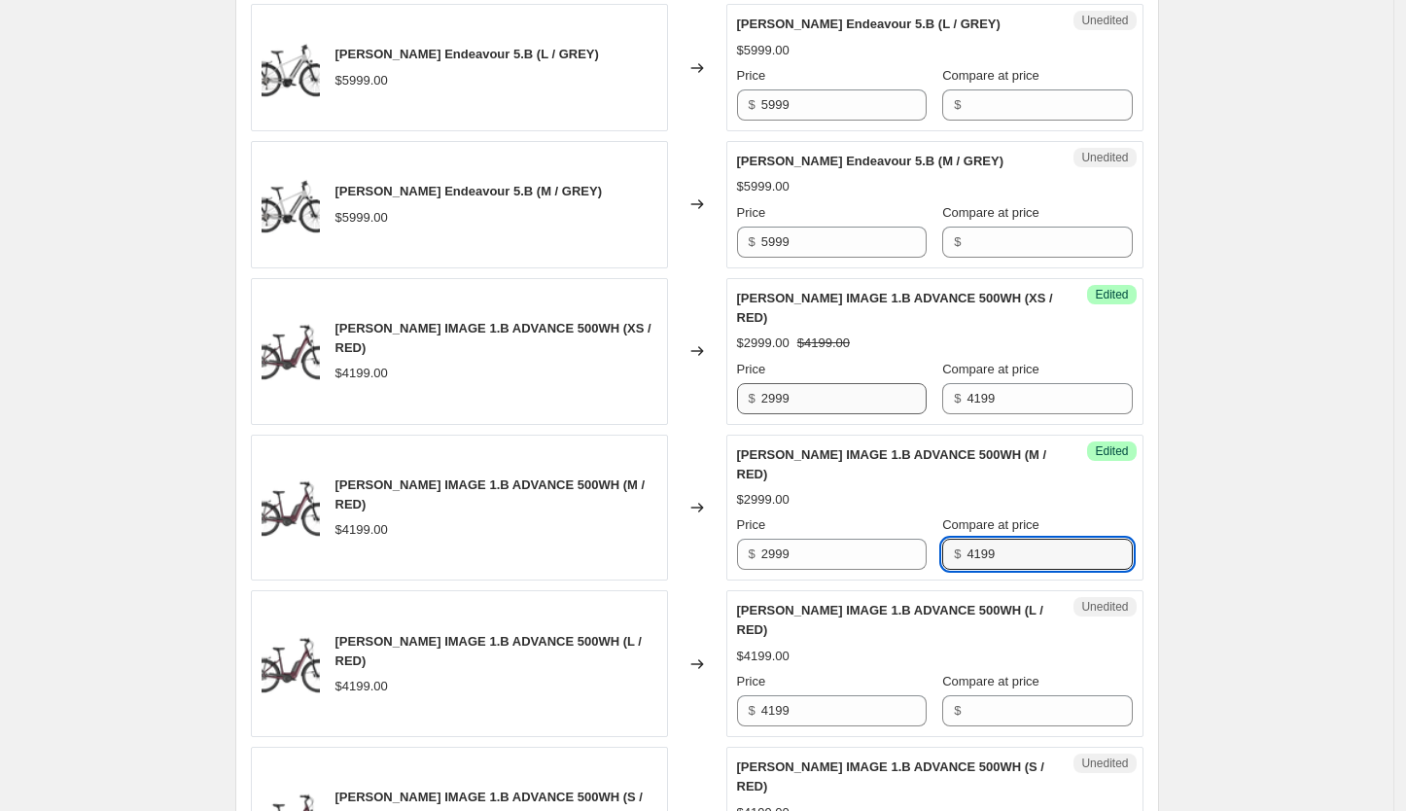
type input "4199"
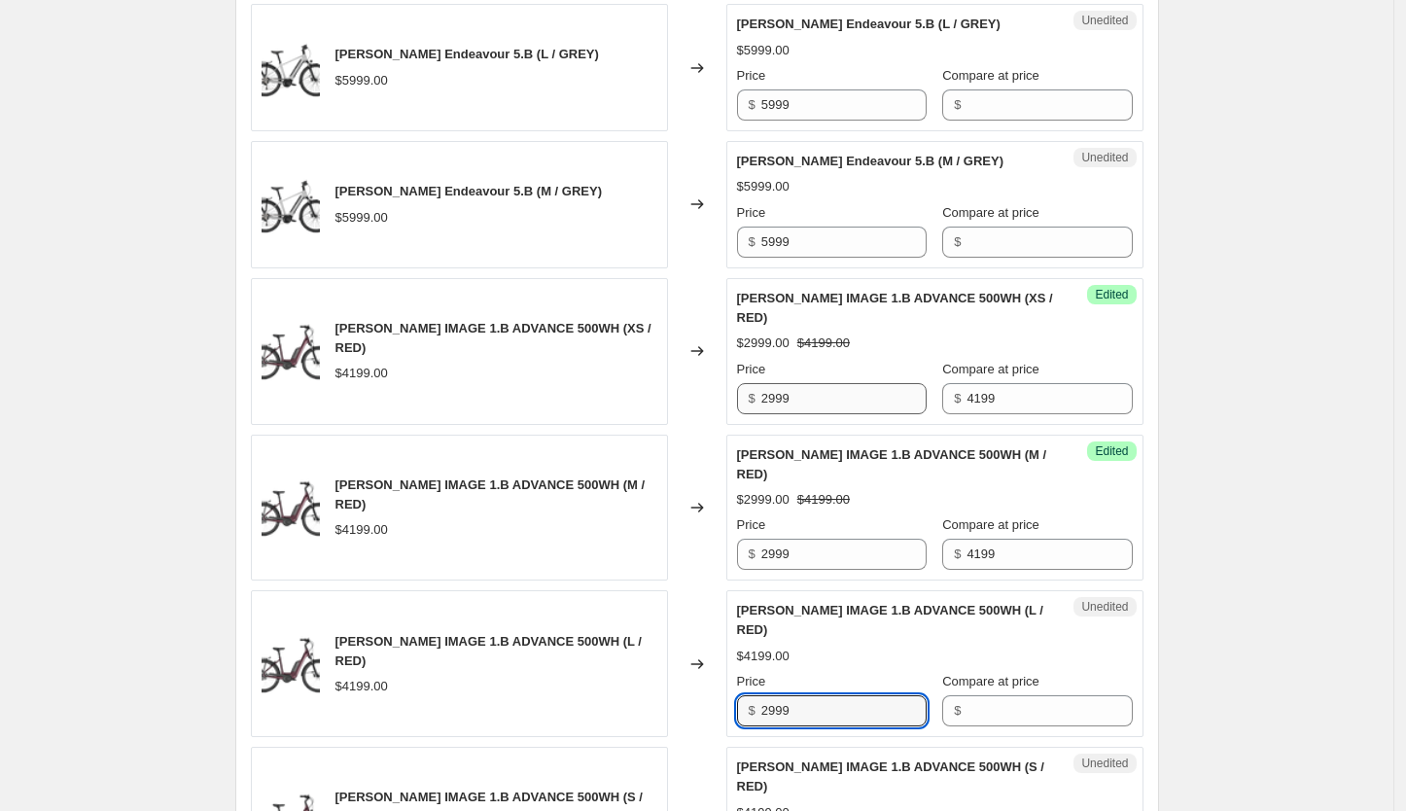
type input "2999"
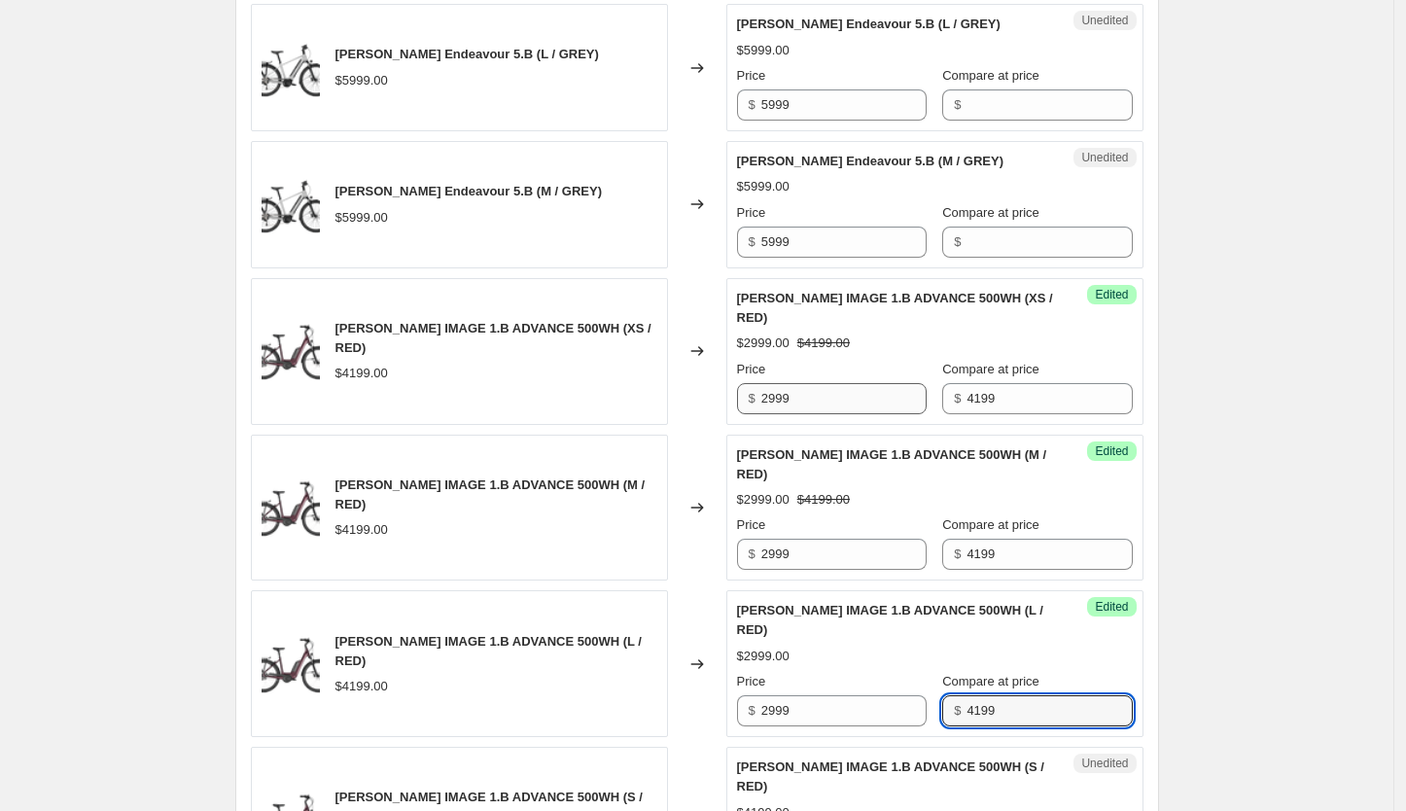
type input "4199"
type input "2999"
type input "4199"
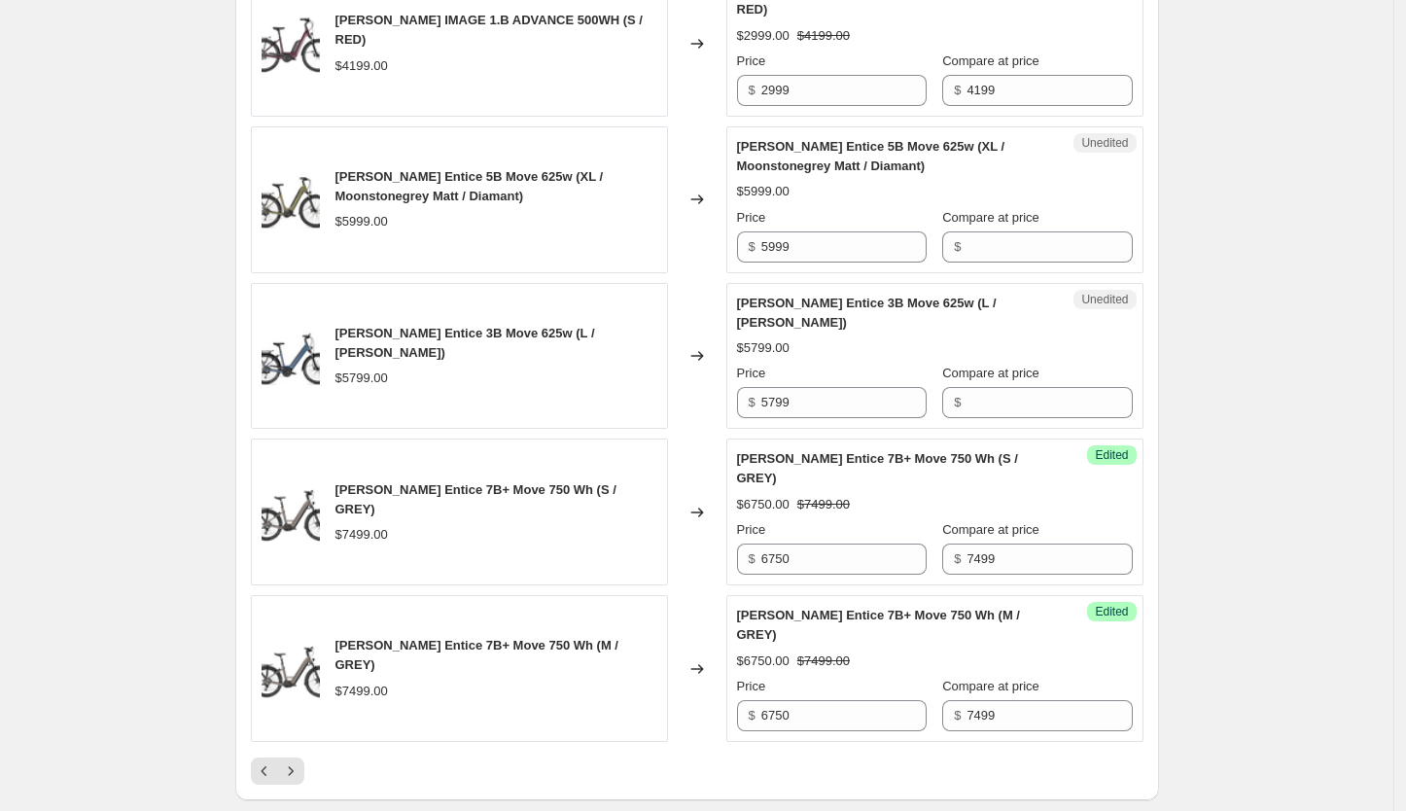
scroll to position [3173, 0]
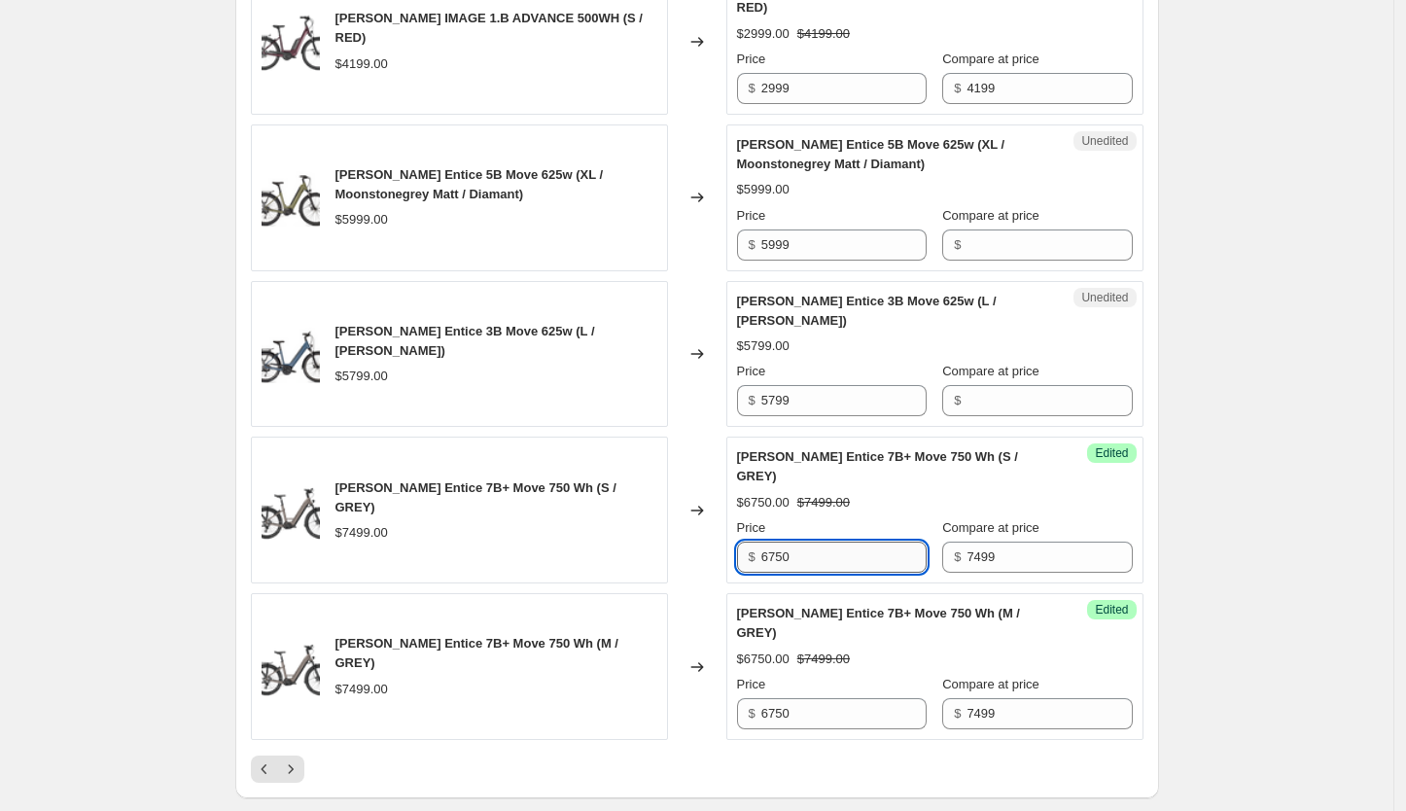
click at [826, 542] on input "6750" at bounding box center [843, 557] width 165 height 31
type input "5499"
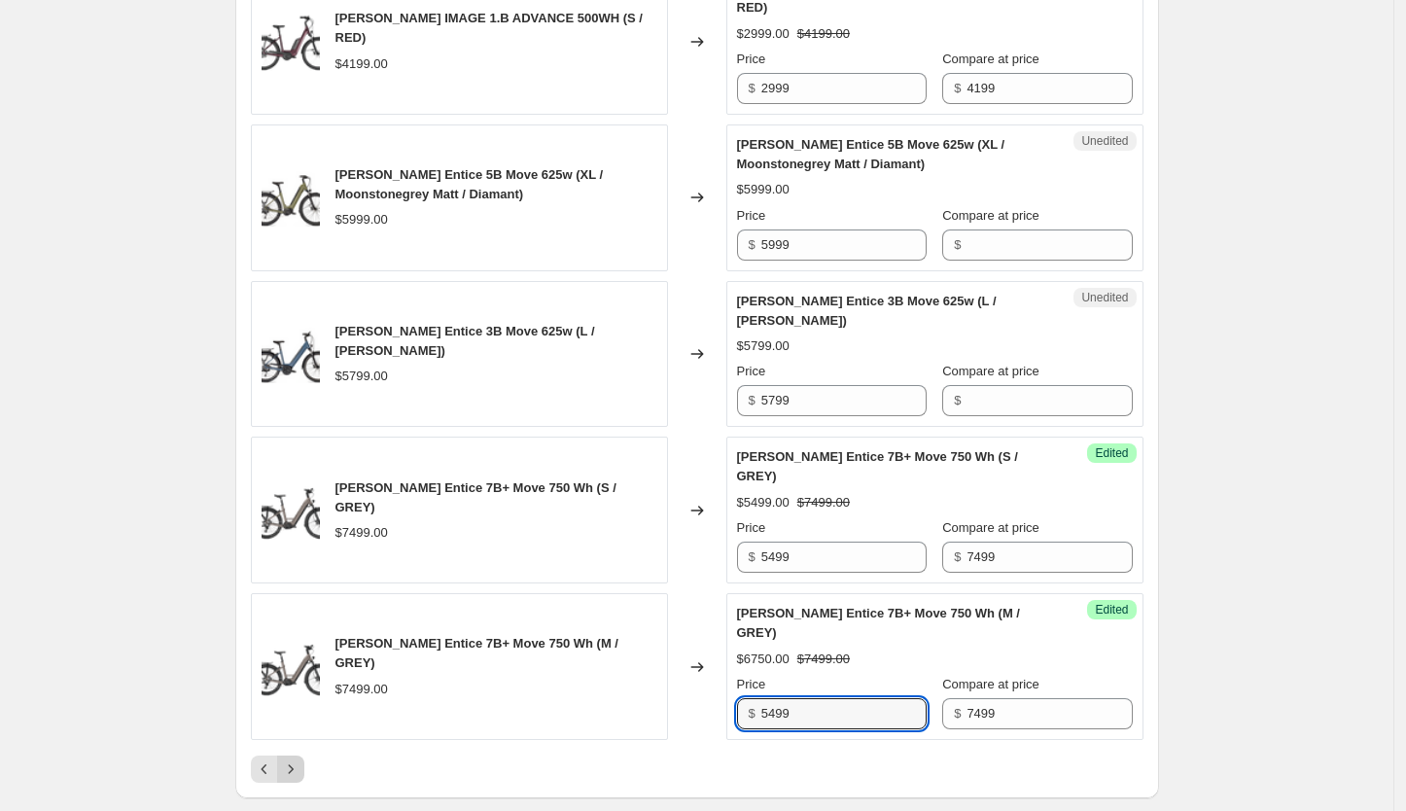
type input "5499"
click at [294, 756] on button "Next" at bounding box center [290, 769] width 27 height 27
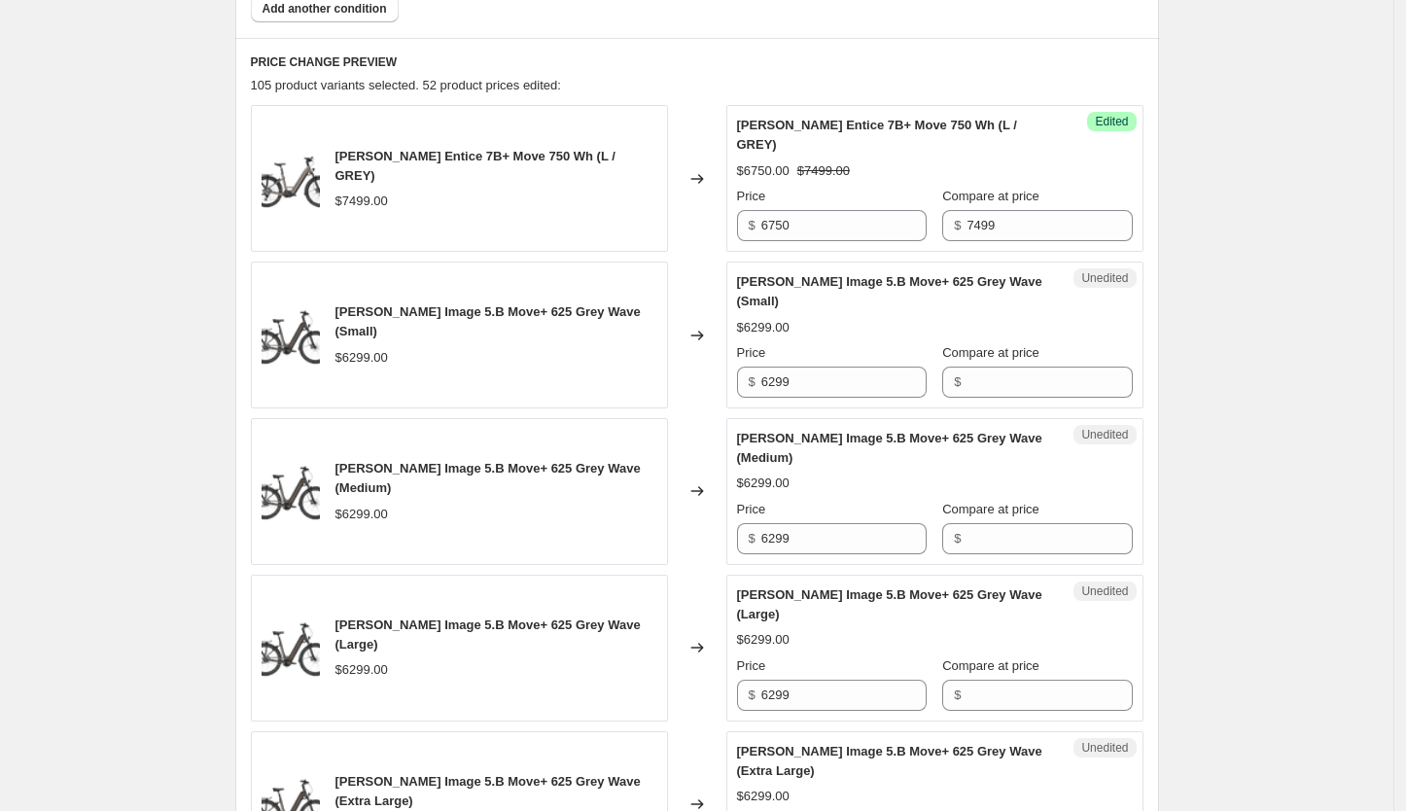
scroll to position [786, 0]
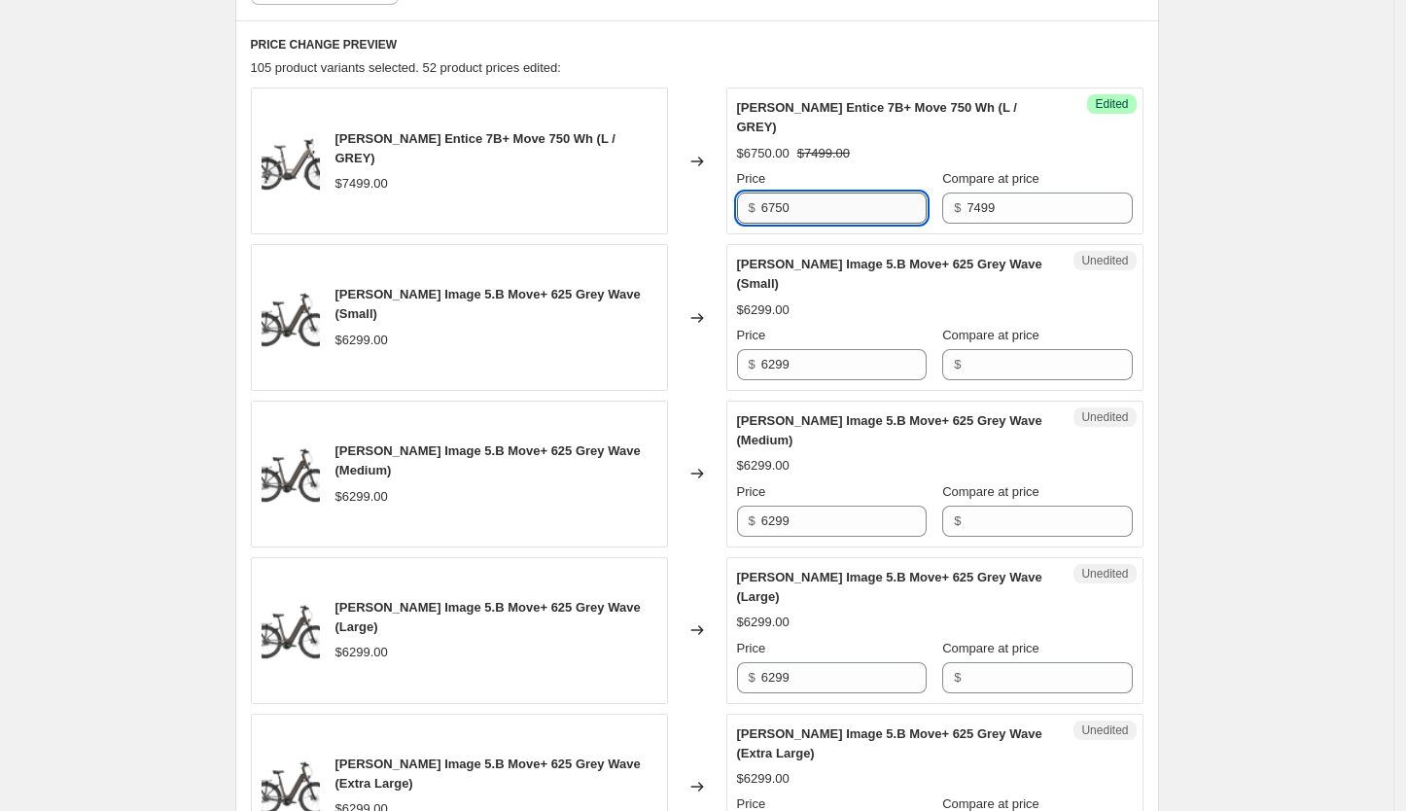
click at [831, 193] on input "6750" at bounding box center [843, 208] width 165 height 31
type input "5499"
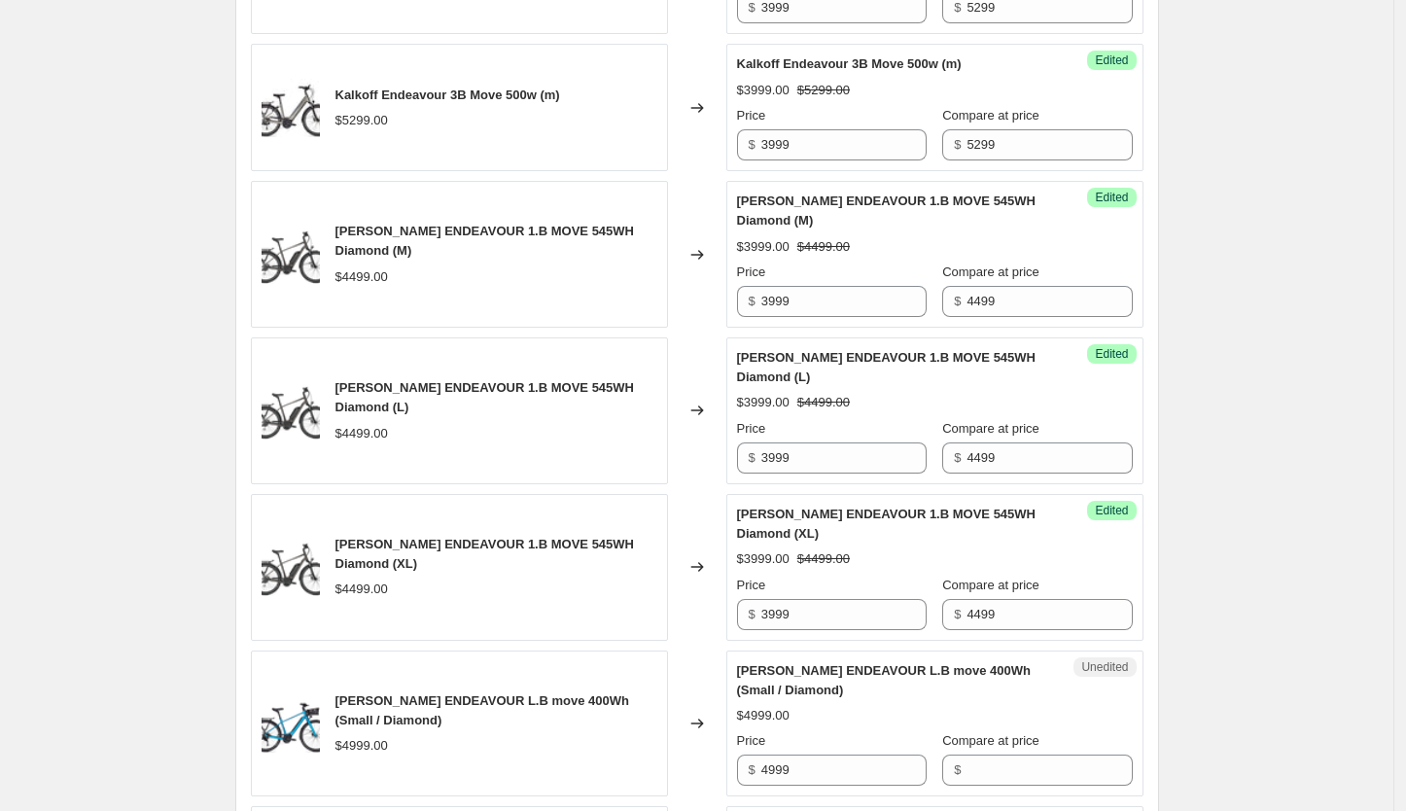
scroll to position [2242, 0]
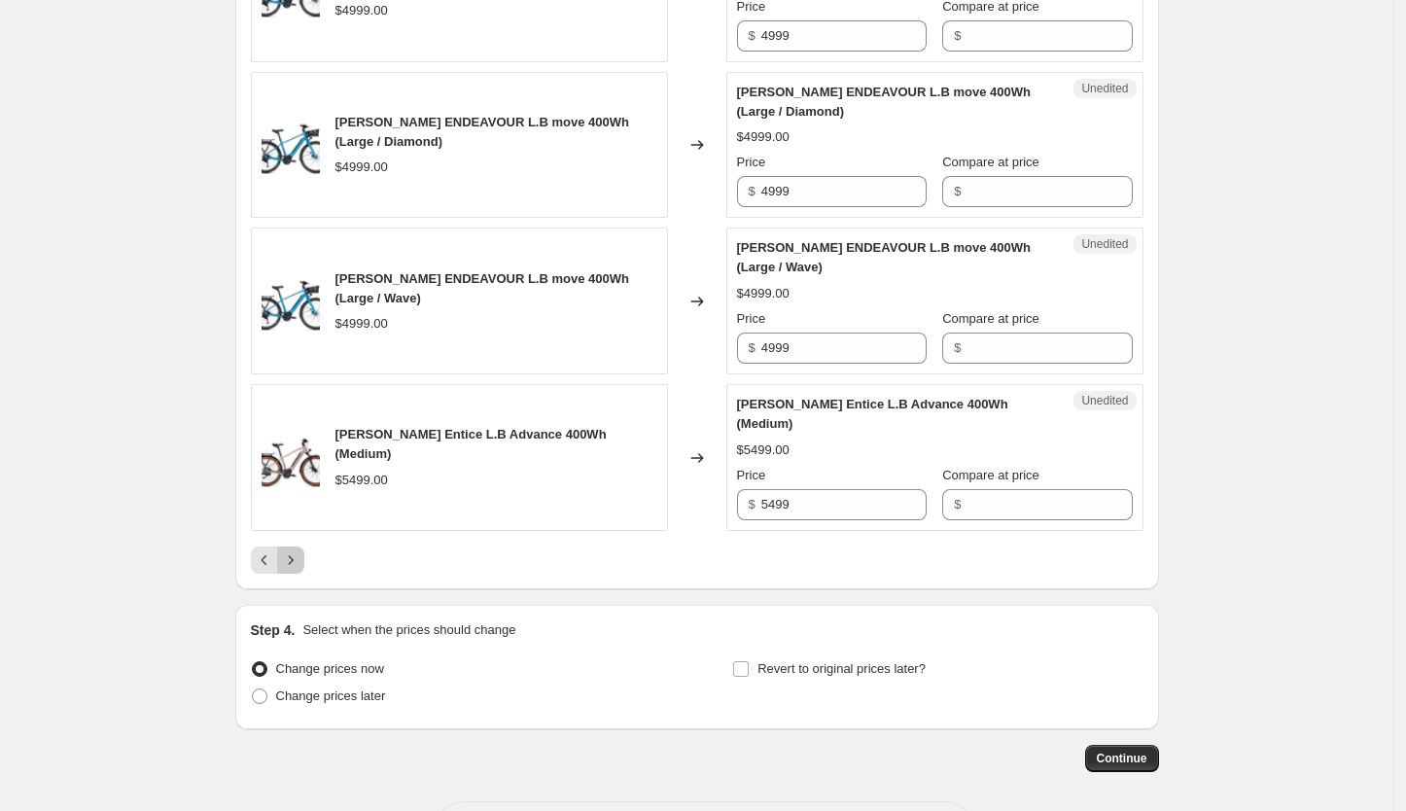
click at [300, 550] on icon "Next" at bounding box center [290, 559] width 19 height 19
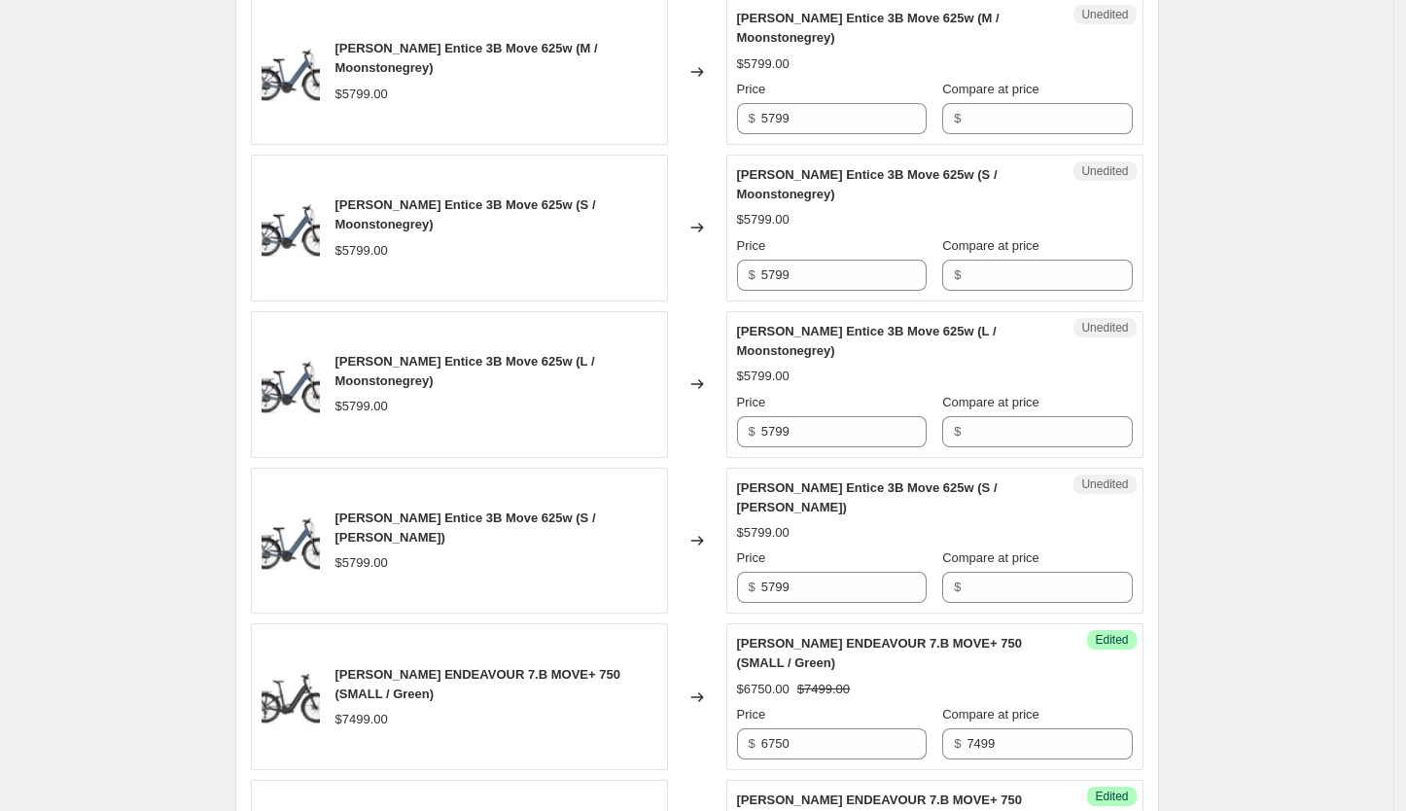
scroll to position [2385, 0]
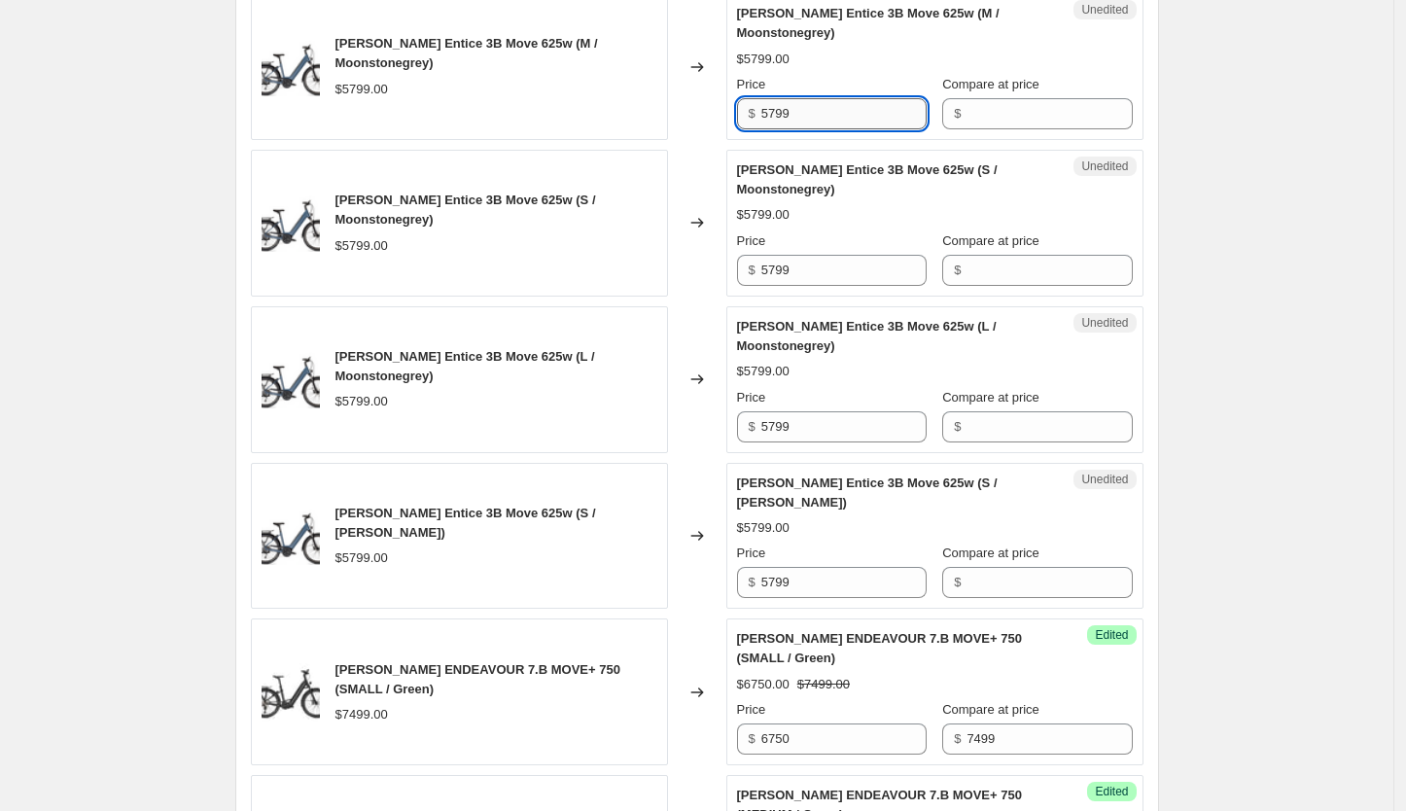
click at [803, 105] on input "5799" at bounding box center [843, 113] width 165 height 31
type input "4999"
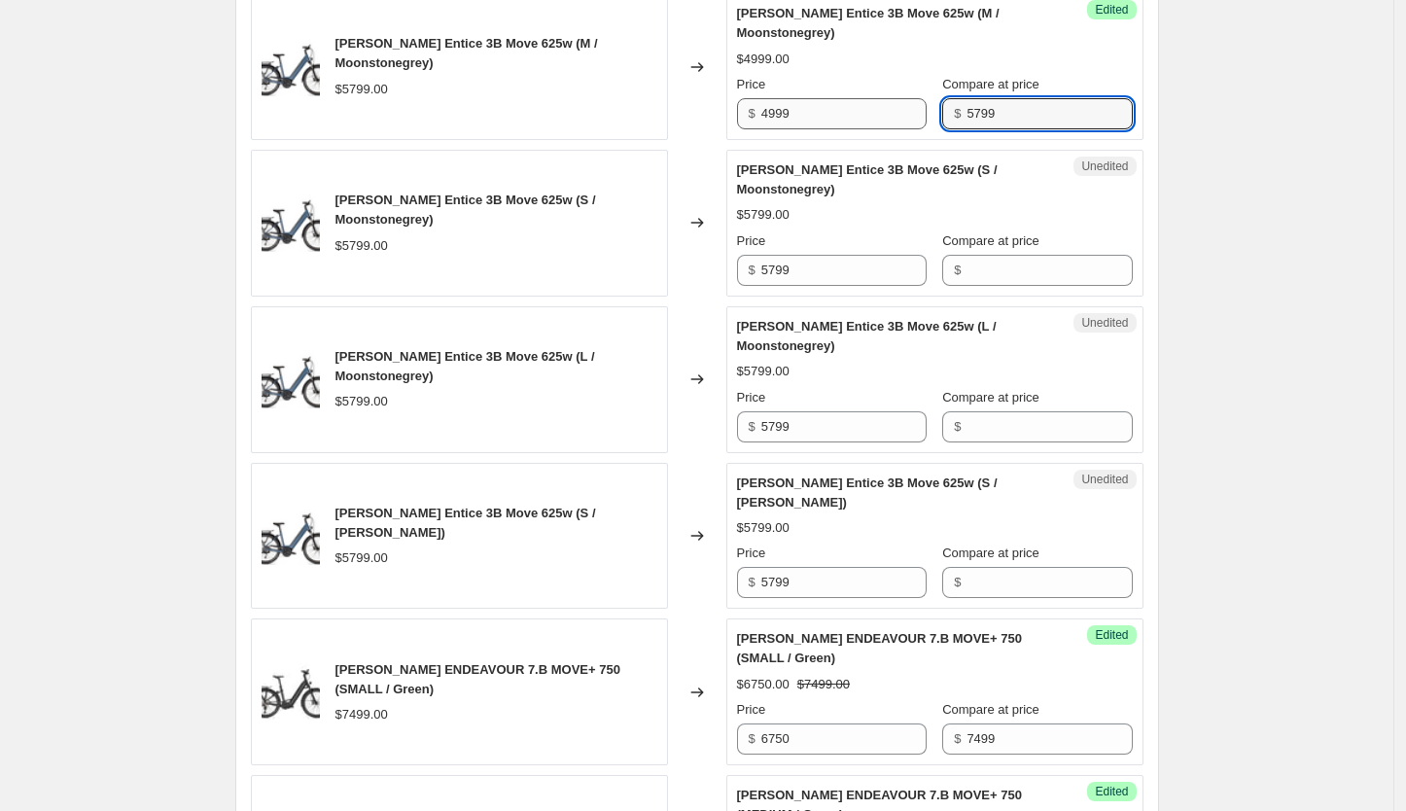
type input "5799"
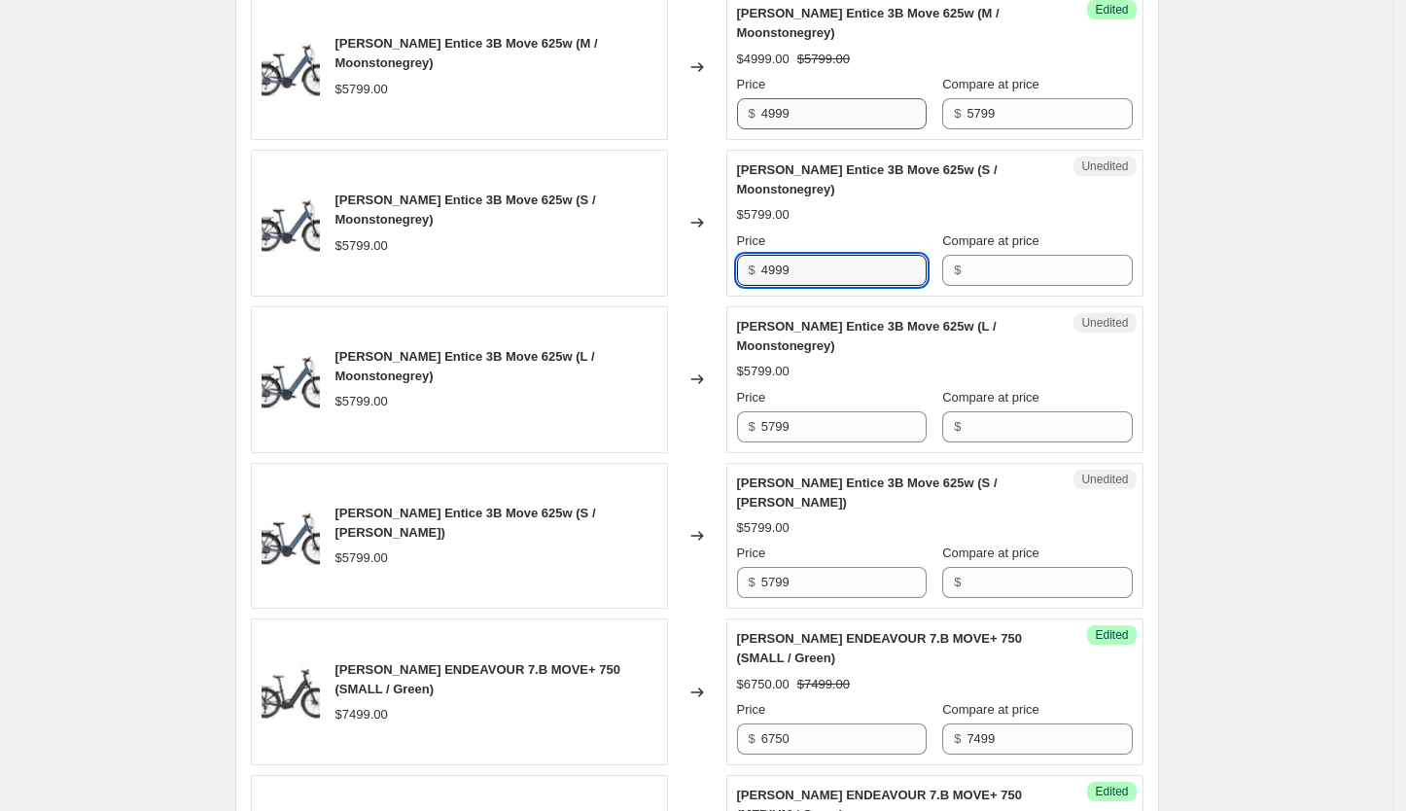
type input "4999"
type input "5799"
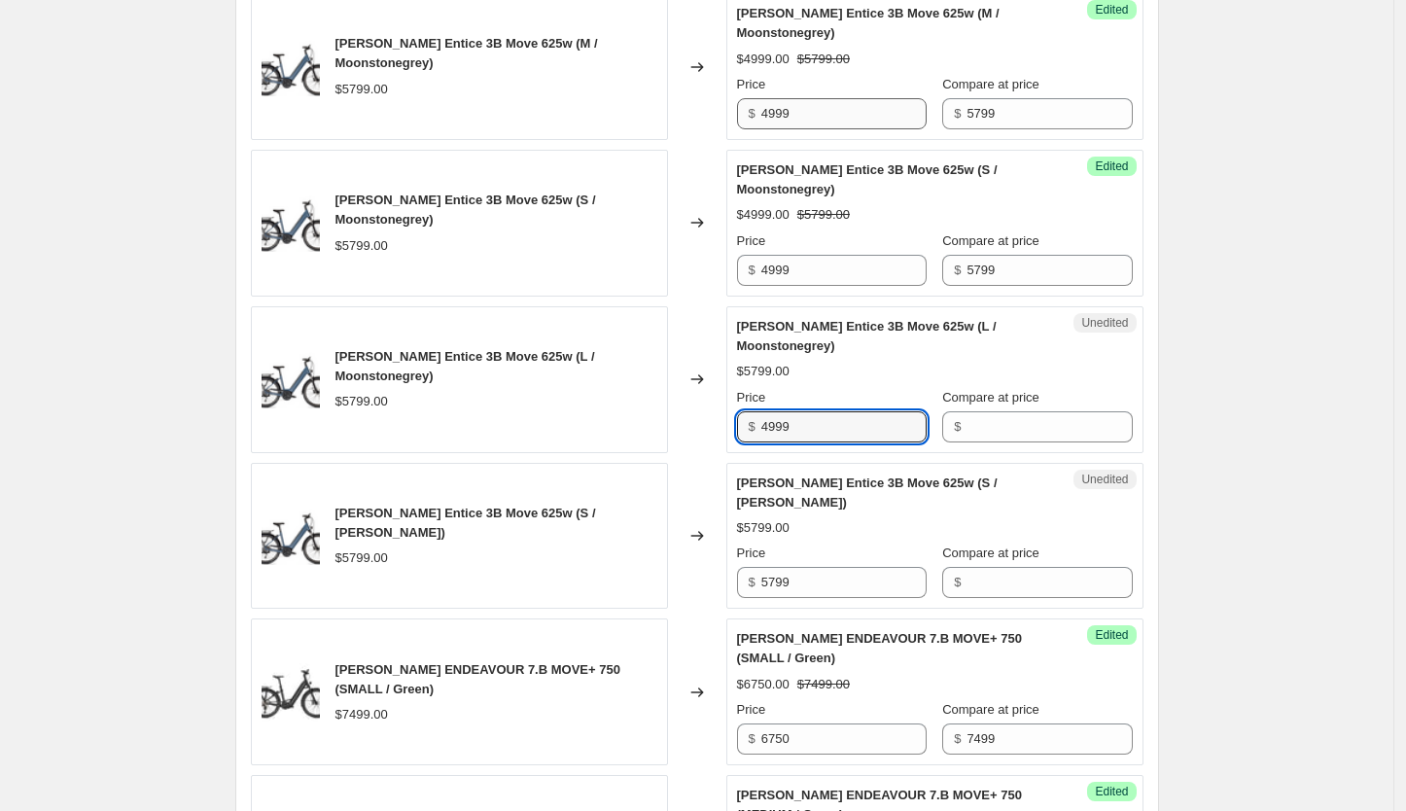
type input "4999"
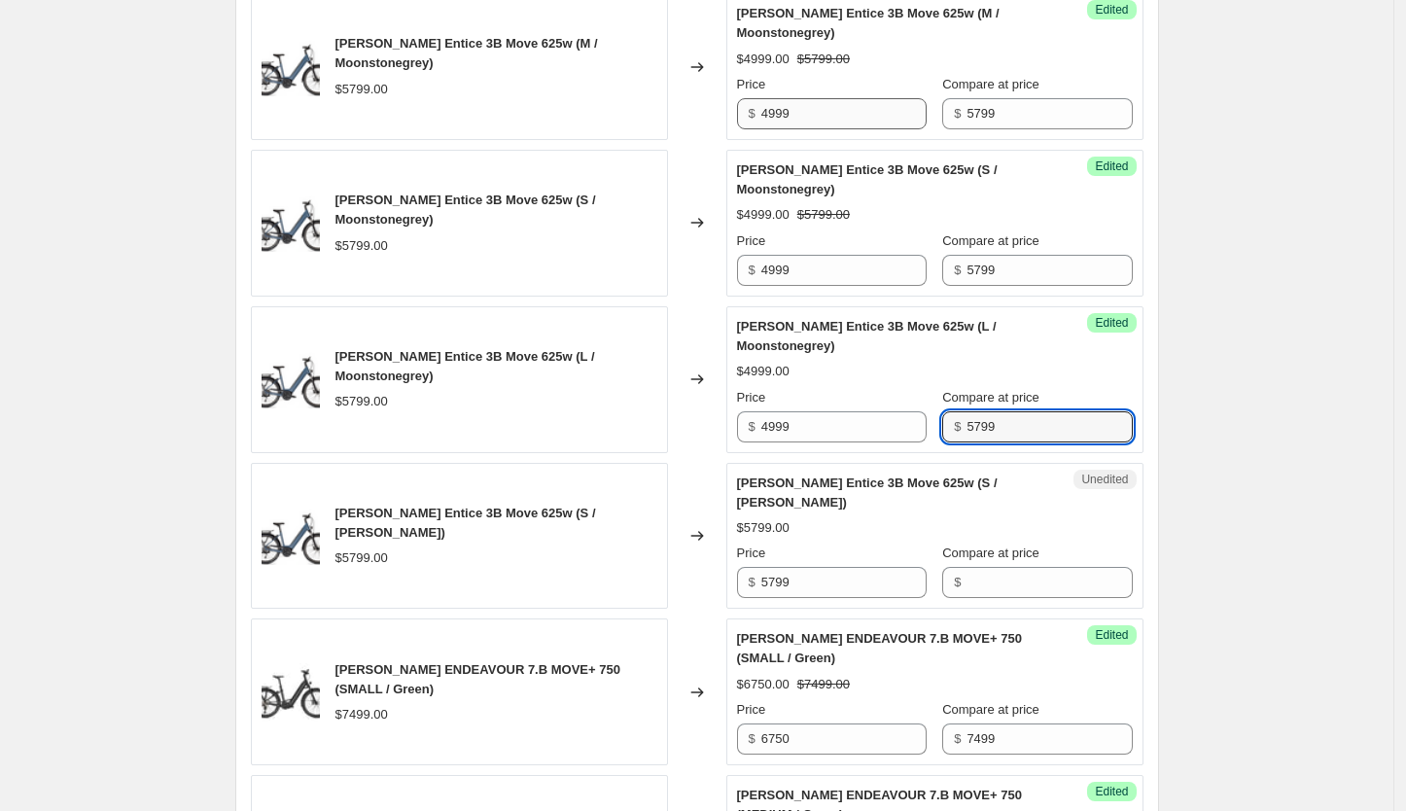
type input "5799"
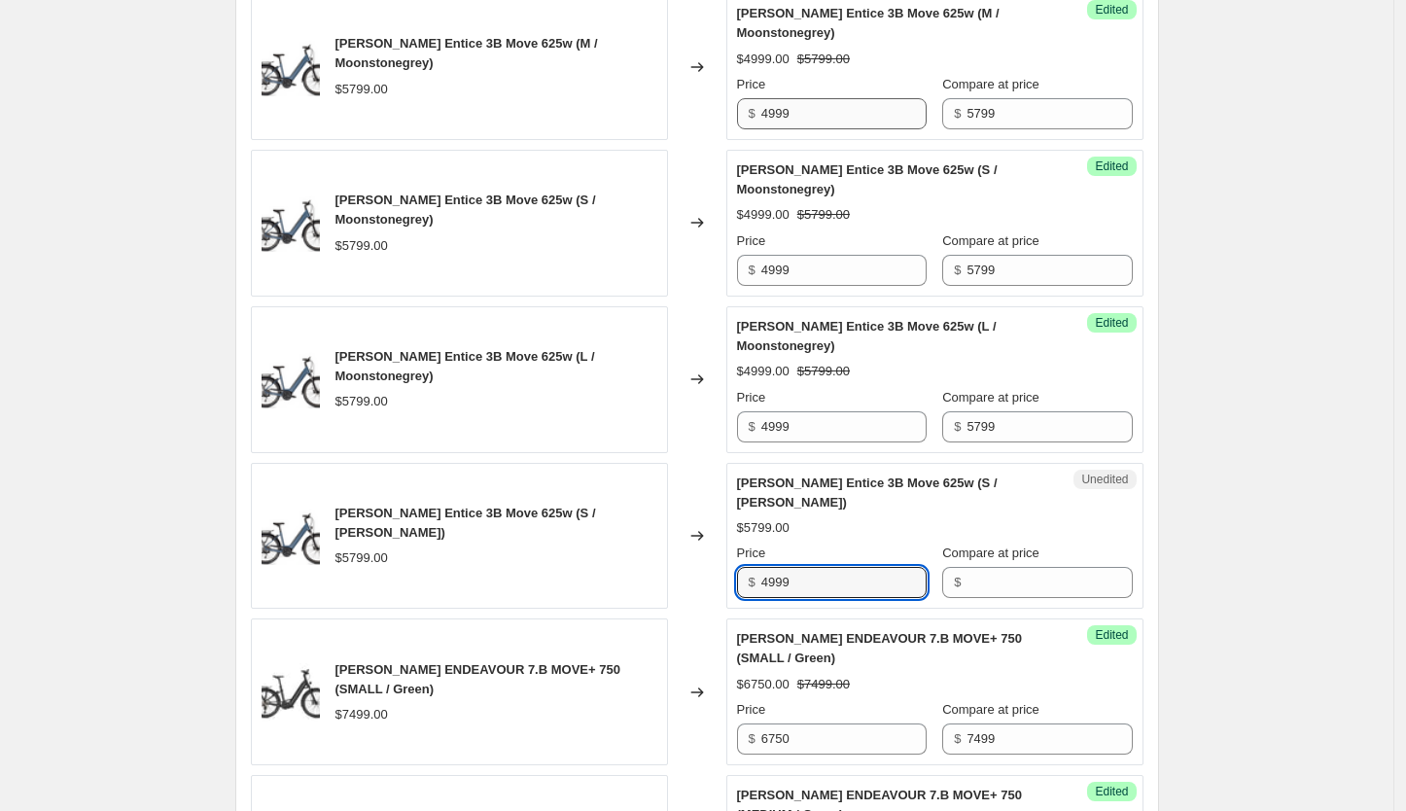
type input "4999"
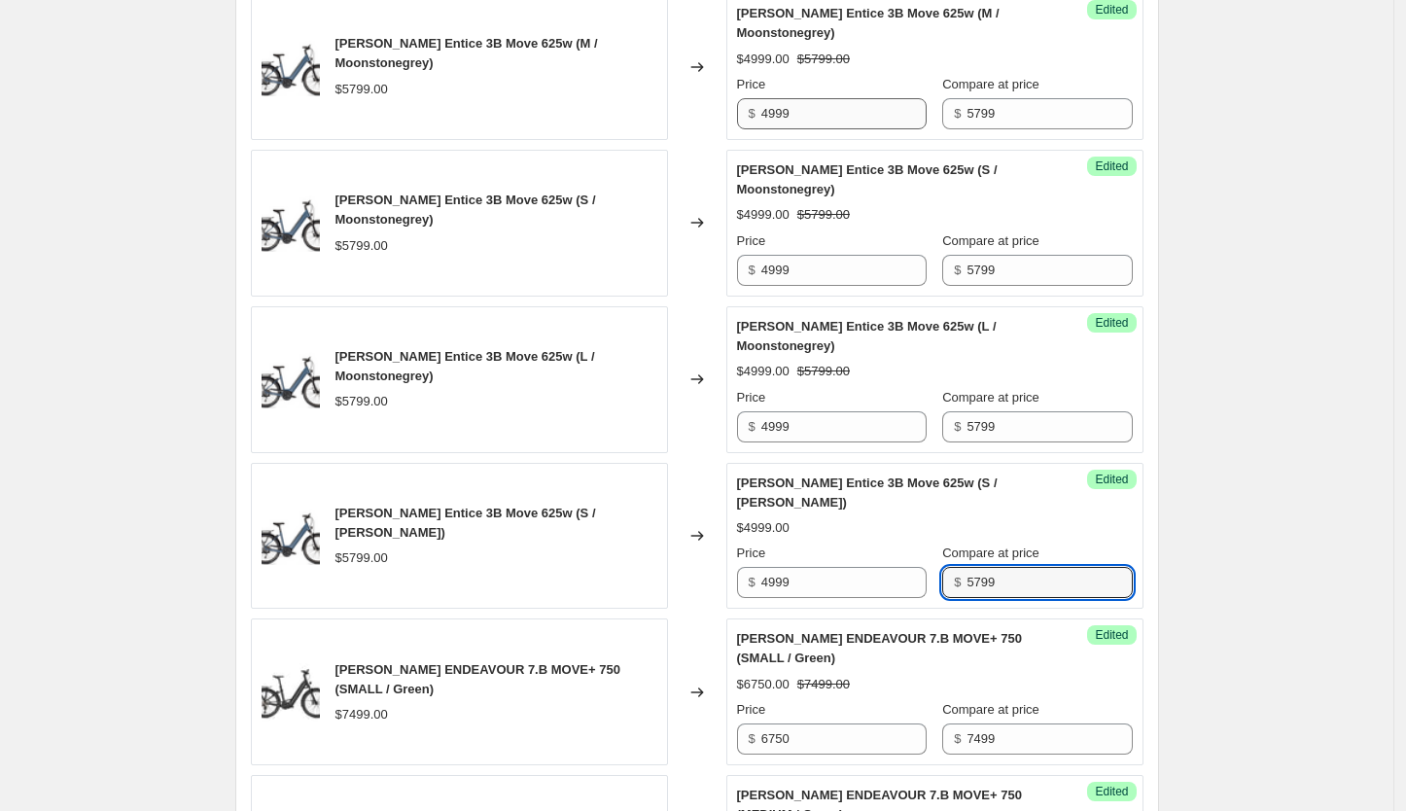
type input "5799"
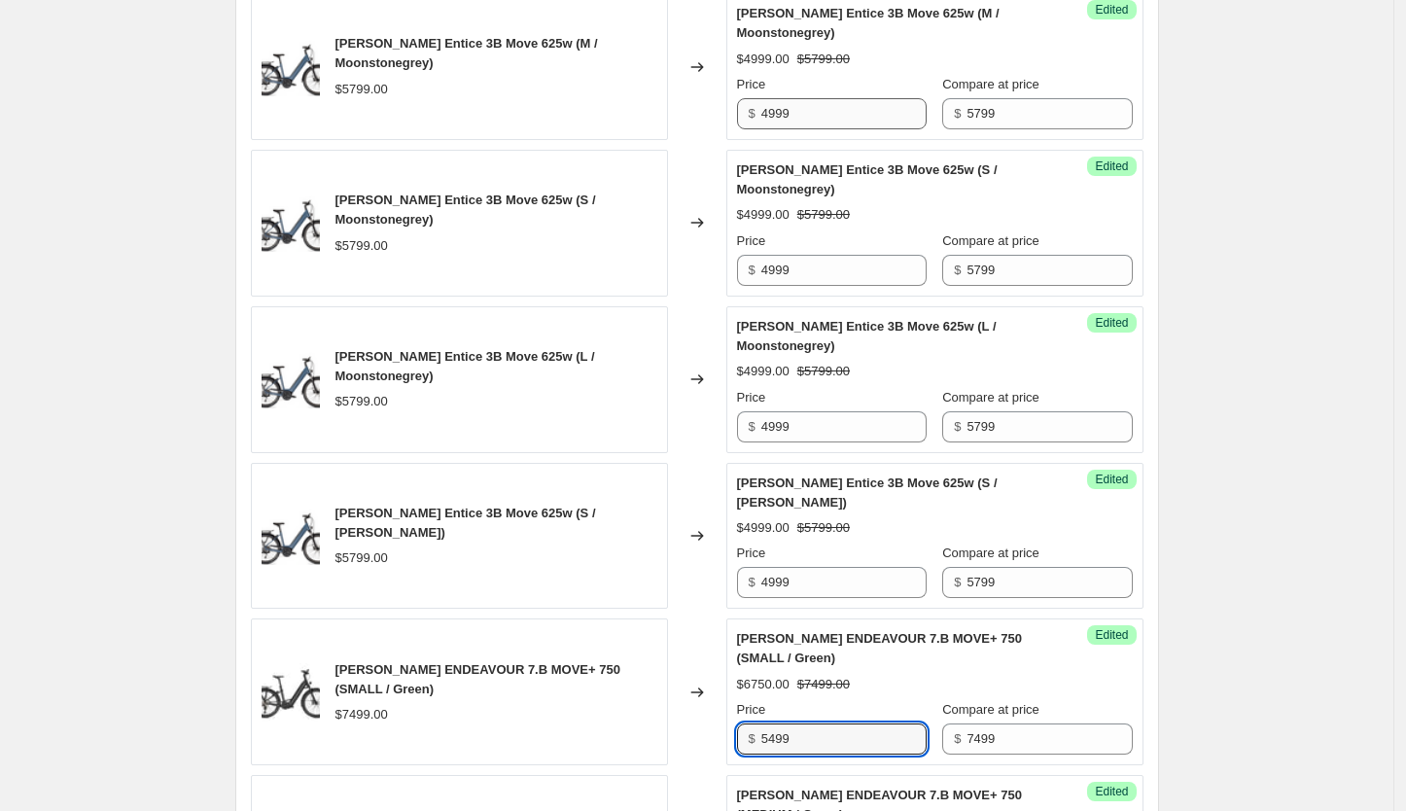
type input "5499"
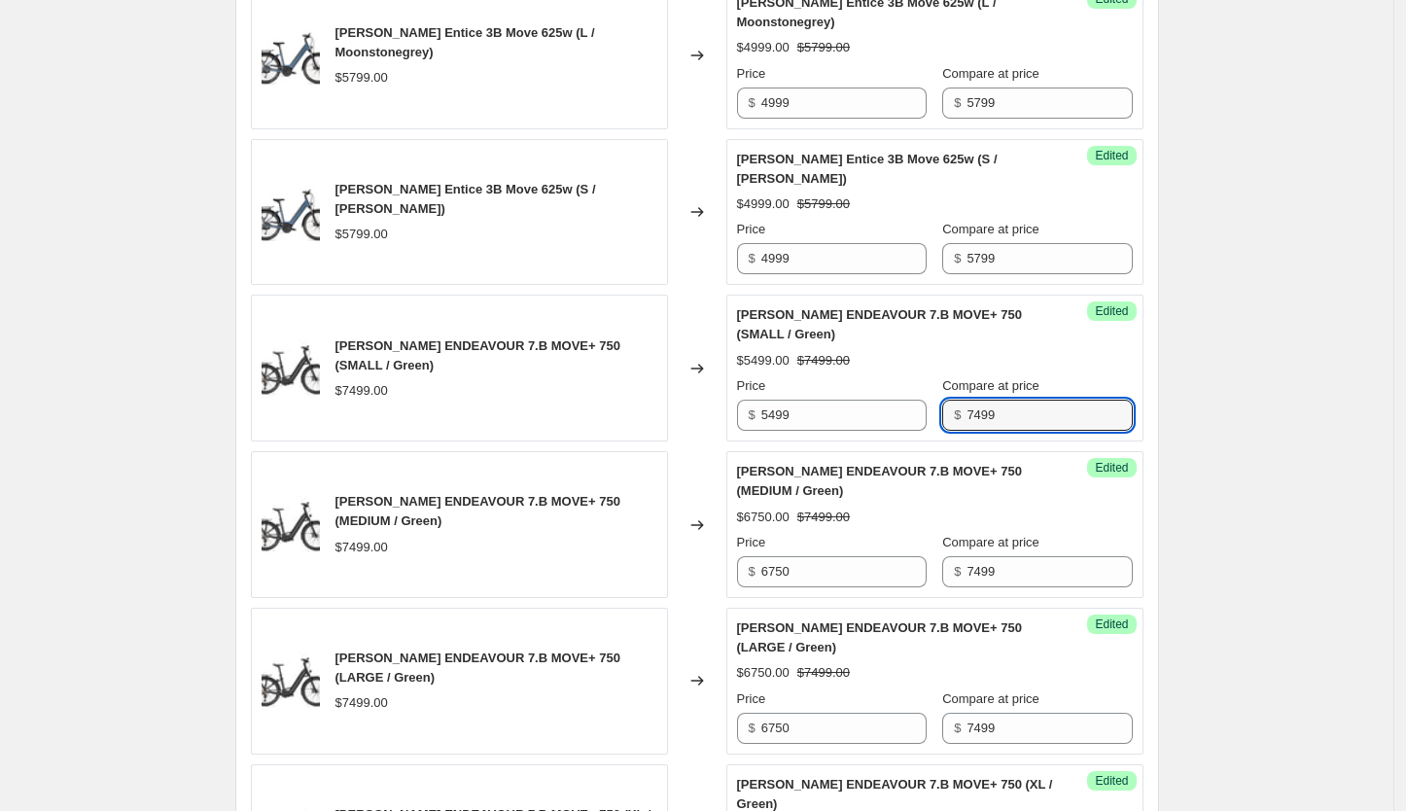
scroll to position [2775, 0]
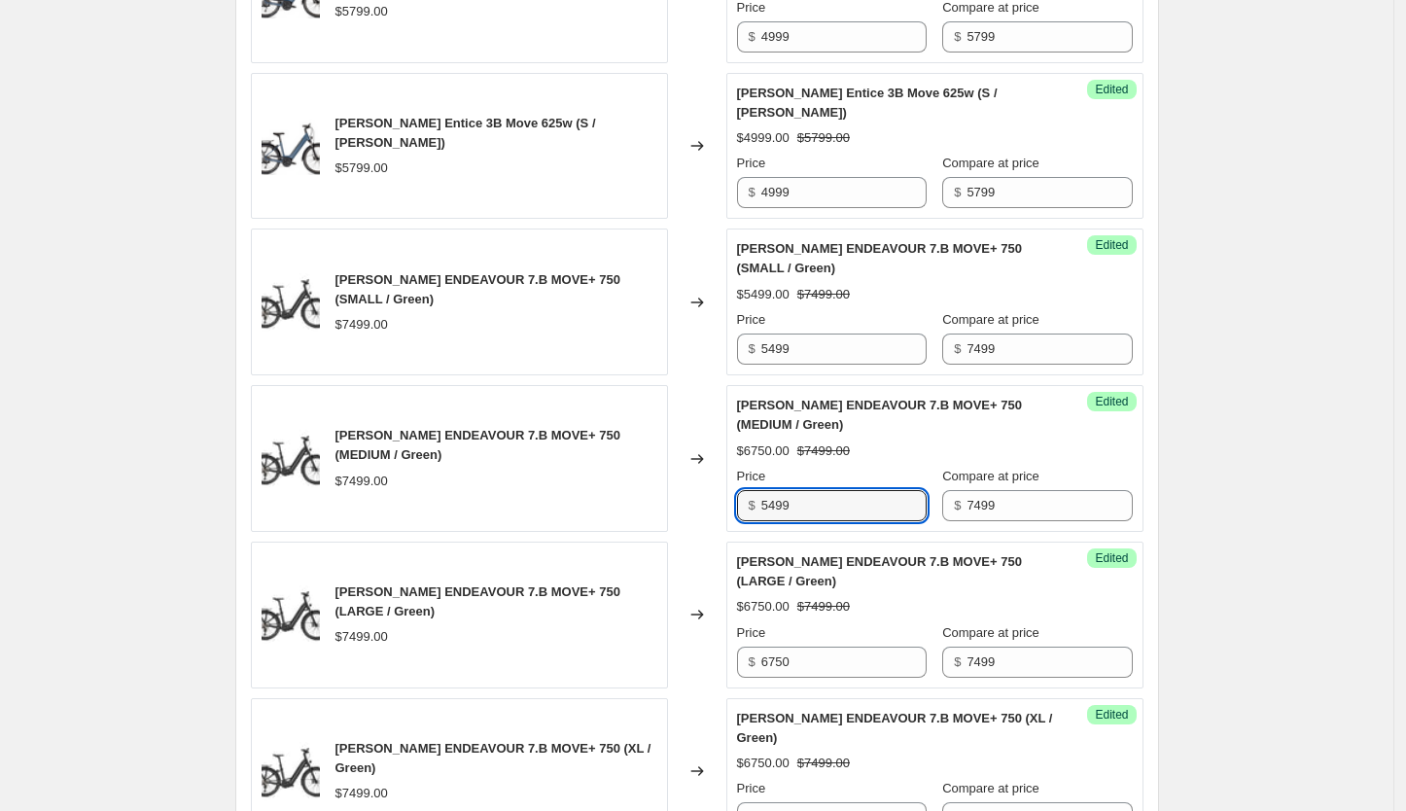
type input "5499"
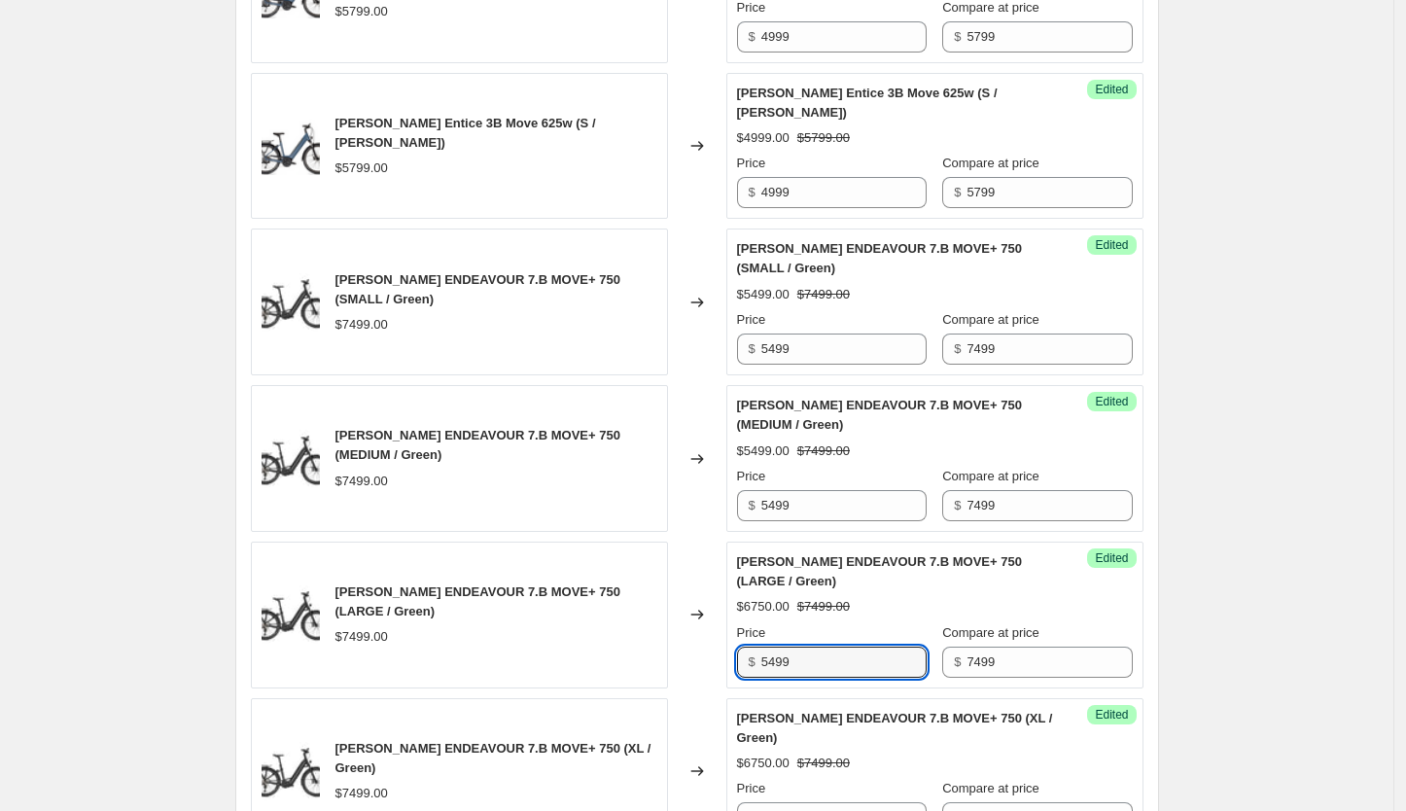
type input "5499"
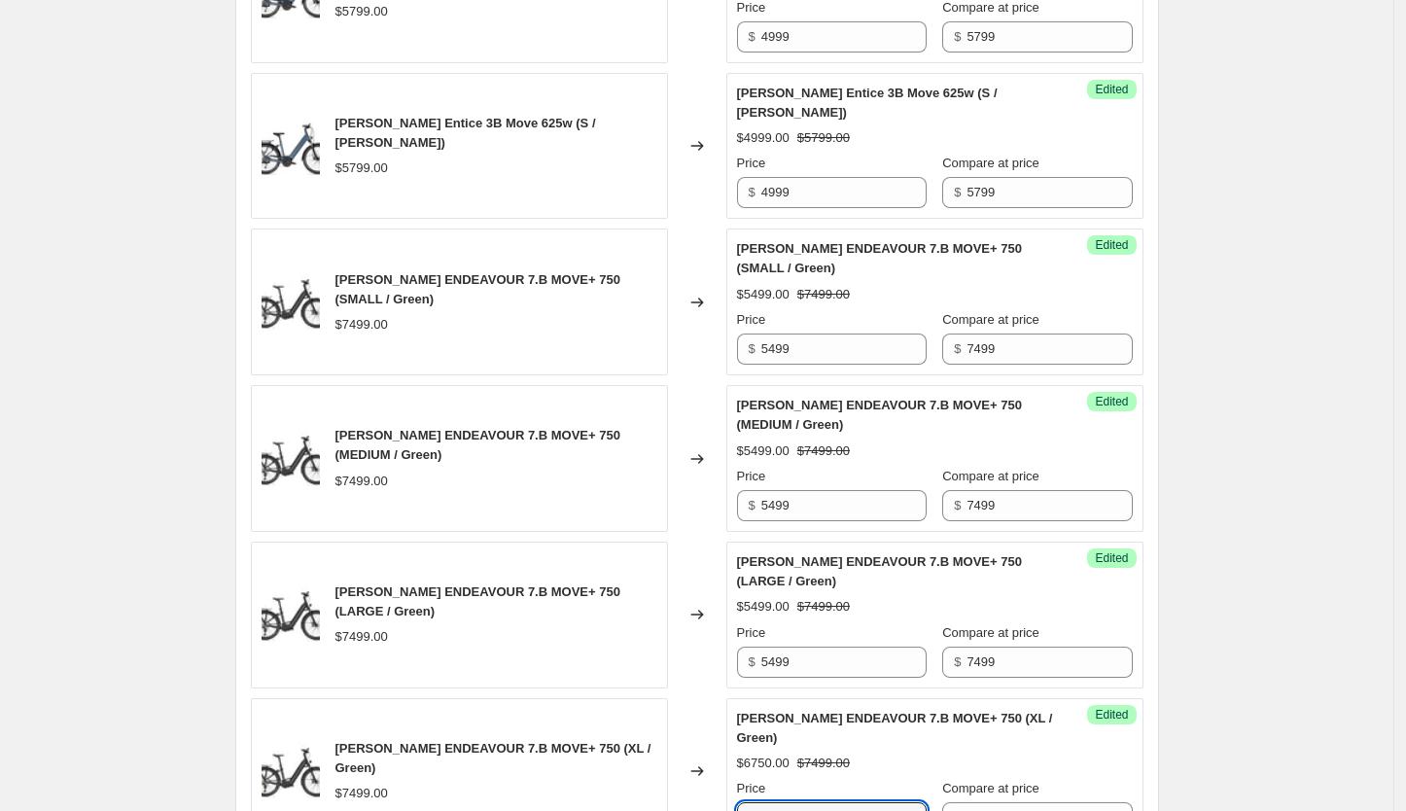
type input "5499"
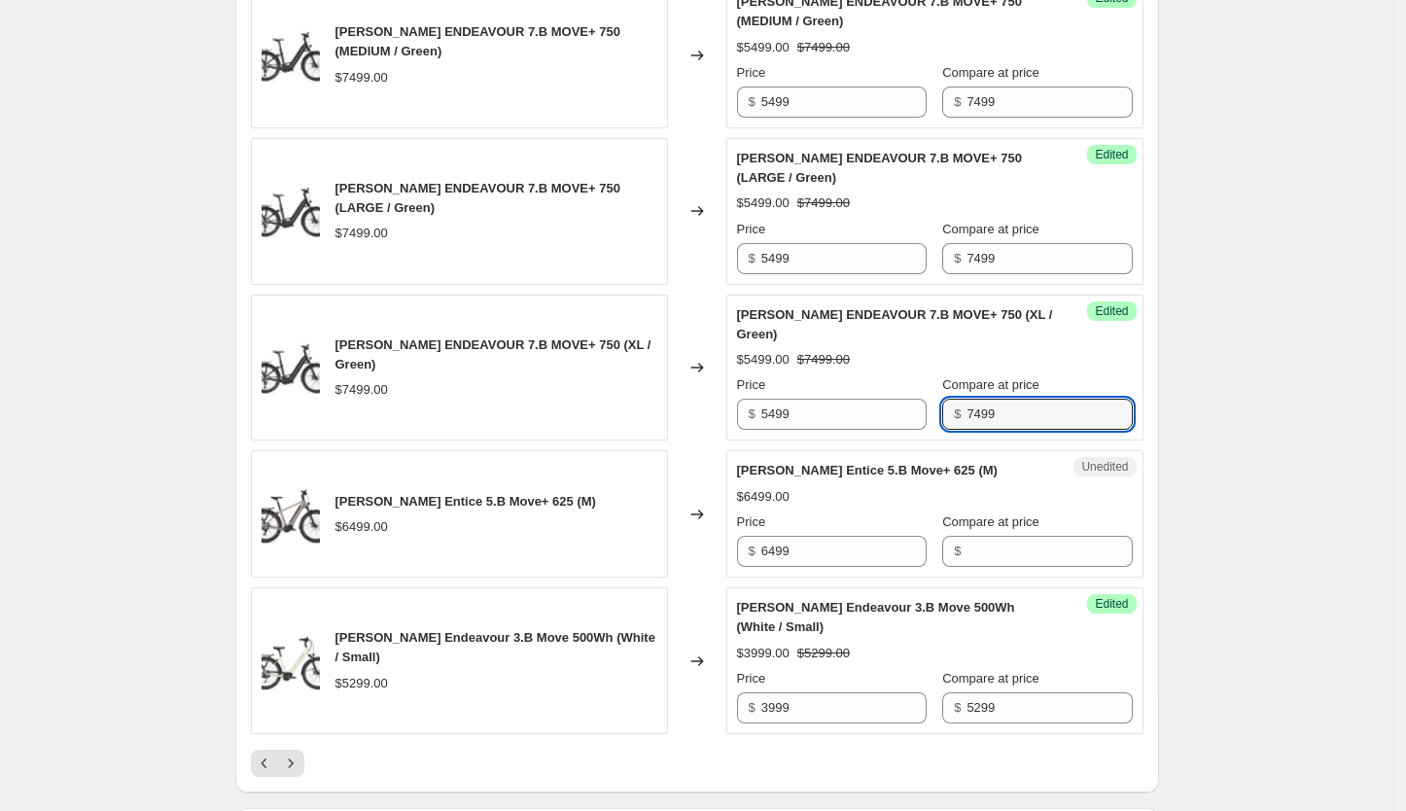
scroll to position [3180, 0]
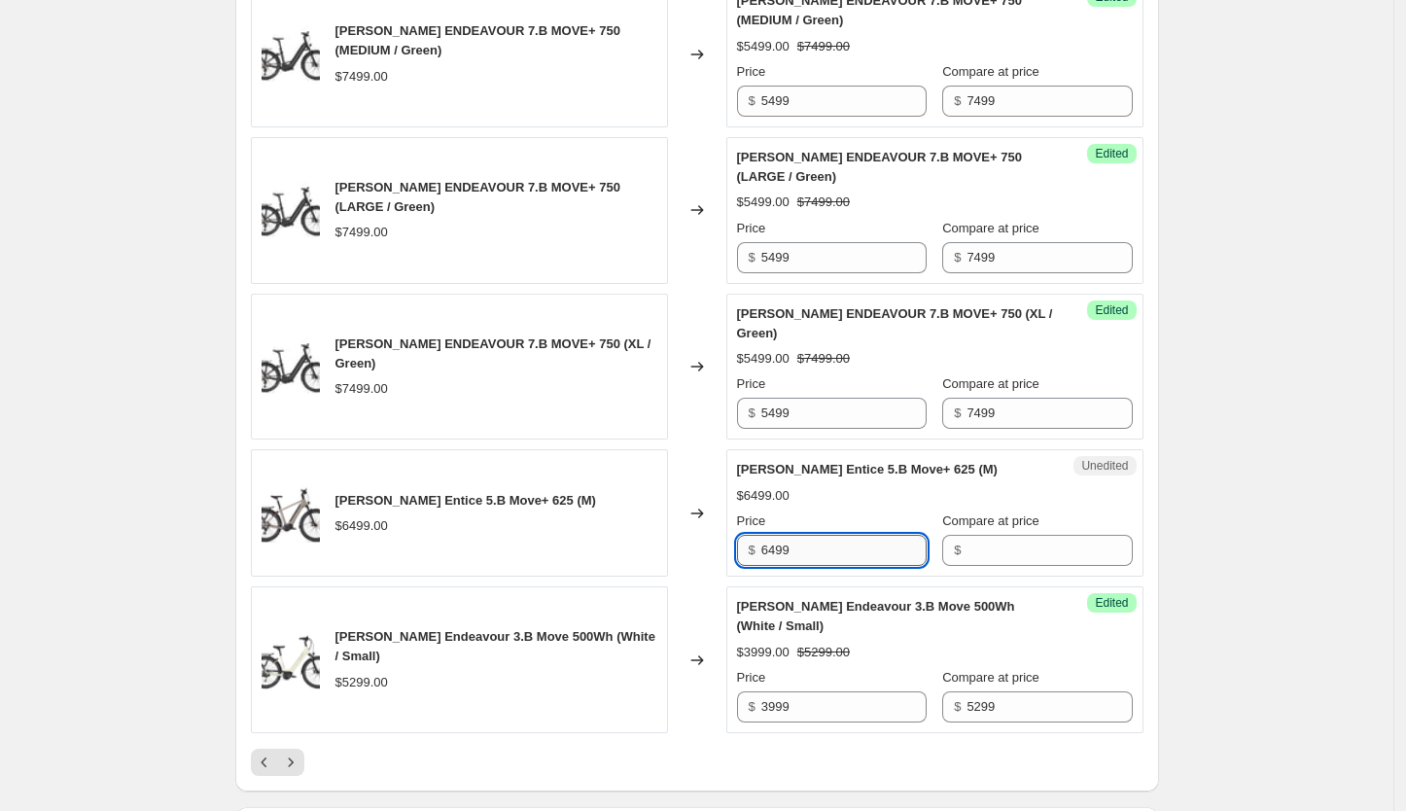
click at [827, 535] on input "6499" at bounding box center [843, 550] width 165 height 31
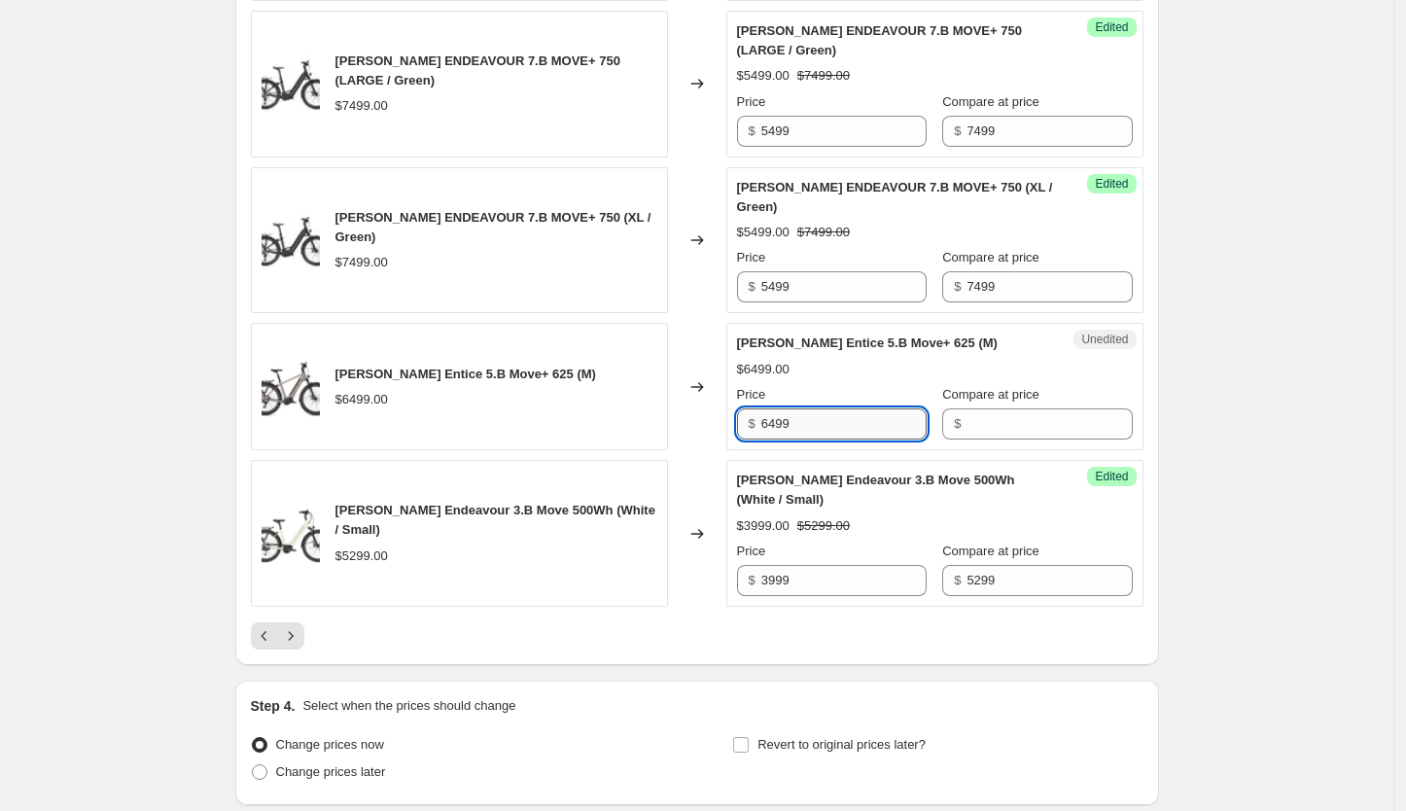
scroll to position [3352, 0]
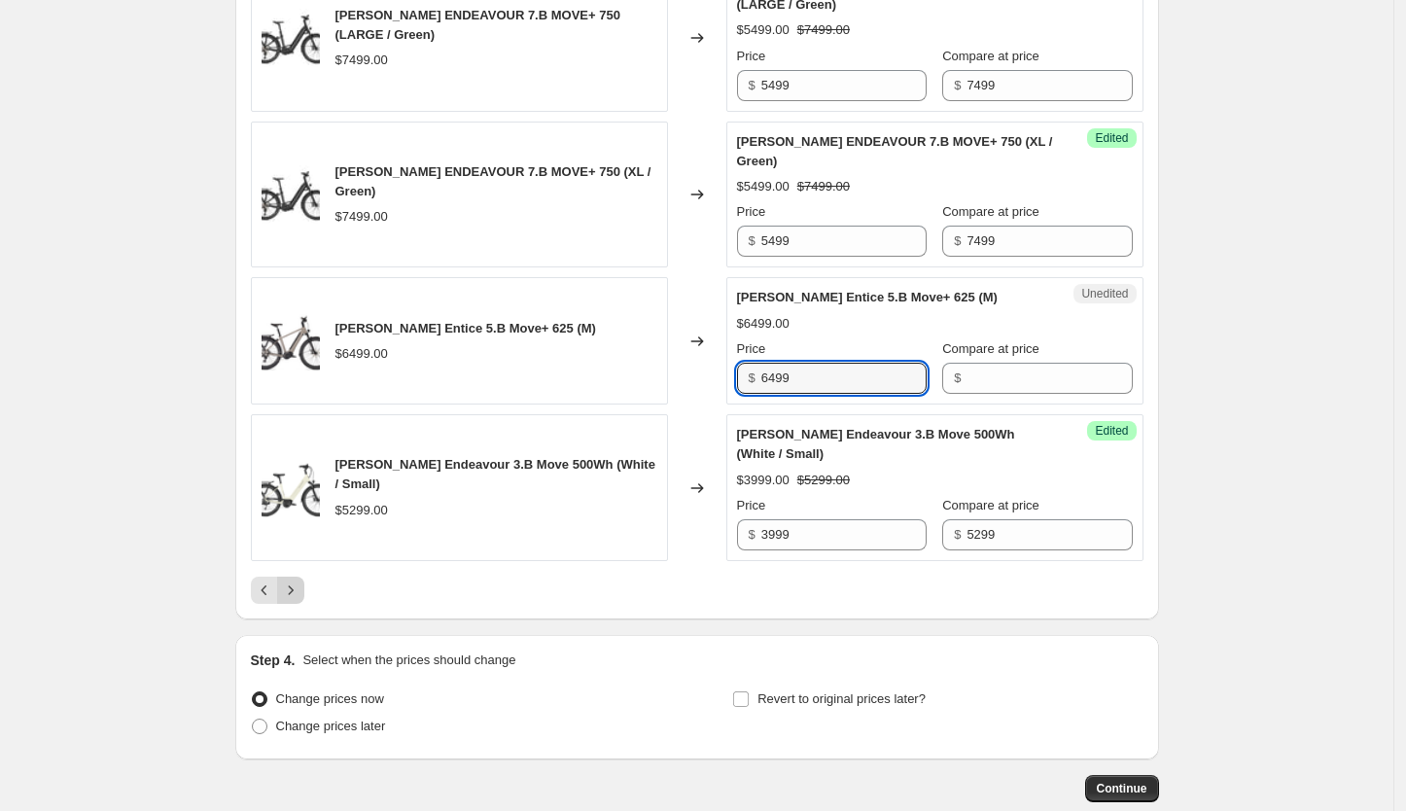
click at [285, 577] on button "Next" at bounding box center [290, 590] width 27 height 27
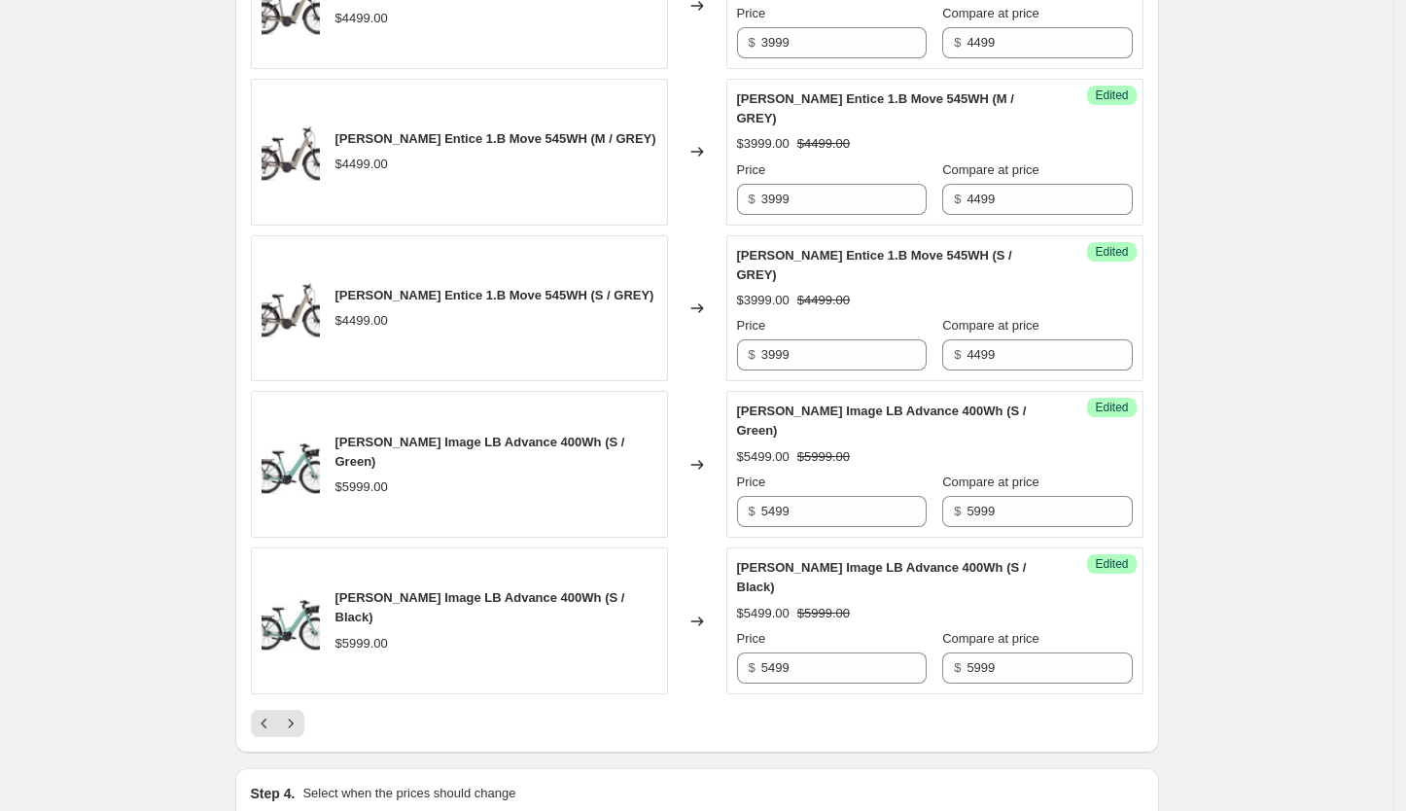
scroll to position [3301, 0]
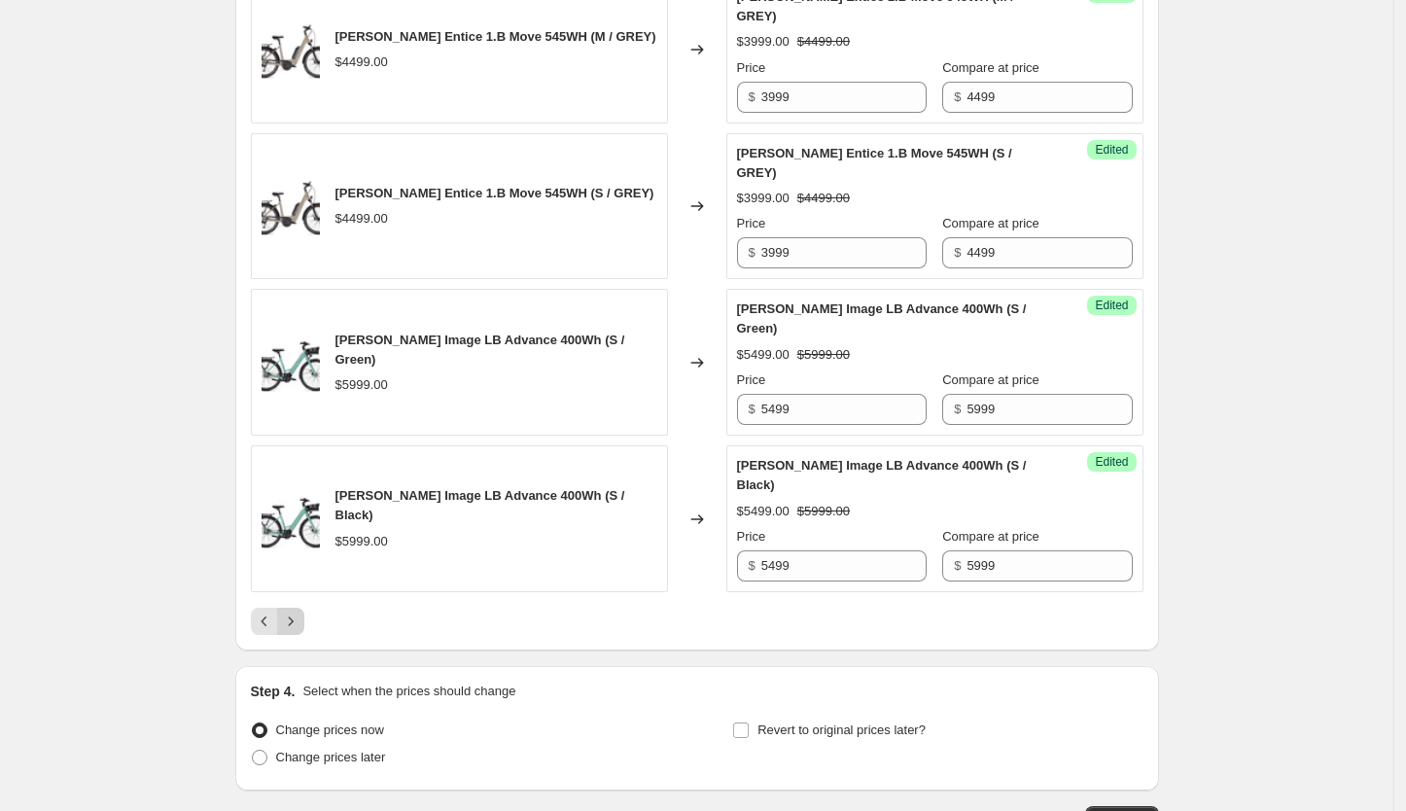
click at [295, 612] on icon "Next" at bounding box center [290, 621] width 19 height 19
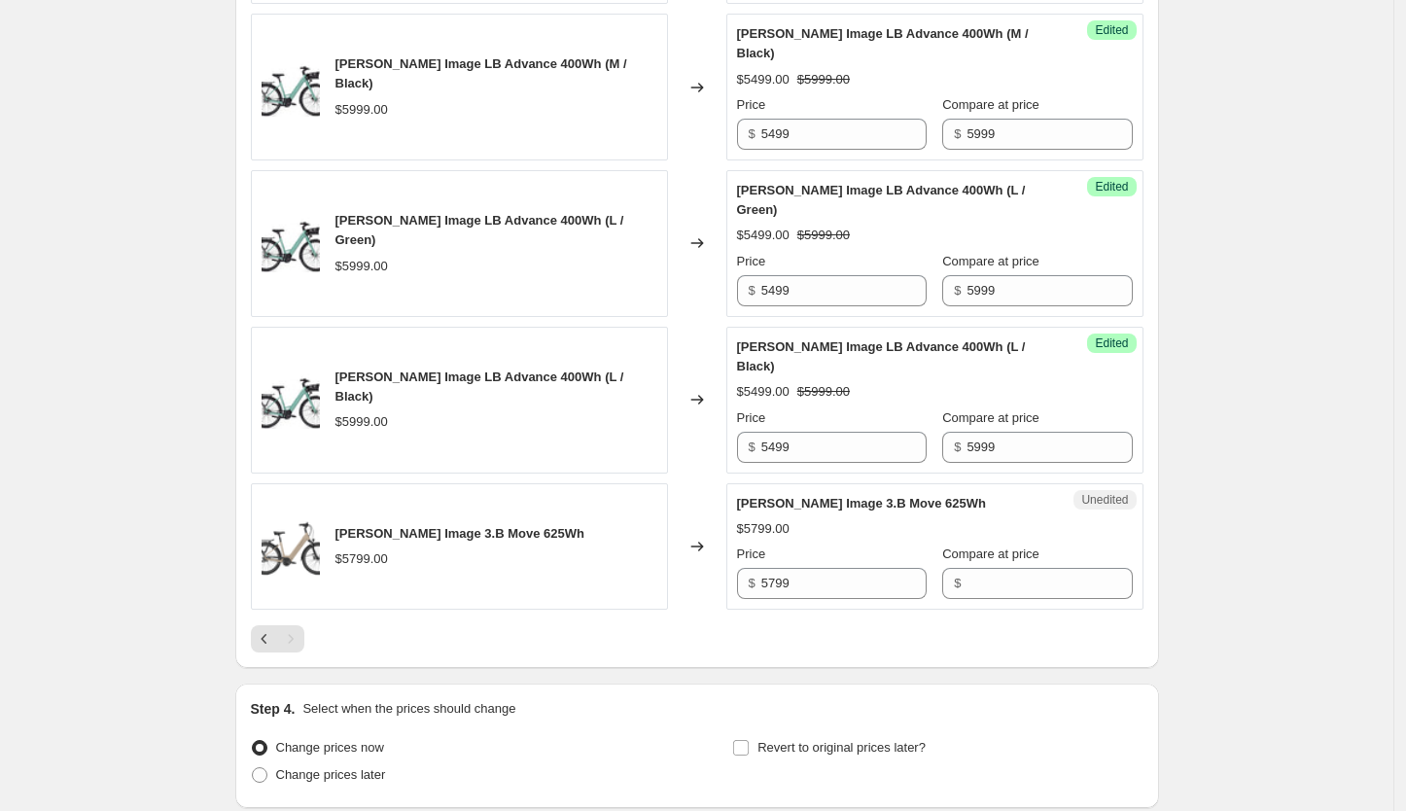
scroll to position [1019, 0]
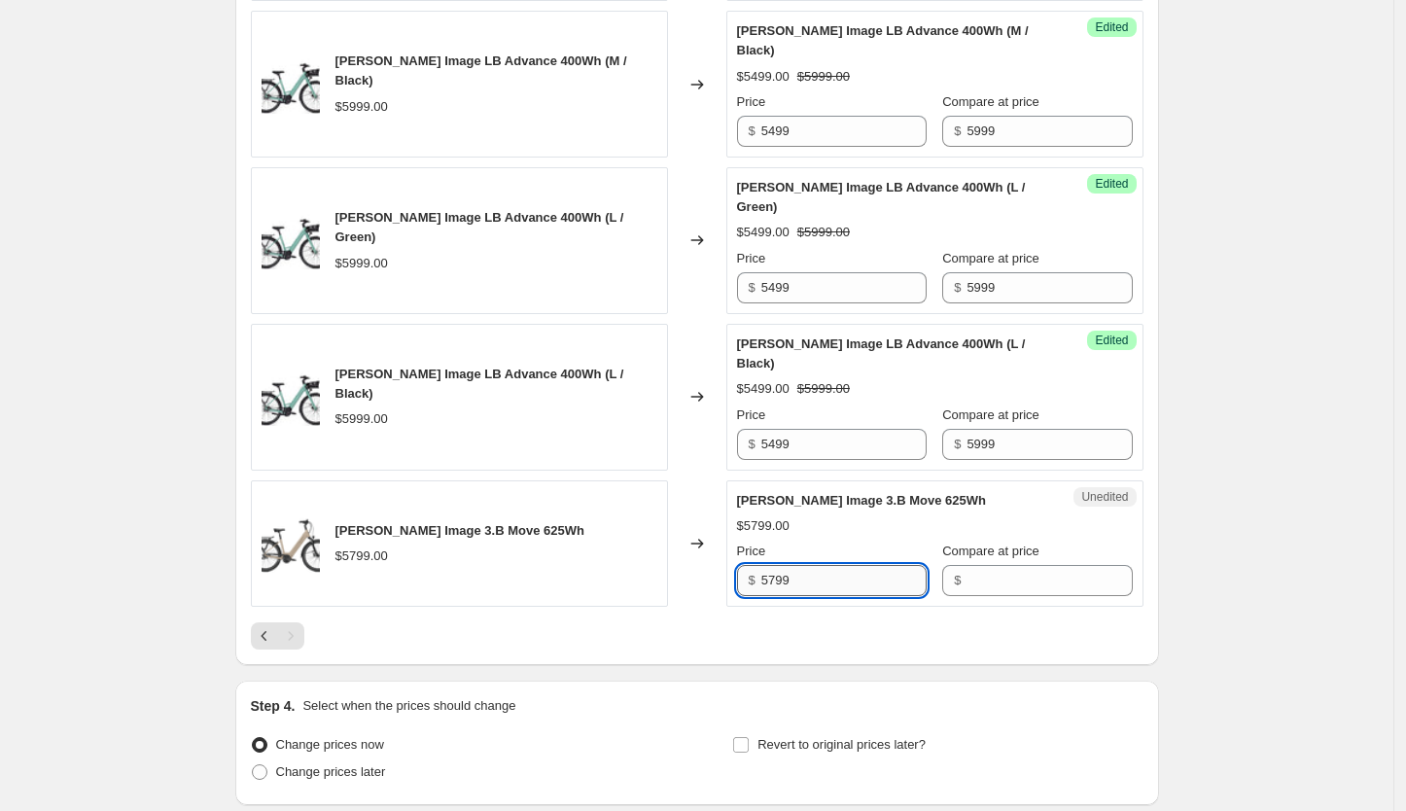
click at [839, 565] on input "5799" at bounding box center [843, 580] width 165 height 31
type input "4295"
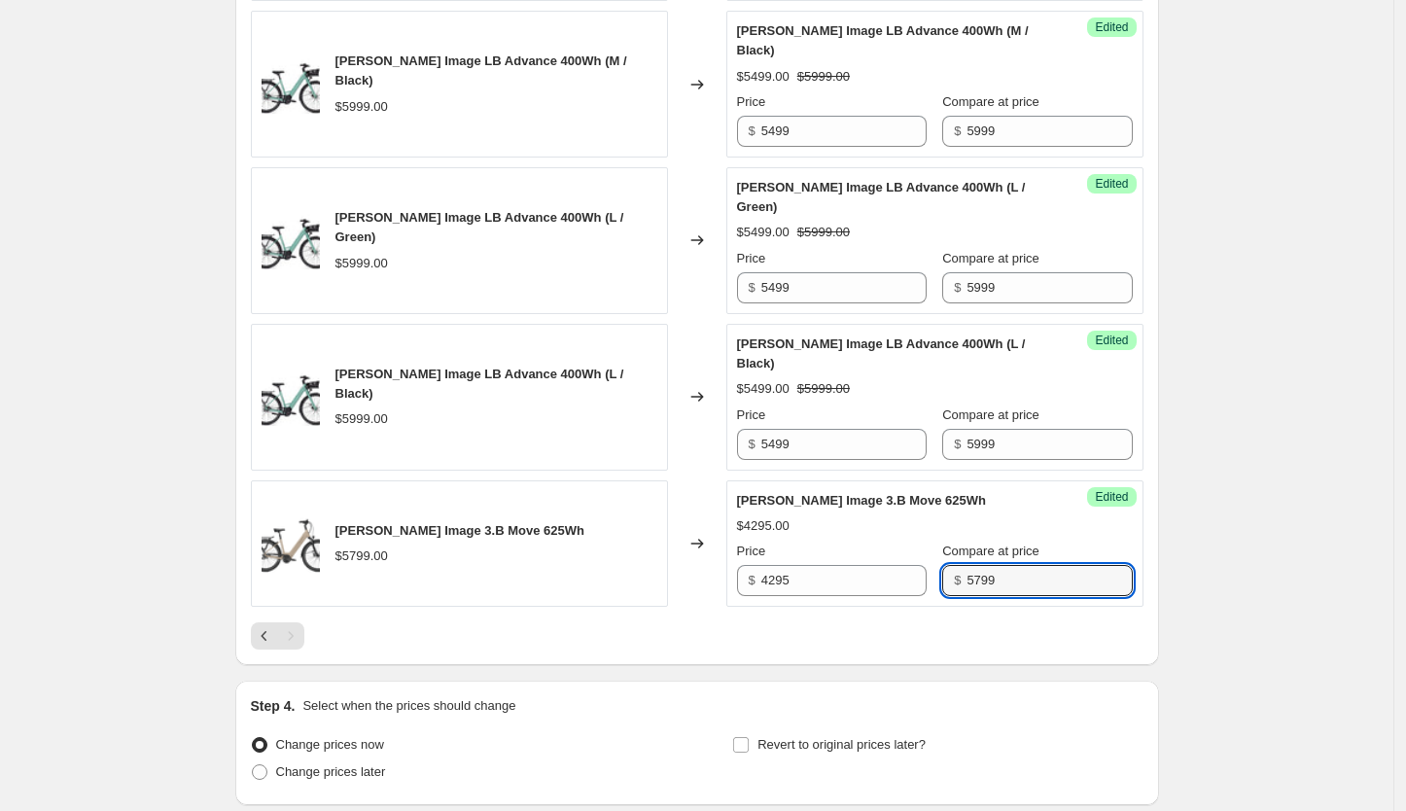
type input "5799"
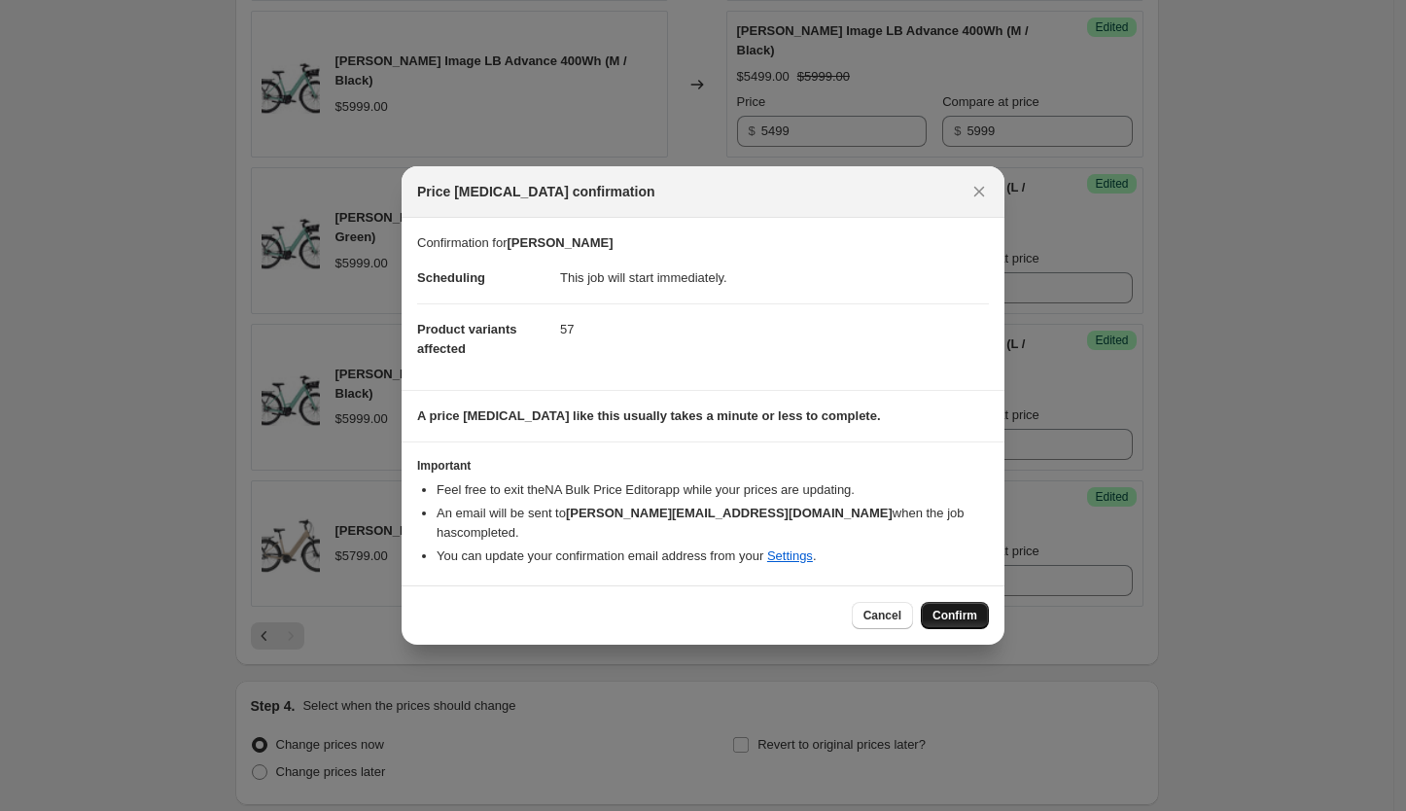
click at [968, 602] on button "Confirm" at bounding box center [955, 615] width 68 height 27
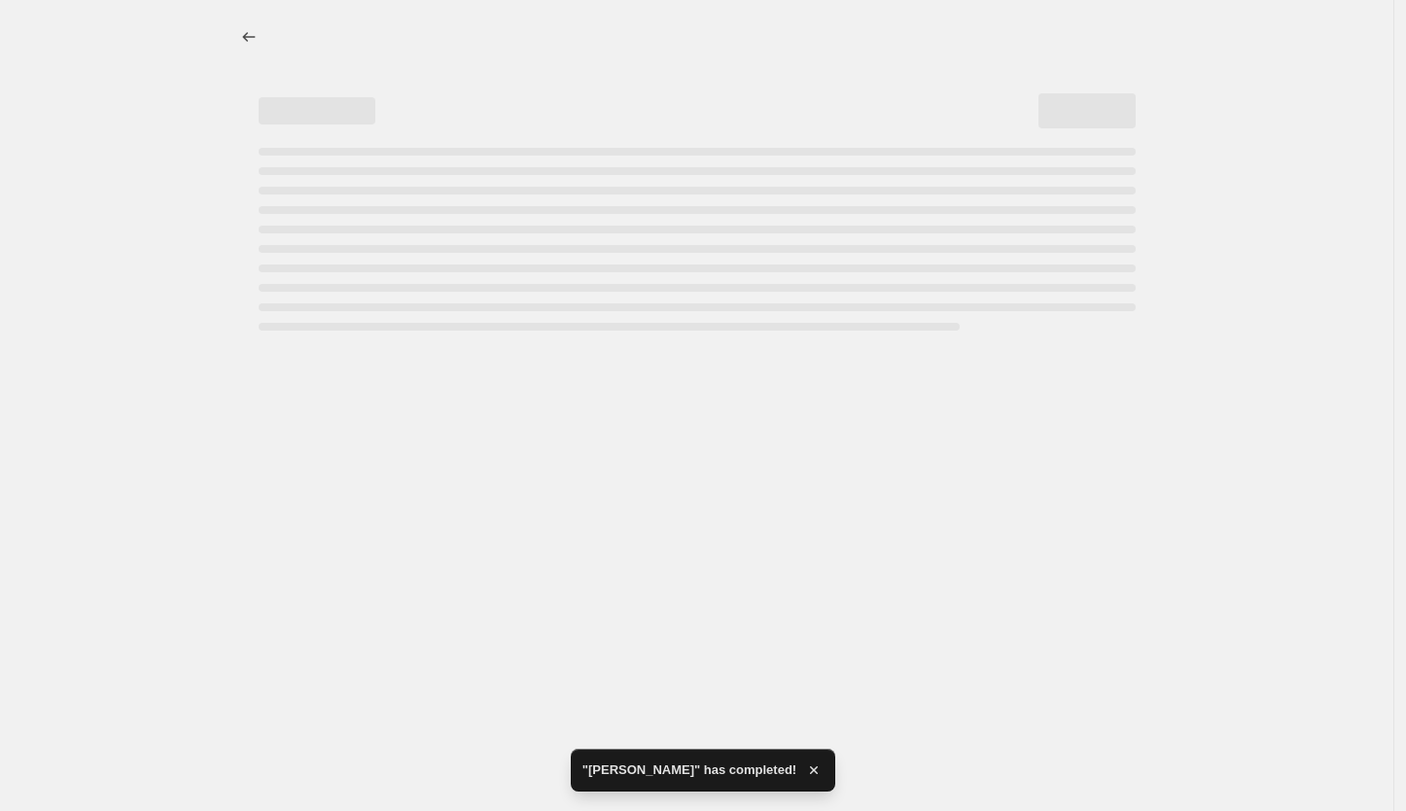
select select "tag"
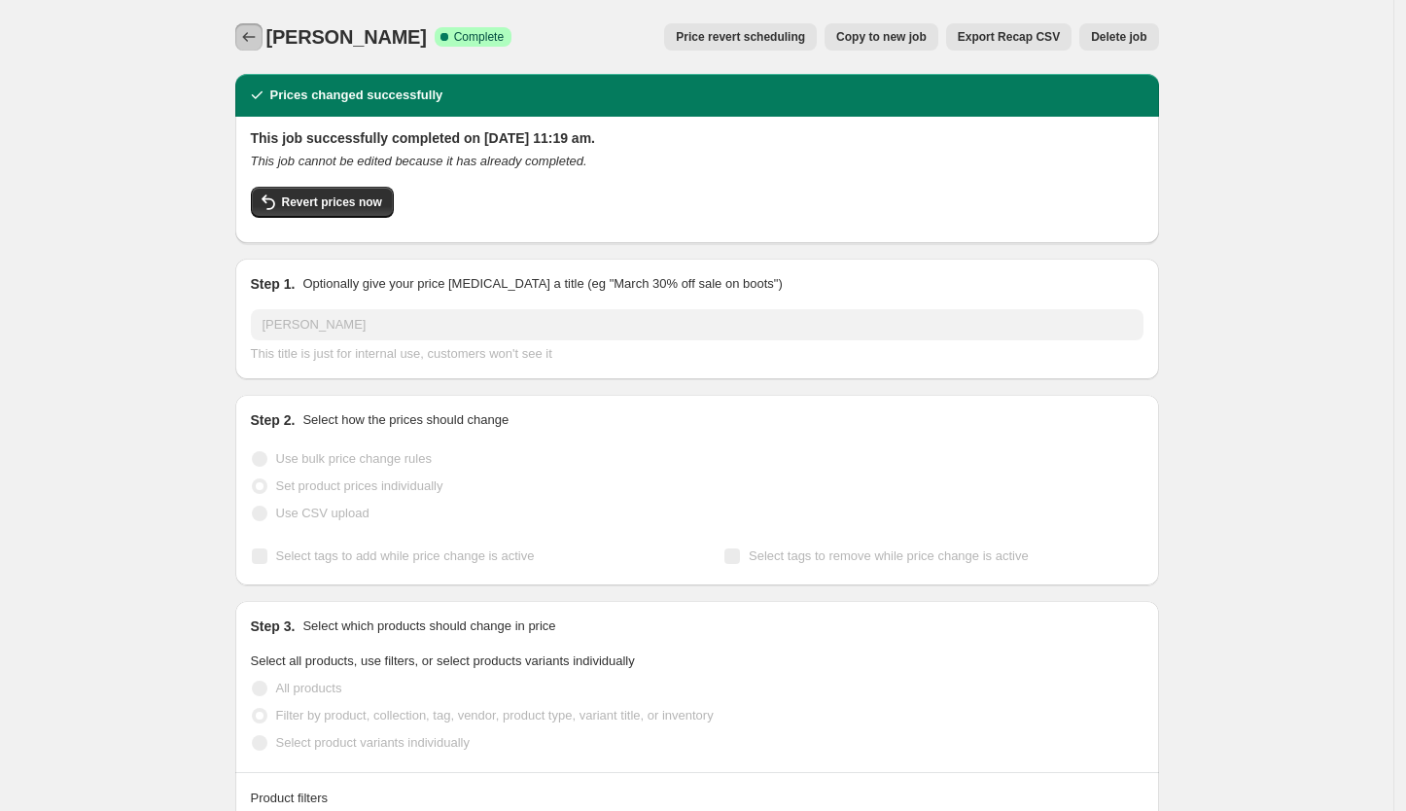
click at [247, 41] on icon "Price change jobs" at bounding box center [248, 36] width 19 height 19
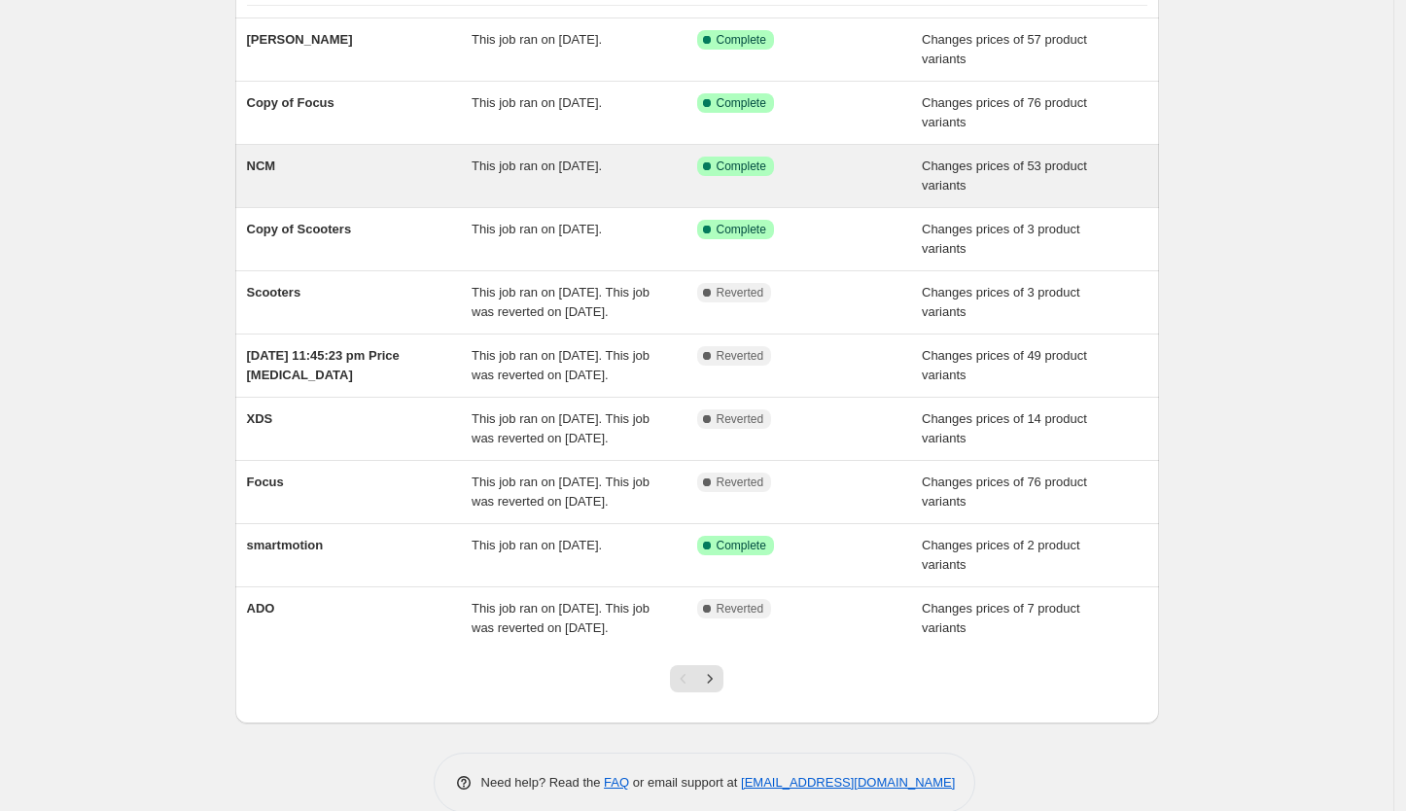
scroll to position [166, 0]
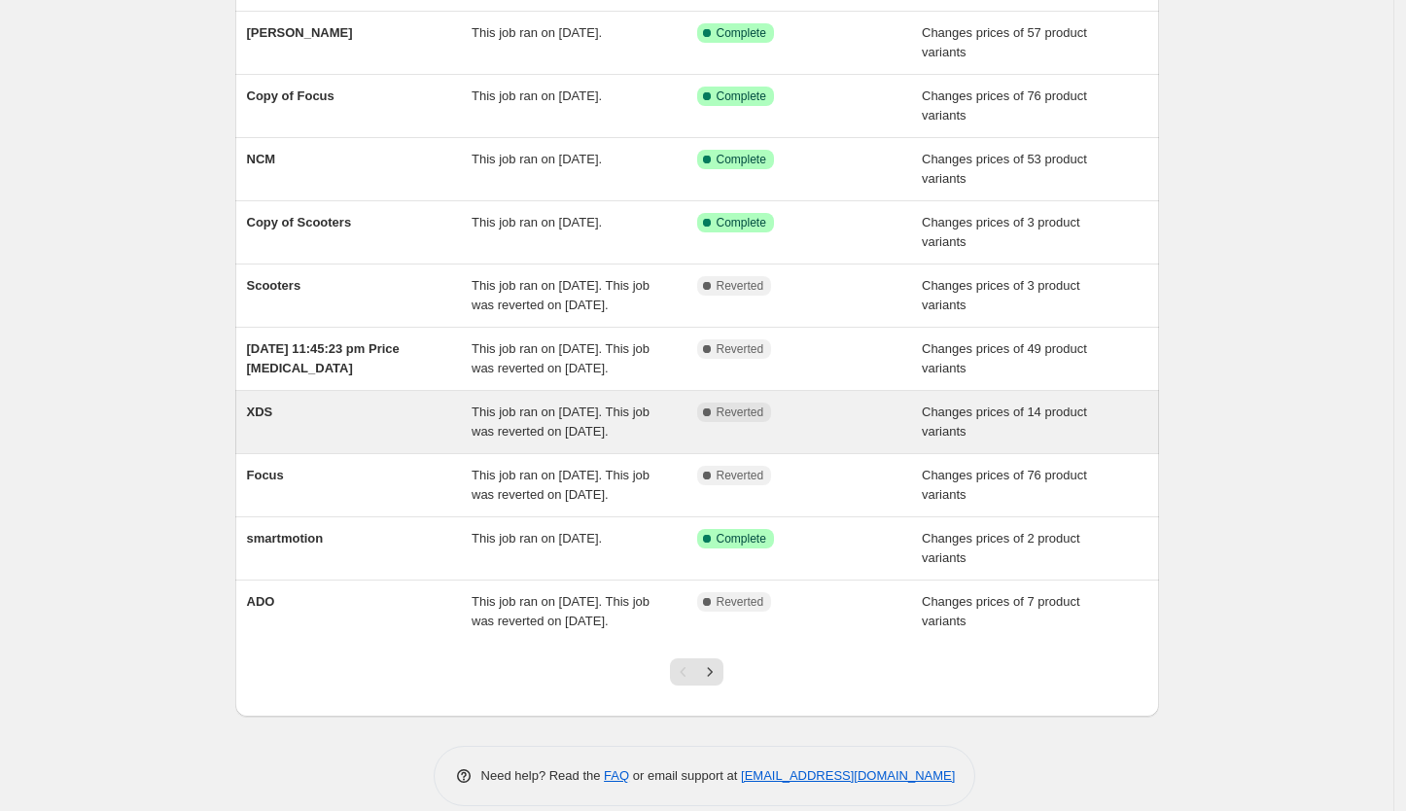
click at [804, 422] on div "Complete Reverted" at bounding box center [795, 412] width 196 height 19
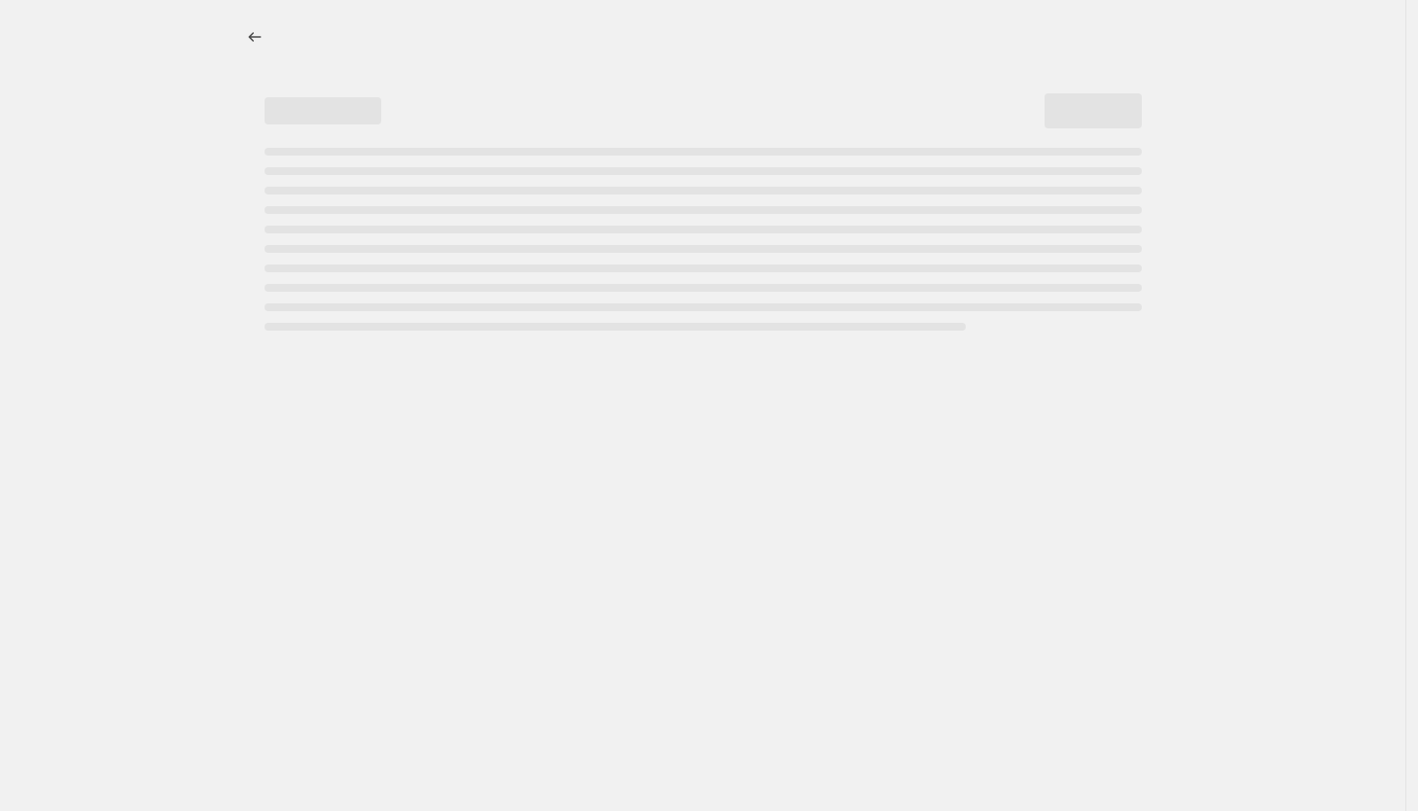
select select "tag"
